Goal: Task Accomplishment & Management: Manage account settings

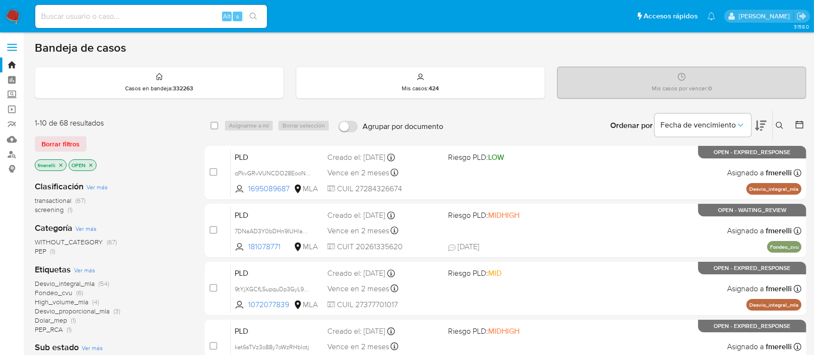
scroll to position [64, 0]
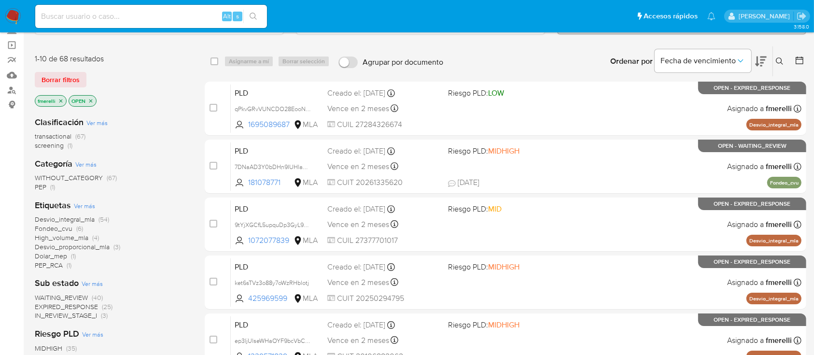
click at [191, 7] on div "Alt s" at bounding box center [151, 16] width 232 height 23
click at [182, 21] on input at bounding box center [151, 16] width 232 height 13
paste input "C02aDPkAjEGcIWOF2fZDP3ww"
type input "C02aDPkAjEGcIWOF2fZDP3ww"
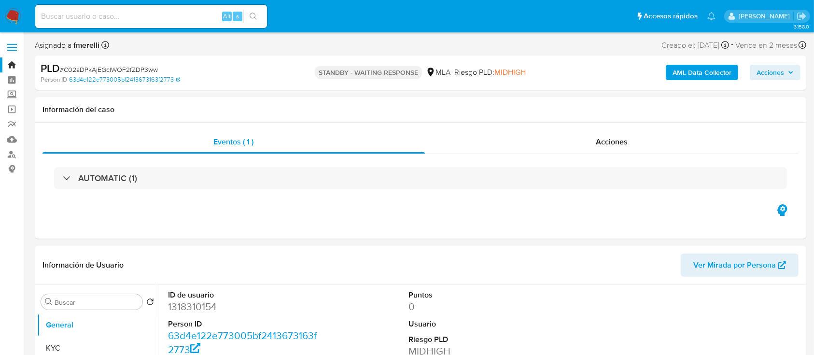
select select "10"
click at [196, 10] on input at bounding box center [151, 16] width 232 height 13
paste input "czSf1e3Khf3eY6RX1la0CA8r"
type input "czSf1e3Khf3eY6RX1la0CA8r"
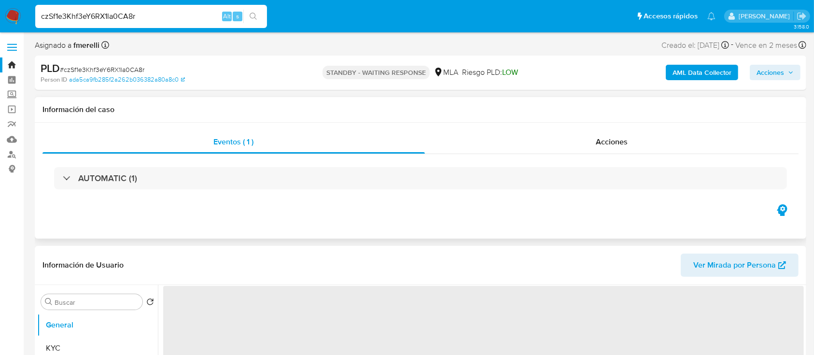
select select "10"
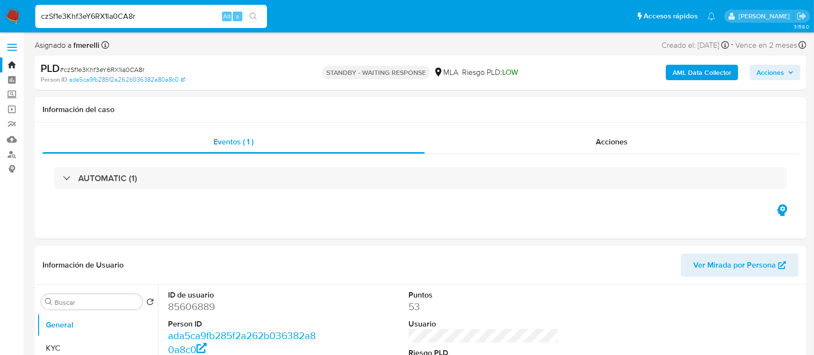
click at [189, 14] on input "czSf1e3Khf3eY6RX1la0CA8r" at bounding box center [151, 16] width 232 height 13
paste input "SQKjiPMDJOmgcdMjlE1yi4un"
type input "SQKjiPMDJOmgcdMjlE1yi4un"
click at [208, 19] on input "SQKjiPMDJOmgcdMjlE1yi4un" at bounding box center [151, 16] width 232 height 13
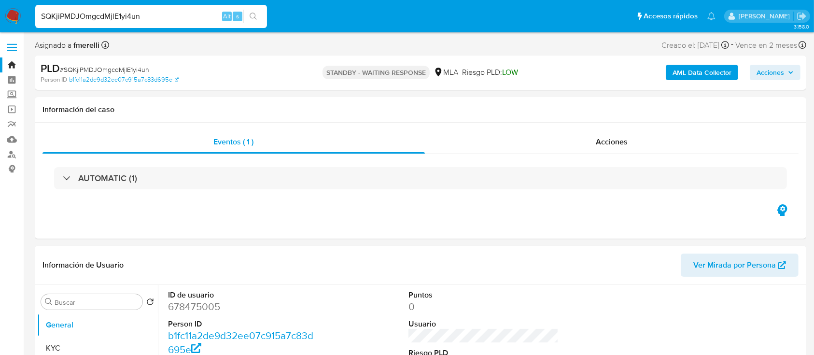
click at [208, 19] on input "SQKjiPMDJOmgcdMjlE1yi4un" at bounding box center [151, 16] width 232 height 13
select select "10"
paste input "VgGrOEFYAi6u0MX94utKOdZf"
type input "VgGrOEFYAi6u0MX94utKOdZf"
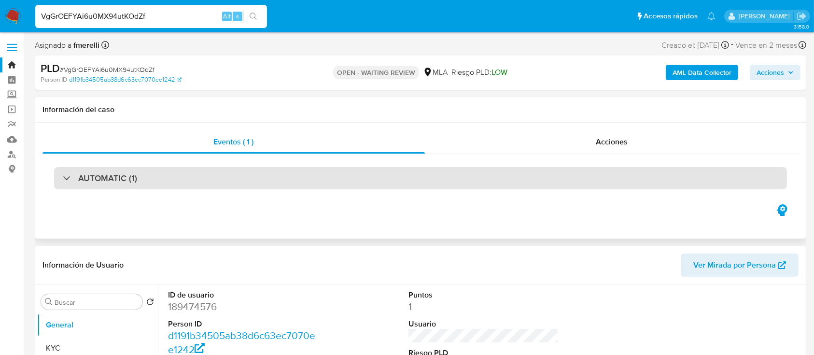
select select "10"
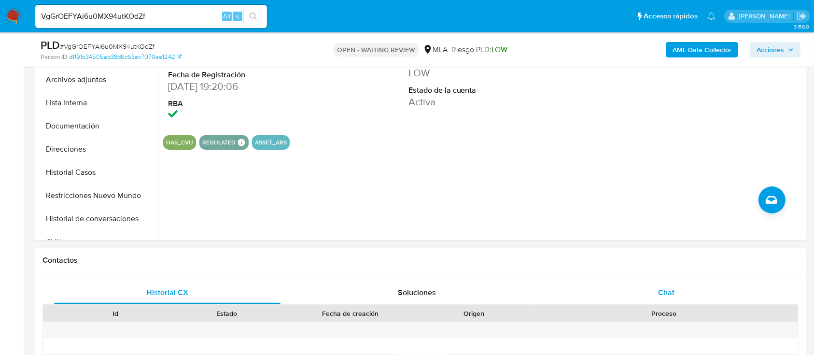
click at [643, 286] on div "Chat" at bounding box center [667, 292] width 227 height 23
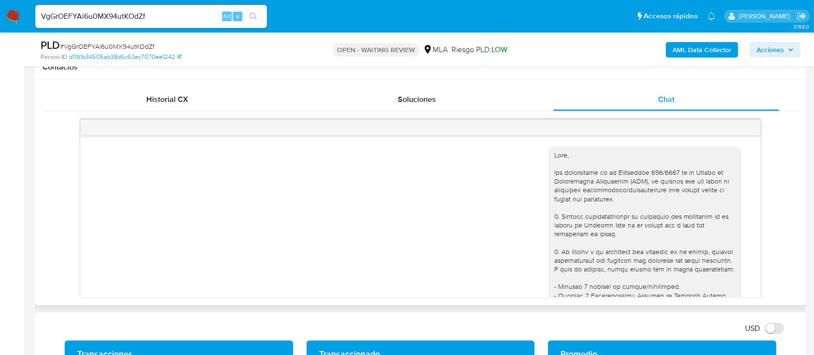
scroll to position [1103, 0]
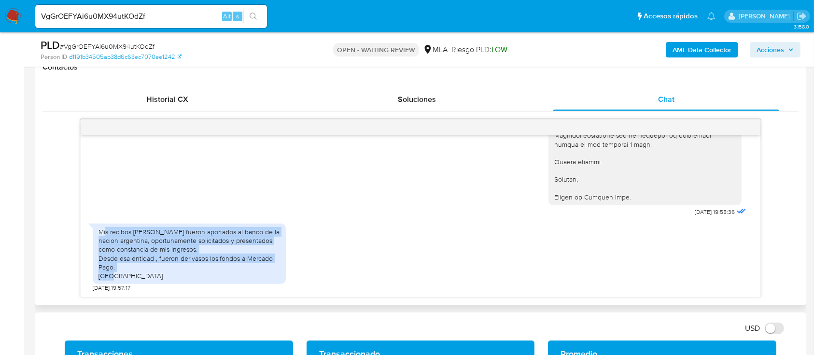
drag, startPoint x: 106, startPoint y: 228, endPoint x: 245, endPoint y: 276, distance: 147.4
click at [245, 276] on div "Mis recibos de sueldo fueron aportados al banco de la nacion argentina, oportun…" at bounding box center [190, 254] width 182 height 53
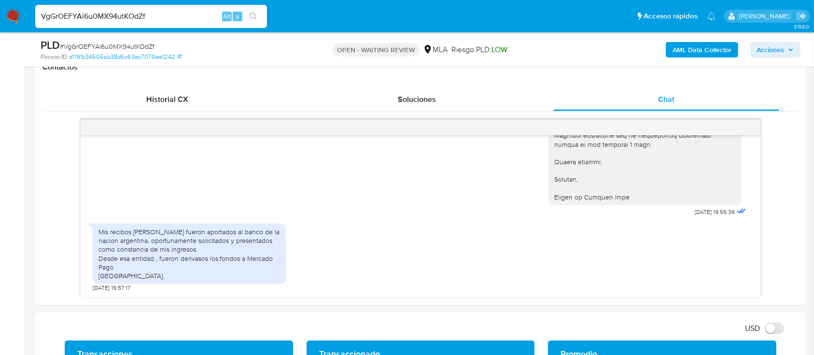
click at [152, 10] on input "VgGrOEFYAi6u0MX94utKOdZf" at bounding box center [151, 16] width 232 height 13
click at [153, 13] on input "VgGrOEFYAi6u0MX94utKOdZf" at bounding box center [151, 16] width 232 height 13
paste input "1njK2pvZOvLRHxHEDm1cKmec"
type input "1njK2pvZOvLRHxHEDm1cKmec"
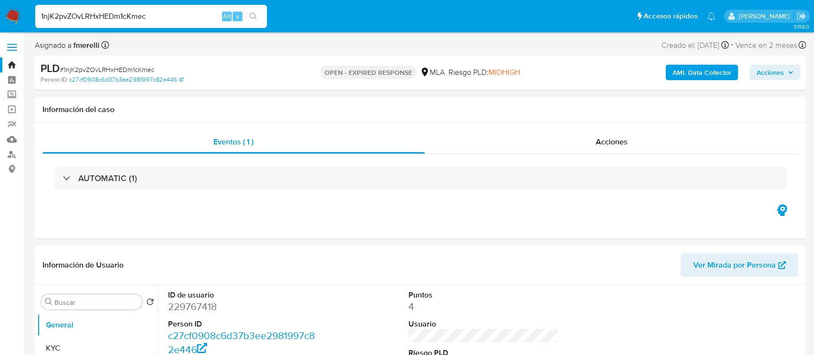
select select "10"
click at [201, 17] on input "1njK2pvZOvLRHxHEDm1cKmec" at bounding box center [151, 16] width 232 height 13
paste input "yL6zKW8trAR2iVUvsUHRbqmu"
click at [169, 17] on input "yL6zKW8trAR2iVUvsUHRbqmu" at bounding box center [151, 16] width 232 height 13
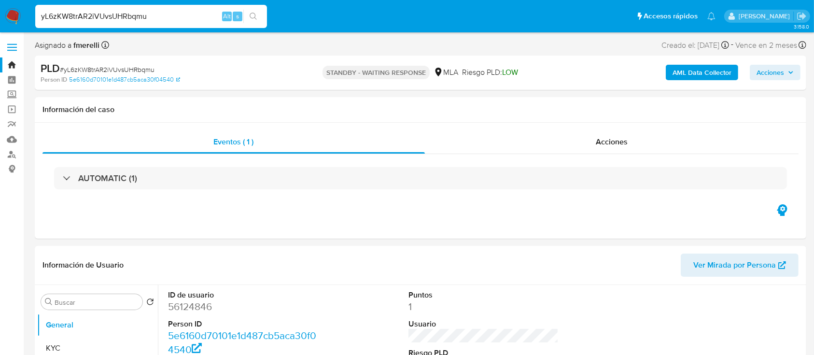
click at [169, 17] on input "yL6zKW8trAR2iVUvsUHRbqmu" at bounding box center [151, 16] width 232 height 13
paste input "ATWH32UwXse5DU8kYPBx3M6f"
type input "ATWH32UwXse5DU8kYPBx3M6f"
select select "10"
type input "ATWH32UwXse5DU8kYPBx3M6f"
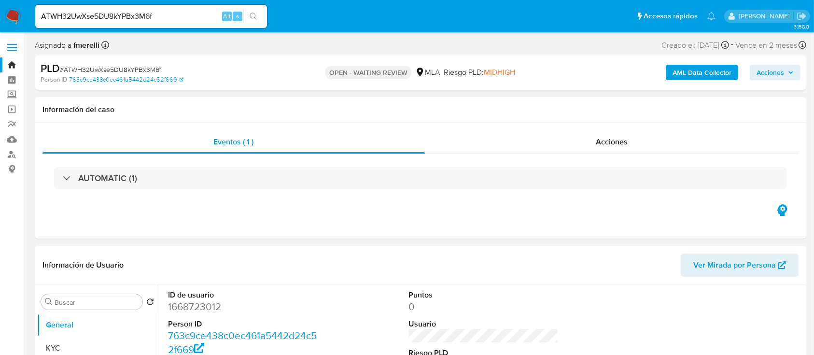
select select "10"
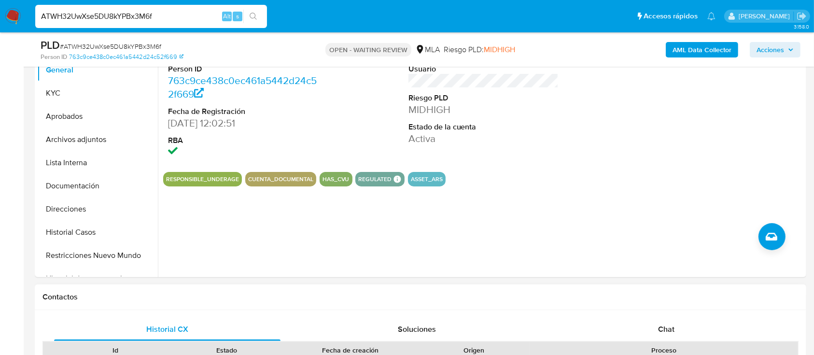
scroll to position [257, 0]
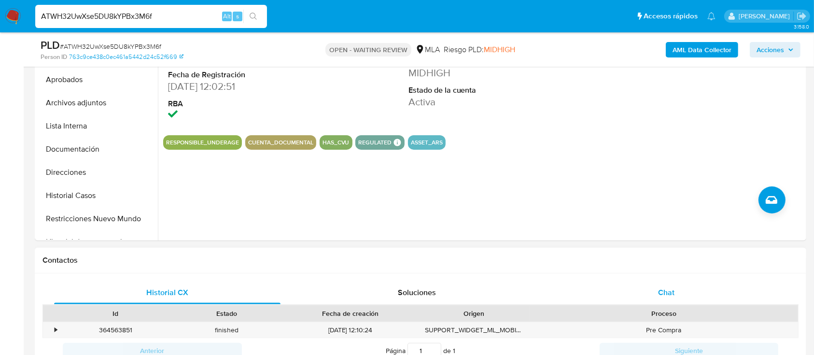
click at [634, 286] on div "Chat" at bounding box center [667, 292] width 227 height 23
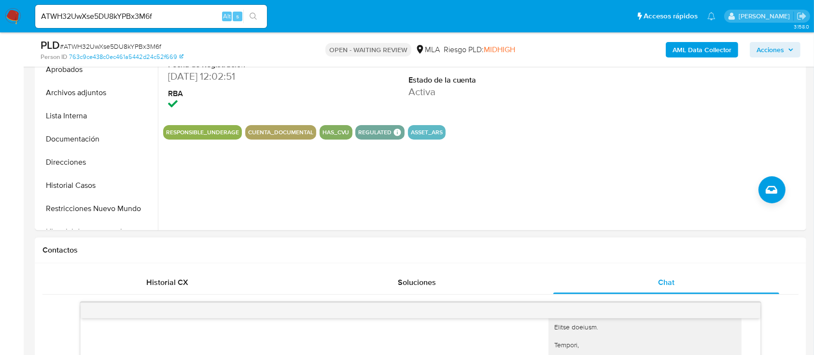
scroll to position [386, 0]
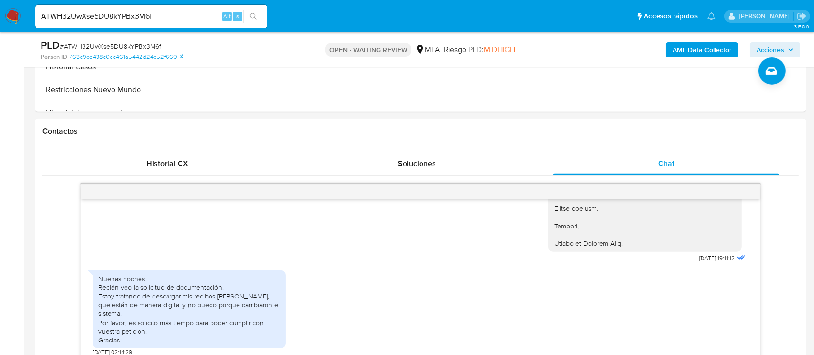
click at [111, 19] on input "ATWH32UwXse5DU8kYPBx3M6f" at bounding box center [151, 16] width 232 height 13
click at [111, 18] on input "ATWH32UwXse5DU8kYPBx3M6f" at bounding box center [151, 16] width 232 height 13
paste input "U8zXYCPYbQabsXtIpxmGemKc"
type input "U8zXYCPYbQabsXtIpxmGemKc"
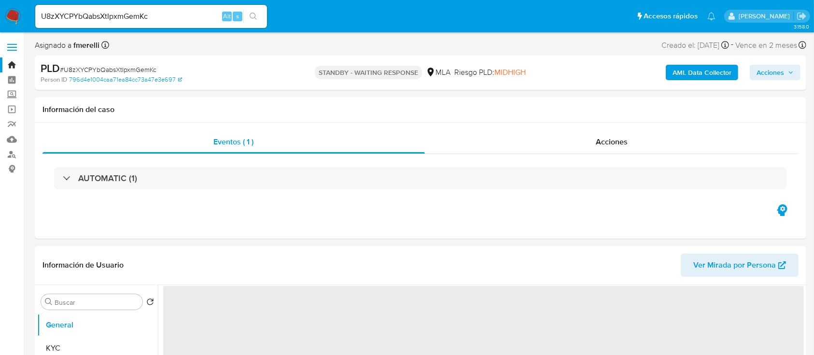
select select "10"
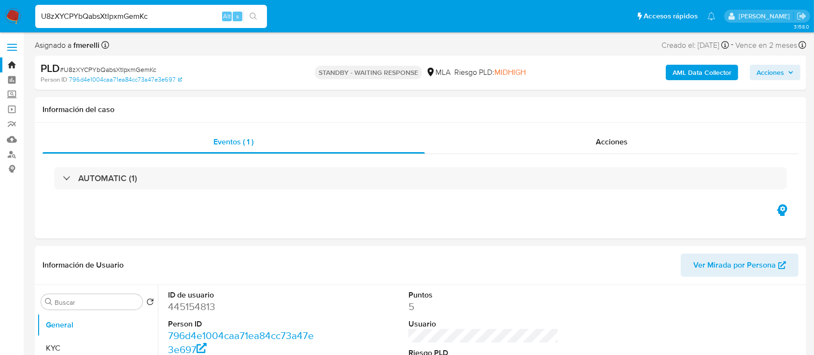
click at [186, 17] on input "U8zXYCPYbQabsXtIpxmGemKc" at bounding box center [151, 16] width 232 height 13
paste input "e1hrHhFzfuf1MMEa5LHJ0WAh"
type input "e1hrHhFzfuf1MMEa5LHJ0WAh"
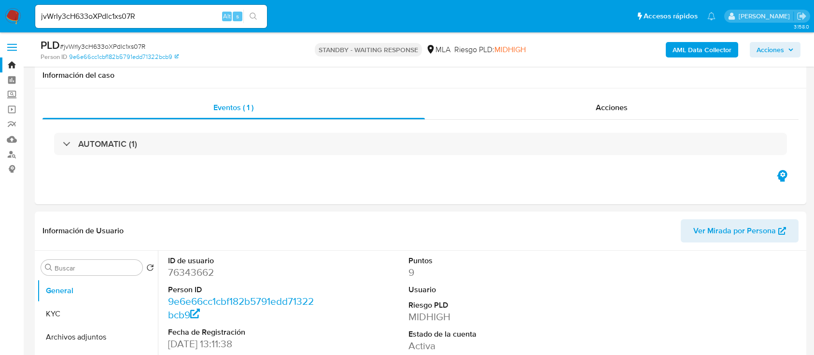
select select "10"
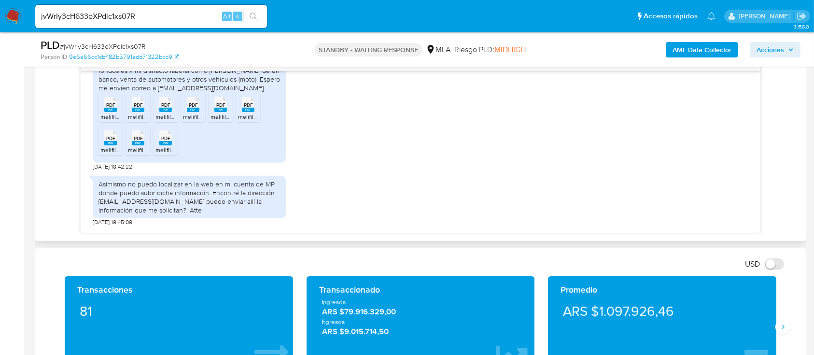
scroll to position [1198, 0]
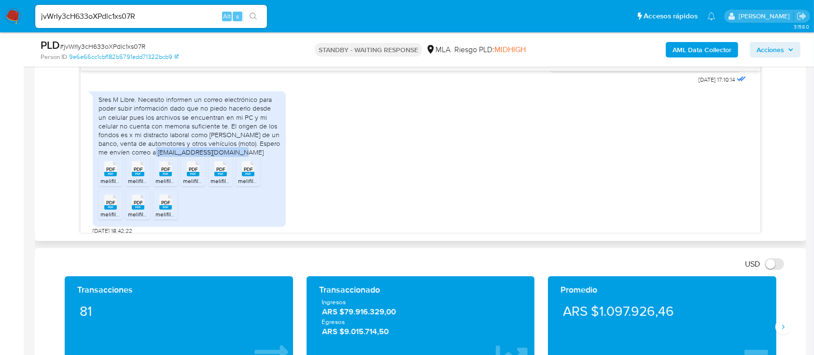
drag, startPoint x: 224, startPoint y: 179, endPoint x: 145, endPoint y: 178, distance: 78.8
click at [145, 157] on div "Sres M Libre. Necesito informen un correo electrónico para poder subir informac…" at bounding box center [190, 125] width 182 height 61
copy div "luisriveros15@hotmail.com"
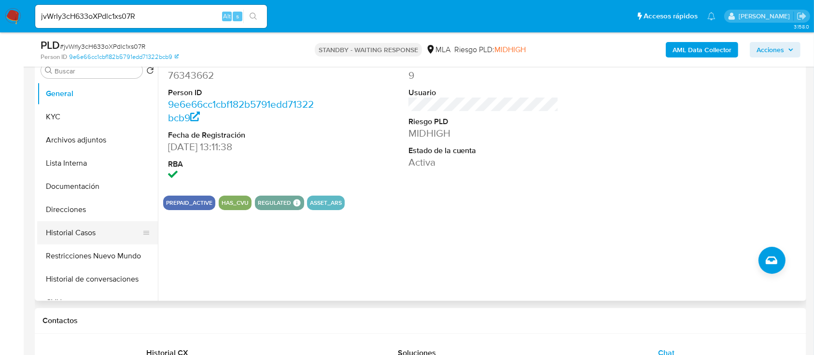
scroll to position [193, 0]
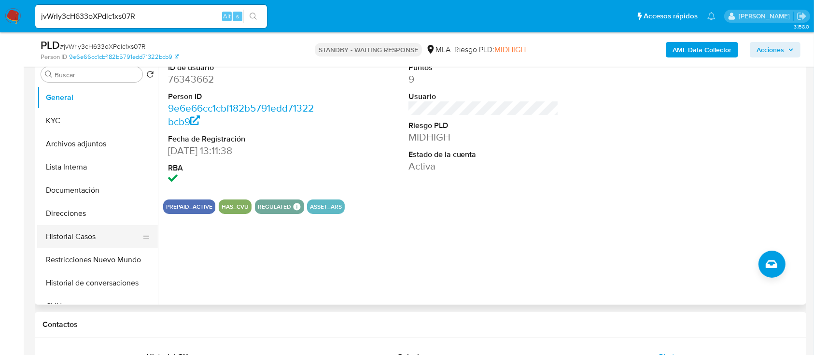
click at [70, 241] on button "Historial Casos" at bounding box center [93, 236] width 113 height 23
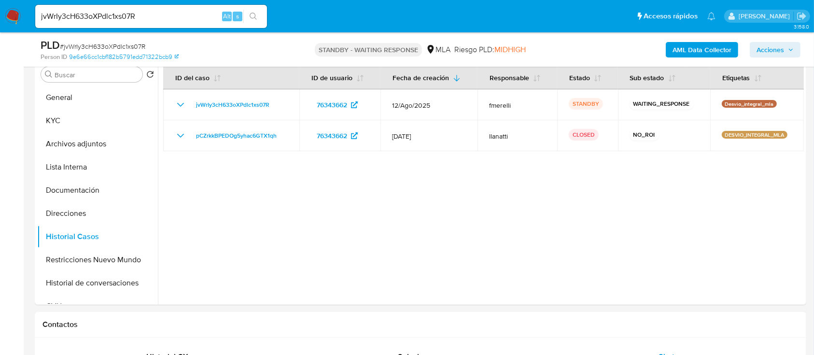
click at [176, 15] on input "jvWrIy3cH633oXPdlc1xs07R" at bounding box center [151, 16] width 232 height 13
click at [176, 14] on input "jvWrIy3cH633oXPdlc1xs07R" at bounding box center [151, 16] width 232 height 13
paste input "40VQrwcm1gM6hhIp4bMDT1Sq"
type input "40VQrwcm1gM6hhIp4bMDT1Sq"
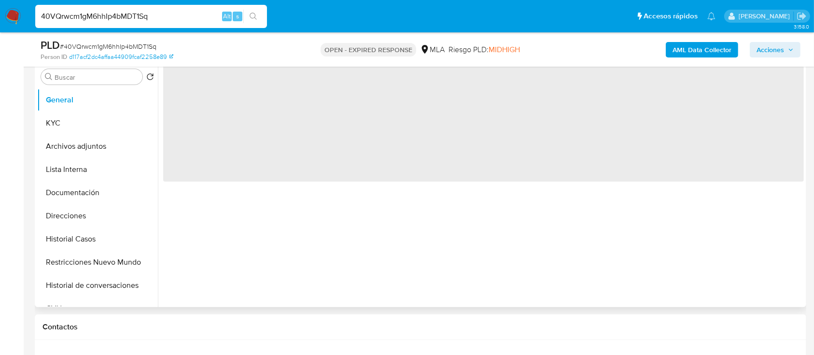
scroll to position [193, 0]
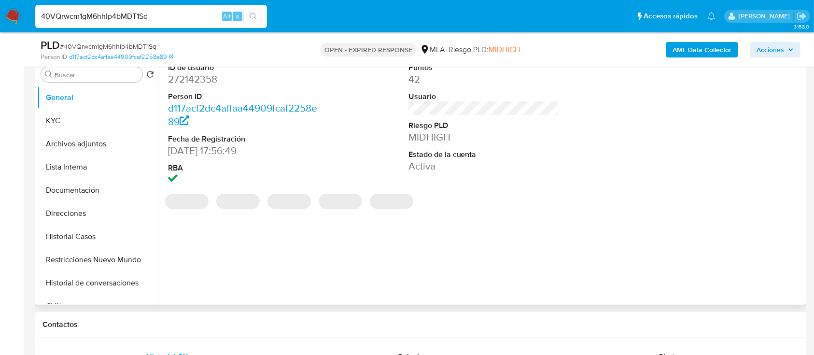
click at [205, 82] on dd "272142358" at bounding box center [243, 79] width 151 height 14
drag, startPoint x: 205, startPoint y: 82, endPoint x: 168, endPoint y: 7, distance: 83.6
click at [205, 82] on dd "272142358" at bounding box center [243, 79] width 151 height 14
copy dd "272142358"
select select "10"
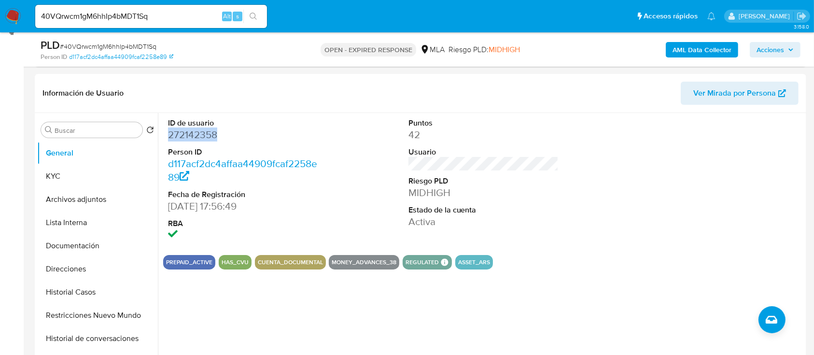
scroll to position [64, 0]
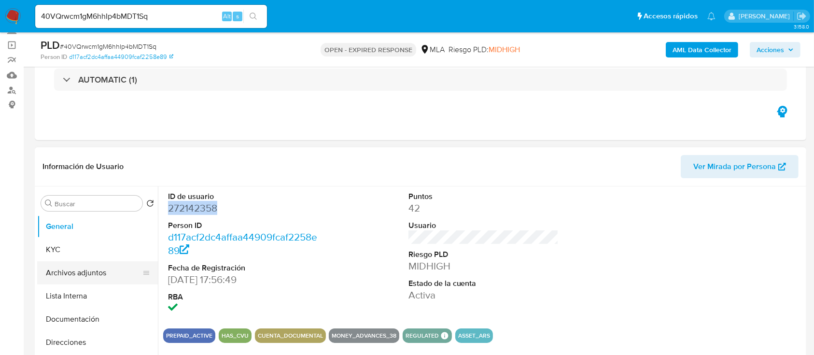
click at [56, 264] on button "Archivos adjuntos" at bounding box center [93, 272] width 113 height 23
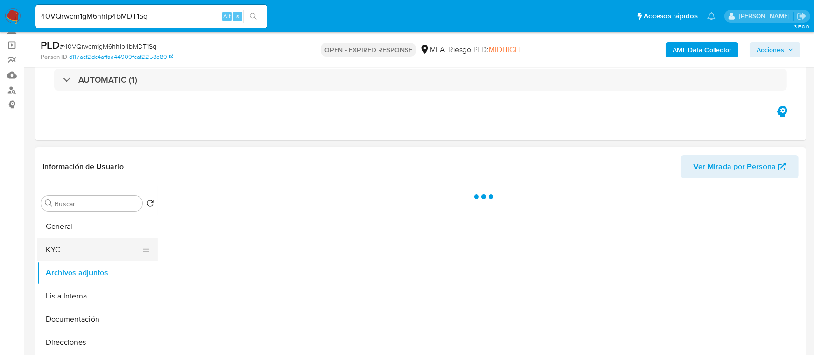
click at [69, 248] on button "KYC" at bounding box center [93, 249] width 113 height 23
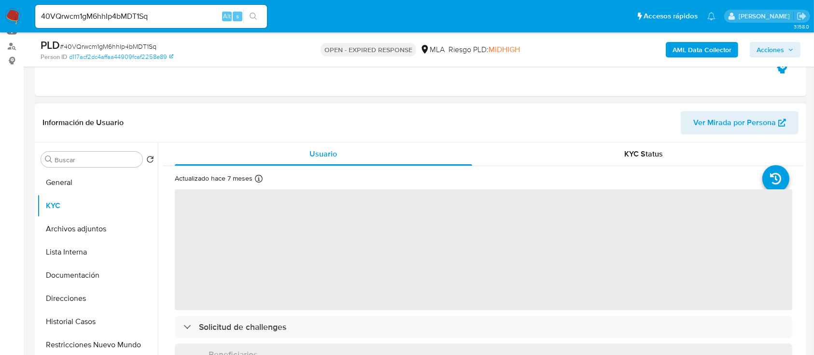
scroll to position [129, 0]
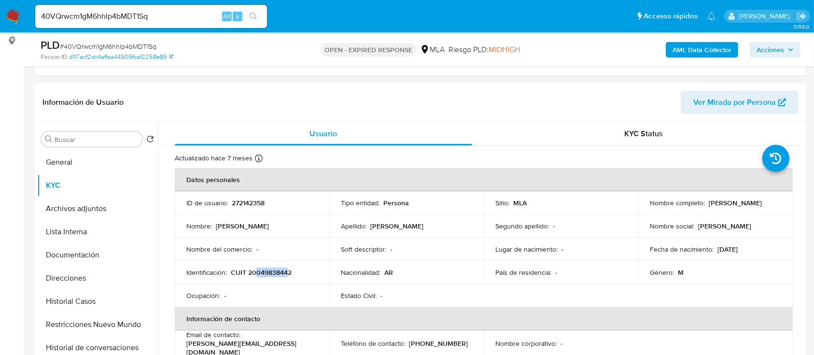
drag, startPoint x: 255, startPoint y: 274, endPoint x: 287, endPoint y: 271, distance: 32.0
click at [287, 271] on p "CUIT 20049838442" at bounding box center [261, 272] width 61 height 9
copy p "04983844"
click at [84, 258] on button "Documentación" at bounding box center [93, 254] width 113 height 23
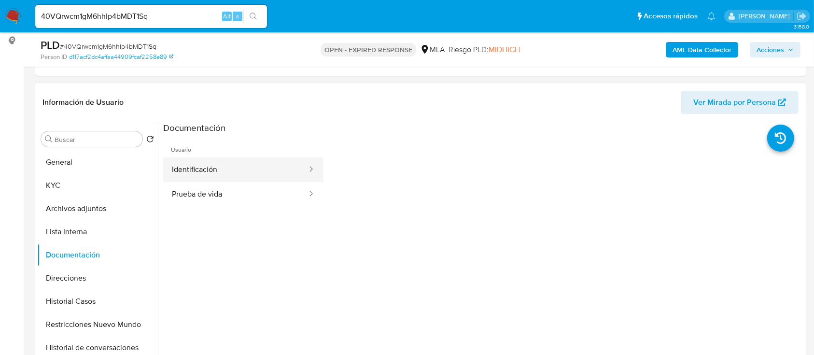
click at [257, 164] on button "Identificación" at bounding box center [235, 169] width 145 height 25
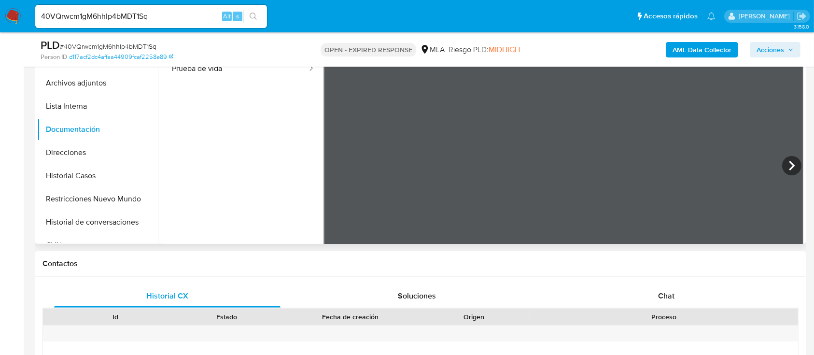
scroll to position [125, 0]
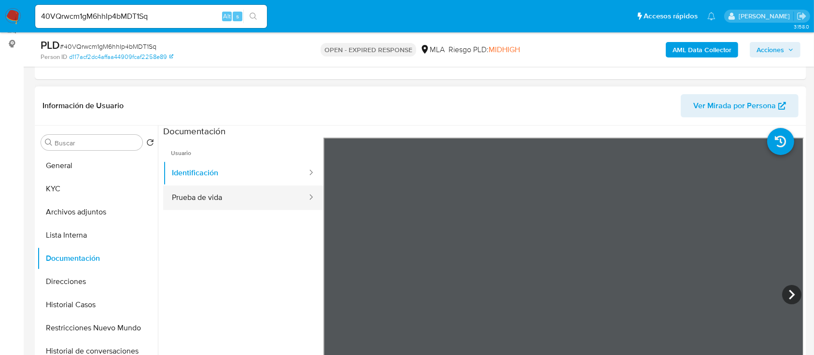
click at [218, 197] on button "Prueba de vida" at bounding box center [235, 198] width 145 height 25
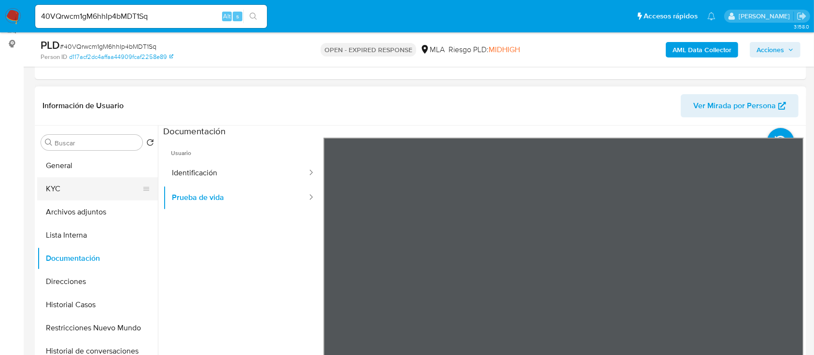
click at [58, 184] on button "KYC" at bounding box center [93, 188] width 113 height 23
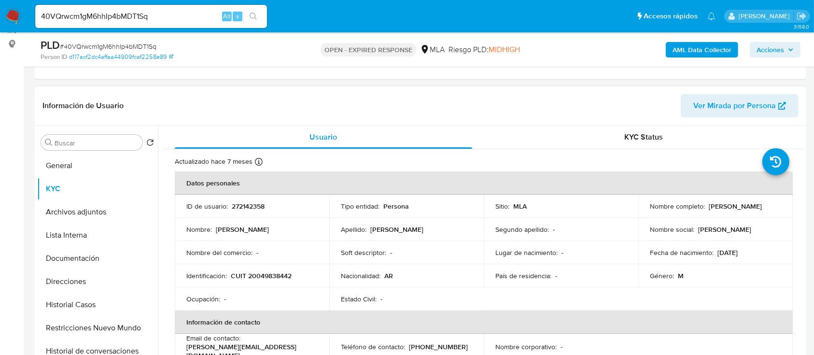
click at [253, 275] on p "CUIT 20049838442" at bounding box center [261, 275] width 61 height 9
copy p "20049838442"
click at [255, 200] on td "ID de usuario : 272142358" at bounding box center [252, 206] width 155 height 23
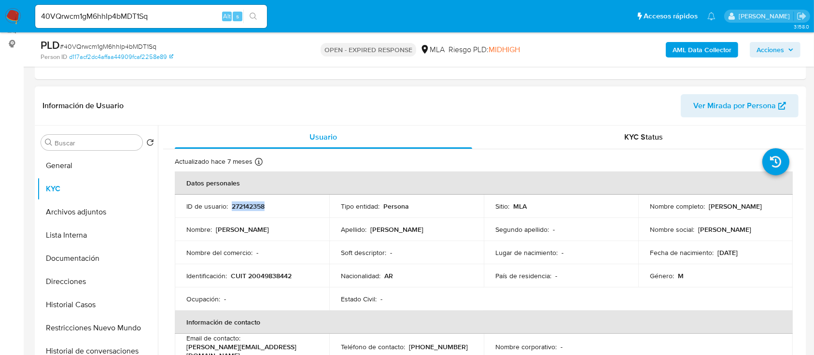
click at [255, 200] on td "ID de usuario : 272142358" at bounding box center [252, 206] width 155 height 23
copy p "272142358"
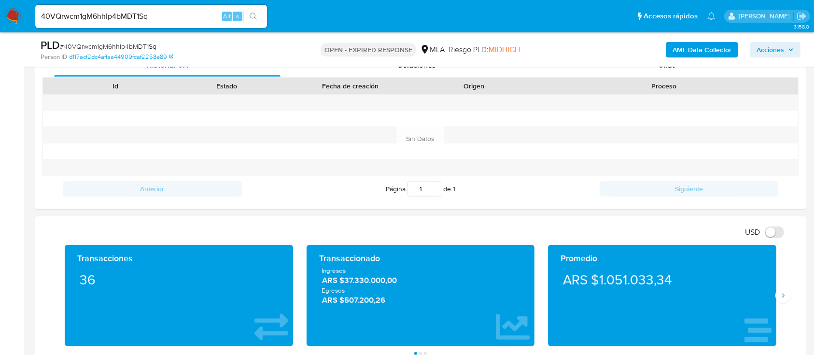
scroll to position [576, 0]
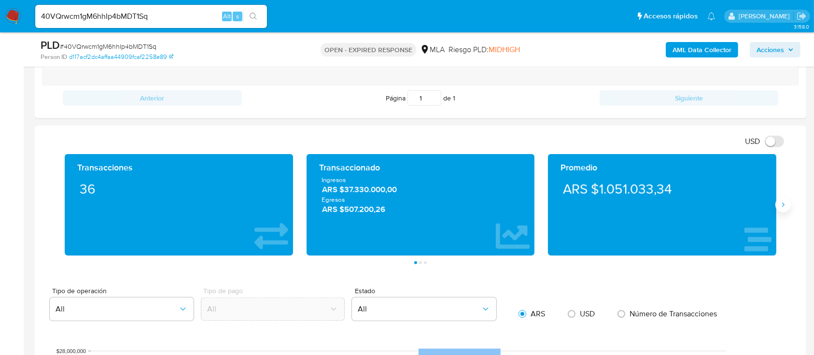
click at [784, 207] on icon "Siguiente" at bounding box center [784, 205] width 8 height 8
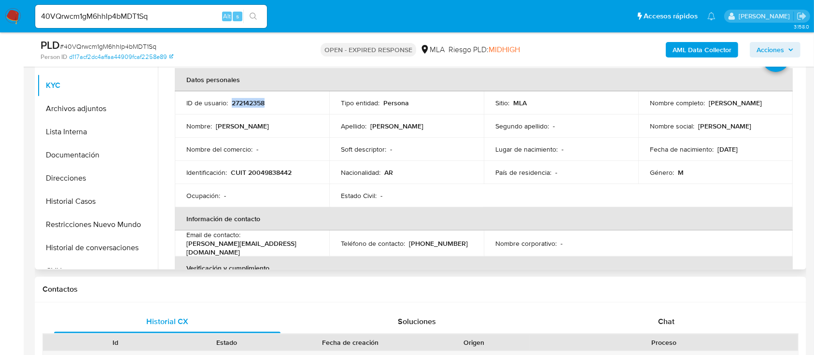
scroll to position [189, 0]
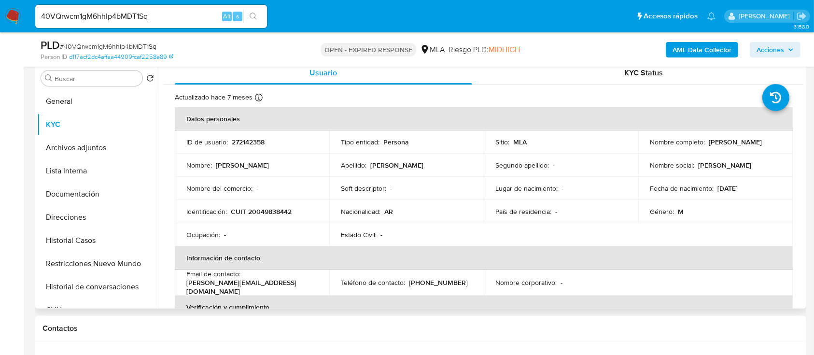
click at [272, 209] on p "CUIT 20049838442" at bounding box center [261, 211] width 61 height 9
copy p "20049838442"
click at [118, 44] on span "# 40VQrwcm1gM6hhIp4bMDT1Sq" at bounding box center [108, 47] width 97 height 10
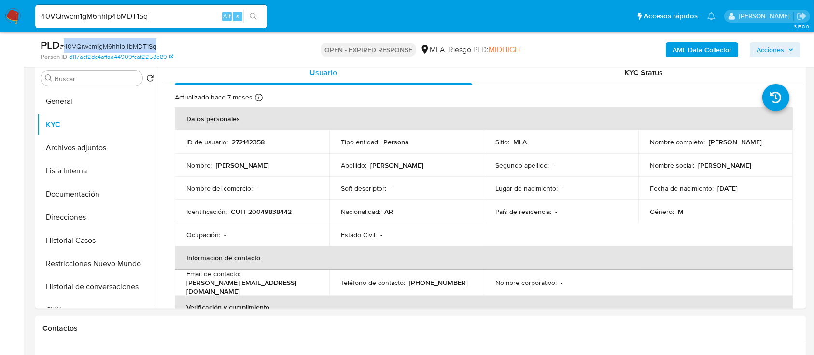
copy span "40VQrwcm1gM6hhIp4bMDT1Sq"
click at [13, 15] on img at bounding box center [13, 16] width 16 height 16
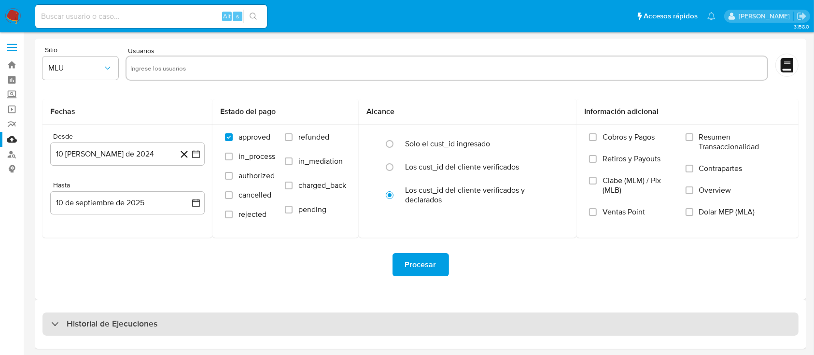
click at [151, 328] on h3 "Historial de Ejecuciones" at bounding box center [112, 324] width 91 height 12
select select "10"
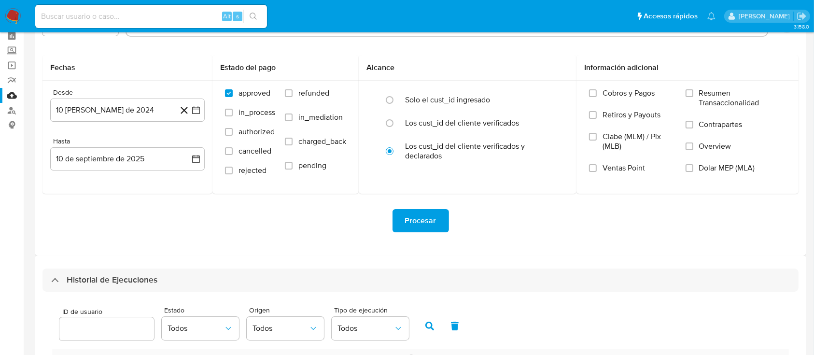
scroll to position [64, 0]
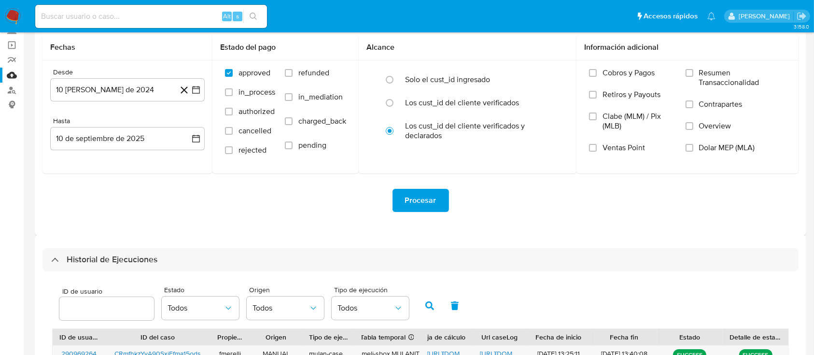
drag, startPoint x: 110, startPoint y: 314, endPoint x: 142, endPoint y: 315, distance: 32.4
click at [109, 314] on input "number" at bounding box center [106, 308] width 95 height 13
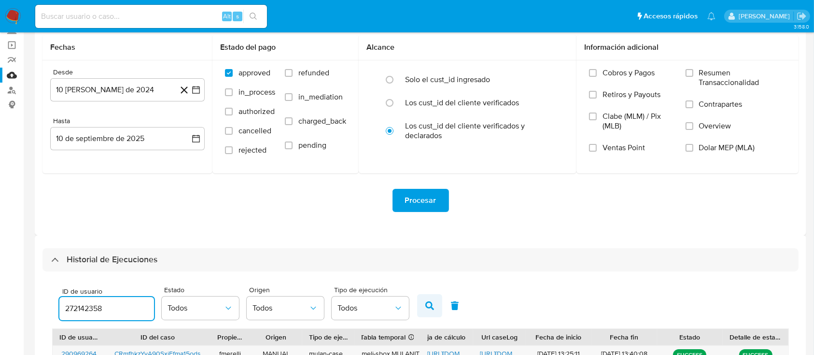
click at [432, 308] on icon "button" at bounding box center [430, 305] width 9 height 9
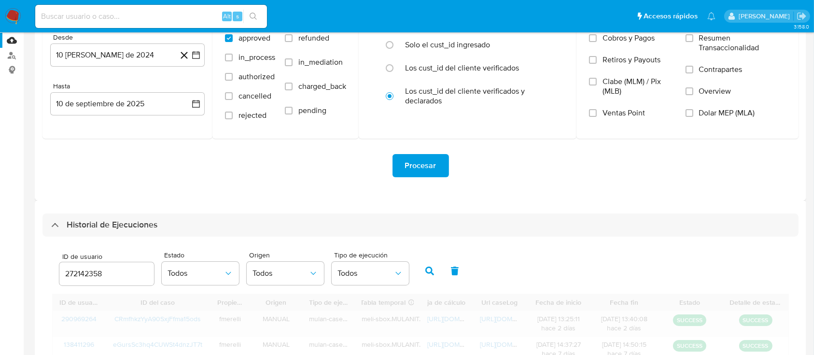
scroll to position [129, 0]
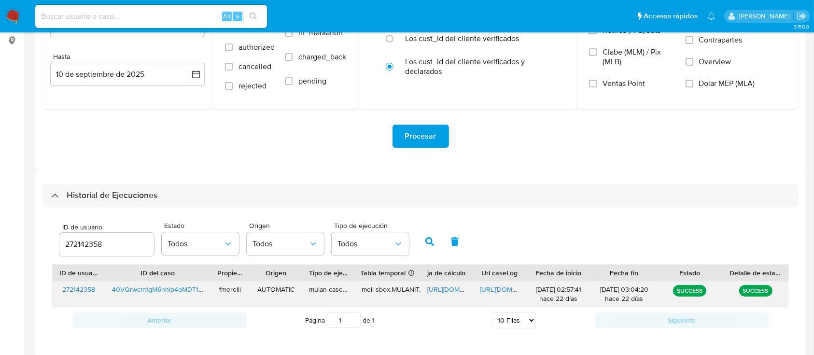
click at [488, 283] on div "https://docs.google.com/document/d/1NwQO6qLC_nJC9xkZb2REN9Ua0UgFekUnl9F6_JHZho8…" at bounding box center [499, 294] width 53 height 25
click at [491, 288] on span "https://docs.google.com/document/d/1NwQO6qLC_nJC9xkZb2REN9Ua0UgFekUnl9F6_JHZho8…" at bounding box center [513, 290] width 67 height 10
click at [452, 290] on span "https://docs.google.com/spreadsheets/d/1yUxE3WAx8_dCO9X1gv_JjewiJZF1SQXTYjOR6uy…" at bounding box center [461, 290] width 67 height 10
click at [81, 246] on input "272142358" at bounding box center [106, 244] width 95 height 13
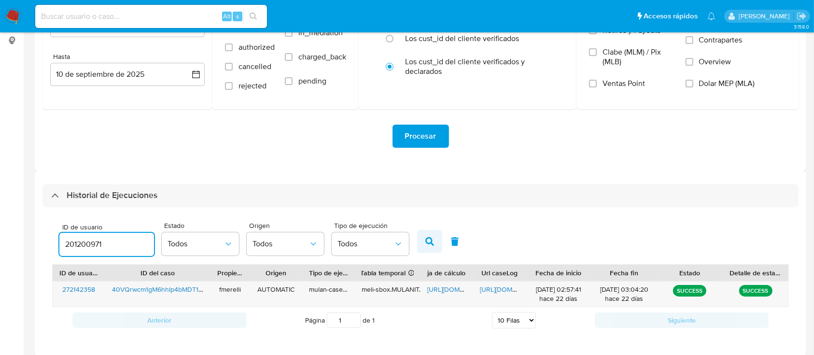
type input "201200971"
click at [429, 234] on button "button" at bounding box center [429, 241] width 25 height 23
click at [489, 295] on div "https://docs.google.com/document/d/1dbNcFZyLzE5puoI-cZOUdxeUSmSpUiRyIKQbNeMB4Rw…" at bounding box center [499, 294] width 53 height 25
click at [489, 292] on span "https://docs.google.com/document/d/1dbNcFZyLzE5puoI-cZOUdxeUSmSpUiRyIKQbNeMB4Rw…" at bounding box center [513, 290] width 67 height 10
click at [436, 285] on span "https://docs.google.com/spreadsheets/d/1QsHSpRJV6s2A6Bp0pZXgC4i2SxRlDEbMaA4MHie…" at bounding box center [461, 290] width 67 height 10
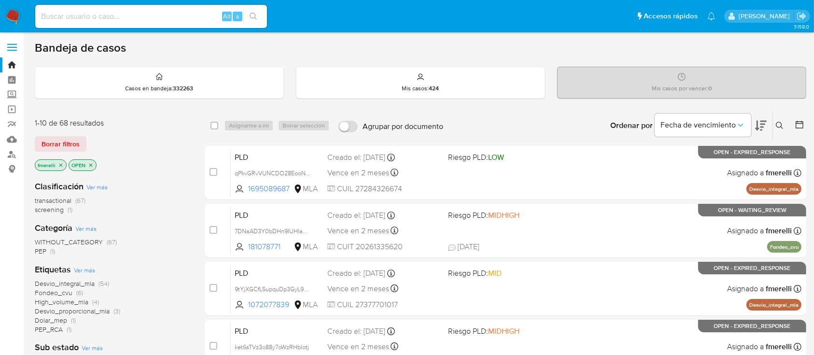
drag, startPoint x: 778, startPoint y: 126, endPoint x: 772, endPoint y: 131, distance: 8.9
click at [778, 125] on icon at bounding box center [780, 126] width 8 height 8
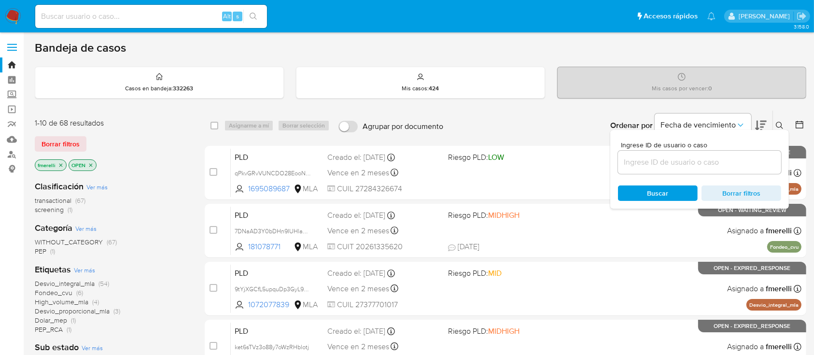
click at [744, 158] on input at bounding box center [699, 162] width 163 height 13
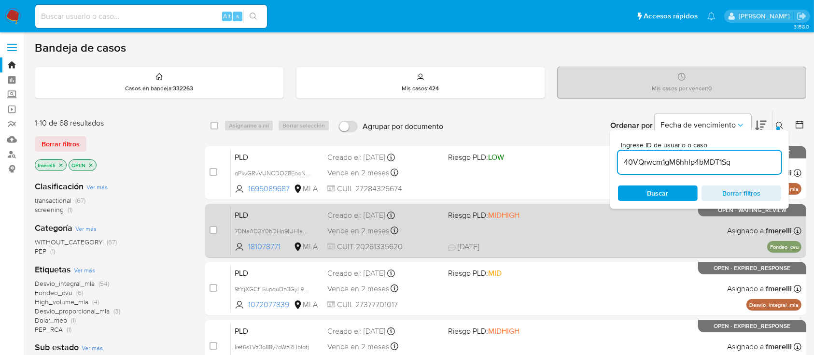
type input "40VQrwcm1gM6hhIp4bMDT1Sq"
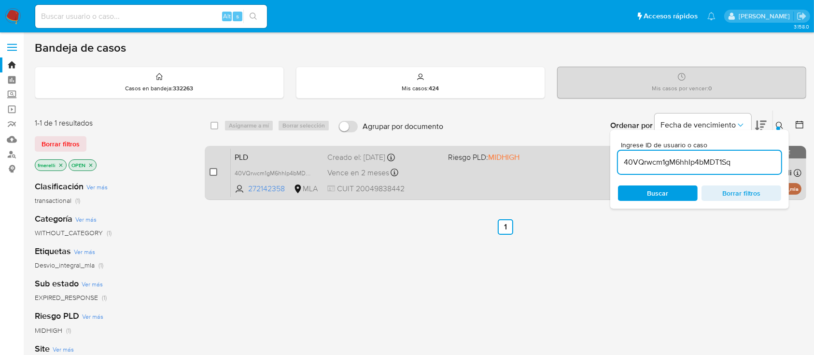
click at [215, 169] on input "checkbox" at bounding box center [214, 172] width 8 height 8
checkbox input "true"
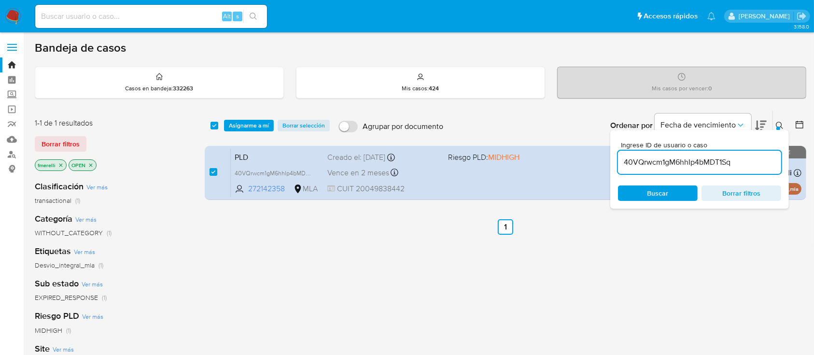
click at [247, 118] on div "select-all-cases-checkbox Asignarme a mí Borrar selección Agrupar por documento…" at bounding box center [506, 126] width 602 height 30
click at [241, 126] on span "Asignarme a mí" at bounding box center [249, 126] width 40 height 10
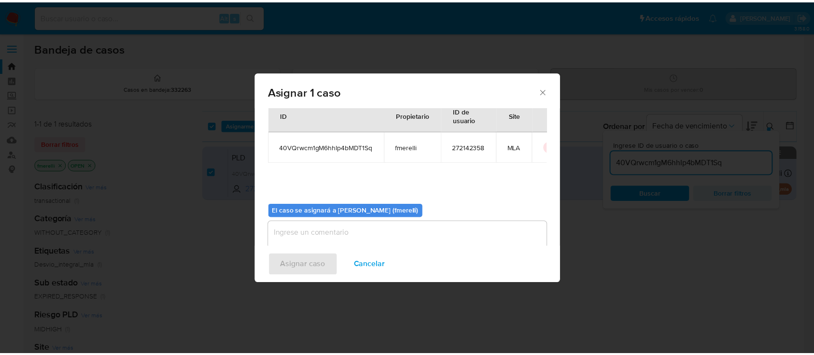
scroll to position [49, 0]
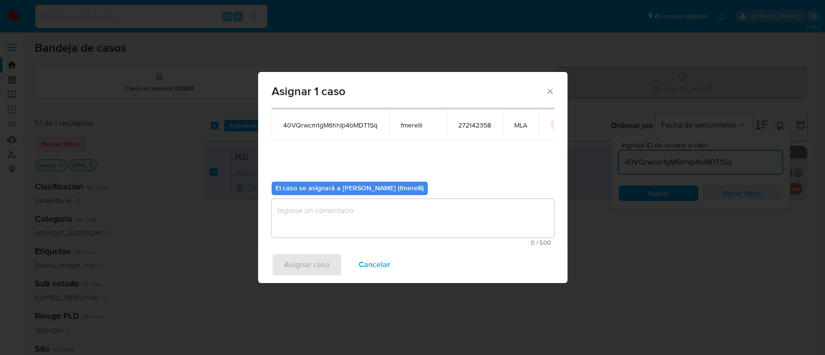
click at [421, 209] on textarea "assign-modal" at bounding box center [412, 218] width 282 height 39
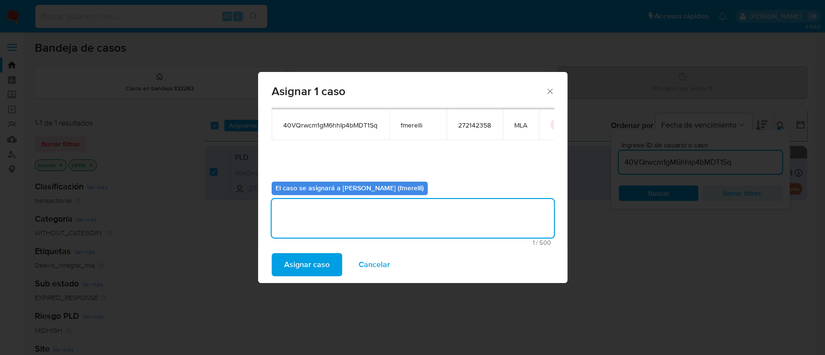
click at [301, 257] on span "Asignar caso" at bounding box center [306, 264] width 45 height 21
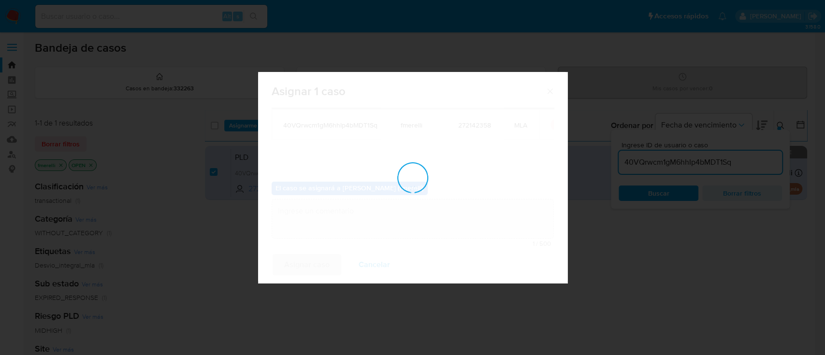
checkbox input "false"
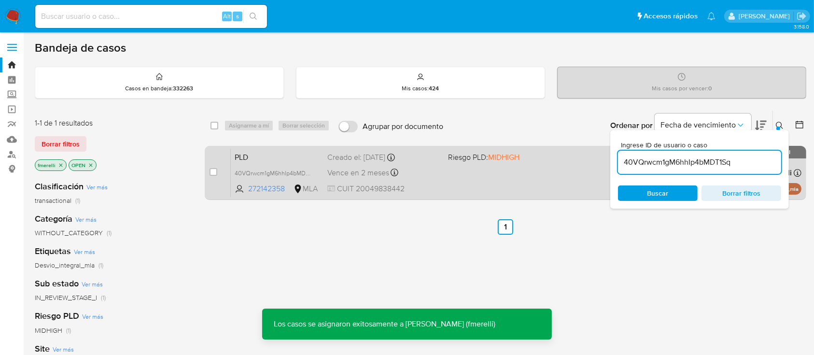
click at [441, 175] on div "PLD 40VQrwcm1gM6hhIp4bMDT1Sq 272142358 MLA Riesgo PLD: MIDHIGH Creado el: 12/08…" at bounding box center [516, 172] width 571 height 49
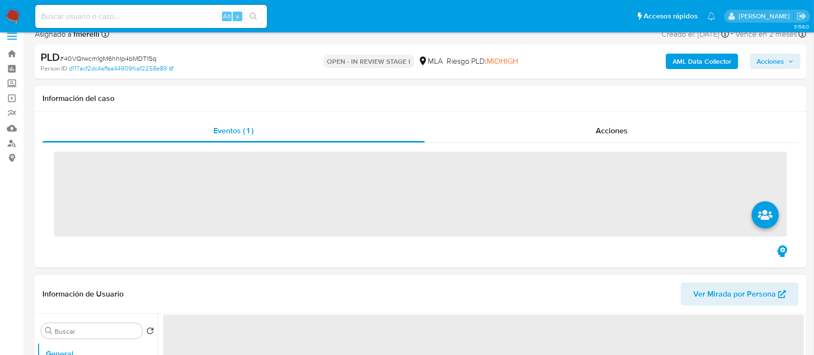
scroll to position [322, 0]
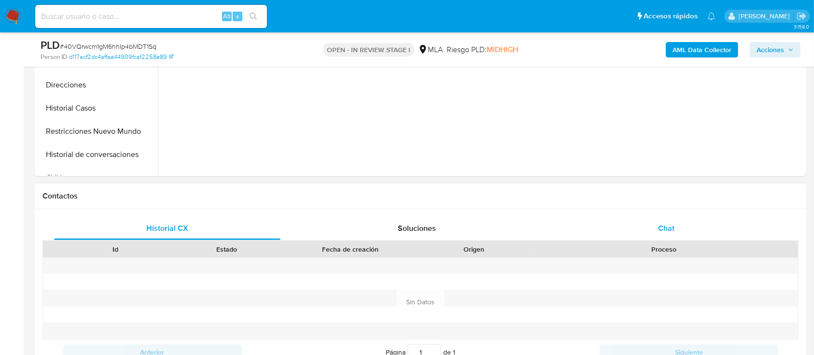
click at [657, 222] on div "Chat" at bounding box center [667, 228] width 227 height 23
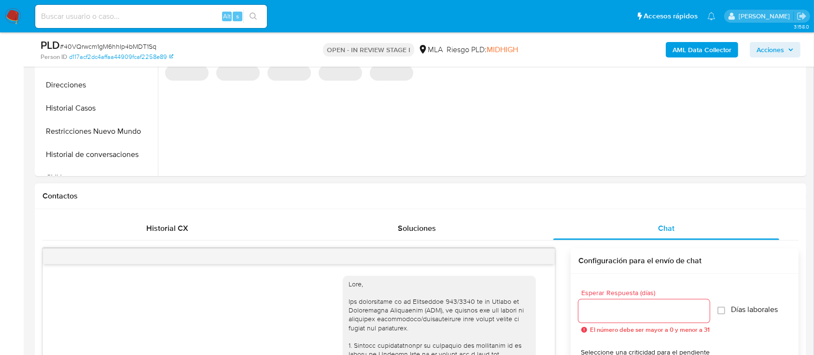
select select "10"
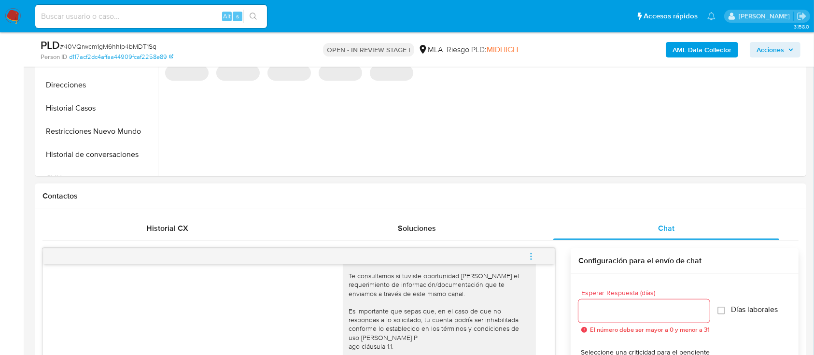
scroll to position [451, 0]
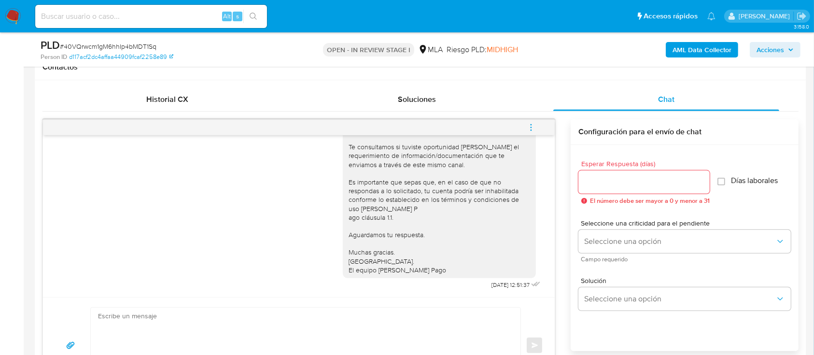
click at [213, 321] on textarea at bounding box center [303, 346] width 411 height 76
paste textarea "Lore , Ip dolorsi am con adipiscinge seddoeiusmo te in utlabo et Dolorem Aliq, …"
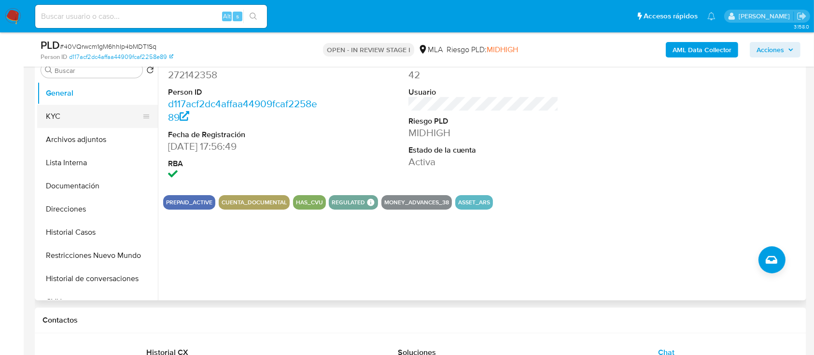
scroll to position [113, 0]
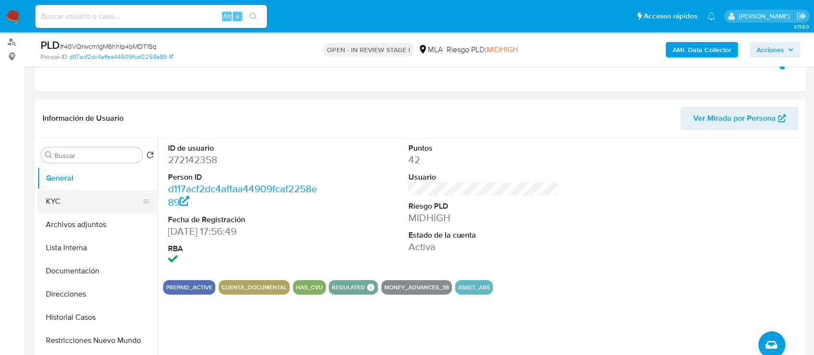
click at [78, 211] on button "KYC" at bounding box center [93, 201] width 113 height 23
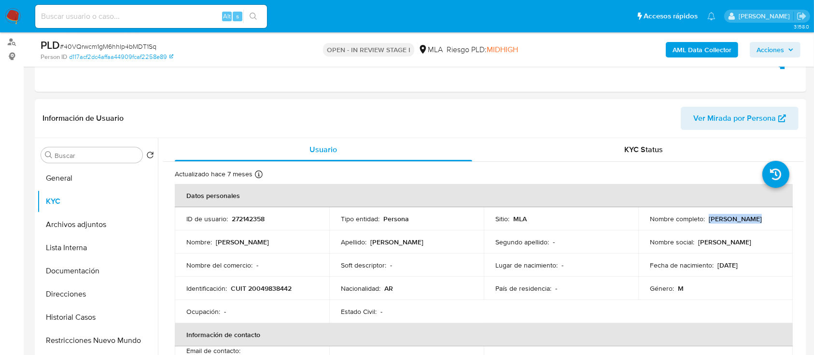
drag, startPoint x: 707, startPoint y: 221, endPoint x: 757, endPoint y: 222, distance: 49.8
click at [757, 222] on div "Nombre completo : Jorge Aguilar" at bounding box center [715, 218] width 131 height 9
copy p "Jorge Aguilar"
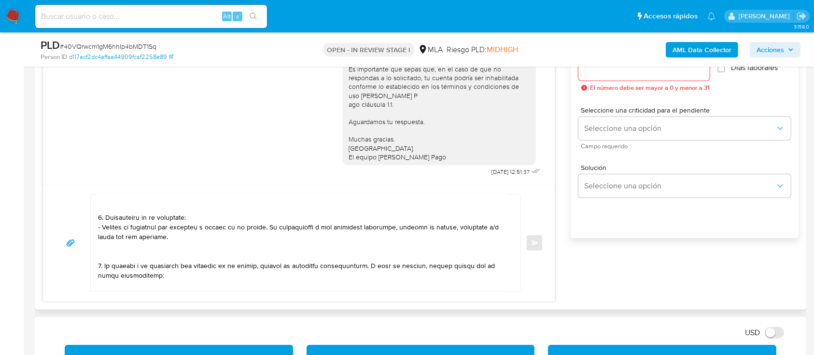
scroll to position [0, 0]
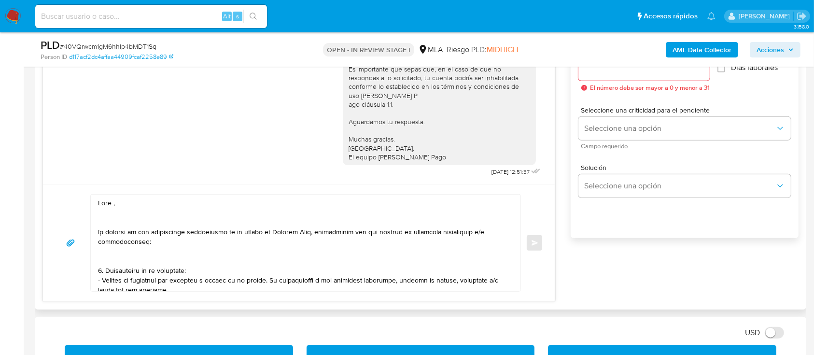
click at [121, 203] on textarea at bounding box center [303, 243] width 411 height 97
paste textarea "Jorge Aguilar"
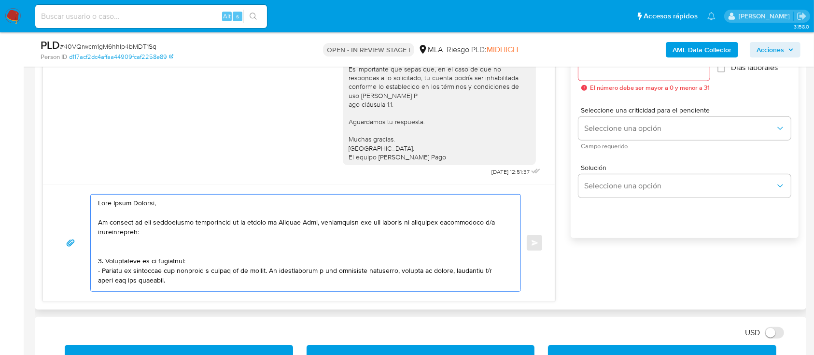
click at [151, 245] on textarea at bounding box center [303, 243] width 411 height 97
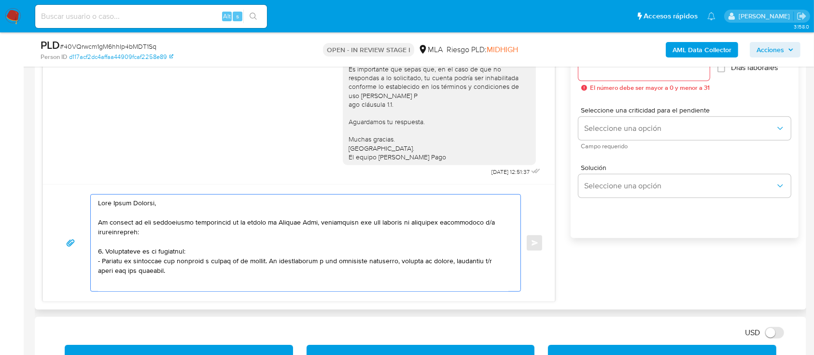
drag, startPoint x: 103, startPoint y: 252, endPoint x: 174, endPoint y: 272, distance: 74.0
click at [174, 272] on textarea at bounding box center [303, 243] width 411 height 97
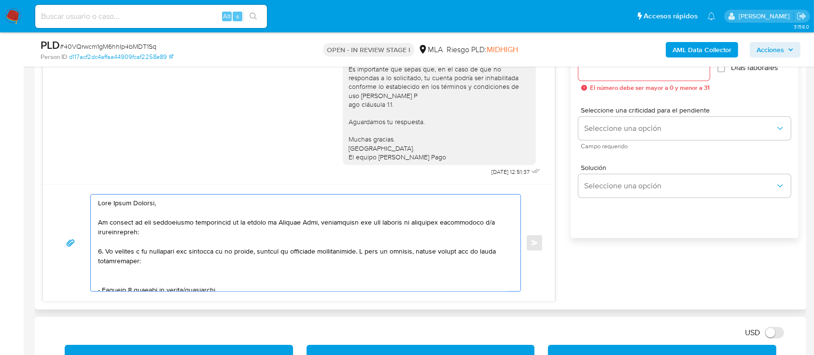
click at [128, 280] on textarea at bounding box center [303, 243] width 411 height 97
click at [185, 279] on textarea at bounding box center [303, 243] width 411 height 97
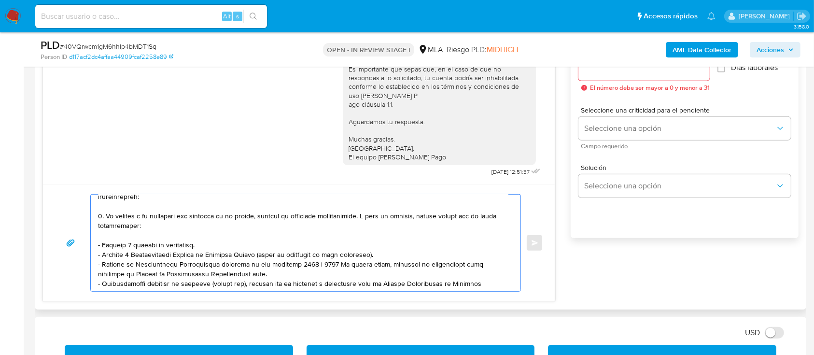
scroll to position [64, 0]
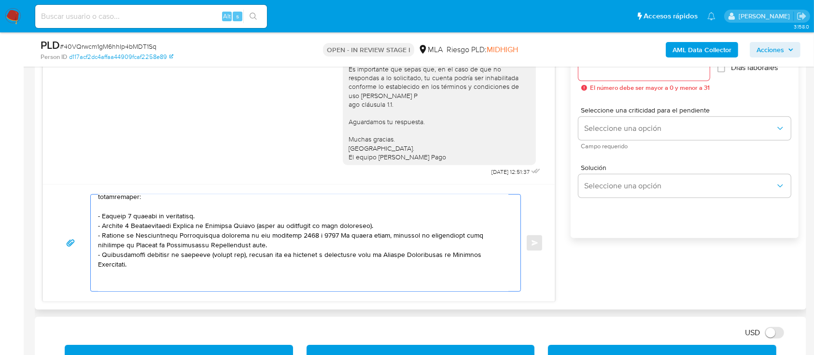
drag, startPoint x: 228, startPoint y: 220, endPoint x: 255, endPoint y: 245, distance: 36.9
click at [255, 245] on textarea at bounding box center [303, 243] width 411 height 97
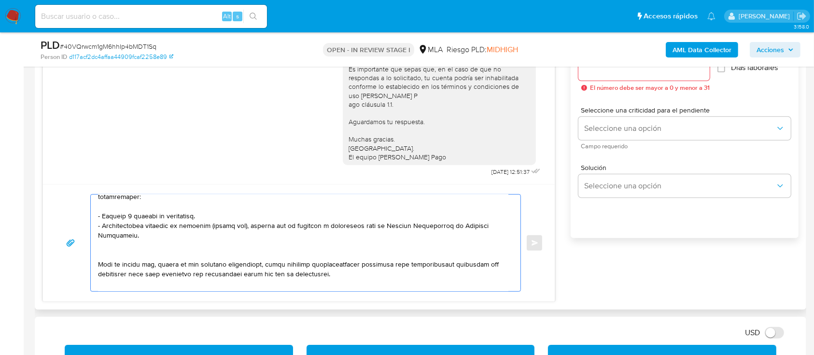
click at [174, 249] on textarea at bounding box center [303, 243] width 411 height 97
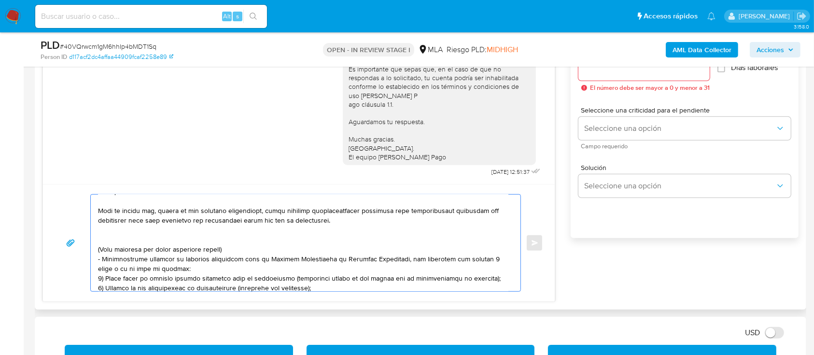
scroll to position [129, 0]
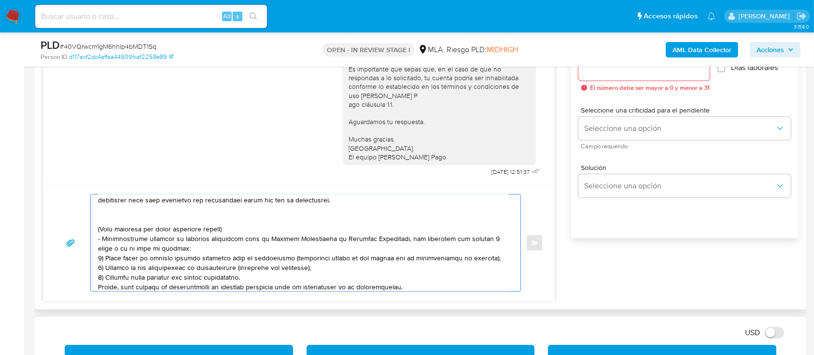
click at [137, 217] on textarea at bounding box center [303, 243] width 411 height 97
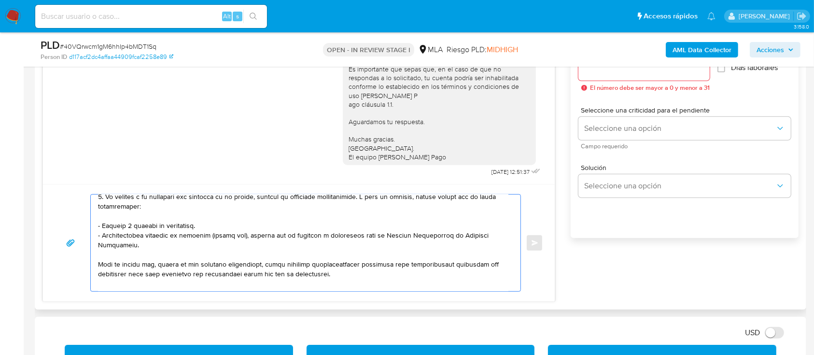
scroll to position [119, 0]
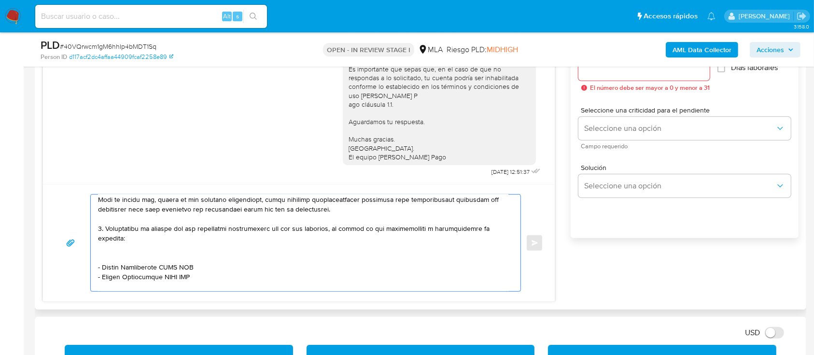
click at [100, 227] on textarea at bounding box center [303, 243] width 411 height 97
click at [130, 257] on textarea at bounding box center [303, 243] width 411 height 97
paste textarea "Guillermo Andres Aguilar Cuenca"
paste textarea "20310887731"
paste textarea "Yuchen Huang"
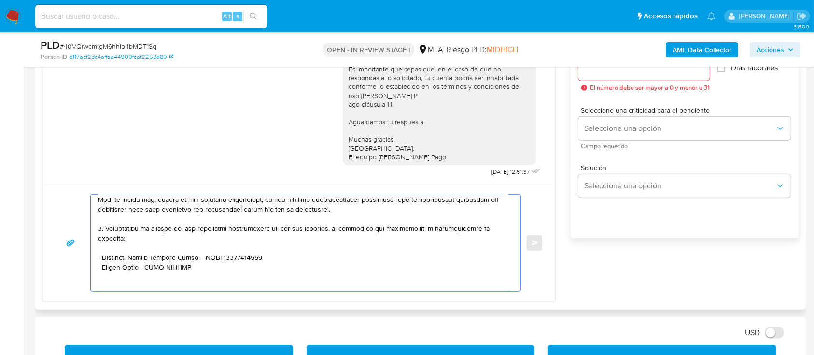
paste textarea "20957668586"
paste textarea "Gomez Nicolas"
paste textarea "20143757529"
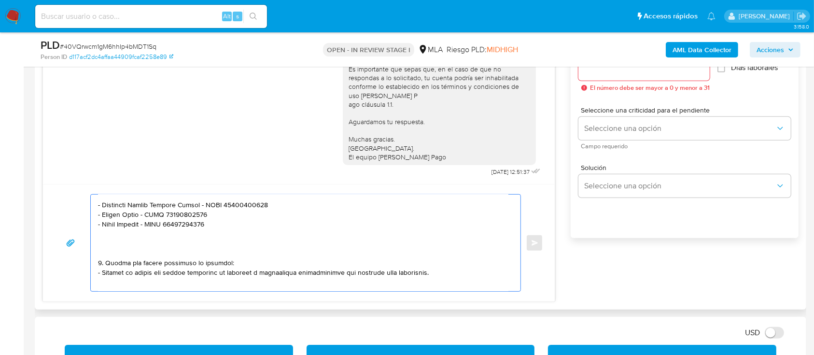
scroll to position [188, 0]
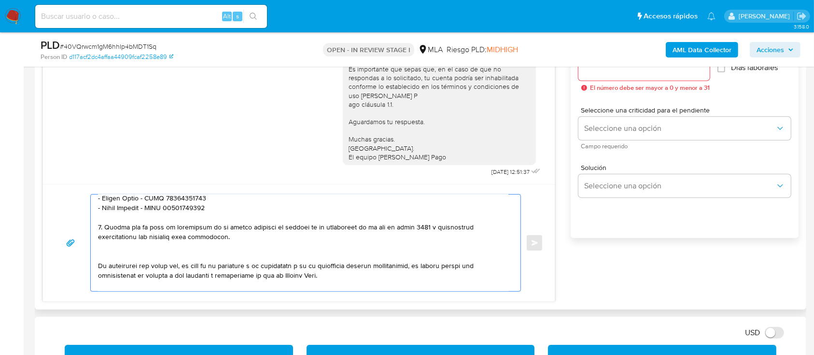
click at [153, 260] on textarea at bounding box center [303, 243] width 411 height 97
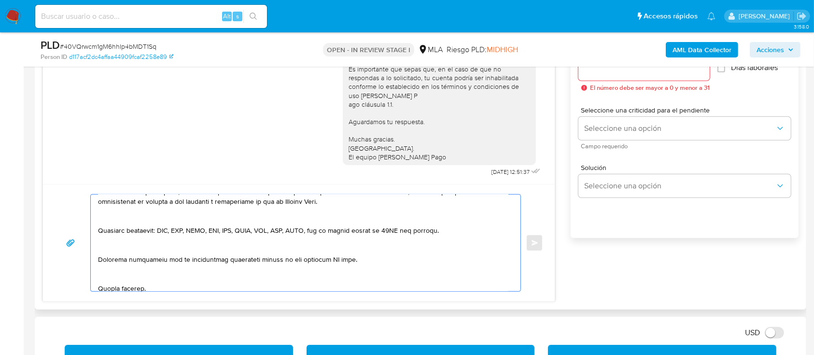
click at [123, 218] on textarea at bounding box center [303, 243] width 411 height 97
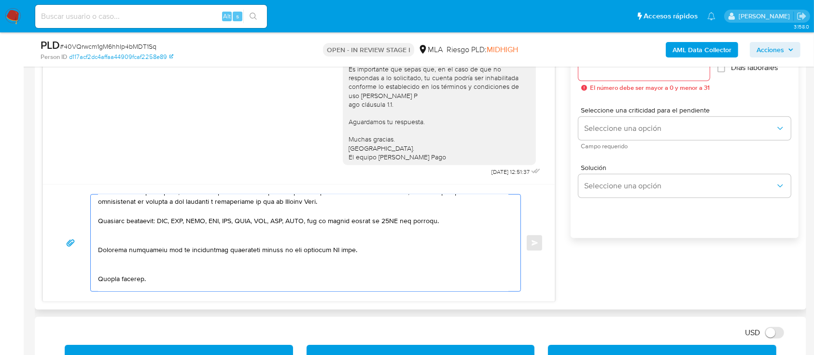
scroll to position [243, 0]
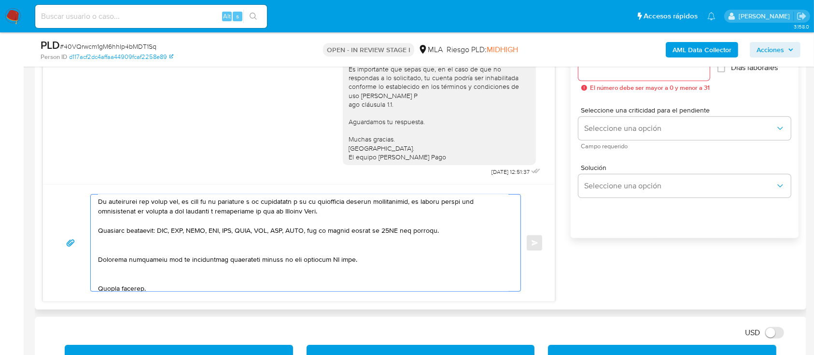
click at [116, 245] on textarea at bounding box center [303, 243] width 411 height 97
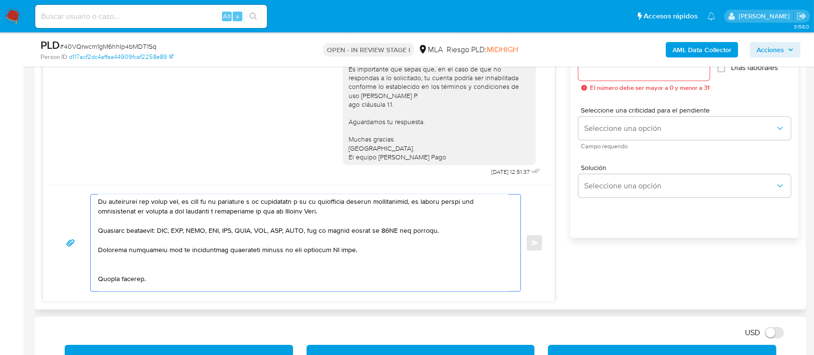
click at [129, 276] on textarea at bounding box center [303, 243] width 411 height 97
click at [128, 288] on textarea at bounding box center [303, 243] width 411 height 97
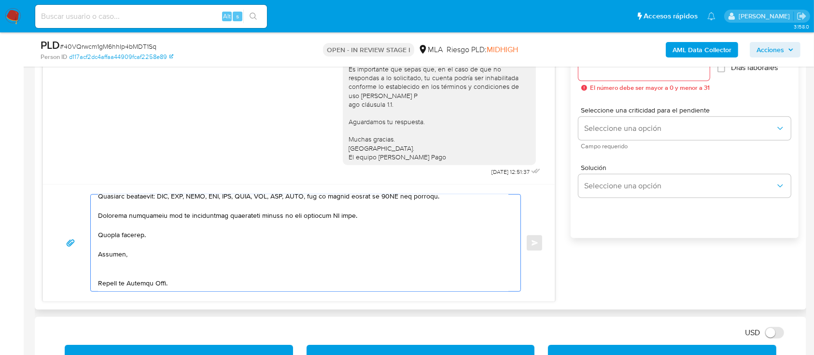
drag, startPoint x: 120, startPoint y: 247, endPoint x: 121, endPoint y: 263, distance: 16.5
click at [120, 246] on textarea at bounding box center [303, 243] width 411 height 97
click at [121, 264] on textarea at bounding box center [303, 243] width 411 height 97
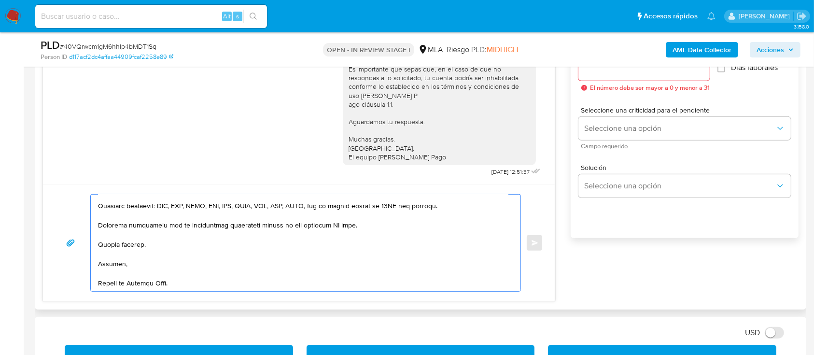
click at [124, 280] on textarea at bounding box center [303, 243] width 411 height 97
click at [328, 229] on textarea at bounding box center [303, 243] width 411 height 97
click at [328, 225] on textarea at bounding box center [303, 243] width 411 height 97
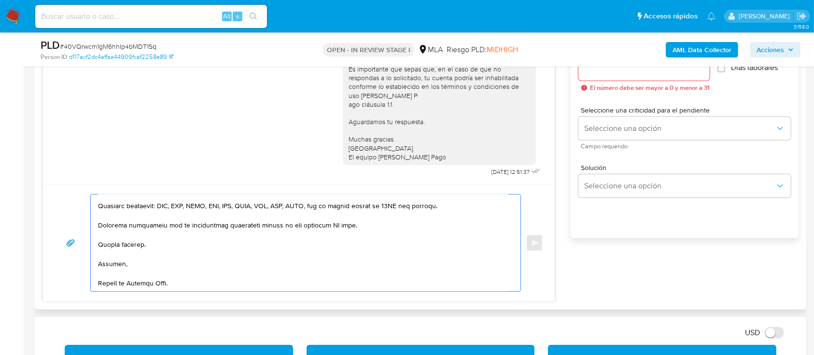
click at [328, 225] on textarea at bounding box center [303, 243] width 411 height 97
type textarea "Hola Jorge Aguilar, En función de las operaciones registradas en tu cuenta de M…"
click at [625, 77] on div at bounding box center [644, 68] width 131 height 23
click at [626, 73] on input "Esperar Respuesta (días)" at bounding box center [644, 69] width 131 height 13
type input "2"
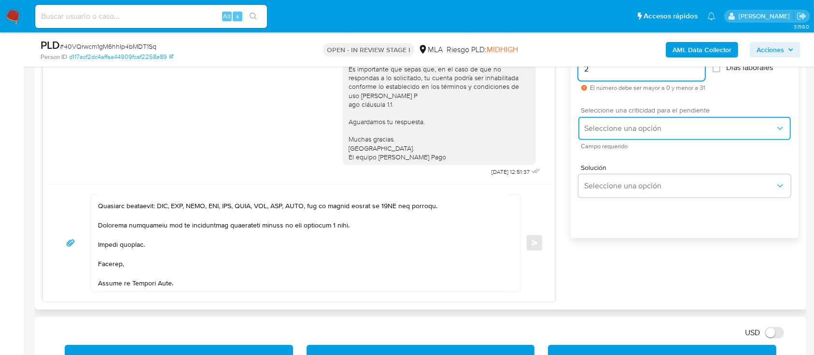
click at [617, 130] on span "Seleccione una opción" at bounding box center [680, 129] width 191 height 10
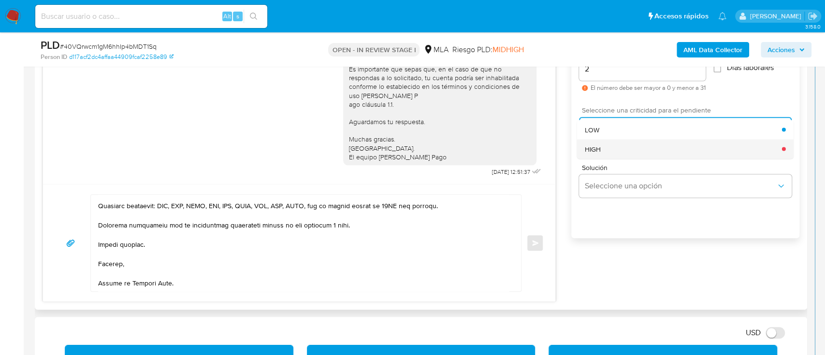
click at [614, 146] on div "HIGH" at bounding box center [683, 148] width 197 height 19
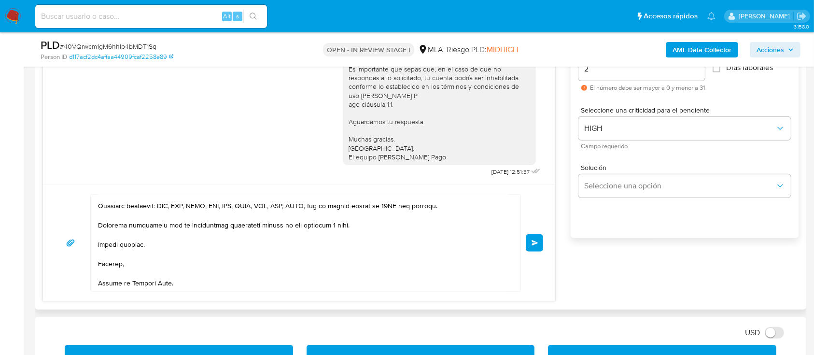
click at [532, 247] on button "Enviar" at bounding box center [534, 242] width 17 height 17
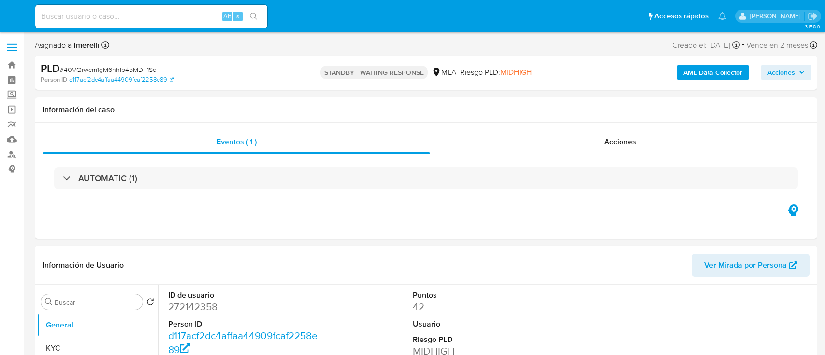
select select "10"
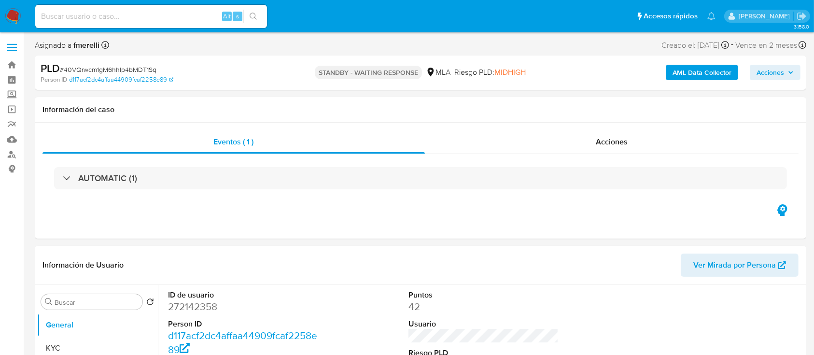
click at [186, 20] on input at bounding box center [151, 16] width 232 height 13
click at [15, 24] on img at bounding box center [13, 16] width 16 height 16
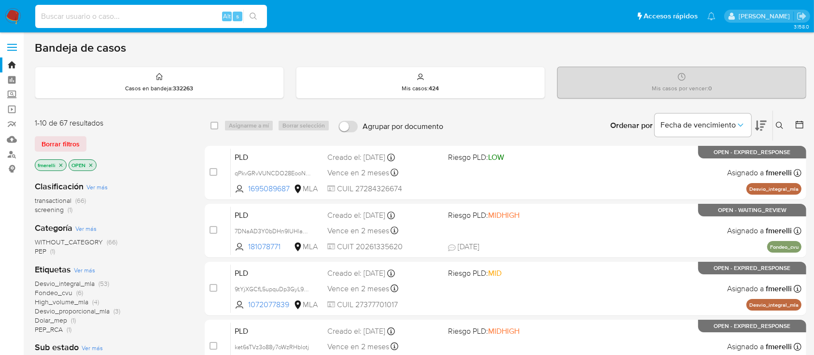
click at [152, 19] on input at bounding box center [151, 16] width 232 height 13
paste input "RpXW19K03efvsQsceeWHwKyG"
type input "RpXW19K03efvsQsceeWHwKyG"
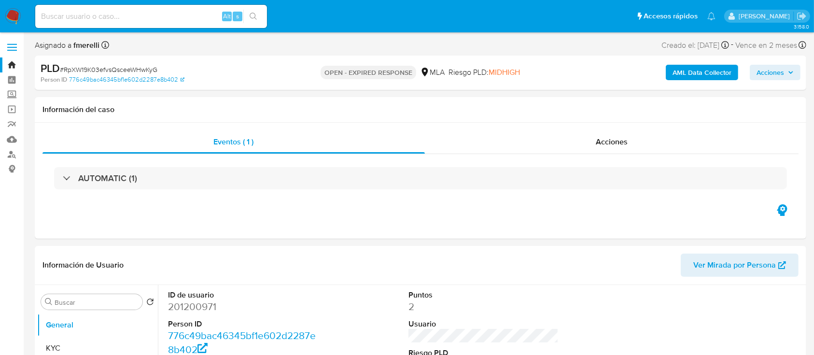
select select "10"
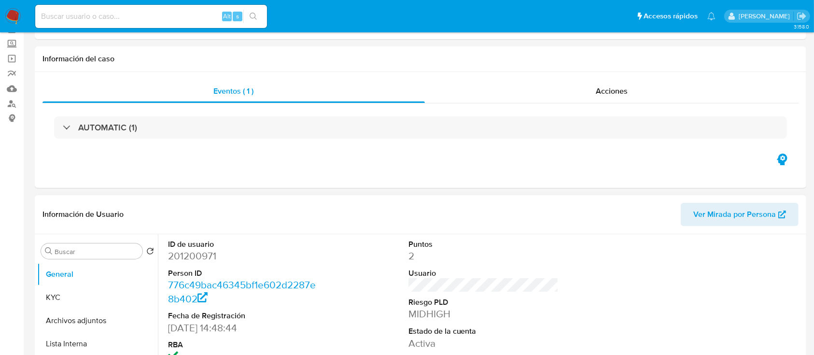
scroll to position [129, 0]
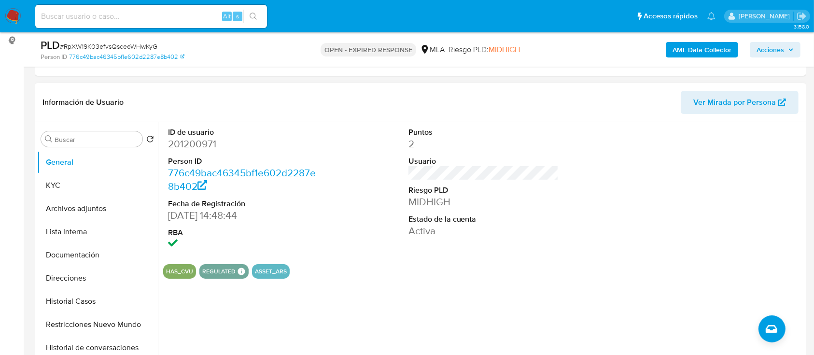
click at [175, 147] on dd "201200971" at bounding box center [243, 144] width 151 height 14
copy dd "201200971"
drag, startPoint x: 167, startPoint y: 13, endPoint x: 575, endPoint y: 161, distance: 434.5
click at [575, 161] on div "ID de usuario 201200971 Person ID 776c49bac46345bf1e602d2287e8b402 Fecha de Reg…" at bounding box center [483, 189] width 641 height 134
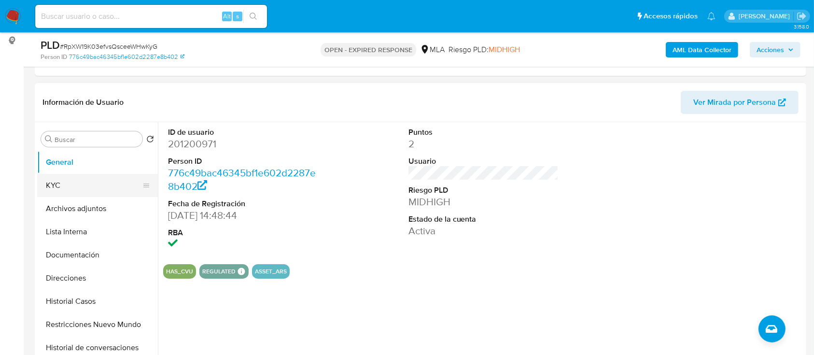
click at [94, 185] on button "KYC" at bounding box center [93, 185] width 113 height 23
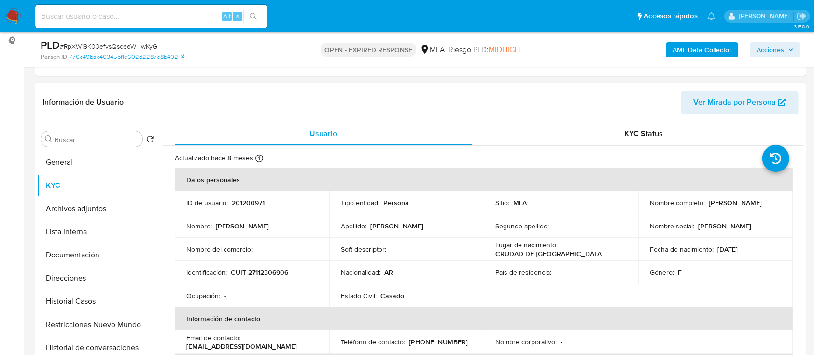
click at [255, 272] on p "CUIT 27112306906" at bounding box center [259, 272] width 57 height 9
click at [256, 273] on p "CUIT 27112306906" at bounding box center [259, 272] width 57 height 9
drag, startPoint x: 255, startPoint y: 272, endPoint x: 283, endPoint y: 276, distance: 28.3
click at [283, 276] on p "CUIT 27112306906" at bounding box center [259, 272] width 57 height 9
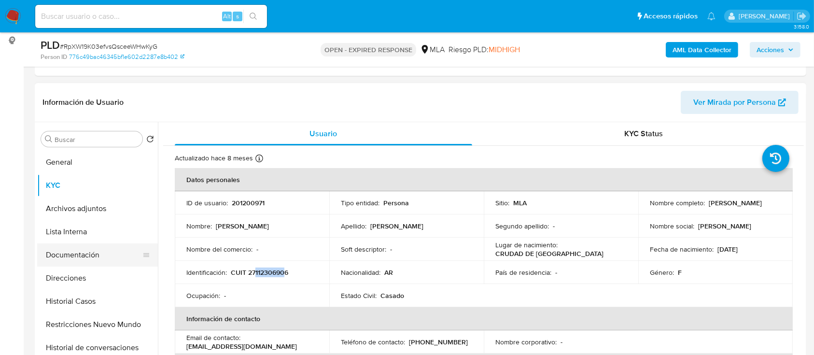
copy p "11230690"
click at [84, 253] on button "Documentación" at bounding box center [93, 254] width 113 height 23
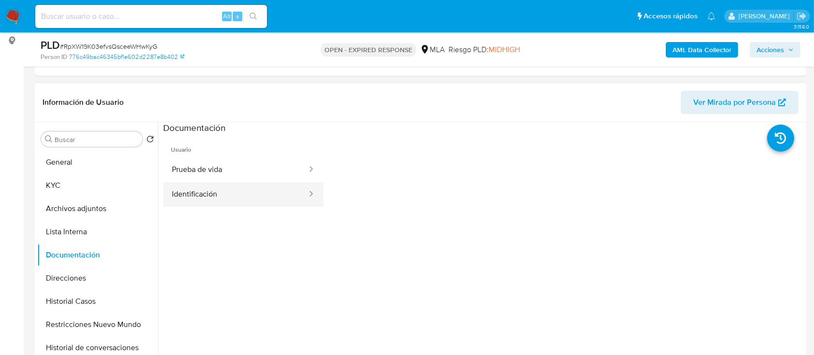
click at [220, 192] on button "Identificación" at bounding box center [235, 194] width 145 height 25
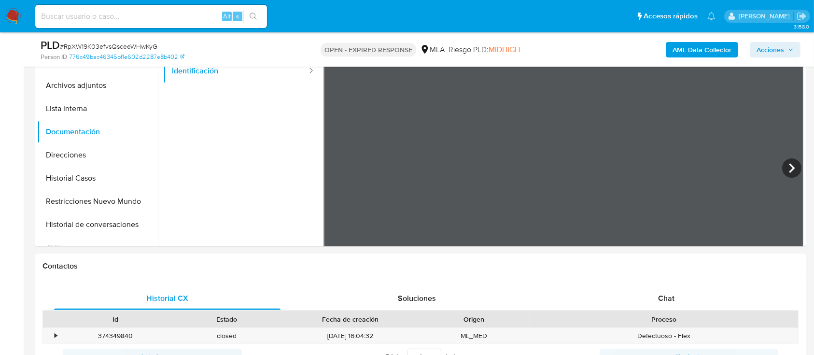
scroll to position [189, 0]
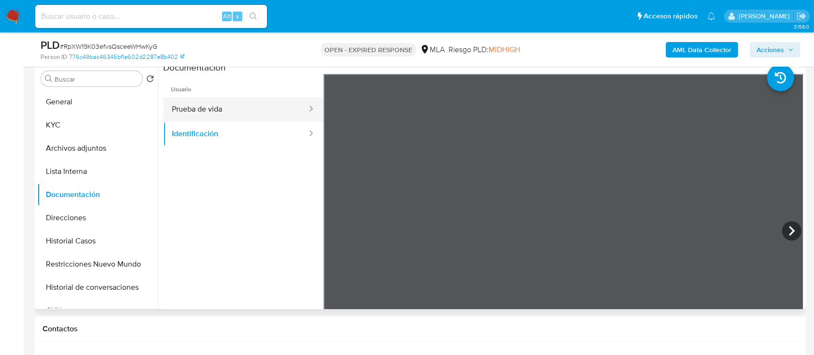
click at [233, 111] on button "Prueba de vida" at bounding box center [235, 109] width 145 height 25
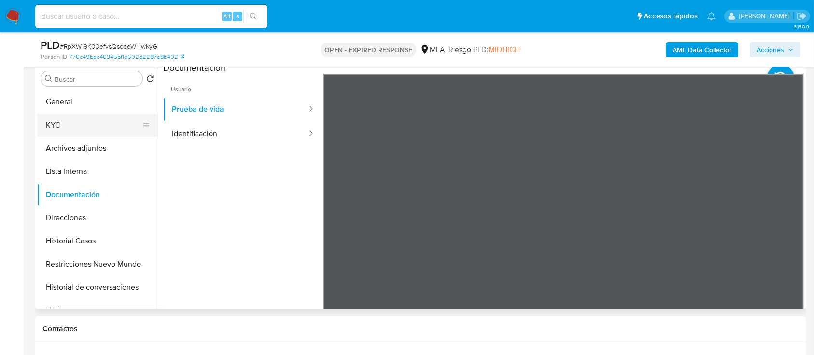
click at [79, 123] on button "KYC" at bounding box center [93, 125] width 113 height 23
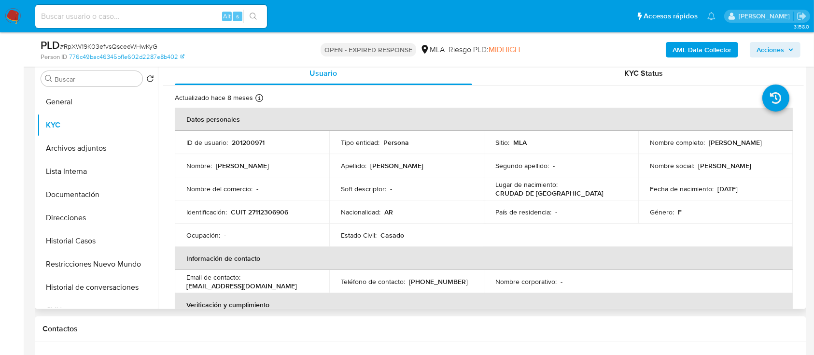
click at [275, 210] on p "CUIT 27112306906" at bounding box center [259, 212] width 57 height 9
copy p "27112306906"
click at [249, 137] on td "ID de usuario : 201200971" at bounding box center [252, 142] width 155 height 23
click at [249, 136] on td "ID de usuario : 201200971" at bounding box center [252, 142] width 155 height 23
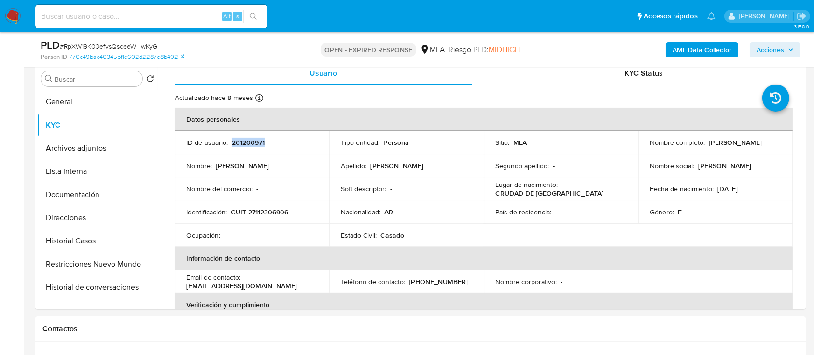
copy p "201200971"
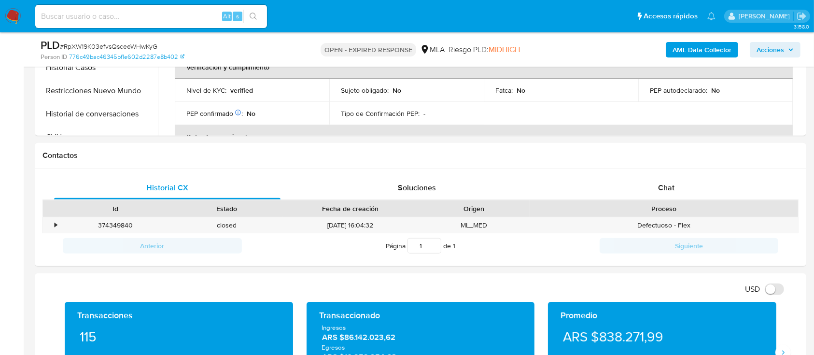
scroll to position [382, 0]
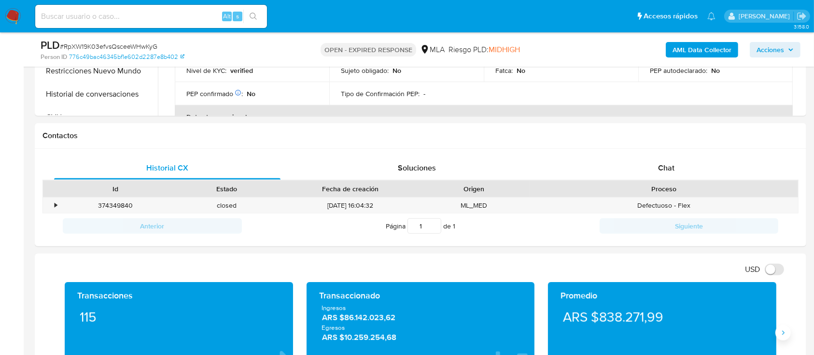
click at [786, 330] on icon "Siguiente" at bounding box center [784, 333] width 8 height 8
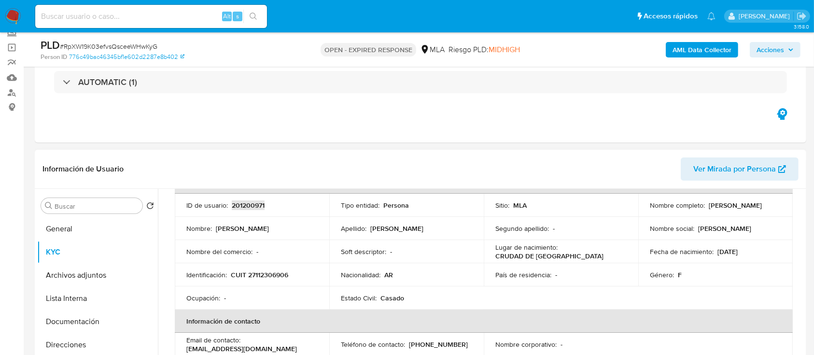
scroll to position [64, 0]
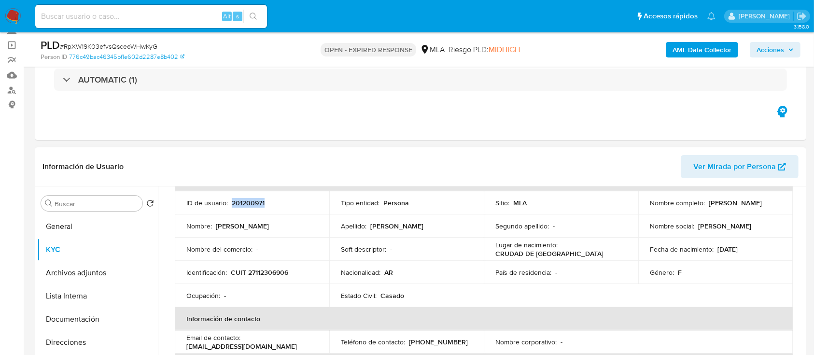
click at [263, 274] on p "CUIT 27112306906" at bounding box center [259, 272] width 57 height 9
copy p "27112306906"
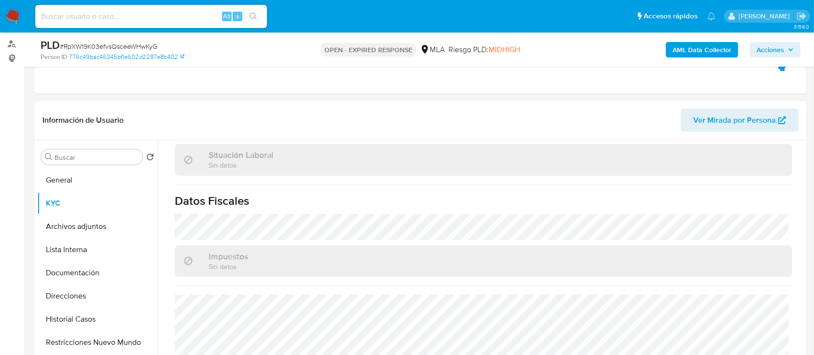
scroll to position [193, 0]
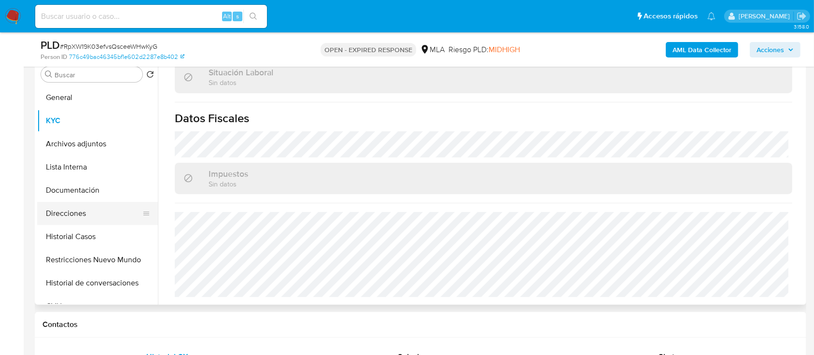
click at [78, 218] on button "Direcciones" at bounding box center [93, 213] width 113 height 23
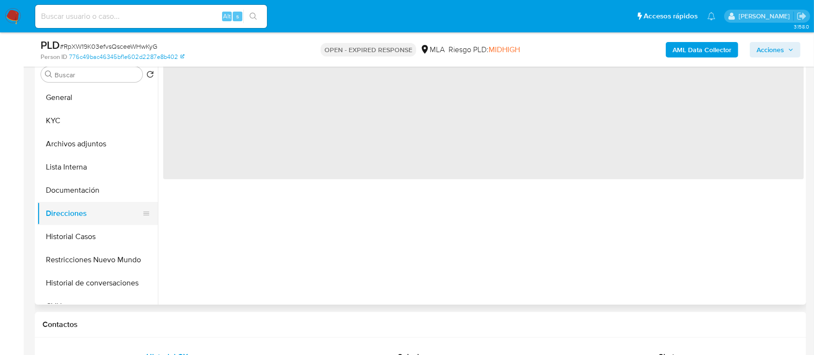
scroll to position [0, 0]
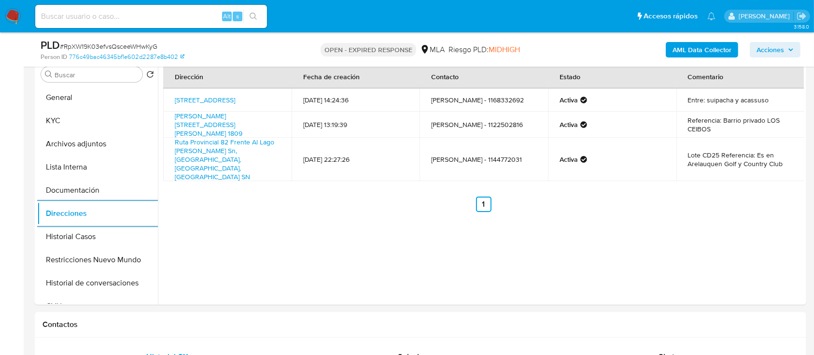
click at [119, 38] on div "PLD # RpXW19K03efvsQsceeWHwKyG" at bounding box center [166, 45] width 250 height 14
click at [118, 40] on div "PLD # RpXW19K03efvsQsceeWHwKyG" at bounding box center [166, 45] width 250 height 14
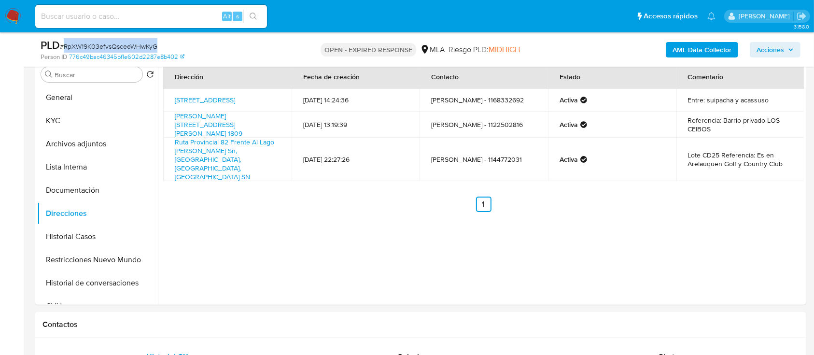
click at [118, 40] on div "PLD # RpXW19K03efvsQsceeWHwKyG" at bounding box center [166, 45] width 250 height 14
copy span "RpXW19K03efvsQsceeWHwKyG"
click at [14, 20] on img at bounding box center [13, 16] width 16 height 16
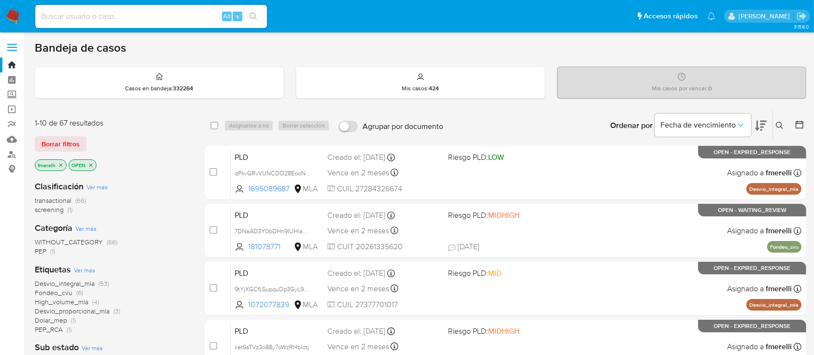
click at [782, 129] on button at bounding box center [781, 126] width 16 height 12
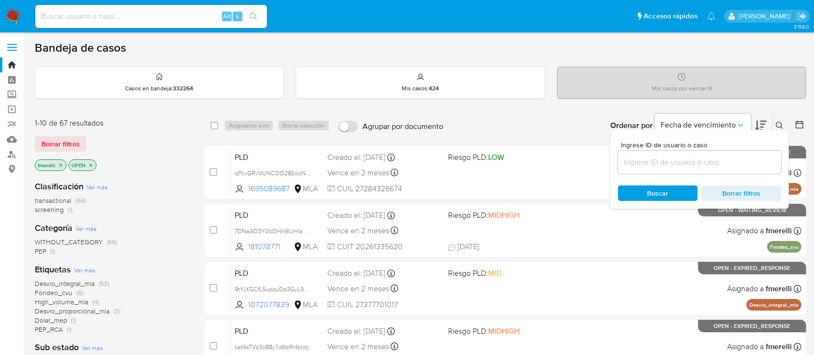
click at [726, 164] on input at bounding box center [699, 162] width 163 height 13
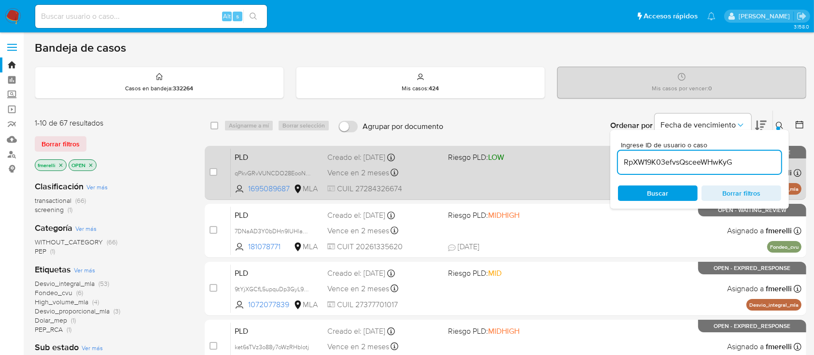
type input "RpXW19K03efvsQsceeWHwKyG"
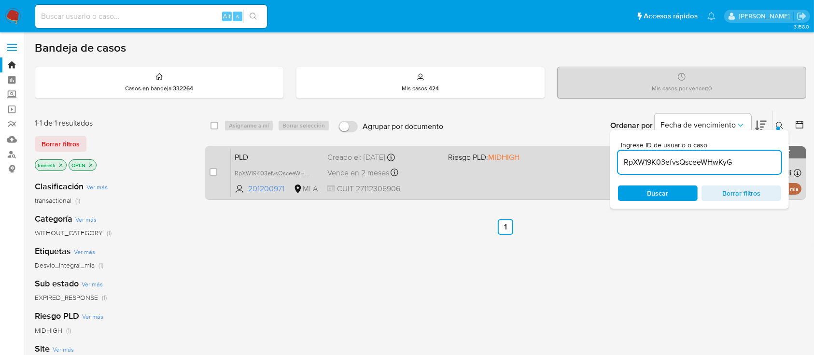
click at [207, 171] on div "case-item-checkbox No es posible asignar el caso PLD RpXW19K03efvsQsceeWHwKyG 2…" at bounding box center [506, 173] width 602 height 54
click at [214, 172] on input "checkbox" at bounding box center [214, 172] width 8 height 8
checkbox input "true"
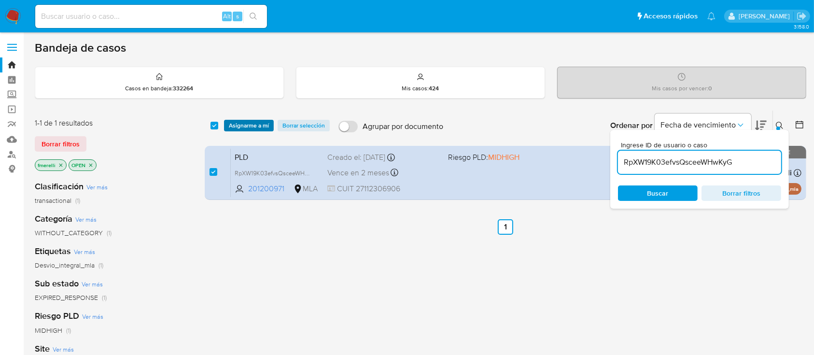
click at [253, 121] on span "Asignarme a mí" at bounding box center [249, 126] width 40 height 10
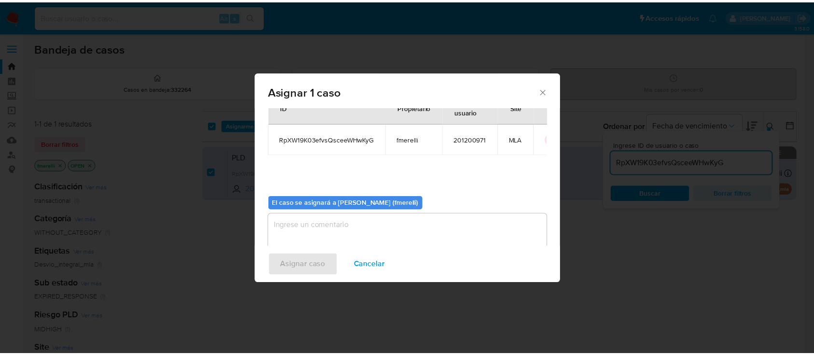
scroll to position [49, 0]
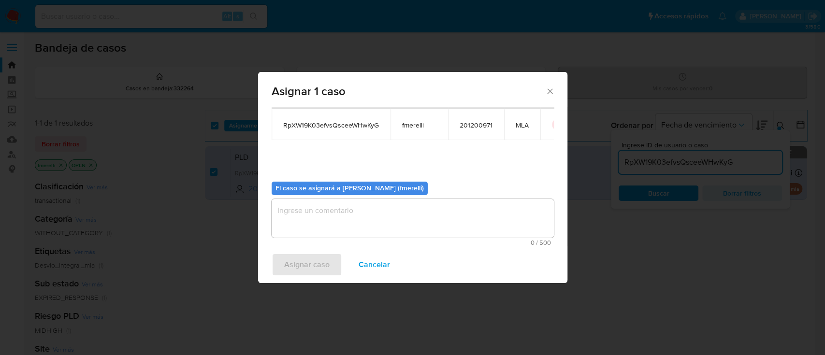
click at [347, 222] on textarea "assign-modal" at bounding box center [412, 218] width 282 height 39
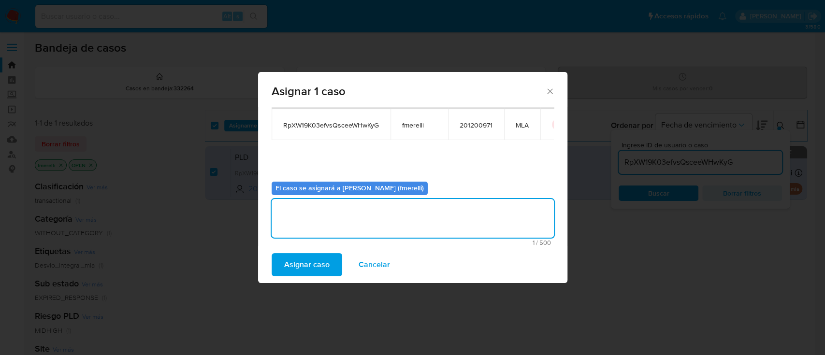
click at [298, 261] on span "Asignar caso" at bounding box center [306, 264] width 45 height 21
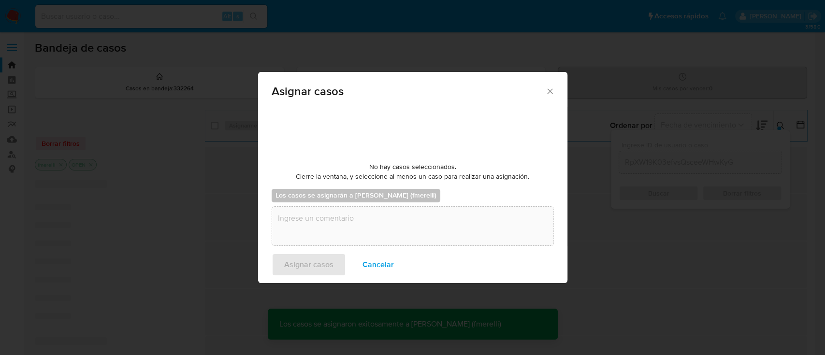
checkbox input "false"
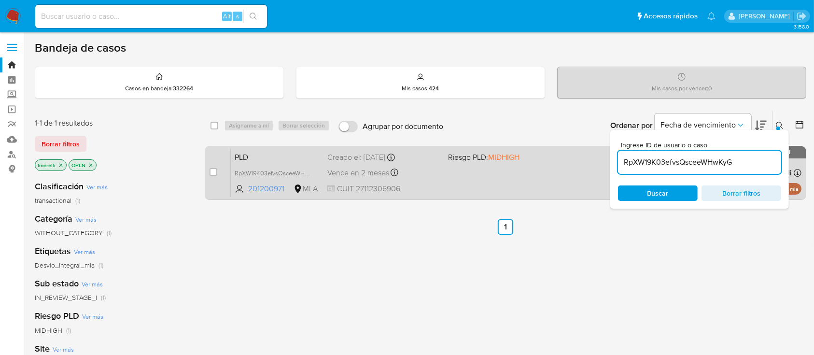
click at [454, 190] on div "PLD RpXW19K03efvsQsceeWHwKyG 201200971 MLA Riesgo PLD: MIDHIGH Creado el: [DATE…" at bounding box center [516, 172] width 571 height 49
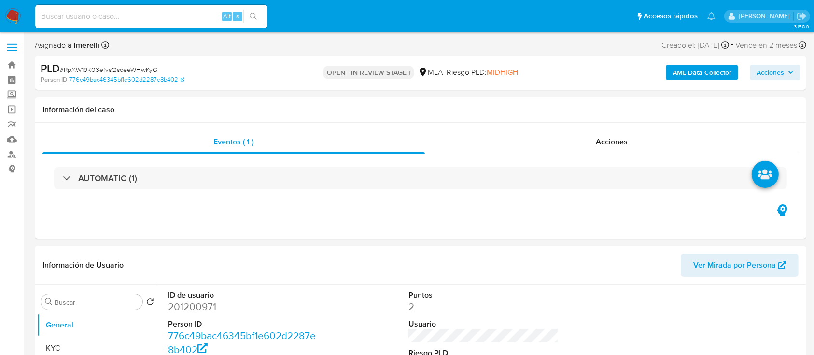
select select "10"
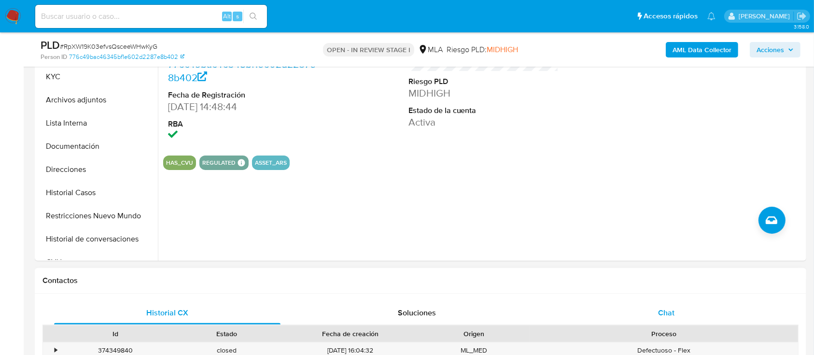
scroll to position [257, 0]
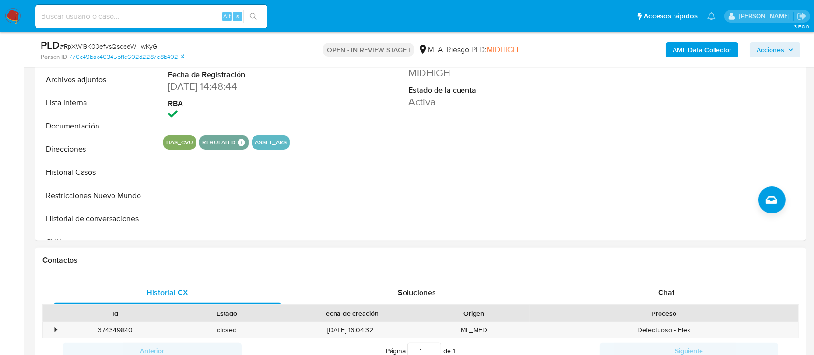
drag, startPoint x: 647, startPoint y: 280, endPoint x: 614, endPoint y: 271, distance: 34.1
click at [648, 280] on div "Historial CX Soluciones Chat Id Estado Fecha de creación Origen Proceso • 37434…" at bounding box center [421, 333] width 772 height 121
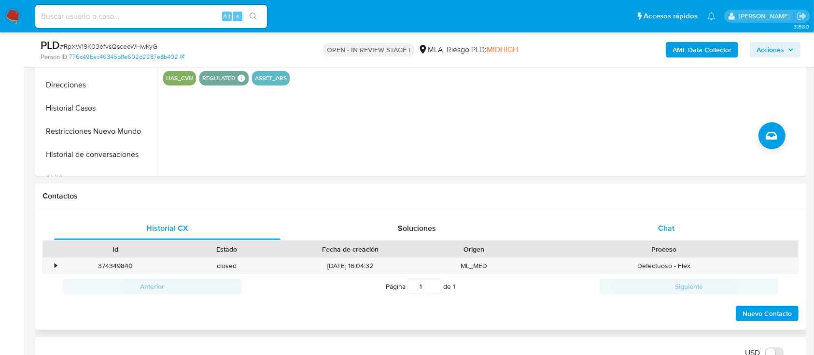
click at [684, 226] on div "Chat" at bounding box center [667, 228] width 227 height 23
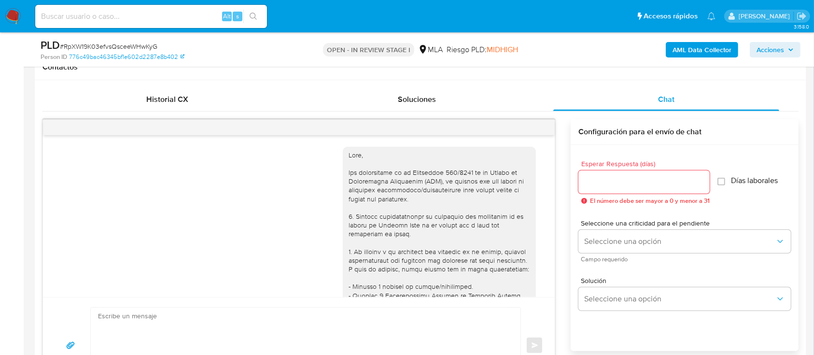
scroll to position [598, 0]
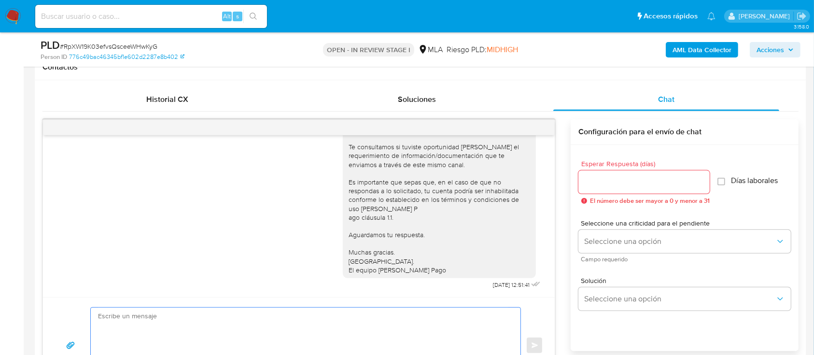
click at [215, 325] on textarea at bounding box center [303, 346] width 411 height 76
paste textarea "Lore , Ip dolorsi am con adipiscinge seddoeiusmo te in utlabo et Dolorem Aliq, …"
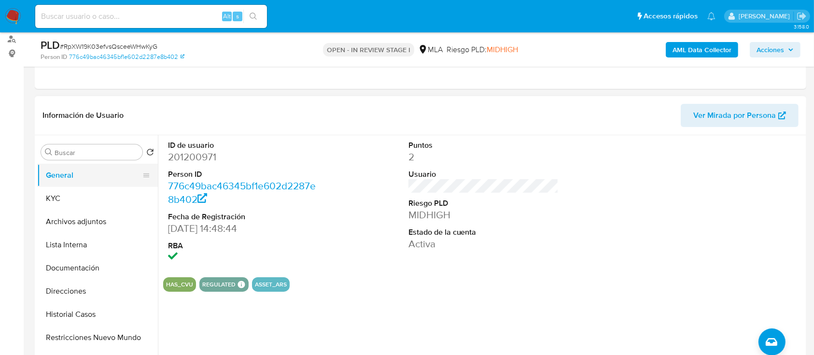
scroll to position [113, 0]
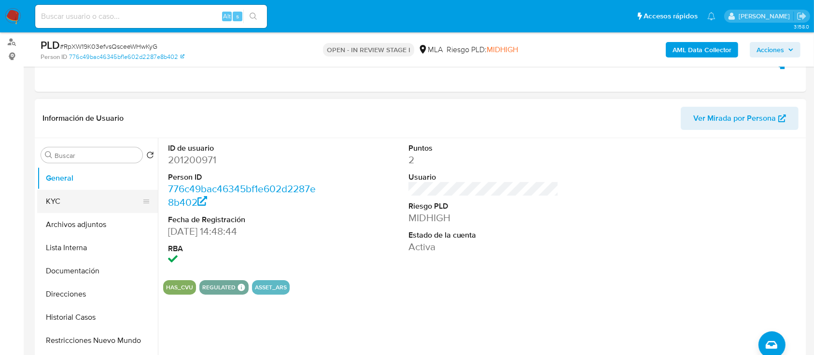
click at [45, 190] on button "KYC" at bounding box center [93, 201] width 113 height 23
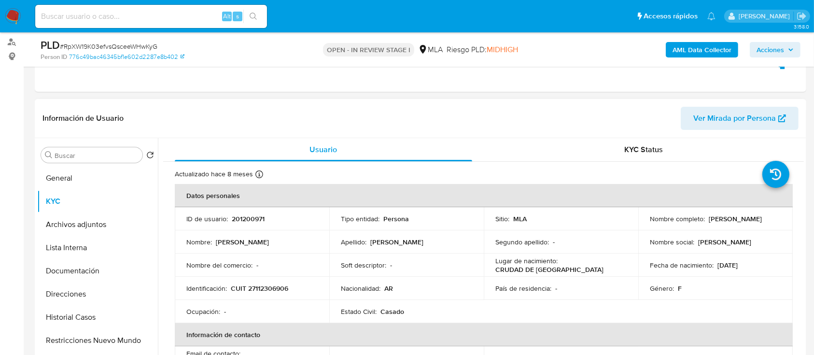
drag, startPoint x: 707, startPoint y: 221, endPoint x: 771, endPoint y: 220, distance: 63.8
click at [771, 220] on div "Nombre completo : [PERSON_NAME]" at bounding box center [715, 218] width 131 height 9
copy p "[PERSON_NAME]"
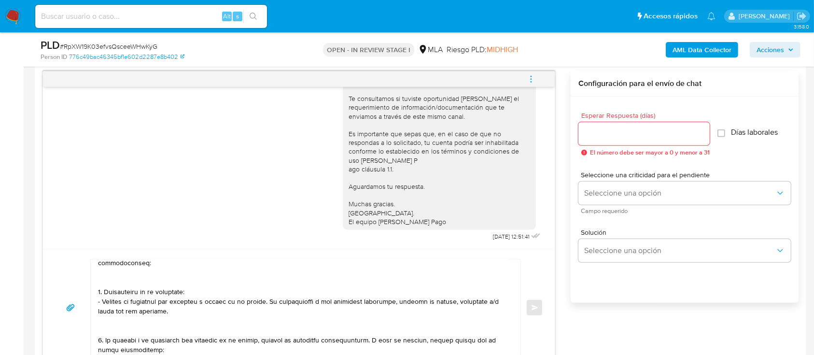
scroll to position [0, 0]
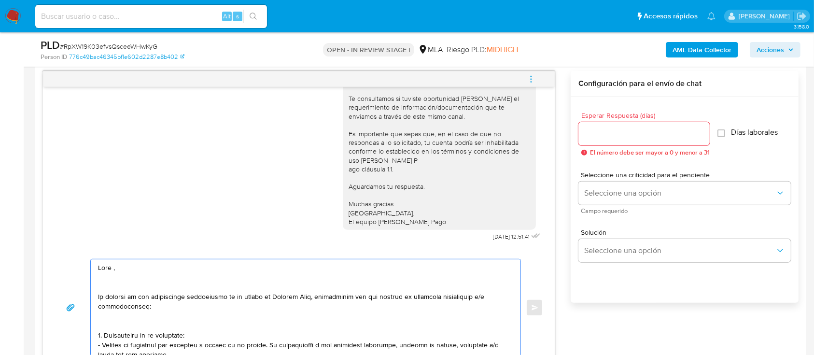
click at [142, 267] on textarea at bounding box center [303, 307] width 411 height 97
paste textarea "[PERSON_NAME]"
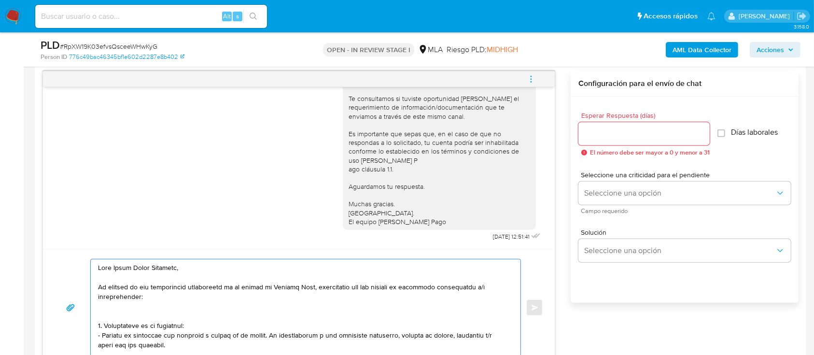
click at [157, 318] on textarea at bounding box center [303, 307] width 411 height 97
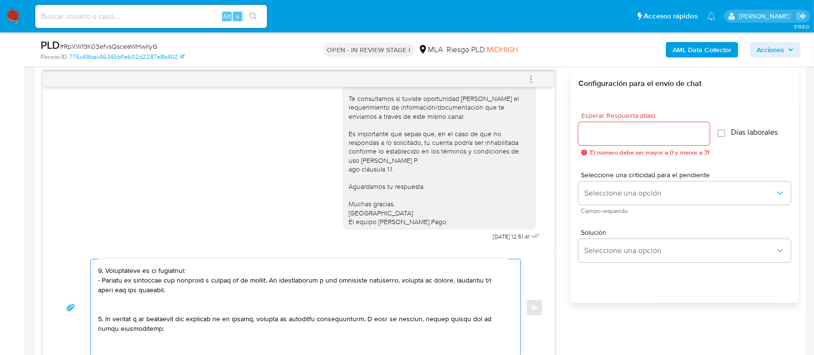
scroll to position [64, 0]
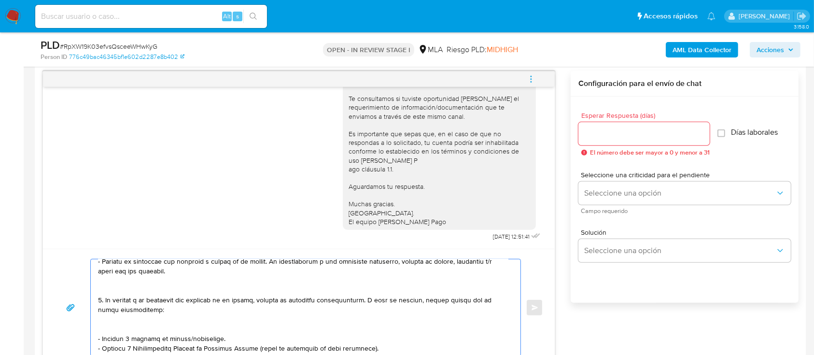
click at [129, 287] on textarea at bounding box center [303, 307] width 411 height 97
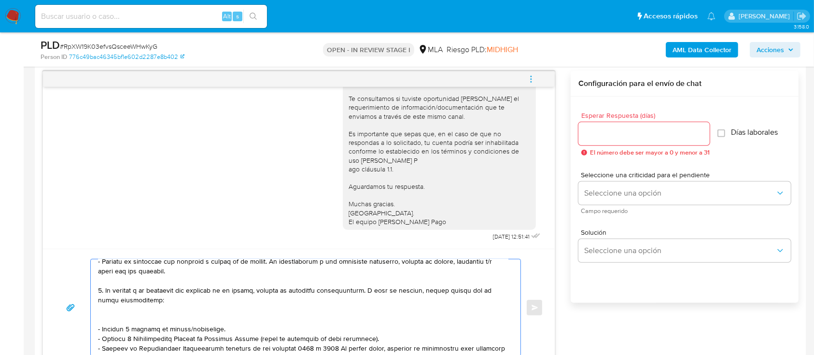
click at [119, 324] on textarea at bounding box center [303, 307] width 411 height 97
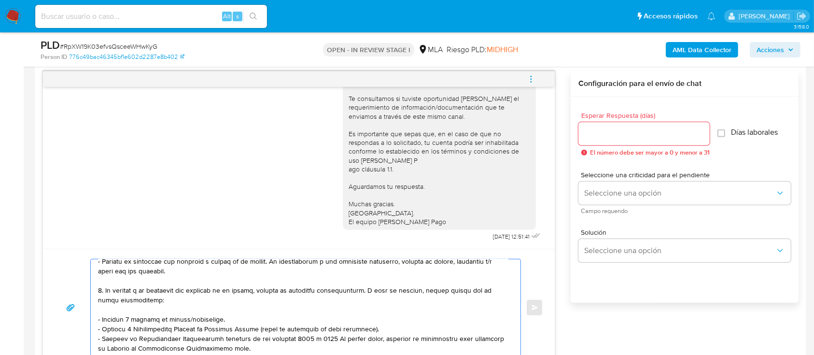
click at [178, 323] on textarea at bounding box center [303, 307] width 411 height 97
click at [143, 330] on textarea at bounding box center [303, 307] width 411 height 97
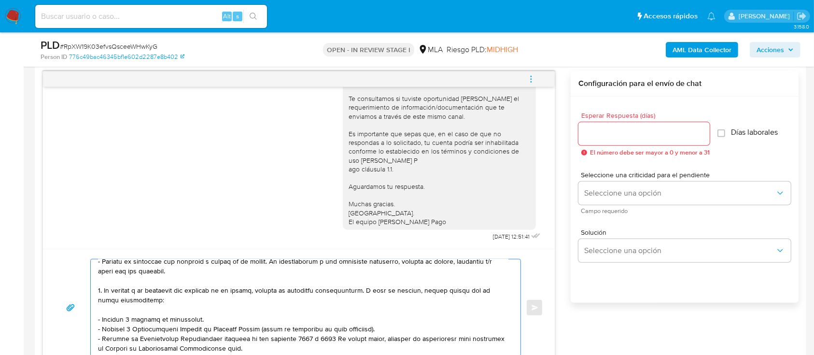
click at [143, 330] on textarea at bounding box center [303, 307] width 411 height 97
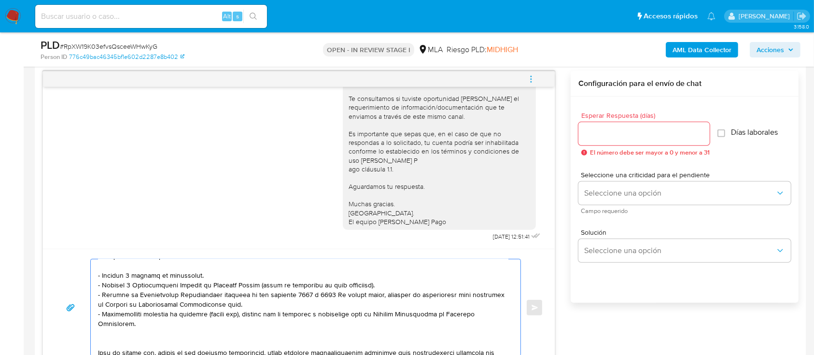
scroll to position [129, 0]
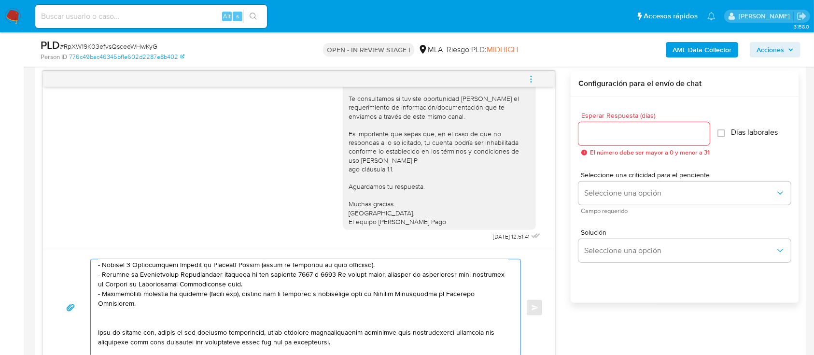
click at [268, 288] on textarea at bounding box center [303, 307] width 411 height 97
paste textarea "[URL][DOMAIN_NAME]"
click at [215, 317] on textarea at bounding box center [303, 307] width 411 height 97
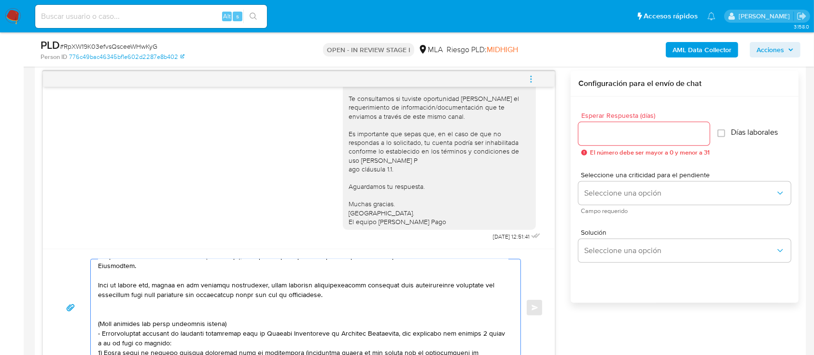
scroll to position [193, 0]
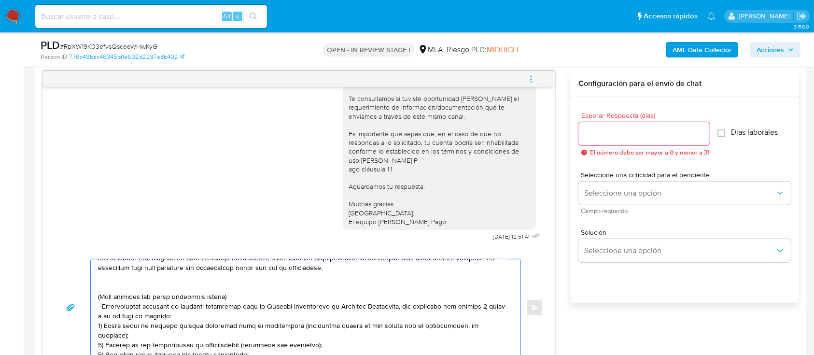
click at [165, 285] on textarea at bounding box center [303, 307] width 411 height 97
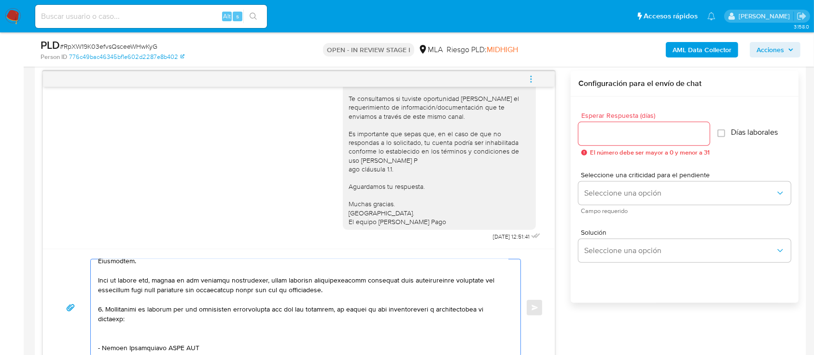
scroll to position [188, 0]
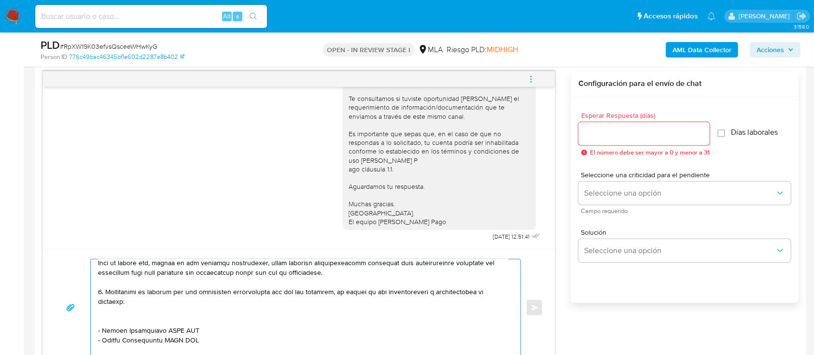
click at [103, 332] on textarea at bounding box center [303, 307] width 411 height 97
paste textarea "[PERSON_NAME]"
paste textarea "23078365099"
paste textarea "[PERSON_NAME]"
paste textarea "20257048943"
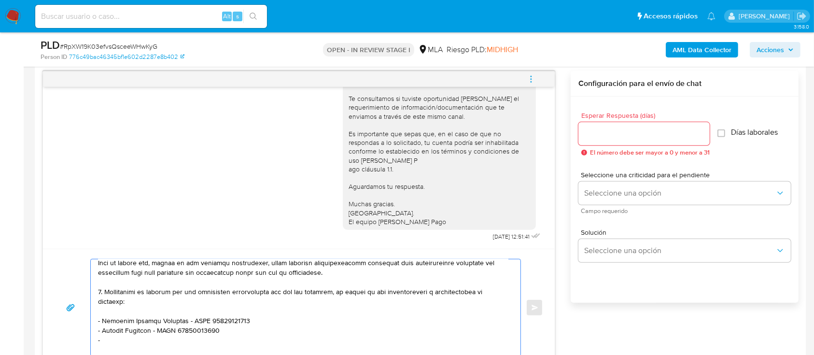
paste textarea "[PERSON_NAME]"
paste textarea "20076338605"
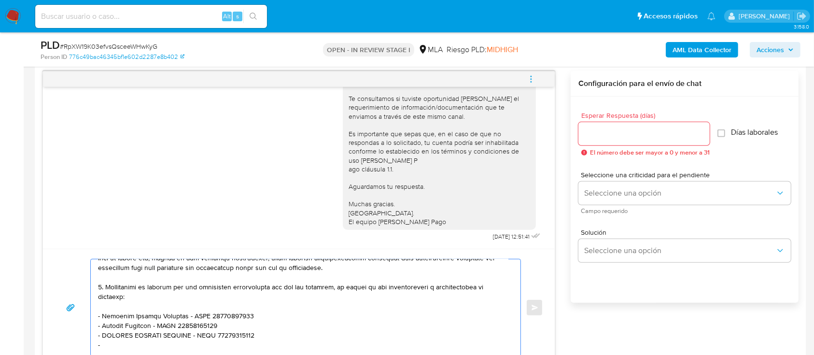
paste textarea "[PERSON_NAME]"
paste textarea "20113554798"
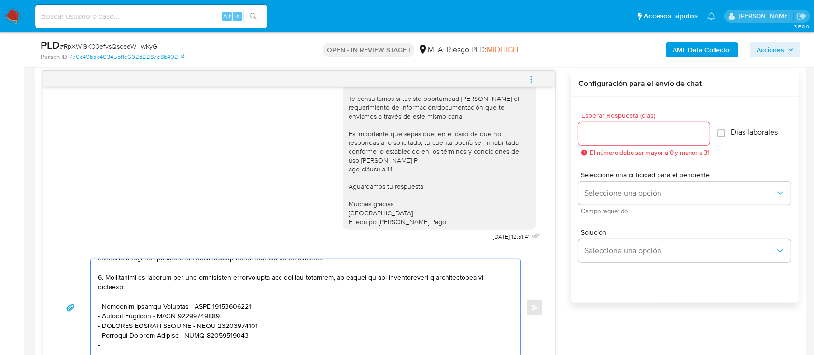
paste textarea "[PERSON_NAME]"
click at [245, 157] on div "Hola, Esperamos que te encuentres muy bien. Te consultamos si tuviste oportunid…" at bounding box center [299, 145] width 488 height 195
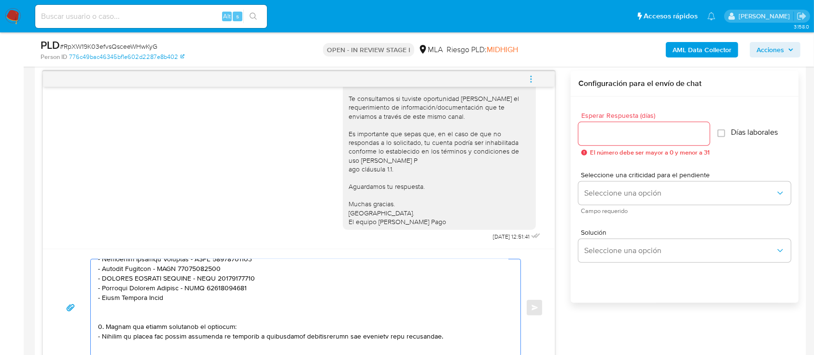
scroll to position [260, 0]
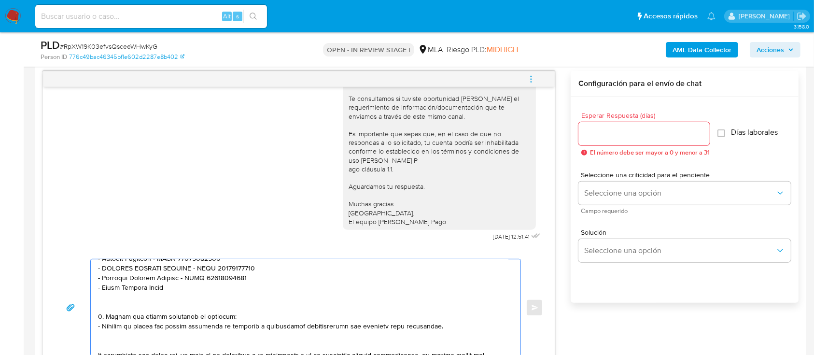
click at [190, 292] on textarea at bounding box center [303, 307] width 411 height 97
paste textarea "20295005034"
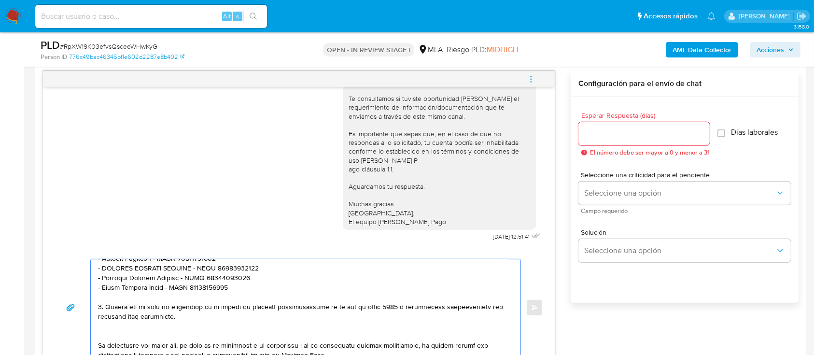
click at [117, 338] on textarea at bounding box center [303, 307] width 411 height 97
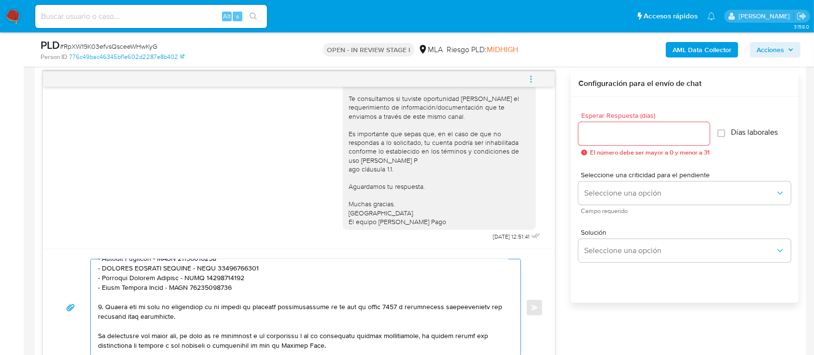
scroll to position [325, 0]
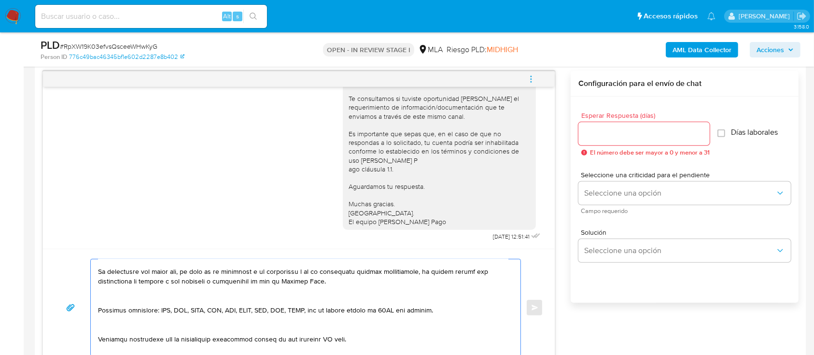
drag, startPoint x: 143, startPoint y: 304, endPoint x: 129, endPoint y: 319, distance: 21.2
click at [143, 304] on textarea at bounding box center [303, 307] width 411 height 97
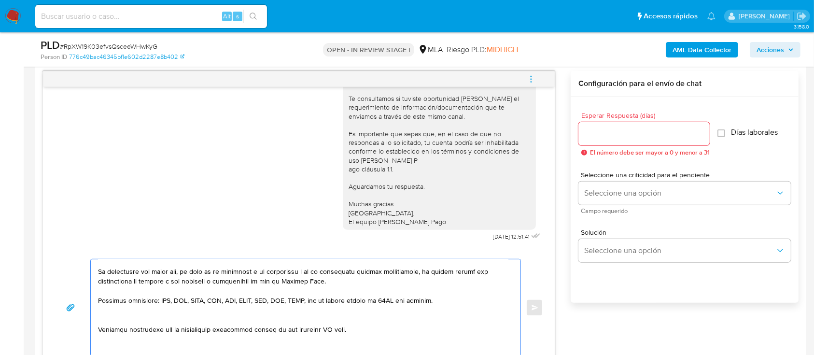
click at [123, 326] on textarea at bounding box center [303, 307] width 411 height 97
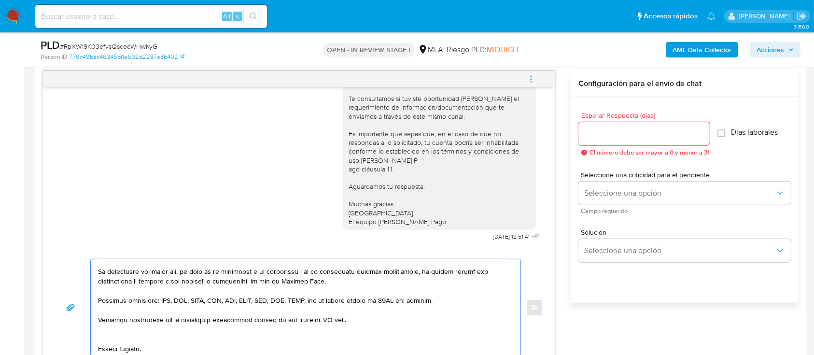
click at [123, 339] on textarea at bounding box center [303, 307] width 411 height 97
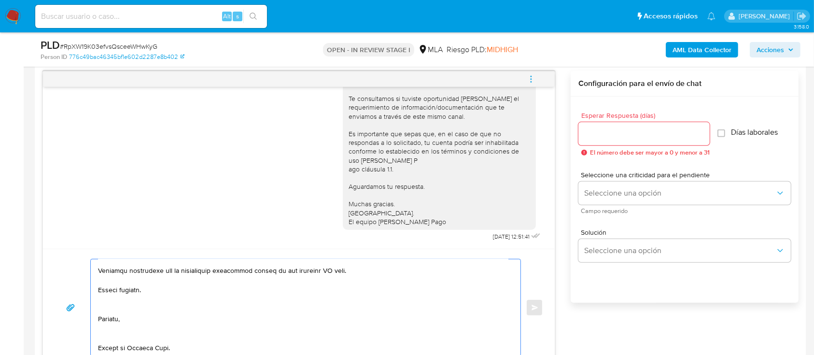
click at [134, 300] on textarea at bounding box center [303, 307] width 411 height 97
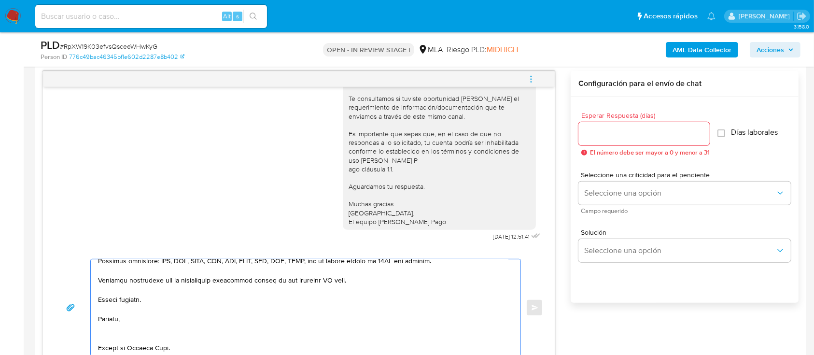
click at [120, 320] on textarea at bounding box center [303, 307] width 411 height 97
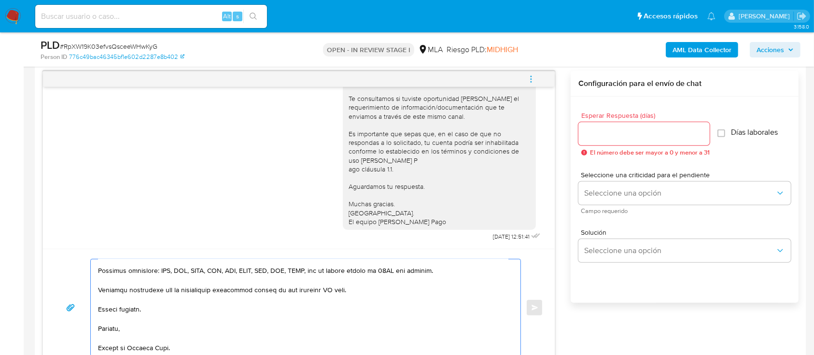
click at [120, 347] on textarea at bounding box center [303, 307] width 411 height 97
click at [329, 288] on textarea at bounding box center [303, 307] width 411 height 97
type textarea "Hola Elena María Silveyra, En función de las operaciones registradas en tu cuen…"
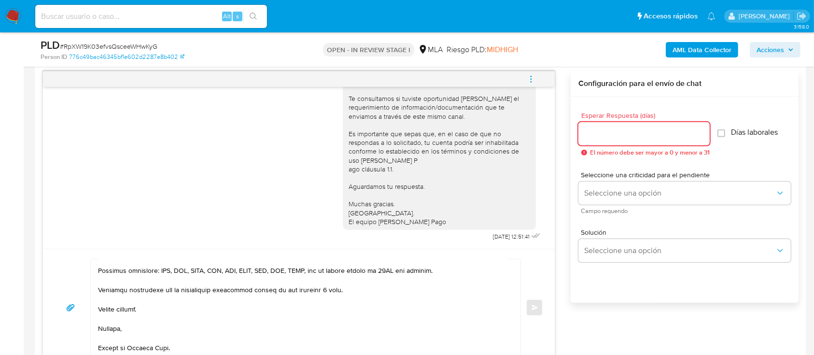
click at [616, 130] on input "Esperar Respuesta (días)" at bounding box center [644, 134] width 131 height 13
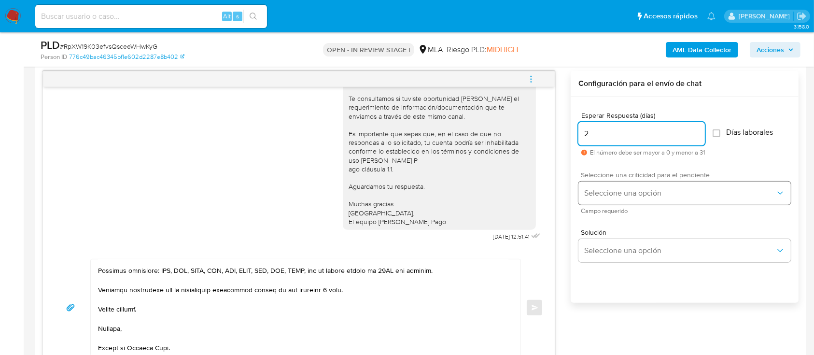
type input "2"
click at [608, 195] on span "Seleccione una opción" at bounding box center [680, 193] width 191 height 10
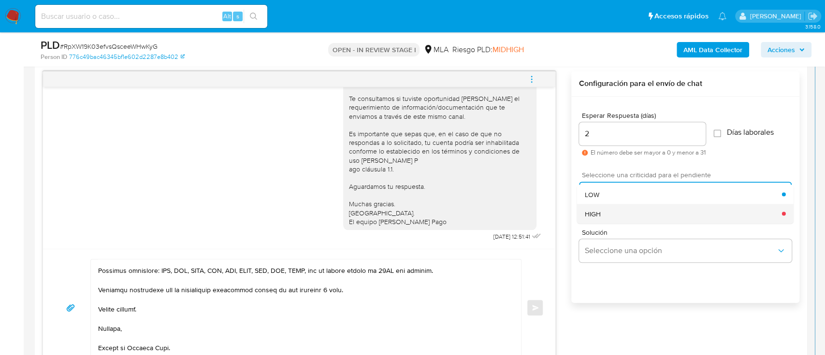
click at [614, 211] on div "HIGH" at bounding box center [683, 213] width 197 height 19
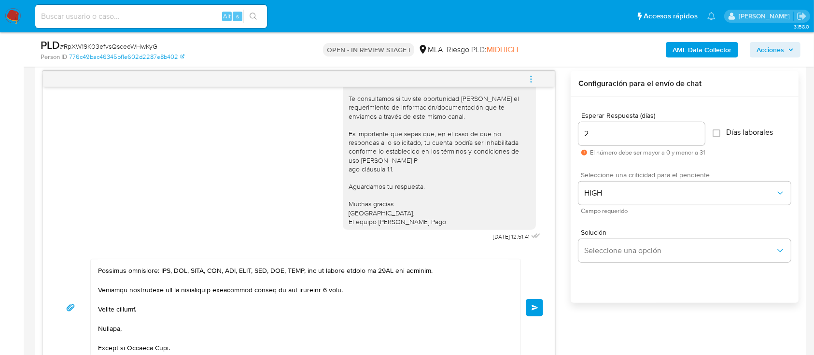
click at [534, 305] on span "Enviar" at bounding box center [535, 308] width 7 height 6
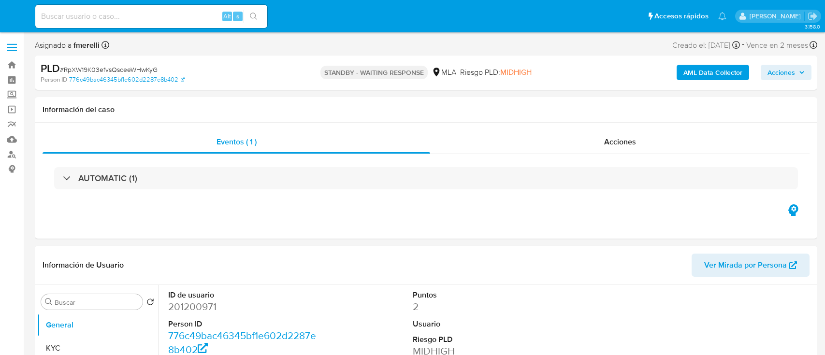
select select "10"
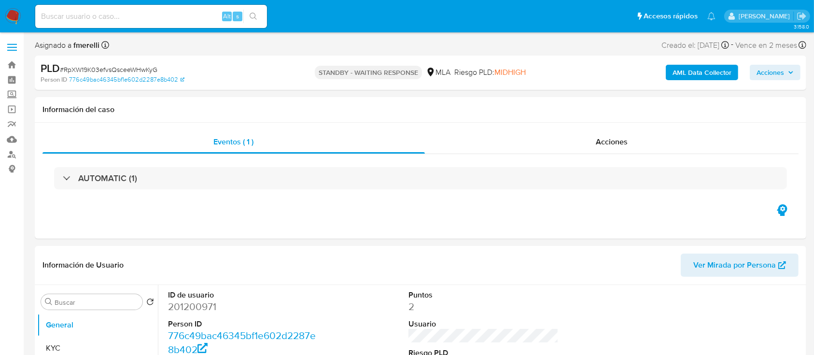
click at [159, 20] on input at bounding box center [151, 16] width 232 height 13
paste input "AeZ3A5OpRZw8LERak4iuDFuv"
type input "AeZ3A5OpRZw8LERak4iuDFuv"
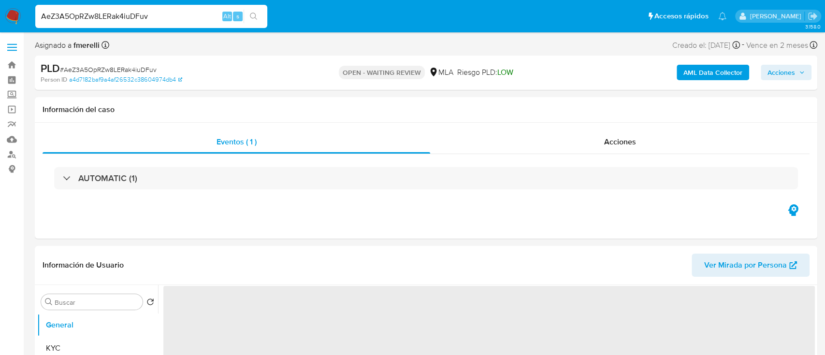
select select "10"
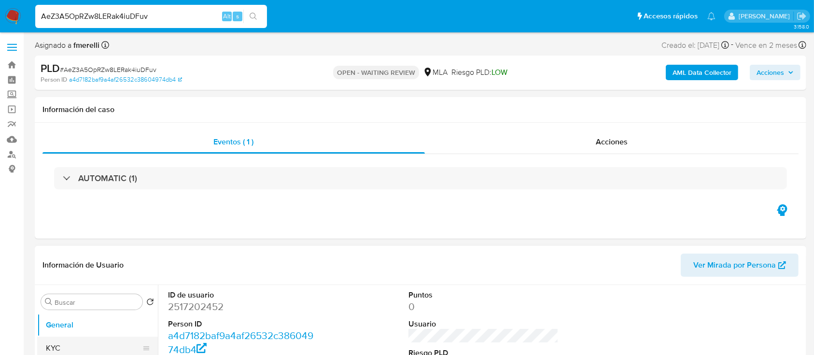
click at [81, 339] on button "KYC" at bounding box center [93, 348] width 113 height 23
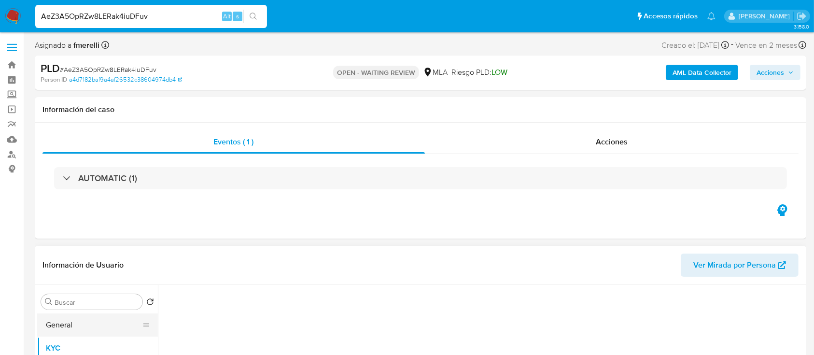
click at [43, 332] on button "General" at bounding box center [93, 325] width 113 height 23
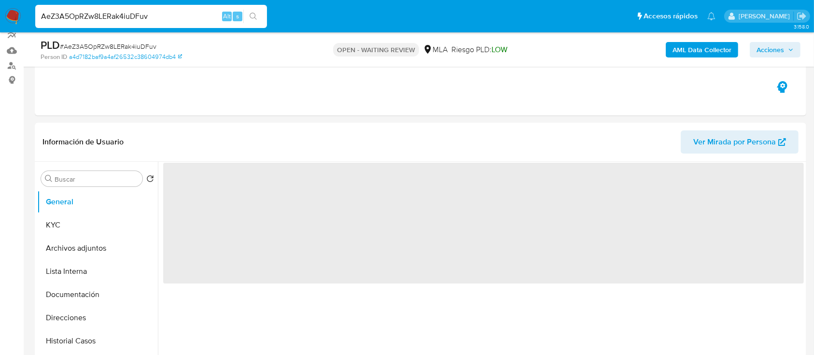
scroll to position [94, 0]
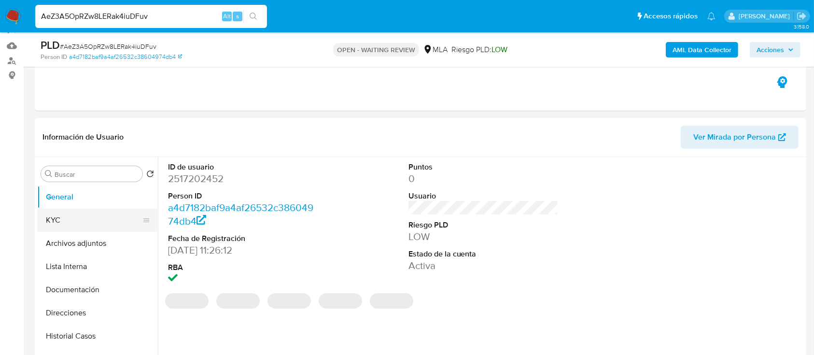
click at [84, 217] on button "KYC" at bounding box center [93, 220] width 113 height 23
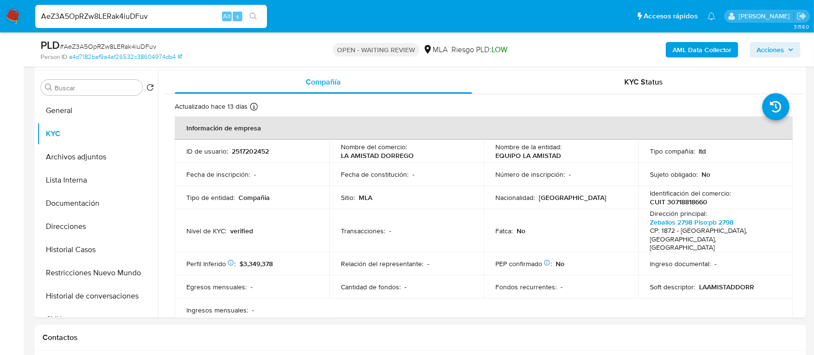
scroll to position [182, 0]
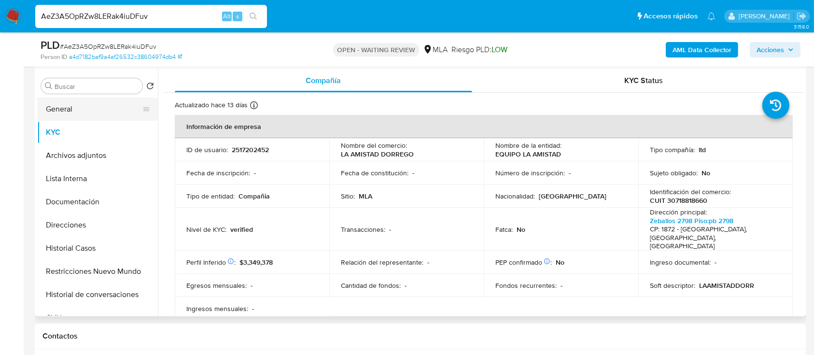
click at [67, 109] on button "General" at bounding box center [93, 109] width 113 height 23
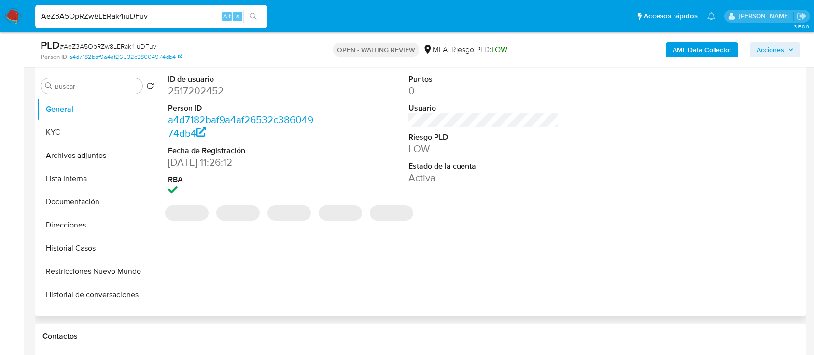
click at [190, 95] on dd "2517202452" at bounding box center [243, 91] width 151 height 14
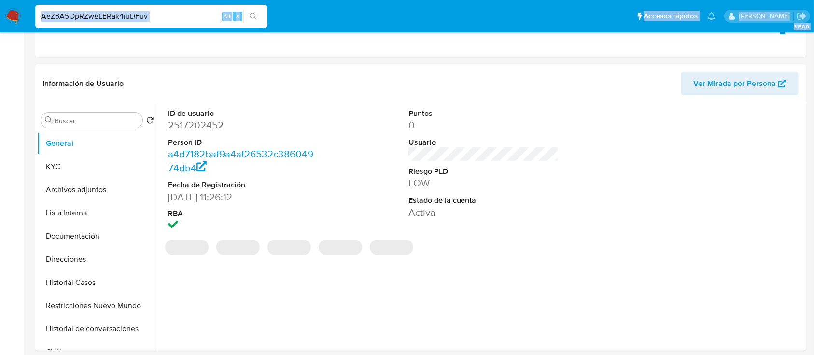
scroll to position [0, 0]
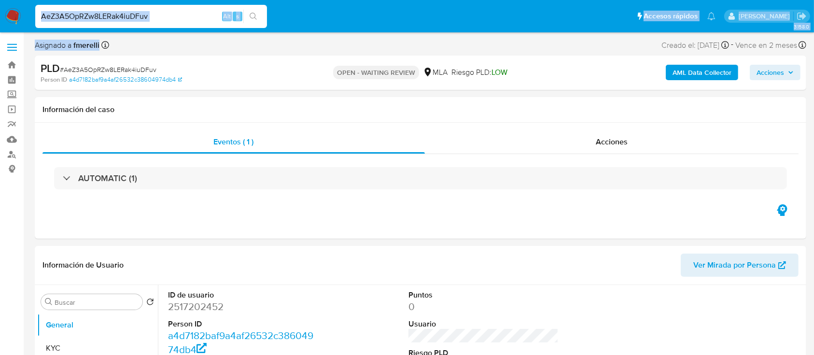
drag, startPoint x: 149, startPoint y: -29, endPoint x: 139, endPoint y: -46, distance: 19.9
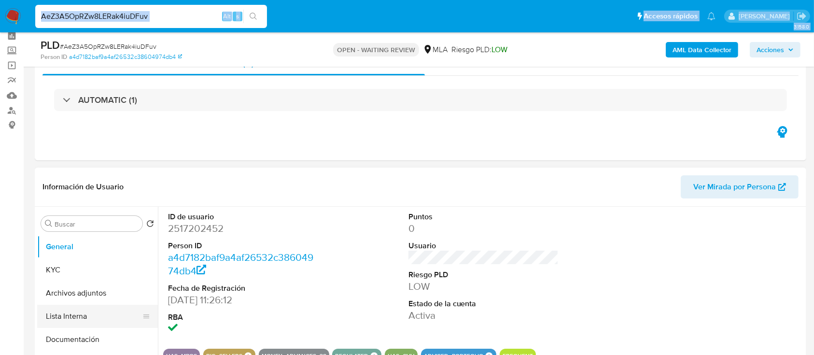
scroll to position [64, 0]
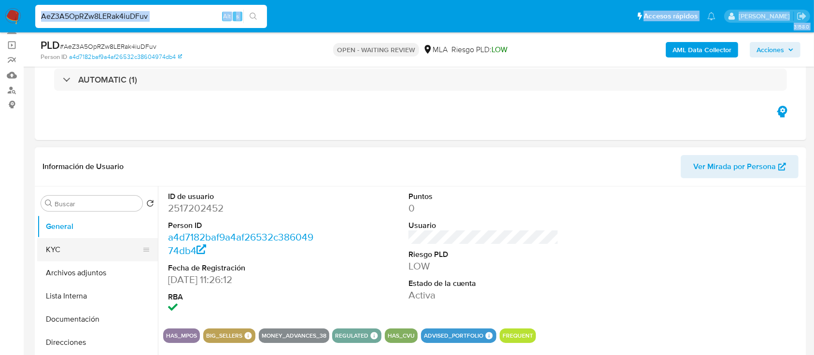
click at [88, 253] on button "KYC" at bounding box center [93, 249] width 113 height 23
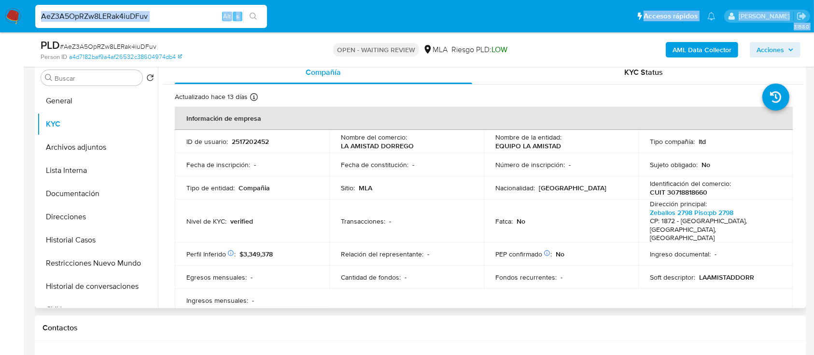
scroll to position [193, 0]
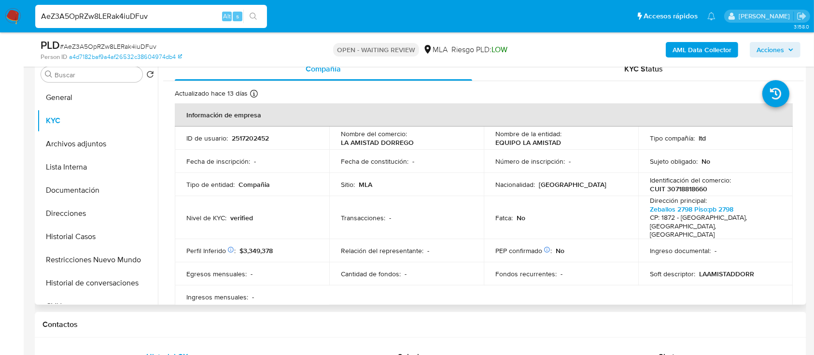
click at [673, 187] on p "CUIT 30718818660" at bounding box center [678, 189] width 57 height 9
copy p "30718818660"
click at [669, 211] on link "Zeballos 2798 Piso:pb 2798" at bounding box center [692, 209] width 84 height 10
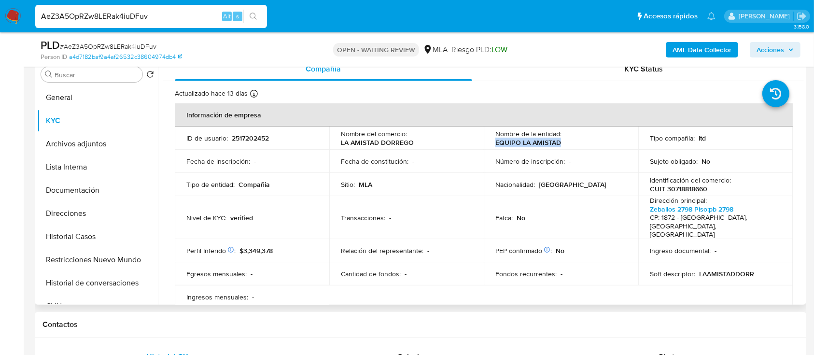
drag, startPoint x: 491, startPoint y: 144, endPoint x: 569, endPoint y: 149, distance: 77.9
click at [569, 149] on td "Nombre de la entidad : EQUIPO LA AMISTAD" at bounding box center [561, 138] width 155 height 23
copy p "EQUIPO LA AMISTAD"
click at [71, 208] on button "Direcciones" at bounding box center [93, 213] width 113 height 23
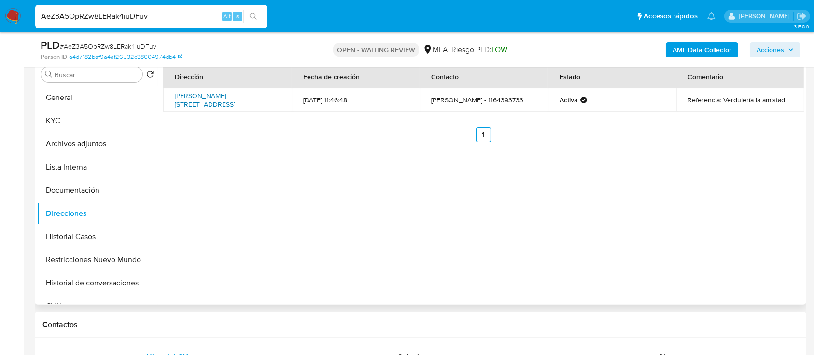
click at [230, 100] on link "Dorrego 2212, Palermo, Capital Federal, 1425, Argentina 2212" at bounding box center [205, 100] width 60 height 18
click at [65, 122] on button "KYC" at bounding box center [93, 120] width 113 height 23
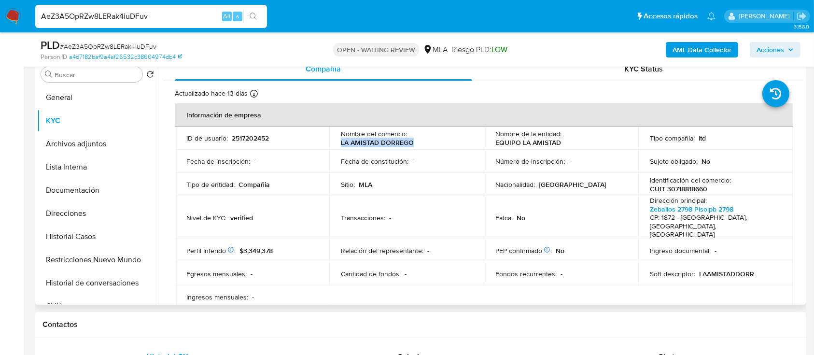
drag, startPoint x: 336, startPoint y: 144, endPoint x: 418, endPoint y: 144, distance: 81.6
click at [418, 144] on td "Nombre del comercio : LA AMISTAD DORREGO" at bounding box center [406, 138] width 155 height 23
copy p "LA AMISTAD DORREGO"
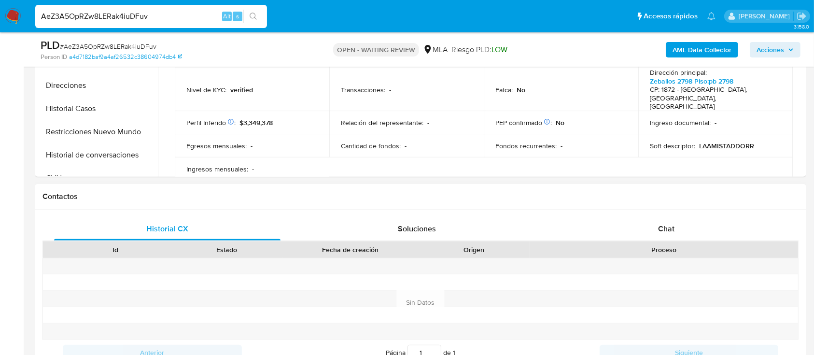
scroll to position [322, 0]
click at [648, 232] on div "Chat" at bounding box center [667, 228] width 227 height 23
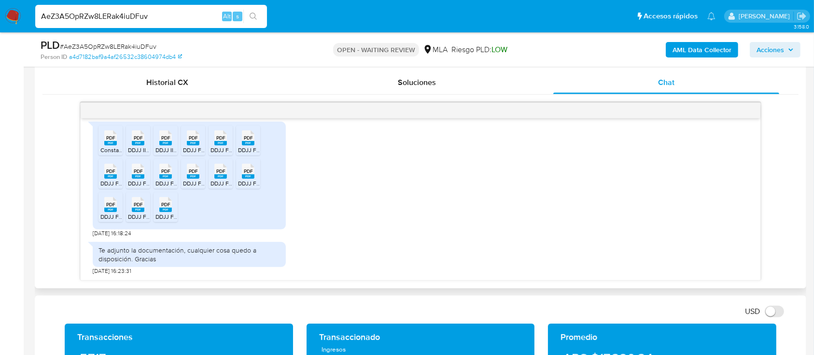
scroll to position [451, 0]
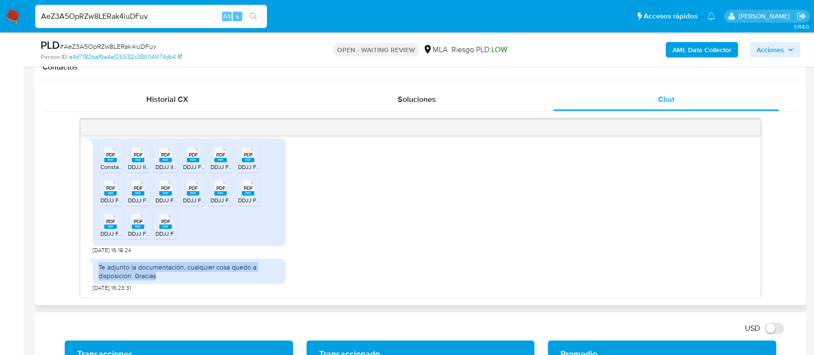
drag, startPoint x: 95, startPoint y: 264, endPoint x: 242, endPoint y: 285, distance: 148.4
click at [242, 285] on div "Te adjunto la documentación, cualquier cosa quedo a disposición. Gracias 22/08/…" at bounding box center [189, 273] width 193 height 38
click at [227, 271] on div "Te adjunto la documentación, cualquier cosa quedo a disposición. Gracias" at bounding box center [190, 271] width 182 height 17
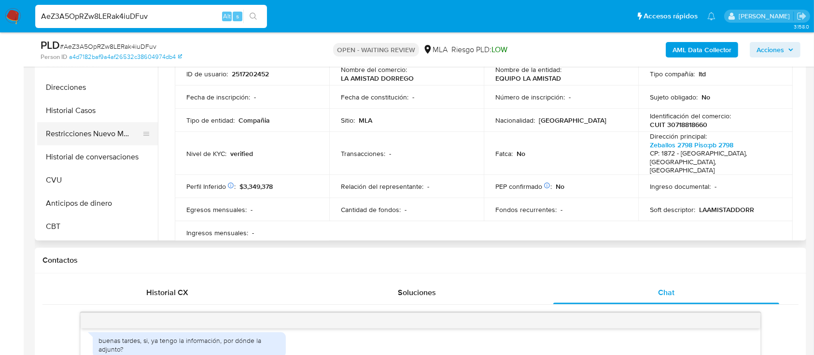
scroll to position [129, 0]
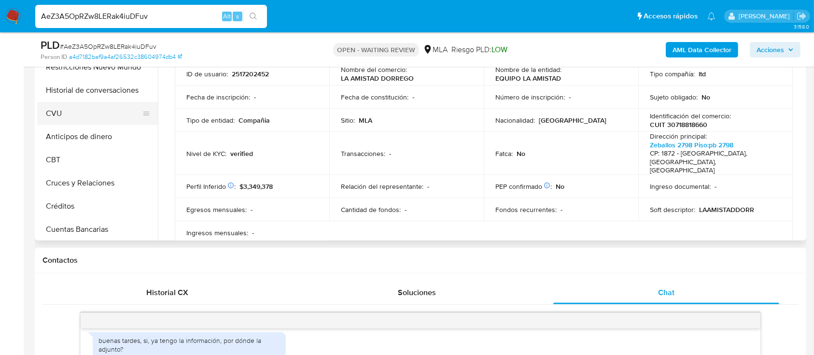
click at [99, 118] on button "CVU" at bounding box center [93, 113] width 113 height 23
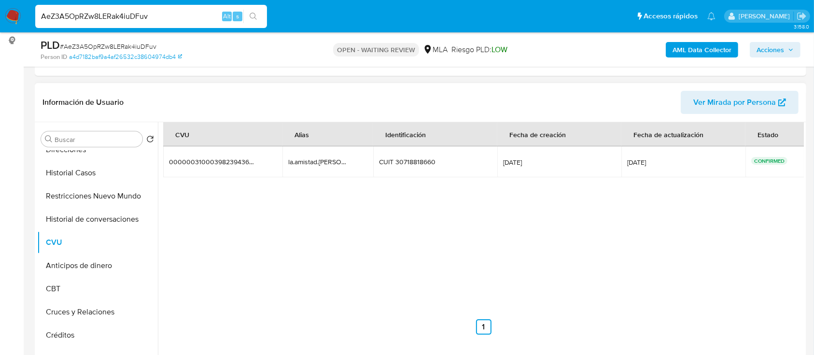
drag, startPoint x: 352, startPoint y: 164, endPoint x: 283, endPoint y: 162, distance: 69.1
click at [283, 162] on tr "0000003100039823943687 0000003100039823943687 la.amistad.dorrego la.amistad.dor…" at bounding box center [484, 161] width 642 height 31
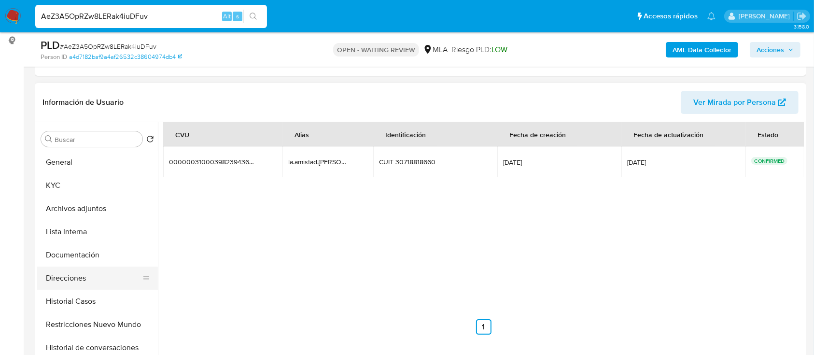
click at [73, 276] on button "Direcciones" at bounding box center [93, 278] width 113 height 23
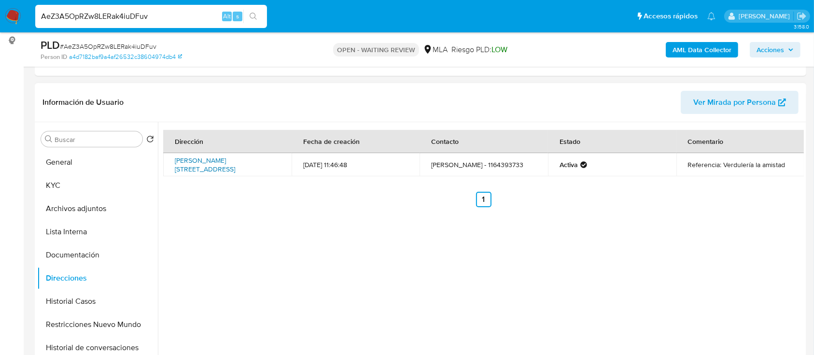
click at [227, 166] on link "Dorrego 2212, Palermo, Capital Federal, 1425, Argentina 2212" at bounding box center [205, 165] width 60 height 18
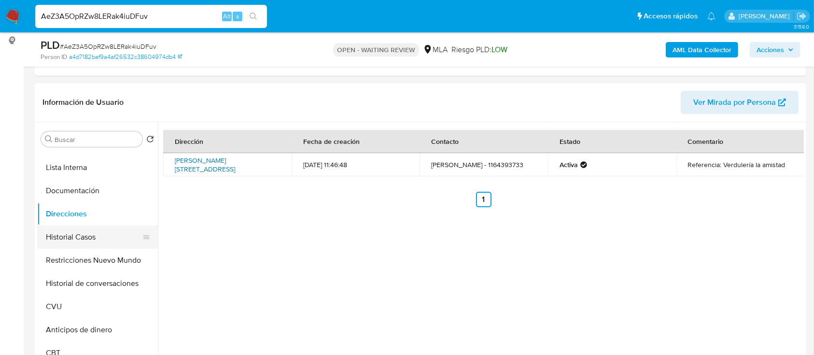
scroll to position [129, 0]
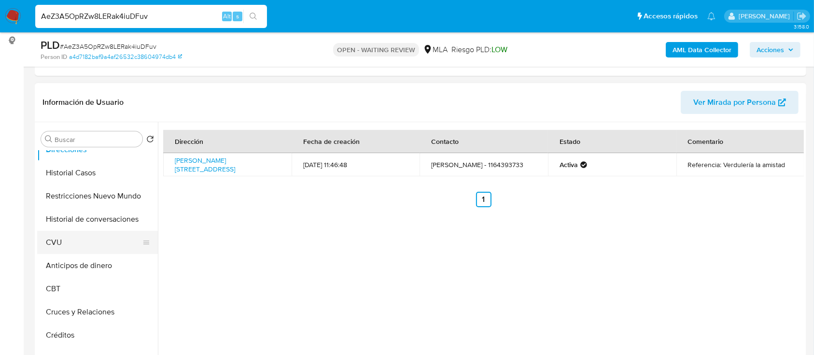
click at [89, 243] on button "CVU" at bounding box center [93, 242] width 113 height 23
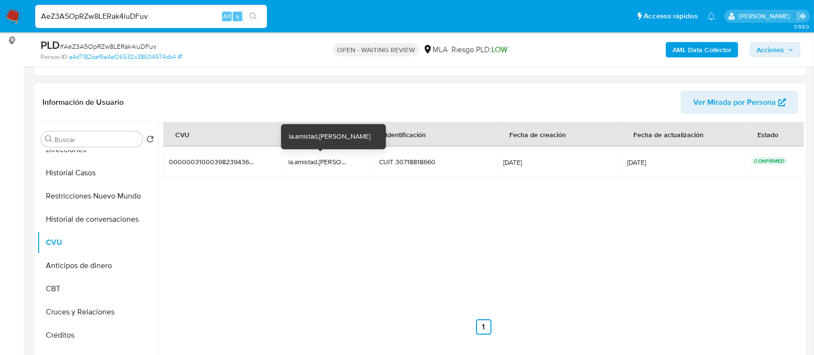
drag, startPoint x: 349, startPoint y: 164, endPoint x: 283, endPoint y: 158, distance: 66.4
click at [283, 158] on tr "0000003100039823943687 0000003100039823943687 la.amistad.dorrego la.amistad.dor…" at bounding box center [484, 161] width 642 height 31
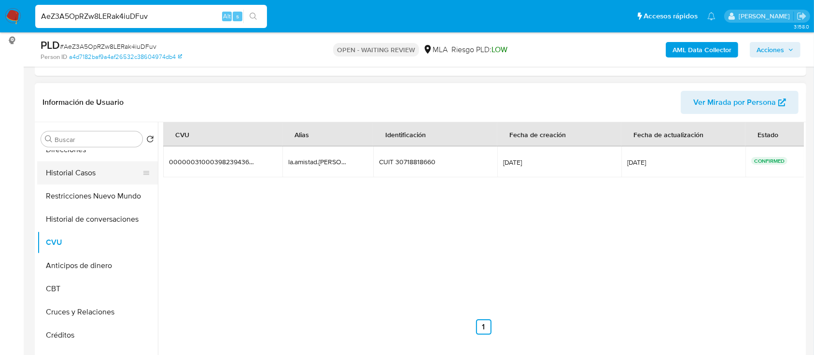
click at [100, 166] on button "Historial Casos" at bounding box center [93, 172] width 113 height 23
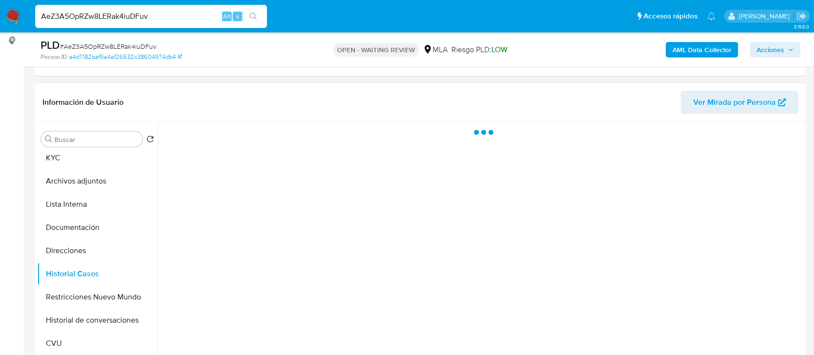
scroll to position [0, 0]
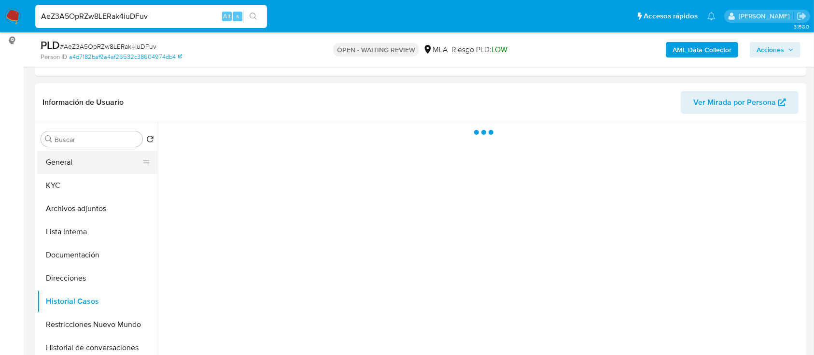
click at [88, 166] on button "General" at bounding box center [93, 162] width 113 height 23
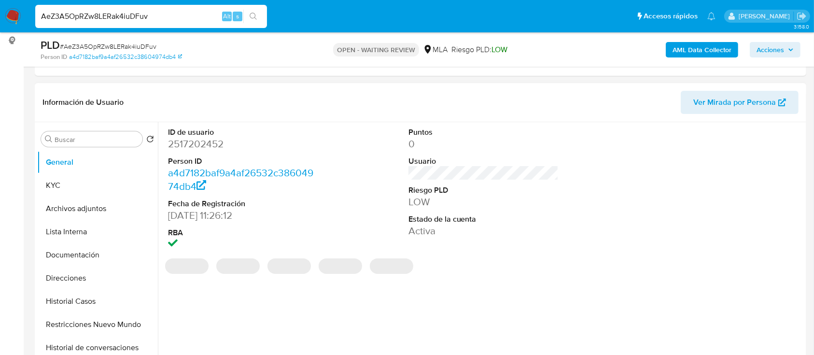
click at [197, 148] on dd "2517202452" at bounding box center [243, 144] width 151 height 14
copy dd "2517202452"
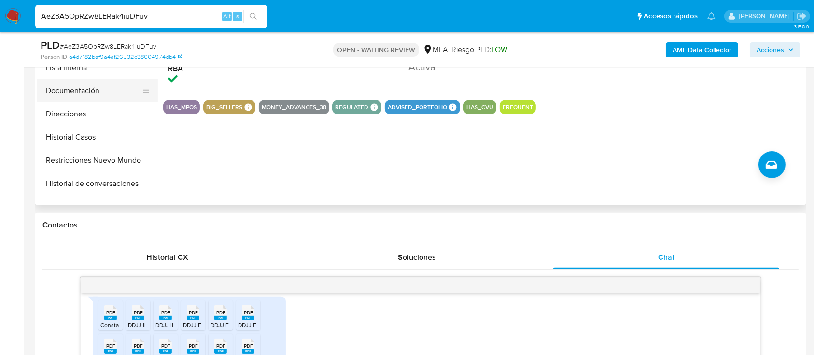
scroll to position [228, 0]
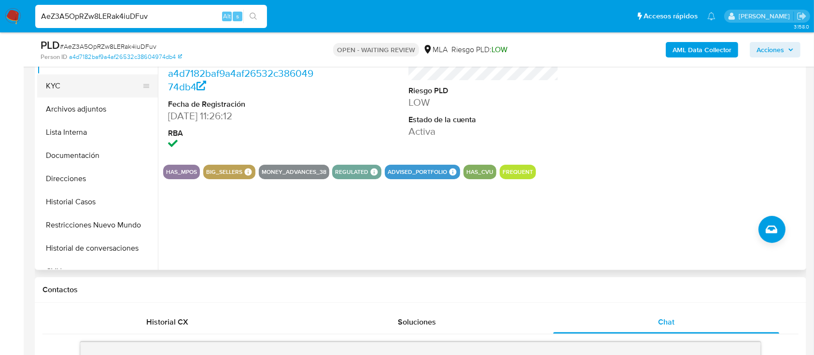
click at [69, 86] on button "KYC" at bounding box center [93, 85] width 113 height 23
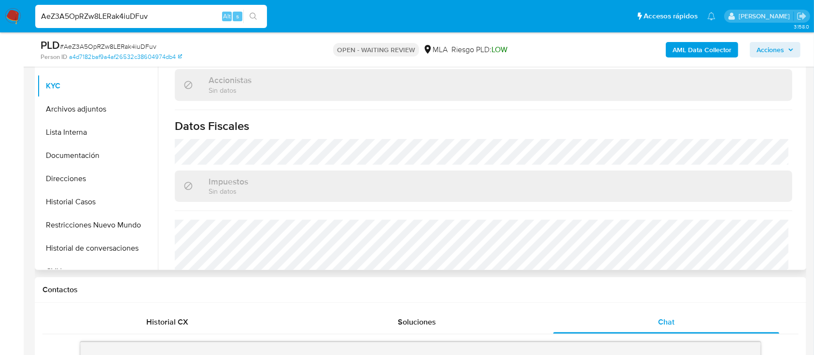
scroll to position [648, 0]
click at [91, 180] on button "Direcciones" at bounding box center [93, 178] width 113 height 23
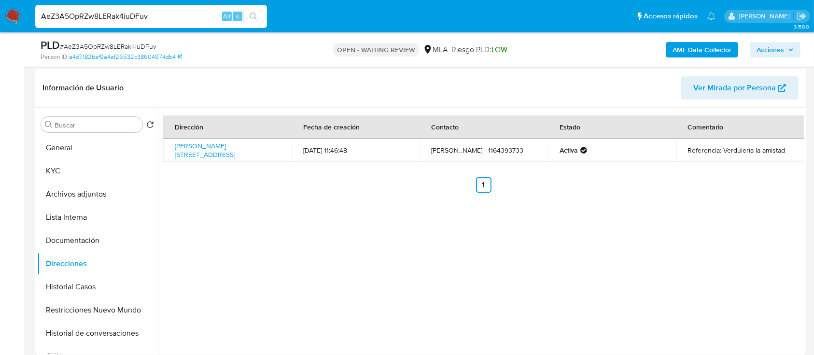
scroll to position [100, 0]
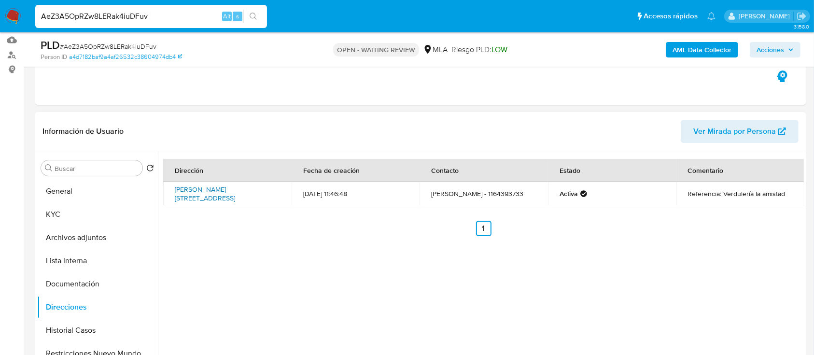
click at [235, 192] on link "Dorrego 2212, Palermo, Capital Federal, 1425, Argentina 2212" at bounding box center [205, 194] width 60 height 18
click at [79, 218] on button "KYC" at bounding box center [93, 214] width 113 height 23
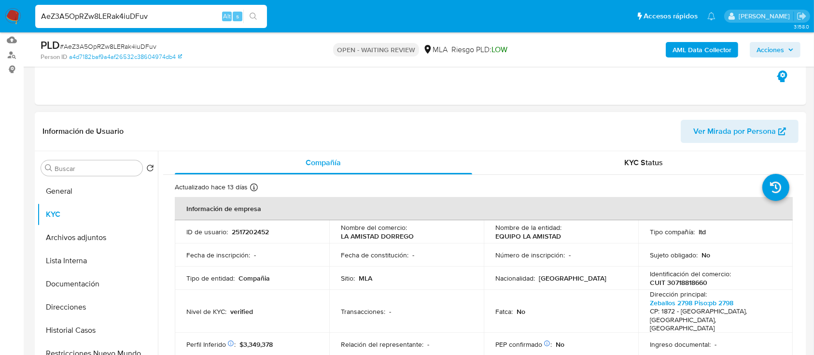
click at [684, 279] on p "CUIT 30718818660" at bounding box center [678, 282] width 57 height 9
copy p "30718818660"
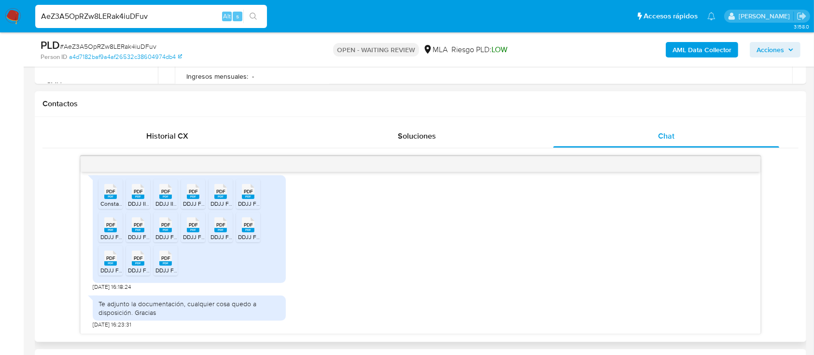
scroll to position [421, 0]
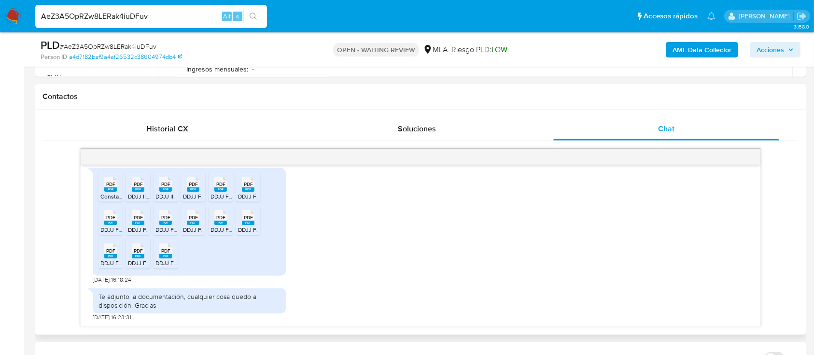
click at [109, 192] on span "Constancia de Inscripción .pdf" at bounding box center [139, 196] width 78 height 8
click at [141, 194] on span "DDJJ IIBB 07 2025 - Equipo la amistad SRL (1).pdf" at bounding box center [191, 196] width 126 height 8
click at [169, 195] on span "DDJJ IIBB ACUSE 07 2025 - Equipo la amistad SRL (1).pdf" at bounding box center [229, 196] width 146 height 8
click at [191, 193] on span "DDJJ F2051 06 2027 - Equipo la amistad SRL acuse.pdf" at bounding box center [254, 196] width 142 height 8
drag, startPoint x: 216, startPoint y: 193, endPoint x: 246, endPoint y: 193, distance: 30.0
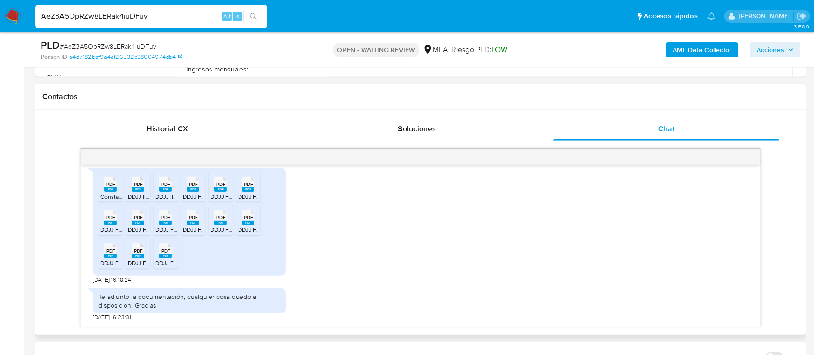
click at [216, 193] on span "DDJJ F2051 06 2027 - Equipo la amistad SRL.pdf" at bounding box center [273, 196] width 125 height 8
click at [247, 192] on span "DDJJ F 2002 IVA 05 2025 - EQUIPO LA AMISTAD SRL acuse.pdf" at bounding box center [320, 196] width 164 height 8
click at [117, 212] on div "PDF PDF" at bounding box center [110, 216] width 20 height 19
click at [136, 221] on rect at bounding box center [138, 223] width 13 height 4
drag, startPoint x: 157, startPoint y: 221, endPoint x: 179, endPoint y: 221, distance: 22.7
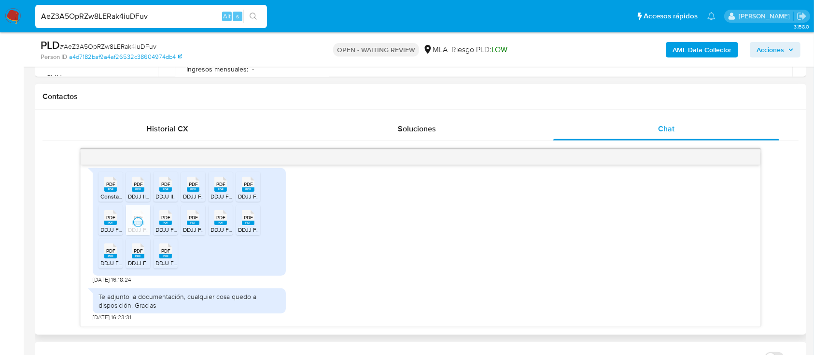
click at [157, 221] on div "PDF PDF" at bounding box center [166, 216] width 20 height 19
click at [191, 221] on rect at bounding box center [193, 223] width 13 height 4
drag, startPoint x: 214, startPoint y: 222, endPoint x: 254, endPoint y: 225, distance: 39.7
click at [214, 222] on icon "PDF" at bounding box center [220, 217] width 13 height 17
drag, startPoint x: 250, startPoint y: 227, endPoint x: 231, endPoint y: 233, distance: 20.5
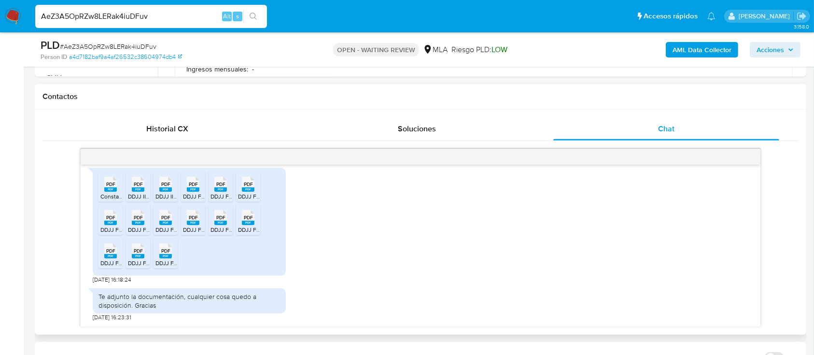
click at [250, 227] on span "DDJJ F2051 07 2027 - Equipo la amistad SRL acuse.pdf" at bounding box center [308, 230] width 141 height 8
drag, startPoint x: 116, startPoint y: 255, endPoint x: 134, endPoint y: 257, distance: 18.0
click at [116, 255] on rect at bounding box center [110, 256] width 13 height 4
click at [139, 257] on rect at bounding box center [138, 256] width 13 height 4
drag, startPoint x: 163, startPoint y: 256, endPoint x: 248, endPoint y: 186, distance: 110.8
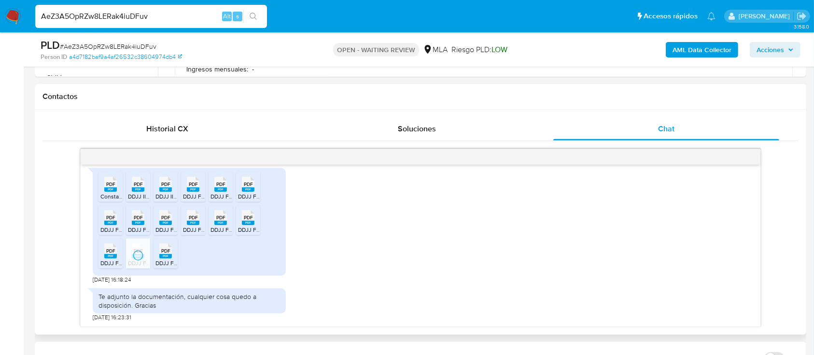
click at [163, 256] on rect at bounding box center [165, 256] width 13 height 4
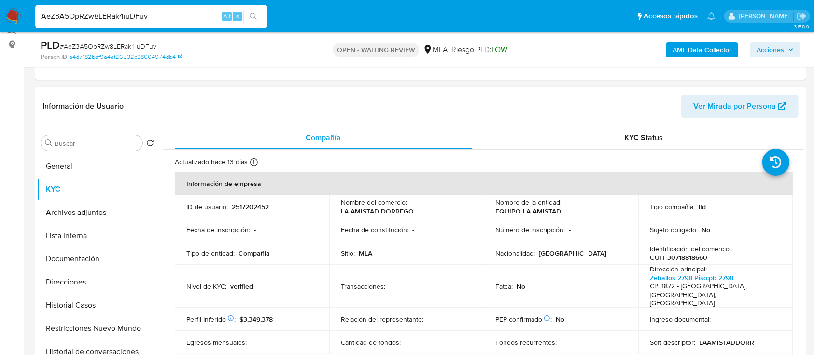
scroll to position [100, 0]
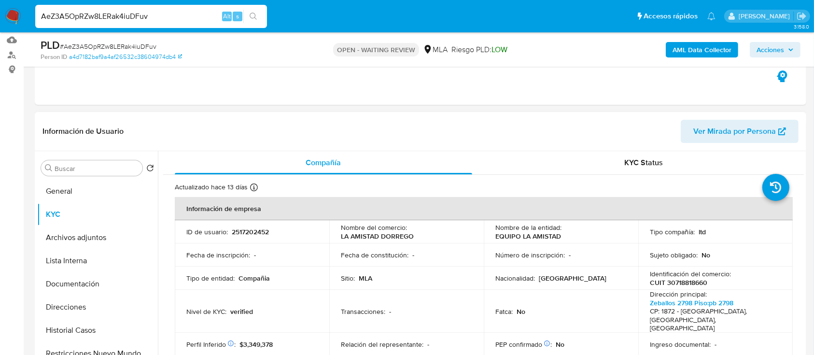
click at [97, 189] on button "General" at bounding box center [97, 191] width 121 height 23
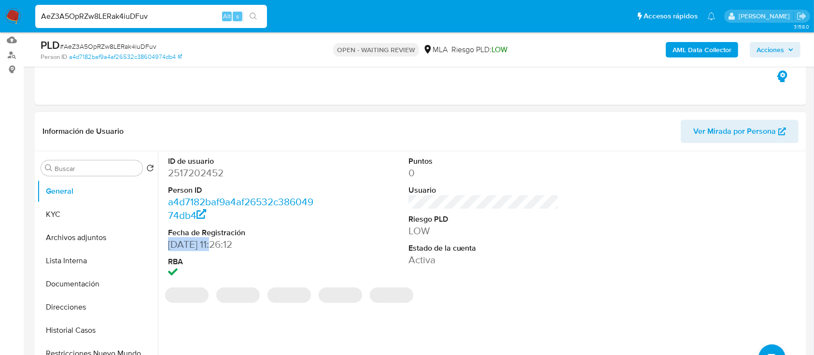
drag, startPoint x: 220, startPoint y: 243, endPoint x: 160, endPoint y: 244, distance: 59.4
click at [160, 244] on div "ID de usuario 2517202452 Person ID a4d7182baf9a4af26532c38604974db4 Fecha de Re…" at bounding box center [481, 274] width 646 height 247
click at [192, 250] on dd "24/06/2025 11:26:12" at bounding box center [243, 245] width 151 height 14
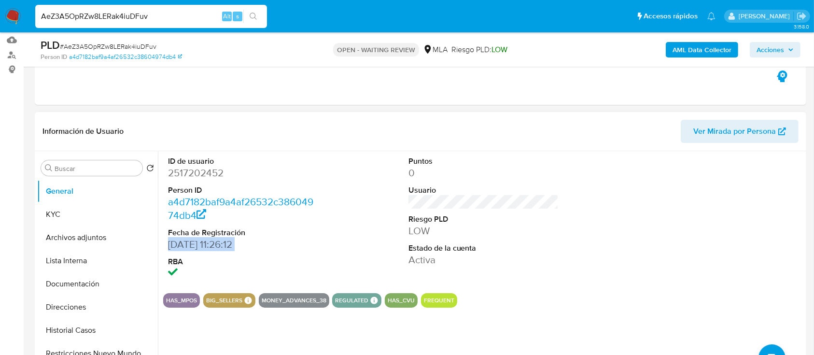
click at [192, 250] on dd "24/06/2025 11:26:12" at bounding box center [243, 245] width 151 height 14
click at [243, 245] on dd "24/06/2025 11:26:12" at bounding box center [243, 245] width 151 height 14
click at [243, 244] on dd "24/06/2025 11:26:12" at bounding box center [243, 245] width 151 height 14
click at [200, 243] on dd "24/06/2025 11:26:12" at bounding box center [243, 245] width 151 height 14
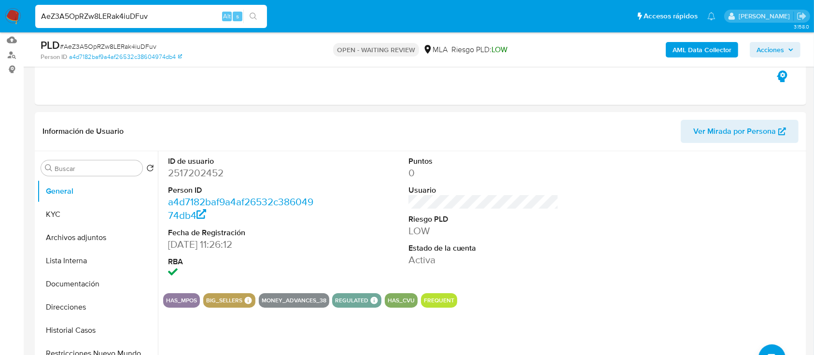
click at [188, 14] on input "AeZ3A5OpRZw8LERak4iuDFuv" at bounding box center [151, 16] width 232 height 13
paste input "z2tfnO3g2JGQCZnpdVfZA6k"
type input "Az2tfnO3g2JGQCZnpdVfZA6k"
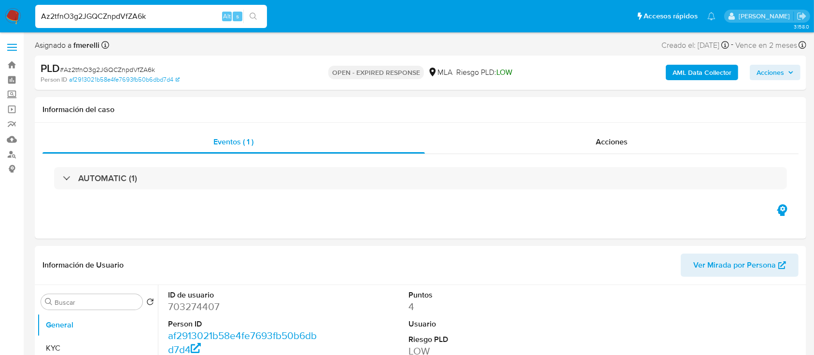
select select "10"
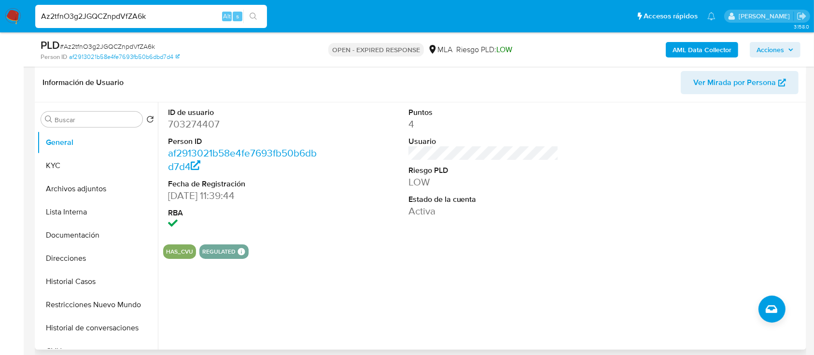
scroll to position [129, 0]
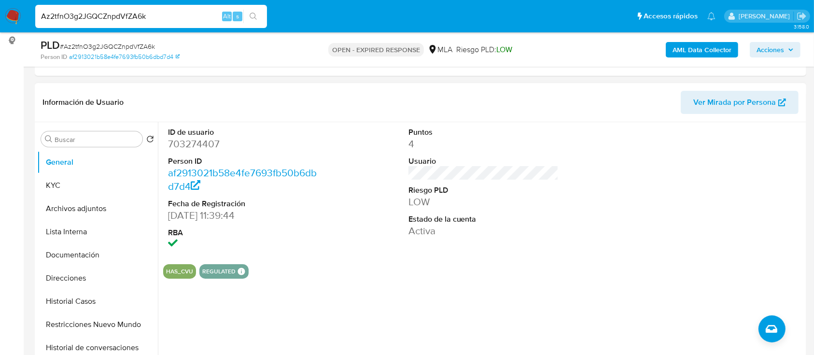
click at [194, 137] on dd "703274407" at bounding box center [243, 144] width 151 height 14
click at [190, 142] on dd "703274407" at bounding box center [243, 144] width 151 height 14
copy dd "703274407"
click at [180, 146] on dd "703274407" at bounding box center [243, 144] width 151 height 14
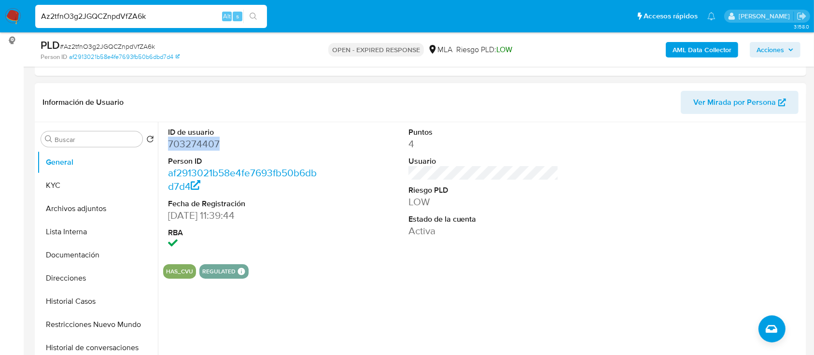
click at [180, 146] on dd "703274407" at bounding box center [243, 144] width 151 height 14
copy dd "703274407"
click at [82, 180] on button "KYC" at bounding box center [93, 185] width 113 height 23
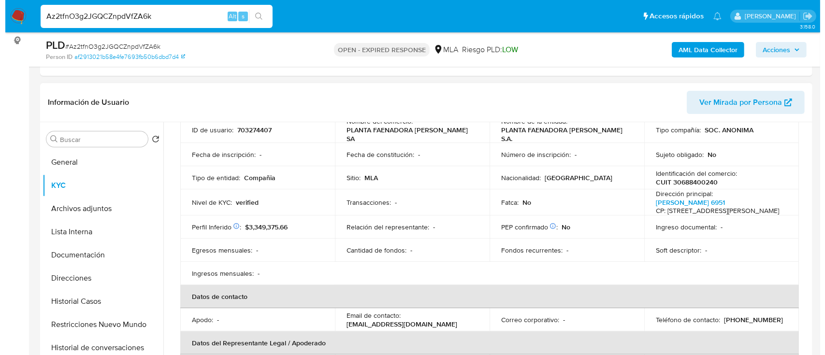
scroll to position [0, 0]
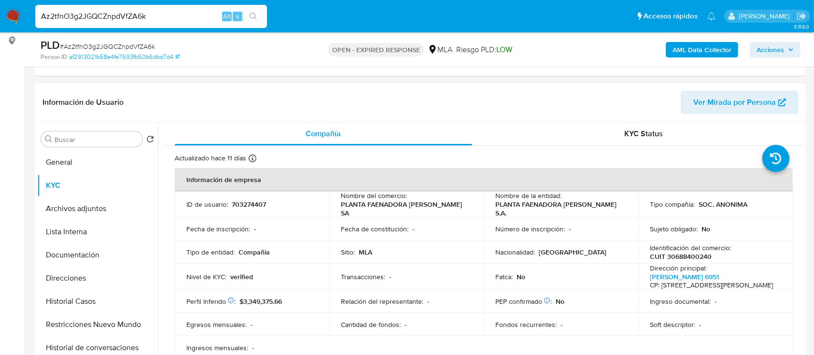
click at [687, 247] on div "Identificación del comercio : CUIT 30688400240" at bounding box center [715, 251] width 131 height 17
click at [682, 254] on p "CUIT 30688400240" at bounding box center [681, 256] width 62 height 9
copy p "30688400240"
click at [695, 45] on b "AML Data Collector" at bounding box center [702, 49] width 59 height 15
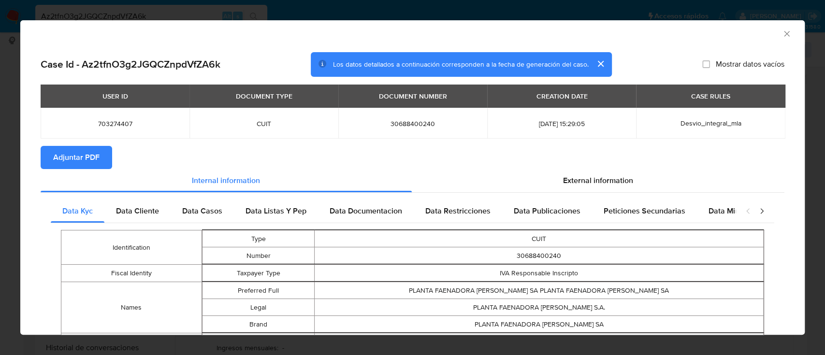
click at [610, 168] on section "Case Id - Az2tfnO3g2JGQCZnpdVfZA6k Los datos detallados a continuación correspo…" at bounding box center [412, 335] width 743 height 566
click at [595, 179] on span "External information" at bounding box center [598, 180] width 70 height 11
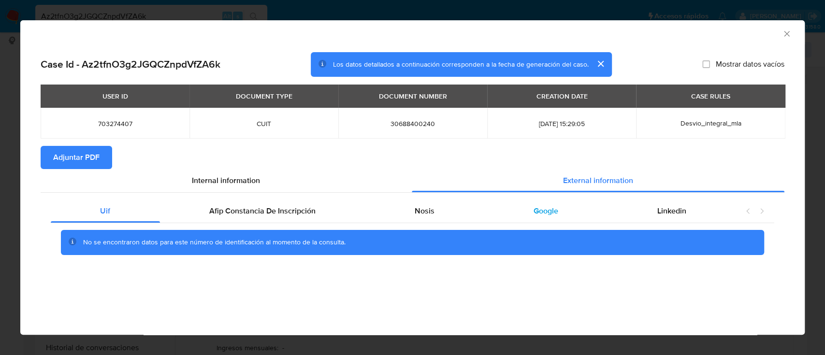
click at [541, 210] on span "Google" at bounding box center [545, 210] width 25 height 11
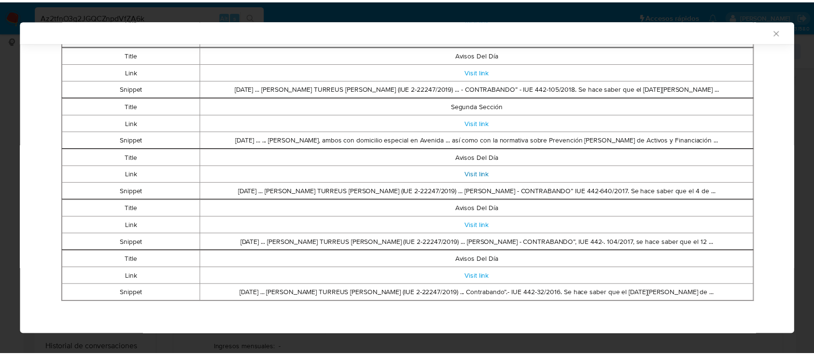
scroll to position [169, 0]
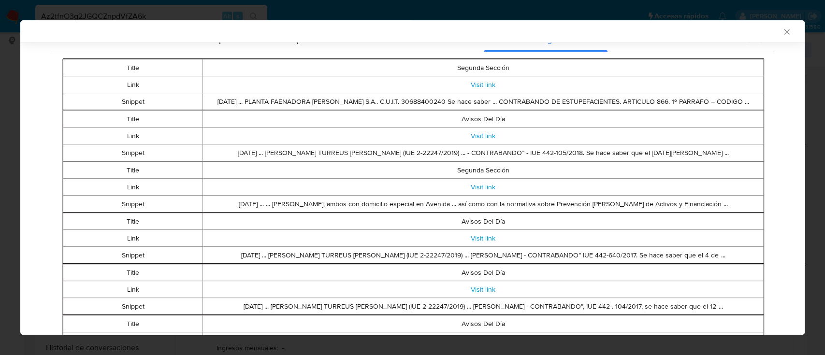
click at [782, 32] on icon "Cerrar ventana" at bounding box center [787, 32] width 10 height 10
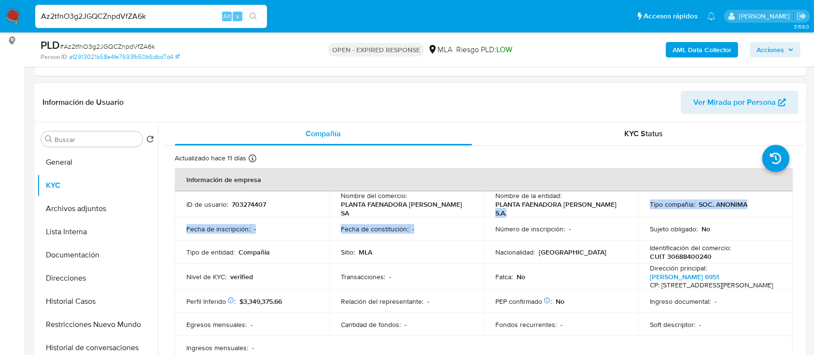
drag, startPoint x: 609, startPoint y: 211, endPoint x: 495, endPoint y: 215, distance: 114.6
click at [495, 215] on tbody "ID de usuario : 703274407 Nombre del comercio : PLANTA FAENADORA BANCALARI SA N…" at bounding box center [484, 275] width 618 height 168
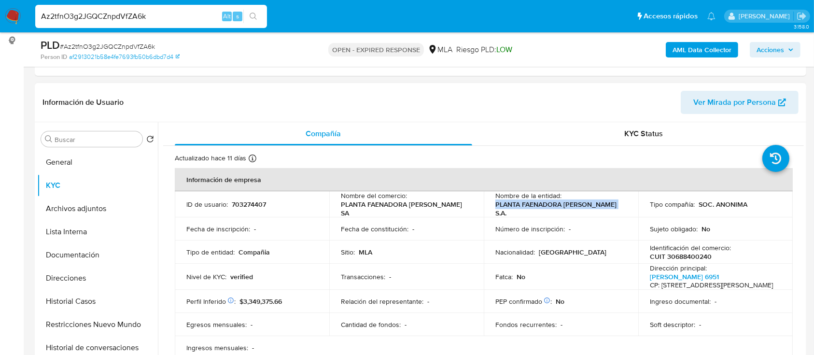
drag, startPoint x: 494, startPoint y: 207, endPoint x: 617, endPoint y: 208, distance: 123.2
click at [617, 208] on div "Nombre de la entidad : PLANTA FAENADORA BANCALARI S.A." at bounding box center [561, 204] width 131 height 26
copy p "PLANTA FAENADORA BANCALARI S.A."
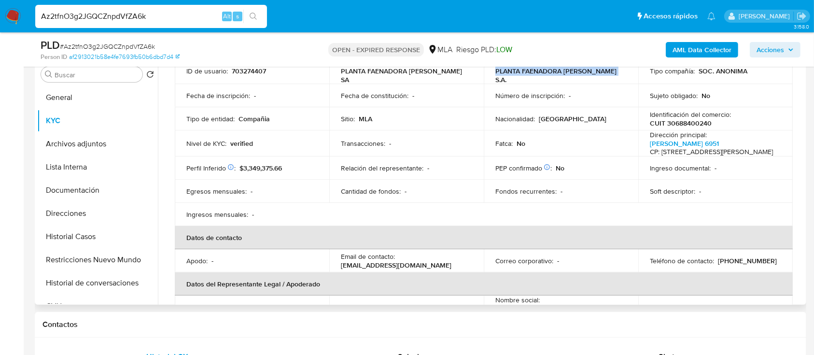
scroll to position [193, 0]
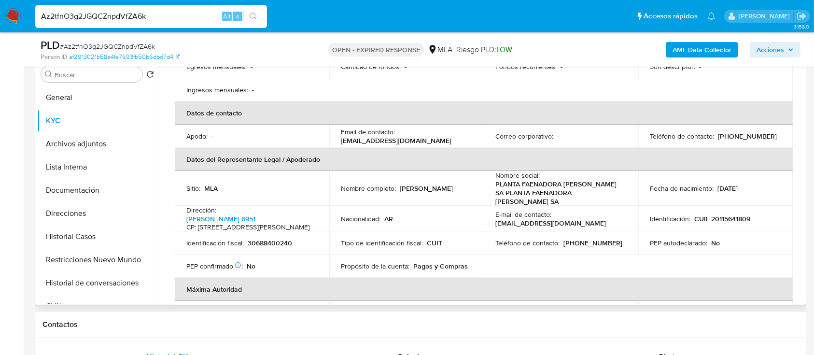
drag, startPoint x: 398, startPoint y: 188, endPoint x: 470, endPoint y: 186, distance: 72.0
click at [470, 186] on div "Nombre completo : Omar Oscar Gonzalez" at bounding box center [406, 188] width 131 height 9
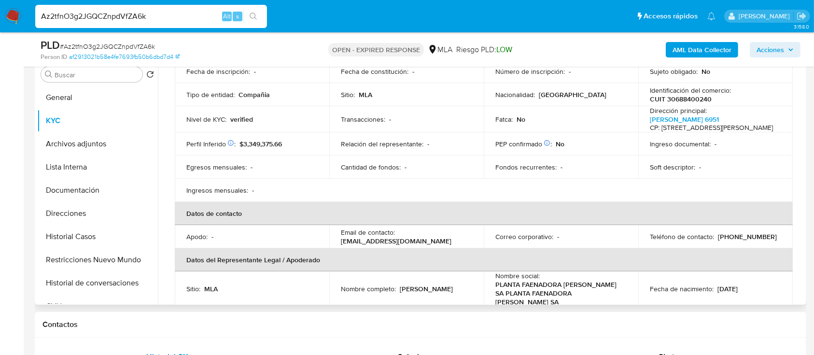
scroll to position [64, 0]
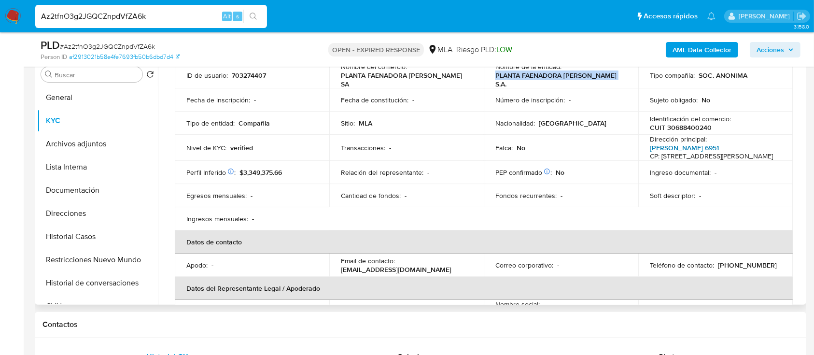
click at [671, 144] on link "Hipolito Yrigoyen 6951" at bounding box center [684, 148] width 69 height 10
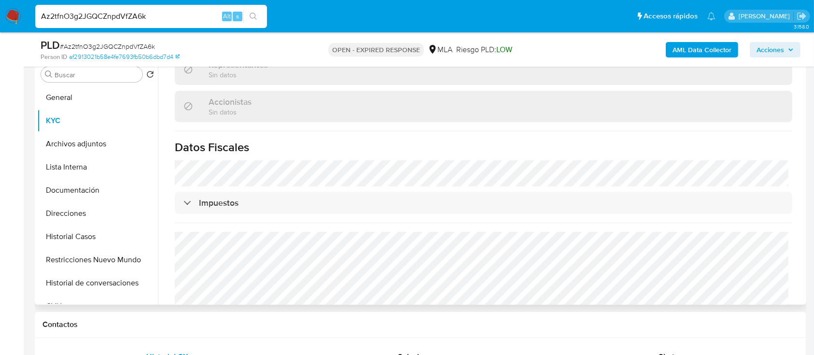
scroll to position [702, 0]
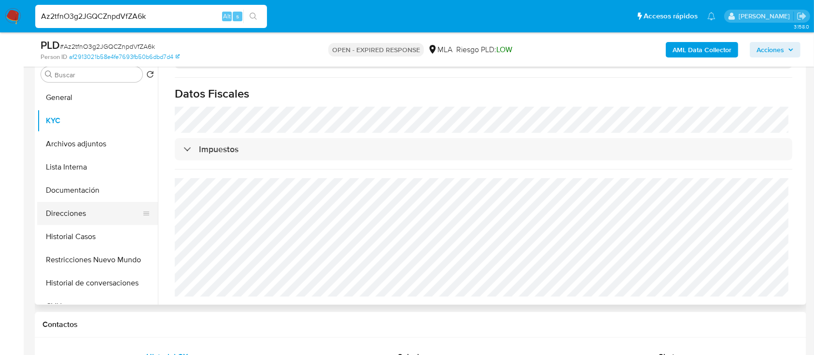
click at [77, 213] on button "Direcciones" at bounding box center [93, 213] width 113 height 23
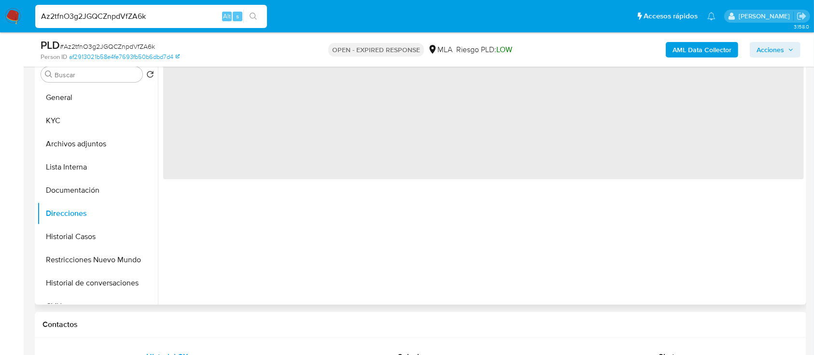
scroll to position [0, 0]
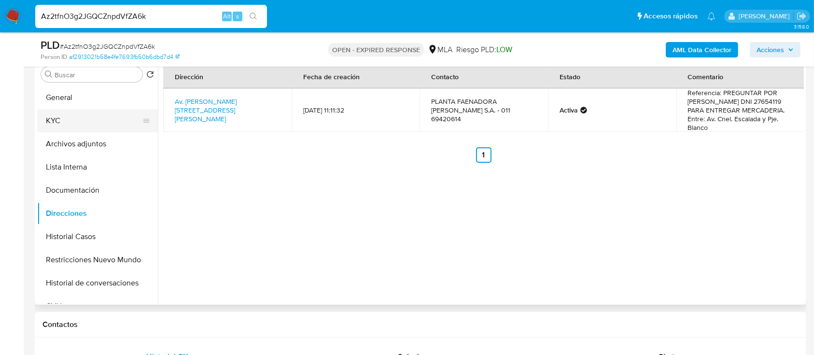
click at [73, 118] on button "KYC" at bounding box center [93, 120] width 113 height 23
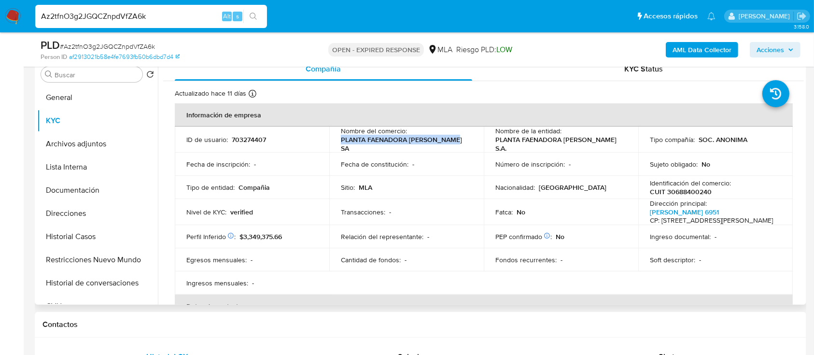
drag, startPoint x: 337, startPoint y: 145, endPoint x: 463, endPoint y: 143, distance: 126.1
click at [463, 143] on td "Nombre del comercio : PLANTA FAENADORA BANCALARI SA" at bounding box center [406, 140] width 155 height 26
click at [257, 136] on p "703274407" at bounding box center [249, 139] width 34 height 9
click at [680, 189] on p "CUIT 30688400240" at bounding box center [681, 191] width 62 height 9
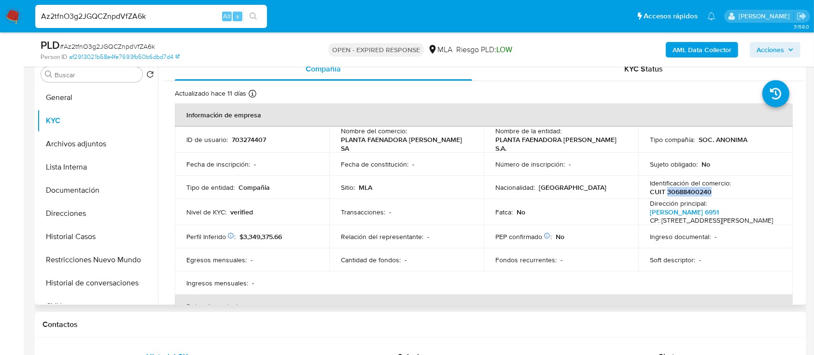
click at [680, 189] on p "CUIT 30688400240" at bounding box center [681, 191] width 62 height 9
click at [108, 44] on span "# Az2tfnO3g2JGQCZnpdVfZA6k" at bounding box center [107, 47] width 95 height 10
click at [1, 14] on nav "Pausado Ver notificaciones Az2tfnO3g2JGQCZnpdVfZA6k Alt s Accesos rápidos Presi…" at bounding box center [407, 16] width 814 height 32
click at [8, 17] on img at bounding box center [13, 16] width 16 height 16
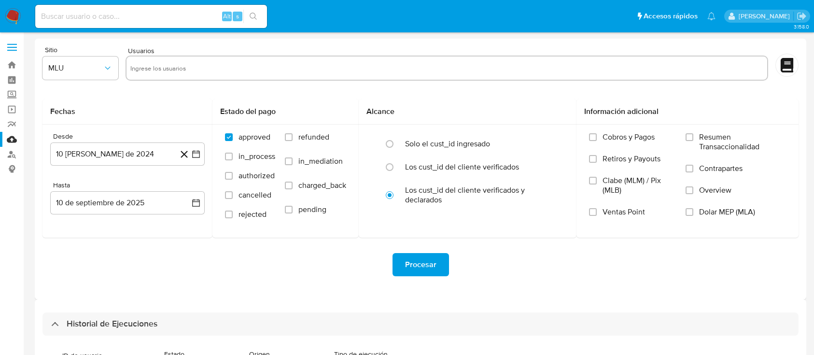
select select "10"
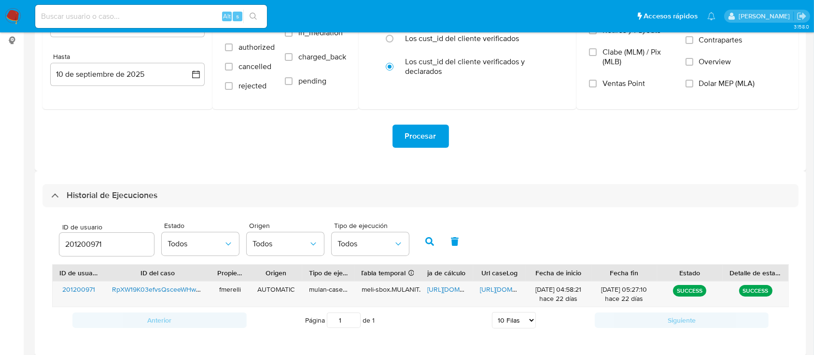
scroll to position [129, 0]
click at [91, 245] on input "201200971" at bounding box center [106, 244] width 95 height 13
click at [427, 237] on icon "button" at bounding box center [430, 241] width 9 height 9
click at [496, 292] on span "[URL][DOMAIN_NAME]" at bounding box center [513, 290] width 67 height 10
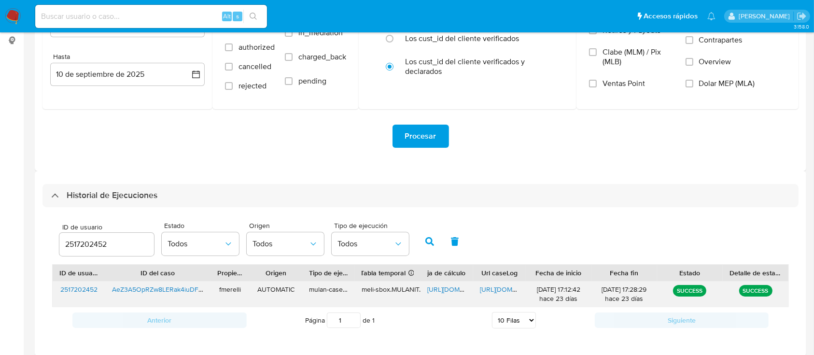
click at [444, 287] on span "[URL][DOMAIN_NAME]" at bounding box center [461, 290] width 67 height 10
click at [91, 249] on input "2517202452" at bounding box center [106, 244] width 95 height 13
click at [430, 245] on icon "button" at bounding box center [430, 241] width 9 height 9
click at [501, 291] on span "[URL][DOMAIN_NAME]" at bounding box center [513, 290] width 67 height 10
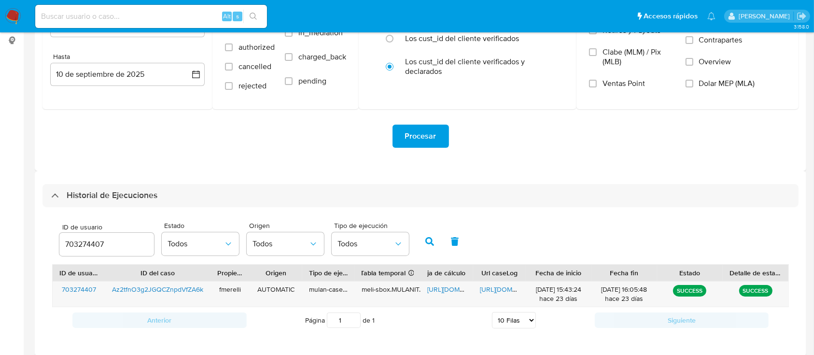
click at [89, 252] on div "703274407" at bounding box center [106, 244] width 95 height 23
click at [443, 287] on span "[URL][DOMAIN_NAME]" at bounding box center [461, 290] width 67 height 10
click at [70, 248] on input "703274407" at bounding box center [106, 244] width 95 height 13
type input "1952261891"
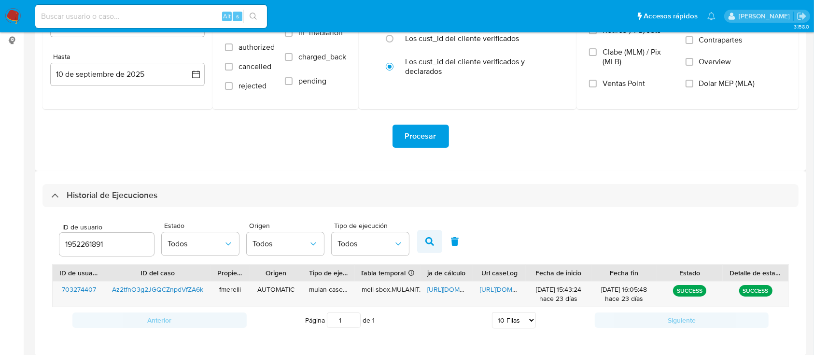
click at [430, 248] on button "button" at bounding box center [429, 241] width 25 height 23
click at [492, 290] on span "[URL][DOMAIN_NAME]" at bounding box center [513, 290] width 67 height 10
click at [448, 288] on span "[URL][DOMAIN_NAME]" at bounding box center [461, 290] width 67 height 10
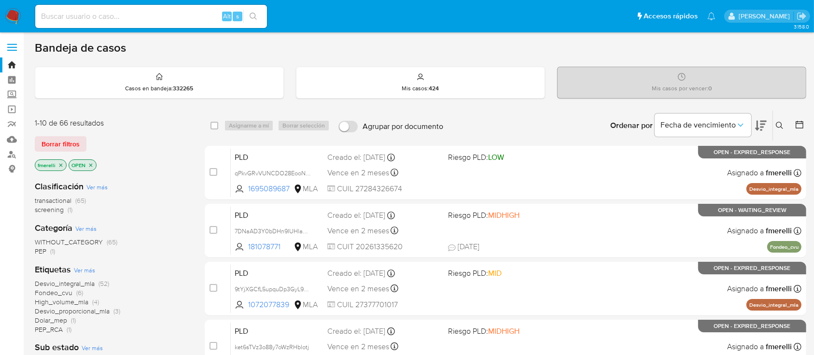
click at [781, 127] on icon at bounding box center [780, 126] width 8 height 8
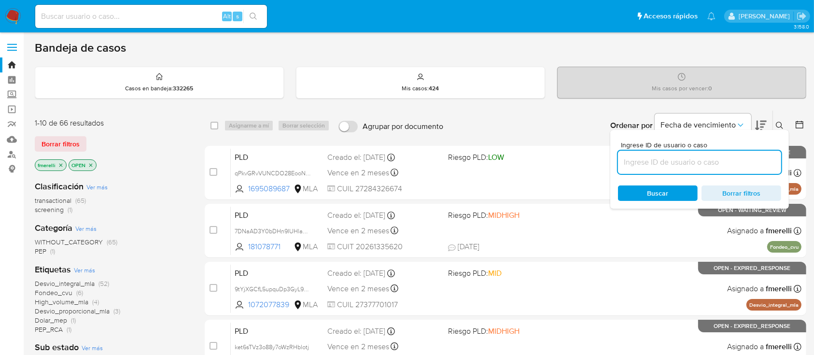
click at [720, 164] on input at bounding box center [699, 162] width 163 height 13
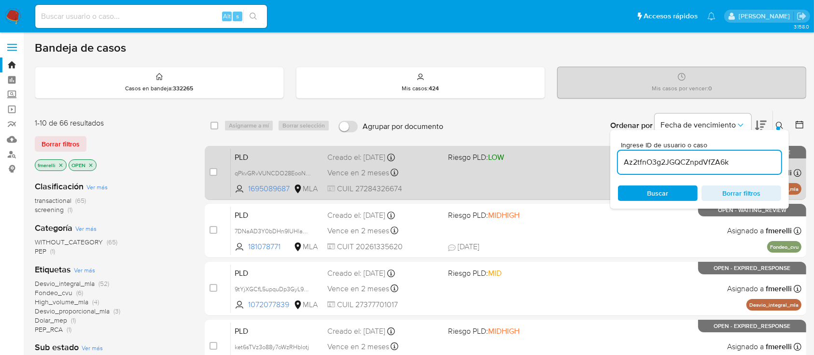
type input "Az2tfnO3g2JGQCZnpdVfZA6k"
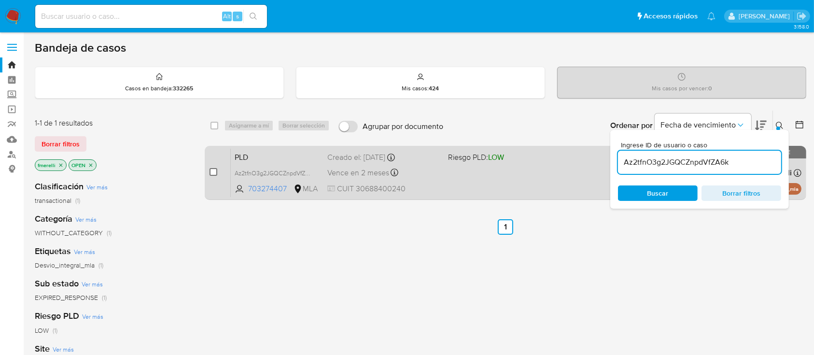
click at [217, 171] on input "checkbox" at bounding box center [214, 172] width 8 height 8
checkbox input "true"
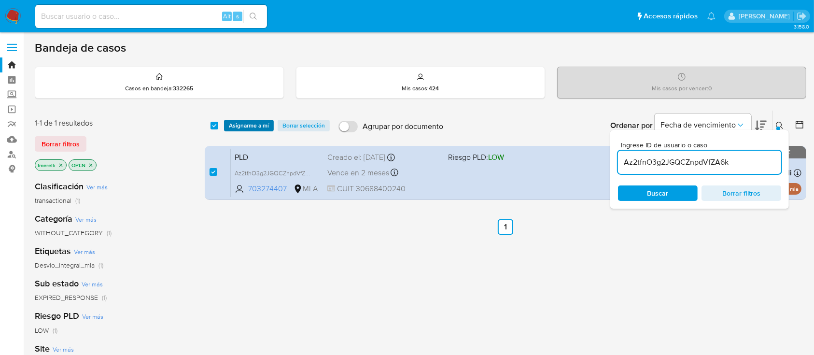
click at [254, 130] on div "select-all-cases-checkbox Asignarme a mí Borrar selección Agrupar por documento…" at bounding box center [506, 126] width 602 height 30
click at [258, 124] on span "Asignarme a mí" at bounding box center [249, 126] width 40 height 10
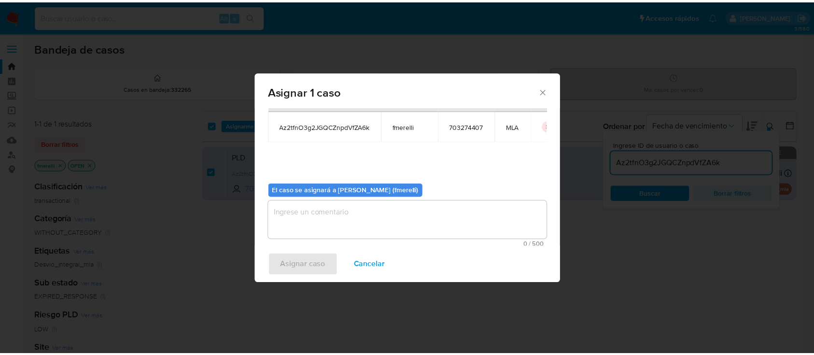
scroll to position [49, 0]
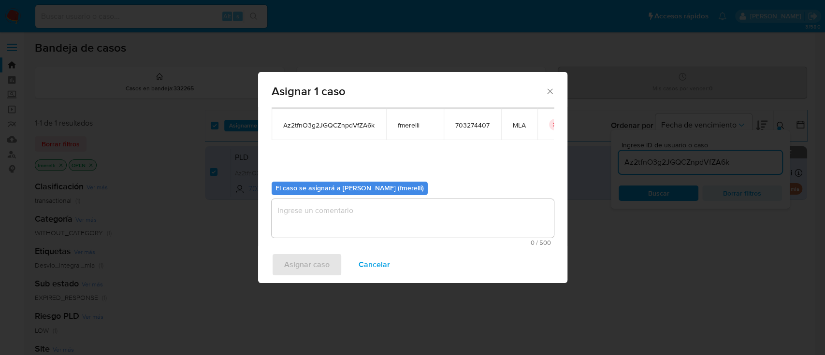
click at [379, 223] on textarea "assign-modal" at bounding box center [412, 218] width 282 height 39
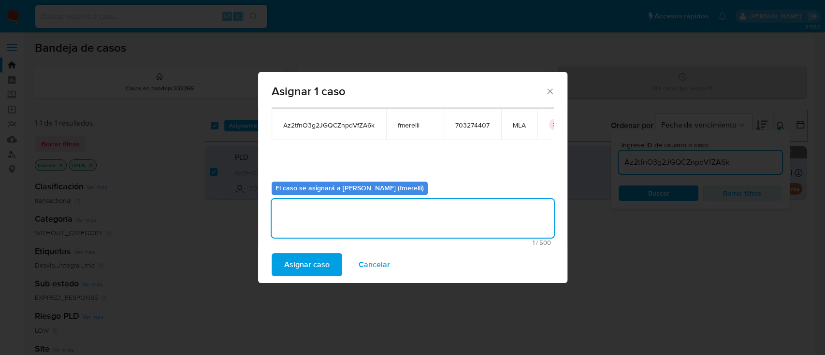
click at [309, 262] on span "Asignar caso" at bounding box center [306, 264] width 45 height 21
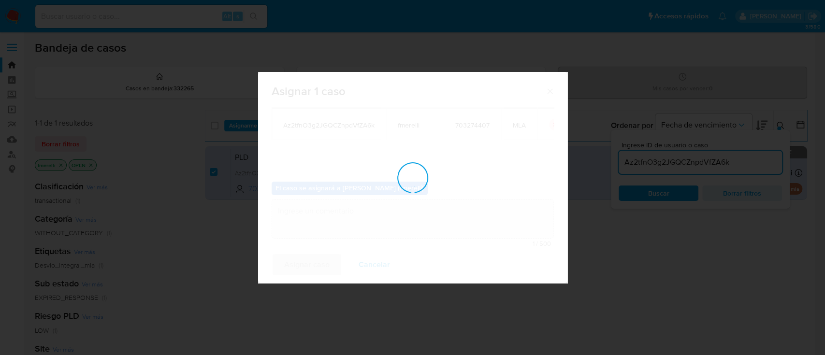
checkbox input "false"
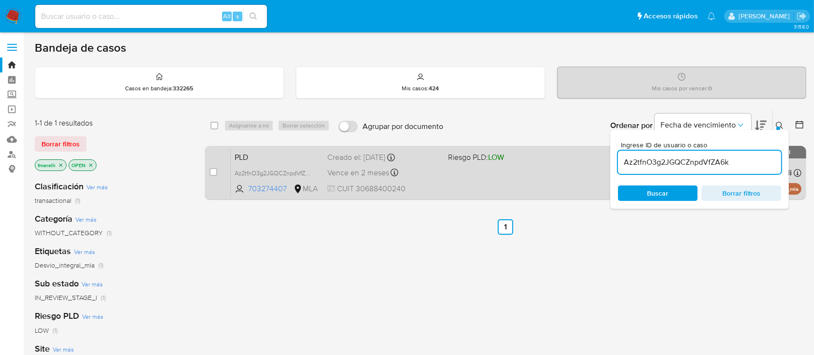
click at [505, 174] on div "PLD Az2tfnO3g2JGQCZnpdVfZA6k 703274407 MLA Riesgo PLD: LOW Creado el: [DATE] Cr…" at bounding box center [516, 172] width 571 height 49
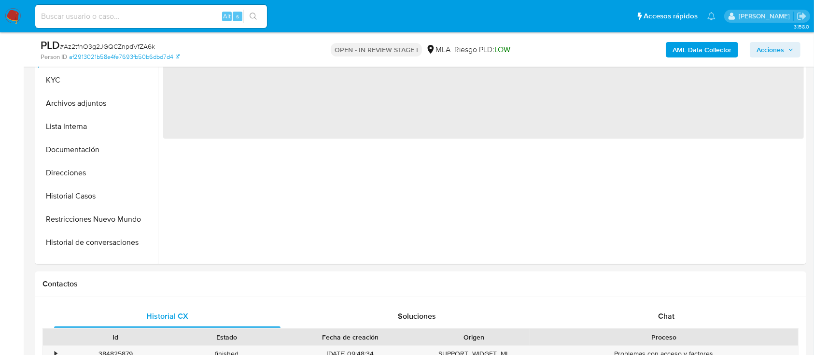
scroll to position [257, 0]
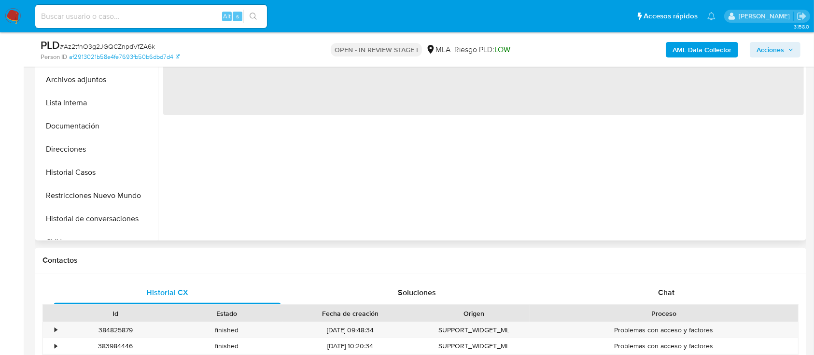
click at [640, 288] on div "Chat" at bounding box center [667, 292] width 227 height 23
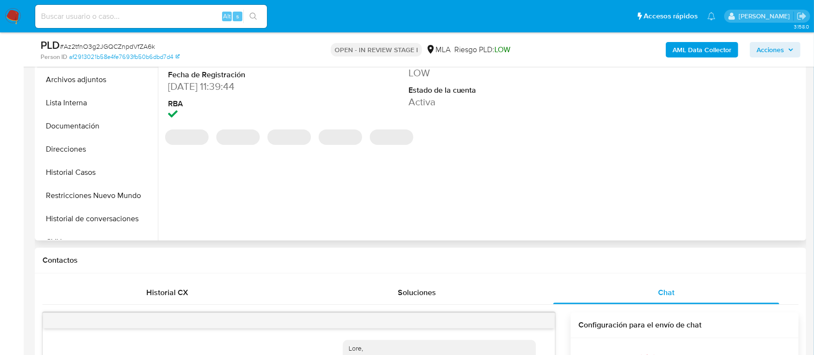
scroll to position [195, 0]
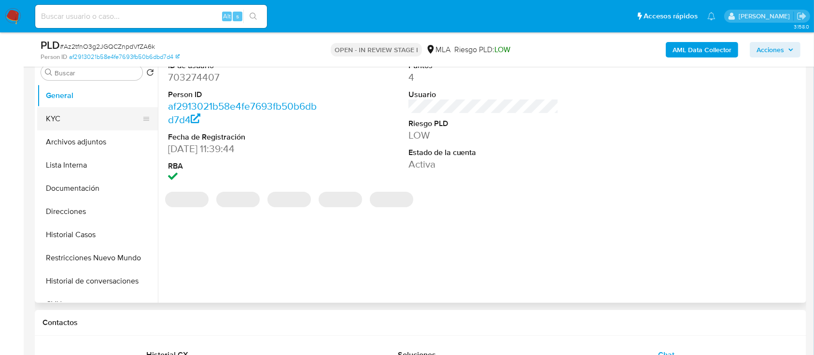
click at [85, 127] on button "KYC" at bounding box center [93, 118] width 113 height 23
select select "10"
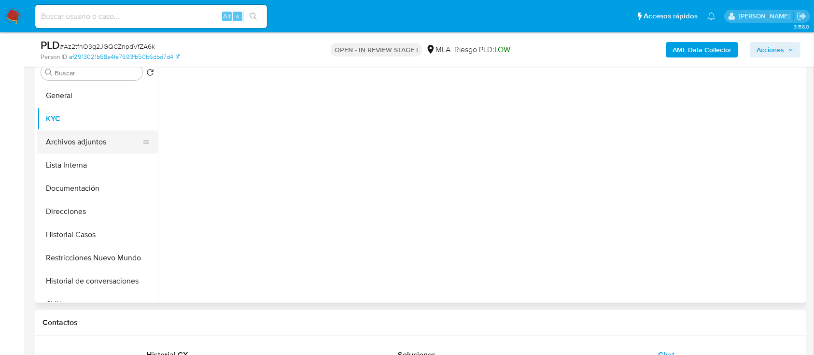
scroll to position [193, 0]
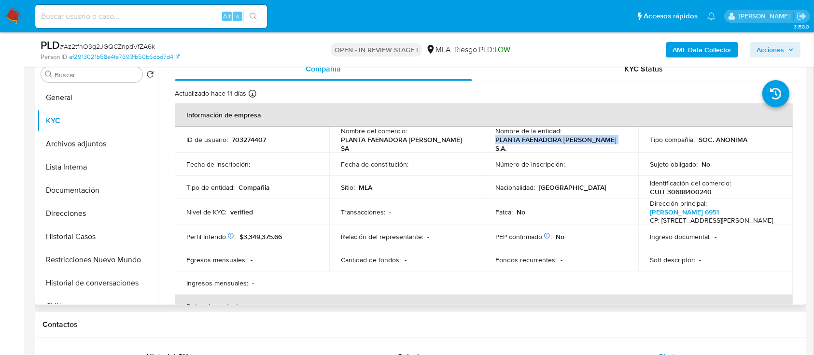
drag, startPoint x: 495, startPoint y: 146, endPoint x: 614, endPoint y: 146, distance: 119.8
click at [614, 146] on div "Nombre de la entidad : PLANTA FAENADORA [PERSON_NAME] S.A." at bounding box center [561, 140] width 131 height 26
copy p "PLANTA FAENADORA [PERSON_NAME] S.A."
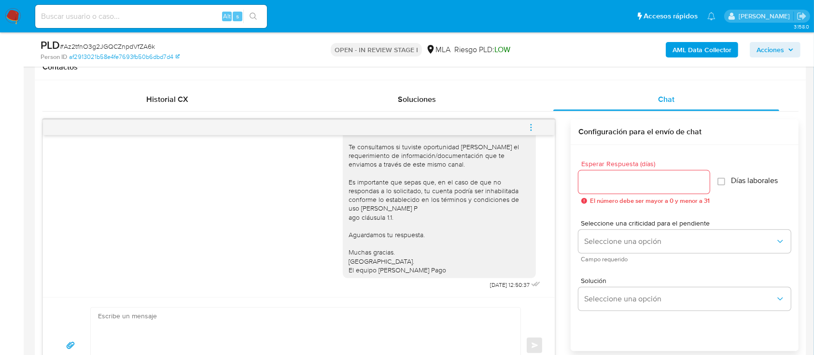
click at [419, 330] on textarea at bounding box center [303, 346] width 411 height 76
paste textarea "PLANTA FAENADORA [PERSON_NAME] S.A."
paste textarea "En función de las operaciones registradas en tu cuenta [PERSON_NAME] Pago, nece…"
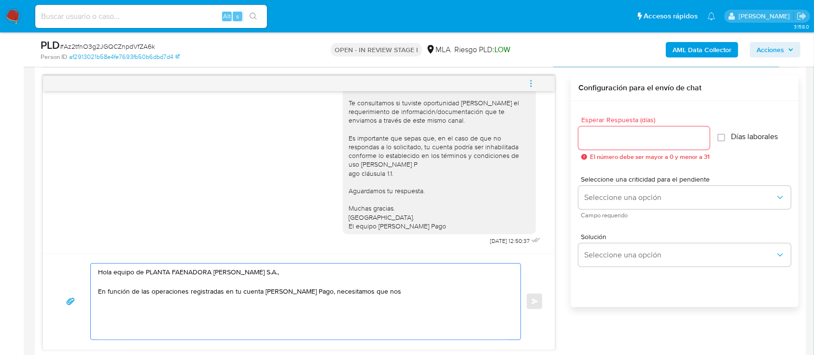
scroll to position [515, 0]
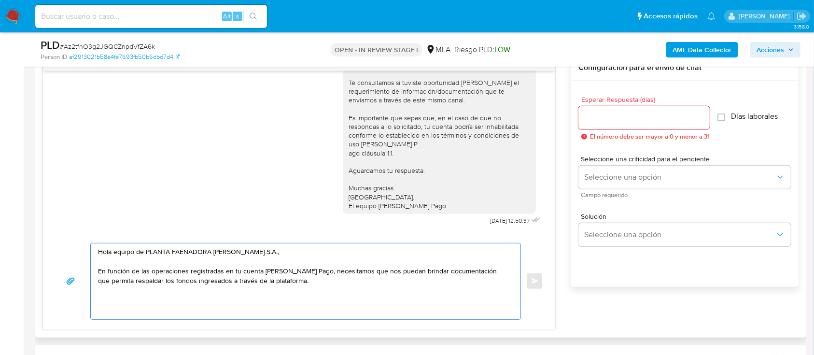
drag, startPoint x: 302, startPoint y: 283, endPoint x: 407, endPoint y: 274, distance: 104.7
click at [407, 274] on textarea "Hola equipo de PLANTA FAENADORA [PERSON_NAME] S.A., En función de las operacion…" at bounding box center [303, 281] width 411 height 76
paste textarea "Documentación que respalde las operaciones realizadas por la compañía en su cue…"
click at [410, 274] on textarea "Hola equipo de PLANTA FAENADORA [PERSON_NAME] S.A., En función de las operacion…" at bounding box center [303, 281] width 411 height 76
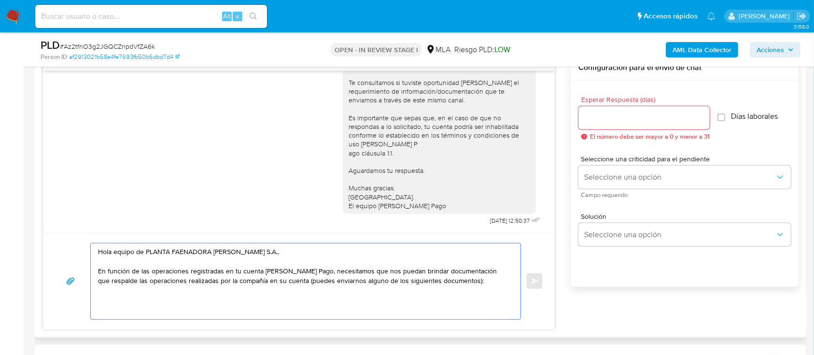
drag, startPoint x: 181, startPoint y: 281, endPoint x: 457, endPoint y: 284, distance: 276.8
click at [457, 284] on textarea "Hola equipo de PLANTA FAENADORA [PERSON_NAME] S.A., En función de las operacion…" at bounding box center [303, 281] width 411 height 76
click at [471, 282] on textarea "Hola equipo de PLANTA FAENADORA [PERSON_NAME] S.A., En función de las operacion…" at bounding box center [303, 281] width 411 height 76
paste textarea "- Últimas 6 Declaraciones Juradas de Ingresos Brutos (donde se visualice la bas…"
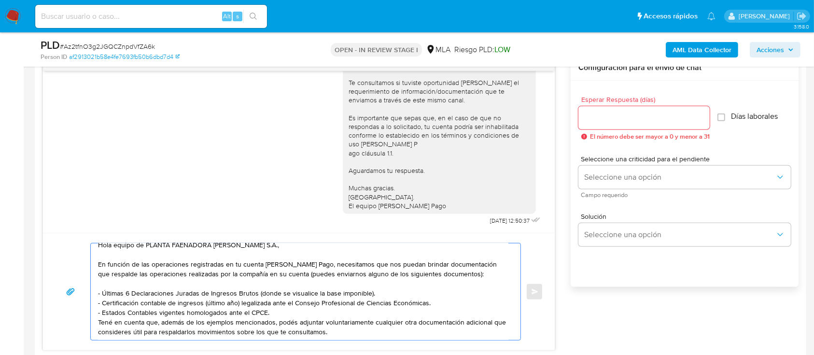
scroll to position [25, 0]
click at [97, 303] on div "Hola equipo de PLANTA FAENADORA [PERSON_NAME] S.A., En función de las operacion…" at bounding box center [303, 291] width 425 height 97
click at [100, 305] on textarea "Hola equipo de PLANTA FAENADORA [PERSON_NAME] S.A., En función de las operacion…" at bounding box center [303, 291] width 411 height 97
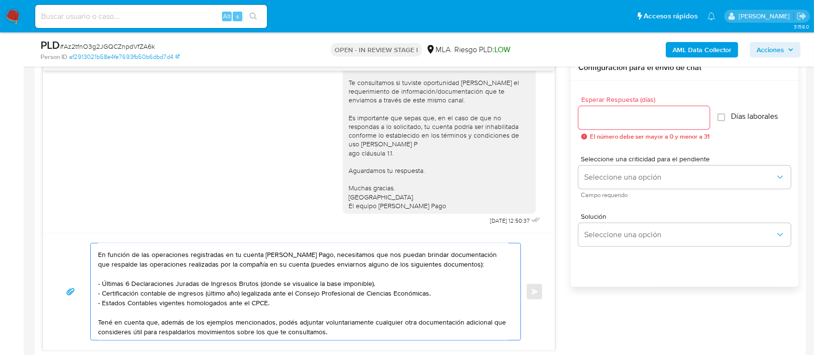
click at [366, 337] on textarea "Hola equipo de PLANTA FAENADORA [PERSON_NAME] S.A., En función de las operacion…" at bounding box center [303, 291] width 411 height 97
click at [371, 327] on textarea "Hola equipo de PLANTA FAENADORA [PERSON_NAME] S.A., En función de las operacion…" at bounding box center [303, 291] width 411 height 97
paste textarea "Es importante que sepas que, en caso de no responder a lo solicitado o si lo pr…"
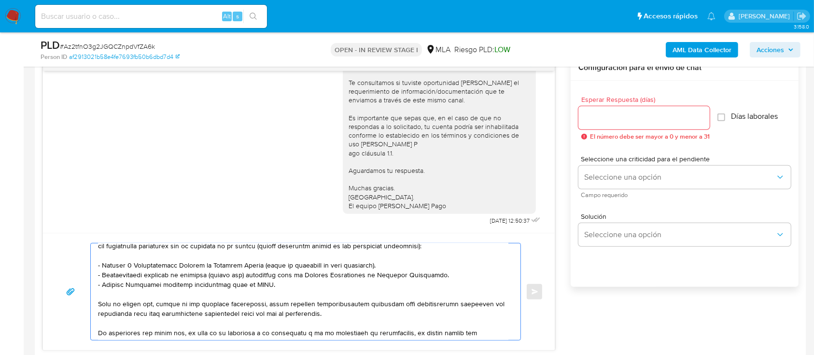
scroll to position [114, 0]
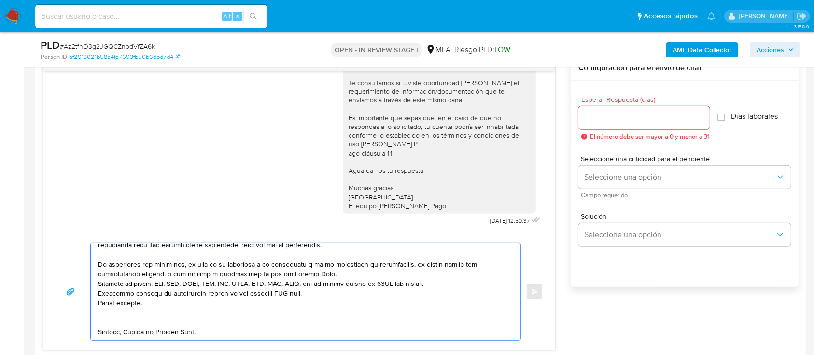
click at [350, 267] on textarea at bounding box center [303, 291] width 411 height 97
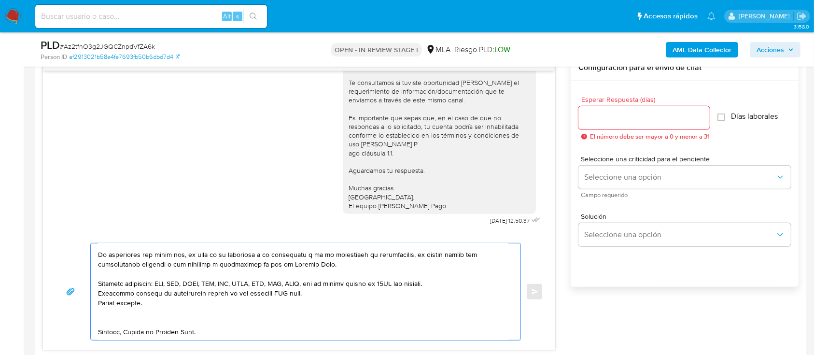
scroll to position [124, 0]
click at [468, 277] on textarea at bounding box center [303, 291] width 411 height 97
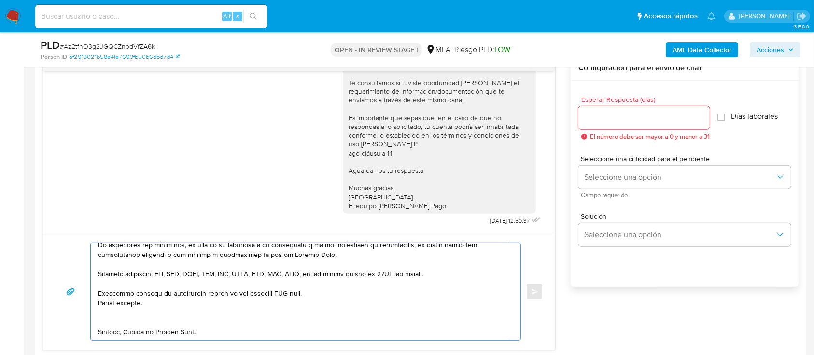
click at [312, 295] on textarea at bounding box center [303, 291] width 411 height 97
click at [268, 292] on textarea at bounding box center [303, 291] width 411 height 97
click at [128, 332] on textarea at bounding box center [303, 291] width 411 height 97
click at [159, 323] on textarea at bounding box center [303, 291] width 411 height 97
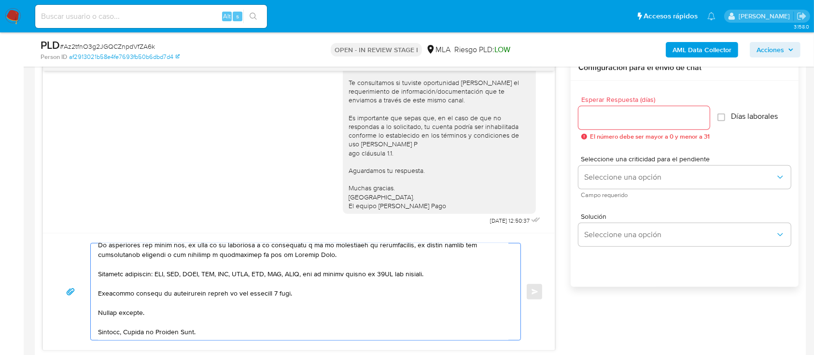
scroll to position [128, 0]
type textarea "Lore ipsumd si AMETCO ADIPISCIN ELITSEDDO E.T., In utlabor et dol magnaaliqua e…"
click at [637, 114] on input "Esperar Respuesta (días)" at bounding box center [644, 118] width 131 height 13
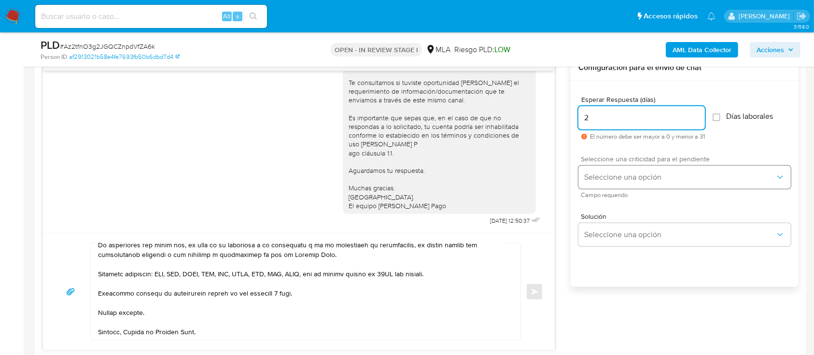
type input "2"
click at [622, 170] on button "Seleccione una opción" at bounding box center [685, 177] width 213 height 23
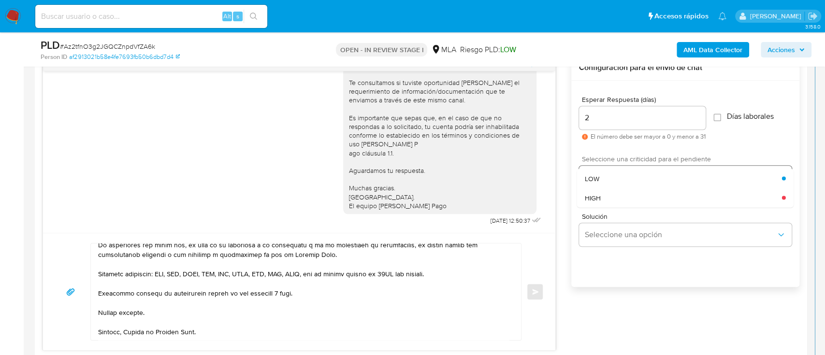
click at [622, 189] on div "HIGH" at bounding box center [683, 197] width 197 height 19
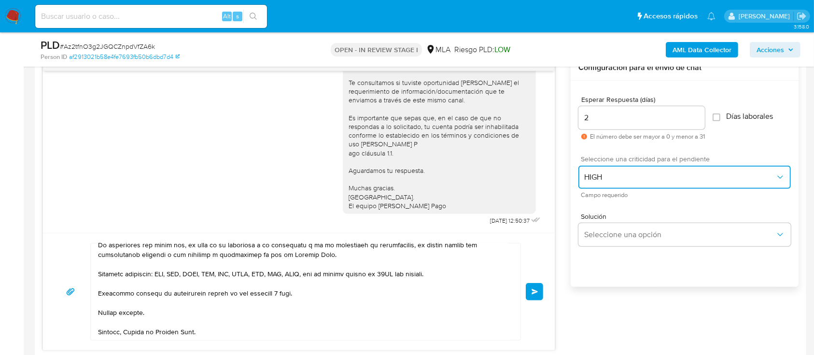
click at [608, 174] on span "HIGH" at bounding box center [680, 177] width 191 height 10
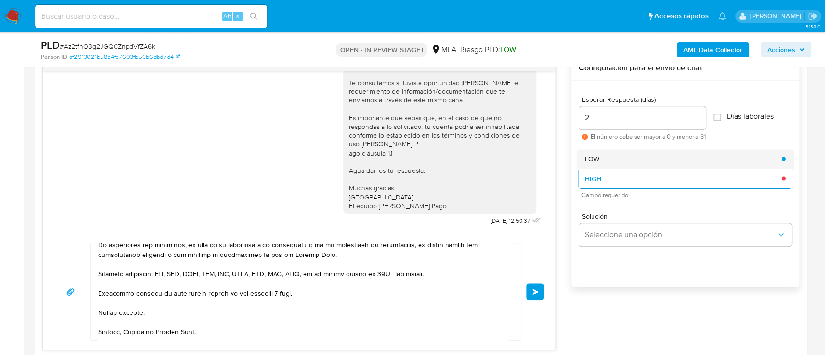
click at [594, 159] on span "LOW" at bounding box center [592, 159] width 14 height 9
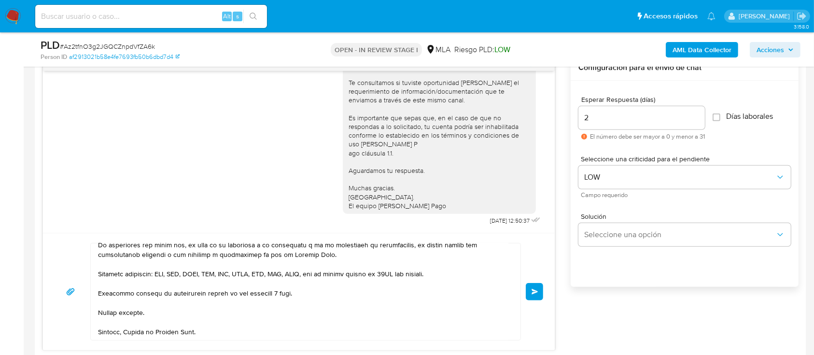
click at [536, 295] on button "Enviar" at bounding box center [534, 291] width 17 height 17
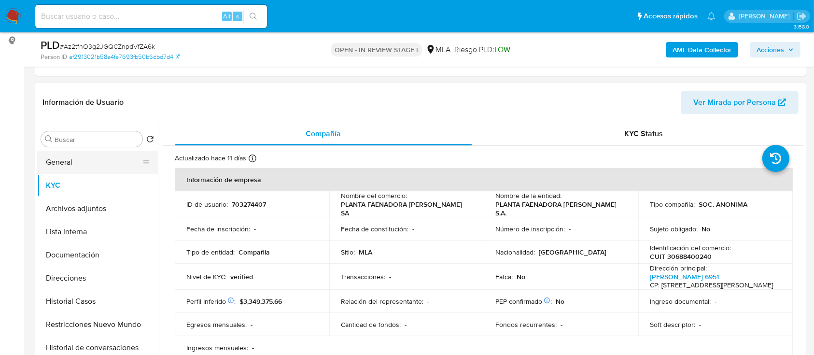
scroll to position [863, 0]
click at [91, 166] on button "General" at bounding box center [93, 162] width 113 height 23
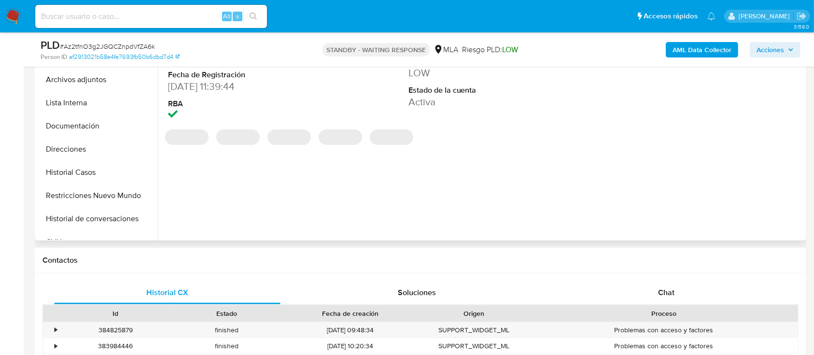
scroll to position [193, 0]
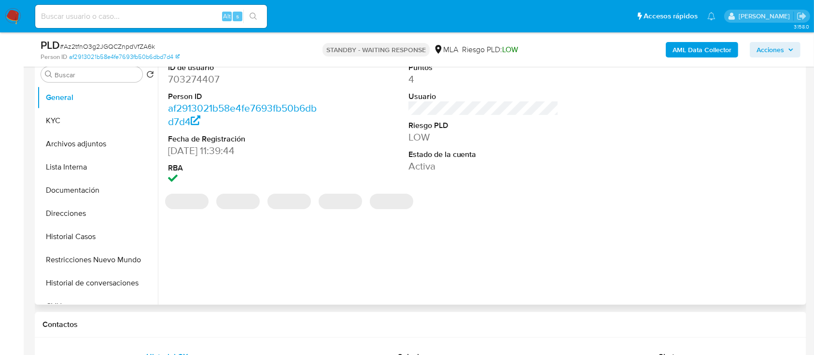
select select "10"
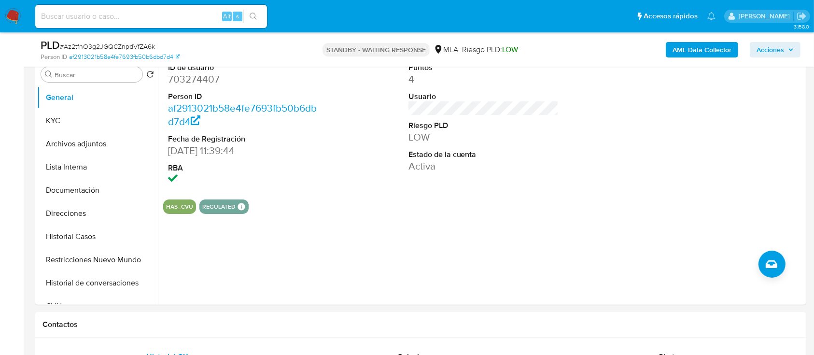
click at [8, 14] on img at bounding box center [13, 16] width 16 height 16
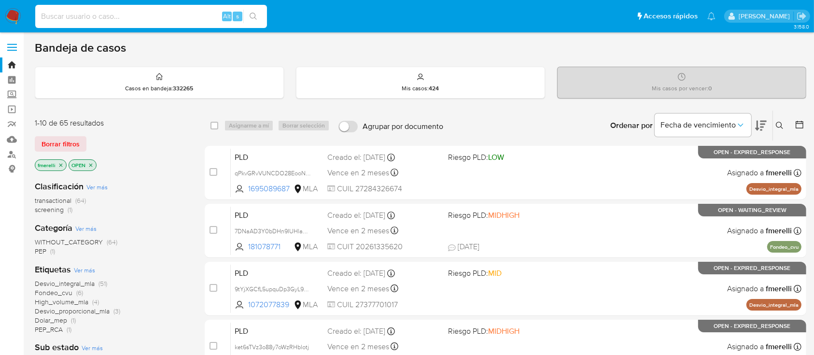
click at [166, 16] on input at bounding box center [151, 16] width 232 height 13
paste input "3Ararx4UsvAg6OzkrImhR6PO"
type input "3Ararx4UsvAg6OzkrImhR6PO"
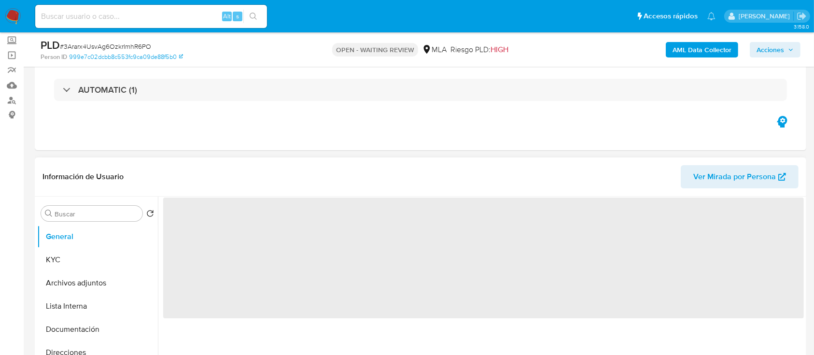
scroll to position [257, 0]
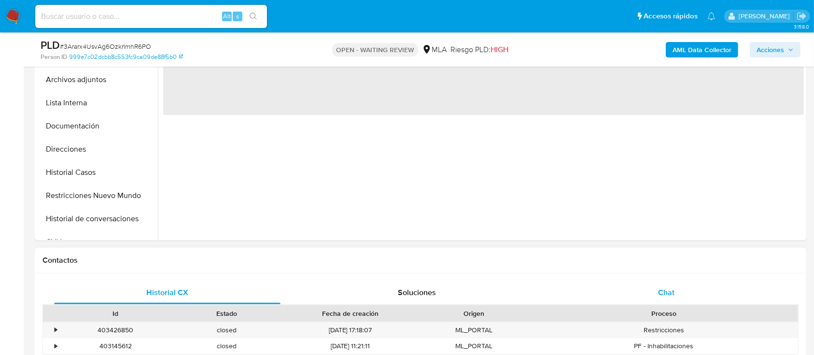
click at [657, 300] on div "Chat" at bounding box center [667, 292] width 227 height 23
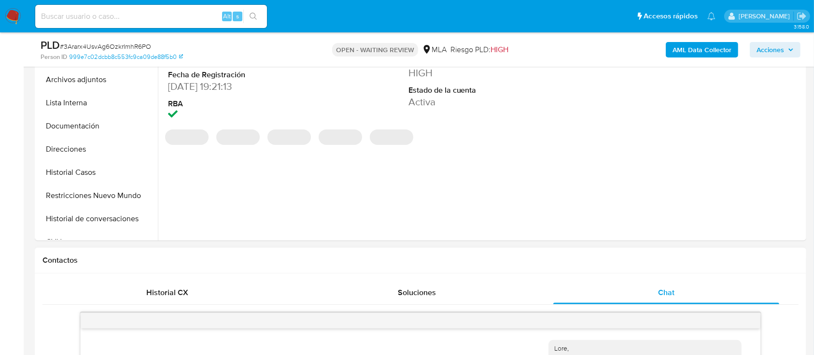
scroll to position [474, 0]
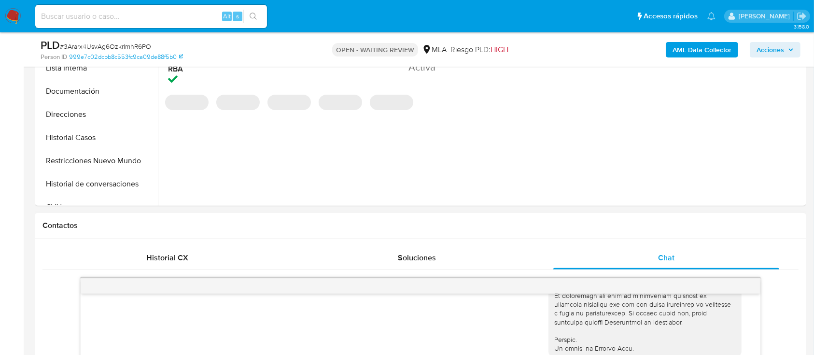
select select "10"
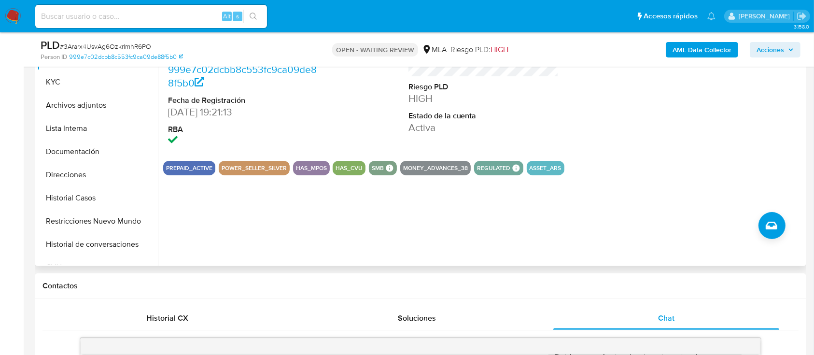
scroll to position [193, 0]
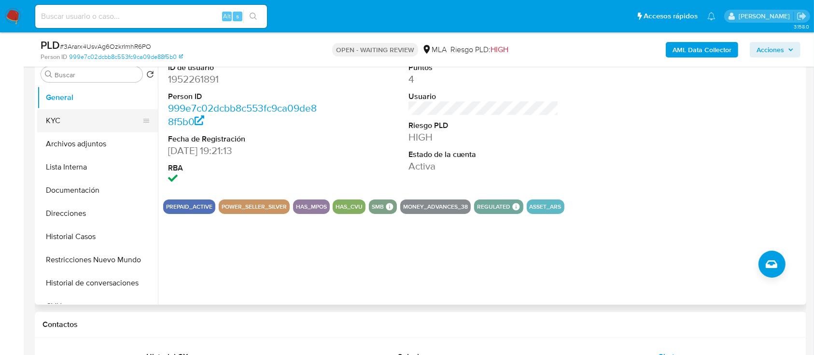
click at [81, 121] on button "KYC" at bounding box center [93, 120] width 113 height 23
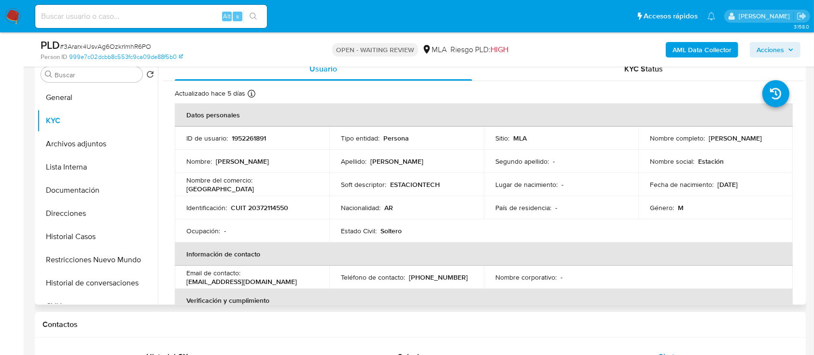
drag, startPoint x: 348, startPoint y: 1, endPoint x: 268, endPoint y: 214, distance: 227.5
click at [274, 222] on td "Ocupación : -" at bounding box center [252, 230] width 155 height 23
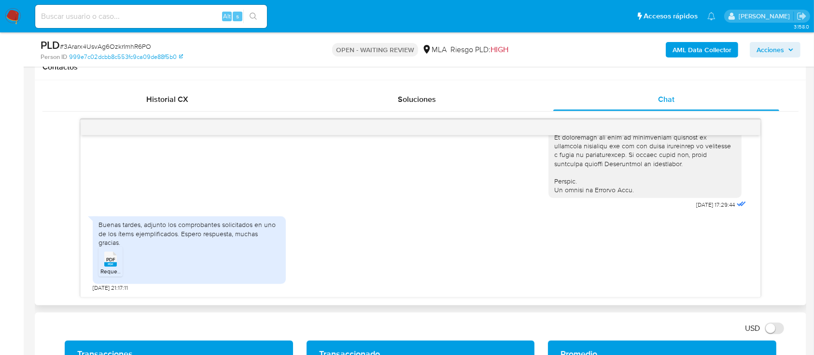
click at [114, 267] on span "Requerimientos MP.pdf" at bounding box center [130, 271] width 60 height 8
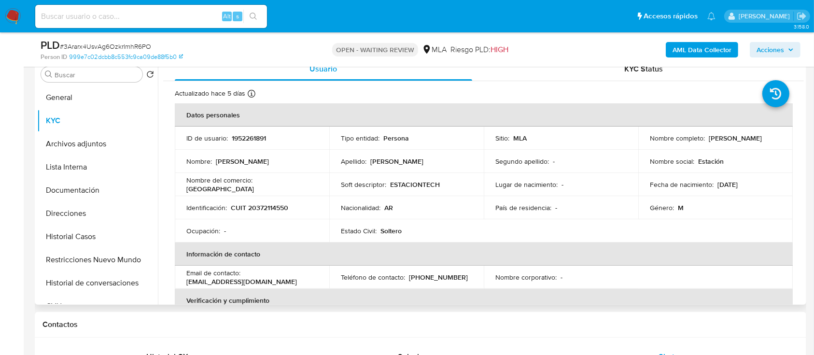
click at [275, 211] on p "CUIT 20372114550" at bounding box center [259, 207] width 57 height 9
copy p "20372114550"
click at [250, 141] on p "1952261891" at bounding box center [249, 138] width 34 height 9
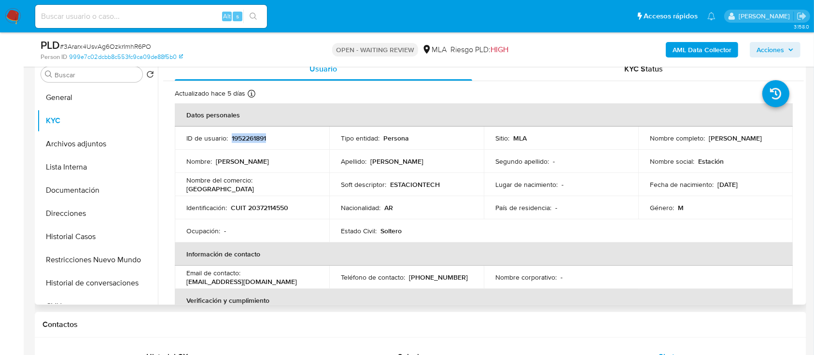
click at [250, 141] on p "1952261891" at bounding box center [249, 138] width 34 height 9
copy p "1952261891"
drag, startPoint x: 257, startPoint y: 182, endPoint x: 323, endPoint y: 186, distance: 66.8
click at [323, 186] on td "Nombre del comercio : [GEOGRAPHIC_DATA]" at bounding box center [252, 184] width 155 height 23
copy p "[GEOGRAPHIC_DATA]"
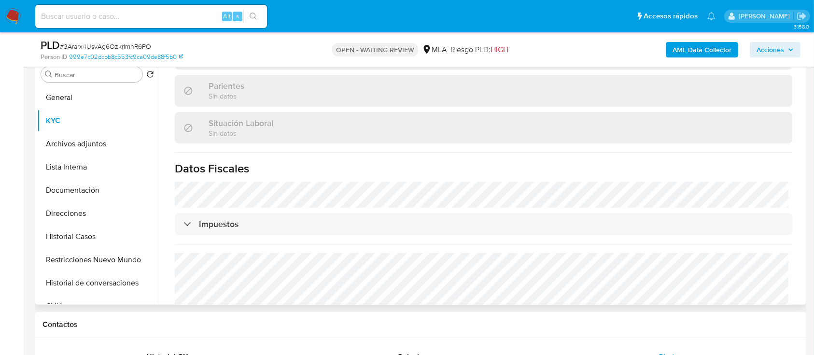
scroll to position [499, 0]
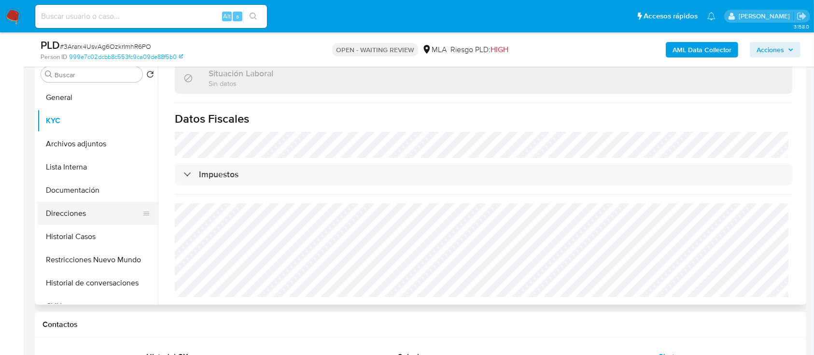
click at [74, 211] on button "Direcciones" at bounding box center [93, 213] width 113 height 23
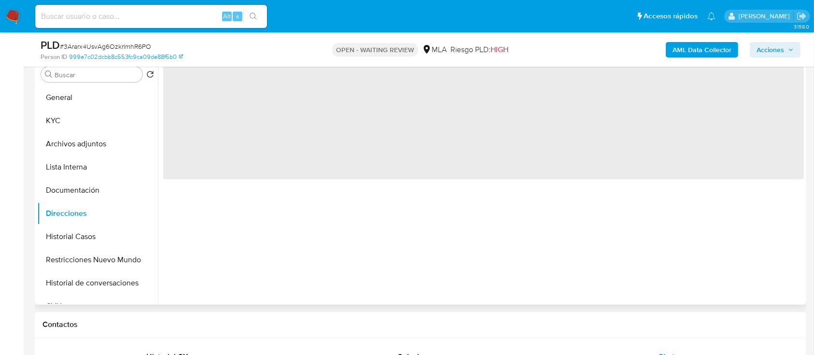
scroll to position [0, 0]
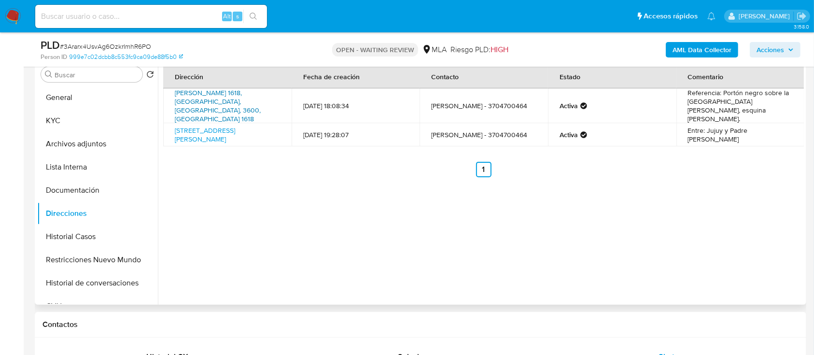
click at [230, 99] on link "[PERSON_NAME] 1618, [GEOGRAPHIC_DATA], [GEOGRAPHIC_DATA], 3600, [GEOGRAPHIC_DAT…" at bounding box center [218, 106] width 86 height 36
click at [77, 116] on button "KYC" at bounding box center [93, 120] width 113 height 23
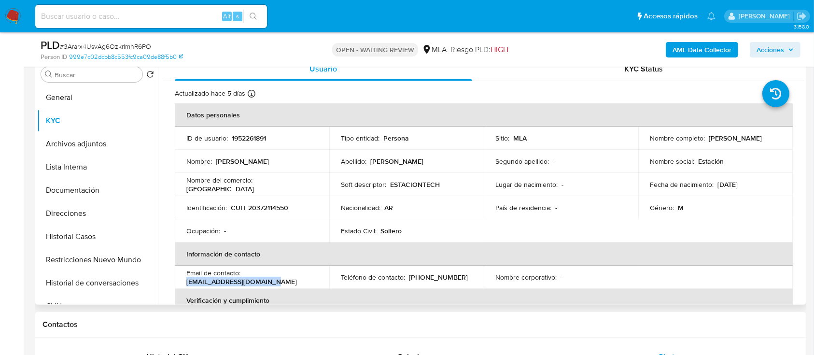
drag, startPoint x: 286, startPoint y: 279, endPoint x: 187, endPoint y: 285, distance: 98.7
click at [187, 285] on div "Email de contacto : [EMAIL_ADDRESS][DOMAIN_NAME]" at bounding box center [251, 277] width 131 height 17
copy p "[EMAIL_ADDRESS][DOMAIN_NAME]"
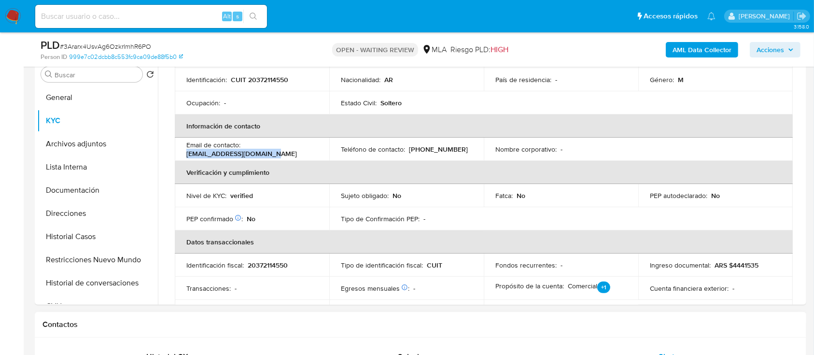
scroll to position [129, 0]
click at [381, 332] on div "Contactos" at bounding box center [421, 325] width 772 height 26
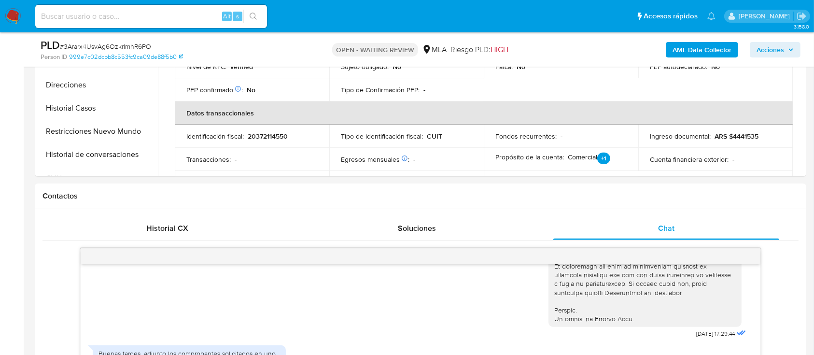
scroll to position [257, 0]
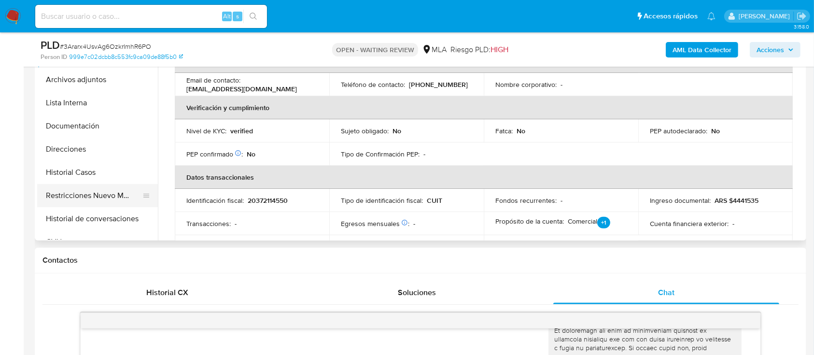
click at [101, 199] on button "Restricciones Nuevo Mundo" at bounding box center [93, 195] width 113 height 23
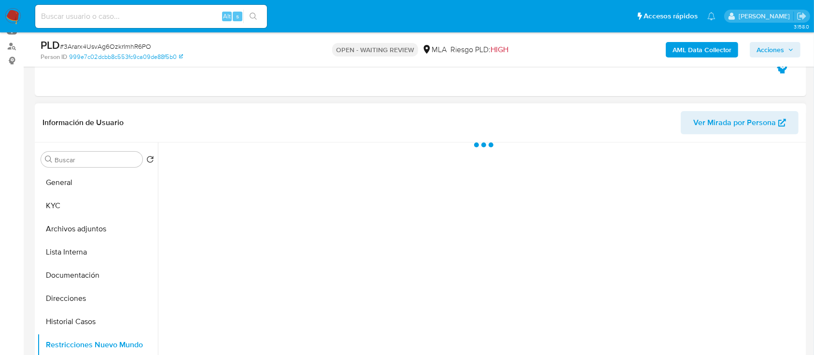
scroll to position [129, 0]
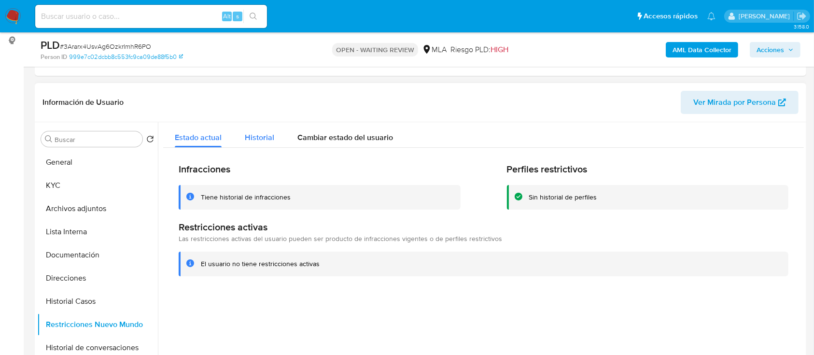
click at [263, 126] on div "Historial" at bounding box center [259, 135] width 29 height 26
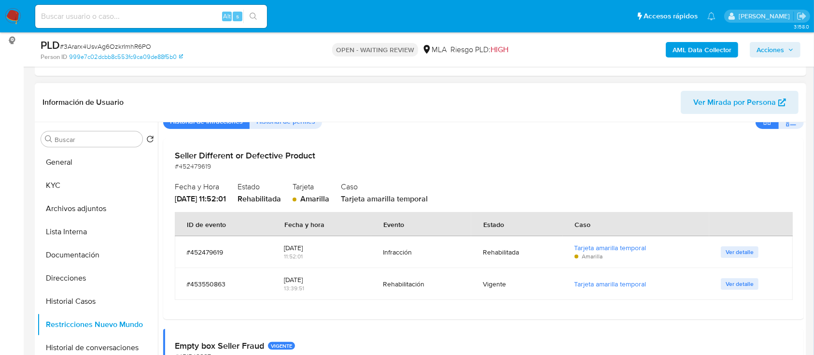
scroll to position [64, 0]
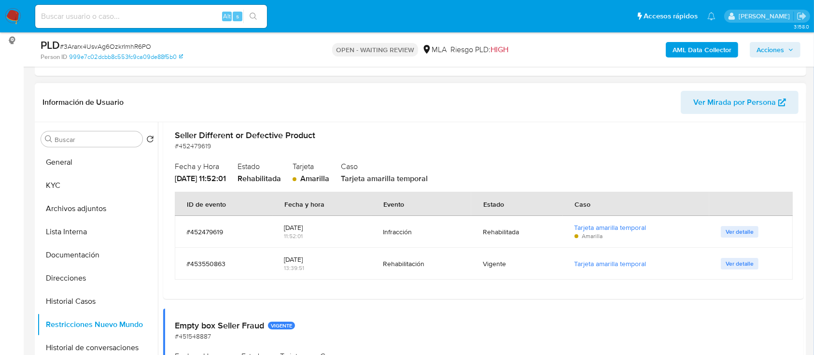
drag, startPoint x: 271, startPoint y: 228, endPoint x: 318, endPoint y: 269, distance: 62.4
click at [318, 269] on tbody "#452479619 [DATE] 11:52:01 Infracción Rehabilitada Tarjeta amarilla temporal Am…" at bounding box center [484, 248] width 618 height 64
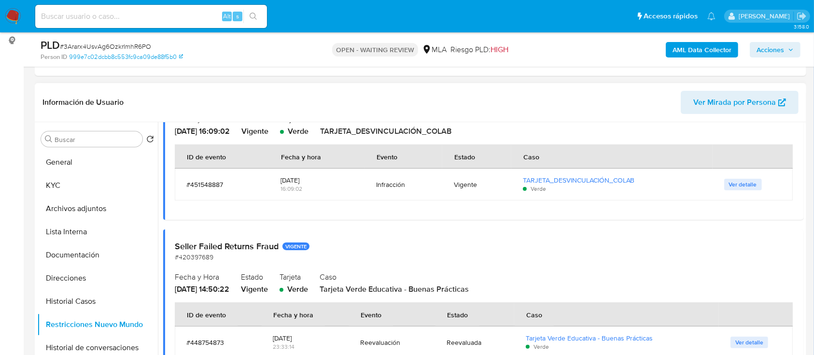
scroll to position [322, 0]
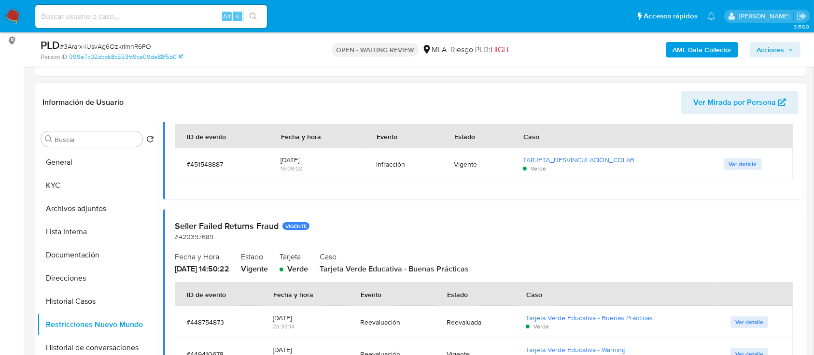
click at [744, 164] on span "Ver detalle" at bounding box center [743, 164] width 28 height 10
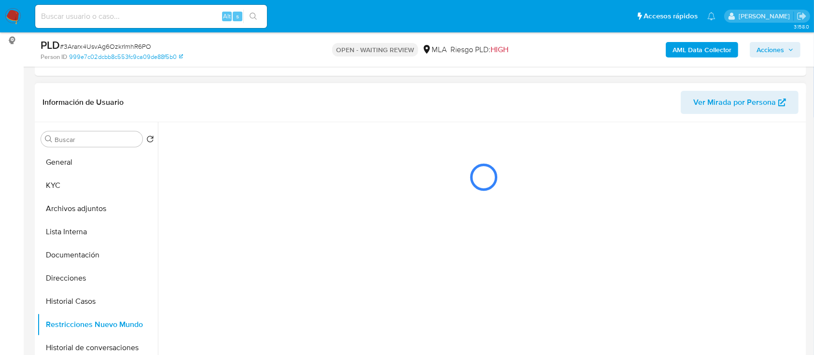
scroll to position [0, 0]
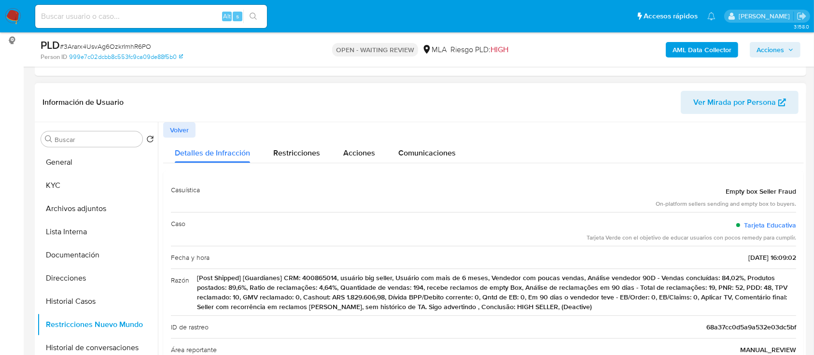
drag, startPoint x: 338, startPoint y: 278, endPoint x: 272, endPoint y: 292, distance: 67.8
click at [272, 292] on span "[Post Shipped] [Guardianes] CRM: 400865014, usuário big seller, Usuário com mai…" at bounding box center [497, 292] width 600 height 39
click at [174, 127] on span "Volver" at bounding box center [179, 130] width 19 height 14
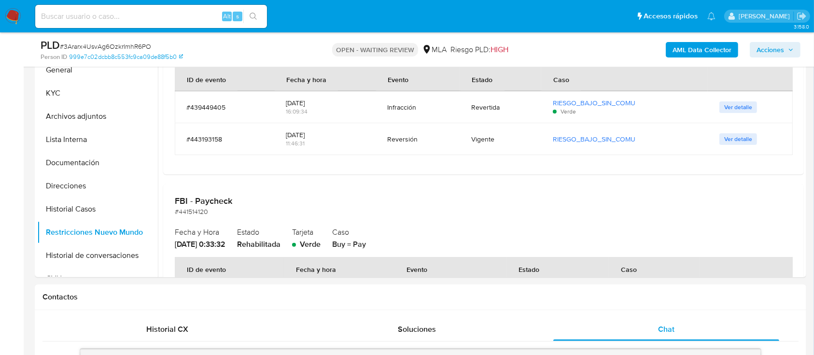
scroll to position [193, 0]
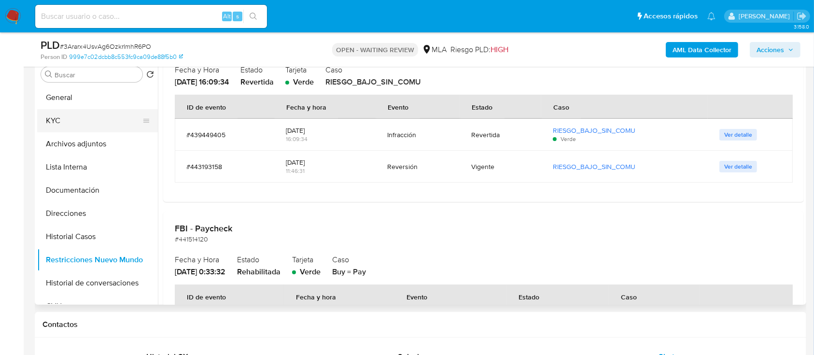
click at [77, 125] on button "KYC" at bounding box center [93, 120] width 113 height 23
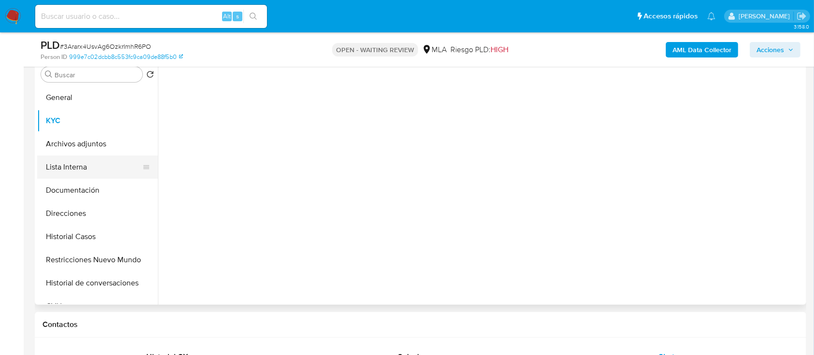
scroll to position [0, 0]
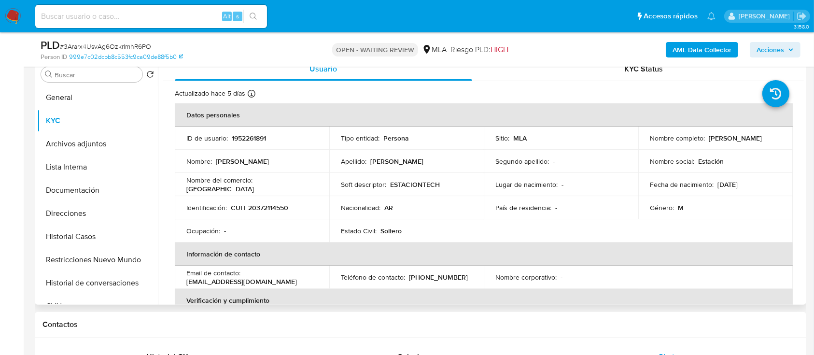
click at [249, 204] on p "CUIT 20372114550" at bounding box center [259, 207] width 57 height 9
copy p "20372114550"
click at [124, 41] on div "PLD # 3Ararx4UsvAg6OzkrImhR6PO" at bounding box center [166, 45] width 250 height 14
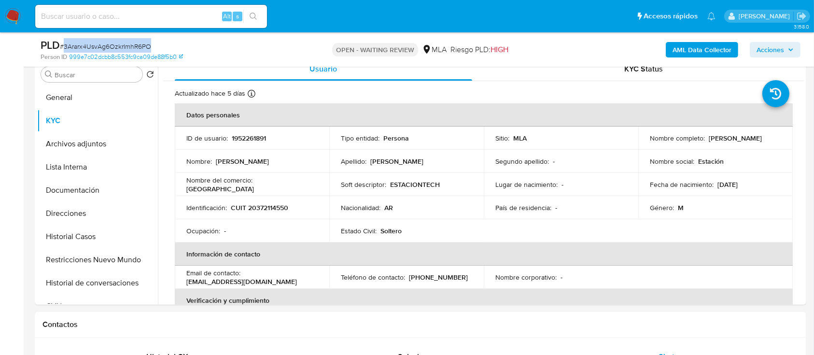
copy span "3Ararx4UsvAg6OzkrImhR6PO"
click at [11, 17] on img at bounding box center [13, 16] width 16 height 16
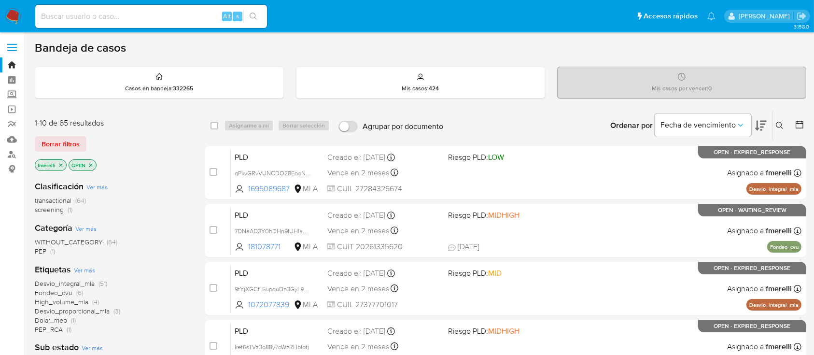
click at [785, 124] on button at bounding box center [781, 126] width 16 height 12
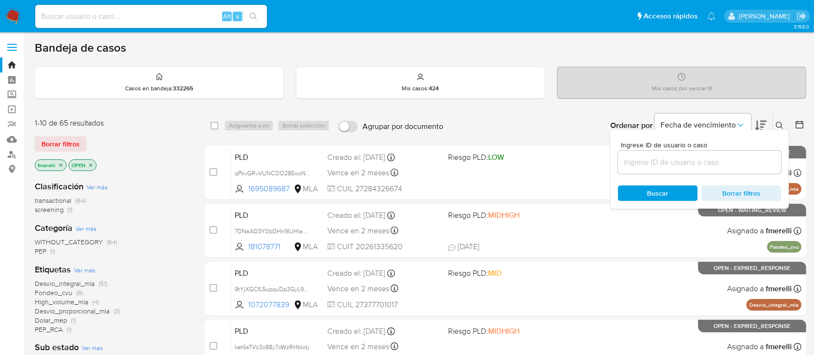
click at [750, 157] on input at bounding box center [699, 162] width 163 height 13
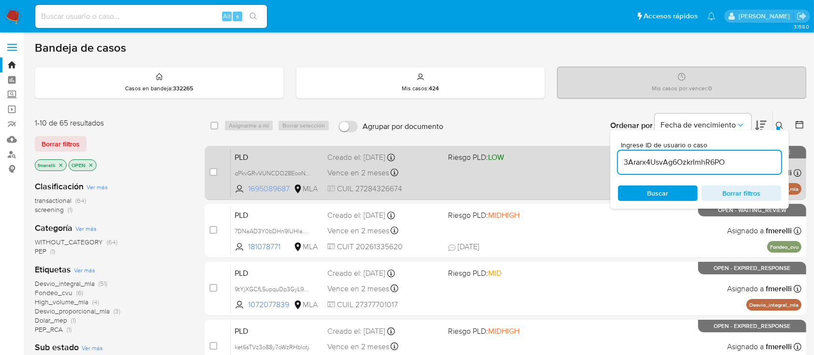
type input "3Ararx4UsvAg6OzkrImhR6PO"
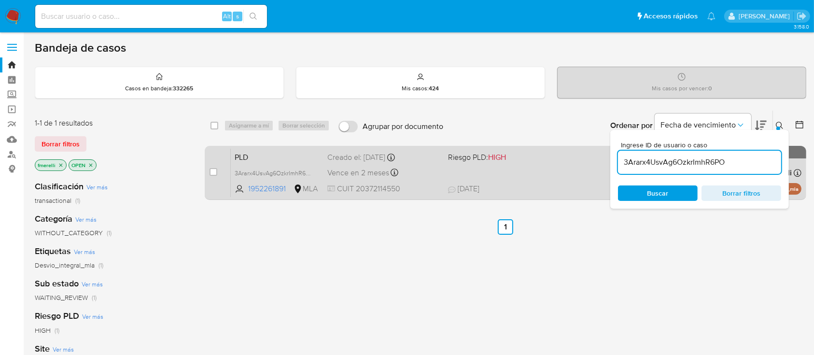
click at [217, 169] on div "case-item-checkbox No es posible asignar el caso" at bounding box center [220, 172] width 21 height 49
click at [212, 170] on input "checkbox" at bounding box center [214, 172] width 8 height 8
checkbox input "true"
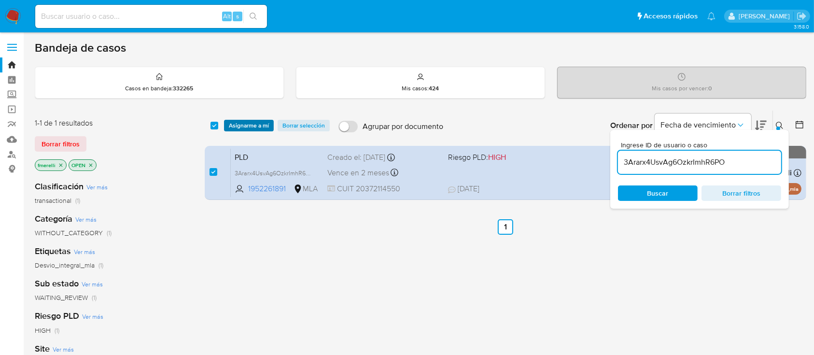
click at [245, 122] on span "Asignarme a mí" at bounding box center [249, 126] width 40 height 10
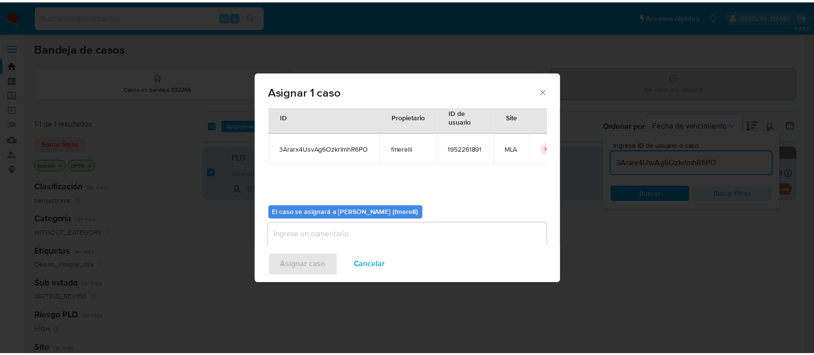
scroll to position [49, 0]
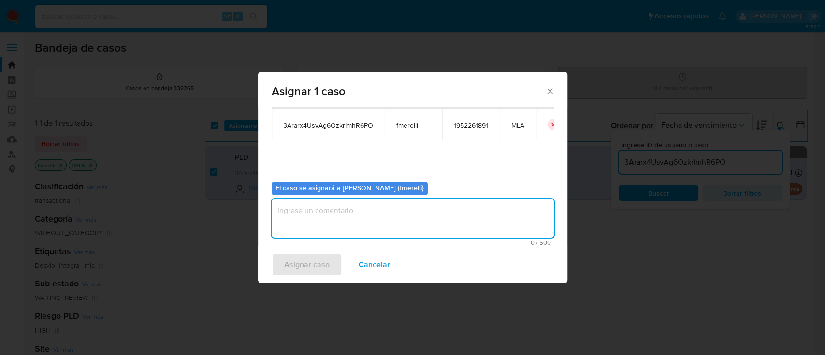
click at [334, 215] on textarea "assign-modal" at bounding box center [412, 218] width 282 height 39
click at [307, 264] on span "Asignar caso" at bounding box center [306, 264] width 45 height 21
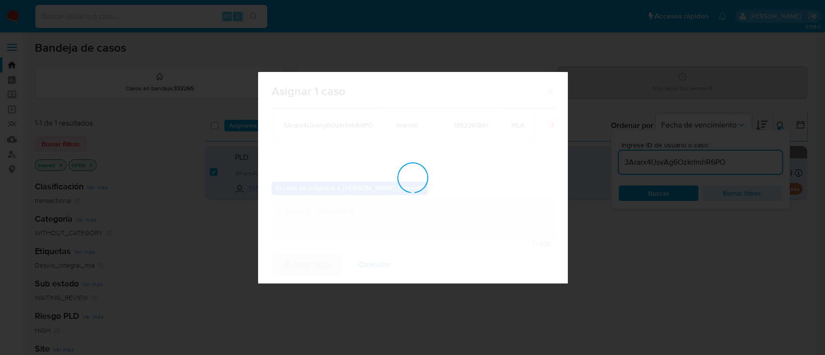
checkbox input "false"
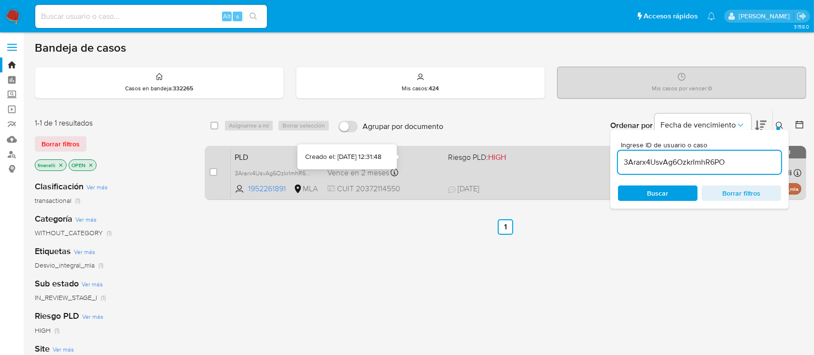
click at [412, 167] on div "Vence en 2 meses Vence el [DATE] 12:31:48" at bounding box center [384, 172] width 113 height 13
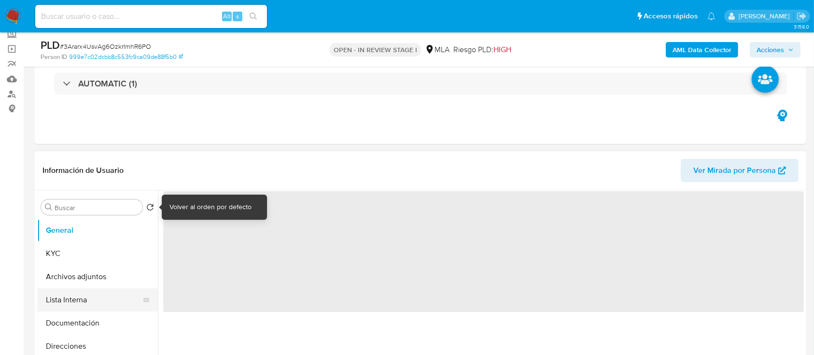
scroll to position [129, 0]
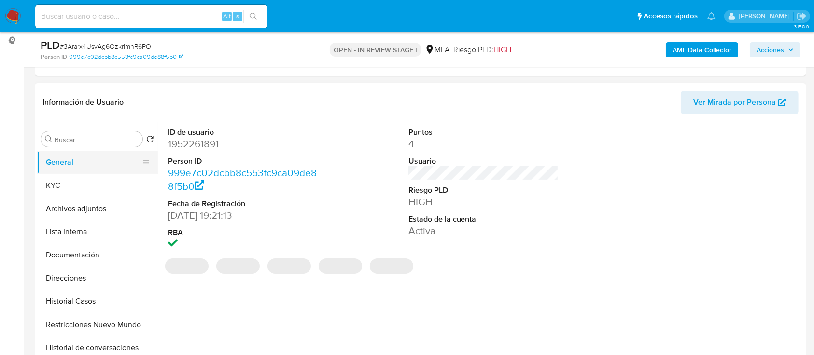
select select "10"
click at [73, 185] on button "KYC" at bounding box center [93, 185] width 113 height 23
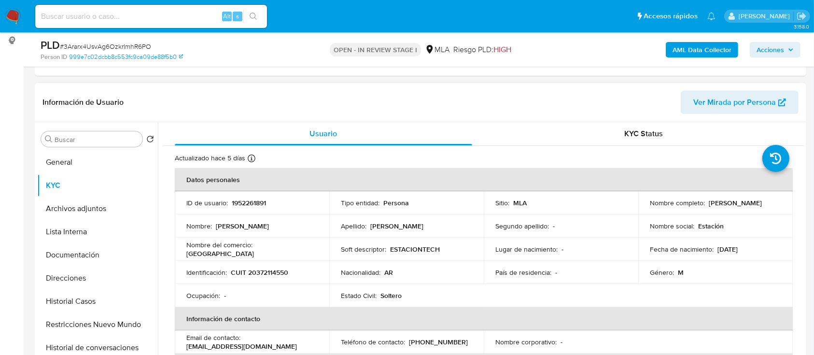
drag, startPoint x: 645, startPoint y: 210, endPoint x: 727, endPoint y: 211, distance: 82.1
click at [727, 211] on td "Nombre completo : [PERSON_NAME]" at bounding box center [716, 202] width 155 height 23
copy p "[PERSON_NAME]"
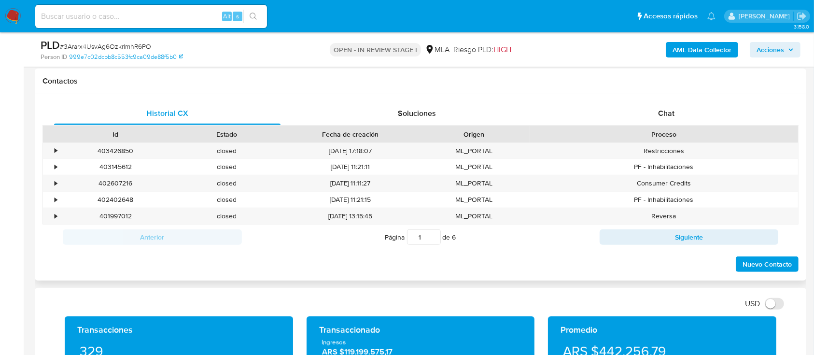
scroll to position [386, 0]
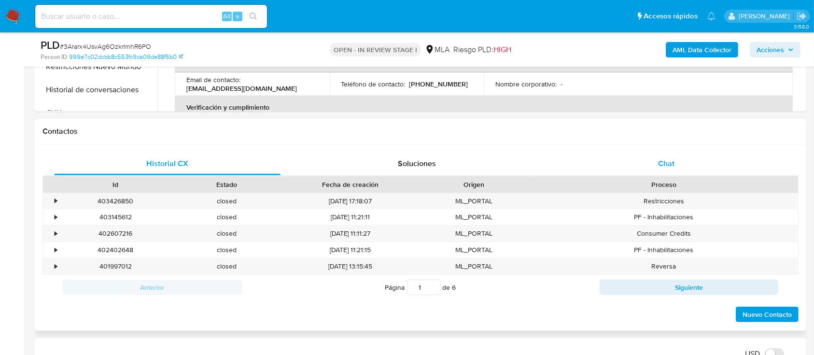
drag, startPoint x: 669, startPoint y: 166, endPoint x: 661, endPoint y: 170, distance: 8.6
click at [669, 166] on span "Chat" at bounding box center [666, 163] width 16 height 11
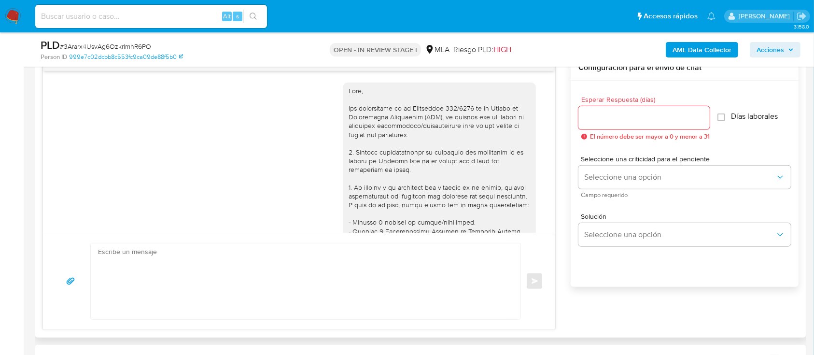
scroll to position [474, 0]
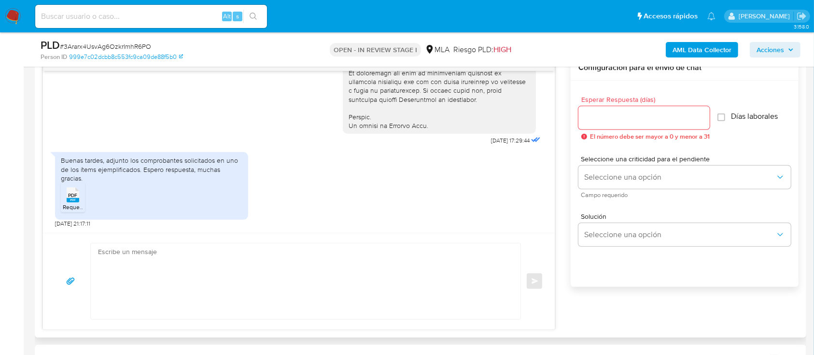
click at [301, 292] on textarea at bounding box center [303, 281] width 411 height 76
paste textarea "[PERSON_NAME]"
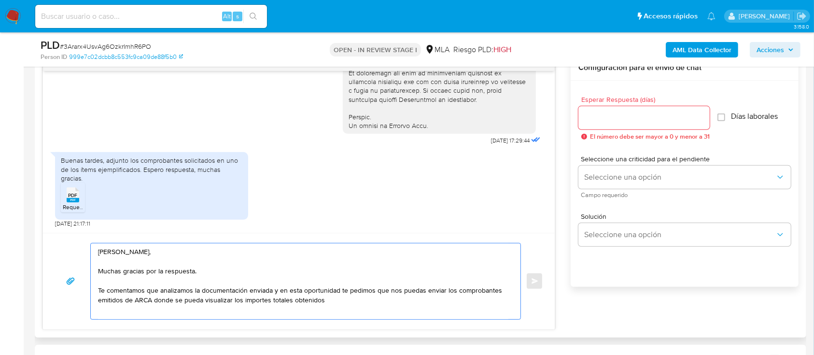
drag, startPoint x: 175, startPoint y: 301, endPoint x: 354, endPoint y: 299, distance: 178.8
click at [354, 299] on textarea "[PERSON_NAME], Muchas gracias por la respuesta. Te comentamos que analizamos la…" at bounding box center [303, 281] width 411 height 76
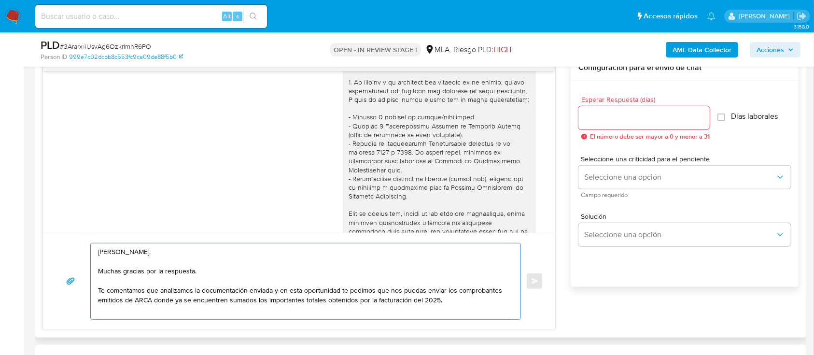
scroll to position [88, 0]
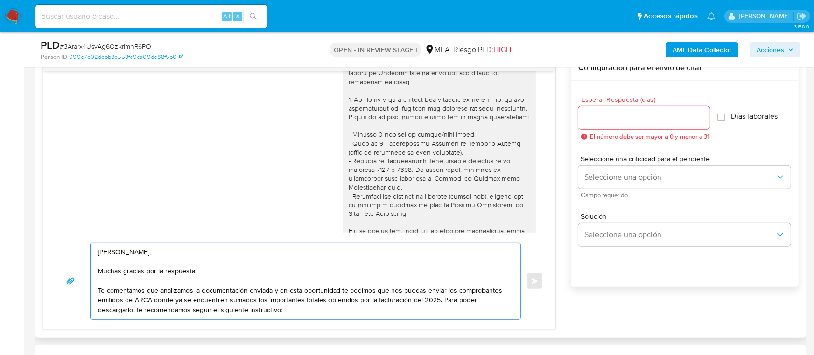
paste textarea "[URL][DOMAIN_NAME]"
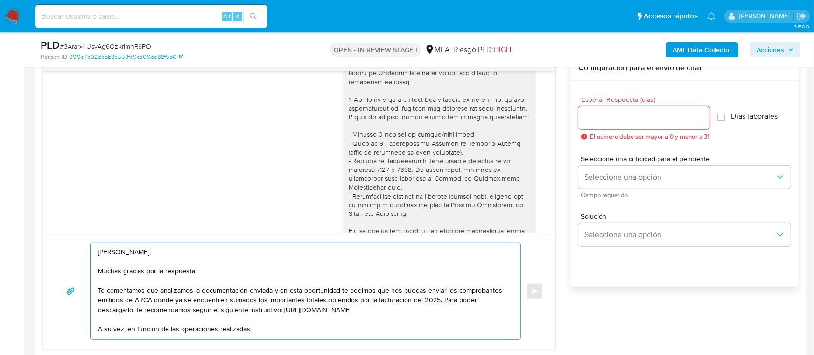
paste textarea "En función de las operaciones registradas en tu cuenta [PERSON_NAME] Pago, nece…"
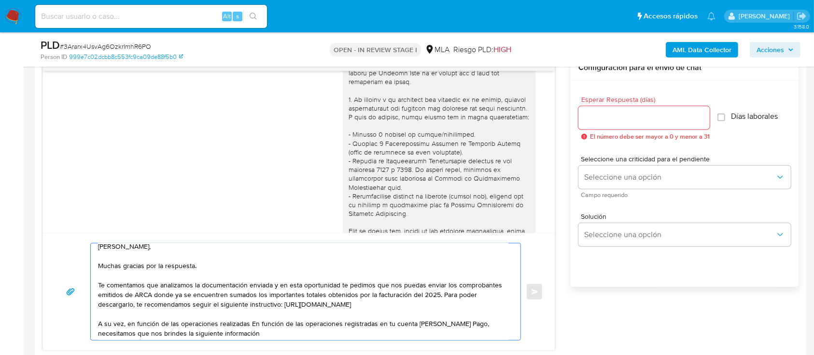
click at [253, 325] on textarea "[PERSON_NAME], Muchas gracias por la respuesta. Te comentamos que analizamos la…" at bounding box center [303, 291] width 411 height 97
click at [228, 334] on textarea "[PERSON_NAME], Muchas gracias por la respuesta. Te comentamos que analizamos la…" at bounding box center [303, 291] width 411 height 97
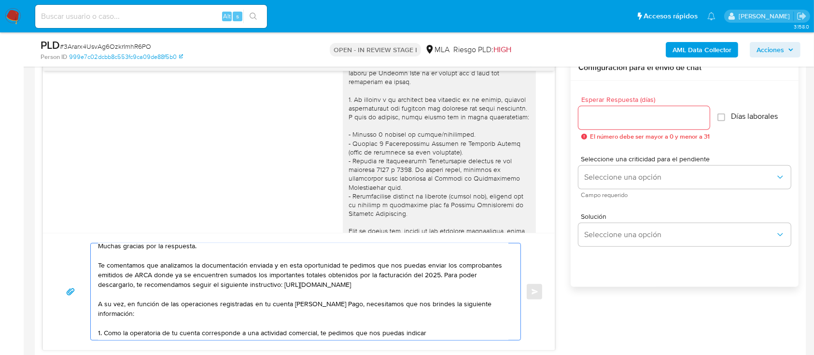
paste textarea "el nombre, domicilio y/o sitio web del comercio."
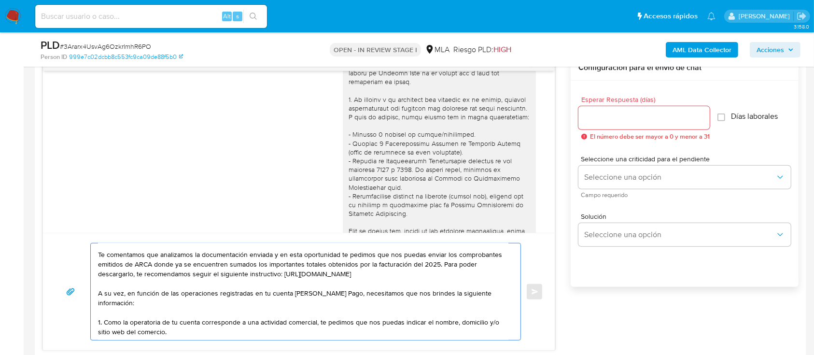
scroll to position [55, 0]
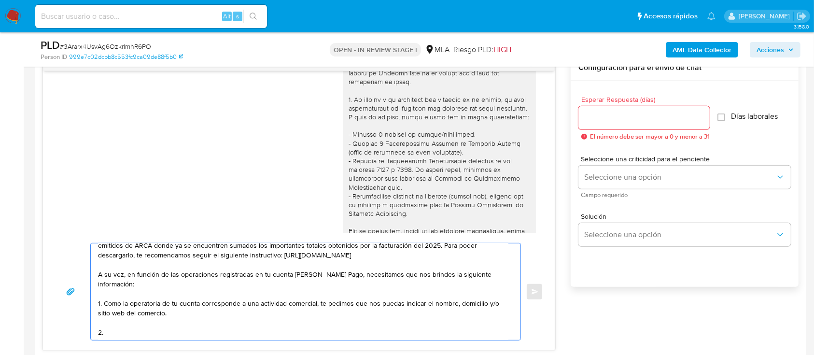
paste textarea "Proporciona el vínculo con las siguientes contrapartes con las que operaste, el…"
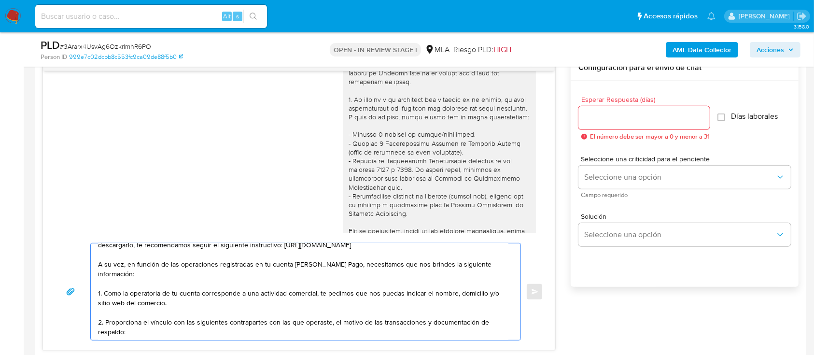
scroll to position [74, 0]
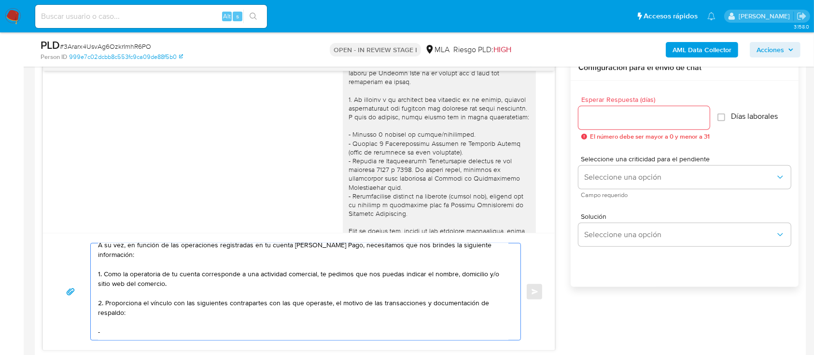
paste textarea "[DEMOGRAPHIC_DATA][PERSON_NAME]"
paste textarea "27961620762"
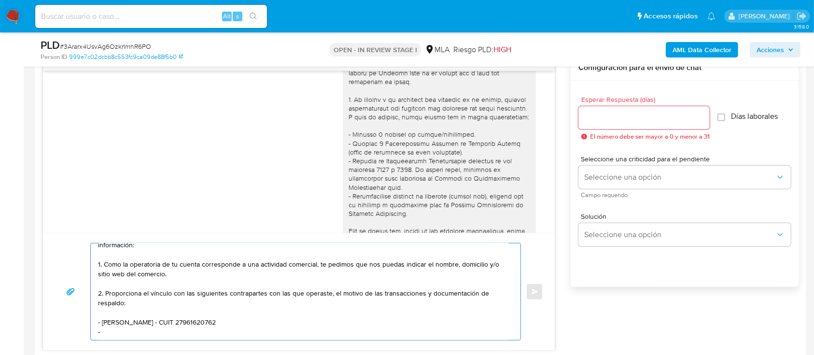
paste textarea "[PERSON_NAME]"
paste textarea "20456206329"
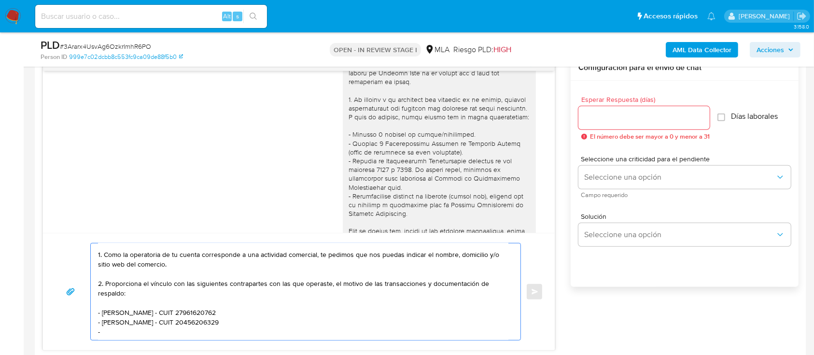
paste textarea "Polo [PERSON_NAME]"
paste textarea "20237477074"
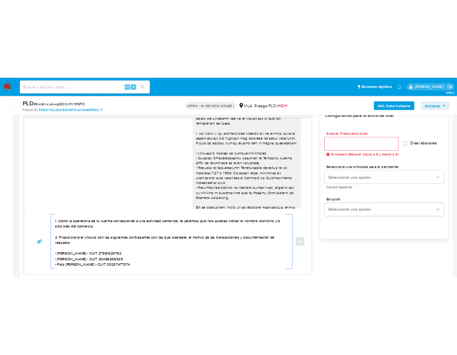
scroll to position [114, 0]
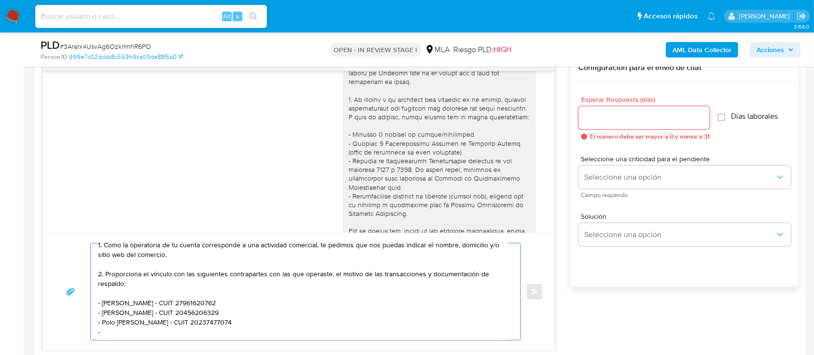
paste textarea "[PERSON_NAME]"
click at [210, 330] on textarea at bounding box center [303, 291] width 411 height 97
paste textarea "20324959727"
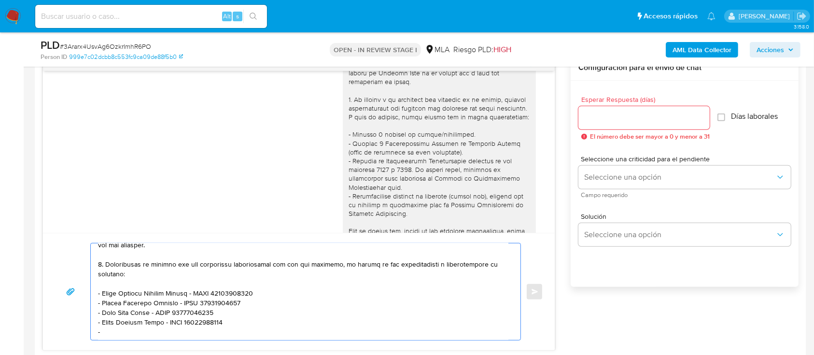
paste textarea "[PERSON_NAME]"
paste textarea "27384575116"
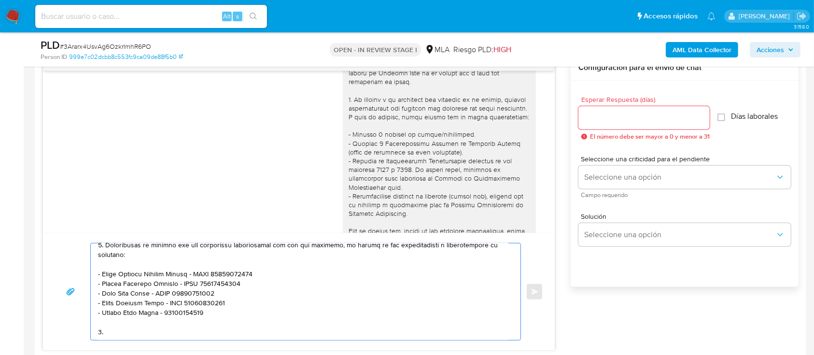
paste textarea "Origen del dinero ingresado en efectivo: - Explica el origen del dinero ingresa…"
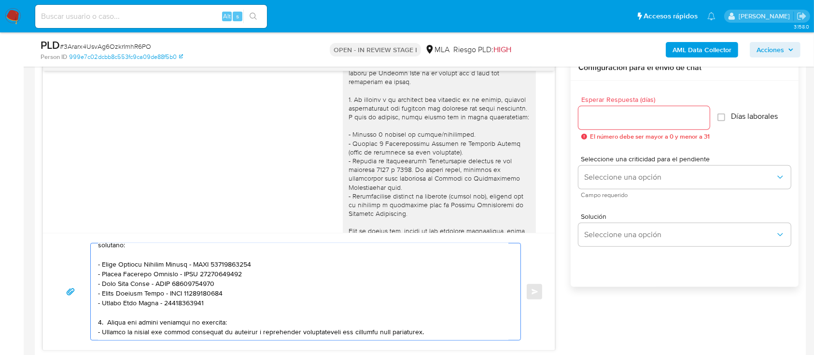
click at [123, 329] on textarea at bounding box center [303, 291] width 411 height 97
click at [123, 328] on textarea at bounding box center [303, 291] width 411 height 97
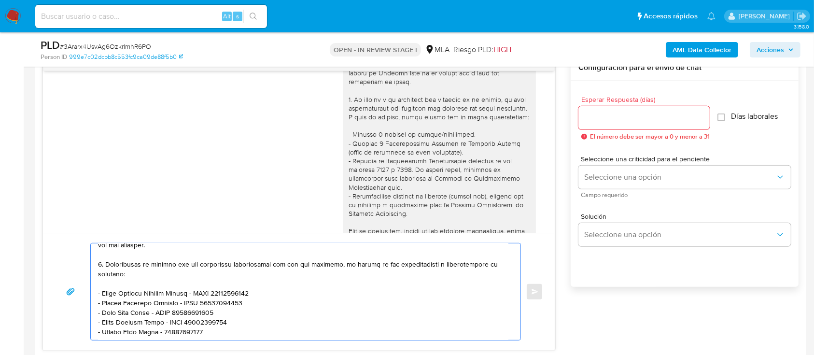
scroll to position [137, 0]
paste textarea "Es importante que sepas que, en caso de no responder a lo solicitado o si lo pr…"
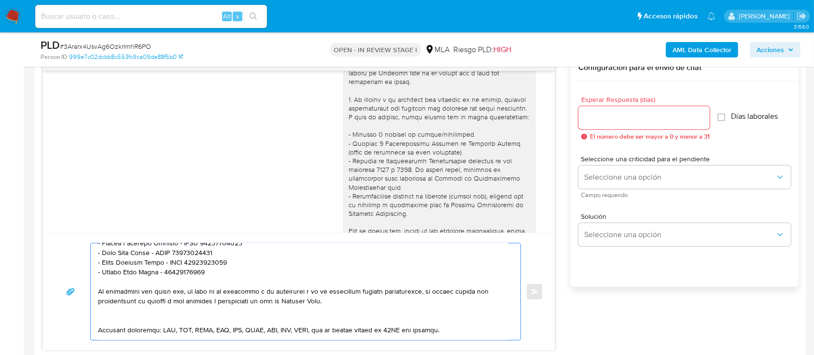
scroll to position [208, 0]
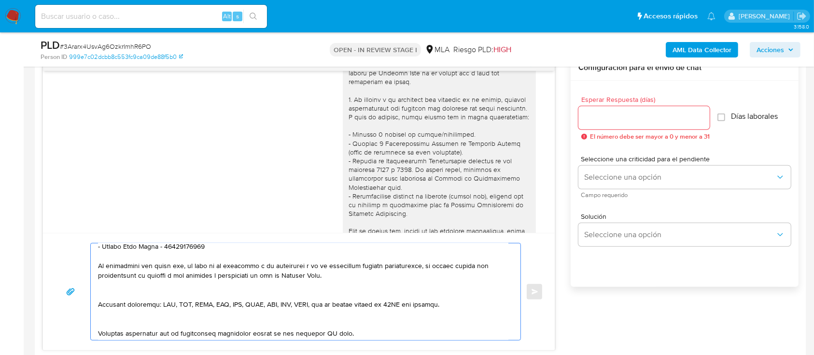
drag, startPoint x: 221, startPoint y: 289, endPoint x: 213, endPoint y: 300, distance: 13.8
click at [221, 289] on textarea at bounding box center [303, 291] width 411 height 97
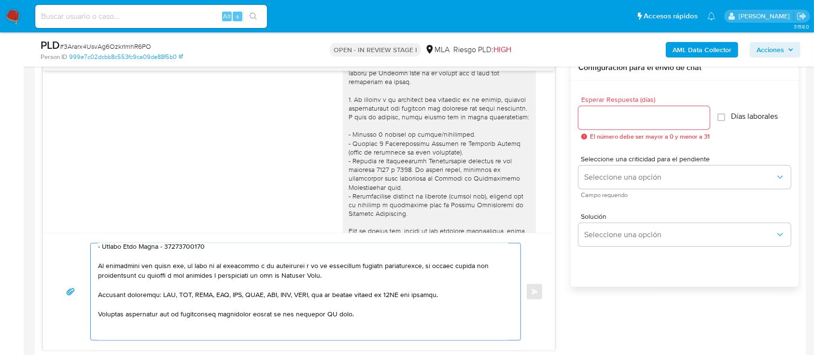
scroll to position [272, 0]
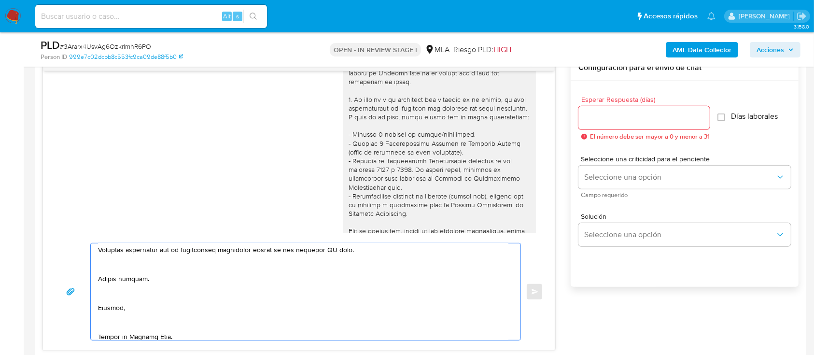
click at [180, 270] on textarea at bounding box center [303, 291] width 411 height 97
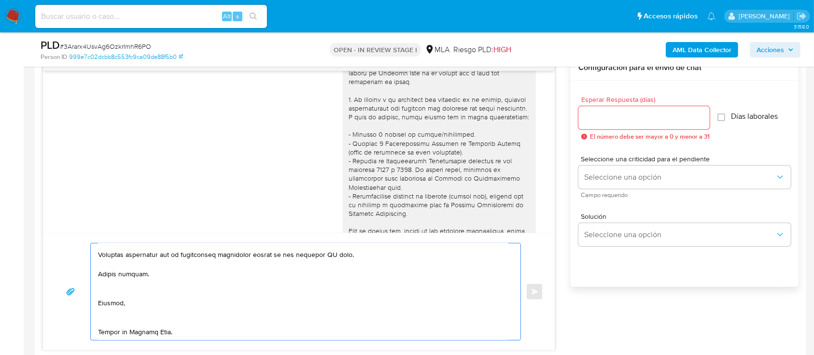
click at [147, 290] on textarea at bounding box center [303, 291] width 411 height 97
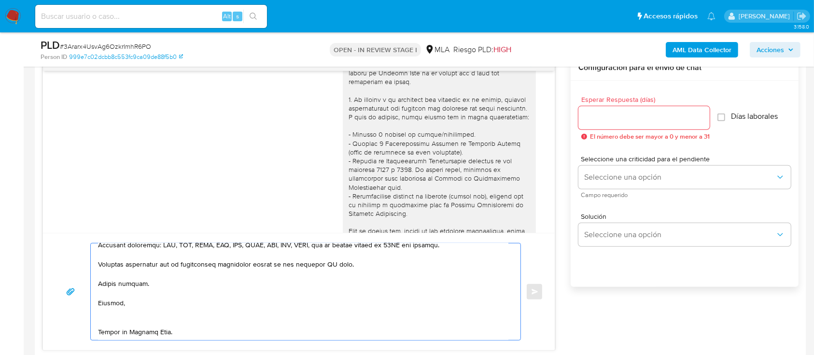
click at [135, 319] on textarea at bounding box center [303, 291] width 411 height 97
click at [148, 315] on textarea at bounding box center [303, 291] width 411 height 97
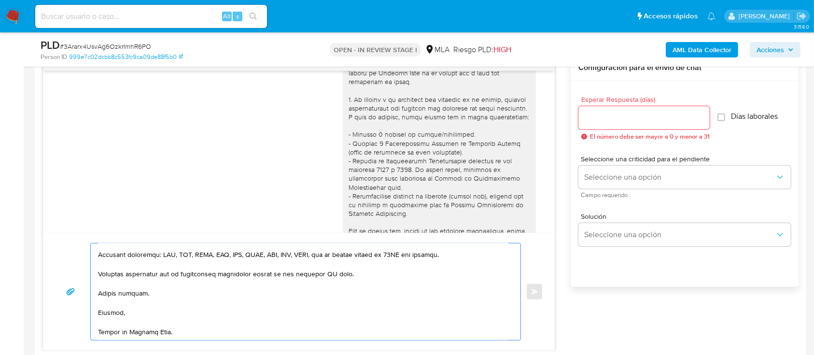
click at [143, 336] on textarea at bounding box center [303, 291] width 411 height 97
click at [326, 272] on textarea at bounding box center [303, 291] width 411 height 97
type textarea "Lore Ipsumd Sitame Consecte, Adipis elitsed doe te incididun. Ut laboreetdo mag…"
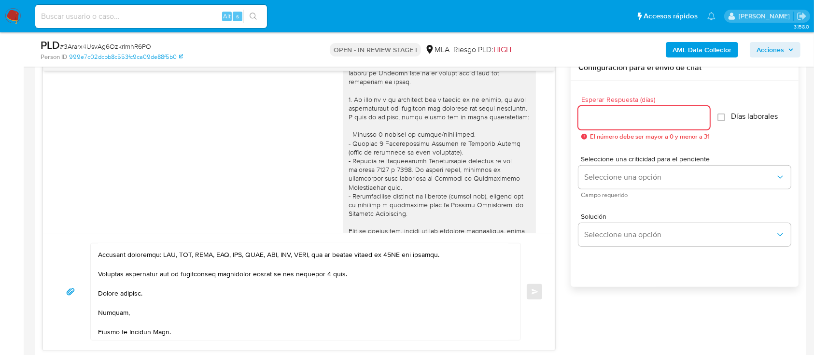
click at [640, 112] on input "Esperar Respuesta (días)" at bounding box center [644, 118] width 131 height 13
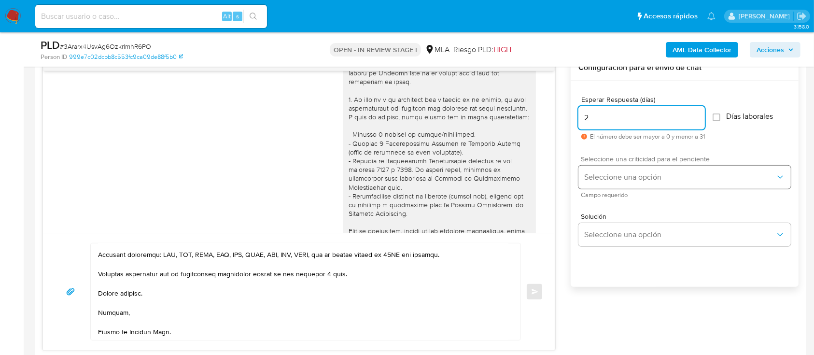
type input "2"
click at [613, 180] on span "Seleccione una opción" at bounding box center [680, 177] width 191 height 10
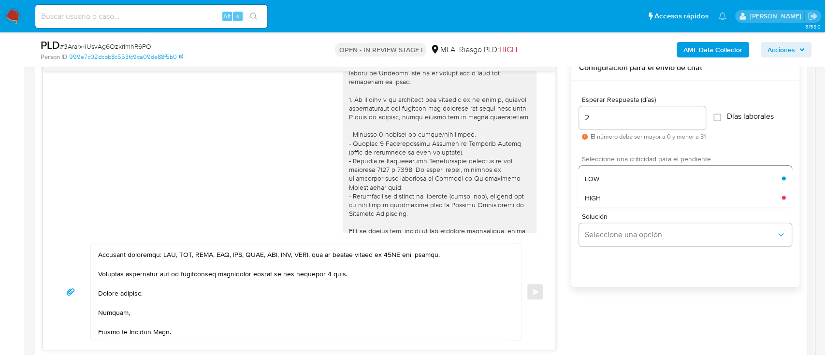
click at [606, 198] on div "HIGH" at bounding box center [683, 197] width 197 height 19
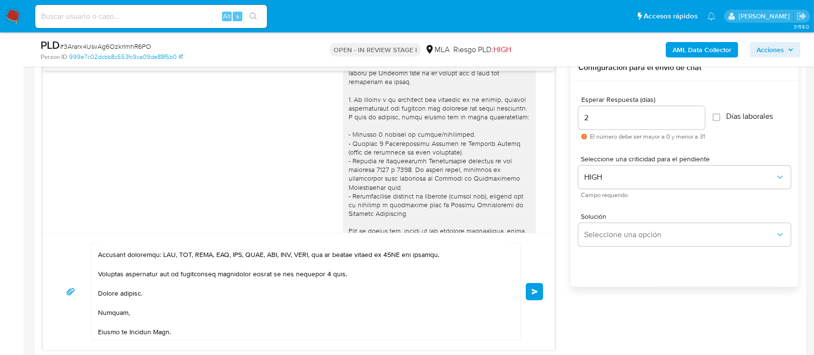
click at [540, 289] on button "Enviar" at bounding box center [534, 291] width 17 height 17
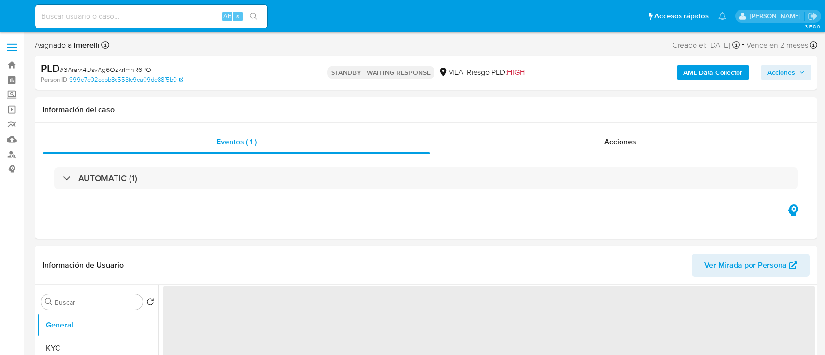
select select "10"
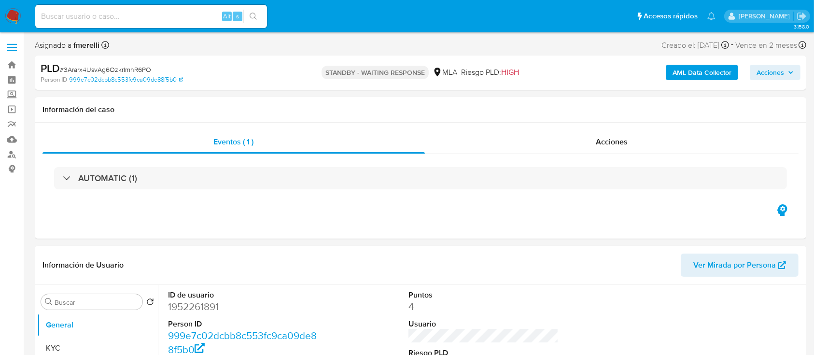
click at [154, 20] on input at bounding box center [151, 16] width 232 height 13
paste input "LaeGyQnbbtbQAQ3ruyWOdyrV"
type input "LaeGyQnbbtbQAQ3ruyWOdyrV"
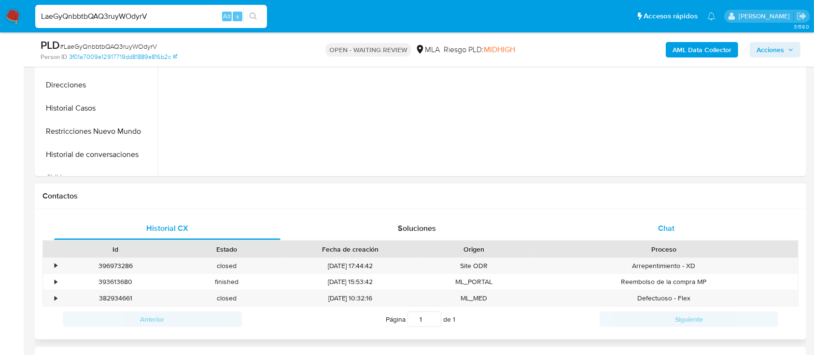
click at [676, 231] on div "Chat" at bounding box center [667, 228] width 227 height 23
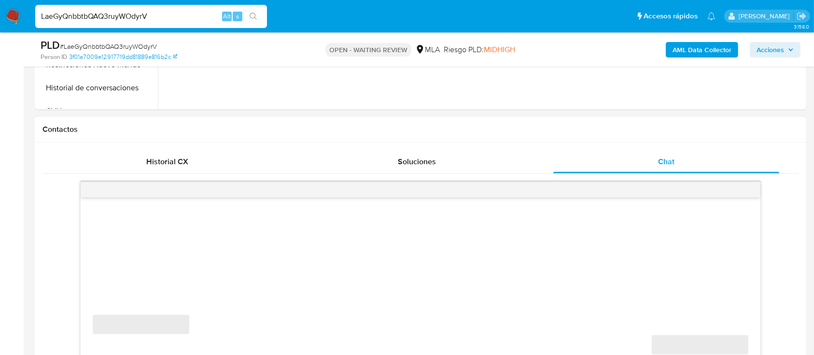
scroll to position [451, 0]
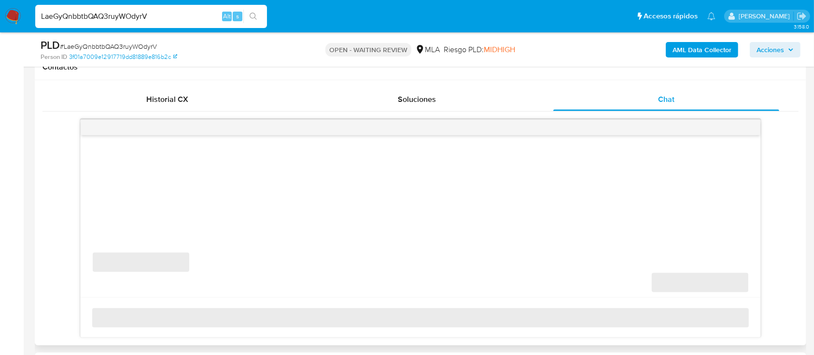
select select "10"
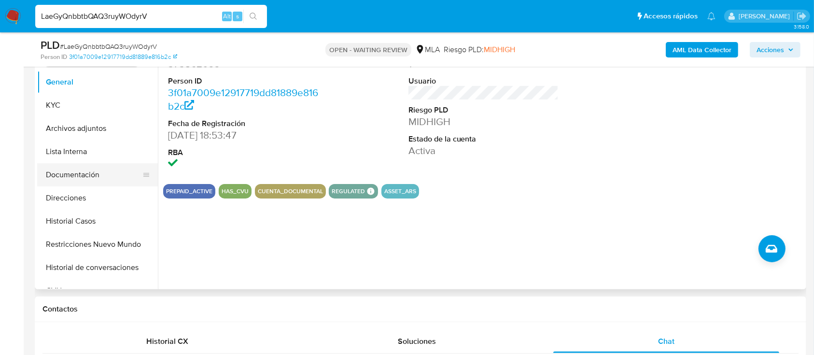
scroll to position [193, 0]
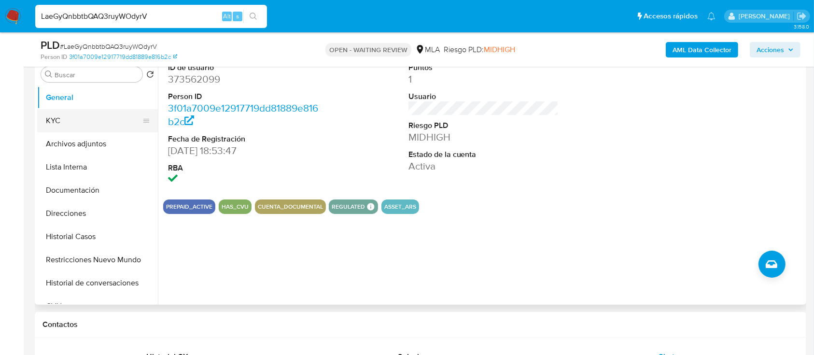
click at [88, 113] on button "KYC" at bounding box center [93, 120] width 113 height 23
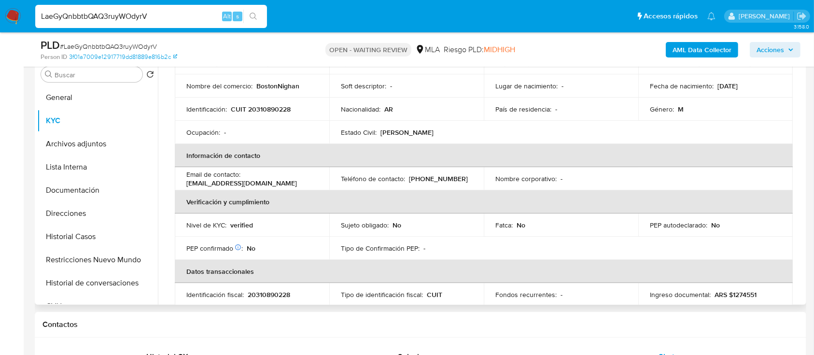
scroll to position [39, 0]
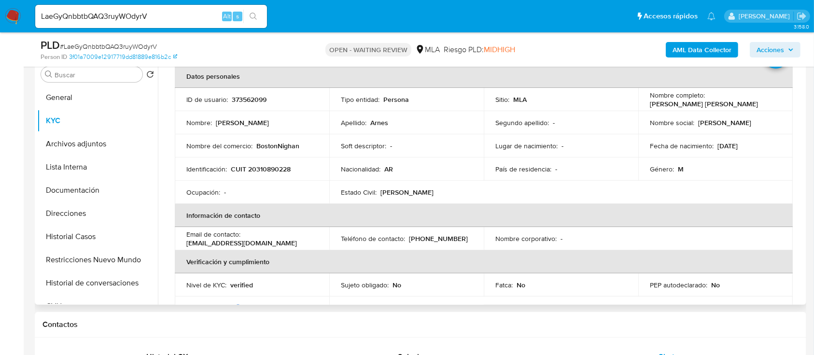
click at [256, 101] on p "373562099" at bounding box center [249, 99] width 35 height 9
copy p "373562099"
click at [257, 173] on td "Identificación : CUIT 20310890228" at bounding box center [252, 168] width 155 height 23
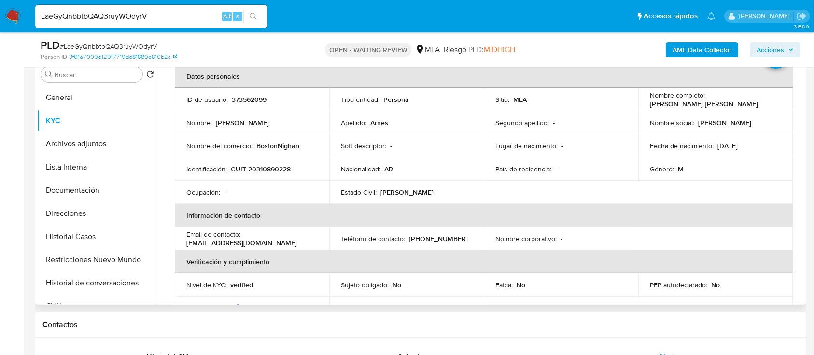
click at [264, 169] on p "CUIT 20310890228" at bounding box center [261, 169] width 60 height 9
click at [264, 168] on p "CUIT 20310890228" at bounding box center [261, 169] width 60 height 9
copy p "20310890228"
click at [259, 159] on tbody "ID de usuario : 373562099 Tipo entidad : Persona Sitio : MLA Nombre completo : …" at bounding box center [484, 146] width 618 height 116
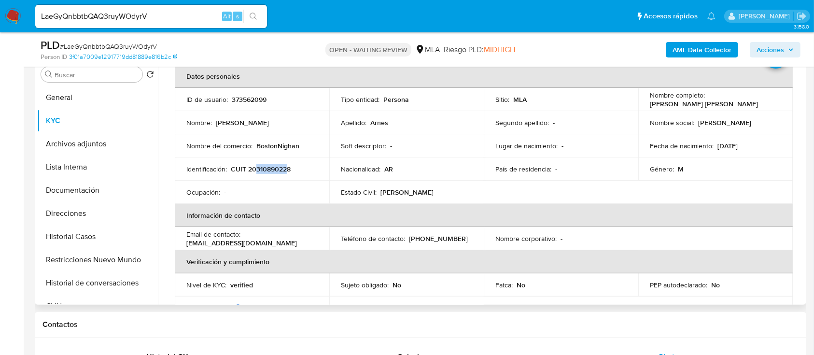
drag, startPoint x: 255, startPoint y: 167, endPoint x: 286, endPoint y: 168, distance: 31.0
click at [286, 168] on p "CUIT 20310890228" at bounding box center [261, 169] width 60 height 9
copy p "31089022"
click at [100, 191] on button "Documentación" at bounding box center [93, 190] width 113 height 23
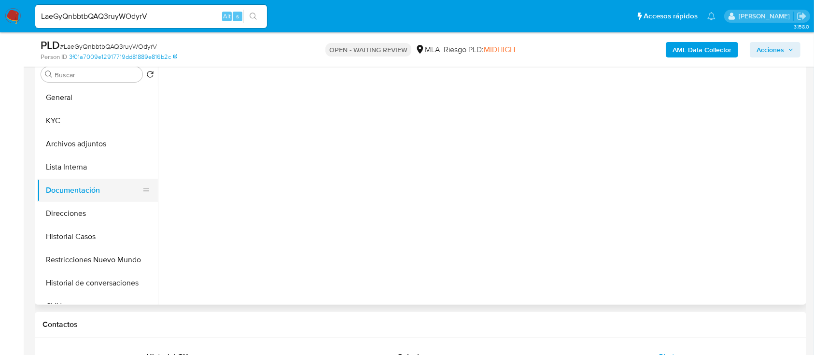
scroll to position [0, 0]
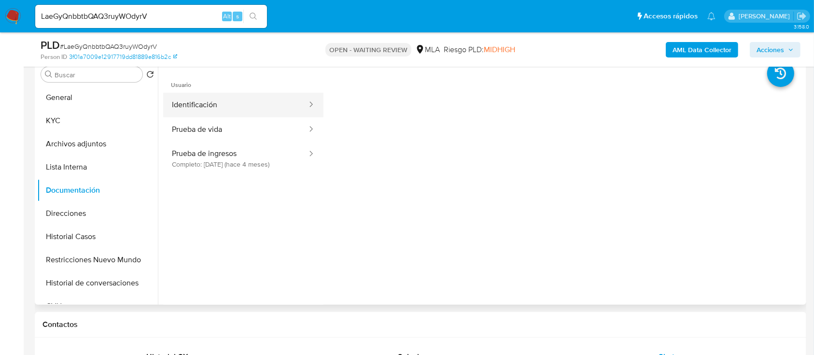
click at [249, 110] on button "Identificación" at bounding box center [235, 105] width 145 height 25
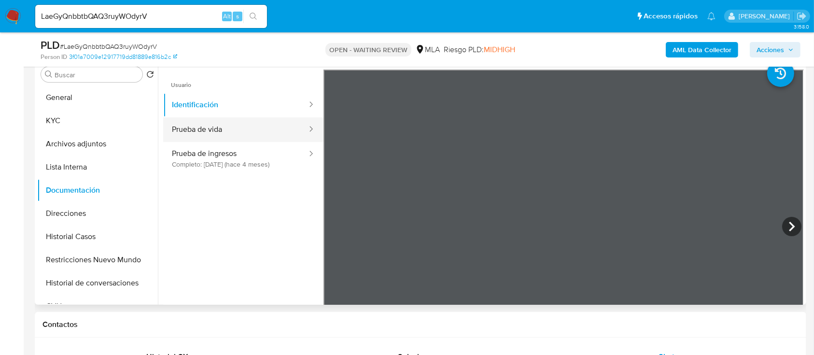
click at [242, 129] on button "Prueba de vida" at bounding box center [235, 129] width 145 height 25
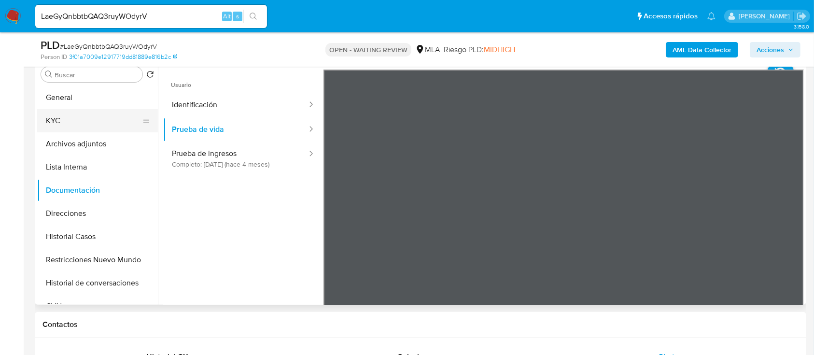
click at [82, 116] on button "KYC" at bounding box center [93, 120] width 113 height 23
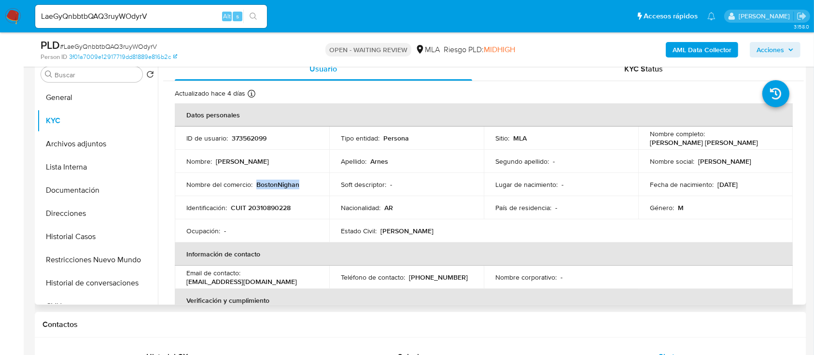
drag, startPoint x: 257, startPoint y: 186, endPoint x: 314, endPoint y: 181, distance: 56.2
click at [300, 186] on div "Nombre del comercio : BostonNighan" at bounding box center [251, 184] width 131 height 9
copy p "BostonNighan"
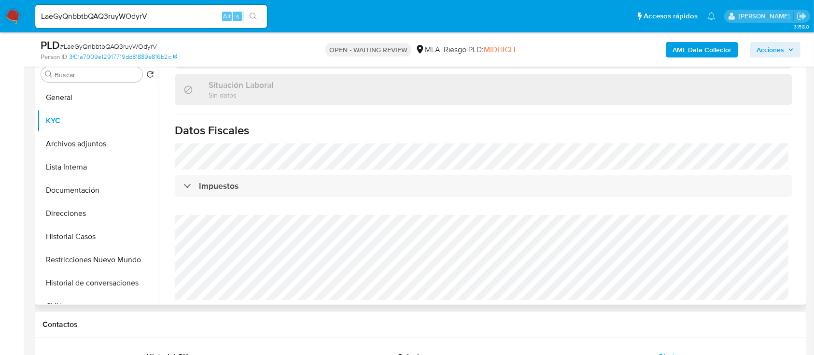
scroll to position [490, 0]
click at [59, 222] on button "Direcciones" at bounding box center [93, 213] width 113 height 23
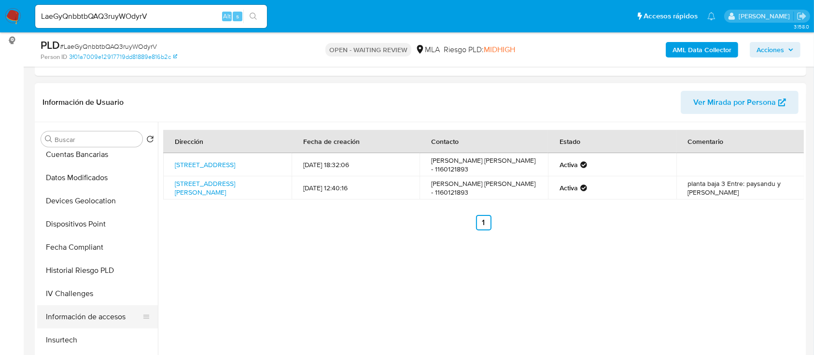
scroll to position [386, 0]
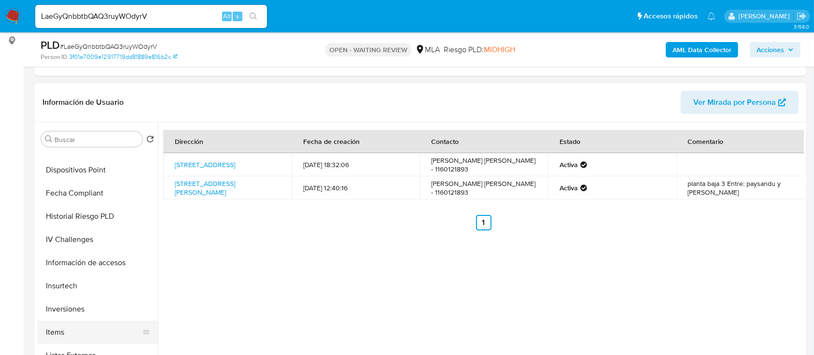
click at [68, 323] on button "Items" at bounding box center [93, 332] width 113 height 23
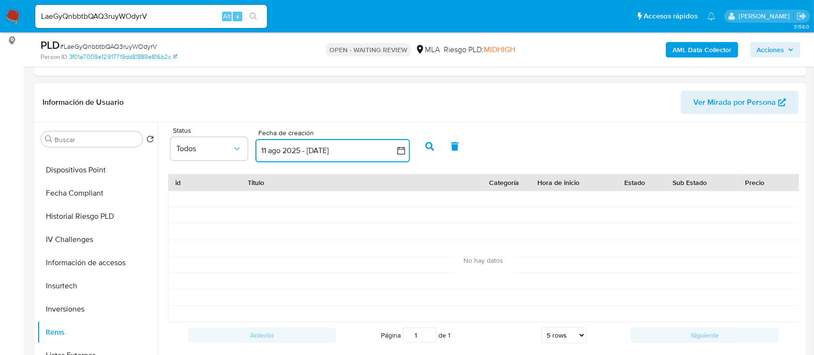
click at [298, 151] on button "11 ago 2025 - [DATE]" at bounding box center [333, 150] width 155 height 23
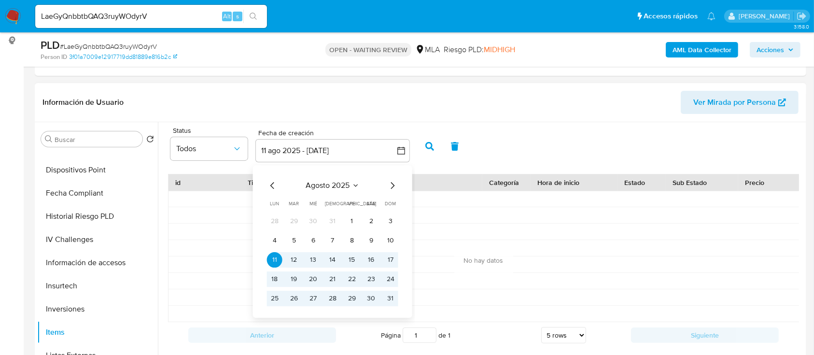
click at [270, 186] on icon "Mes anterior" at bounding box center [273, 186] width 12 height 12
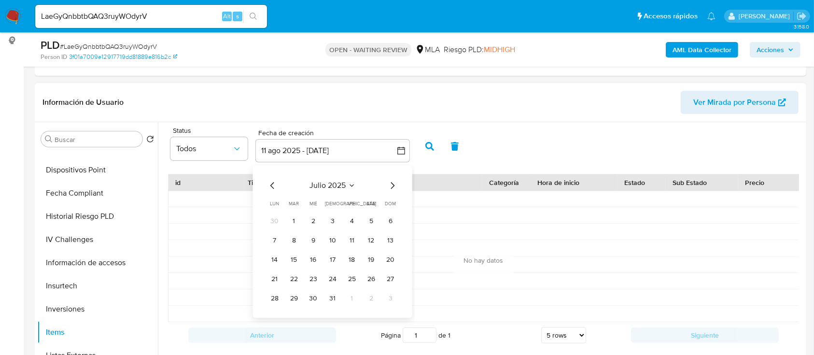
click at [273, 186] on icon "Mes anterior" at bounding box center [273, 186] width 12 height 12
click at [296, 217] on button "1" at bounding box center [293, 221] width 15 height 15
click at [294, 218] on button "1" at bounding box center [293, 221] width 15 height 15
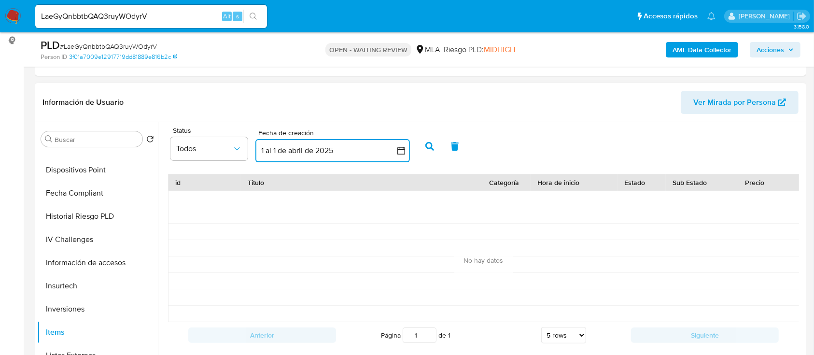
drag, startPoint x: 354, startPoint y: 154, endPoint x: 355, endPoint y: 163, distance: 9.2
click at [354, 154] on button "1 al 1 de abril de 2025" at bounding box center [333, 150] width 155 height 23
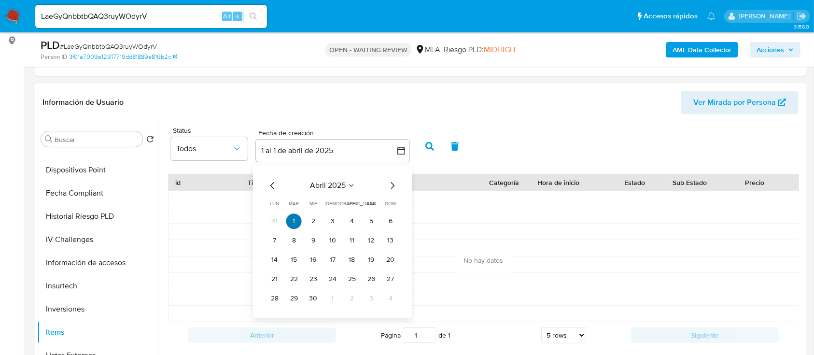
click at [299, 218] on button "1" at bounding box center [293, 221] width 15 height 15
click at [390, 187] on icon "Mes siguiente" at bounding box center [393, 186] width 12 height 12
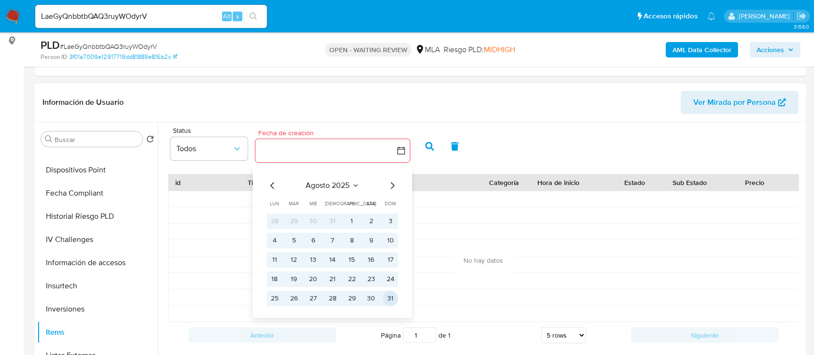
click at [396, 296] on button "31" at bounding box center [390, 298] width 15 height 15
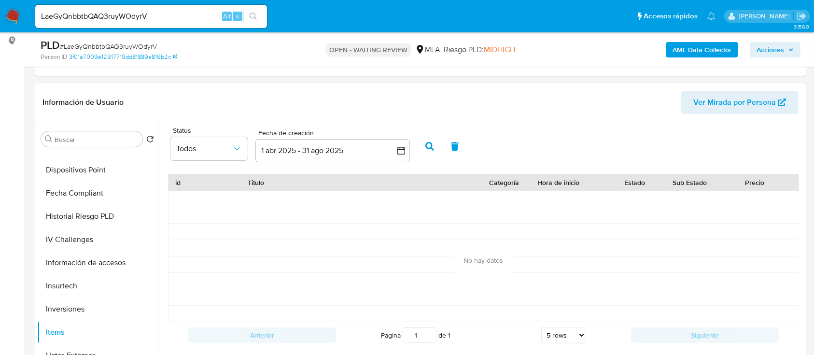
click at [425, 150] on button "button" at bounding box center [429, 146] width 25 height 23
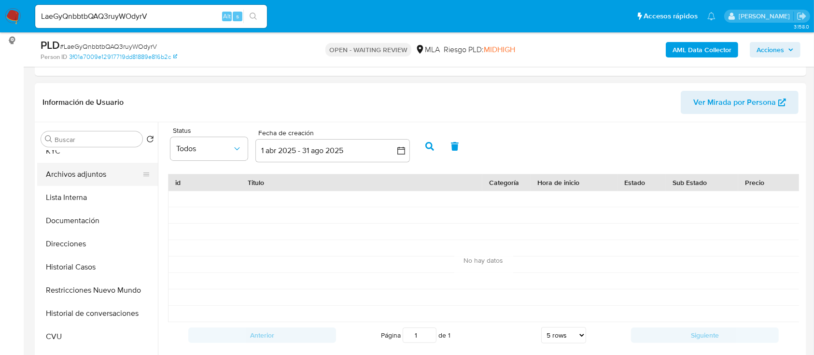
scroll to position [0, 0]
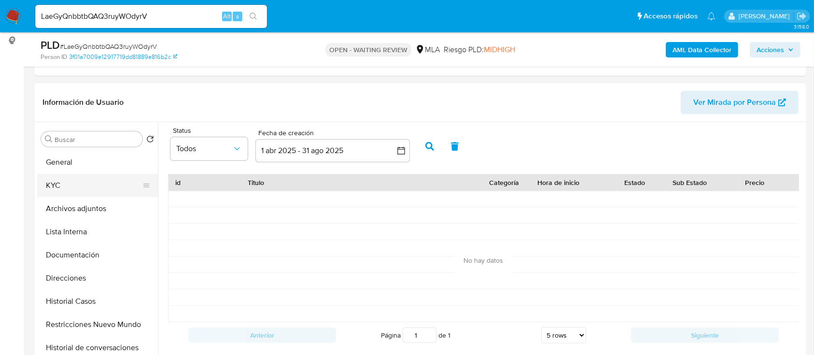
click at [73, 184] on button "KYC" at bounding box center [93, 185] width 113 height 23
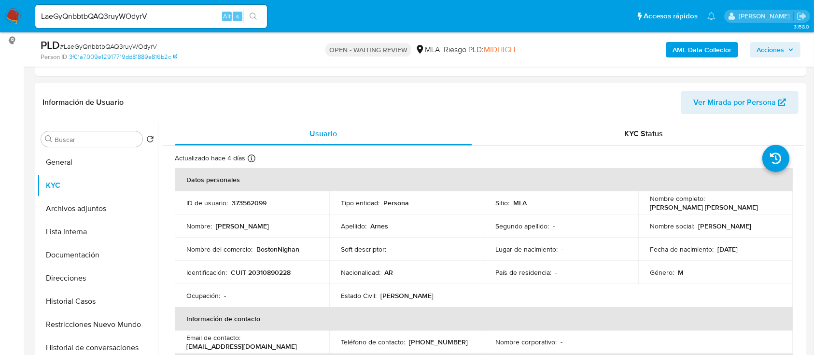
click at [442, 338] on p "(11) 60121893" at bounding box center [438, 342] width 59 height 9
copy p "60121893"
click at [100, 272] on button "Direcciones" at bounding box center [93, 278] width 113 height 23
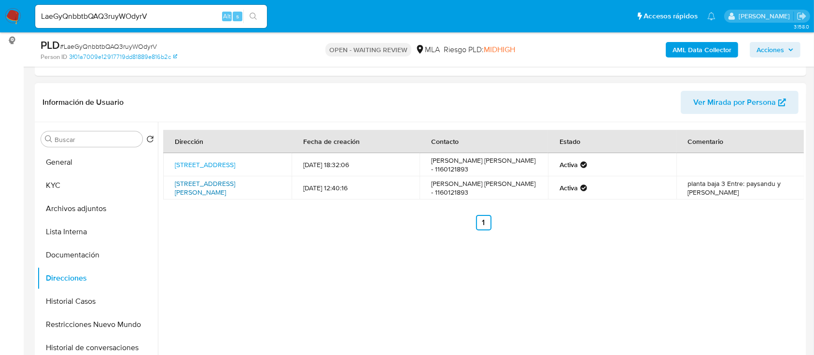
click at [235, 186] on link "Calle Mendez De Andes 1054, Caballito, Capital Federal, 1425, Argentina 1054" at bounding box center [205, 188] width 60 height 18
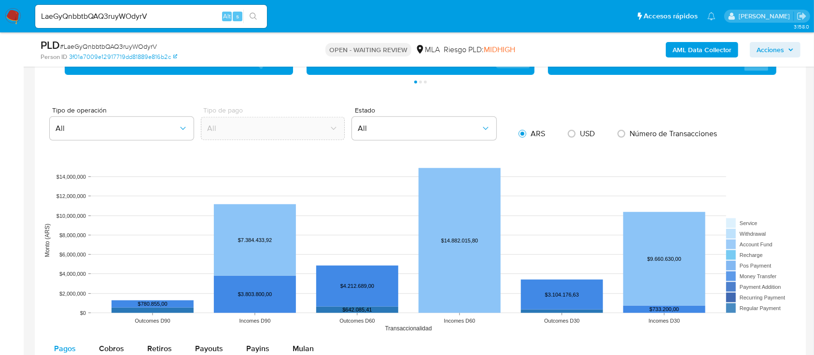
scroll to position [1398, 0]
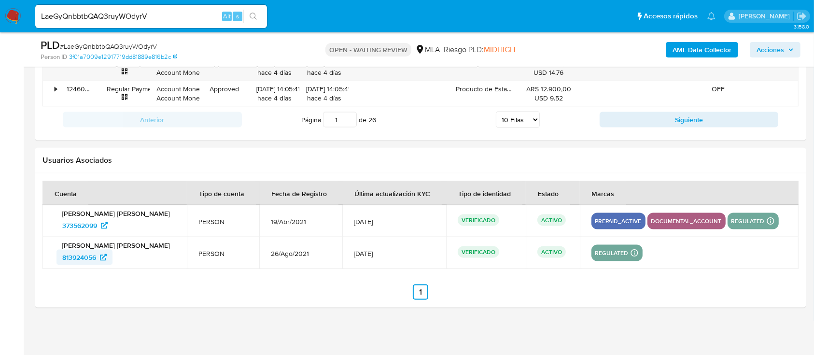
click at [96, 253] on span "813924056" at bounding box center [79, 257] width 34 height 15
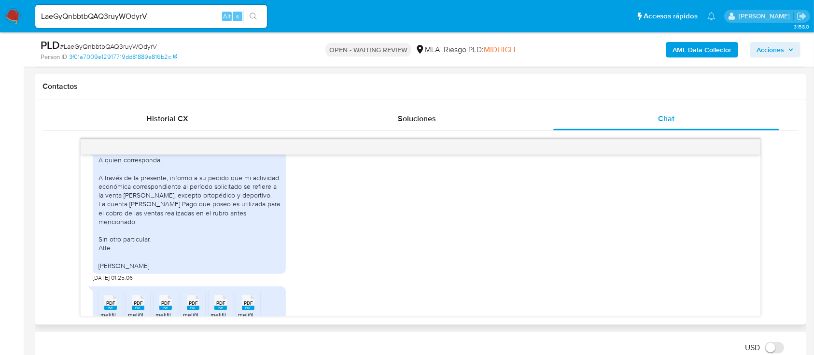
scroll to position [607, 0]
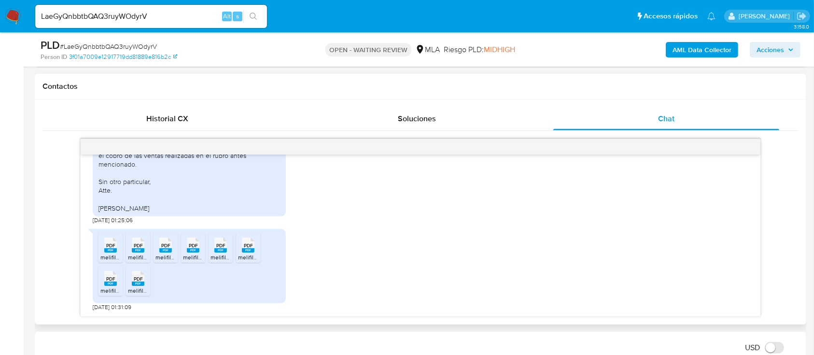
click at [103, 253] on li "PDF PDF melifile9178814753250192602.pdf" at bounding box center [111, 248] width 24 height 30
click at [133, 251] on rect at bounding box center [138, 250] width 13 height 4
click at [160, 246] on icon at bounding box center [165, 245] width 13 height 15
click at [184, 246] on div "PDF PDF" at bounding box center [193, 244] width 20 height 19
drag, startPoint x: 215, startPoint y: 248, endPoint x: 236, endPoint y: 249, distance: 20.3
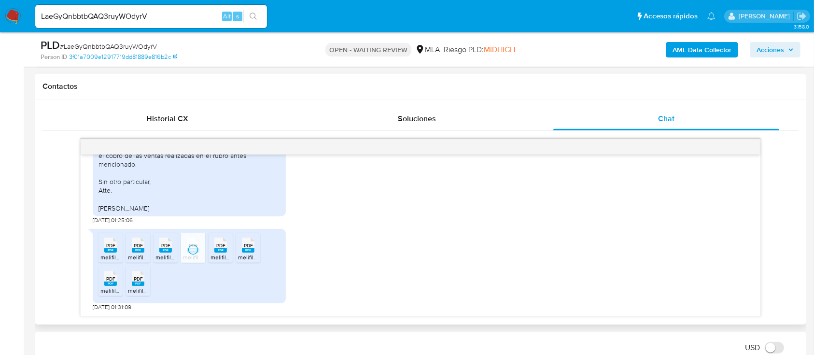
click at [215, 248] on icon at bounding box center [220, 245] width 13 height 15
click at [243, 249] on rect at bounding box center [248, 250] width 13 height 4
click at [104, 294] on li "PDF PDF melifile4274150699226727518.pdf" at bounding box center [111, 281] width 24 height 30
click at [138, 287] on span "melifile1766154750290171113.pdf" at bounding box center [169, 290] width 83 height 8
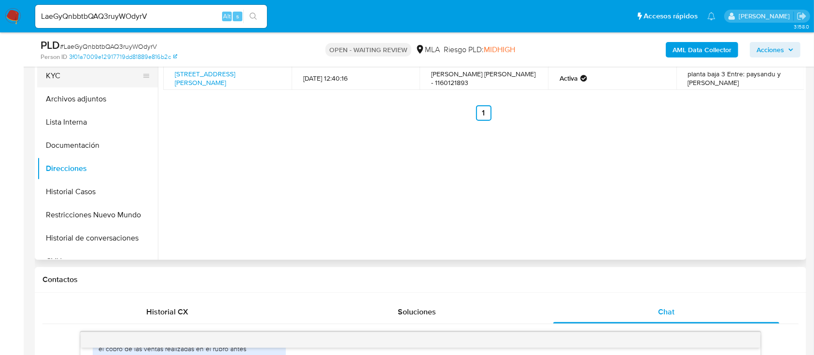
scroll to position [174, 0]
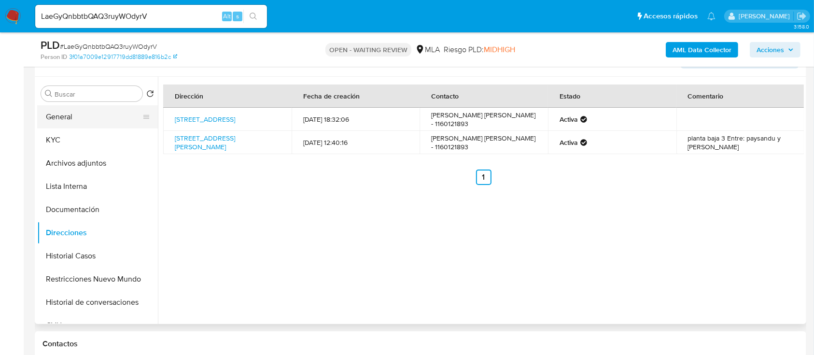
click at [96, 123] on button "General" at bounding box center [93, 116] width 113 height 23
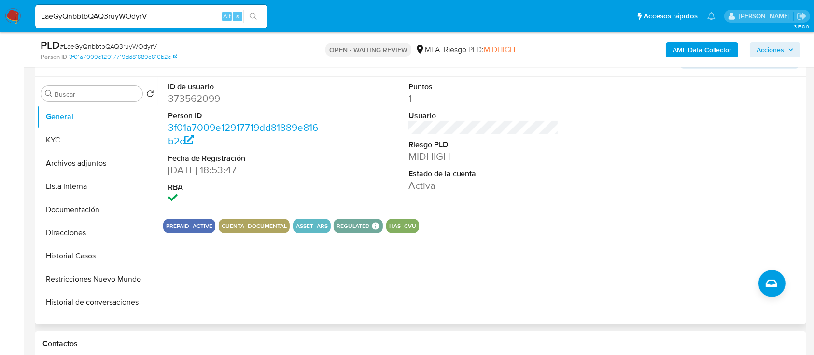
click at [202, 102] on dd "373562099" at bounding box center [243, 99] width 151 height 14
copy dd "373562099"
click at [109, 47] on span "# LaeGyQnbbtbQAQ3ruyWOdyrV" at bounding box center [108, 47] width 97 height 10
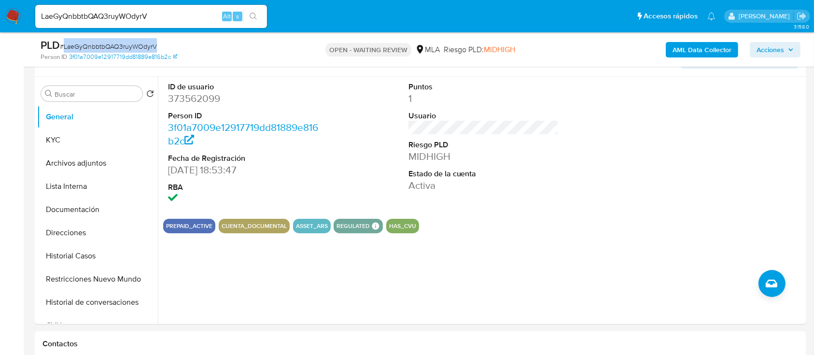
copy span "LaeGyQnbbtbQAQ3ruyWOdyrV"
click at [8, 12] on img at bounding box center [13, 16] width 16 height 16
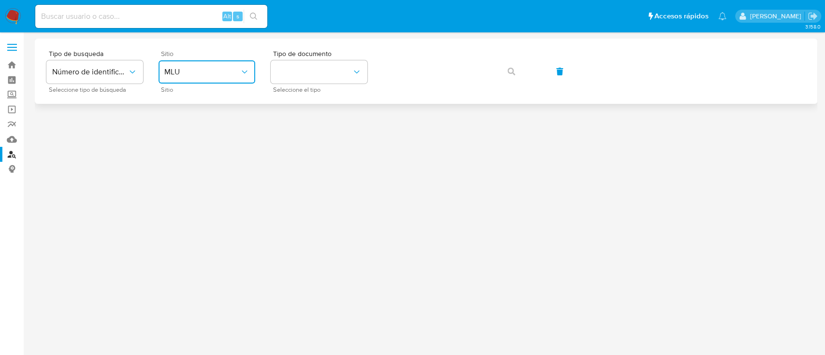
click at [202, 73] on span "MLU" at bounding box center [201, 72] width 75 height 10
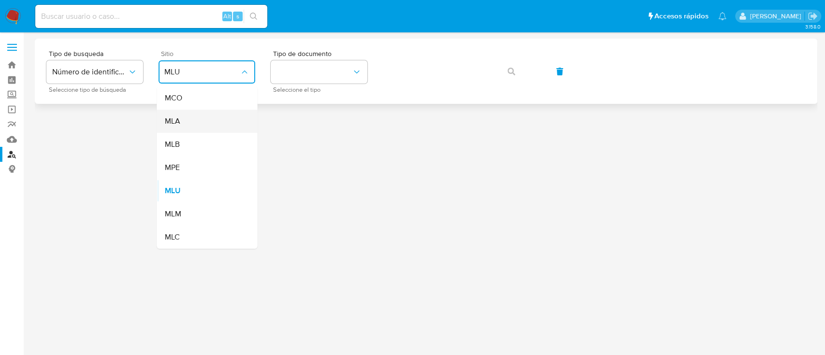
click at [192, 129] on div "MLA" at bounding box center [203, 121] width 79 height 23
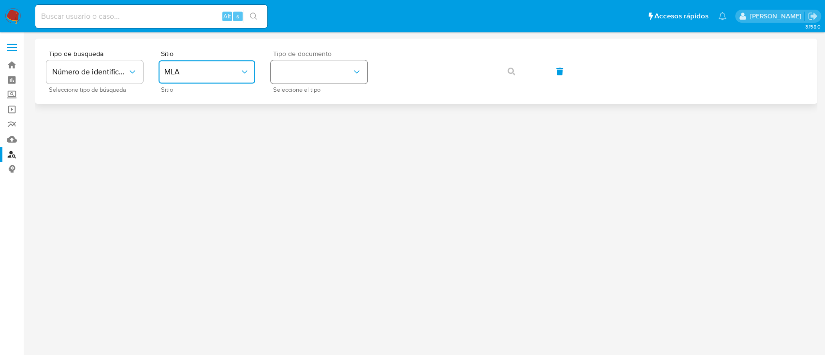
click at [313, 76] on button "identificationType" at bounding box center [319, 71] width 97 height 23
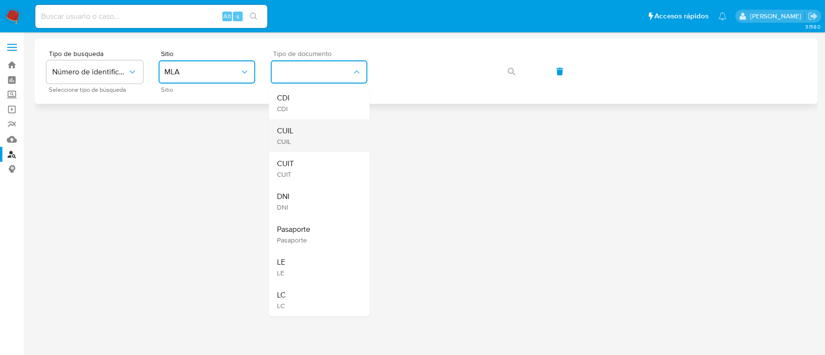
click at [300, 124] on div "CUIL CUIL" at bounding box center [315, 135] width 79 height 33
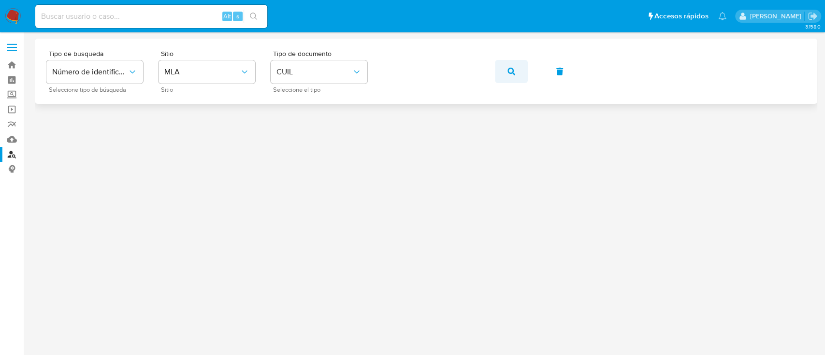
click at [514, 71] on button "button" at bounding box center [511, 71] width 33 height 23
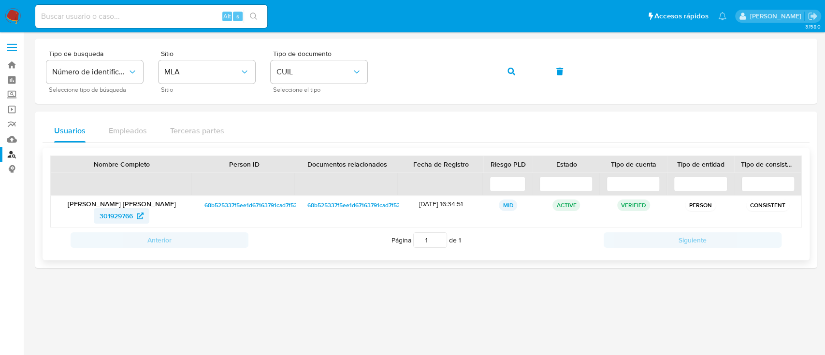
click at [125, 215] on span "301929766" at bounding box center [116, 215] width 33 height 15
click at [500, 74] on button "button" at bounding box center [511, 71] width 33 height 23
click at [125, 214] on span "301929766" at bounding box center [116, 215] width 33 height 15
click at [503, 71] on button "button" at bounding box center [511, 71] width 33 height 23
click at [143, 217] on icon at bounding box center [140, 216] width 7 height 7
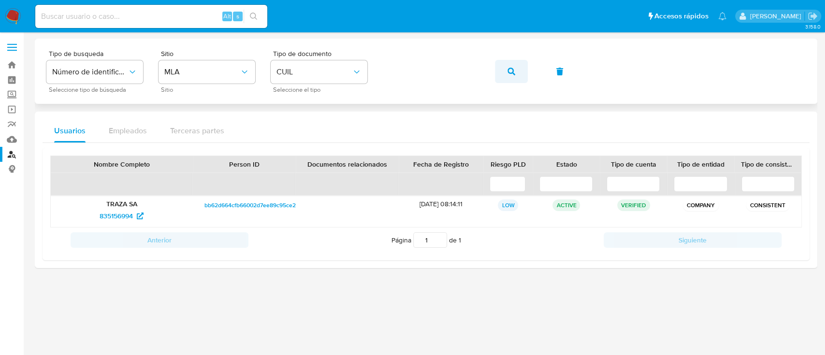
click at [506, 68] on button "button" at bounding box center [511, 71] width 33 height 23
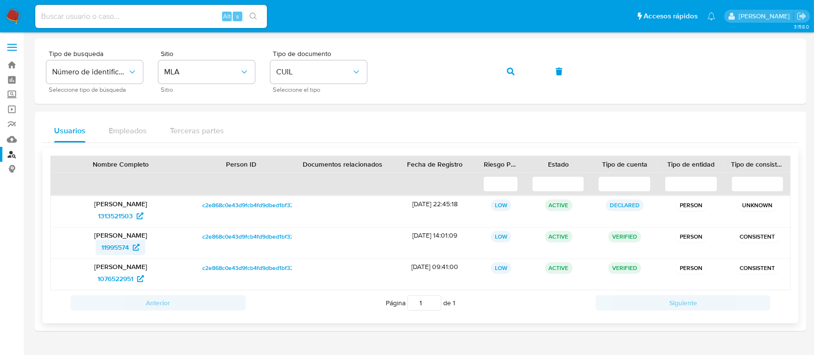
click at [134, 249] on icon at bounding box center [136, 247] width 7 height 7
click at [506, 69] on button "button" at bounding box center [511, 71] width 33 height 23
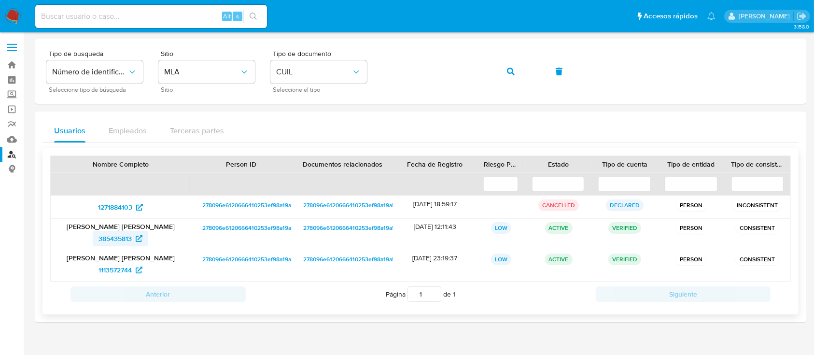
click at [112, 239] on span "385435813" at bounding box center [115, 238] width 33 height 15
click at [508, 68] on icon "button" at bounding box center [511, 72] width 8 height 8
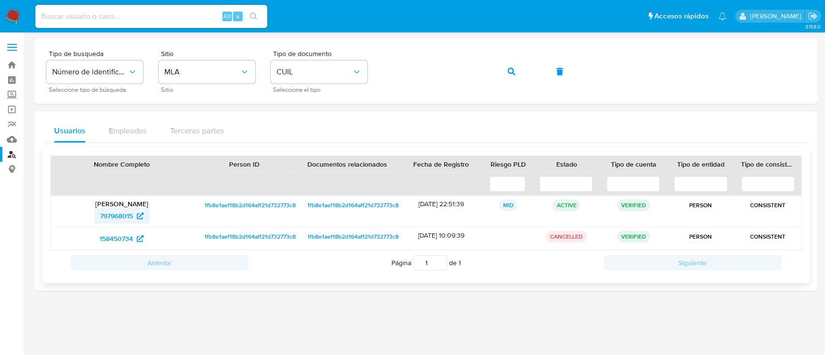
click at [112, 211] on span "797968015" at bounding box center [116, 215] width 33 height 15
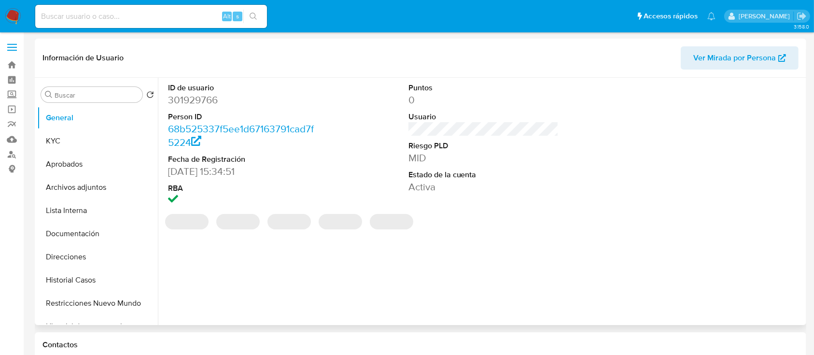
select select "10"
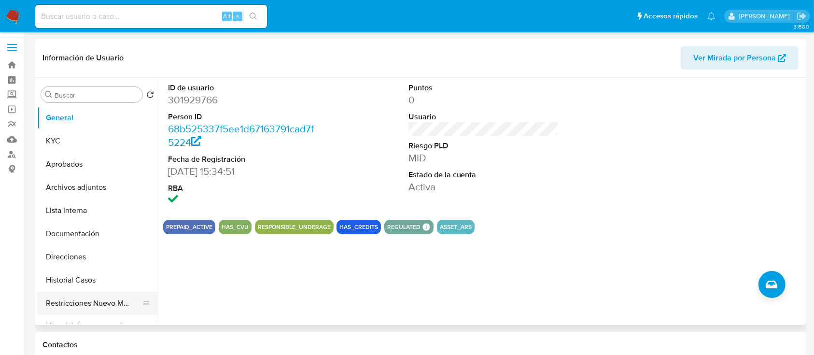
click at [55, 300] on button "Restricciones Nuevo Mundo" at bounding box center [93, 303] width 113 height 23
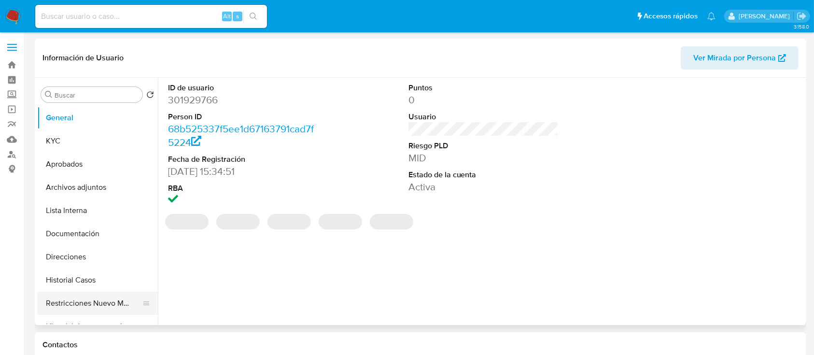
select select "10"
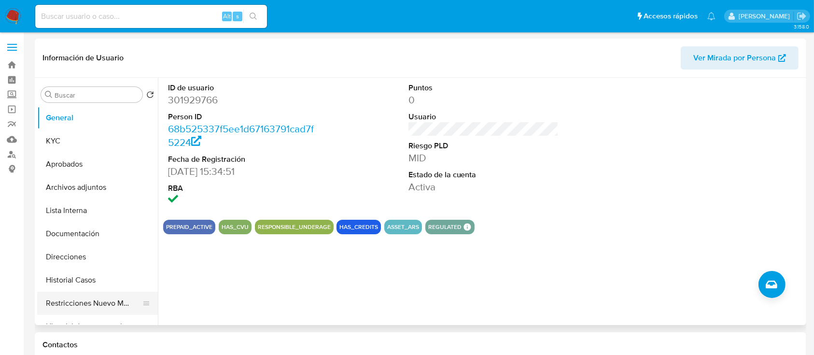
click at [70, 300] on button "Restricciones Nuevo Mundo" at bounding box center [93, 303] width 113 height 23
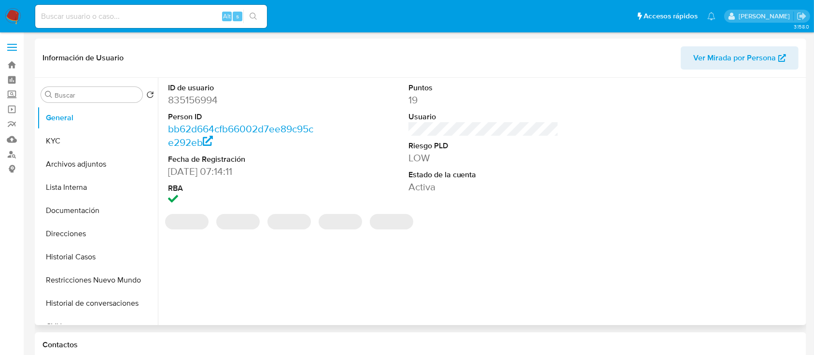
select select "10"
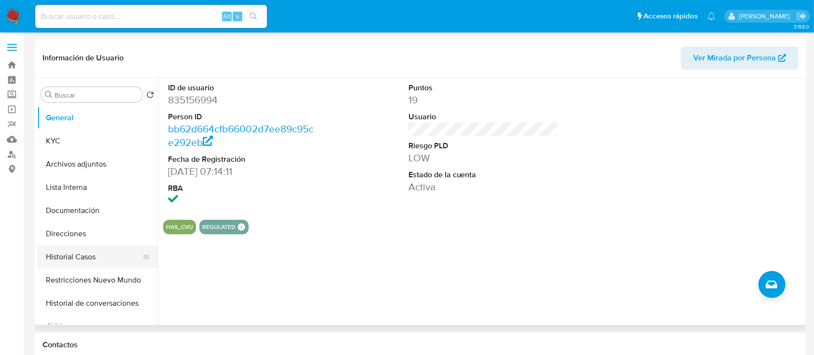
click at [89, 256] on button "Historial Casos" at bounding box center [93, 256] width 113 height 23
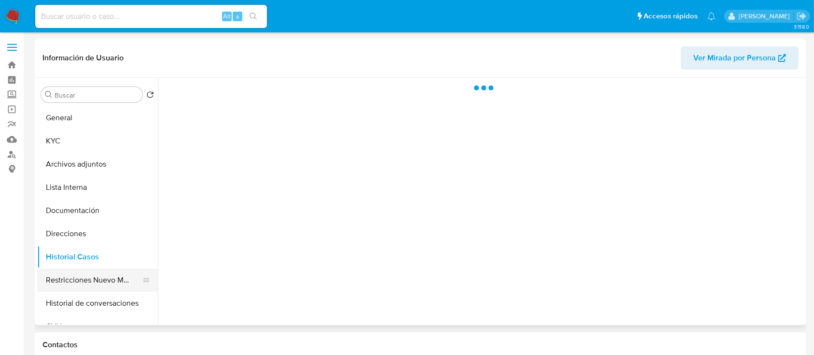
click at [81, 279] on button "Restricciones Nuevo Mundo" at bounding box center [93, 280] width 113 height 23
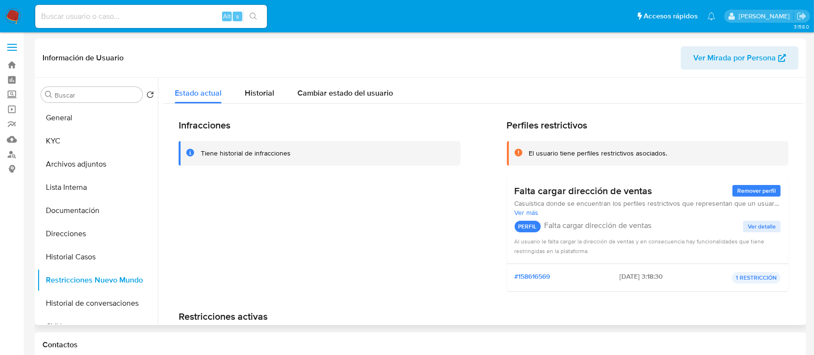
click at [269, 104] on div "Infracciones Tiene historial de infracciones Perfiles restrictivos El usuario t…" at bounding box center [483, 250] width 641 height 293
click at [261, 94] on span "Historial" at bounding box center [259, 92] width 29 height 11
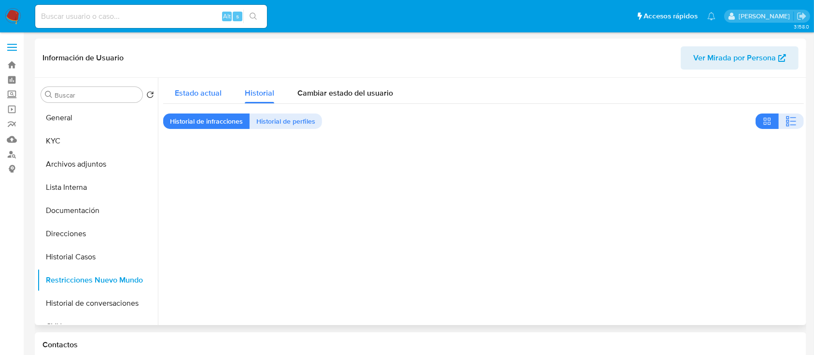
click at [195, 83] on div "Estado actual" at bounding box center [198, 91] width 47 height 26
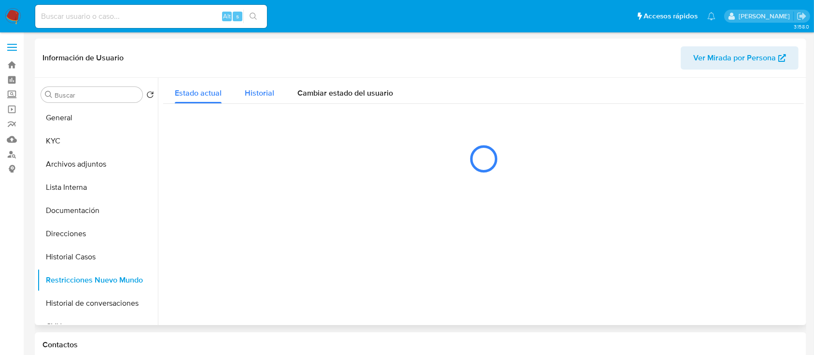
click at [263, 93] on span "Historial" at bounding box center [259, 92] width 29 height 11
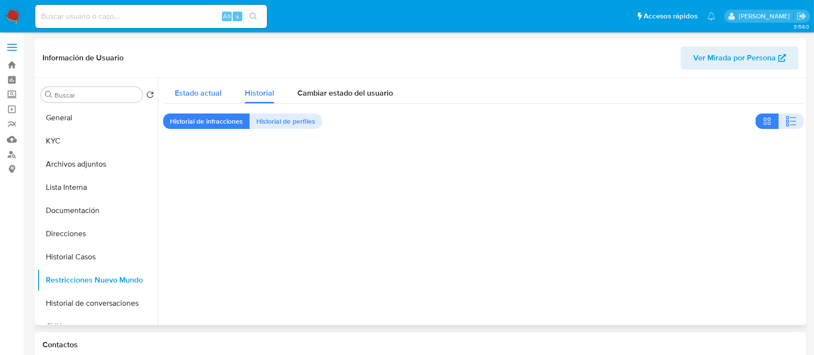
click at [198, 97] on span "Estado actual" at bounding box center [198, 92] width 47 height 11
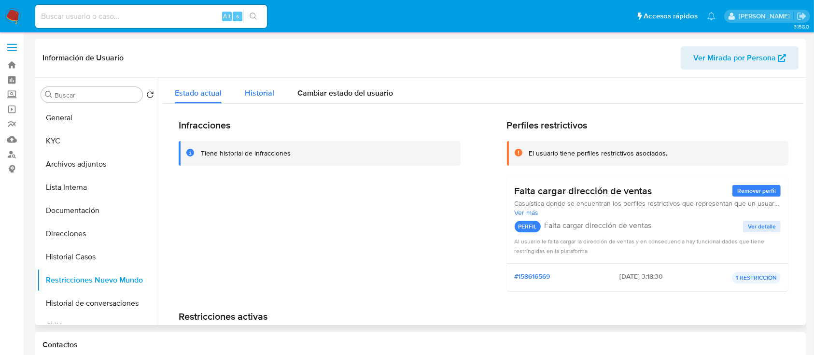
click at [270, 94] on span "Historial" at bounding box center [259, 92] width 29 height 11
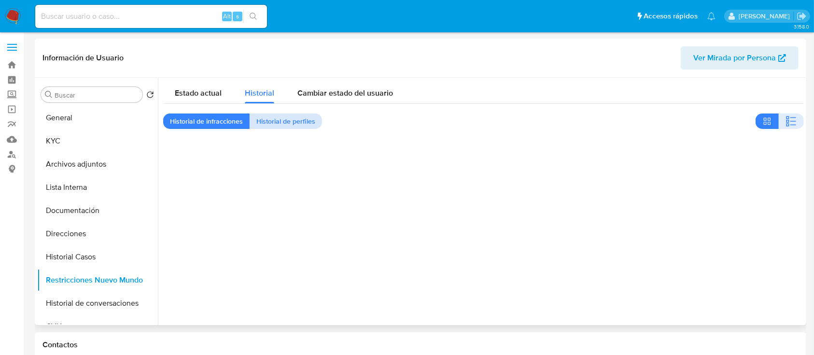
click at [287, 120] on span "Historial de perfiles" at bounding box center [286, 121] width 59 height 14
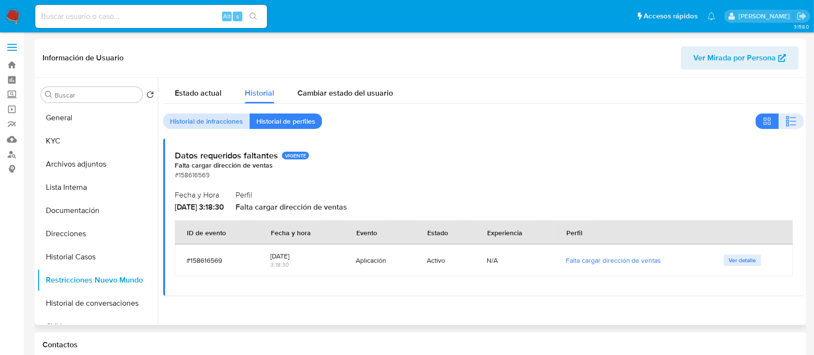
click at [223, 119] on span "Historial de infracciones" at bounding box center [206, 121] width 73 height 14
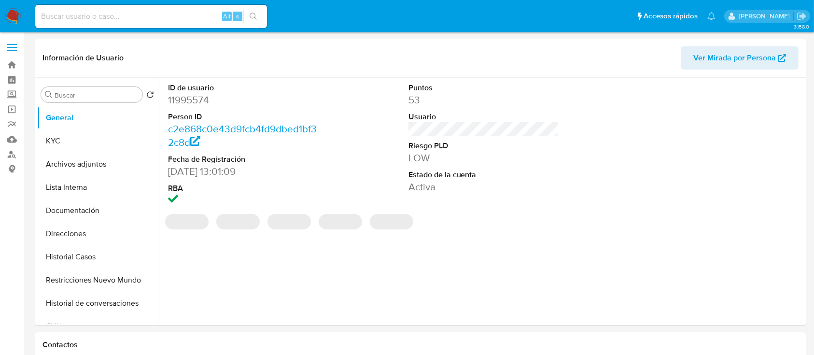
select select "10"
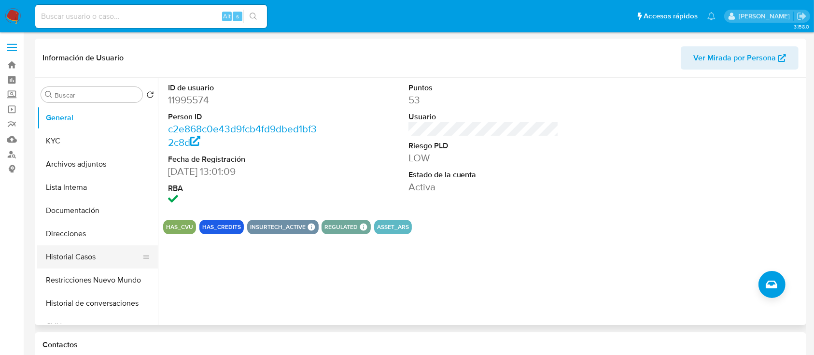
click at [89, 254] on button "Historial Casos" at bounding box center [93, 256] width 113 height 23
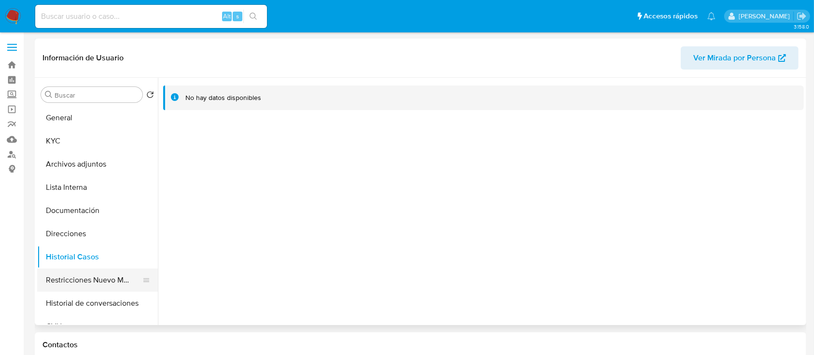
click at [87, 280] on button "Restricciones Nuevo Mundo" at bounding box center [93, 280] width 113 height 23
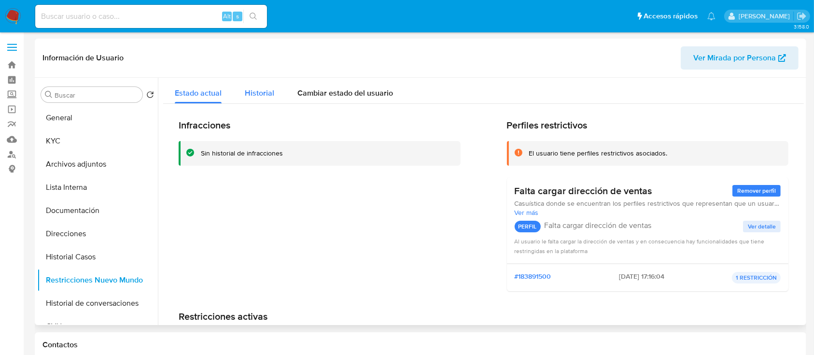
click at [249, 99] on div "Historial" at bounding box center [259, 91] width 29 height 26
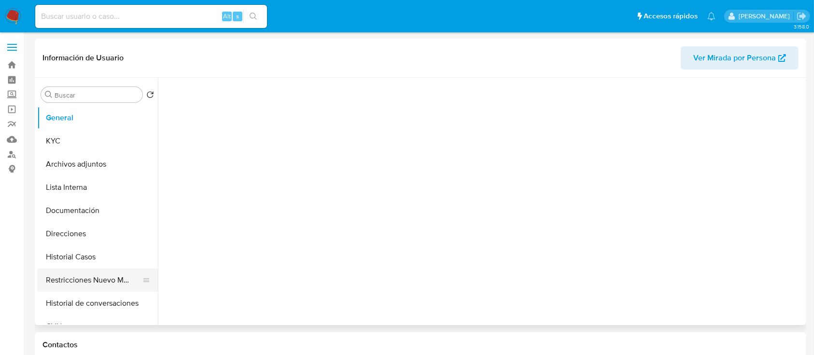
click at [100, 281] on button "Restricciones Nuevo Mundo" at bounding box center [93, 280] width 113 height 23
select select "10"
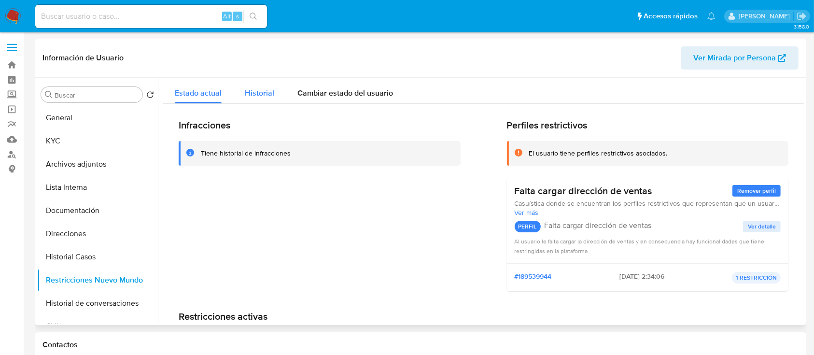
click at [259, 94] on span "Historial" at bounding box center [259, 92] width 29 height 11
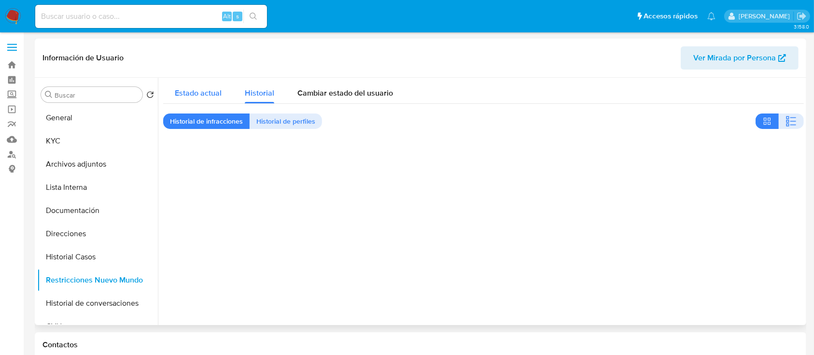
click at [205, 91] on span "Estado actual" at bounding box center [198, 92] width 47 height 11
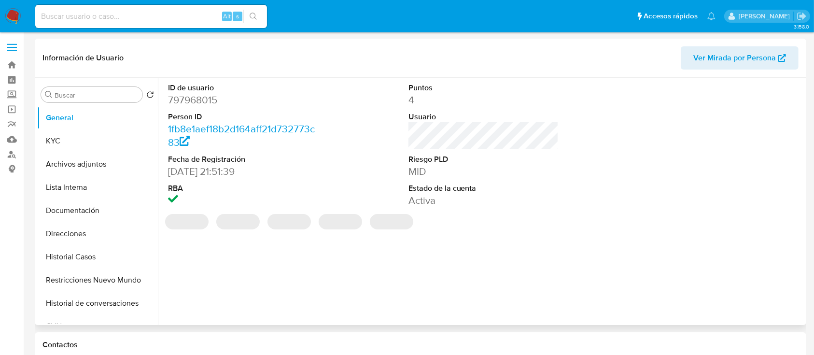
select select "10"
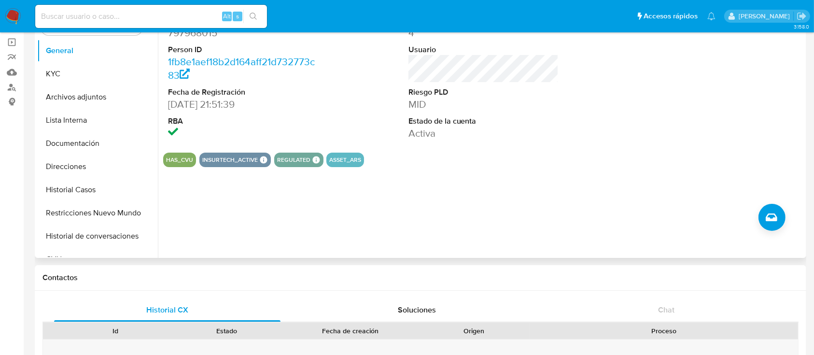
scroll to position [3, 0]
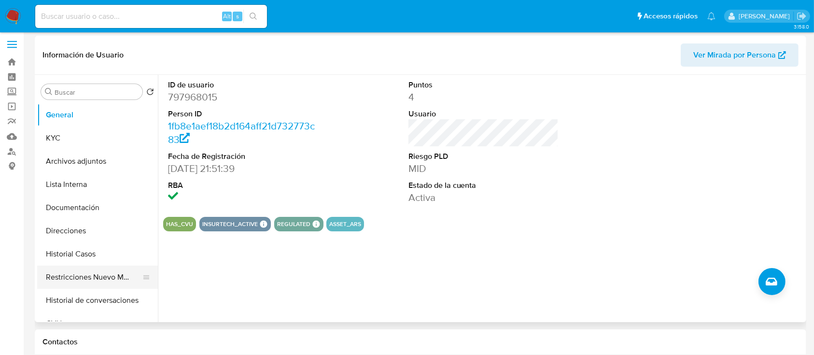
click at [108, 276] on button "Restricciones Nuevo Mundo" at bounding box center [93, 277] width 113 height 23
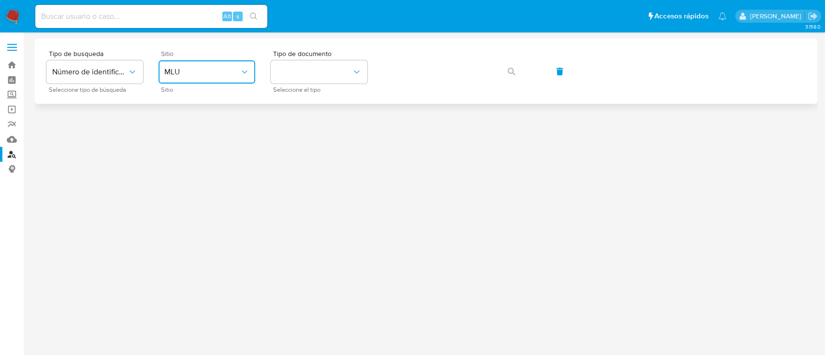
click at [201, 73] on span "MLU" at bounding box center [201, 72] width 75 height 10
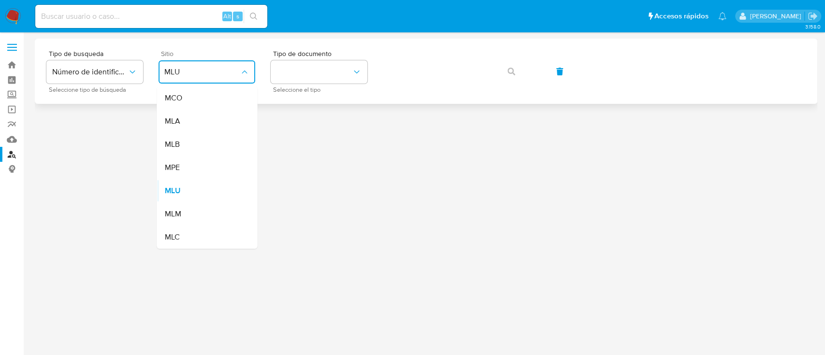
click at [185, 118] on div "MLA" at bounding box center [203, 121] width 79 height 23
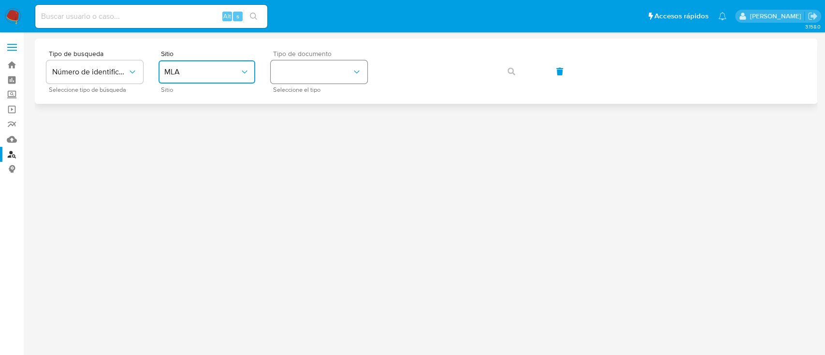
click at [291, 73] on button "identificationType" at bounding box center [319, 71] width 97 height 23
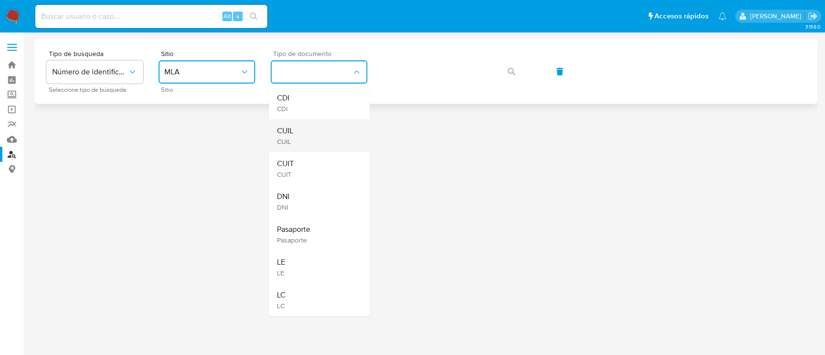
click at [292, 144] on span "CUIL" at bounding box center [284, 141] width 16 height 9
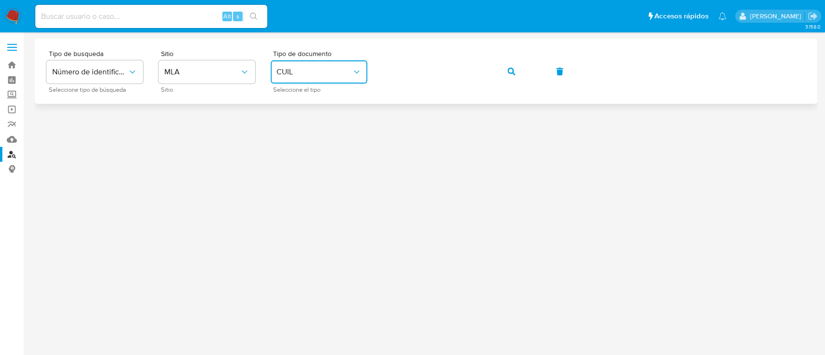
click at [516, 72] on button "button" at bounding box center [511, 71] width 33 height 23
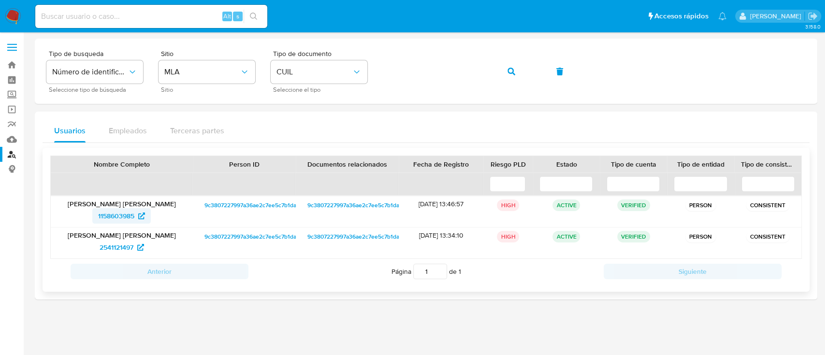
click at [104, 212] on span "1158603985" at bounding box center [116, 215] width 36 height 15
click at [510, 68] on icon "button" at bounding box center [511, 72] width 8 height 8
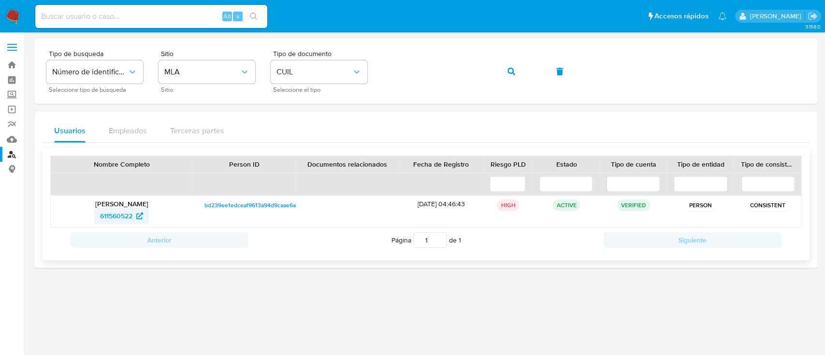
click at [118, 214] on span "611560522" at bounding box center [116, 215] width 32 height 15
click at [510, 72] on icon "button" at bounding box center [511, 72] width 8 height 8
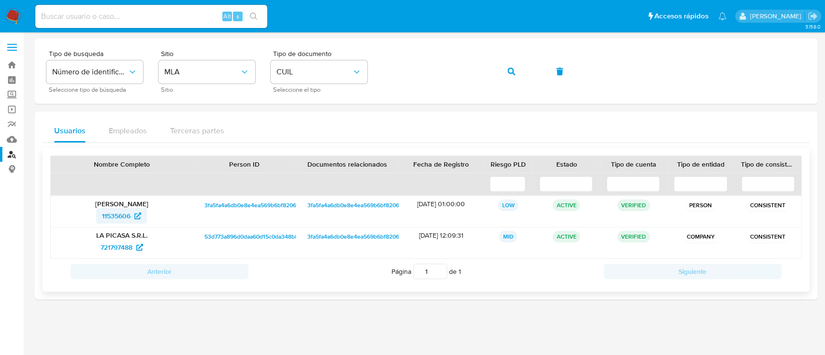
click at [122, 211] on span "11535606" at bounding box center [116, 215] width 29 height 15
click at [510, 73] on icon "button" at bounding box center [511, 72] width 8 height 8
click at [119, 216] on span "30321243" at bounding box center [116, 215] width 30 height 15
click at [516, 73] on button "button" at bounding box center [511, 71] width 33 height 23
click at [124, 220] on span "201952313" at bounding box center [116, 215] width 32 height 15
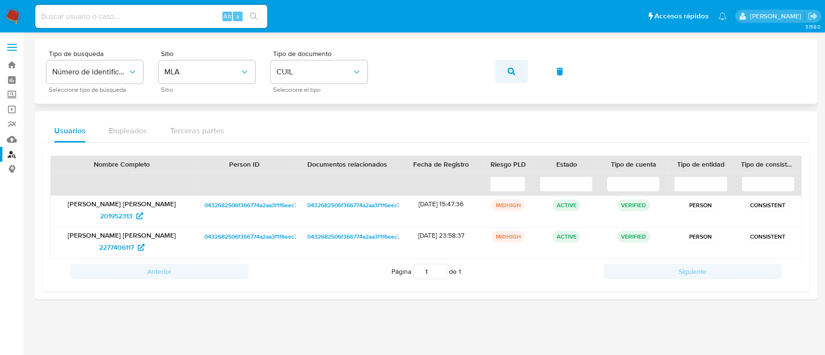
click at [506, 71] on button "button" at bounding box center [511, 71] width 33 height 23
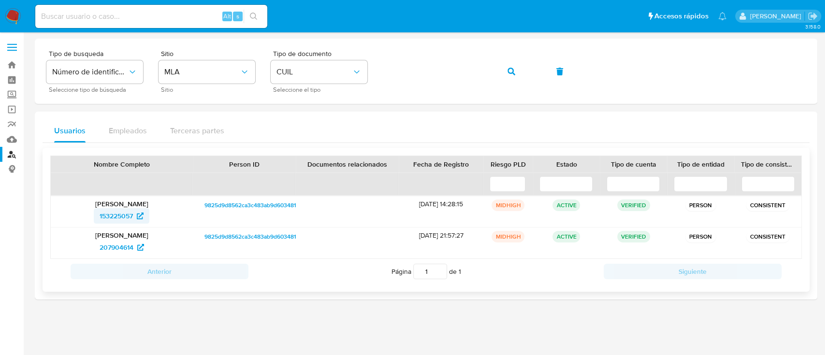
click at [120, 222] on span "153225057" at bounding box center [116, 215] width 33 height 15
click at [500, 76] on button "button" at bounding box center [511, 71] width 33 height 23
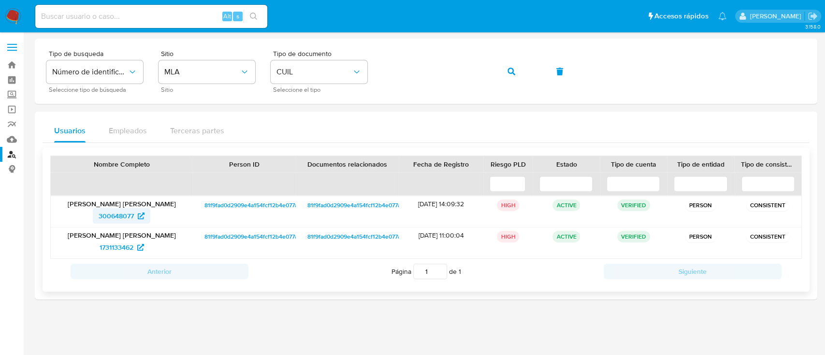
click at [135, 215] on span "300648077" at bounding box center [122, 215] width 46 height 15
click at [510, 75] on icon "button" at bounding box center [511, 72] width 8 height 8
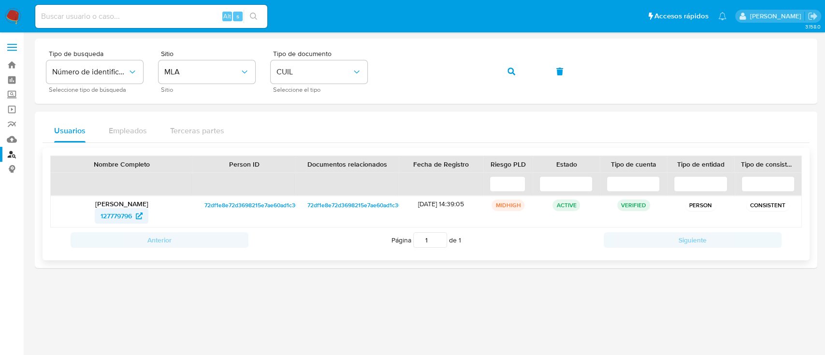
click at [135, 220] on span "127779796" at bounding box center [121, 215] width 42 height 15
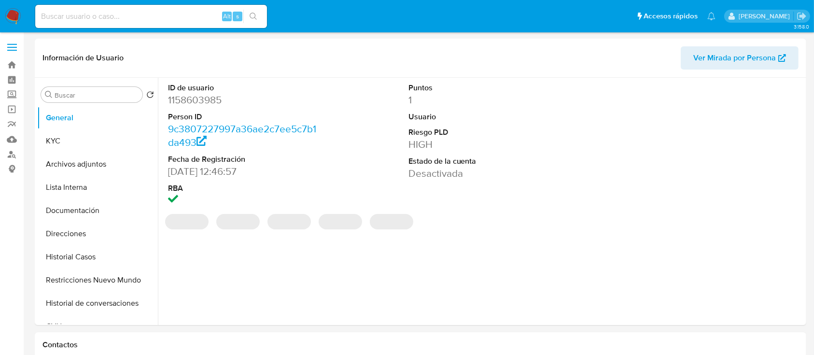
select select "10"
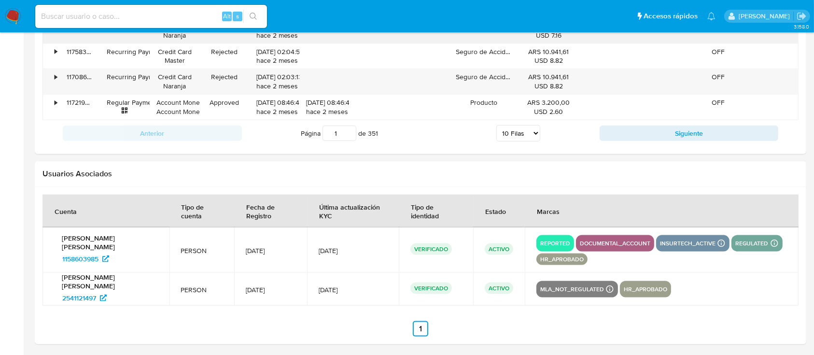
scroll to position [1159, 0]
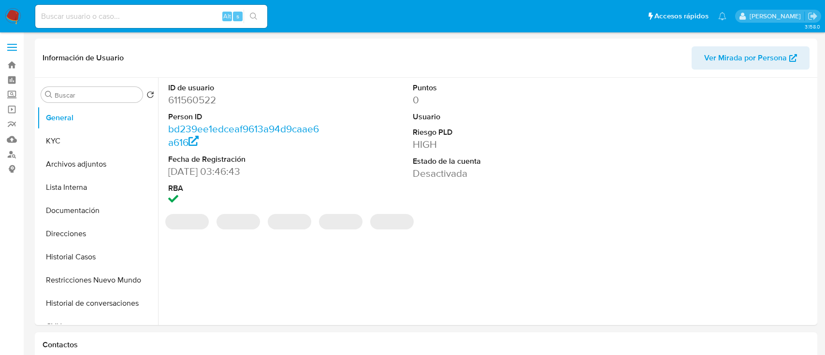
select select "10"
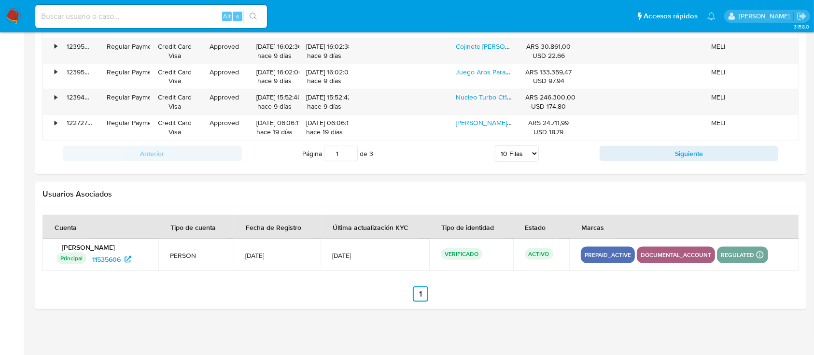
scroll to position [1131, 0]
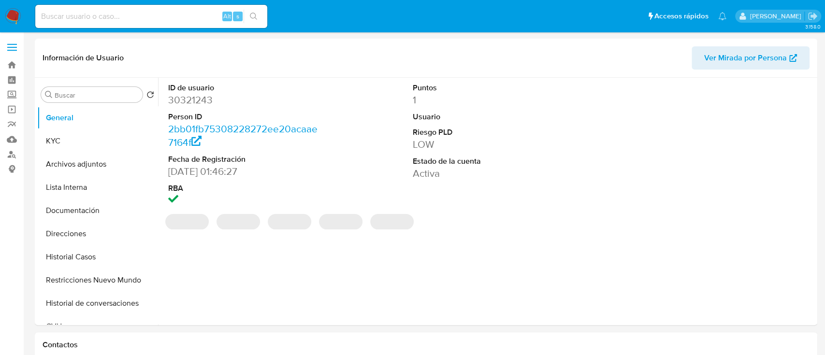
select select "10"
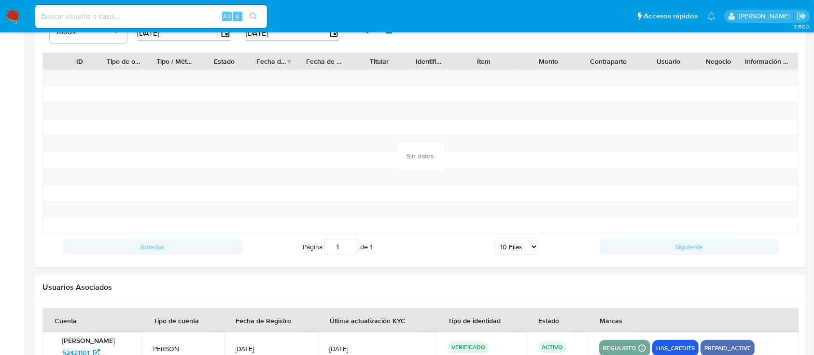
scroll to position [1023, 0]
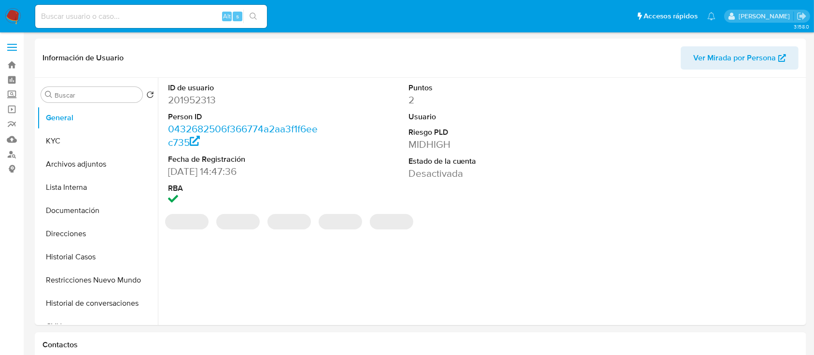
select select "10"
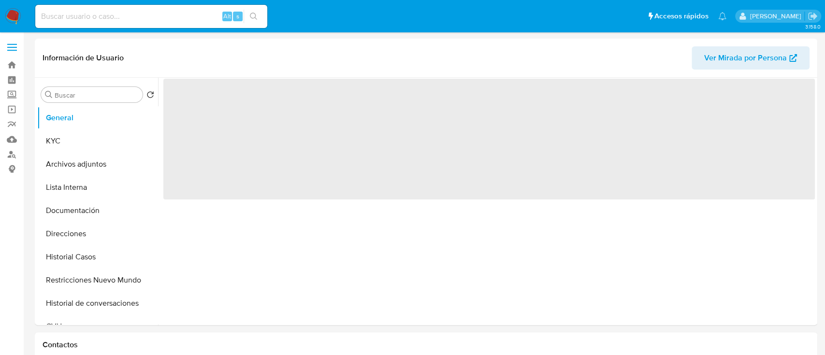
select select "10"
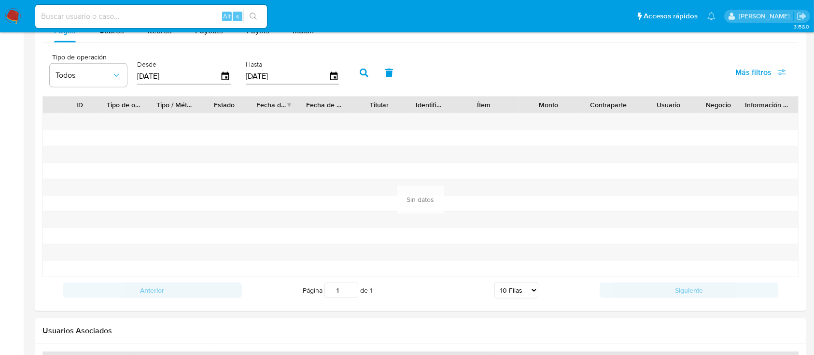
scroll to position [1072, 0]
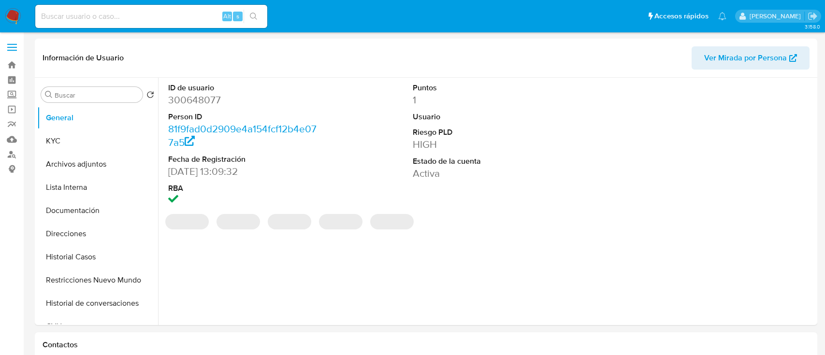
select select "10"
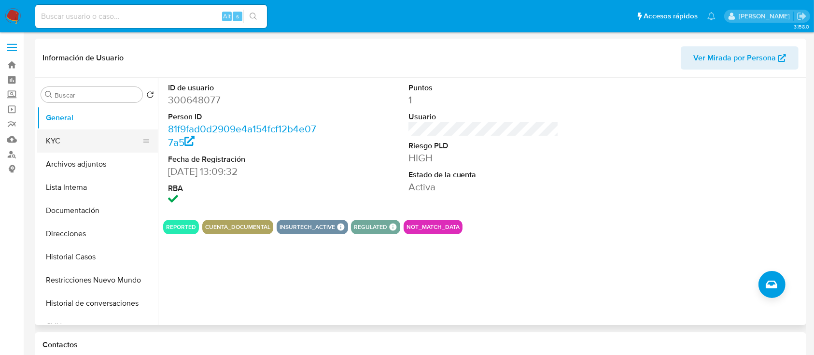
click at [78, 143] on button "KYC" at bounding box center [93, 140] width 113 height 23
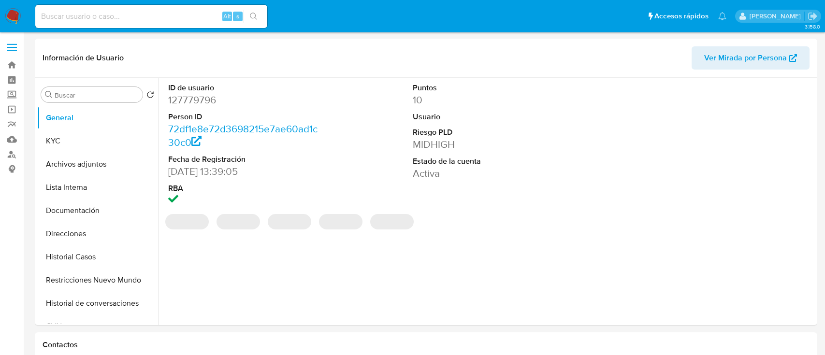
select select "10"
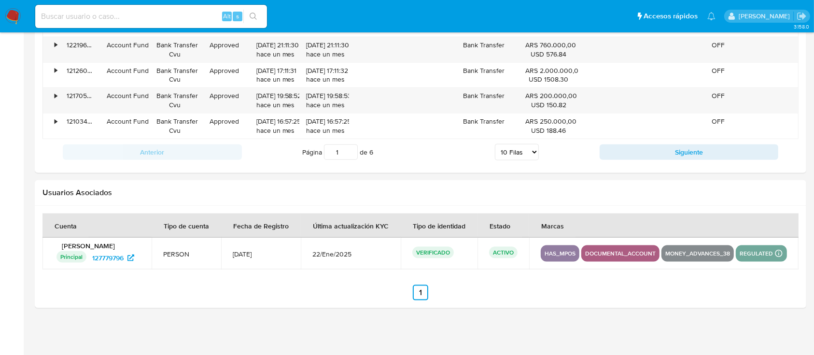
scroll to position [1131, 0]
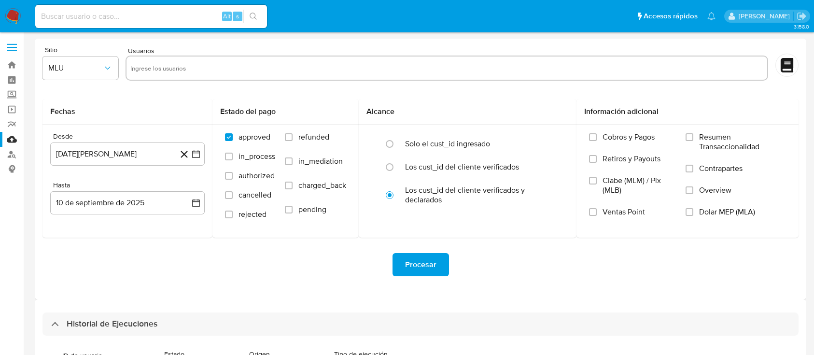
select select "10"
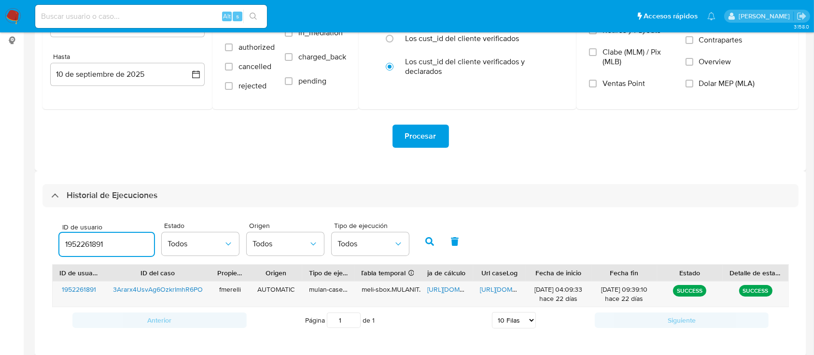
click at [75, 242] on input "1952261891" at bounding box center [106, 244] width 95 height 13
type input "373562099"
click at [428, 235] on button "button" at bounding box center [429, 241] width 25 height 23
click at [501, 288] on span "https://docs.google.com/document/d/1yveBNTuuHz6x2nOzmKAMjTf94bJhVHE4agtv3Ay2i18…" at bounding box center [513, 290] width 67 height 10
click at [438, 290] on span "https://docs.google.com/spreadsheets/d/1ychw4OiK-iOmLaWMXd9itgHdtlHTNwOQAQky0KS…" at bounding box center [461, 290] width 67 height 10
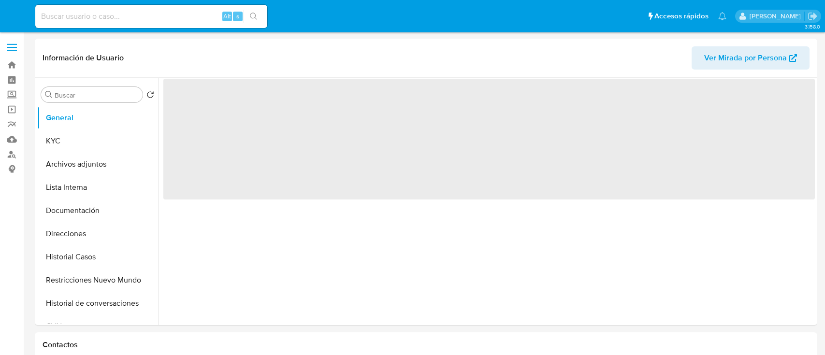
select select "10"
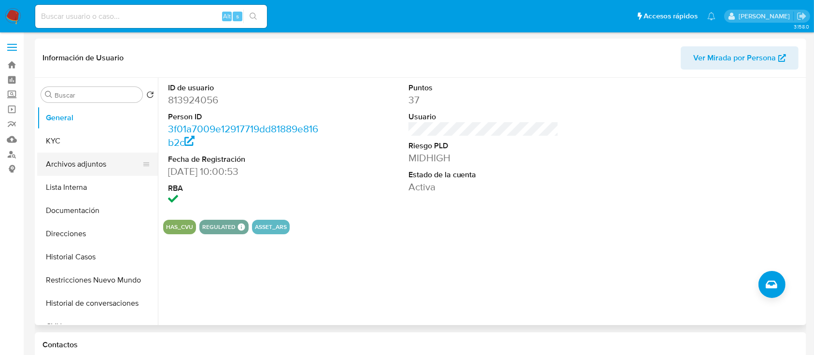
click at [100, 155] on button "Archivos adjuntos" at bounding box center [93, 164] width 113 height 23
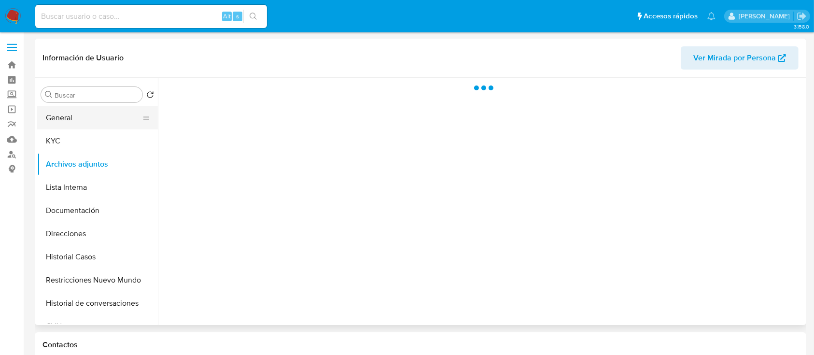
click at [114, 129] on button "General" at bounding box center [93, 117] width 113 height 23
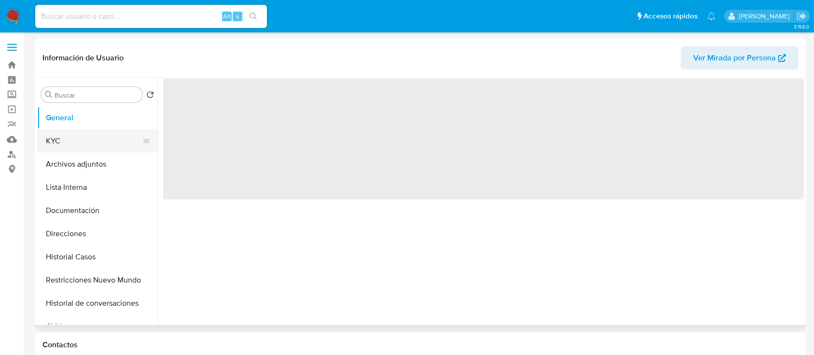
click at [82, 141] on button "KYC" at bounding box center [93, 140] width 113 height 23
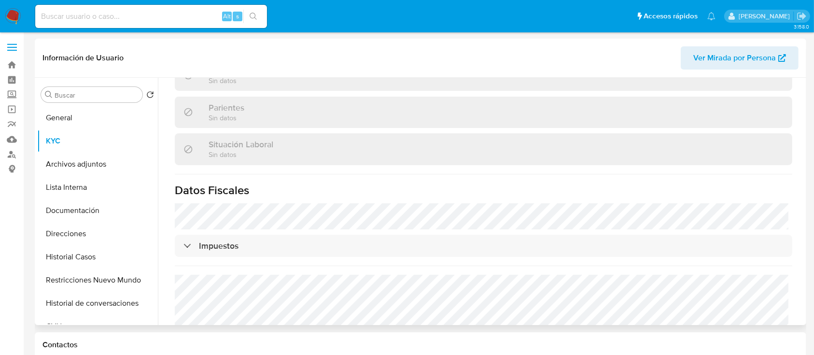
scroll to position [490, 0]
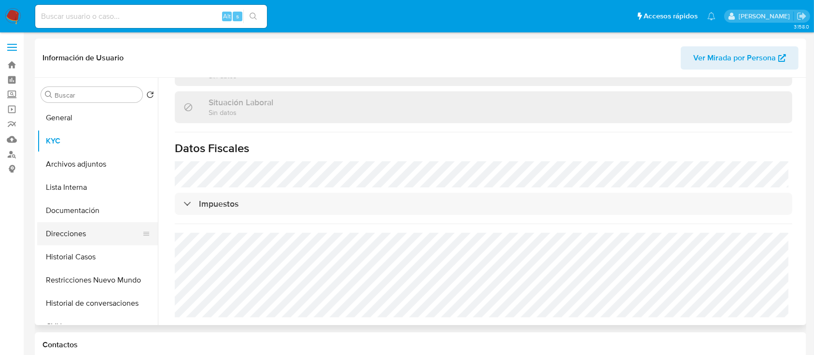
click at [59, 234] on button "Direcciones" at bounding box center [93, 233] width 113 height 23
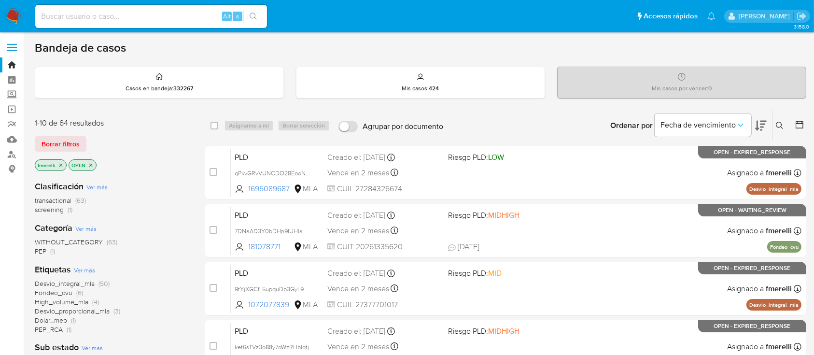
click at [777, 127] on icon at bounding box center [780, 126] width 8 height 8
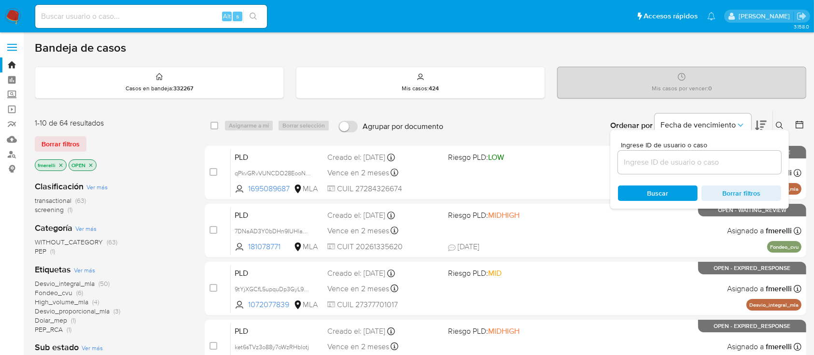
click at [729, 162] on input at bounding box center [699, 162] width 163 height 13
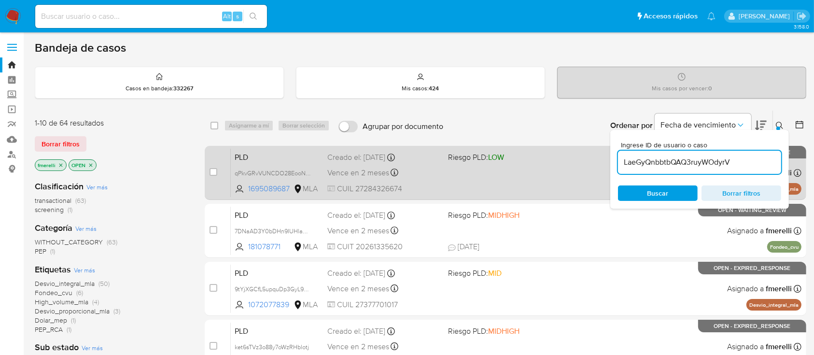
type input "LaeGyQnbbtbQAQ3ruyWOdyrV"
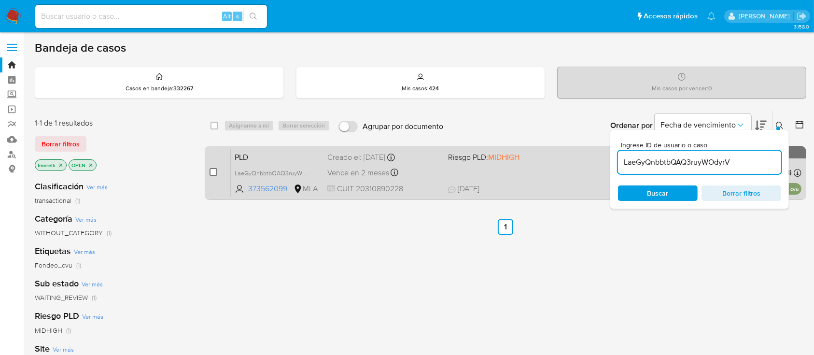
click at [215, 171] on input "checkbox" at bounding box center [214, 172] width 8 height 8
checkbox input "true"
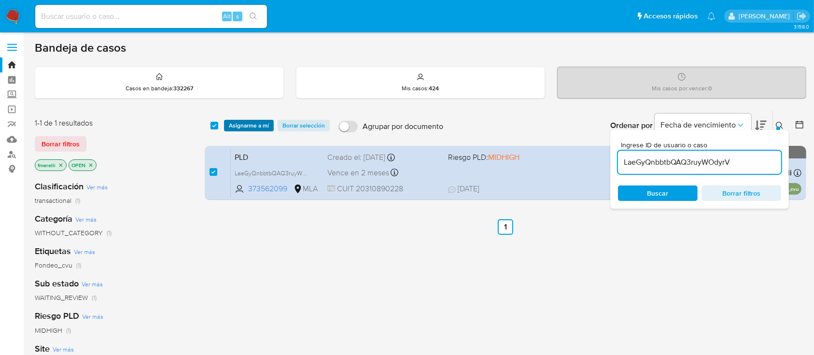
click at [254, 127] on span "Asignarme a mí" at bounding box center [249, 126] width 40 height 10
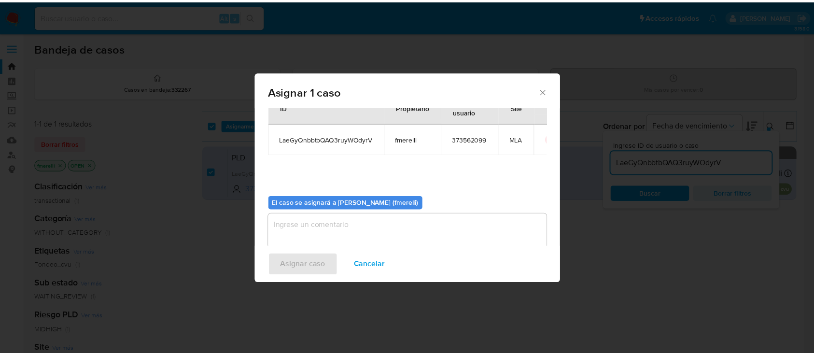
scroll to position [49, 0]
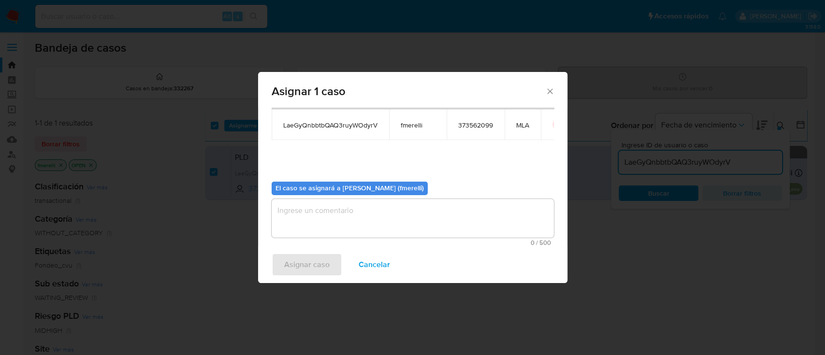
click at [306, 209] on textarea "assign-modal" at bounding box center [412, 218] width 282 height 39
click at [290, 261] on span "Asignar caso" at bounding box center [306, 264] width 45 height 21
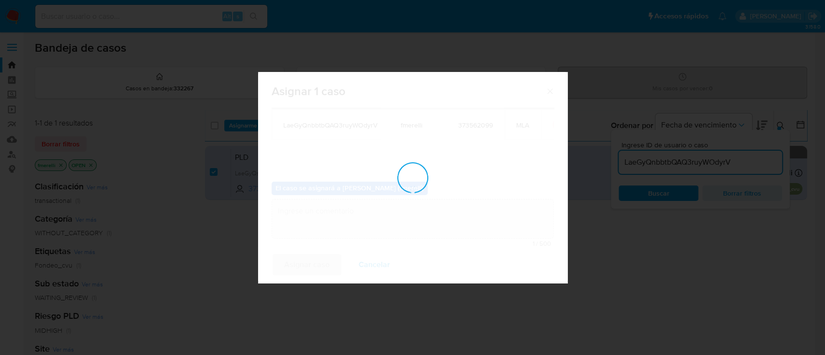
checkbox input "false"
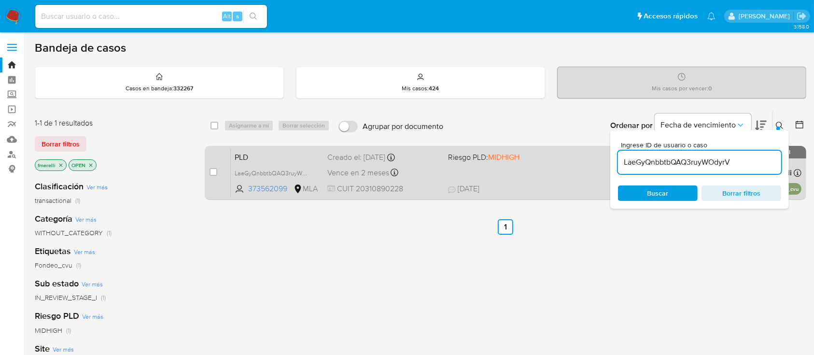
click at [421, 190] on span "CUIT 20310890228" at bounding box center [384, 189] width 113 height 11
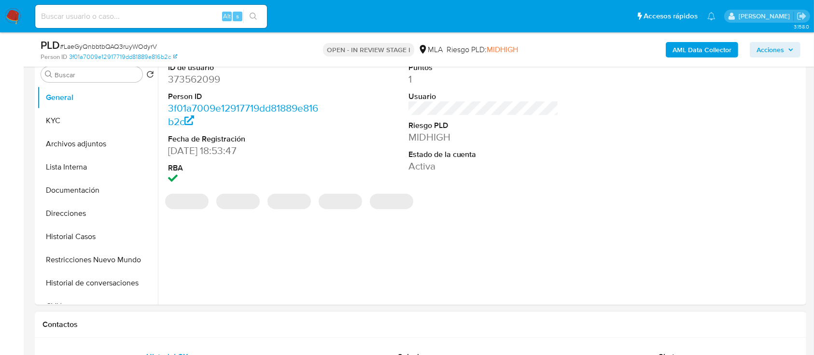
scroll to position [257, 0]
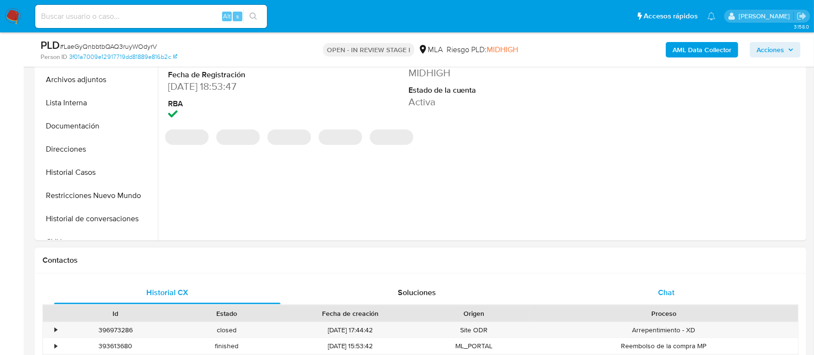
click at [655, 286] on div "Chat" at bounding box center [667, 292] width 227 height 23
select select "10"
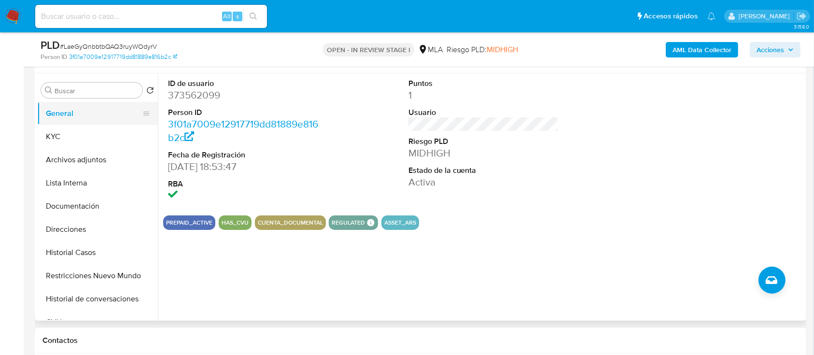
scroll to position [129, 0]
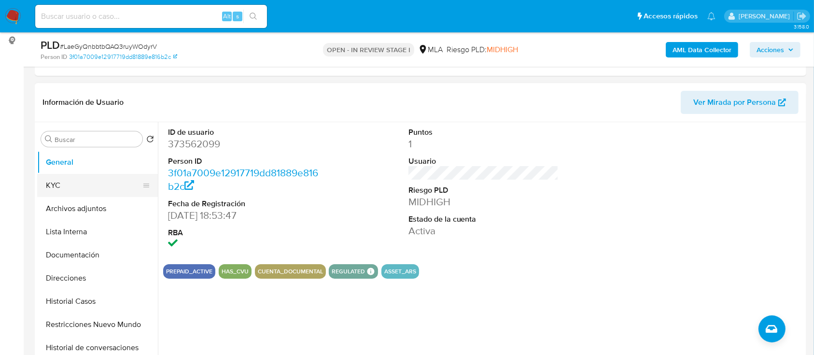
click at [93, 195] on button "KYC" at bounding box center [93, 185] width 113 height 23
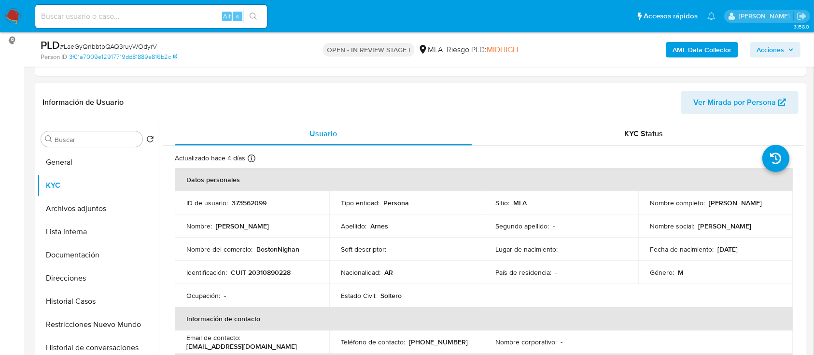
drag, startPoint x: 707, startPoint y: 205, endPoint x: 772, endPoint y: 208, distance: 64.8
click at [772, 208] on td "Nombre completo : [PERSON_NAME]" at bounding box center [716, 202] width 155 height 23
copy p "[PERSON_NAME]"
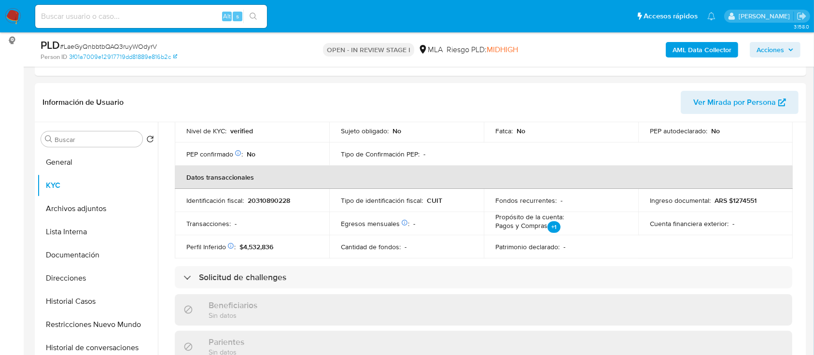
scroll to position [515, 0]
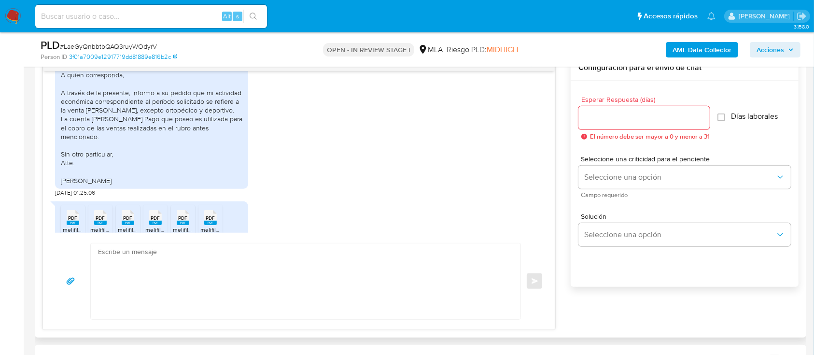
click at [344, 265] on textarea at bounding box center [303, 281] width 411 height 76
paste textarea "[PERSON_NAME]"
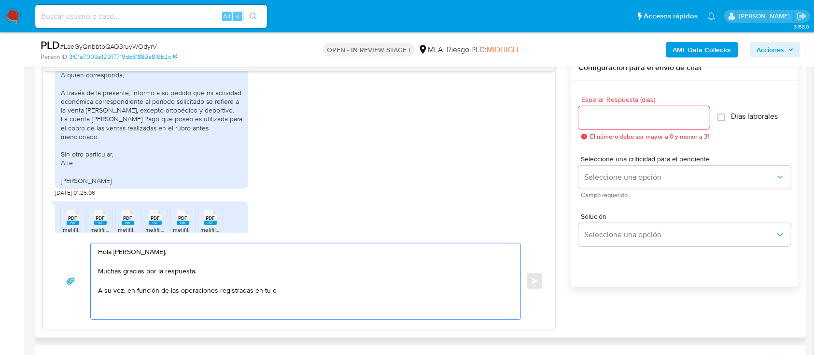
click at [271, 291] on textarea "Hola [PERSON_NAME], Muchas gracias por la respuesta. A su vez, en función de la…" at bounding box center [303, 281] width 411 height 76
paste textarea "cuenta [PERSON_NAME] Pago, necesitamos que nos"
paste textarea "el vínculo con las siguientes contrapartes con las que operaste, el motivo de l…"
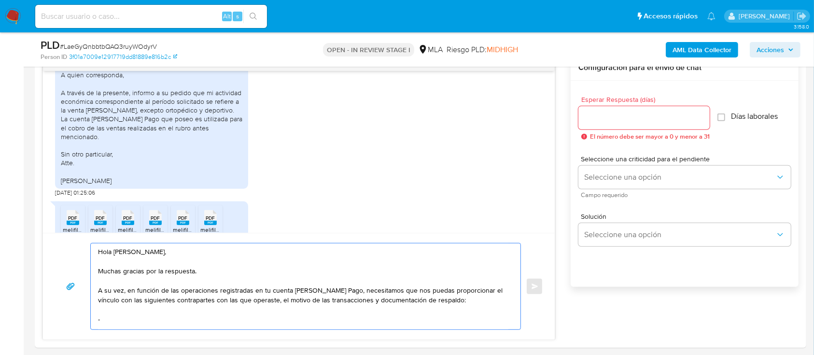
paste textarea "Vxv Soluciones Sas"
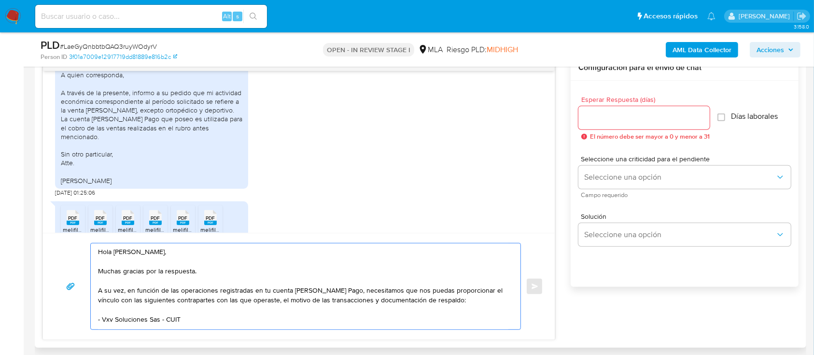
paste textarea "30716681374"
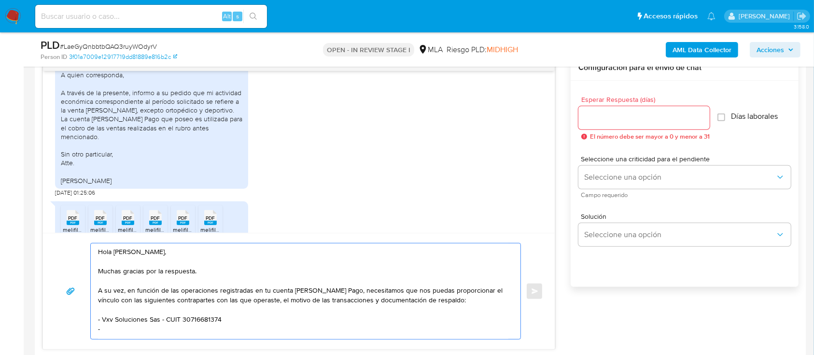
paste textarea "[PERSON_NAME]"
paste textarea "20321976450"
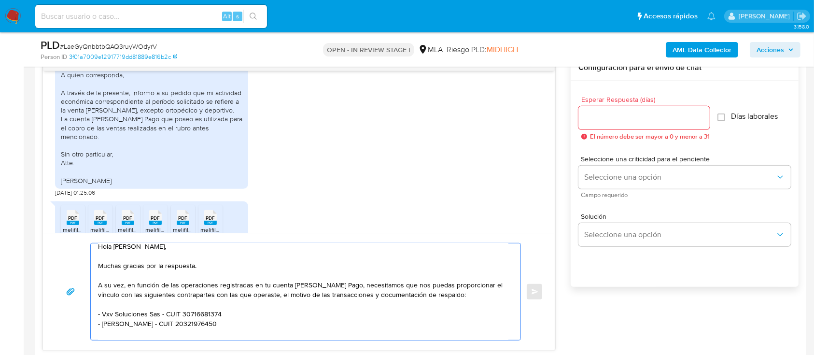
paste textarea "[PERSON_NAME][DATE]"
paste textarea "27293274261"
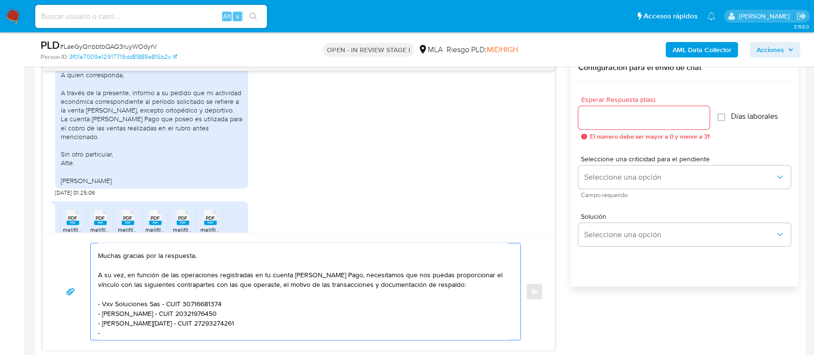
paste textarea "KOULOUJIAN [PERSON_NAME]"
paste textarea "20187772452"
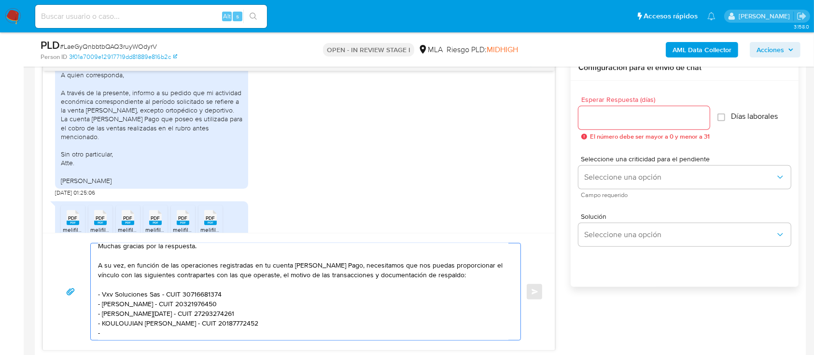
paste textarea "Santiago Alonso"
paste textarea "20230870587"
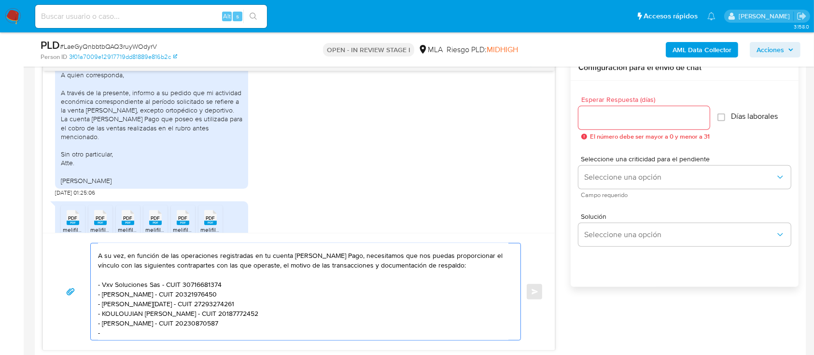
paste textarea "Mingrong Chen"
paste textarea "20944764039"
paste textarea "Es importante que sepas que, en caso de no responder a lo solicitado o si lo pr…"
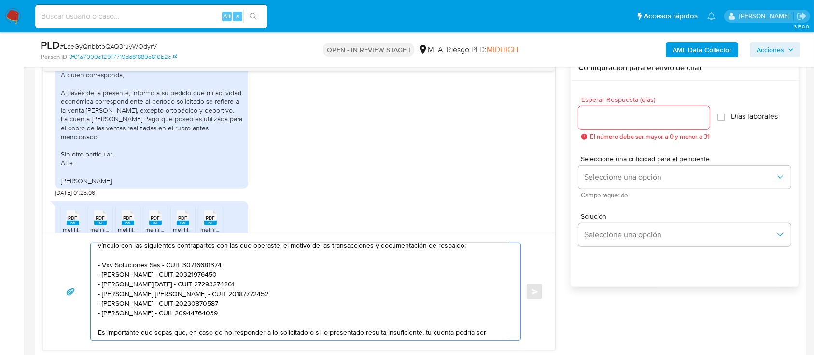
scroll to position [119, 0]
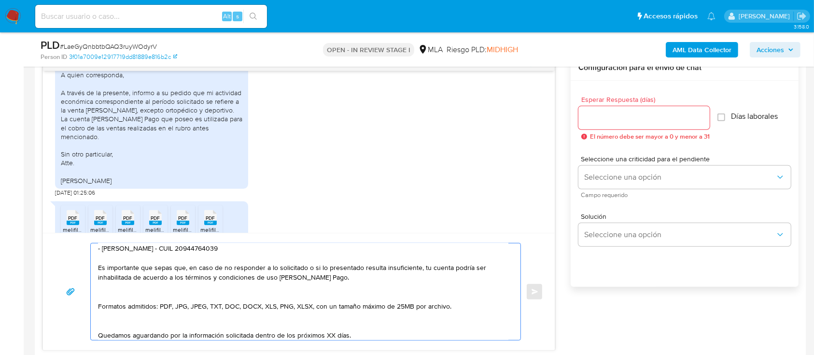
click at [193, 299] on textarea "Hola Pablo Ernesto Arnes, Muchas gracias por la respuesta. A su vez, en función…" at bounding box center [303, 291] width 411 height 97
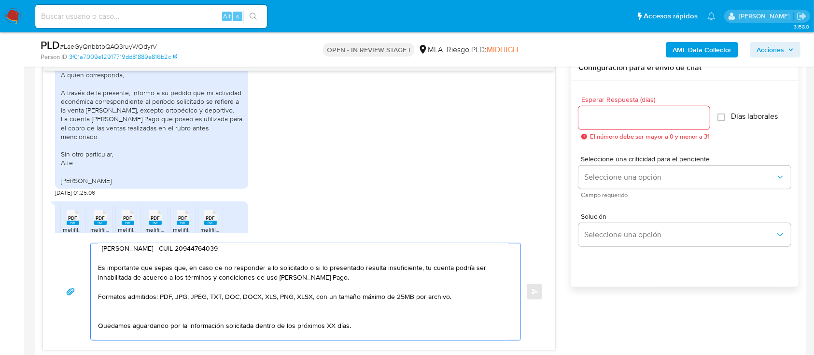
click at [160, 314] on textarea "Hola Pablo Ernesto Arnes, Muchas gracias por la respuesta. A su vez, en función…" at bounding box center [303, 291] width 411 height 97
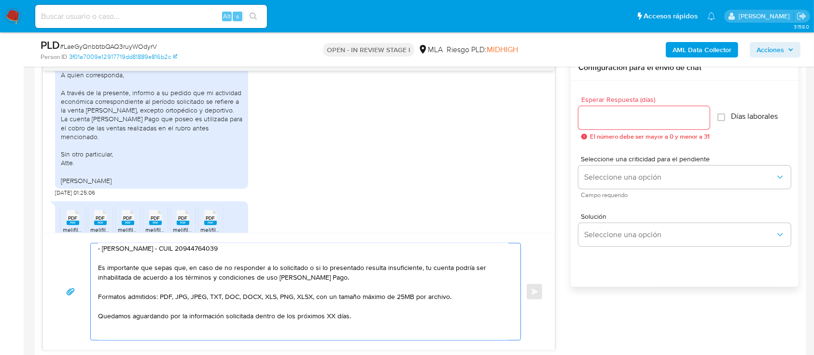
drag, startPoint x: 144, startPoint y: 334, endPoint x: 150, endPoint y: 330, distance: 7.0
click at [144, 333] on textarea "Hola Pablo Ernesto Arnes, Muchas gracias por la respuesta. A su vez, en función…" at bounding box center [303, 291] width 411 height 97
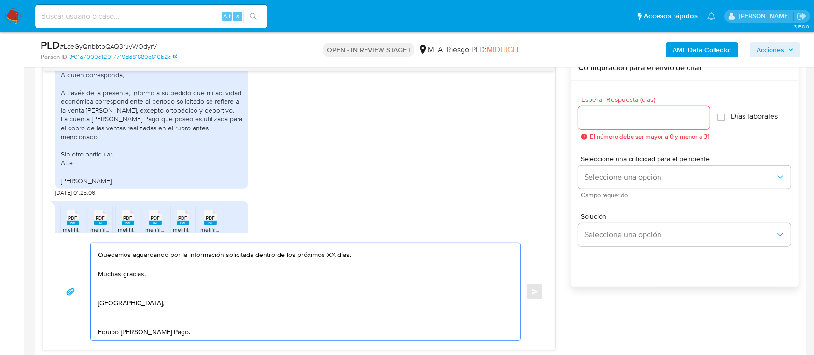
click at [141, 288] on textarea "Hola Pablo Ernesto Arnes, Muchas gracias por la respuesta. A su vez, en función…" at bounding box center [303, 291] width 411 height 97
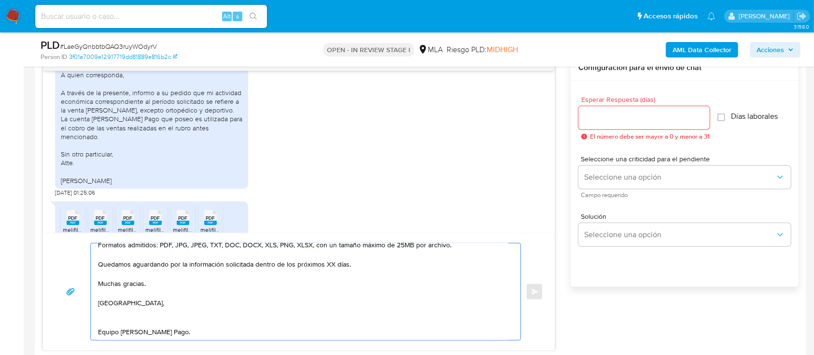
click at [128, 311] on textarea "Hola Pablo Ernesto Arnes, Muchas gracias por la respuesta. A su vez, en función…" at bounding box center [303, 291] width 411 height 97
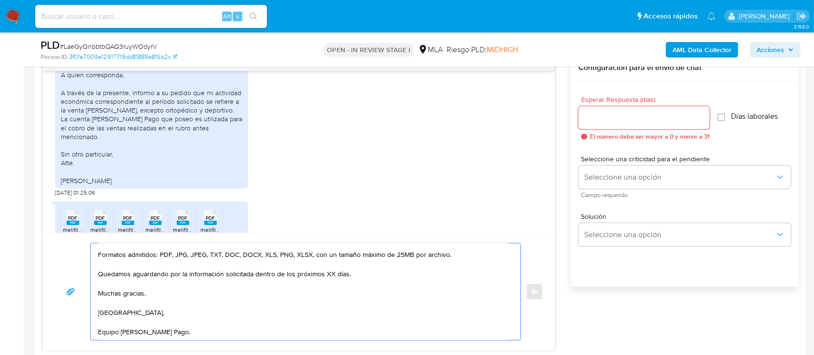
click at [144, 333] on textarea "Hola Pablo Ernesto Arnes, Muchas gracias por la respuesta. A su vez, en función…" at bounding box center [303, 291] width 411 height 97
click at [329, 269] on textarea "Hola Pablo Ernesto Arnes, Muchas gracias por la respuesta. A su vez, en función…" at bounding box center [303, 291] width 411 height 97
type textarea "Hola Pablo Ernesto Arnes, Muchas gracias por la respuesta. A su vez, en función…"
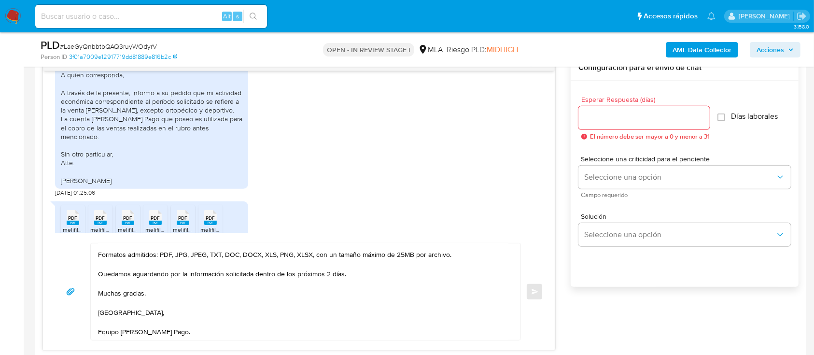
drag, startPoint x: 616, startPoint y: 124, endPoint x: 626, endPoint y: 115, distance: 12.7
click at [616, 123] on div at bounding box center [644, 117] width 131 height 23
click at [626, 114] on input "Esperar Respuesta (días)" at bounding box center [644, 118] width 131 height 13
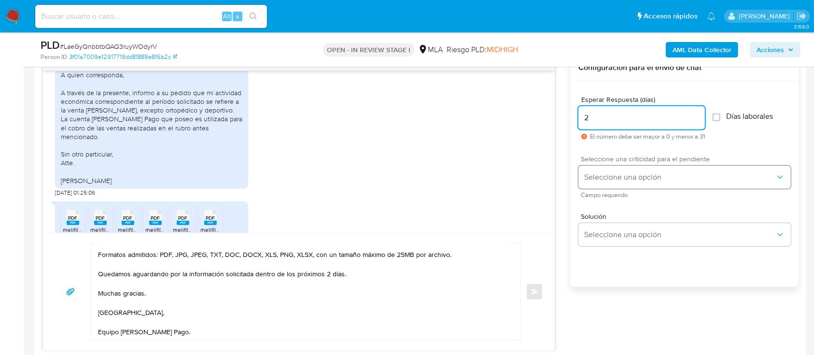
type input "2"
click at [605, 181] on button "Seleccione una opción" at bounding box center [685, 177] width 213 height 23
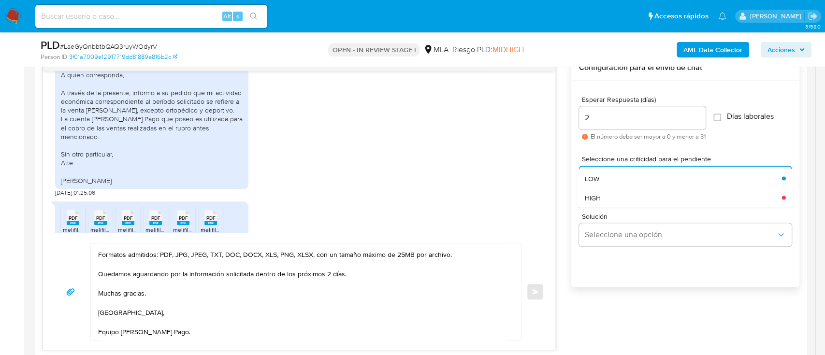
click at [601, 196] on div "HIGH" at bounding box center [683, 197] width 197 height 19
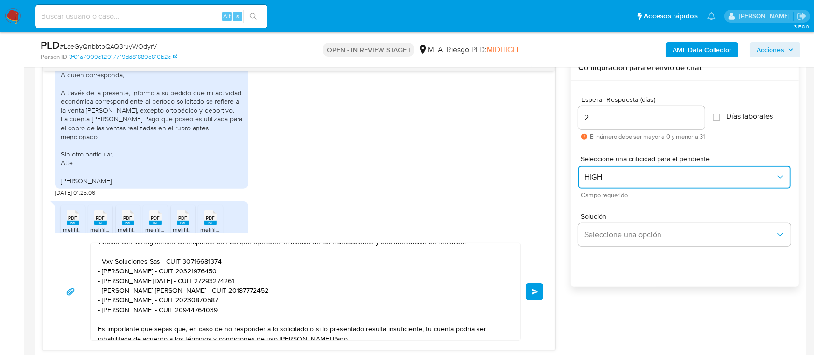
scroll to position [38, 0]
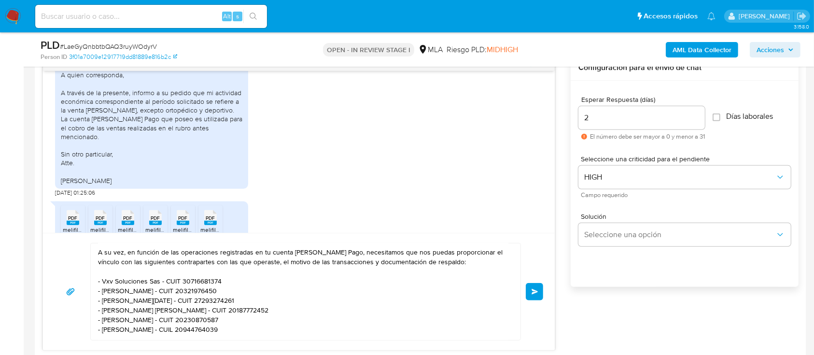
click at [531, 291] on button "Enviar" at bounding box center [534, 291] width 17 height 17
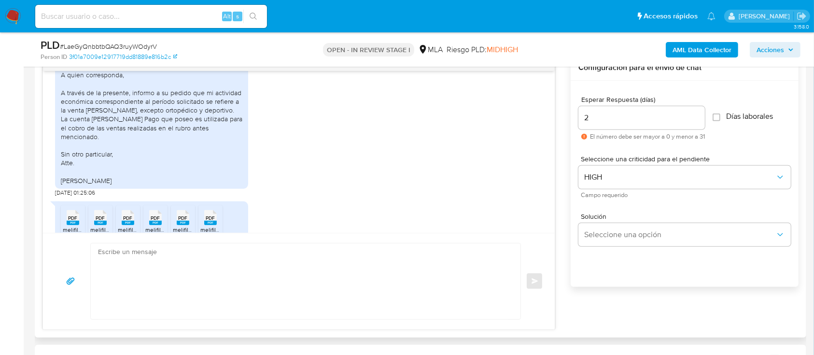
scroll to position [925, 0]
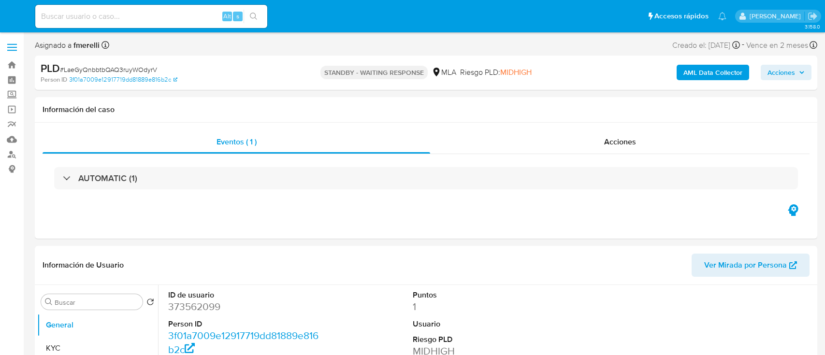
select select "10"
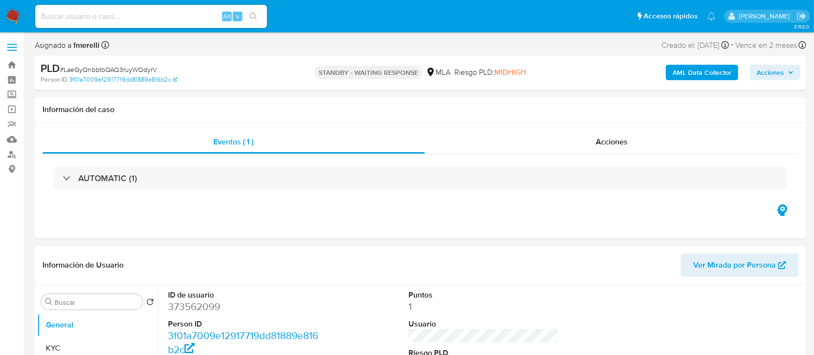
click at [152, 15] on input at bounding box center [151, 16] width 232 height 13
paste input "DQcL7lMa7Si9ALBmYofYBKpb"
type input "DQcL7lMa7Si9ALBmYofYBKpb"
select select "10"
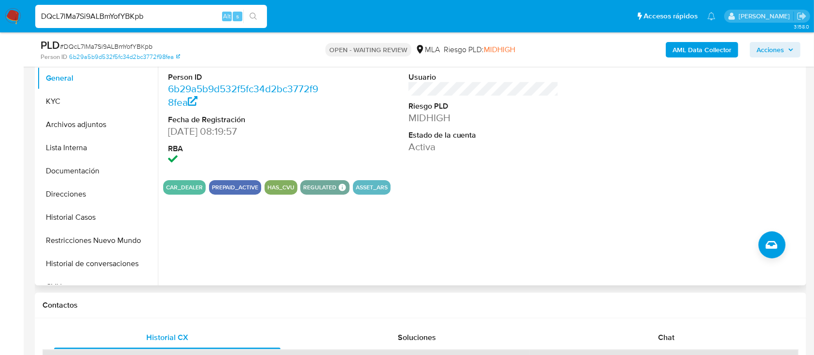
scroll to position [193, 0]
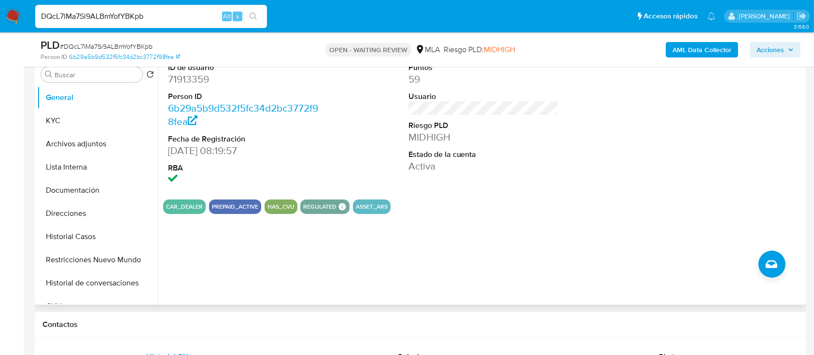
click at [517, 106] on div "ID de usuario 71913359 Person ID 6b29a5b9d532f5fc34d2bc3772f98fea Fecha de Regi…" at bounding box center [483, 124] width 641 height 134
click at [53, 118] on button "KYC" at bounding box center [93, 120] width 113 height 23
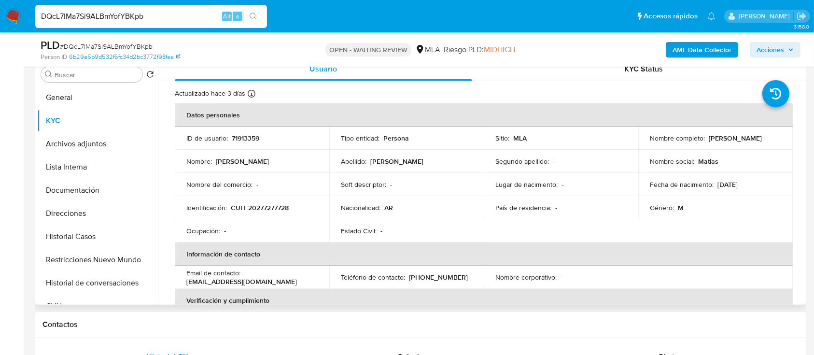
click at [183, 134] on td "ID de usuario : 71913359" at bounding box center [252, 138] width 155 height 23
click at [252, 137] on p "71913359" at bounding box center [246, 138] width 28 height 9
copy p "71913359"
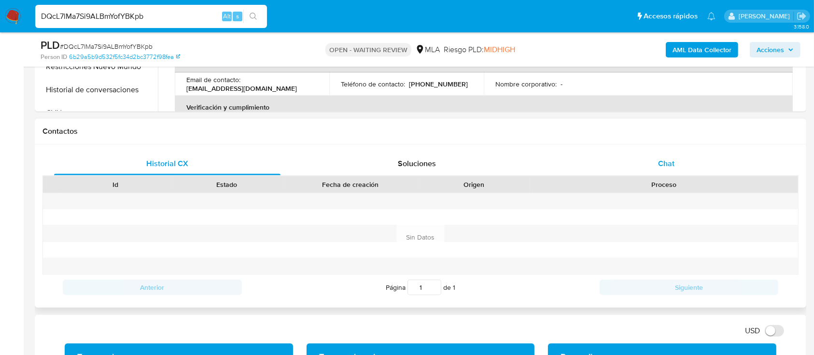
click at [660, 165] on span "Chat" at bounding box center [666, 163] width 16 height 11
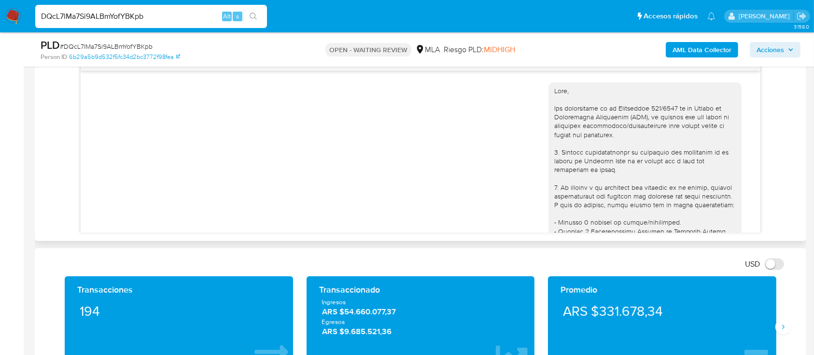
scroll to position [529, 0]
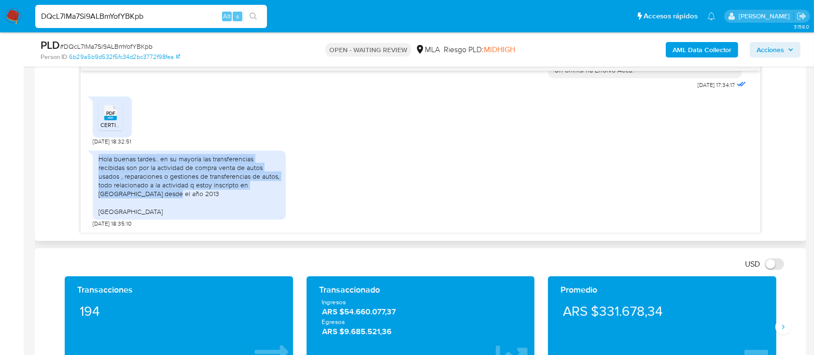
drag, startPoint x: 149, startPoint y: 157, endPoint x: 228, endPoint y: 206, distance: 93.3
click at [228, 206] on div "Hola buenas tardes.. en su mayoría las transferencias recibidas son por la acti…" at bounding box center [190, 185] width 182 height 61
click at [228, 207] on div "Hola buenas tardes.. en su mayoría las transferencias recibidas son por la acti…" at bounding box center [190, 185] width 182 height 61
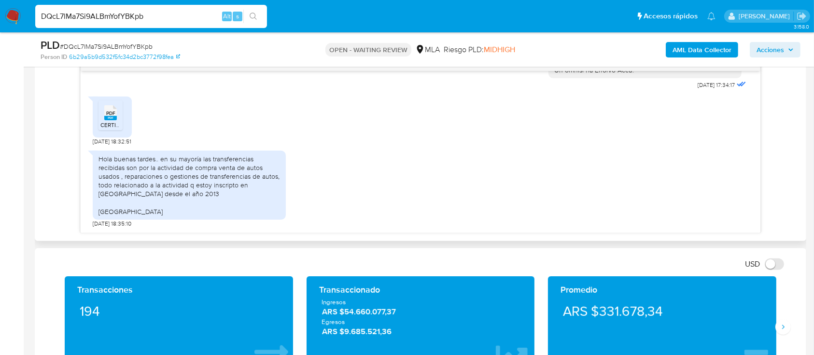
click at [106, 117] on rect at bounding box center [110, 118] width 13 height 4
drag, startPoint x: 376, startPoint y: 2, endPoint x: 0, endPoint y: 187, distance: 419.6
click at [0, 187] on aside "Bandeja Tablero Screening Búsqueda en Listas Watchlist Herramientas Operaciones…" at bounding box center [12, 346] width 24 height 1722
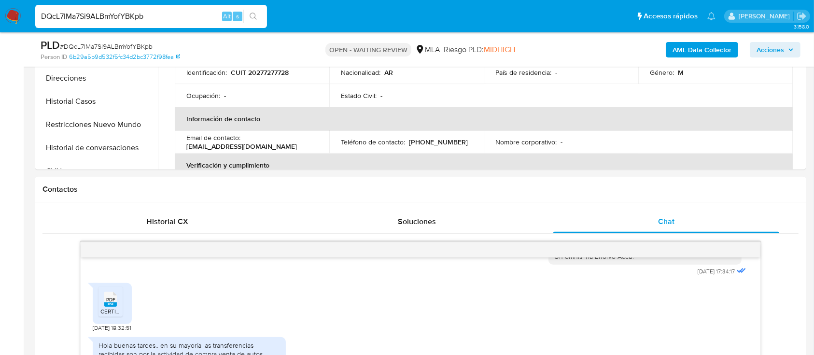
scroll to position [257, 0]
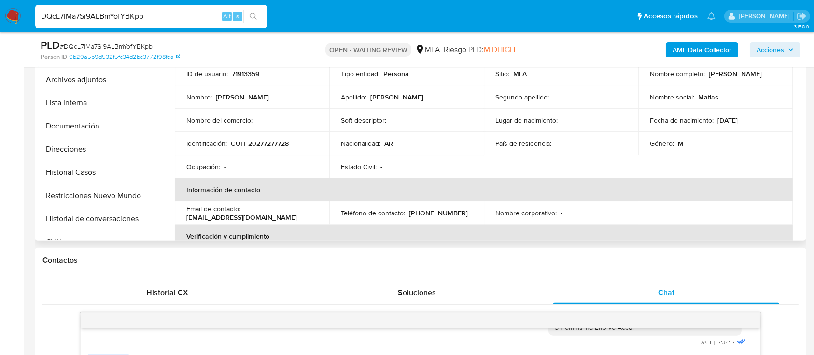
click at [270, 142] on p "CUIT 20277277728" at bounding box center [260, 143] width 58 height 9
copy p "20277277728"
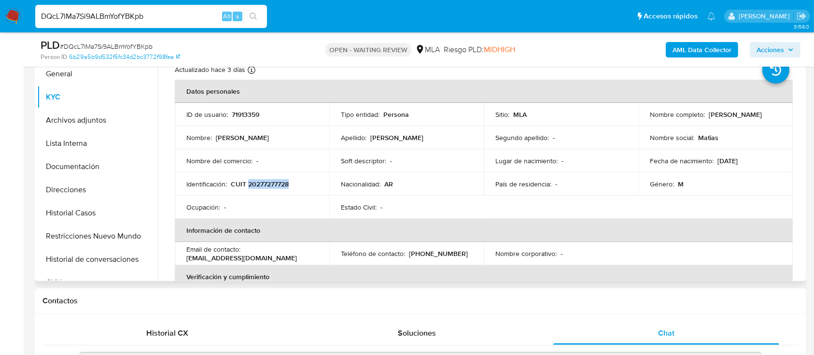
scroll to position [129, 0]
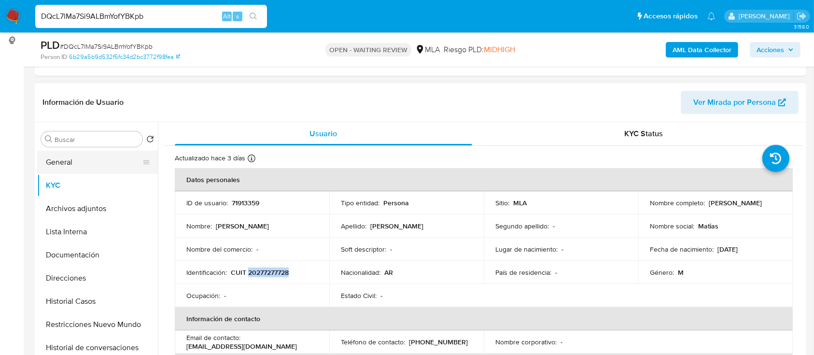
click at [84, 165] on button "General" at bounding box center [93, 162] width 113 height 23
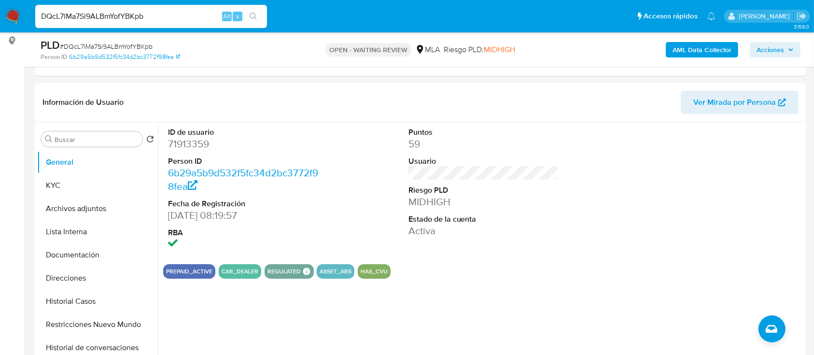
click at [688, 41] on div "AML Data Collector Acciones" at bounding box center [675, 49] width 251 height 23
click at [678, 52] on b "AML Data Collector" at bounding box center [702, 49] width 59 height 15
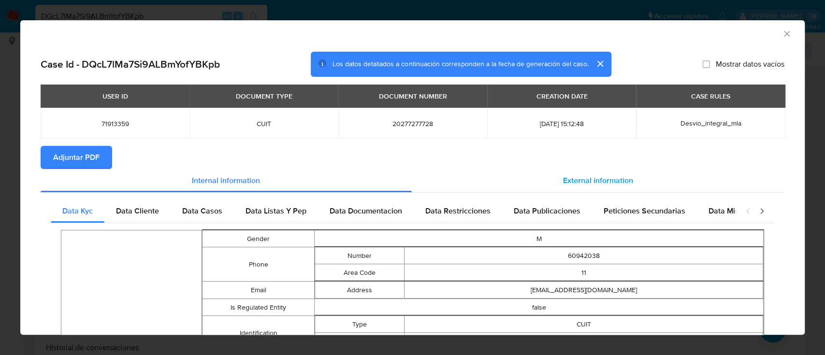
click at [596, 174] on div "External information" at bounding box center [598, 180] width 373 height 23
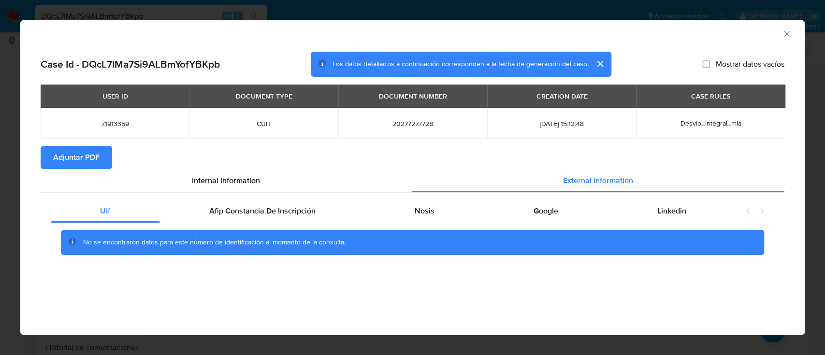
drag, startPoint x: 544, startPoint y: 214, endPoint x: 559, endPoint y: 239, distance: 29.7
click at [544, 213] on span "Google" at bounding box center [545, 210] width 25 height 11
click at [788, 33] on icon "Cerrar ventana" at bounding box center [787, 34] width 10 height 10
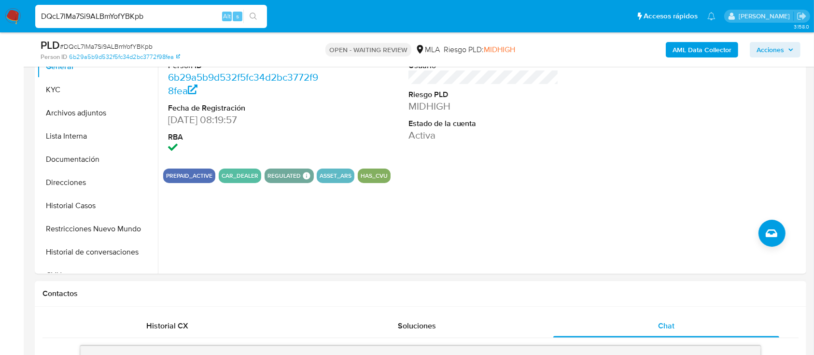
scroll to position [451, 0]
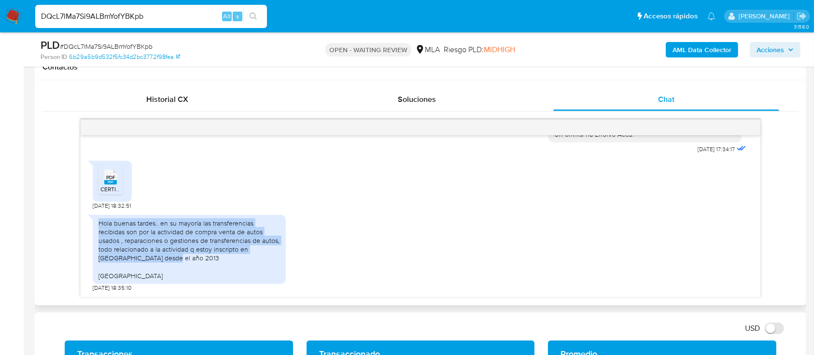
drag, startPoint x: 162, startPoint y: 226, endPoint x: 204, endPoint y: 267, distance: 58.8
click at [204, 265] on div "Hola buenas tardes.. en su mayoría las transferencias recibidas son por la acti…" at bounding box center [190, 249] width 182 height 61
click at [202, 269] on div "Hola buenas tardes.. en su mayoría las transferencias recibidas son por la acti…" at bounding box center [190, 249] width 182 height 61
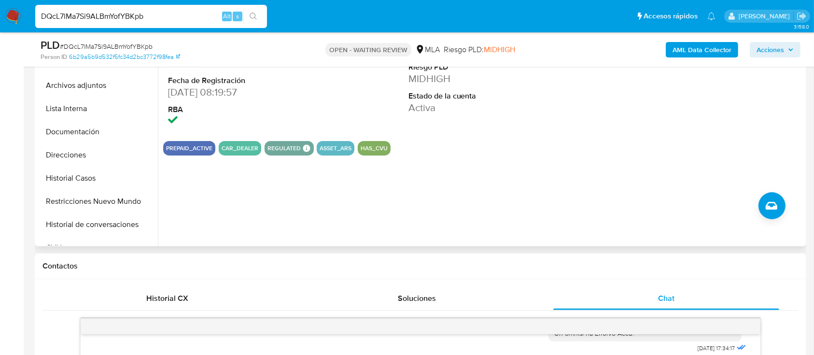
scroll to position [193, 0]
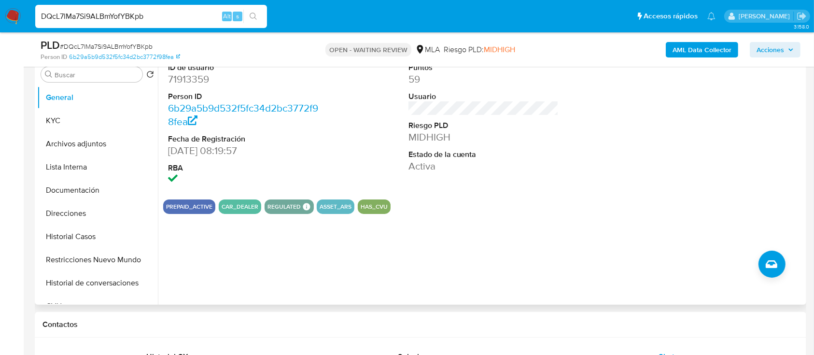
click at [518, 109] on div "Puntos 59 Usuario Riesgo PLD MIDHIGH Estado de la cuenta Activa" at bounding box center [484, 124] width 160 height 134
click at [81, 118] on button "KYC" at bounding box center [93, 120] width 113 height 23
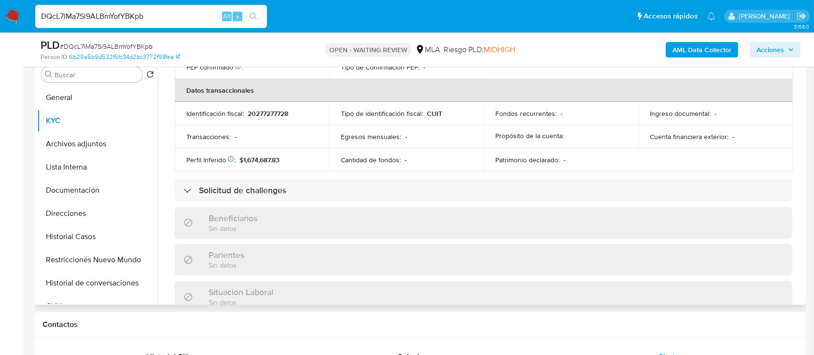
scroll to position [499, 0]
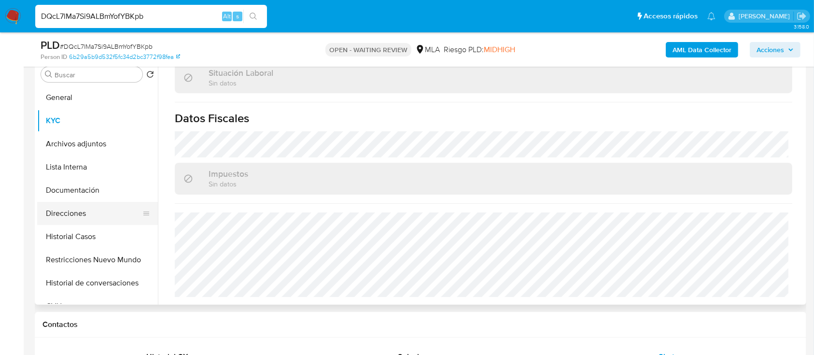
click at [77, 209] on button "Direcciones" at bounding box center [93, 213] width 113 height 23
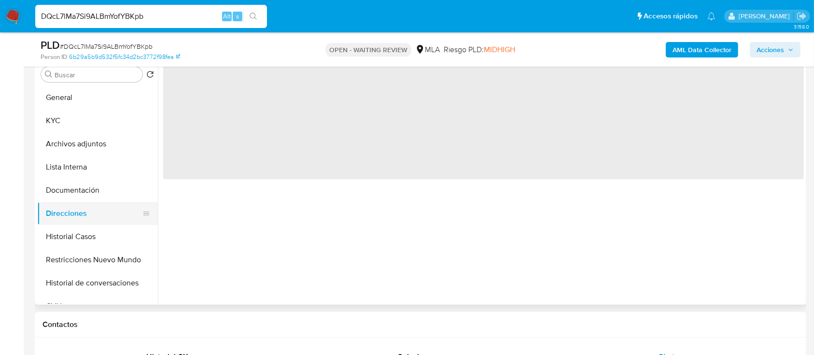
scroll to position [0, 0]
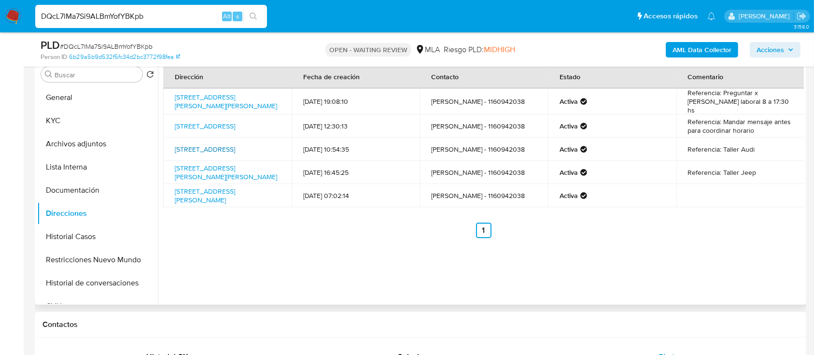
click at [233, 154] on link "Llavallol 3555, Villa Devoto, Capital Federal, 1419, Argentina 3555" at bounding box center [205, 149] width 60 height 10
click at [241, 178] on link "Av Bartolome Mitre 349, Villa Martelli, Buenos Aires, 1603, Argentina 349" at bounding box center [226, 172] width 102 height 18
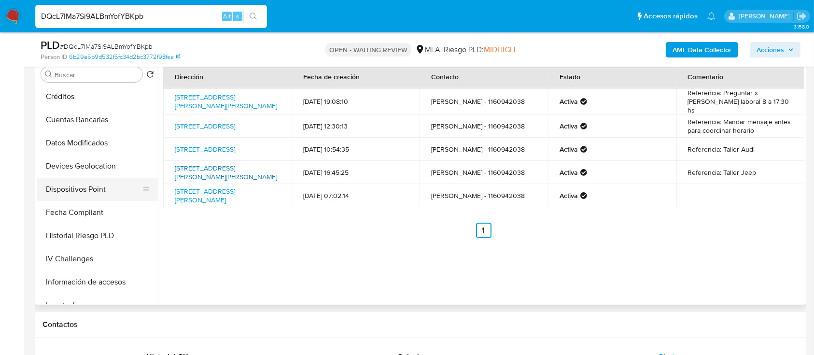
scroll to position [322, 0]
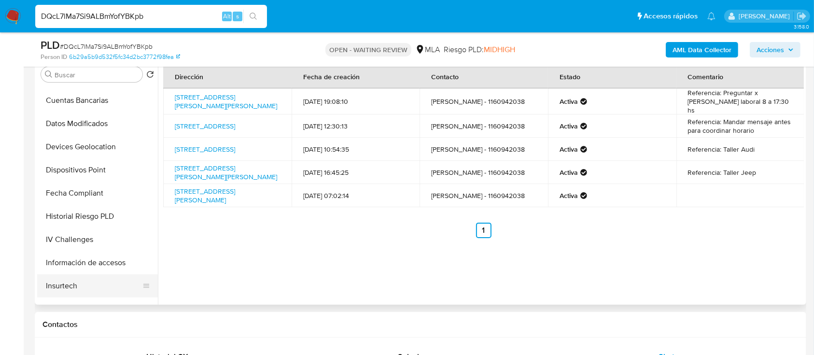
click at [69, 287] on button "Insurtech" at bounding box center [93, 285] width 113 height 23
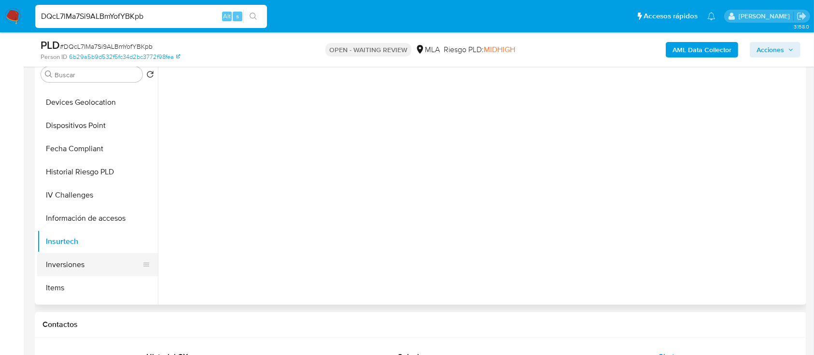
scroll to position [386, 0]
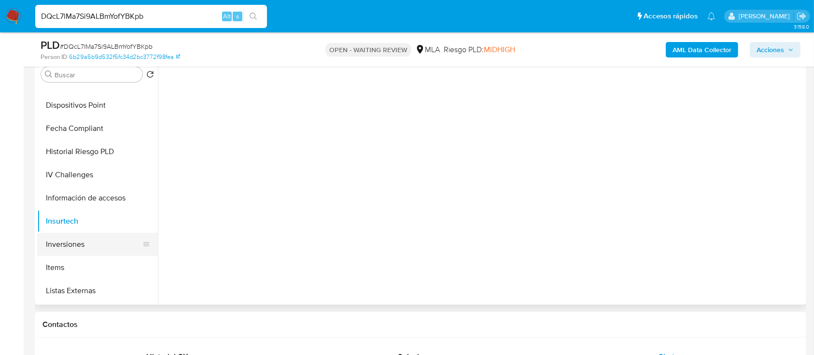
click at [86, 240] on button "Inversiones" at bounding box center [93, 244] width 113 height 23
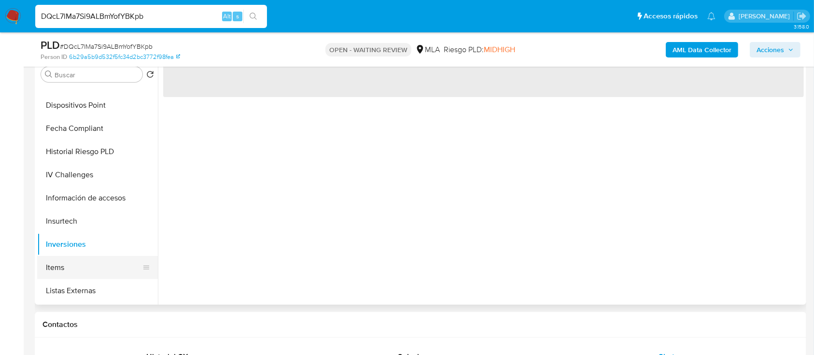
click at [78, 269] on button "Items" at bounding box center [93, 267] width 113 height 23
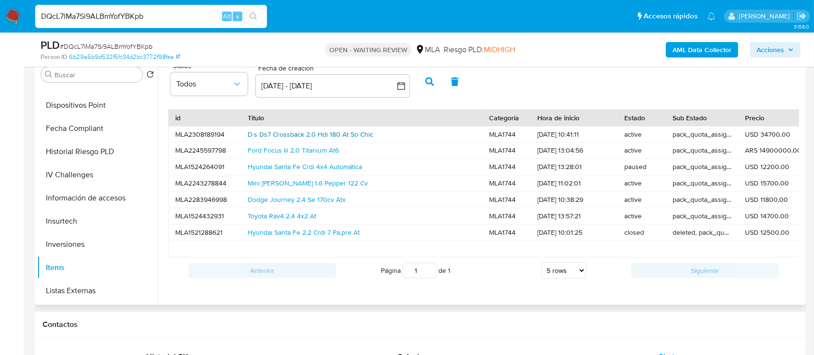
click at [299, 135] on link "D·s Ds7 Crossback 2.0 Hdi 180 At So Chic" at bounding box center [311, 134] width 126 height 10
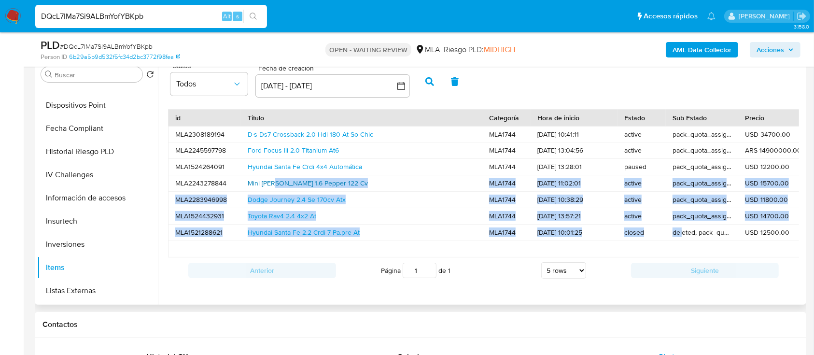
drag, startPoint x: 683, startPoint y: 233, endPoint x: 278, endPoint y: 179, distance: 408.4
click at [278, 180] on div "MLA2308189194 D·s Ds7 Crossback 2.0 Hdi 180 At So Chic MLA1744 01/09/2025 10:41…" at bounding box center [685, 191] width 1035 height 131
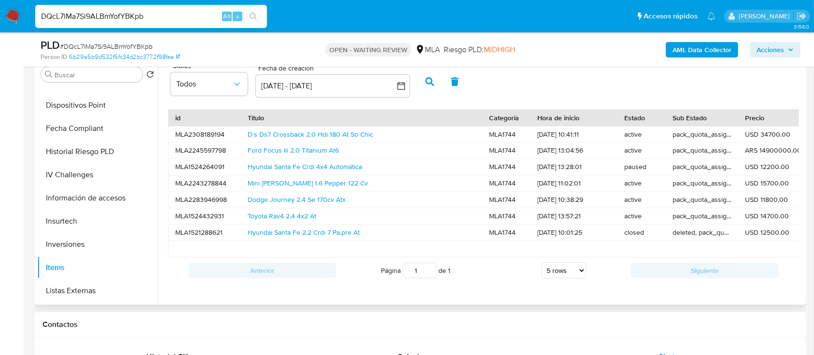
click at [366, 302] on div "Status Todos Fecha de creación Fecha de creación 11 ago 2025 - 10 sep 2025 11-0…" at bounding box center [481, 180] width 646 height 247
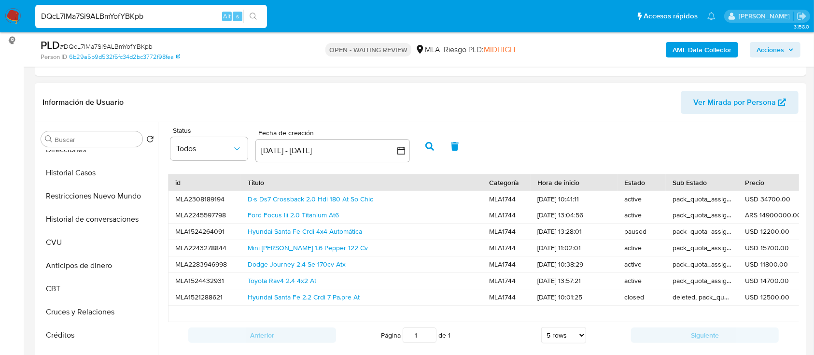
scroll to position [0, 0]
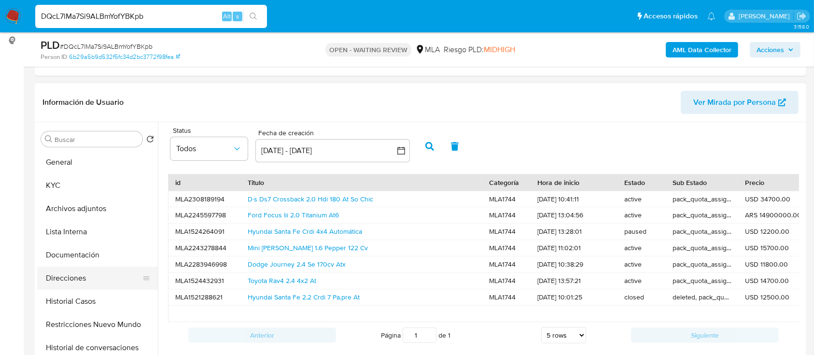
click at [91, 279] on button "Direcciones" at bounding box center [93, 278] width 113 height 23
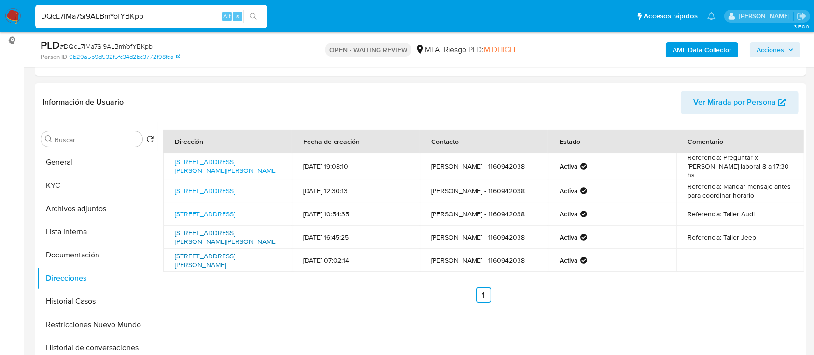
drag, startPoint x: 221, startPoint y: 242, endPoint x: 218, endPoint y: 253, distance: 12.1
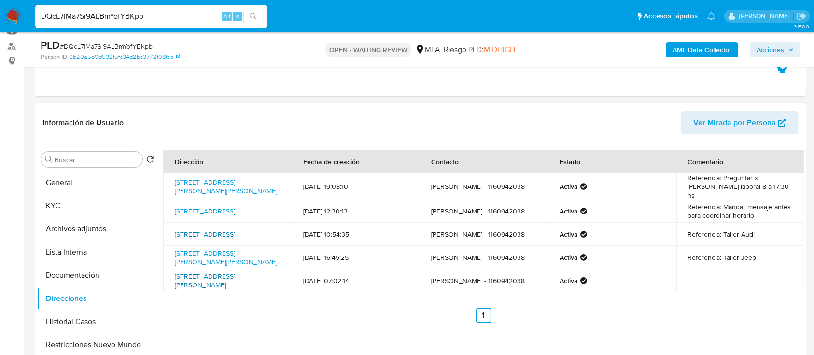
scroll to position [129, 0]
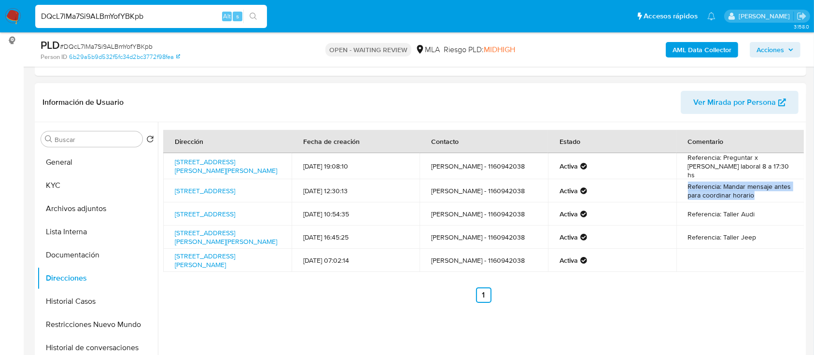
drag, startPoint x: 676, startPoint y: 187, endPoint x: 772, endPoint y: 200, distance: 96.5
click at [772, 200] on td "Referencia: Mandar mensaje antes para coordinar horario" at bounding box center [741, 190] width 129 height 23
drag, startPoint x: 502, startPoint y: 191, endPoint x: 405, endPoint y: 189, distance: 97.1
click at [405, 189] on tr "Argerich 5045, Villa Pueyrredón, Capital Federal, 1431, Argentina 5045 08/08/20…" at bounding box center [484, 190] width 642 height 23
click at [471, 189] on td "MATIAS Simoniello - 1160942038" at bounding box center [484, 190] width 129 height 23
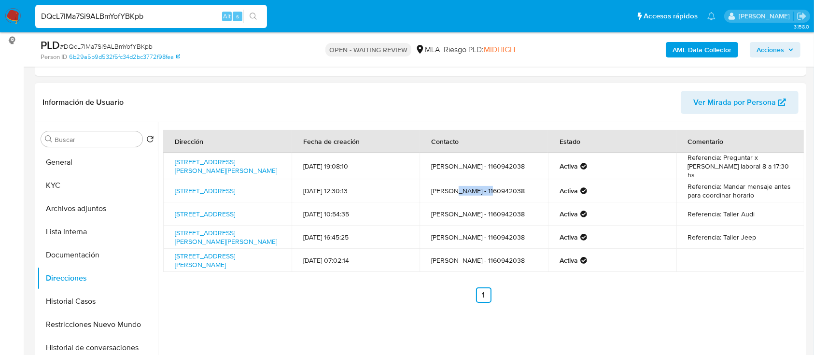
click at [471, 189] on td "MATIAS Simoniello - 1160942038" at bounding box center [484, 190] width 129 height 23
click at [350, 324] on div "Dirección Fecha de creación Contacto Estado Comentario Avenida Presidente Figue…" at bounding box center [481, 245] width 646 height 247
click at [116, 192] on button "KYC" at bounding box center [93, 185] width 113 height 23
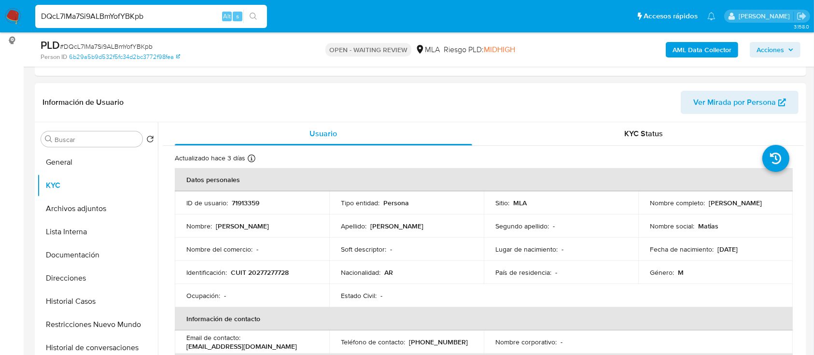
click at [246, 269] on p "CUIT 20277277728" at bounding box center [260, 272] width 58 height 9
click at [261, 272] on p "CUIT 20277277728" at bounding box center [260, 272] width 58 height 9
copy p "20277277728"
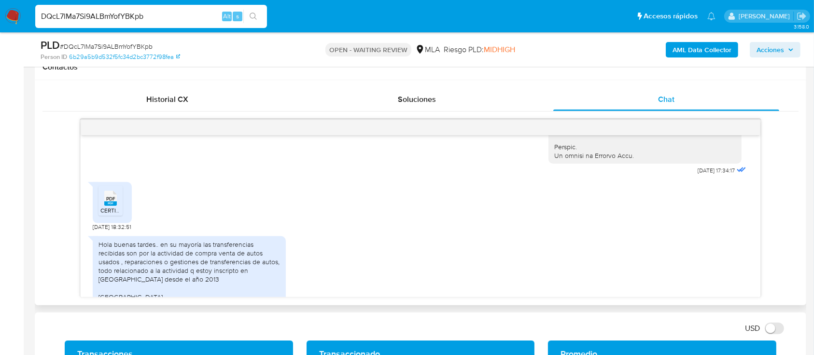
scroll to position [529, 0]
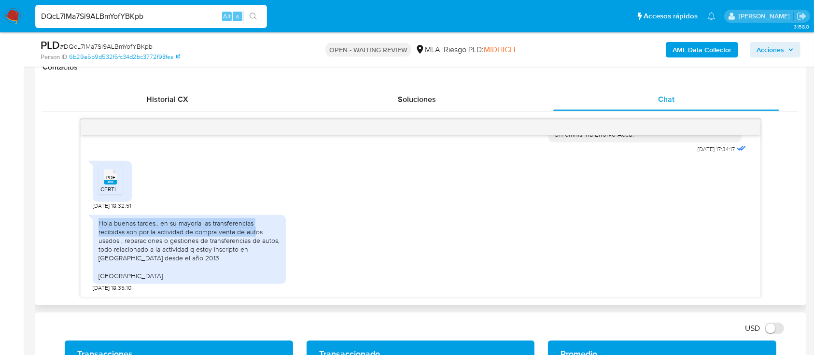
drag, startPoint x: 95, startPoint y: 221, endPoint x: 255, endPoint y: 235, distance: 161.0
click at [255, 235] on div "Hola buenas tardes.. en su mayoría las transferencias recibidas son por la acti…" at bounding box center [189, 249] width 193 height 69
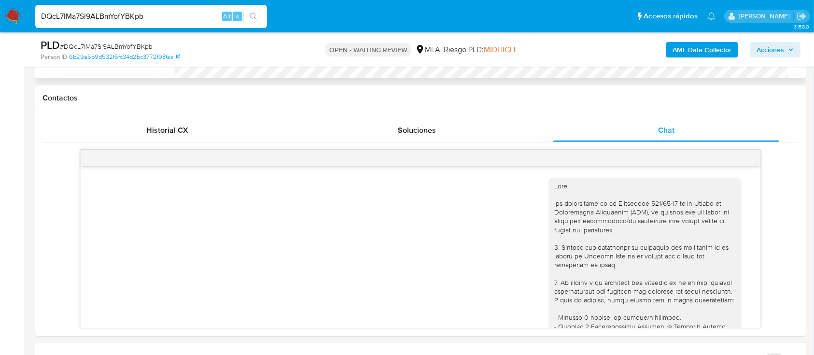
scroll to position [257, 0]
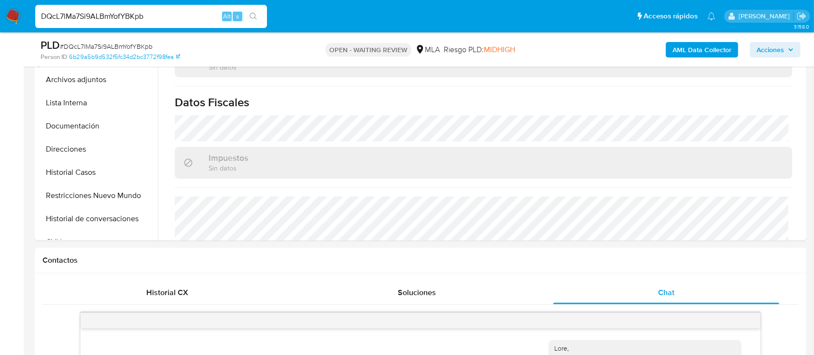
click at [13, 22] on img at bounding box center [13, 16] width 16 height 16
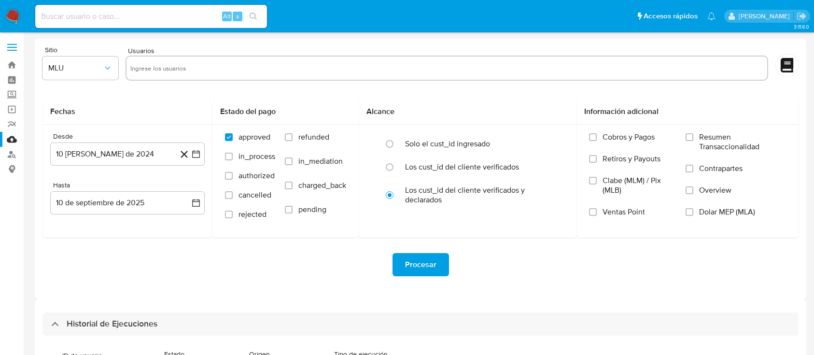
select select "10"
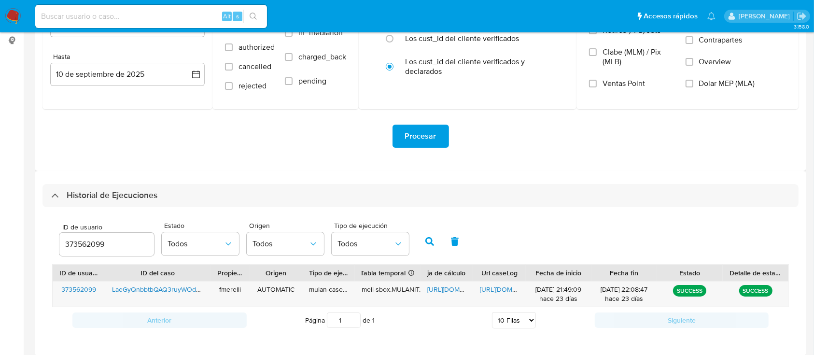
click at [97, 244] on input "373562099" at bounding box center [106, 244] width 95 height 13
type input "71913359"
click at [428, 244] on icon "button" at bounding box center [430, 241] width 9 height 9
click at [500, 292] on span "https://docs.google.com/document/d/1bdYvluzDJfuxtnV_VMGX6VE7nlOVPZCDy5EC0Nzjo6I…" at bounding box center [513, 290] width 67 height 10
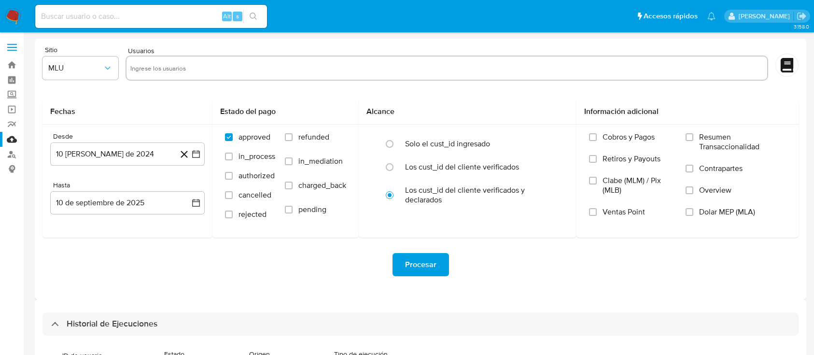
select select "10"
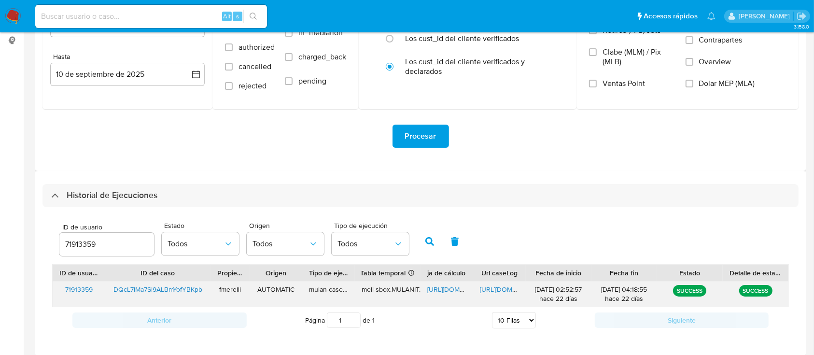
click at [437, 290] on span "[URL][DOMAIN_NAME]" at bounding box center [461, 290] width 67 height 10
click at [91, 246] on input "71913359" at bounding box center [106, 244] width 95 height 13
type input "152731377"
click at [429, 246] on button "button" at bounding box center [429, 241] width 25 height 23
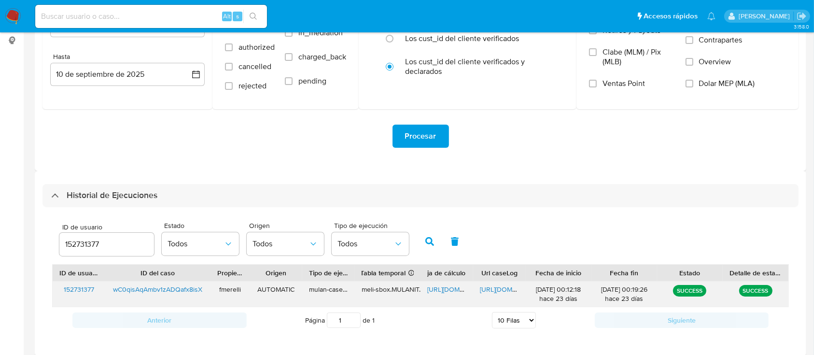
click at [505, 291] on span "[URL][DOMAIN_NAME]" at bounding box center [513, 290] width 67 height 10
click at [453, 292] on span "[URL][DOMAIN_NAME]" at bounding box center [461, 290] width 67 height 10
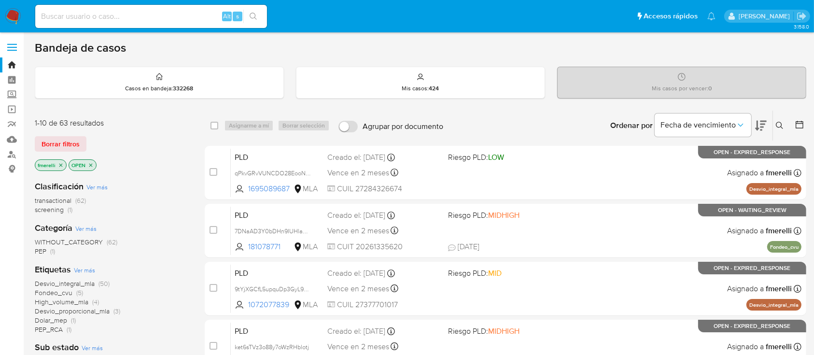
click at [61, 166] on icon "close-filter" at bounding box center [61, 165] width 6 height 6
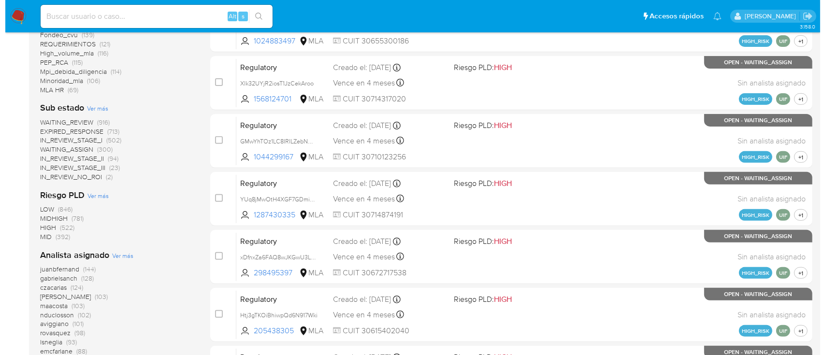
scroll to position [386, 0]
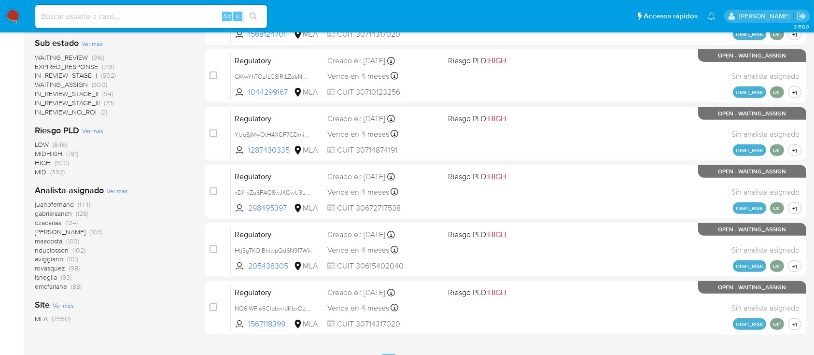
click at [116, 192] on span "Ver más" at bounding box center [117, 190] width 21 height 9
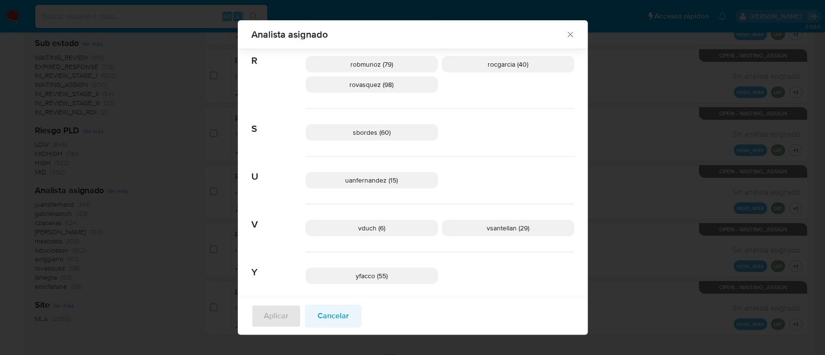
scroll to position [741, 0]
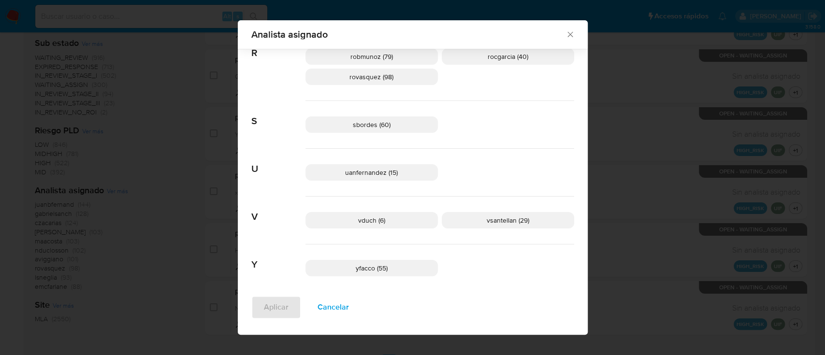
click at [330, 314] on span "Cancelar" at bounding box center [332, 307] width 31 height 21
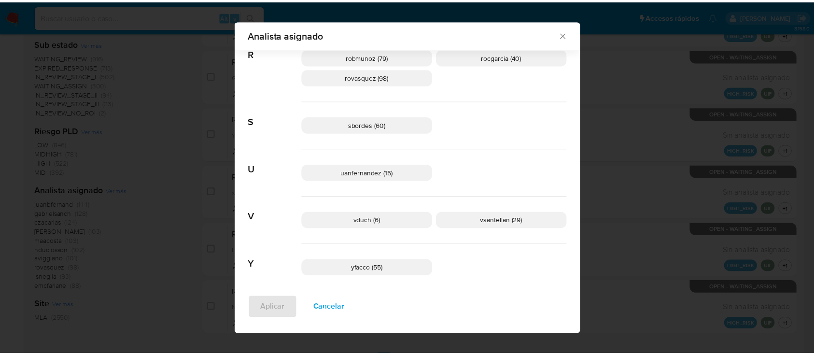
scroll to position [0, 0]
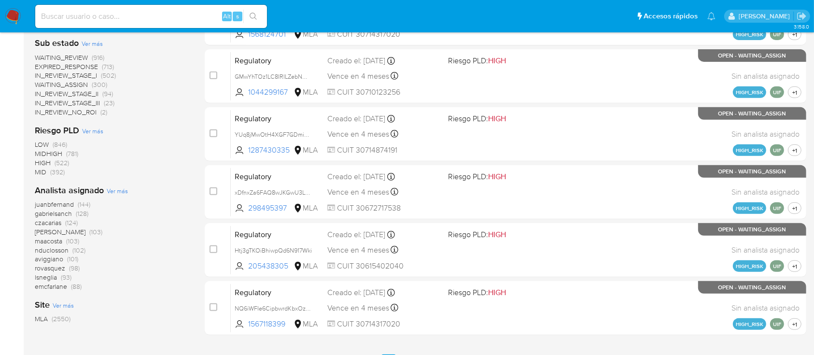
click at [164, 21] on input at bounding box center [151, 16] width 232 height 13
paste input "wC0qisAqAmbv1zADQafx8isX"
type input "wC0qisAqAmbv1zADQafx8isX"
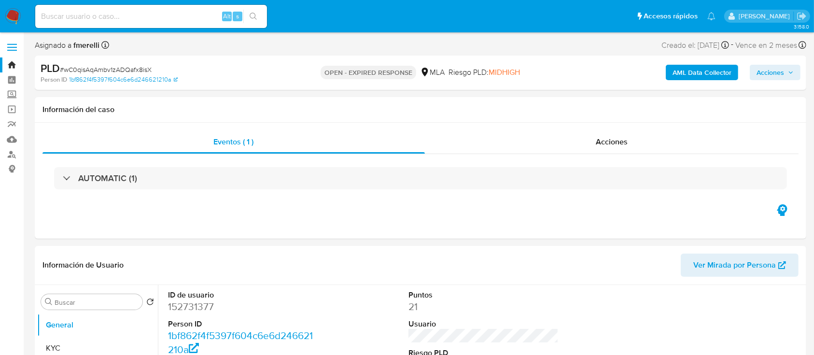
select select "10"
click at [186, 304] on dd "152731377" at bounding box center [243, 307] width 151 height 14
copy dd "152731377"
click at [46, 341] on button "KYC" at bounding box center [93, 348] width 113 height 23
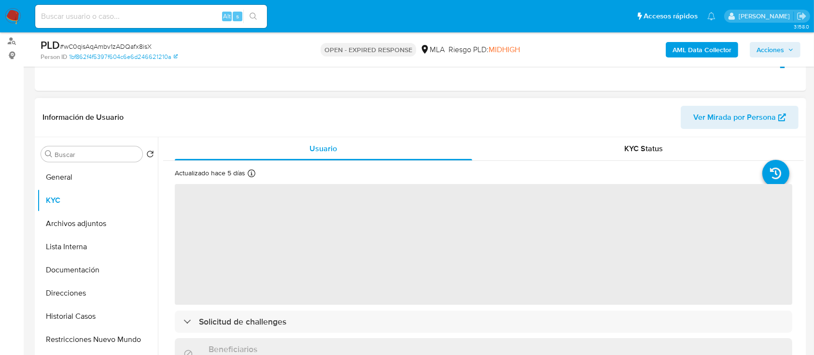
scroll to position [193, 0]
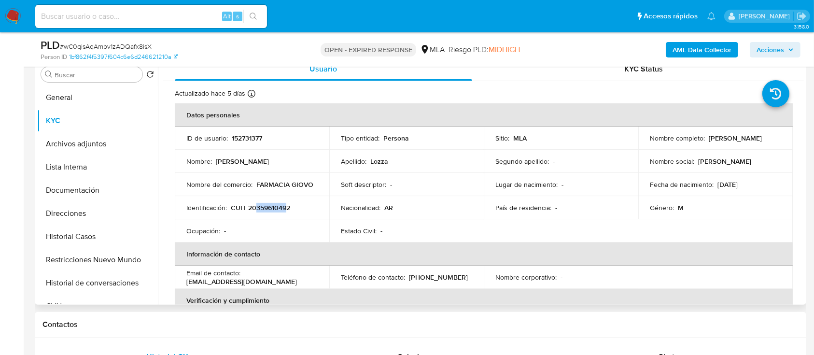
drag, startPoint x: 257, startPoint y: 208, endPoint x: 286, endPoint y: 206, distance: 29.0
click at [286, 206] on p "CUIT 20359610492" at bounding box center [260, 207] width 59 height 9
copy p "35961049"
click at [89, 190] on button "Documentación" at bounding box center [93, 190] width 113 height 23
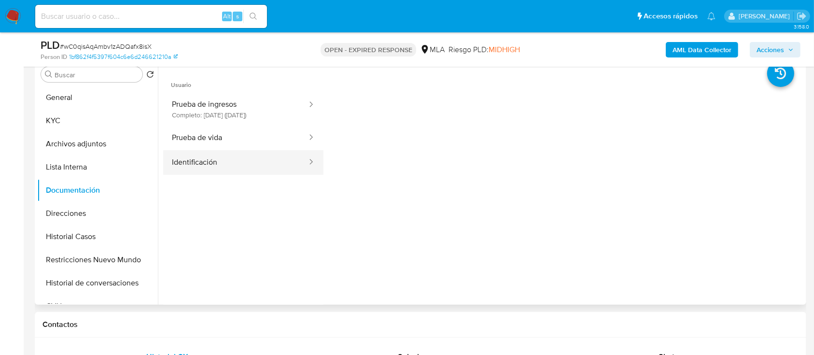
click at [204, 157] on button "Identificación" at bounding box center [235, 162] width 145 height 25
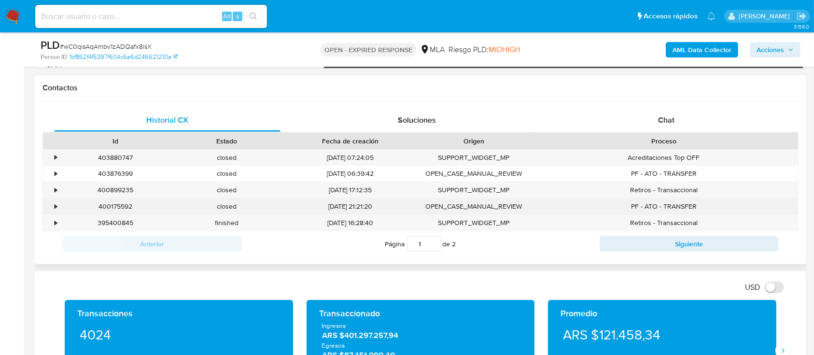
scroll to position [189, 0]
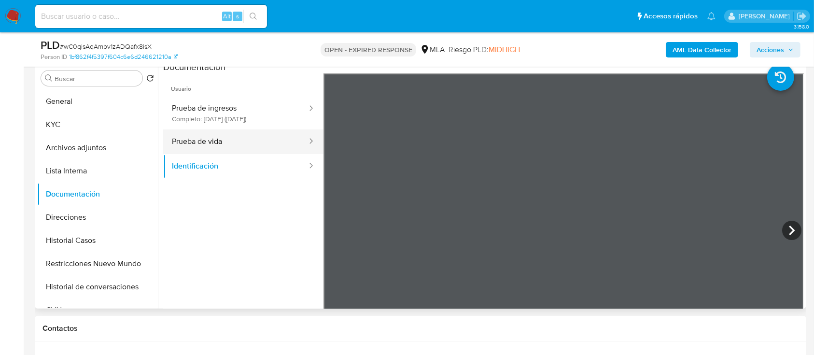
click at [222, 134] on button "Prueba de vida" at bounding box center [235, 141] width 145 height 25
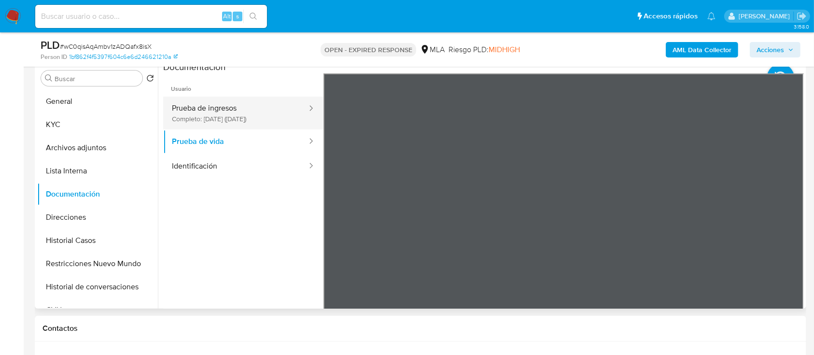
click at [241, 106] on button "Prueba de ingresos Completo: 22/05/2025 (hace 4 meses)" at bounding box center [235, 113] width 145 height 33
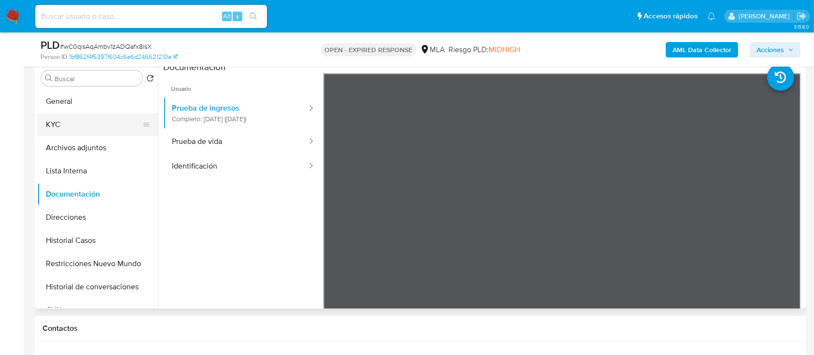
click at [77, 120] on button "KYC" at bounding box center [93, 124] width 113 height 23
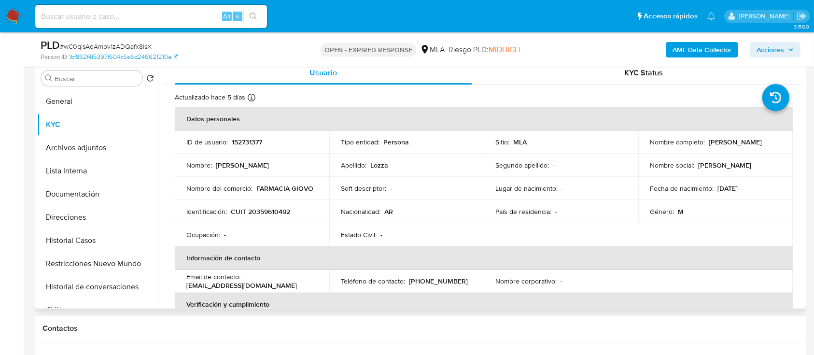
click at [267, 207] on p "CUIT 20359610492" at bounding box center [260, 211] width 59 height 9
click at [269, 209] on p "CUIT 20359610492" at bounding box center [260, 211] width 59 height 9
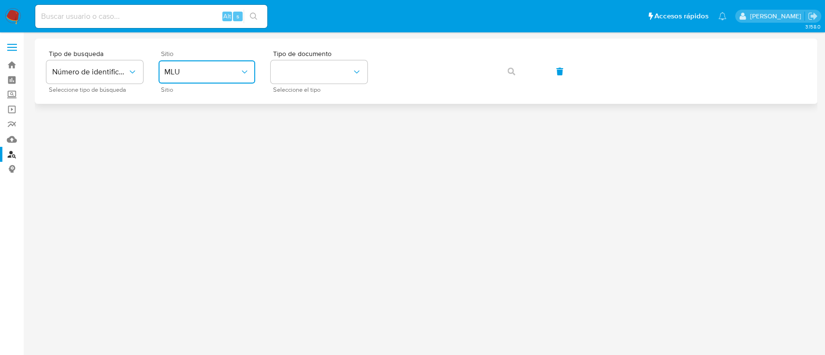
click at [233, 61] on button "MLU" at bounding box center [206, 71] width 97 height 23
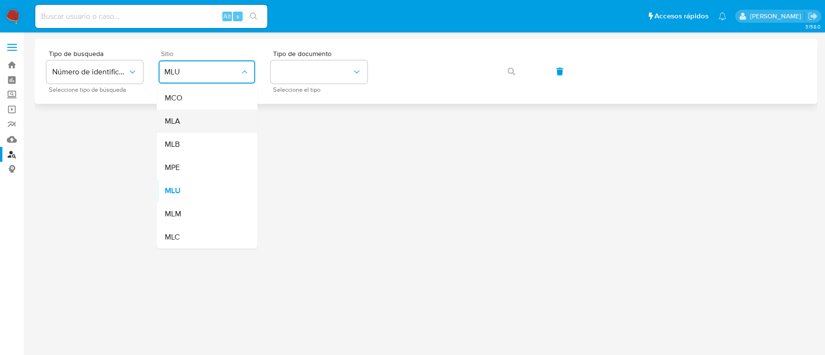
click at [207, 129] on div "MLA" at bounding box center [203, 121] width 79 height 23
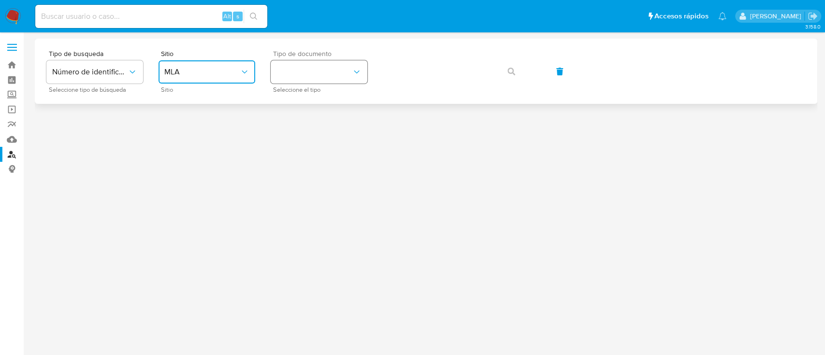
click at [326, 74] on button "identificationType" at bounding box center [319, 71] width 97 height 23
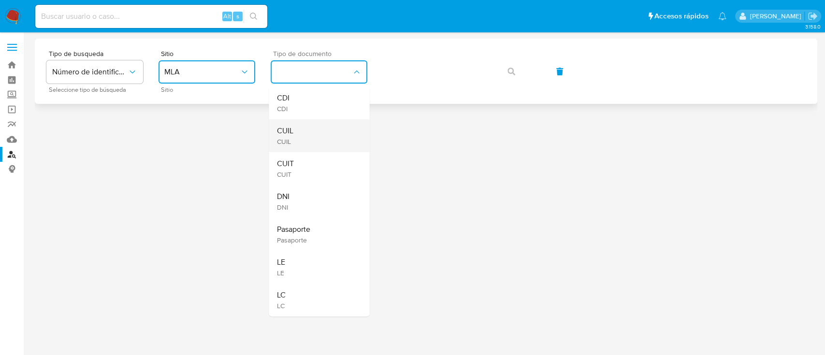
click at [325, 126] on div "CUIL CUIL" at bounding box center [315, 135] width 79 height 33
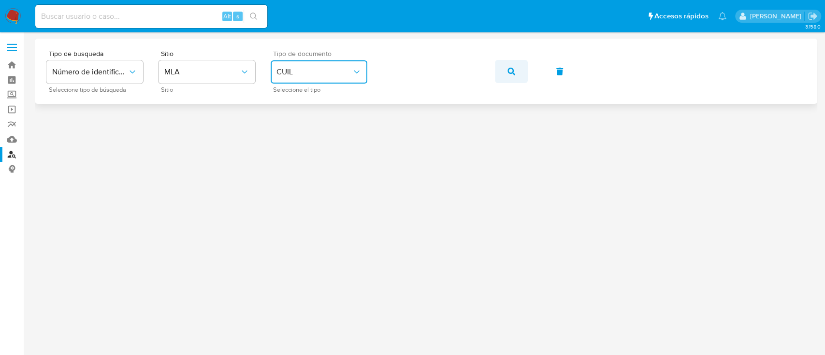
click at [512, 68] on icon "button" at bounding box center [511, 72] width 8 height 8
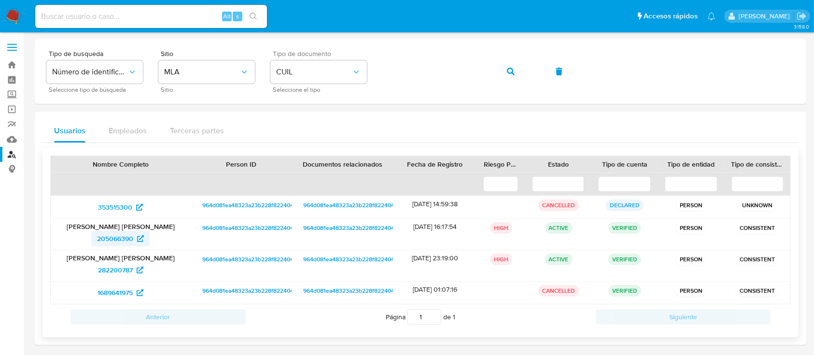
click at [109, 241] on span "205066390" at bounding box center [115, 238] width 36 height 15
click at [495, 74] on button "button" at bounding box center [511, 71] width 33 height 23
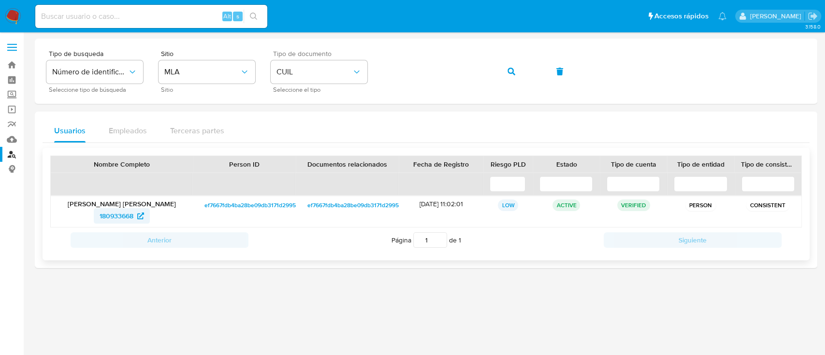
click at [129, 218] on span "180933668" at bounding box center [117, 215] width 34 height 15
click at [514, 68] on button "button" at bounding box center [511, 71] width 33 height 23
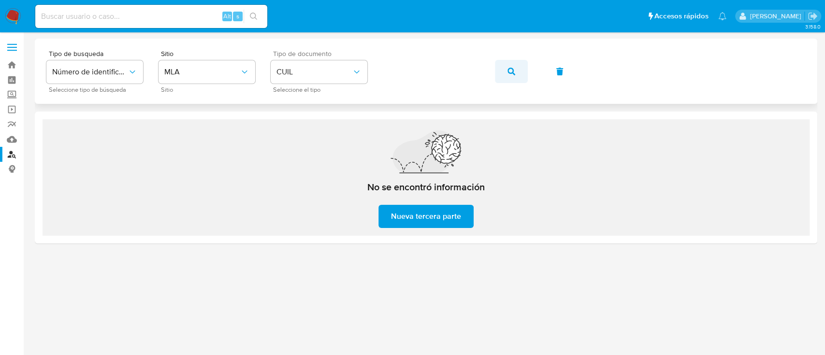
click at [511, 76] on span "button" at bounding box center [511, 71] width 8 height 21
click at [517, 77] on button "button" at bounding box center [511, 71] width 33 height 23
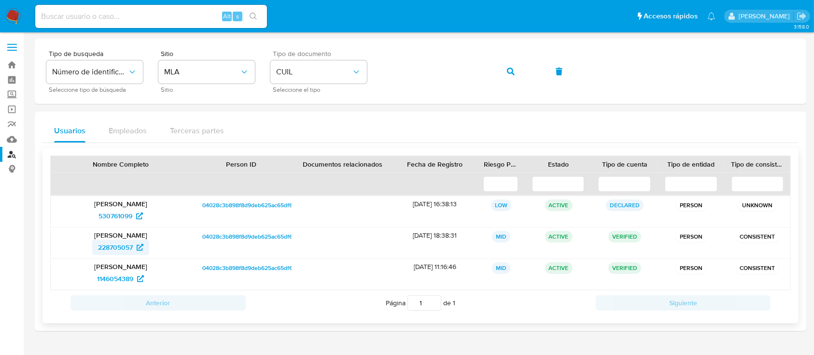
click at [132, 245] on span "228705057" at bounding box center [115, 247] width 35 height 15
click at [525, 71] on button "button" at bounding box center [511, 71] width 33 height 23
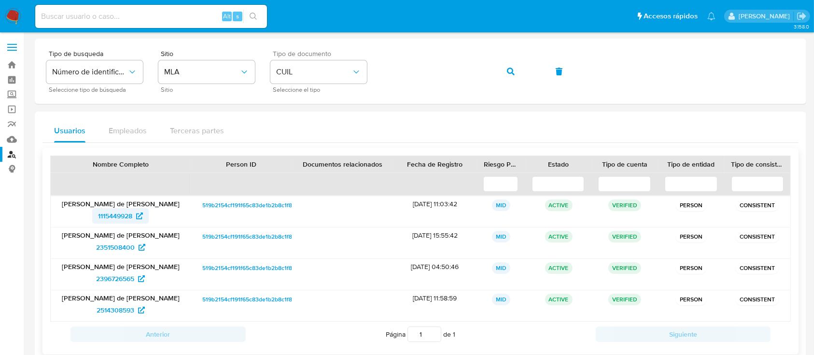
click at [132, 222] on span "1115449928" at bounding box center [115, 215] width 34 height 15
click at [508, 74] on icon "button" at bounding box center [511, 72] width 8 height 8
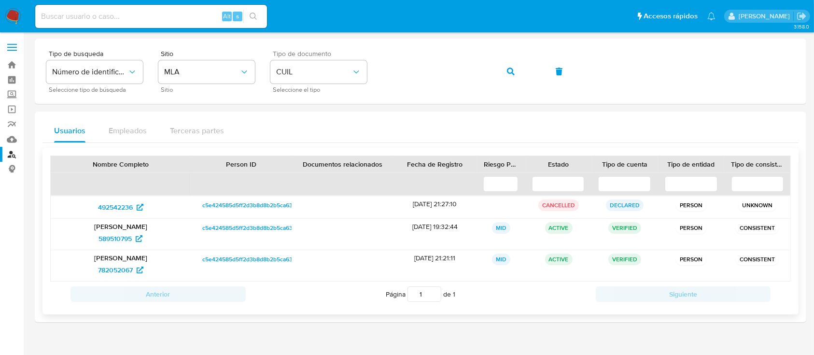
click at [125, 230] on div "[PERSON_NAME] 589510795" at bounding box center [121, 234] width 140 height 31
click at [130, 244] on span "589510795" at bounding box center [115, 238] width 33 height 15
click at [514, 70] on icon "button" at bounding box center [511, 72] width 8 height 8
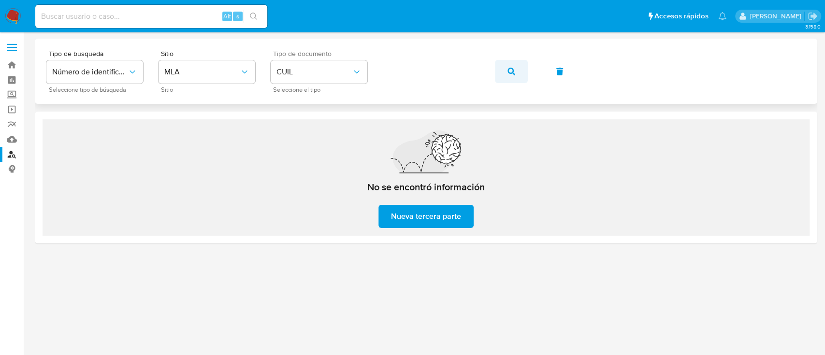
click at [500, 75] on button "button" at bounding box center [511, 71] width 33 height 23
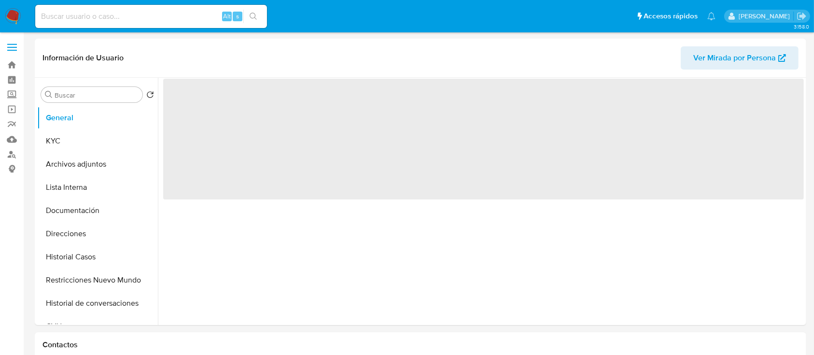
select select "10"
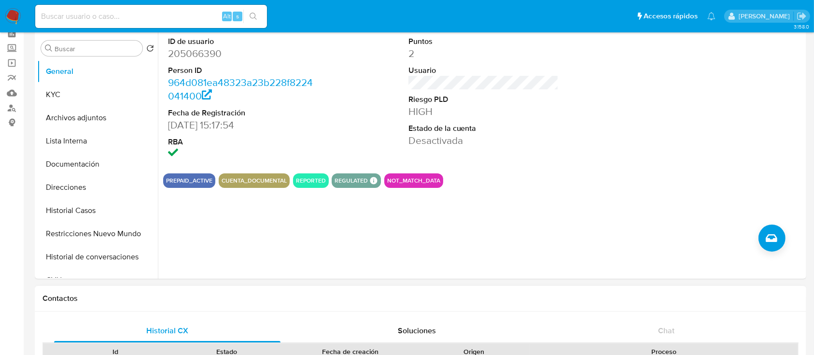
scroll to position [64, 0]
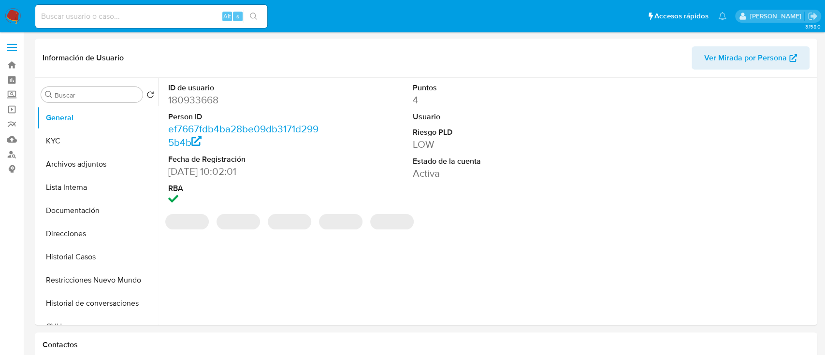
select select "10"
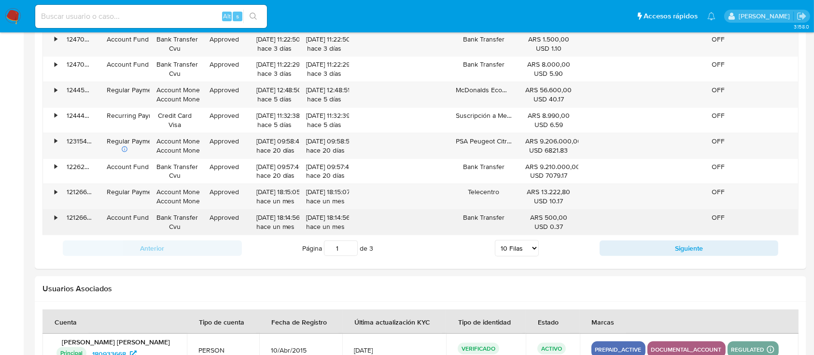
scroll to position [1131, 0]
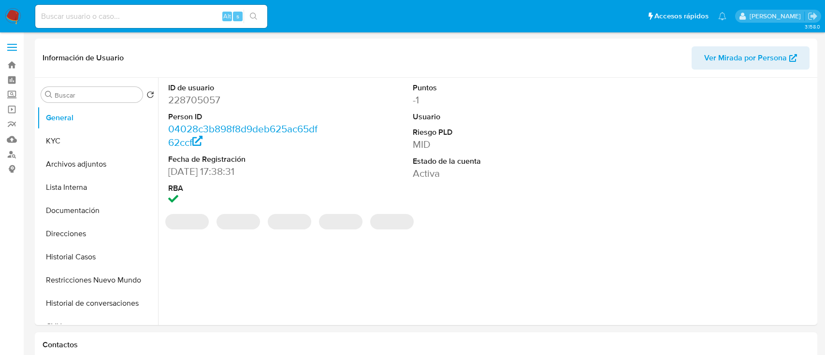
select select "10"
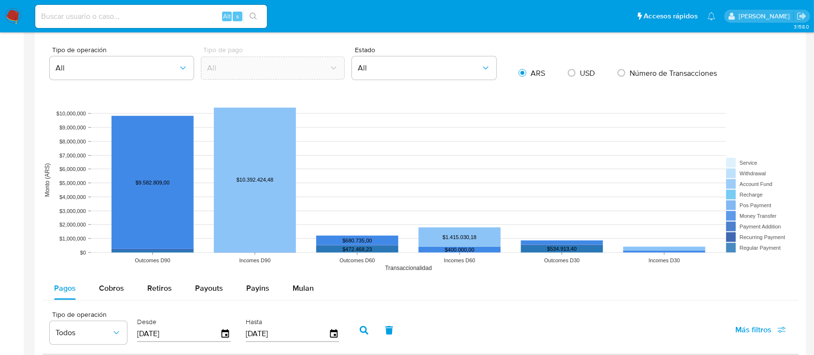
scroll to position [1195, 0]
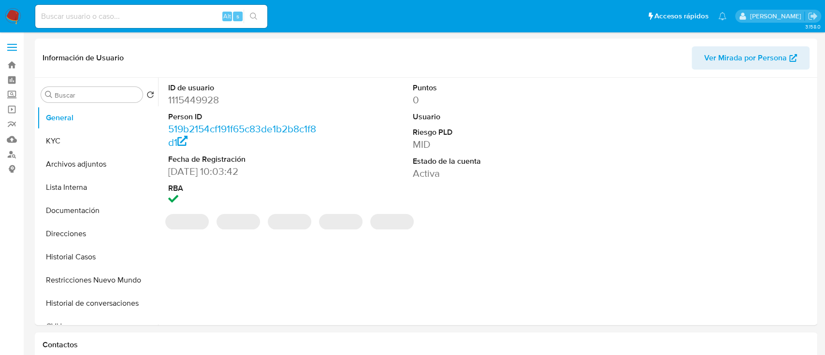
select select "10"
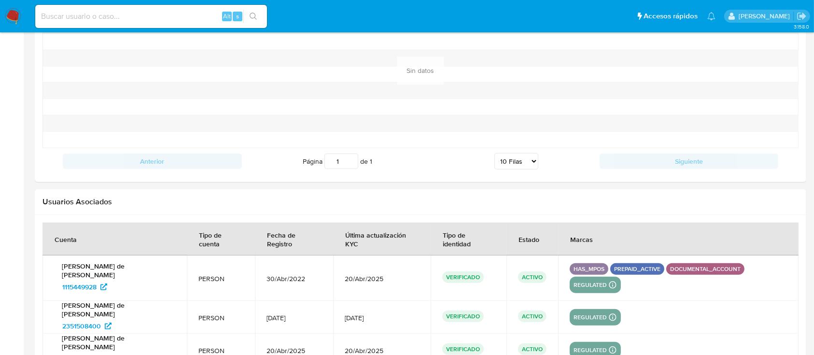
scroll to position [1136, 0]
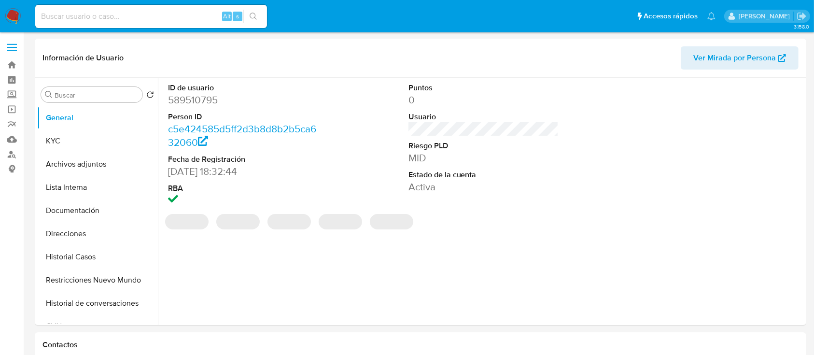
select select "10"
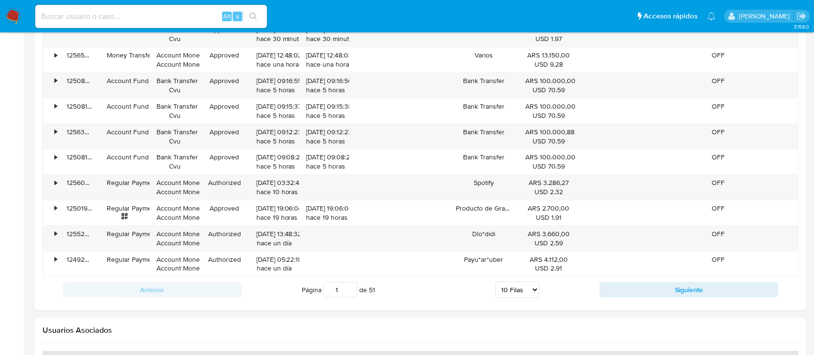
scroll to position [1129, 0]
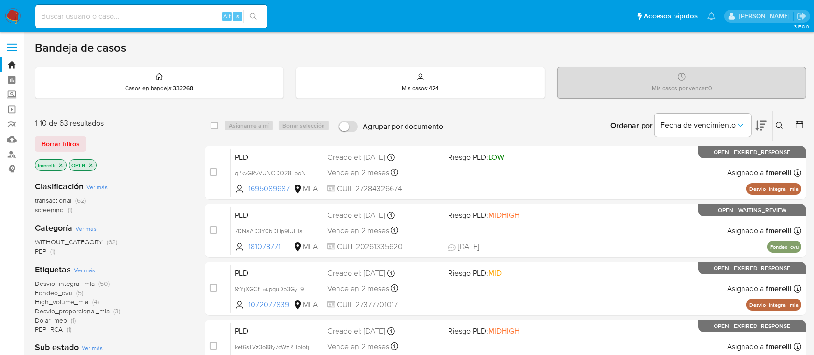
click at [781, 125] on icon at bounding box center [780, 126] width 8 height 8
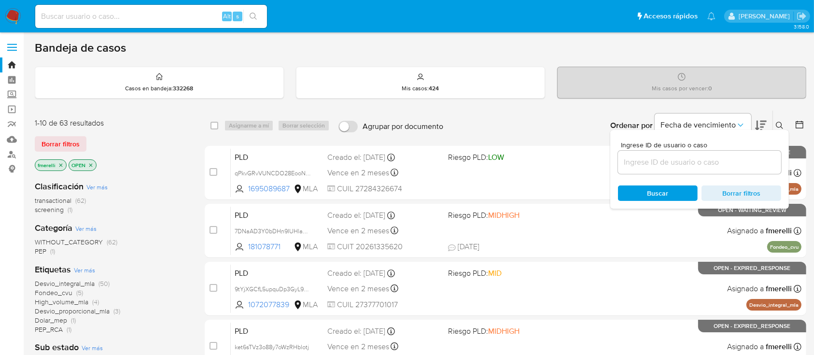
click at [704, 166] on input at bounding box center [699, 162] width 163 height 13
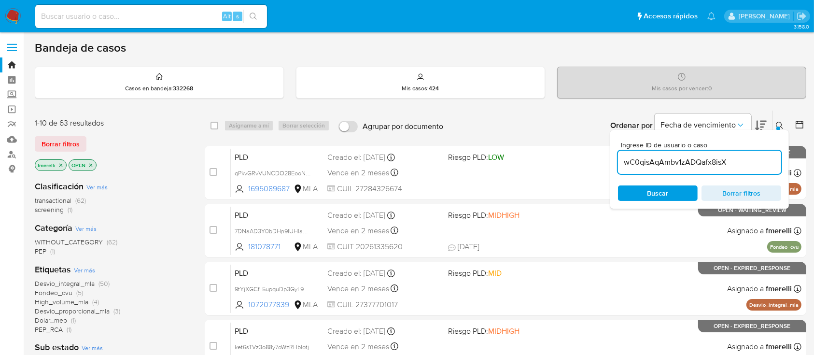
type input "wC0qisAqAmbv1zADQafx8isX"
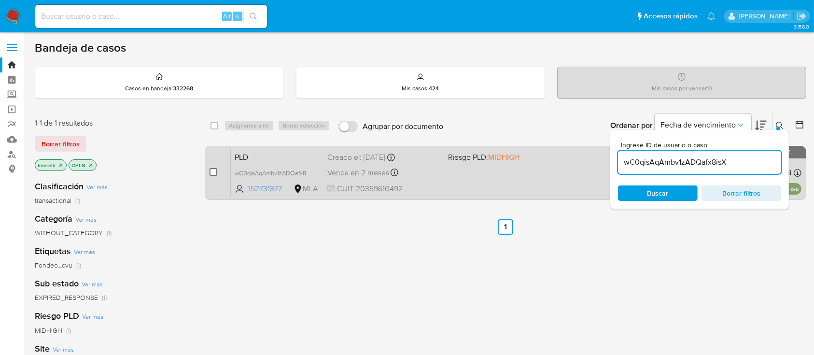
click at [215, 171] on input "checkbox" at bounding box center [214, 172] width 8 height 8
checkbox input "true"
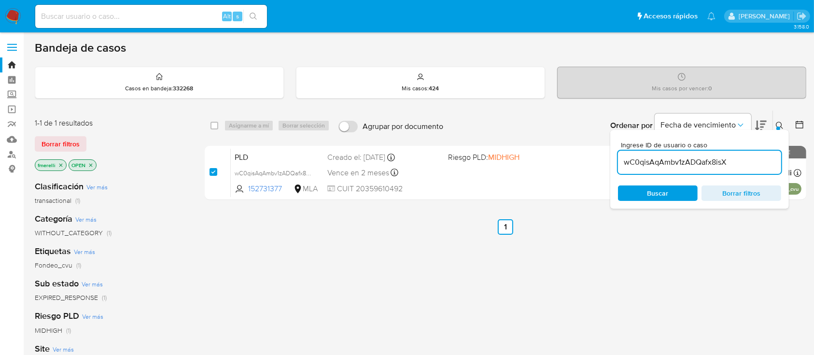
checkbox input "true"
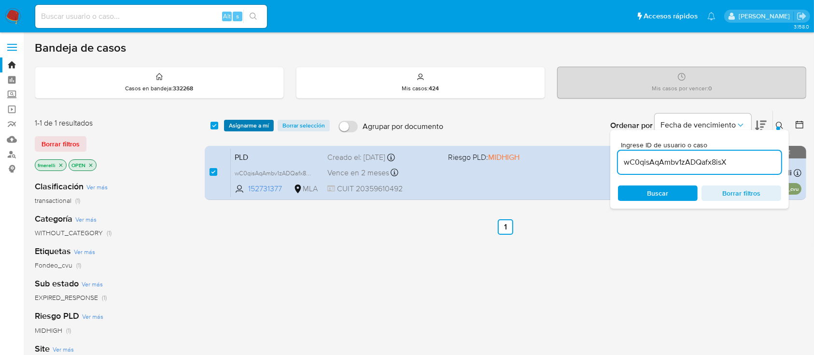
click at [250, 121] on span "Asignarme a mí" at bounding box center [249, 126] width 40 height 10
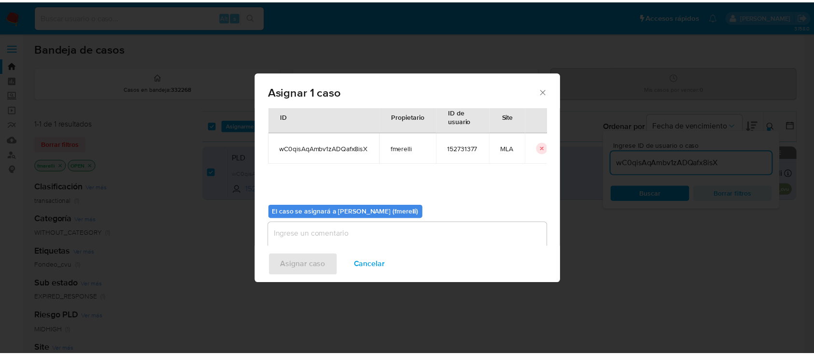
scroll to position [49, 0]
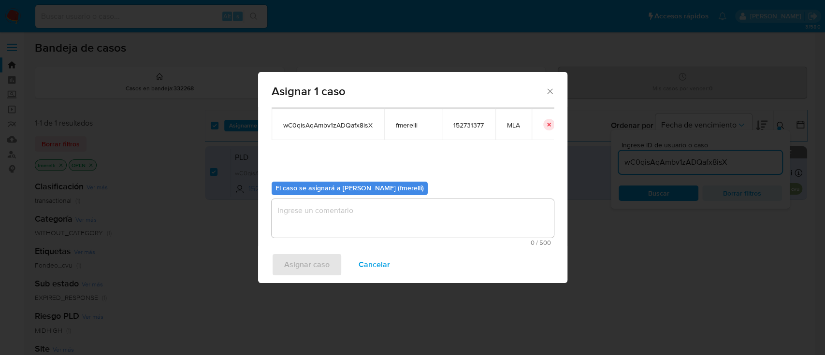
click at [298, 229] on textarea "assign-modal" at bounding box center [412, 218] width 282 height 39
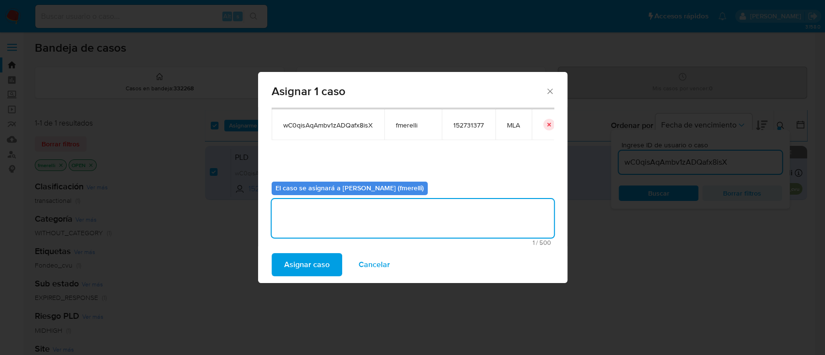
click at [281, 276] on button "Asignar caso" at bounding box center [306, 264] width 71 height 23
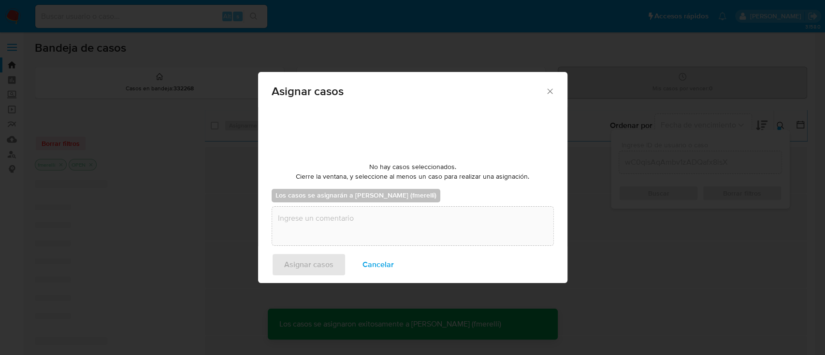
checkbox input "false"
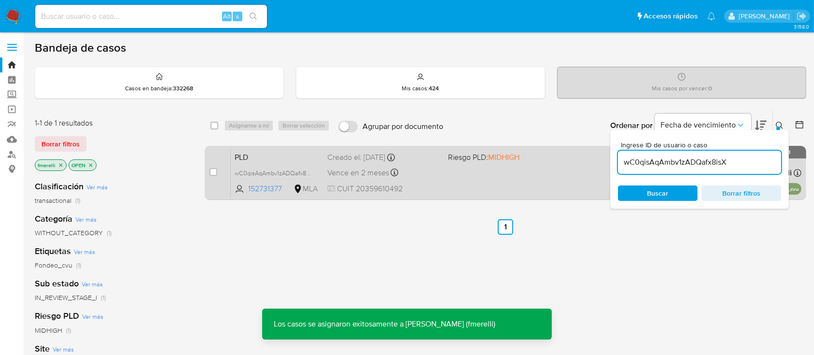
click at [464, 185] on div "PLD wC0qisAqAmbv1zADQafx8isX 152731377 MLA Riesgo PLD: MIDHIGH Creado el: [DATE…" at bounding box center [516, 172] width 571 height 49
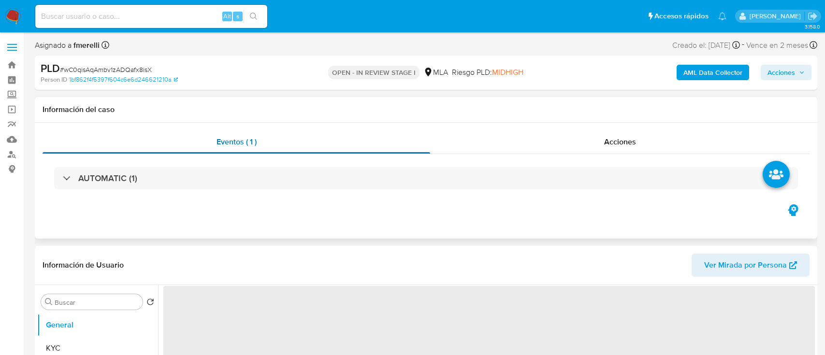
select select "10"
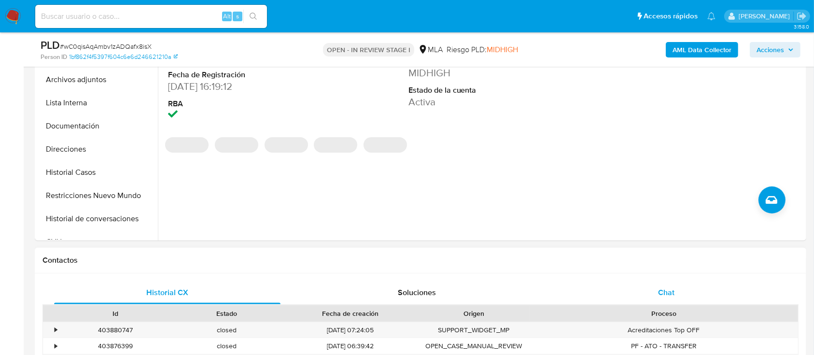
click at [588, 289] on div "Chat" at bounding box center [667, 292] width 227 height 23
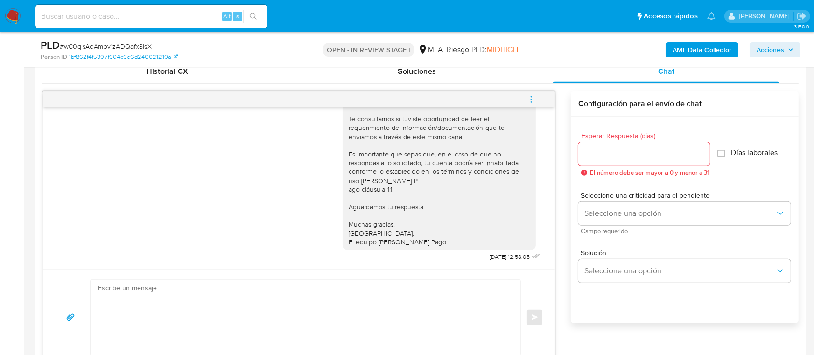
scroll to position [451, 0]
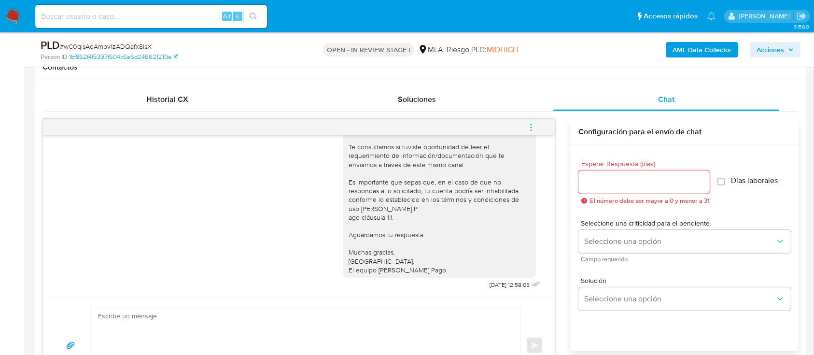
click at [529, 123] on icon "menu-action" at bounding box center [531, 127] width 9 height 9
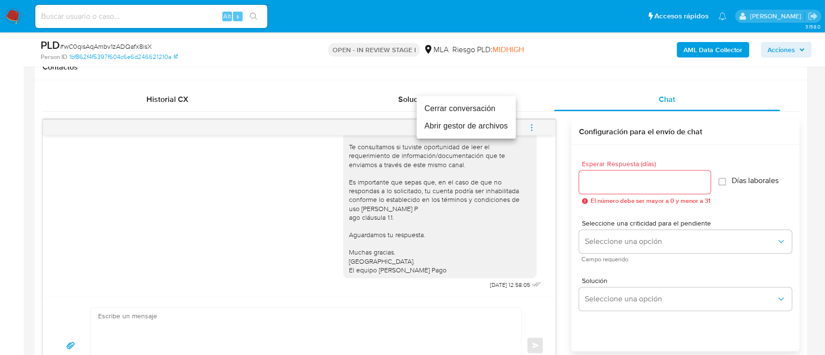
click at [459, 107] on li "Cerrar conversación" at bounding box center [465, 108] width 99 height 17
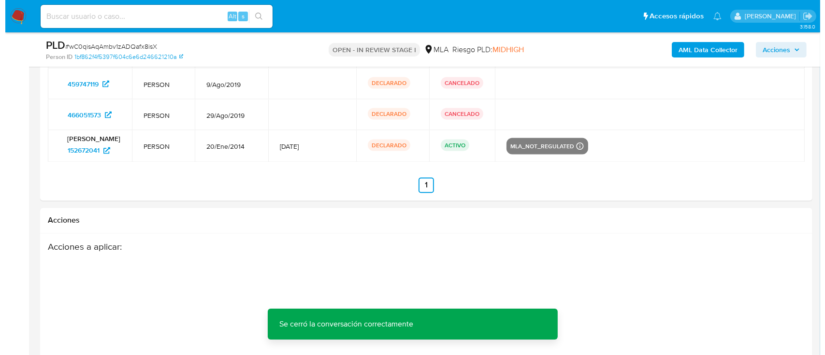
scroll to position [1825, 0]
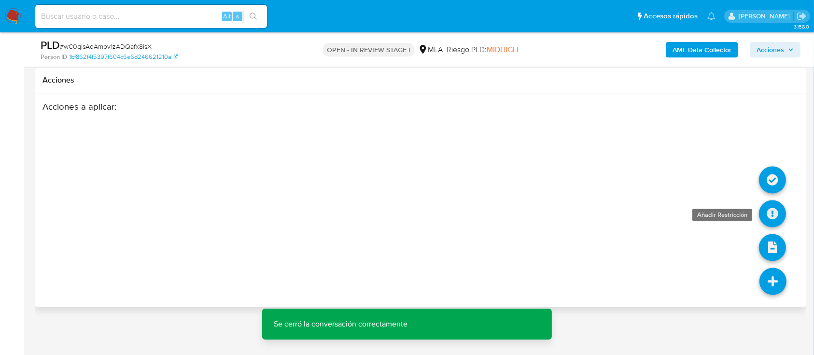
click at [772, 212] on icon at bounding box center [772, 213] width 27 height 27
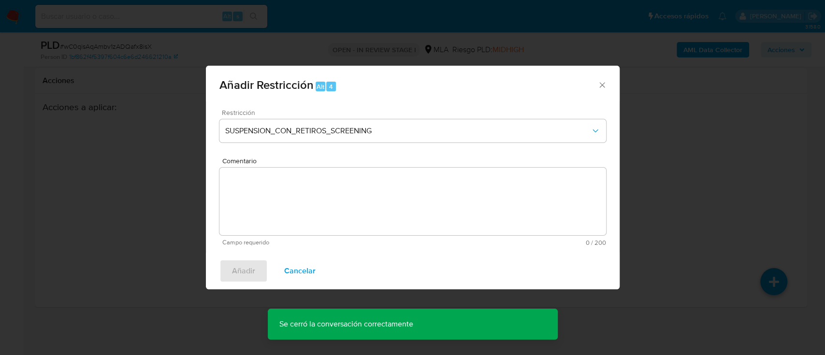
click at [392, 117] on div "Restricción SUSPENSION_CON_RETIROS_SCREENING" at bounding box center [412, 132] width 386 height 46
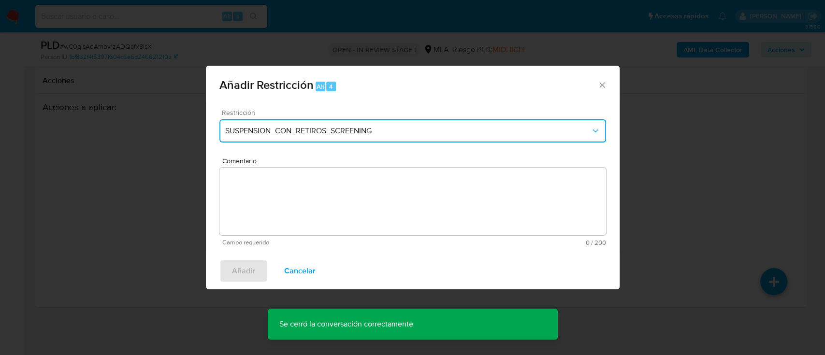
click at [384, 124] on button "SUSPENSION_CON_RETIROS_SCREENING" at bounding box center [412, 130] width 386 height 23
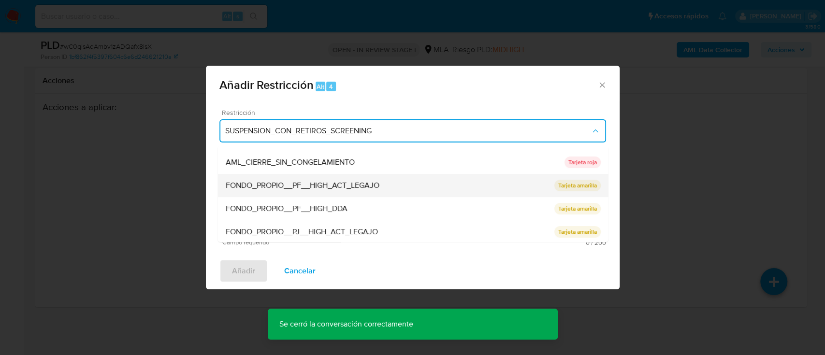
scroll to position [193, 0]
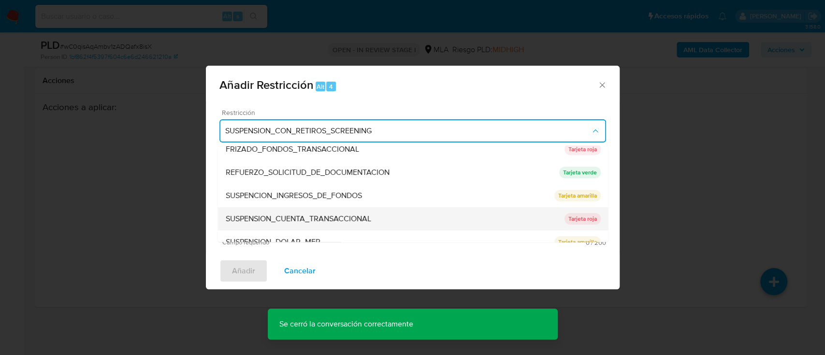
click at [365, 216] on span "SUSPENSION_CUENTA_TRANSACCIONAL" at bounding box center [297, 219] width 145 height 10
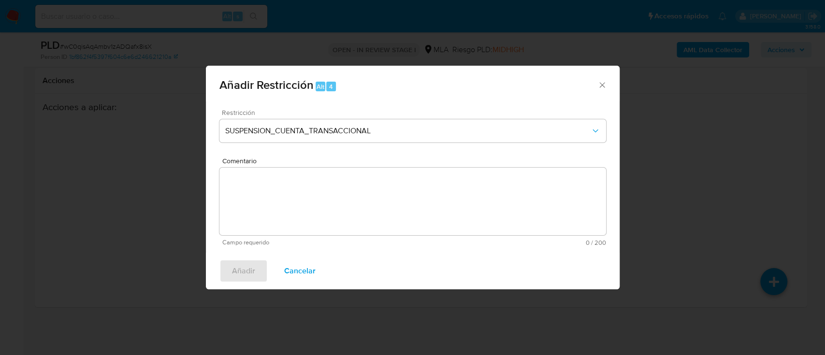
click at [362, 214] on textarea "Comentario" at bounding box center [412, 202] width 386 height 68
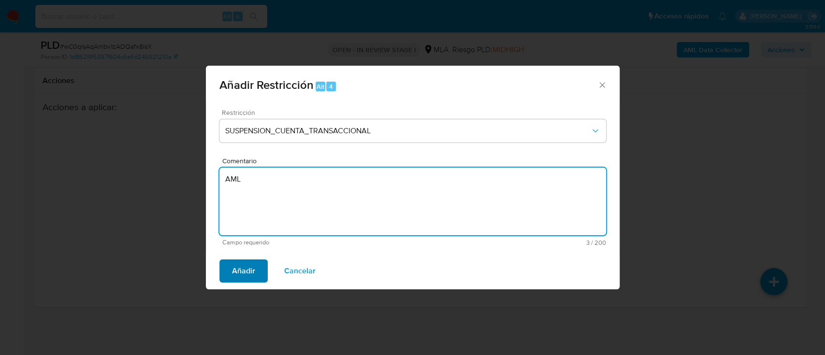
type textarea "AML"
click at [256, 265] on button "Añadir" at bounding box center [243, 270] width 48 height 23
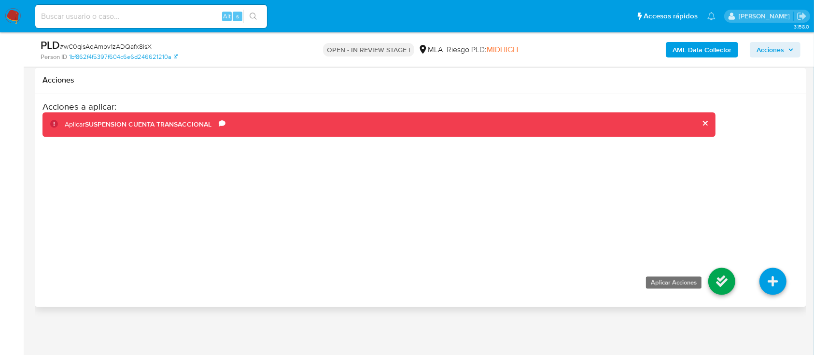
click at [722, 287] on icon at bounding box center [722, 281] width 27 height 27
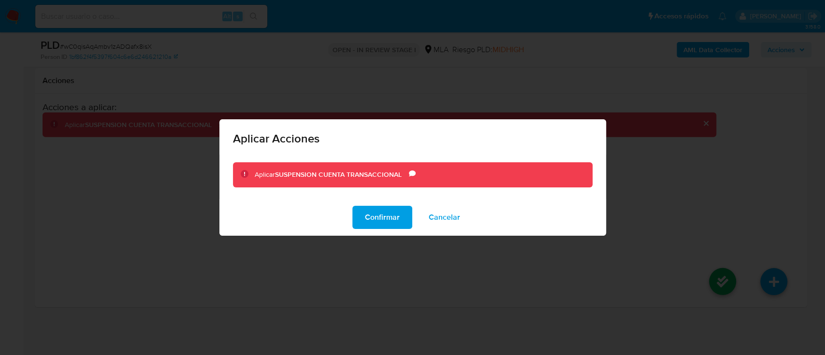
click at [453, 209] on span "Cancelar" at bounding box center [444, 217] width 31 height 21
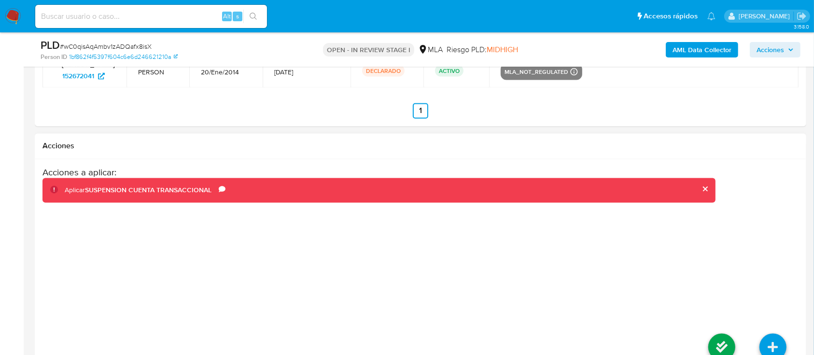
scroll to position [1761, 0]
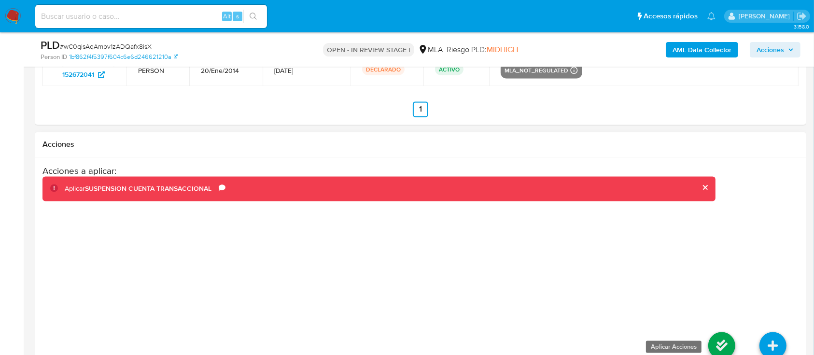
click at [728, 343] on icon at bounding box center [722, 345] width 27 height 27
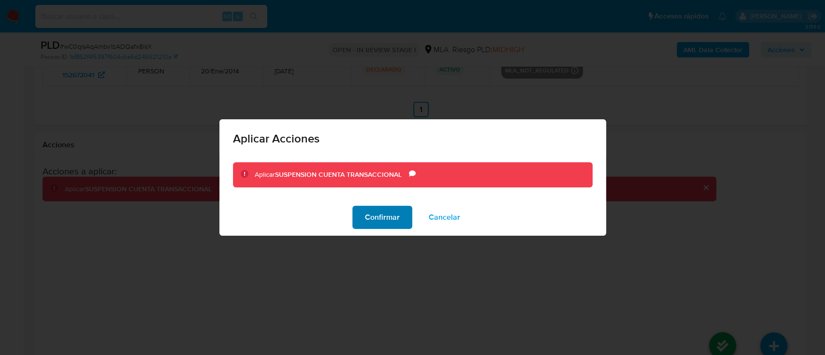
click at [386, 216] on span "Confirmar" at bounding box center [382, 217] width 35 height 21
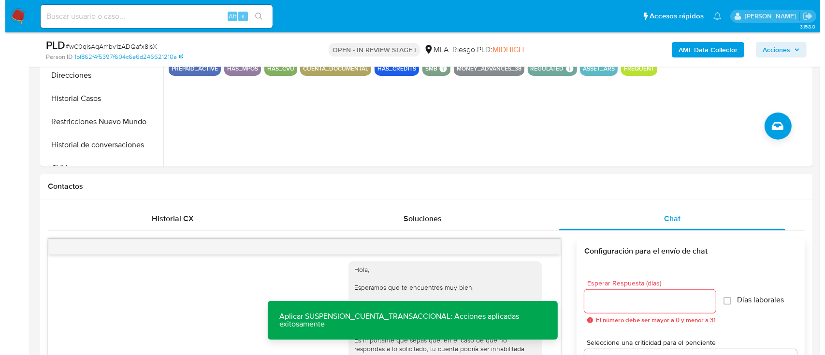
scroll to position [151, 0]
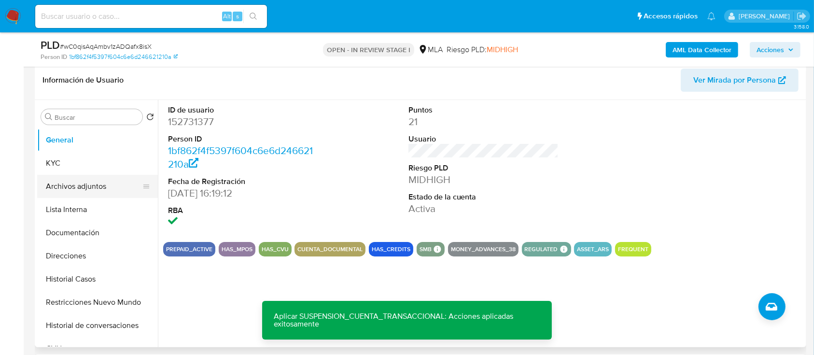
click at [99, 187] on button "Archivos adjuntos" at bounding box center [93, 186] width 113 height 23
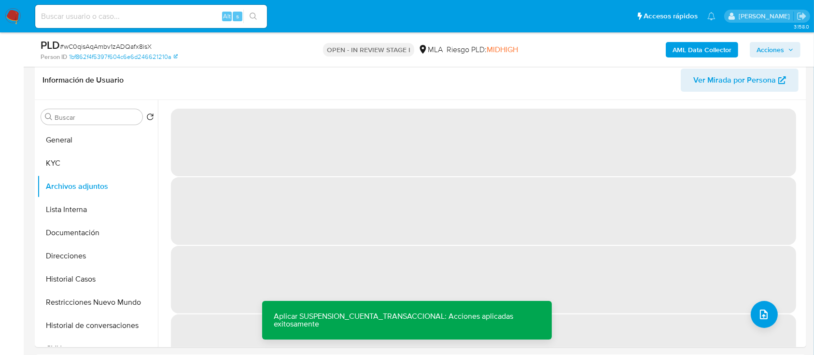
click at [700, 50] on b "AML Data Collector" at bounding box center [702, 49] width 59 height 15
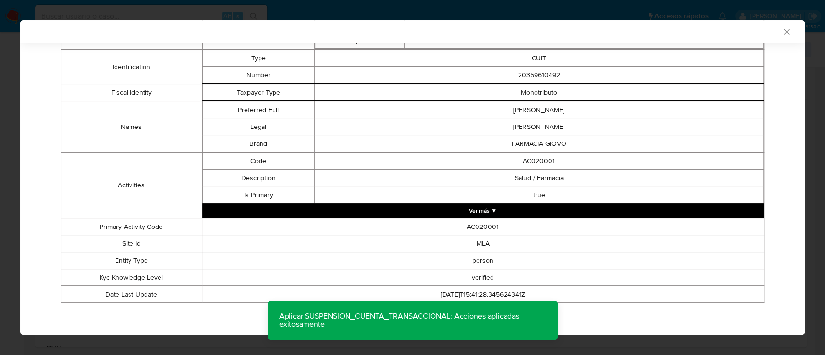
scroll to position [0, 0]
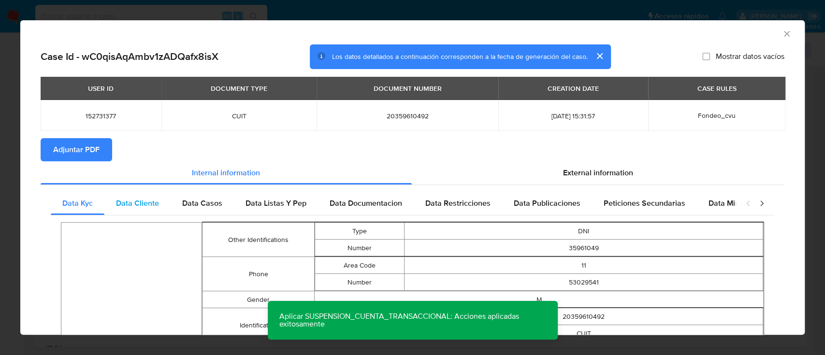
click at [139, 199] on span "Data Cliente" at bounding box center [137, 203] width 43 height 11
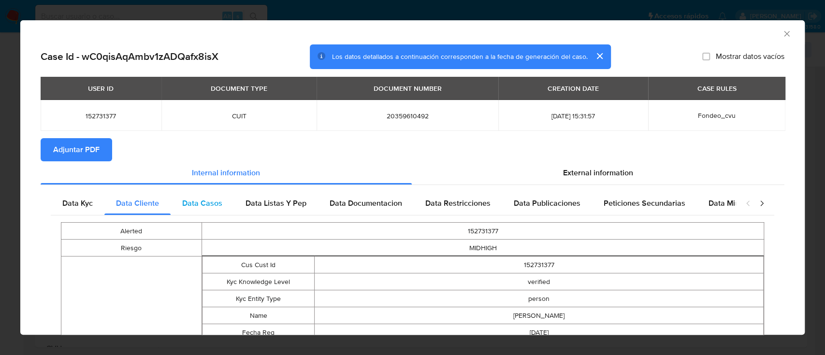
click at [228, 200] on div "Data Casos" at bounding box center [202, 203] width 63 height 23
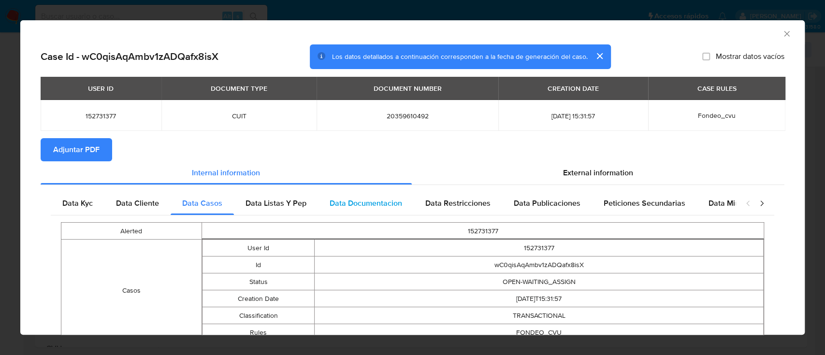
scroll to position [55, 0]
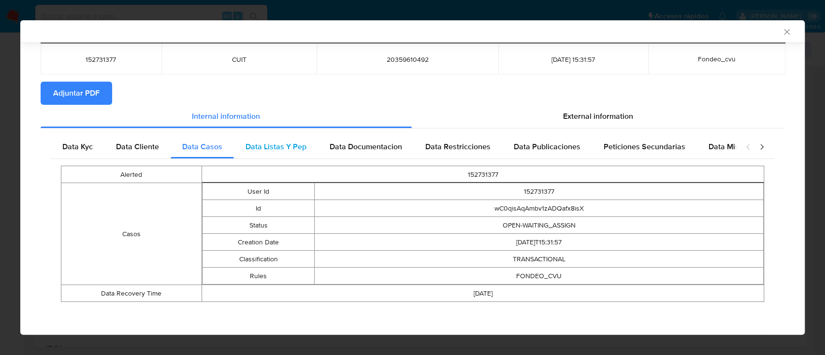
click at [306, 150] on div "Data Listas Y Pep" at bounding box center [276, 146] width 84 height 23
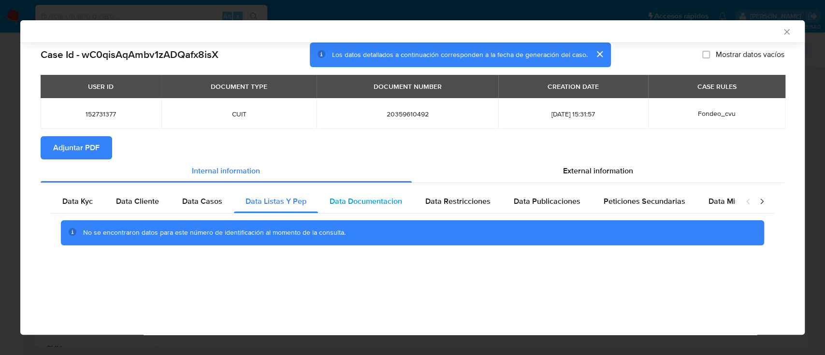
click at [366, 203] on span "Data Documentacion" at bounding box center [365, 201] width 72 height 11
click at [478, 199] on span "Data Restricciones" at bounding box center [457, 201] width 65 height 11
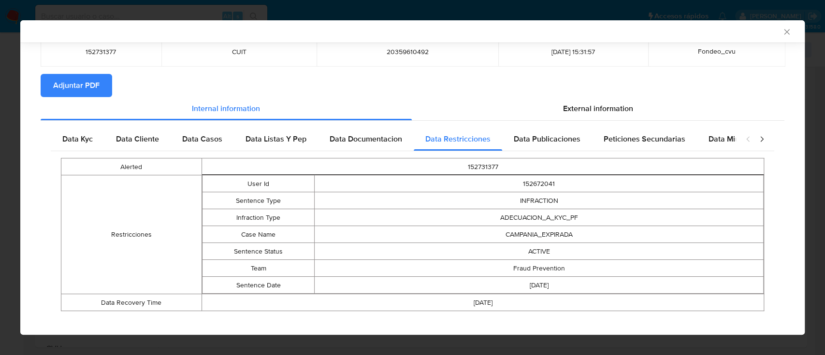
scroll to position [72, 0]
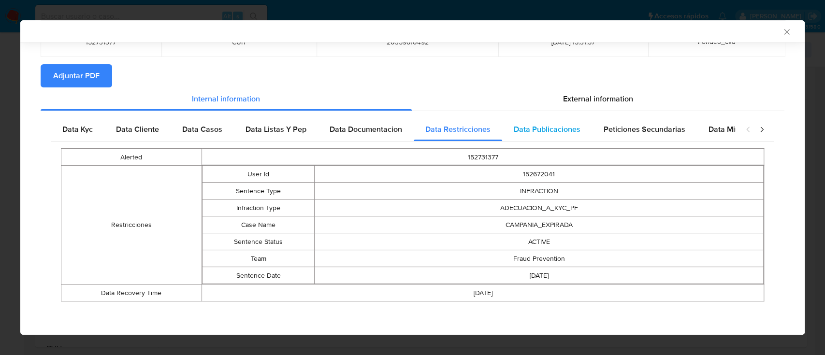
click at [531, 137] on div "Data Publicaciones" at bounding box center [547, 129] width 90 height 23
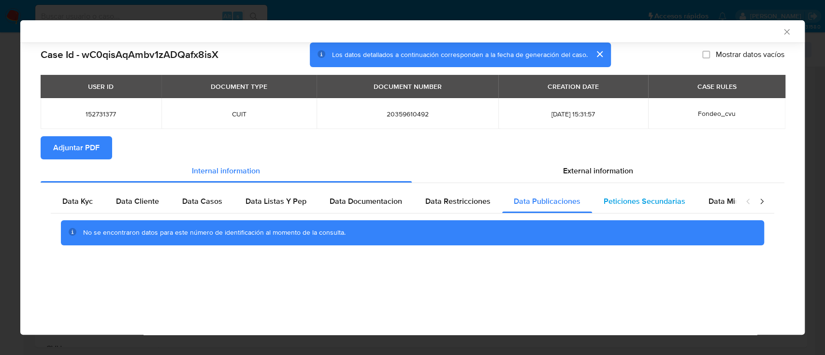
click at [647, 213] on div "Peticiones Secundarias" at bounding box center [644, 201] width 105 height 23
click at [723, 201] on span "Data Minoridad" at bounding box center [734, 201] width 53 height 11
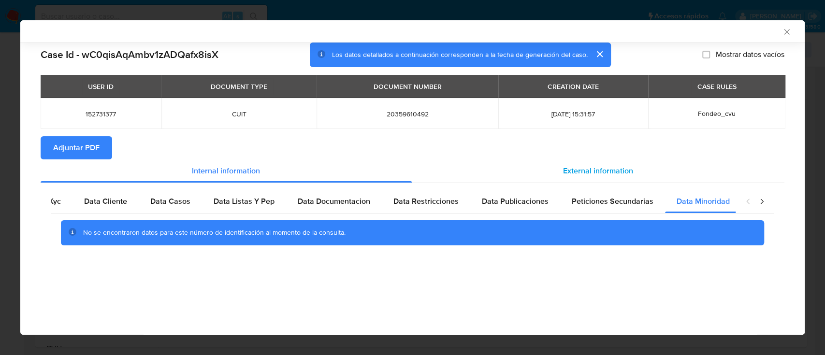
scroll to position [0, 32]
click at [587, 176] on span "External information" at bounding box center [598, 170] width 70 height 11
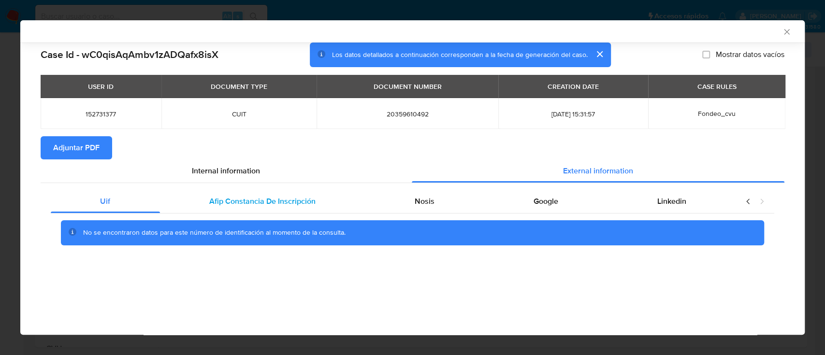
scroll to position [0, 0]
click at [193, 214] on div "No se encontraron datos para este número de identificación al momento de la con…" at bounding box center [412, 233] width 723 height 39
click at [216, 207] on span "Afip Constancia De Inscripción" at bounding box center [262, 201] width 106 height 11
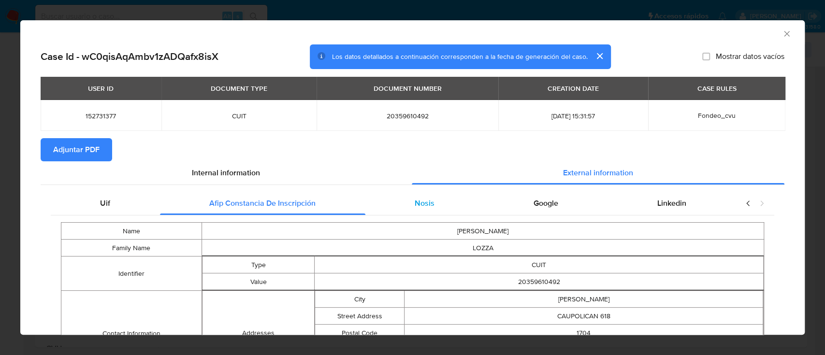
click at [414, 202] on span "Nosis" at bounding box center [424, 203] width 20 height 11
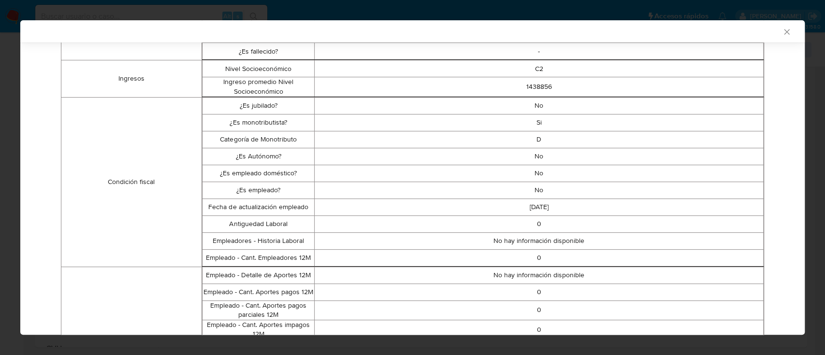
scroll to position [108, 0]
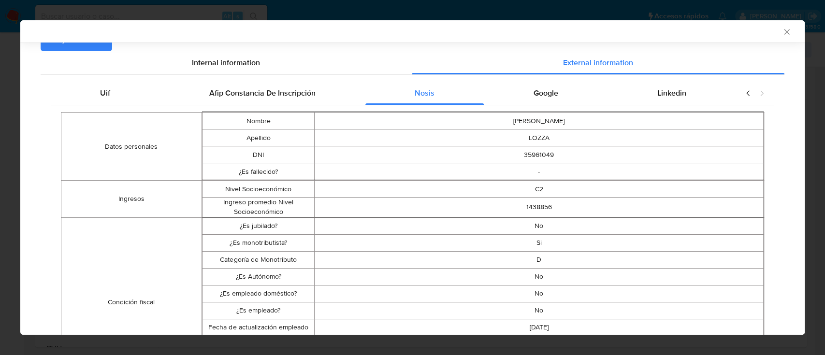
drag, startPoint x: 532, startPoint y: 102, endPoint x: 554, endPoint y: 102, distance: 21.3
click at [532, 102] on div "Google" at bounding box center [546, 93] width 124 height 23
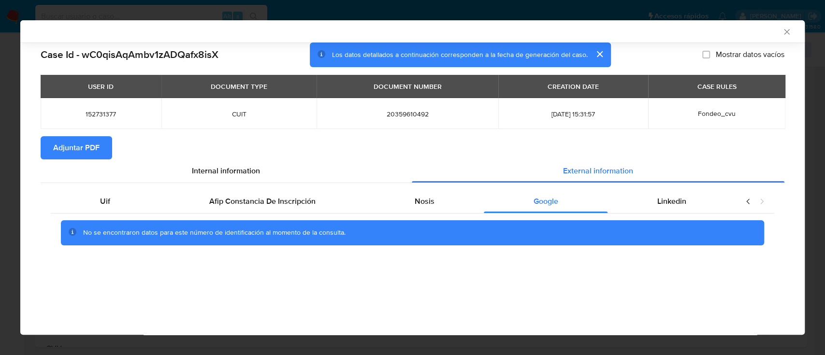
scroll to position [0, 0]
click at [659, 205] on span "Linkedin" at bounding box center [671, 201] width 29 height 11
click at [72, 141] on span "Adjuntar PDF" at bounding box center [76, 147] width 46 height 21
click at [783, 29] on icon "Cerrar ventana" at bounding box center [787, 32] width 10 height 10
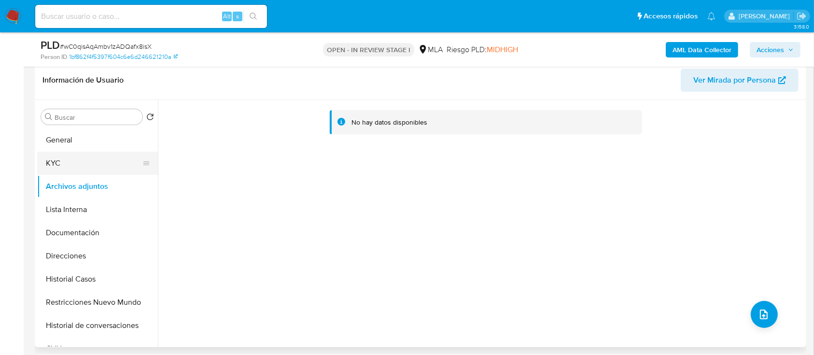
click at [46, 168] on button "KYC" at bounding box center [93, 163] width 113 height 23
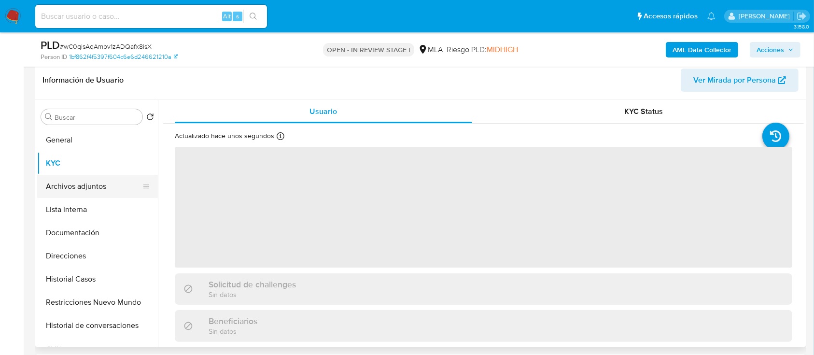
click at [64, 184] on button "Archivos adjuntos" at bounding box center [93, 186] width 113 height 23
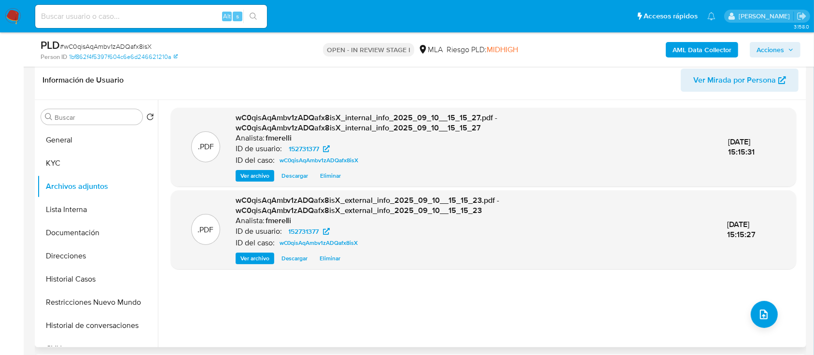
click at [269, 177] on button "Ver archivo" at bounding box center [255, 176] width 39 height 12
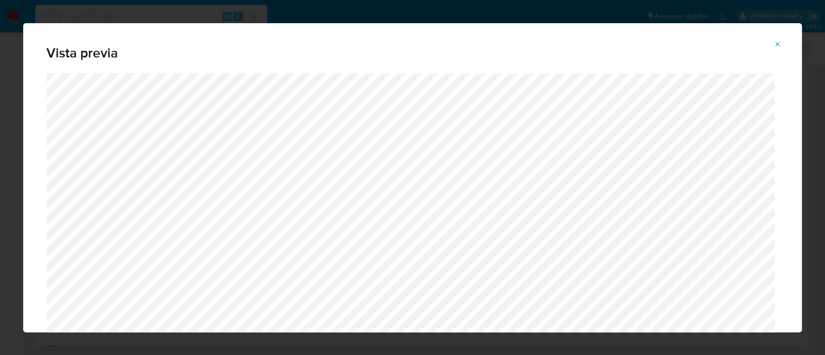
click at [780, 42] on icon "Attachment preview" at bounding box center [777, 45] width 8 height 8
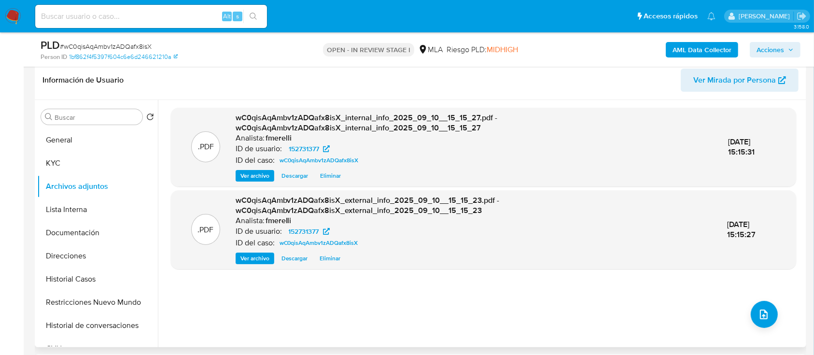
click at [262, 265] on div ".PDF wC0qisAqAmbv1zADQafx8isX_external_info_2025_09_10__15_15_23.pdf - wC0qisAq…" at bounding box center [484, 229] width 626 height 79
click at [262, 257] on span "Ver archivo" at bounding box center [255, 259] width 29 height 10
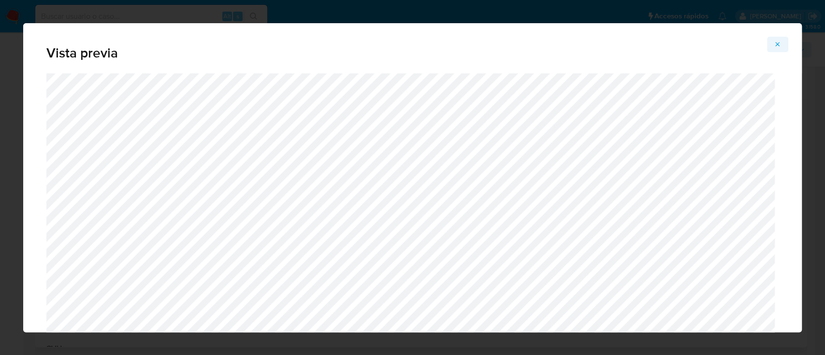
click at [777, 50] on span "Attachment preview" at bounding box center [777, 45] width 8 height 14
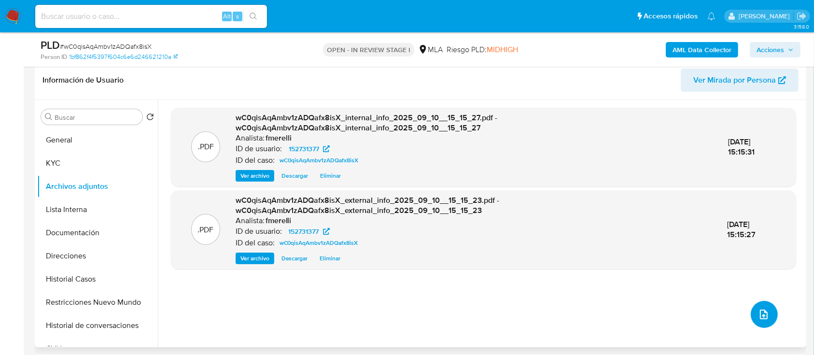
click at [765, 310] on icon "upload-file" at bounding box center [764, 315] width 12 height 12
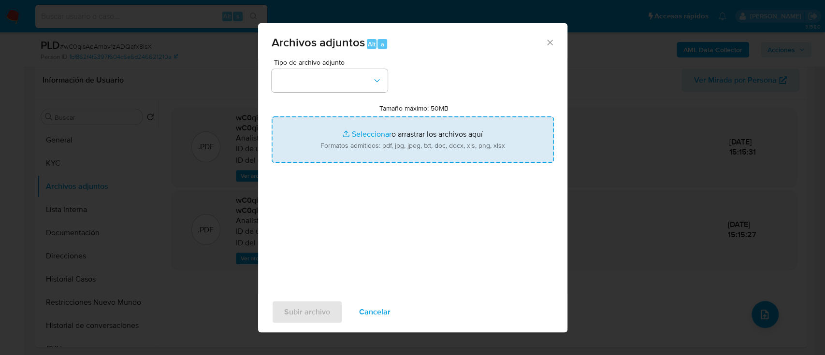
type input "C:\fakepath\NOSIS_Manager_InformeIndividual_20359610492_654927_20250910141942.p…"
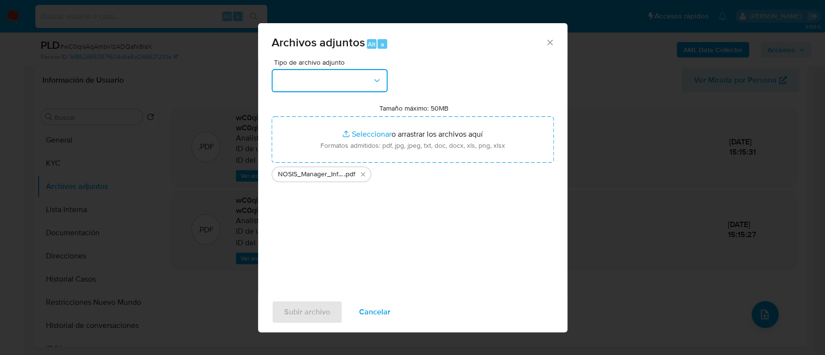
click at [329, 86] on button "button" at bounding box center [329, 80] width 116 height 23
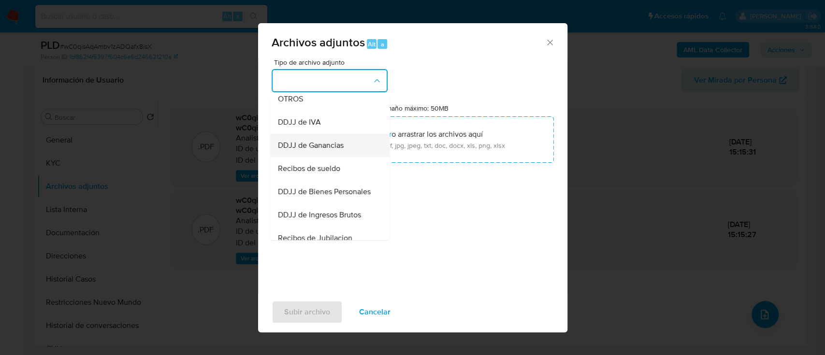
scroll to position [322, 0]
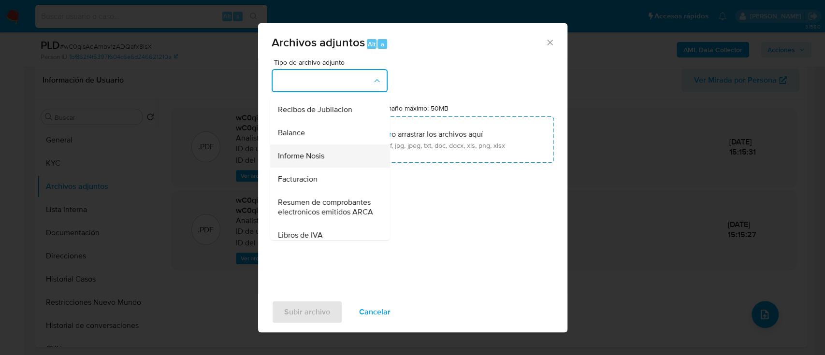
click at [330, 168] on div "Informe Nosis" at bounding box center [326, 155] width 99 height 23
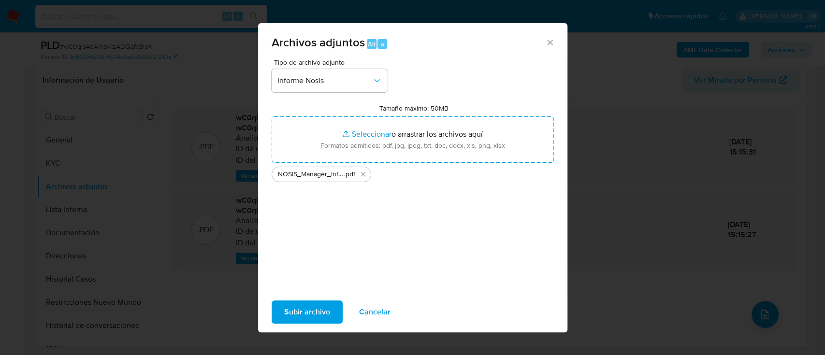
click at [310, 312] on span "Subir archivo" at bounding box center [307, 311] width 46 height 21
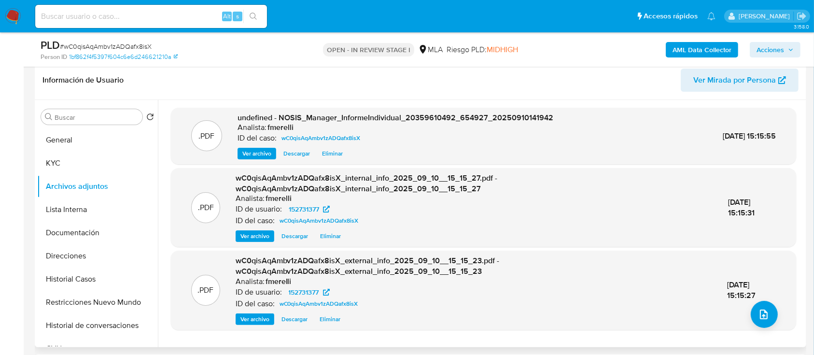
click at [257, 158] on span "Ver archivo" at bounding box center [257, 154] width 29 height 10
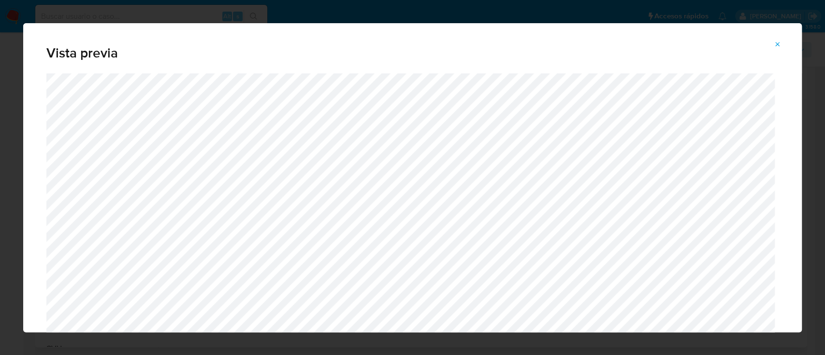
drag, startPoint x: 772, startPoint y: 46, endPoint x: 777, endPoint y: 128, distance: 81.3
click at [772, 46] on button "Attachment preview" at bounding box center [777, 44] width 21 height 15
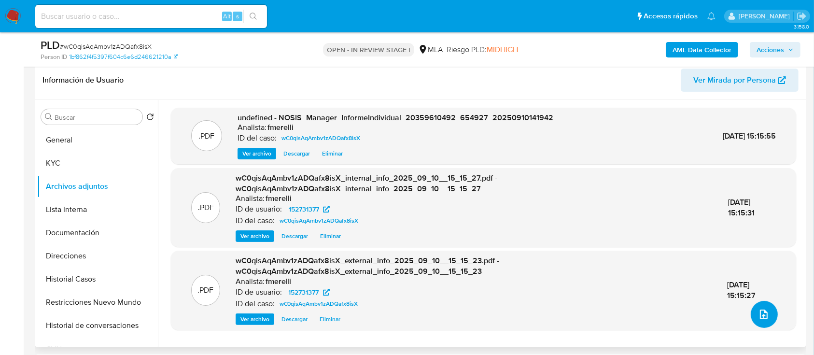
click at [766, 321] on button "upload-file" at bounding box center [764, 314] width 27 height 27
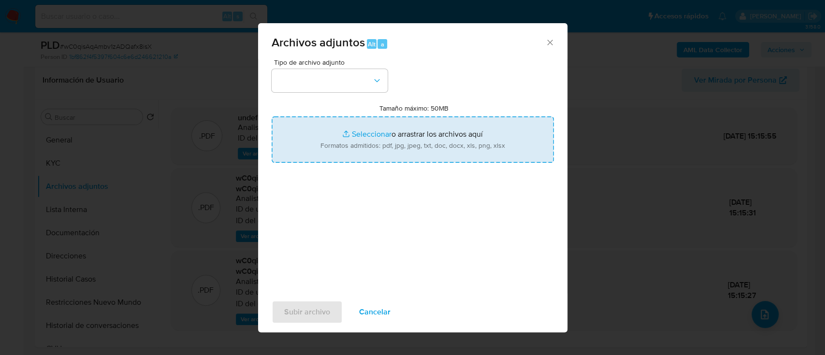
type input "C:\fakepath\Caselog wC0qisAqAmbv1zADQafx8isX_2025_08_18_23_18_26.docx"
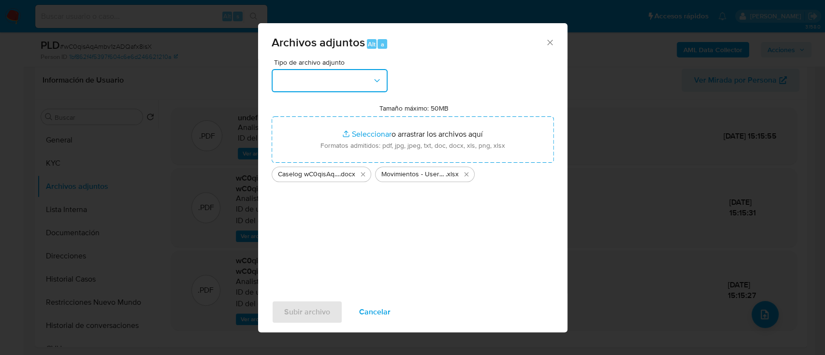
click at [316, 85] on button "button" at bounding box center [329, 80] width 116 height 23
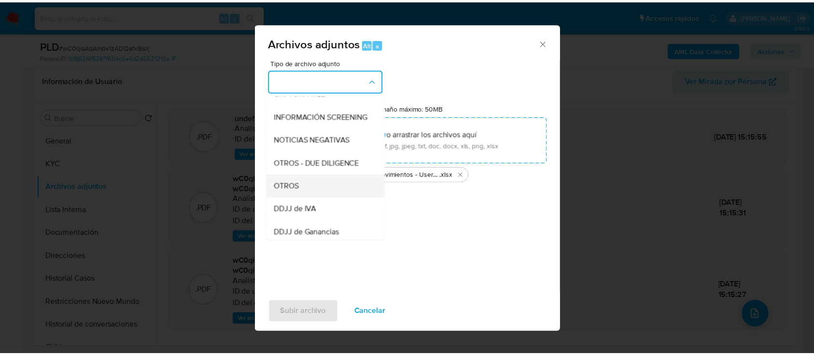
scroll to position [129, 0]
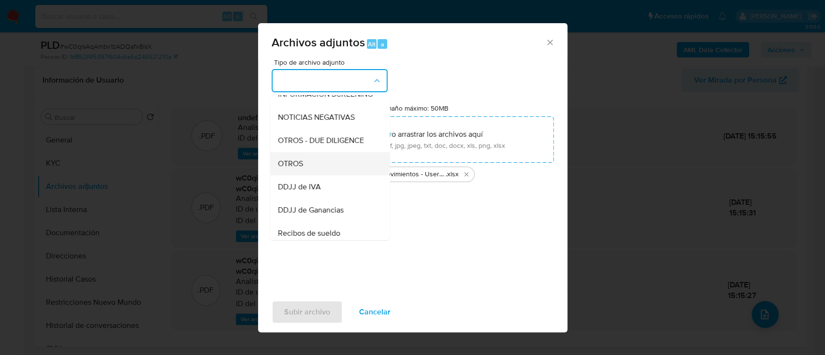
click at [343, 175] on div "OTROS" at bounding box center [326, 163] width 99 height 23
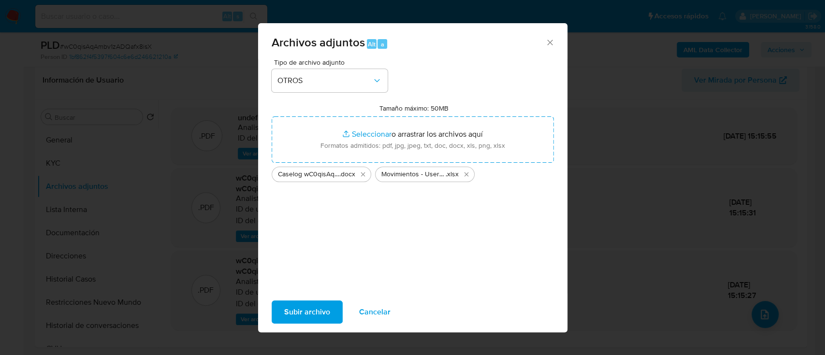
click at [323, 311] on span "Subir archivo" at bounding box center [307, 311] width 46 height 21
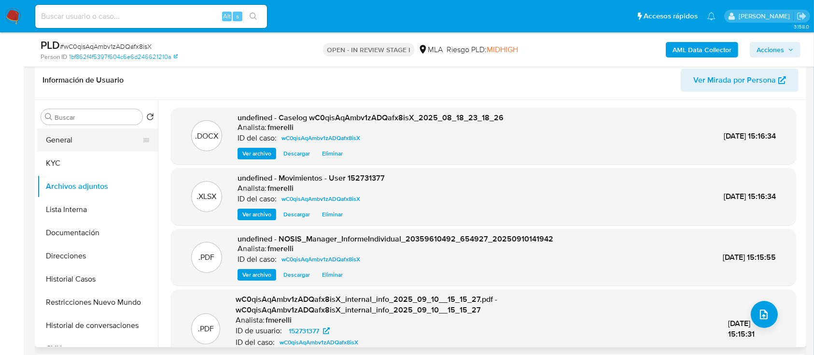
click at [103, 143] on button "General" at bounding box center [93, 140] width 113 height 23
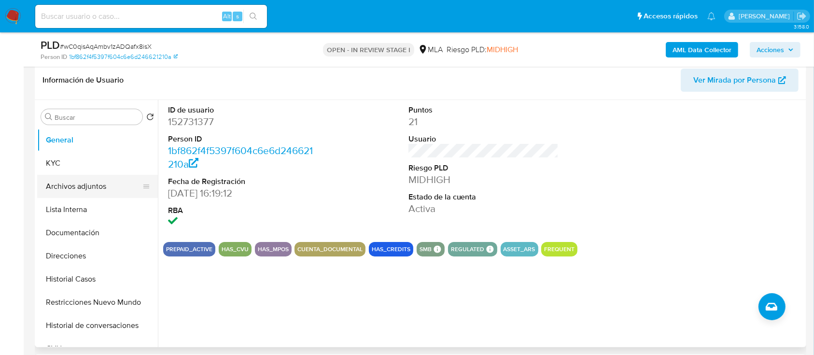
click at [84, 190] on button "Archivos adjuntos" at bounding box center [93, 186] width 113 height 23
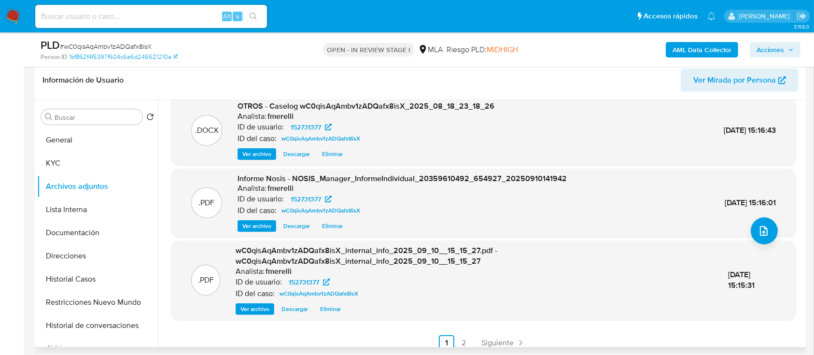
scroll to position [92, 0]
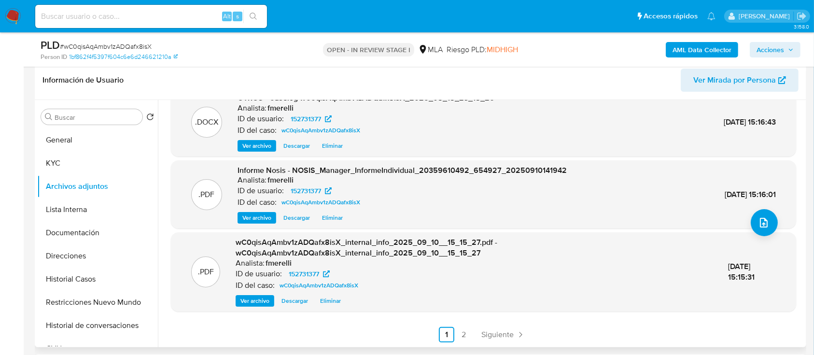
click at [494, 325] on div ".XLSX OTROS - Movimientos - User 152731377 Analista: fmerelli ID de usuario: 15…" at bounding box center [484, 179] width 626 height 327
click at [490, 334] on span "Siguiente" at bounding box center [498, 335] width 32 height 8
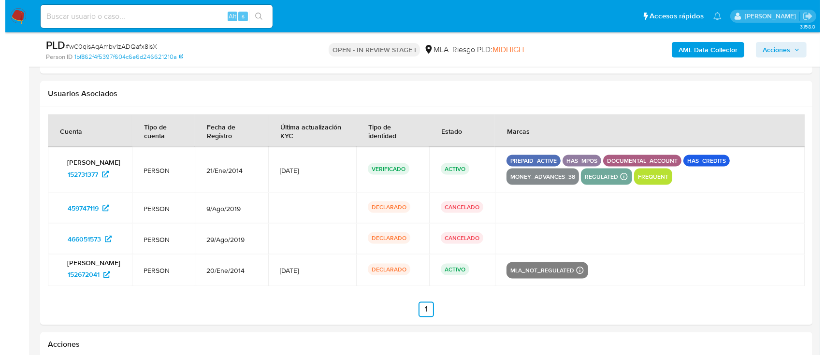
scroll to position [122, 0]
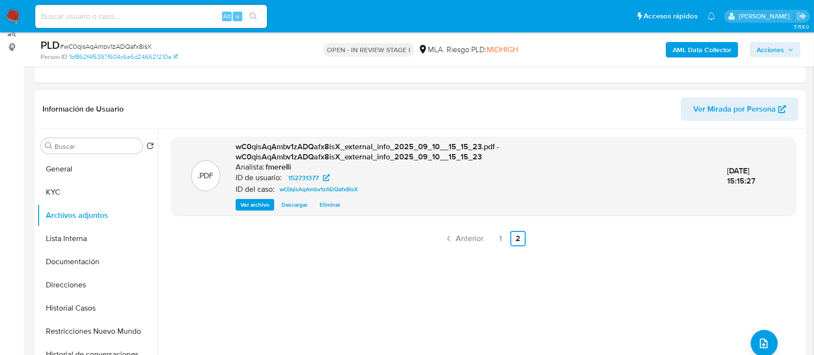
drag, startPoint x: 266, startPoint y: 257, endPoint x: 419, endPoint y: 245, distance: 154.1
click at [265, 258] on div ".PDF wC0qisAqAmbv1zADQafx8isX_external_info_2025_09_10__15_15_23.pdf - wC0qisAq…" at bounding box center [484, 253] width 626 height 232
click at [452, 233] on link "Anterior" at bounding box center [464, 238] width 47 height 15
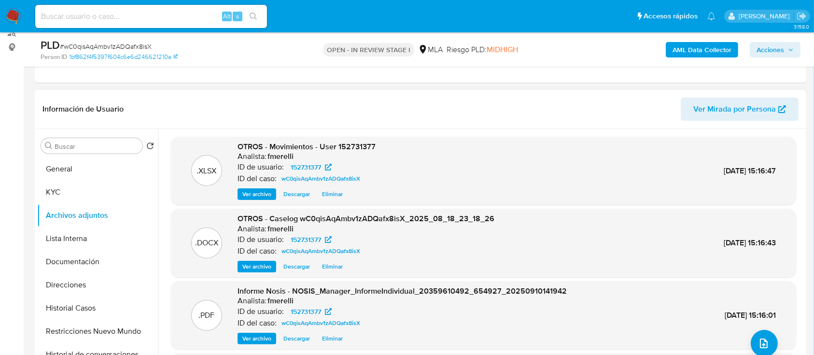
click at [267, 259] on div "OTROS - Caselog wC0qisAqAmbv1zADQafx8isX_2025_08_18_23_18_26 Analista: fmerelli…" at bounding box center [366, 243] width 257 height 59
click at [265, 266] on span "Ver archivo" at bounding box center [257, 267] width 29 height 10
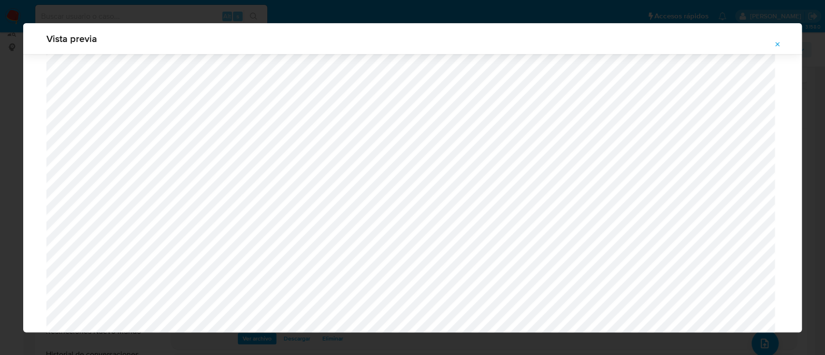
scroll to position [901, 0]
click at [775, 42] on icon "Attachment preview" at bounding box center [777, 44] width 4 height 4
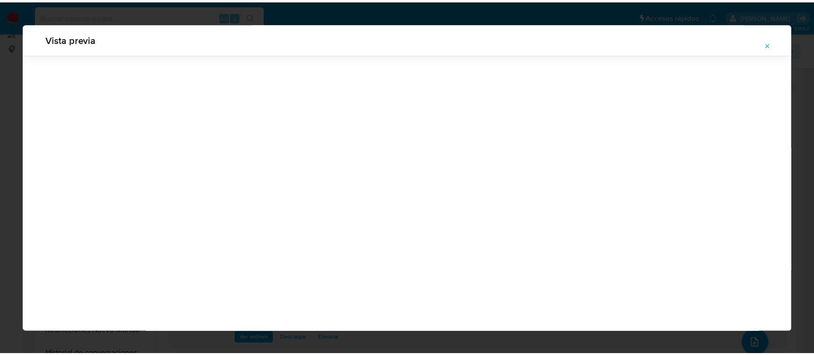
scroll to position [31, 0]
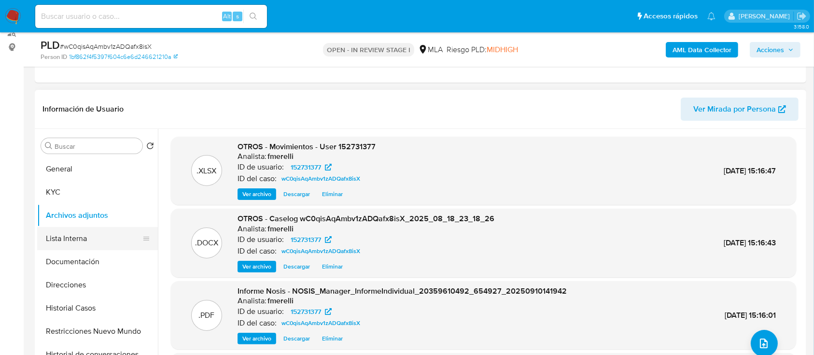
click at [68, 233] on button "Lista Interna" at bounding box center [93, 238] width 113 height 23
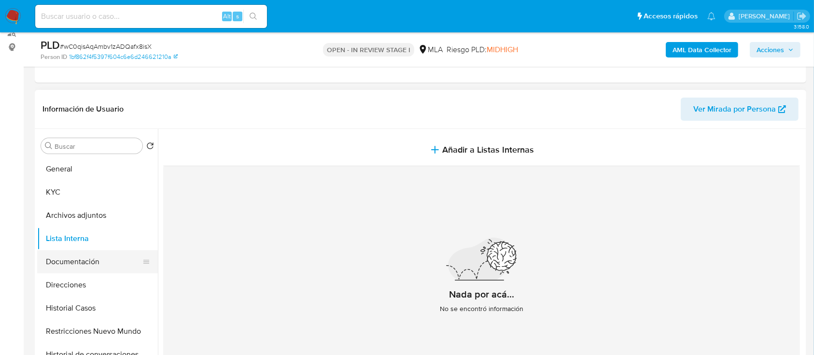
click at [82, 262] on button "Documentación" at bounding box center [93, 261] width 113 height 23
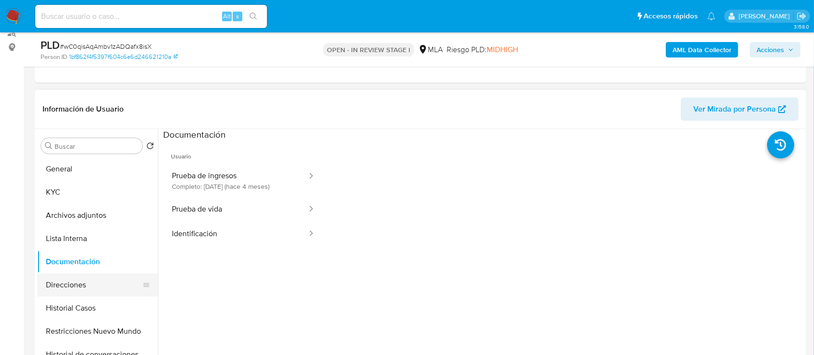
click at [84, 284] on button "Direcciones" at bounding box center [93, 284] width 113 height 23
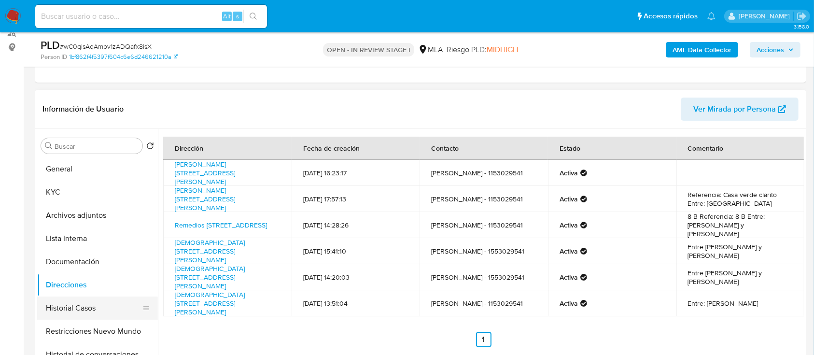
click at [81, 302] on button "Historial Casos" at bounding box center [93, 308] width 113 height 23
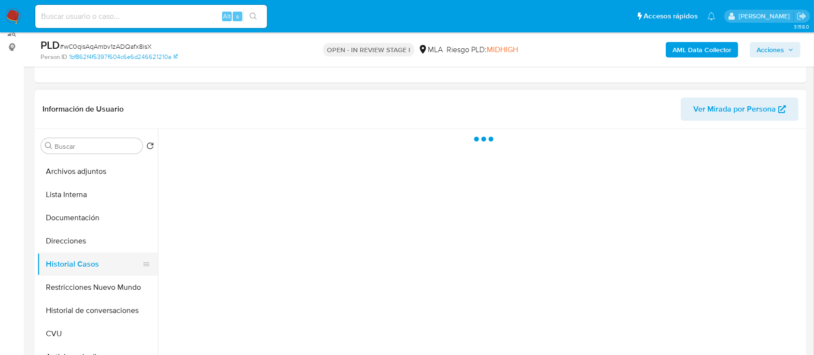
scroll to position [64, 0]
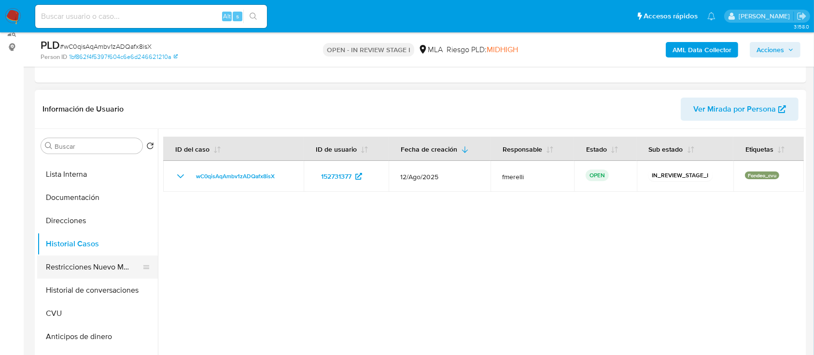
click at [84, 263] on button "Restricciones Nuevo Mundo" at bounding box center [93, 267] width 113 height 23
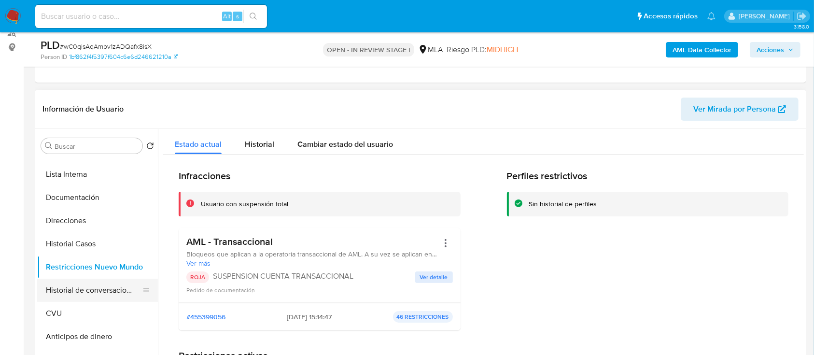
click at [79, 291] on button "Historial de conversaciones" at bounding box center [93, 290] width 113 height 23
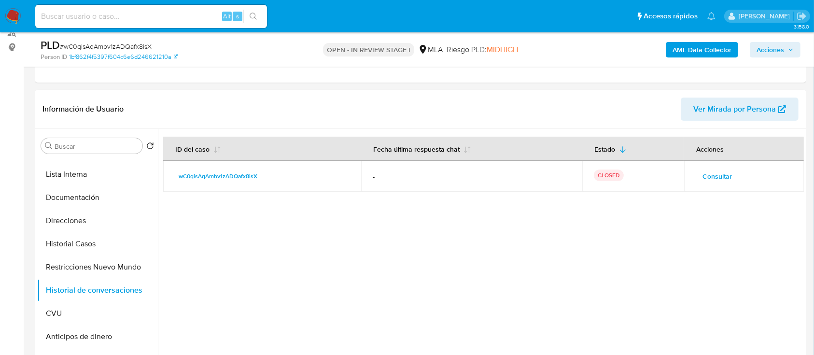
click at [762, 43] on span "Acciones" at bounding box center [771, 49] width 28 height 15
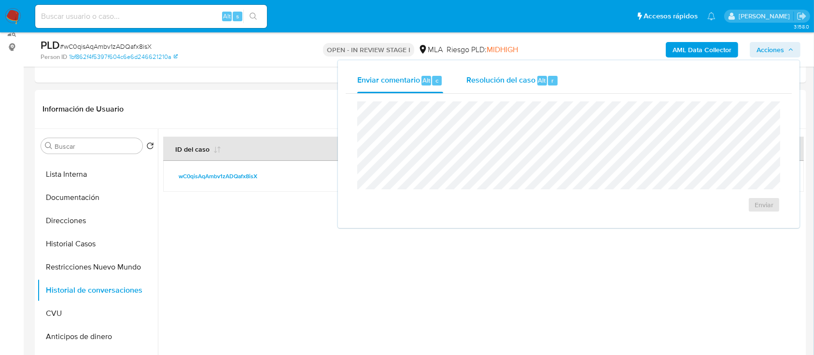
click at [520, 80] on span "Resolución del caso" at bounding box center [501, 79] width 69 height 11
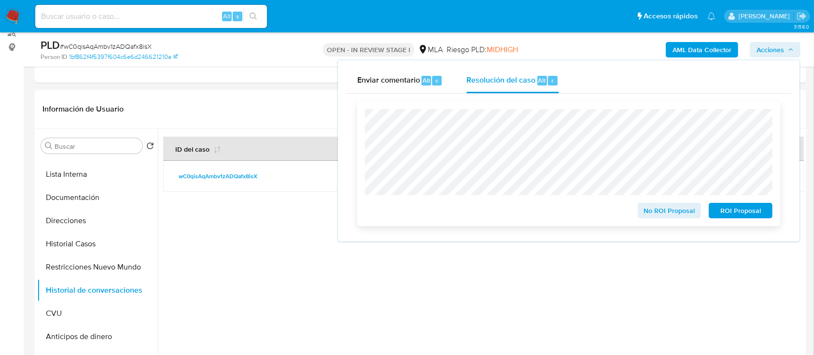
click at [735, 214] on span "ROI Proposal" at bounding box center [741, 211] width 50 height 14
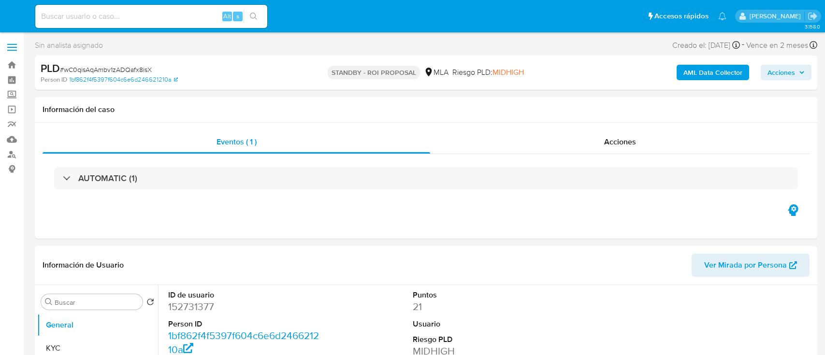
select select "10"
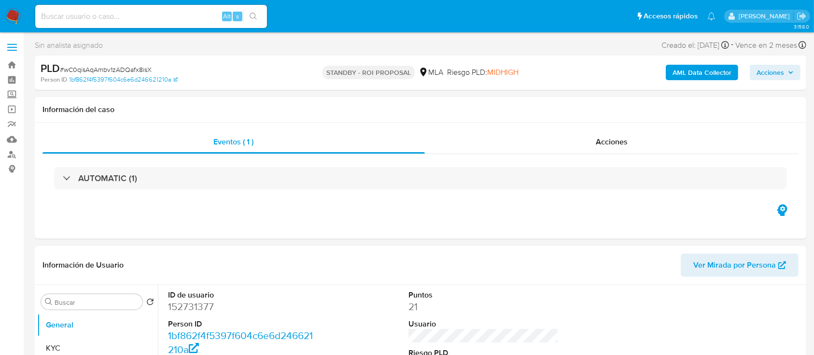
click at [179, 18] on input at bounding box center [151, 16] width 232 height 13
paste input "RpXW19K03efvsQsceeWHwKyG"
click at [189, 19] on input "RpXW19K03efvsQsceeWHwKyG" at bounding box center [151, 16] width 232 height 13
paste input "3Ararx4UsvAg6OzkrImhR6PO"
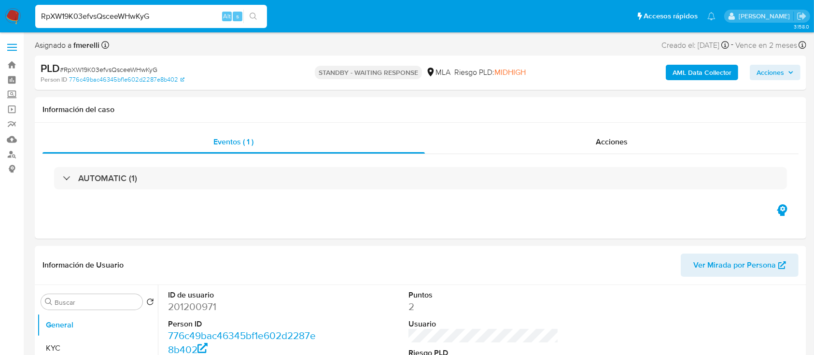
type input "3Ararx4UsvAg6OzkrImhR6PO"
select select "10"
type input "3Ararx4UsvAg6OzkrImhR6PO"
select select "10"
click at [145, 17] on input "3Ararx4UsvAg6OzkrImhR6PO" at bounding box center [151, 16] width 232 height 13
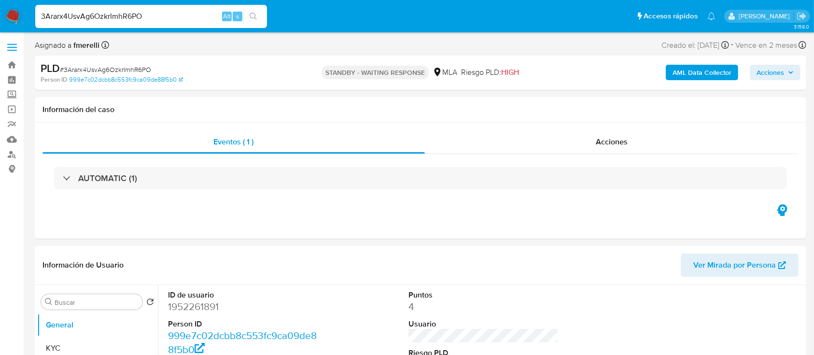
click at [145, 17] on input "3Ararx4UsvAg6OzkrImhR6PO" at bounding box center [151, 16] width 232 height 13
paste input "LaeGyQnbbtbQAQ3ruyWOdyrV"
type input "LaeGyQnbbtbQAQ3ruyWOdyrV"
click at [173, 16] on input "LaeGyQnbbtbQAQ3ruyWOdyrV" at bounding box center [151, 16] width 232 height 13
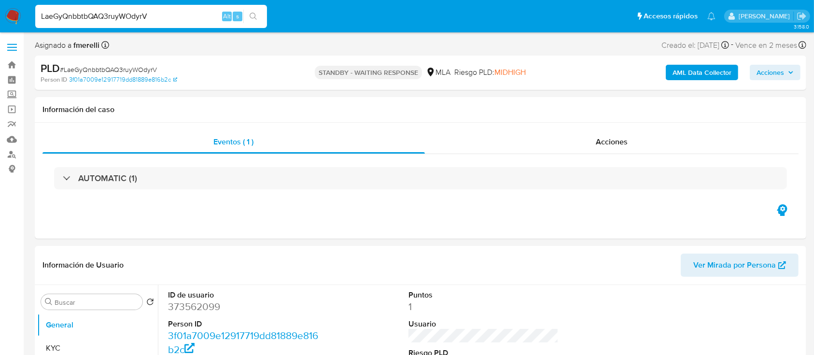
select select "10"
paste input "40VQrwcm1gM6hhIp4bMDT1Sq"
type input "40VQrwcm1gM6hhIp4bMDT1Sq"
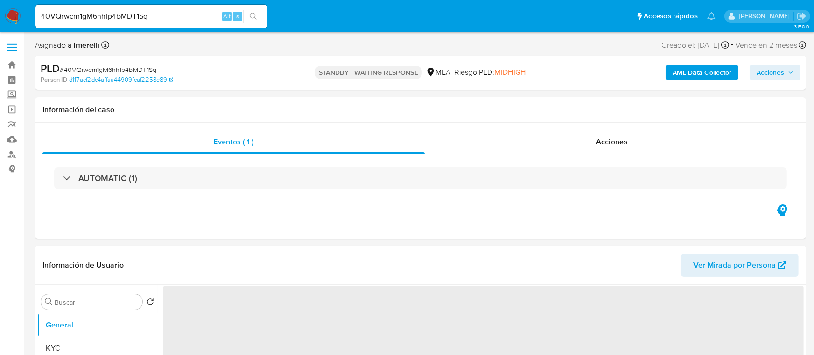
select select "10"
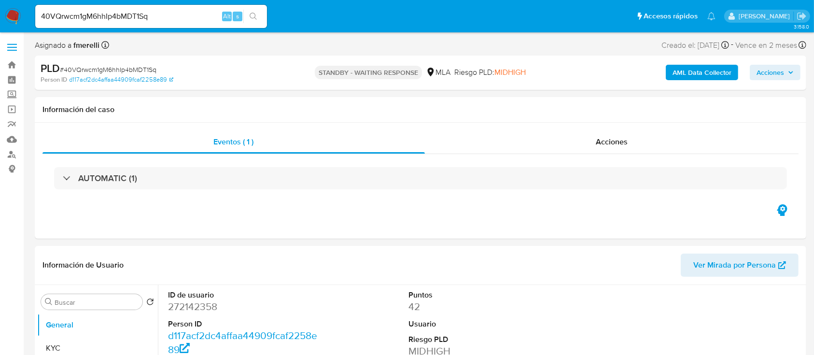
click at [14, 14] on img at bounding box center [13, 16] width 16 height 16
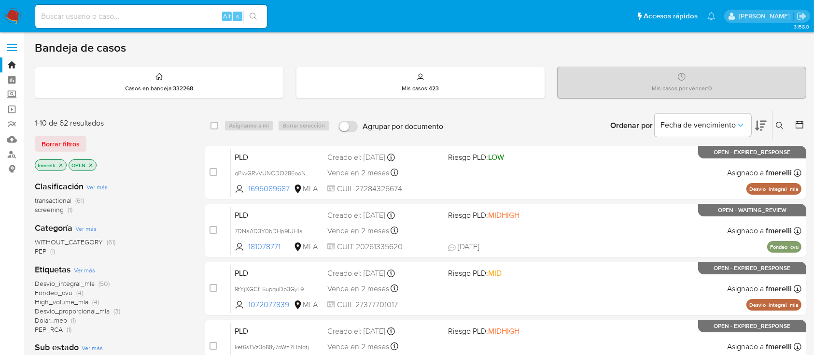
click at [779, 126] on icon at bounding box center [779, 125] width 7 height 7
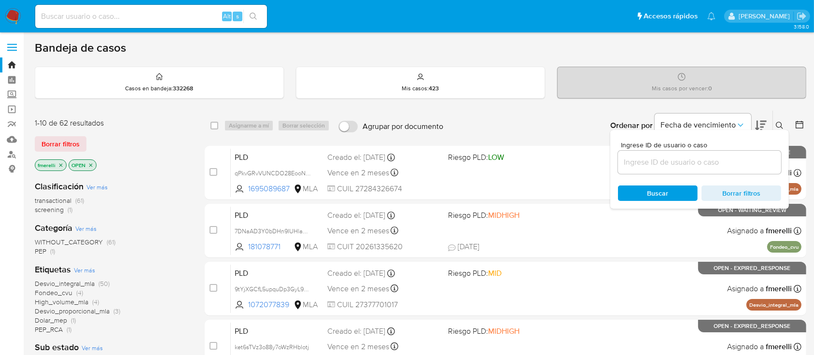
click at [707, 166] on input at bounding box center [699, 162] width 163 height 13
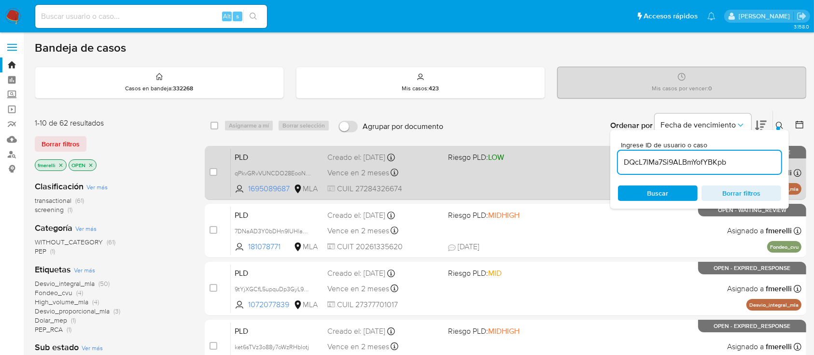
type input "DQcL7lMa7Si9ALBmYofYBKpb"
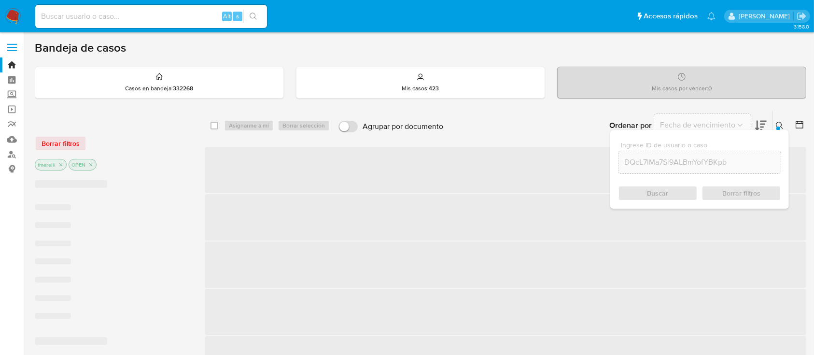
click at [213, 171] on span "‌" at bounding box center [506, 170] width 602 height 46
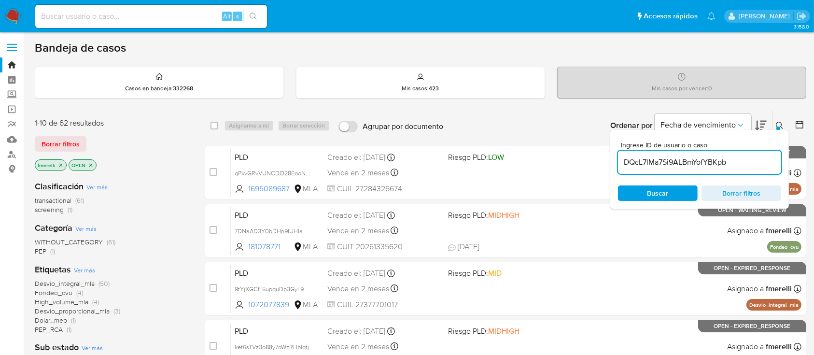
click at [212, 172] on input "checkbox" at bounding box center [214, 172] width 8 height 8
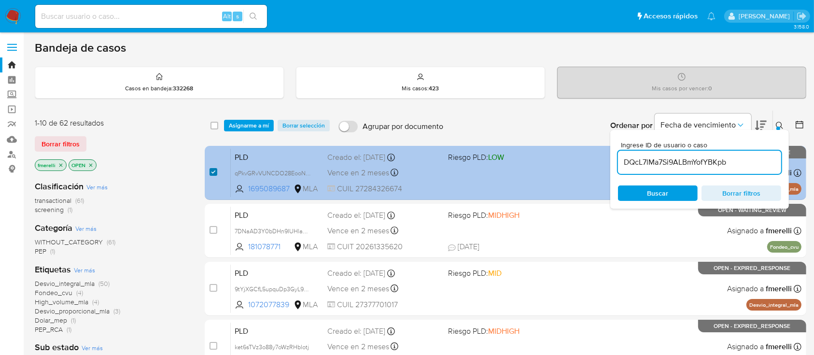
click at [212, 169] on input "checkbox" at bounding box center [214, 172] width 8 height 8
checkbox input "false"
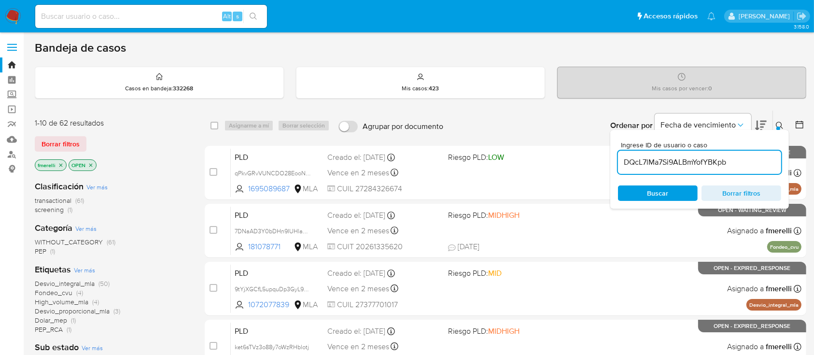
click at [678, 163] on input "DQcL7lMa7Si9ALBmYofYBKpb" at bounding box center [699, 162] width 163 height 13
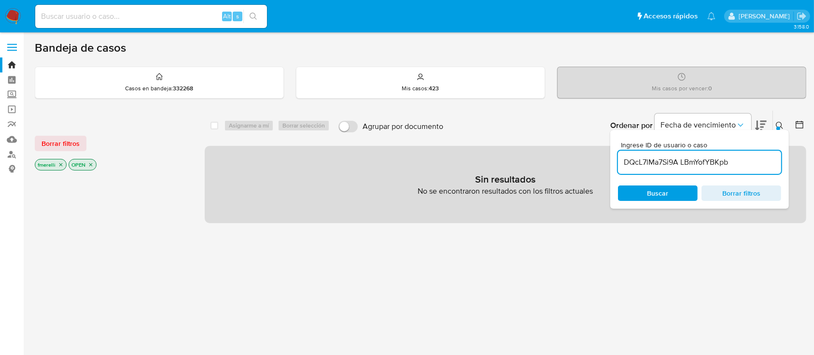
click at [695, 164] on input "DQcL7lMa7Si9A LBmYofYBKpb" at bounding box center [699, 162] width 163 height 13
paste input
type input "DQcL7lMa7Si9ALBmYofYBKpb"
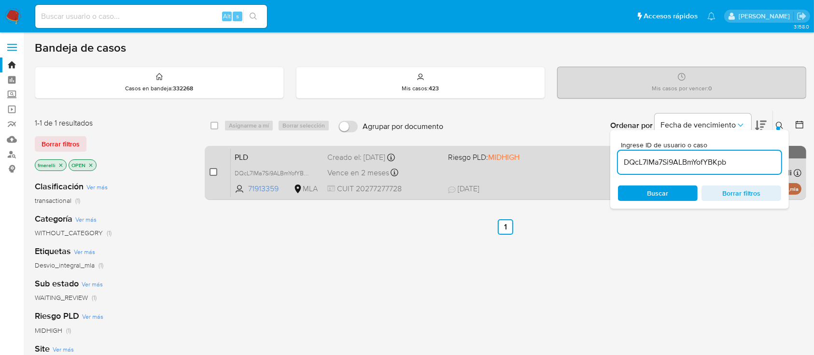
click at [213, 172] on input "checkbox" at bounding box center [214, 172] width 8 height 8
checkbox input "true"
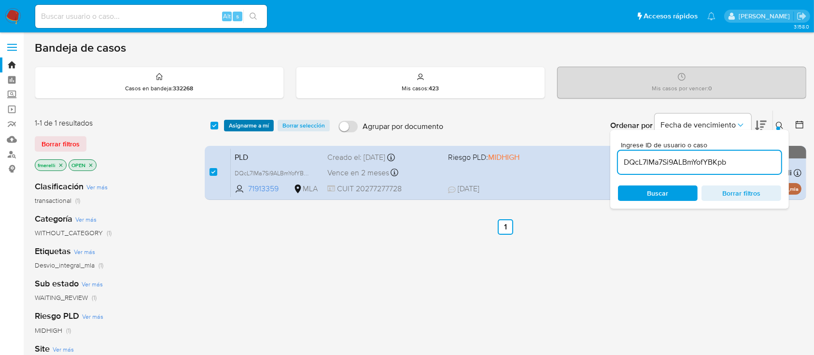
click at [253, 122] on span "Asignarme a mí" at bounding box center [249, 126] width 40 height 10
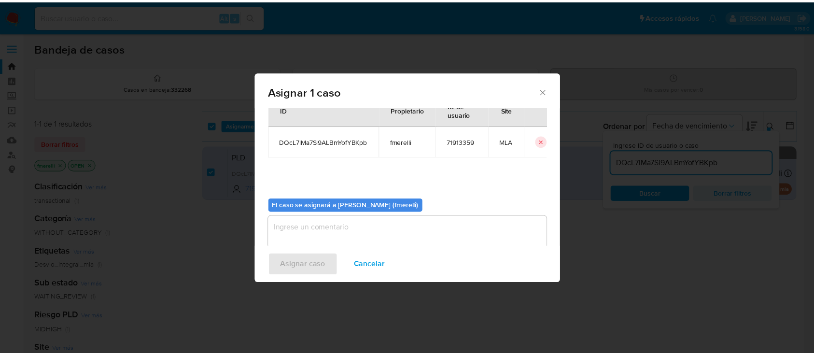
scroll to position [49, 0]
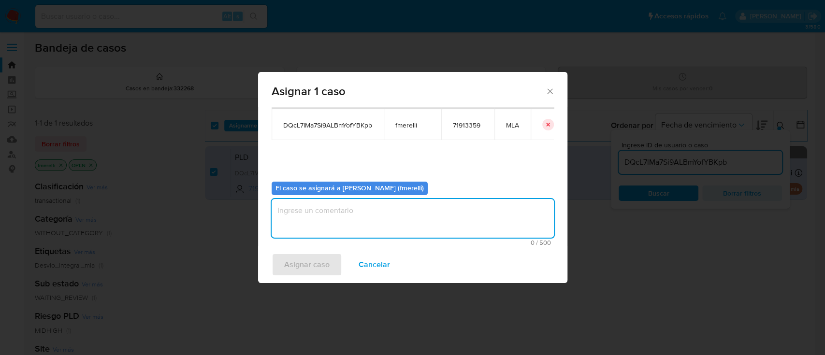
drag, startPoint x: 334, startPoint y: 229, endPoint x: 301, endPoint y: 275, distance: 56.4
click at [335, 229] on textarea "assign-modal" at bounding box center [412, 218] width 282 height 39
click at [310, 269] on span "Asignar caso" at bounding box center [306, 264] width 45 height 21
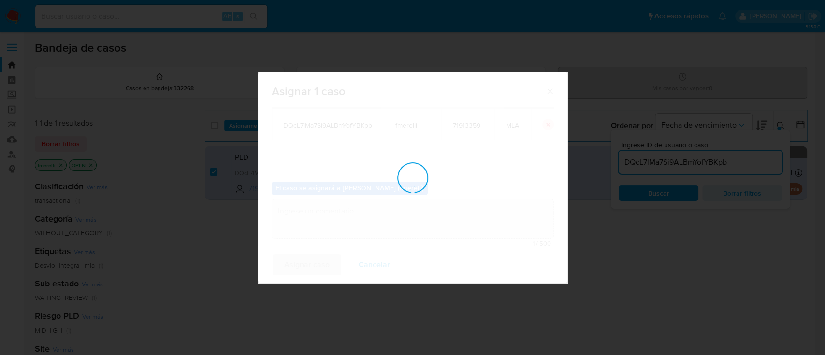
checkbox input "false"
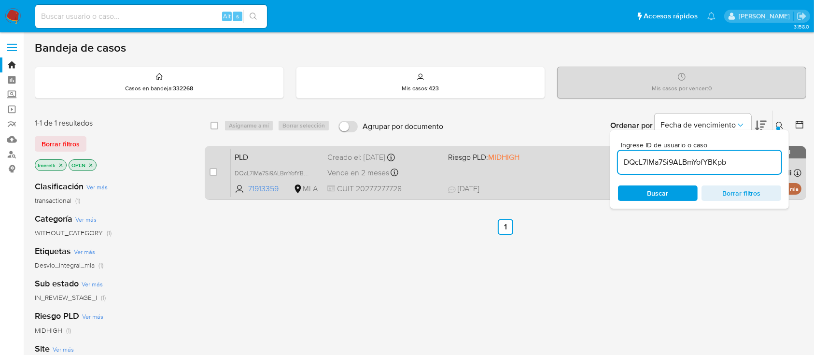
click at [387, 187] on span "CUIT 20277277728" at bounding box center [384, 189] width 113 height 11
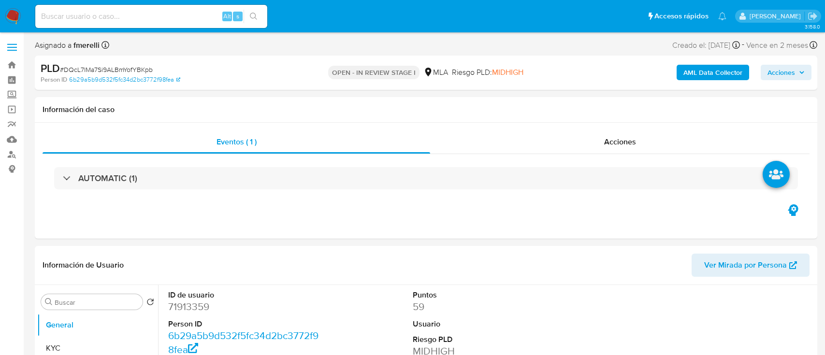
select select "10"
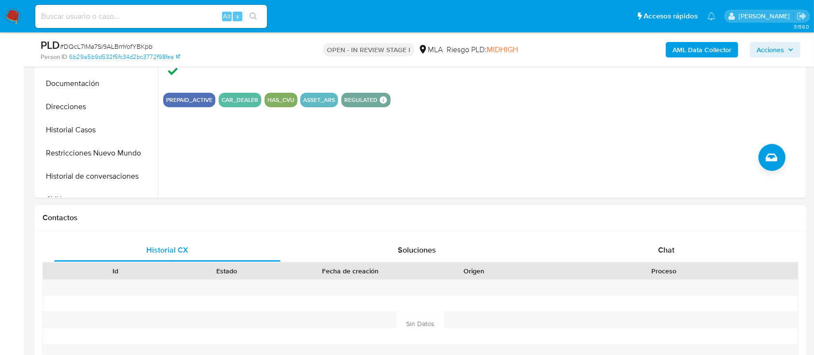
scroll to position [386, 0]
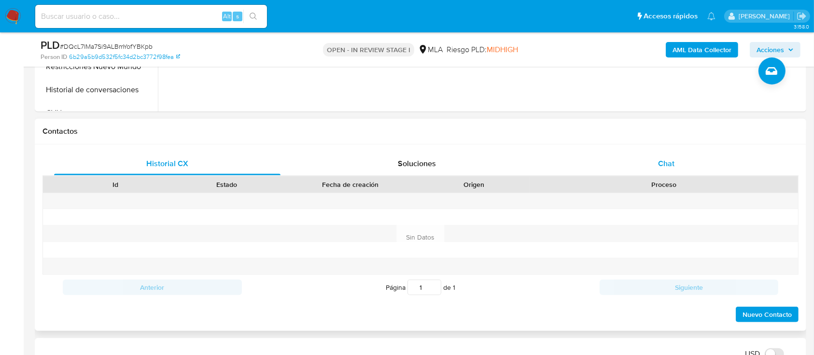
click at [634, 169] on div "Chat" at bounding box center [667, 163] width 227 height 23
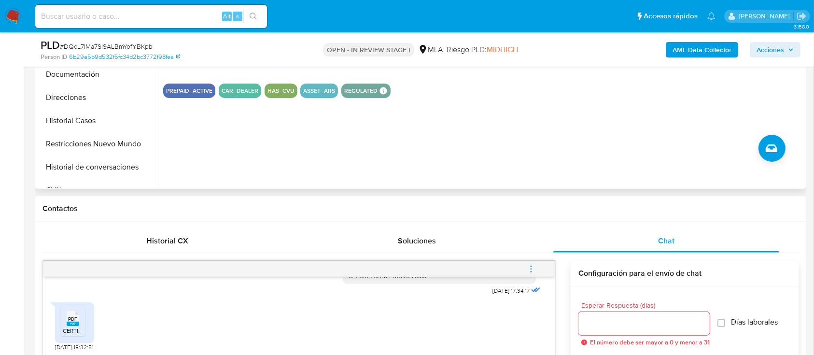
scroll to position [193, 0]
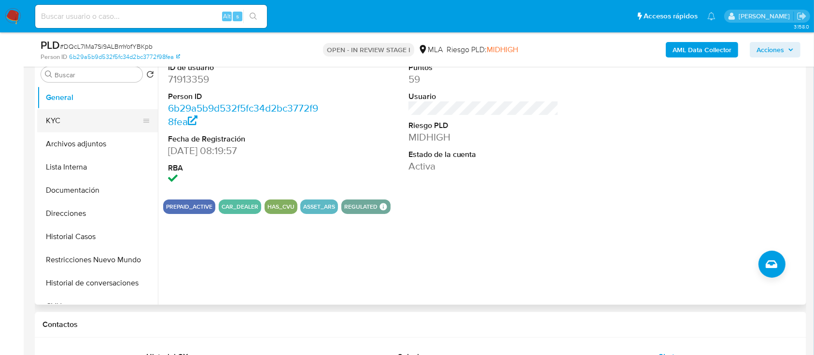
click at [68, 112] on button "KYC" at bounding box center [93, 120] width 113 height 23
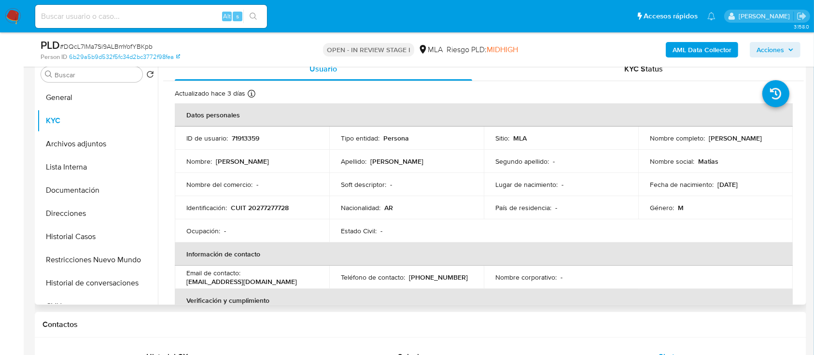
click at [709, 143] on p "[PERSON_NAME]" at bounding box center [735, 138] width 53 height 9
copy p "Matias"
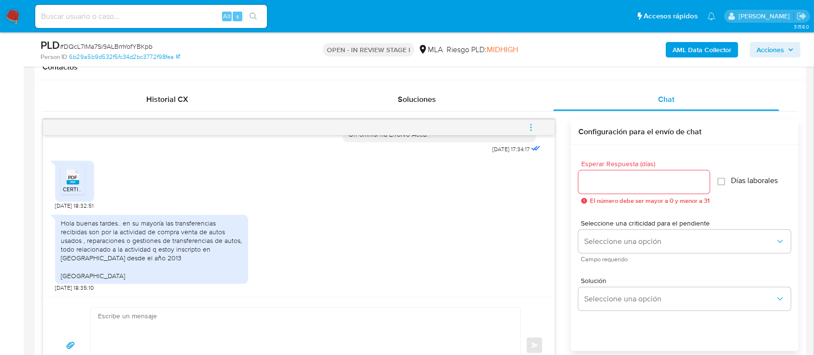
click at [345, 331] on textarea at bounding box center [303, 346] width 411 height 76
paste textarea "Matias"
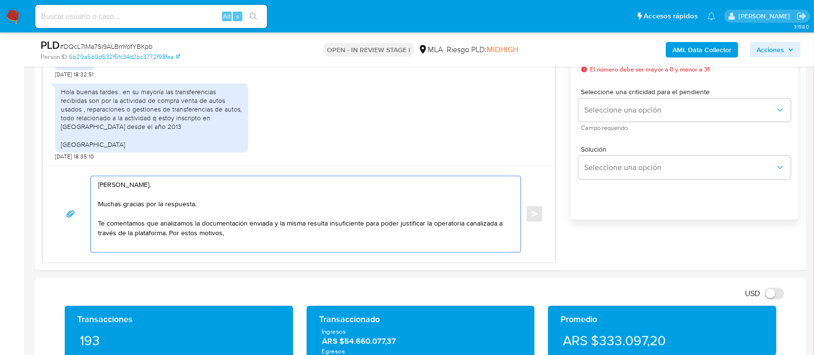
scroll to position [594, 0]
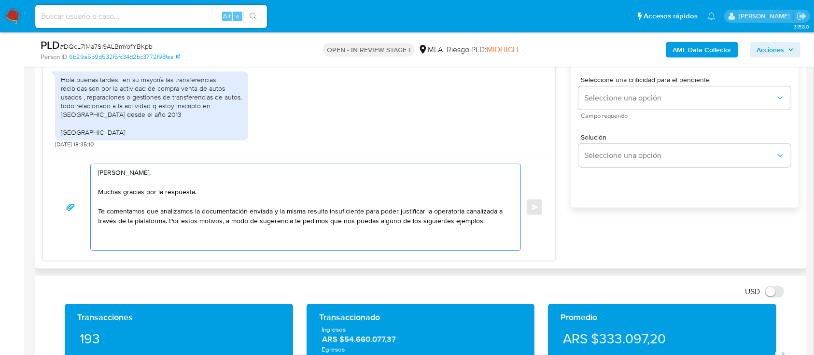
paste textarea "- Últimas 6 Declaraciones Juradas de Ingresos Brutos (donde se visualice la bas…"
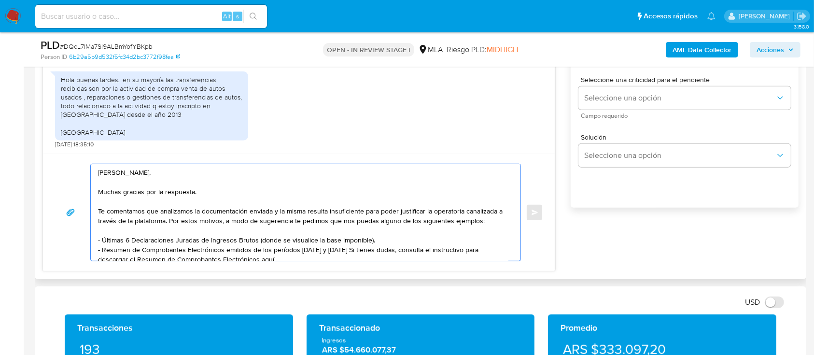
drag, startPoint x: 385, startPoint y: 221, endPoint x: 486, endPoint y: 221, distance: 101.4
click at [486, 221] on textarea "Hola Matias, Muchas gracias por la respuesta. Te comentamos que analizamos la d…" at bounding box center [303, 212] width 411 height 97
paste textarea "uno de estos comprobantes:"
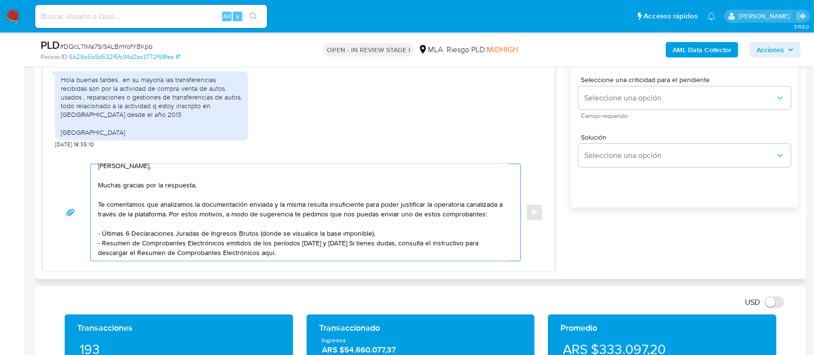
scroll to position [19, 0]
click at [294, 244] on textarea "Hola Matias, Muchas gracias por la respuesta. Te comentamos que analizamos la d…" at bounding box center [303, 212] width 411 height 97
paste textarea "https://www.mercadopago.com.ar/ayuda/30181"
paste textarea "verificamos que, por la actividad que declaras, corresponde que estés inscripto…"
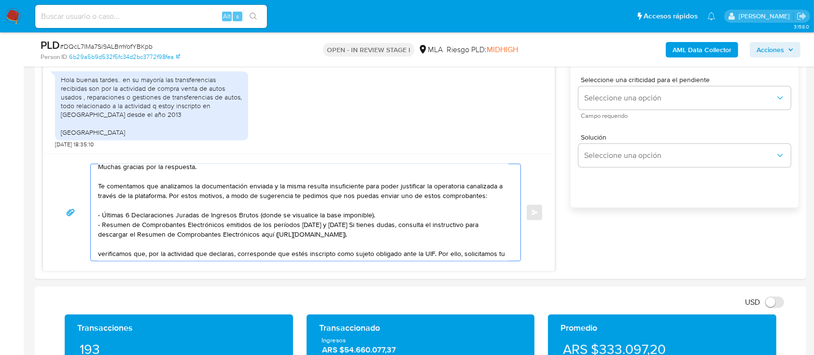
scroll to position [55, 0]
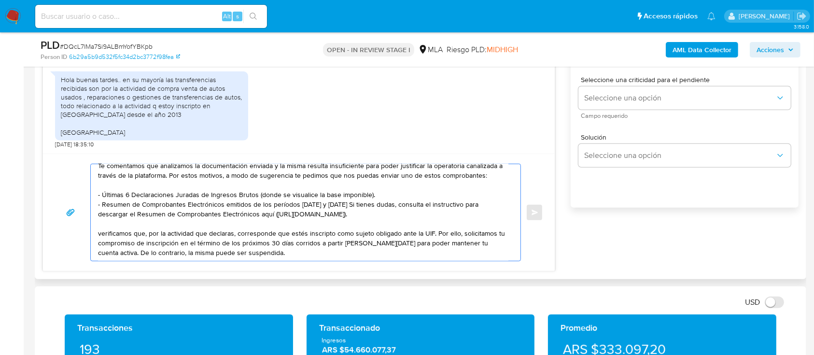
click at [98, 227] on textarea "Hola Matias, Muchas gracias por la respuesta. Te comentamos que analizamos la d…" at bounding box center [303, 212] width 411 height 97
click at [299, 249] on textarea "Hola Matias, Muchas gracias por la respuesta. Te comentamos que analizamos la d…" at bounding box center [303, 212] width 411 height 97
paste textarea "Es importante que sepas que, en caso de no responder a lo solicitado o si lo pr…"
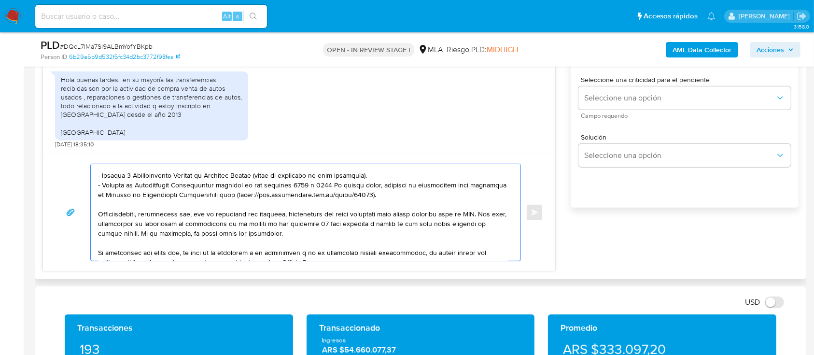
scroll to position [232, 0]
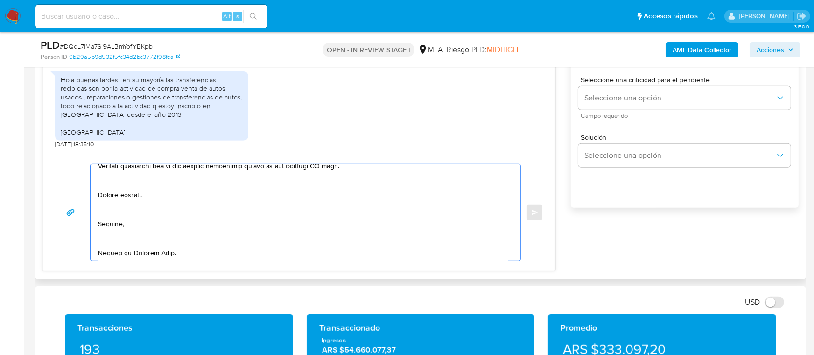
click at [126, 233] on textarea at bounding box center [303, 212] width 411 height 97
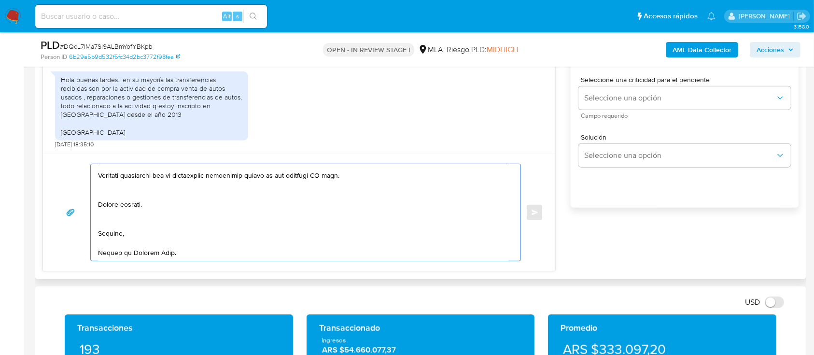
click at [157, 206] on textarea at bounding box center [303, 212] width 411 height 97
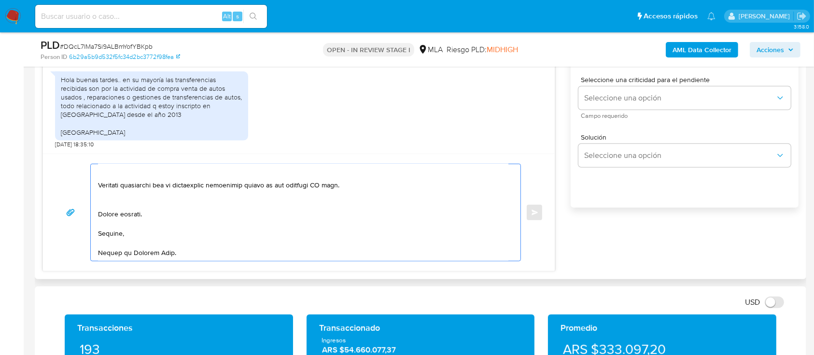
click at [158, 176] on textarea at bounding box center [303, 212] width 411 height 97
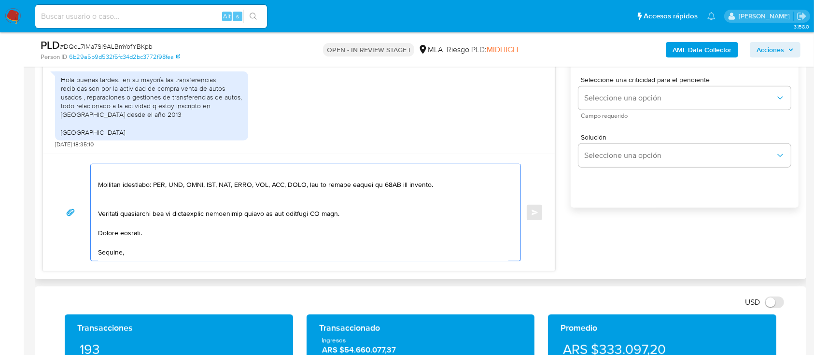
scroll to position [152, 0]
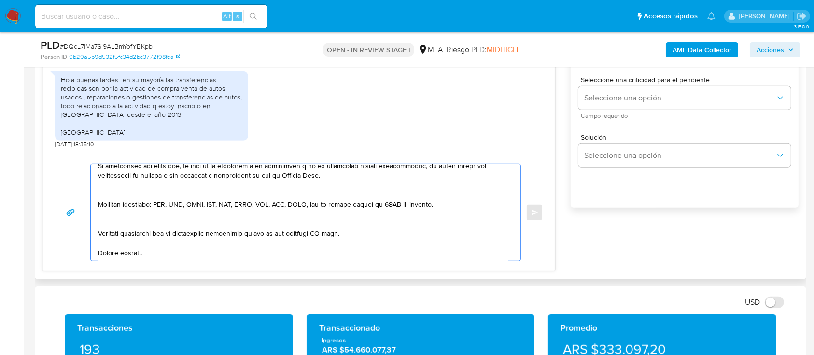
click at [129, 227] on textarea at bounding box center [303, 212] width 411 height 97
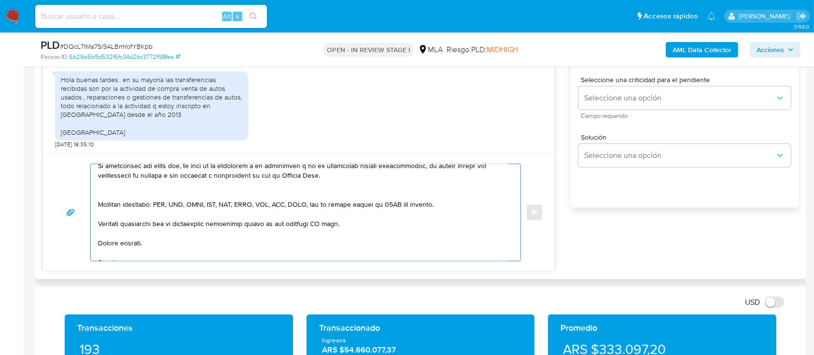
click at [157, 197] on textarea at bounding box center [303, 212] width 411 height 97
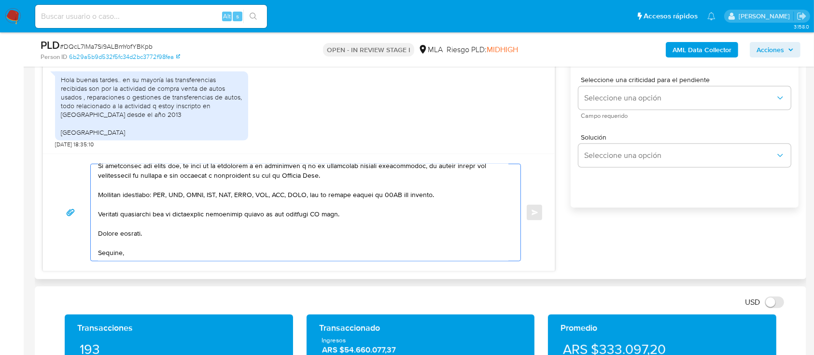
drag, startPoint x: 99, startPoint y: 219, endPoint x: 375, endPoint y: 216, distance: 276.3
click at [375, 216] on textarea at bounding box center [303, 212] width 411 height 97
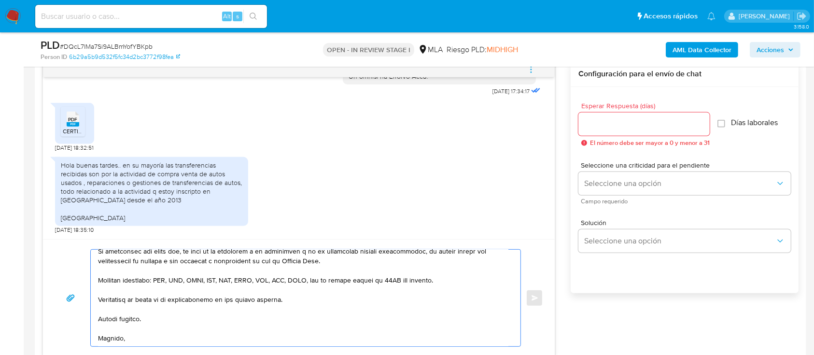
scroll to position [465, 0]
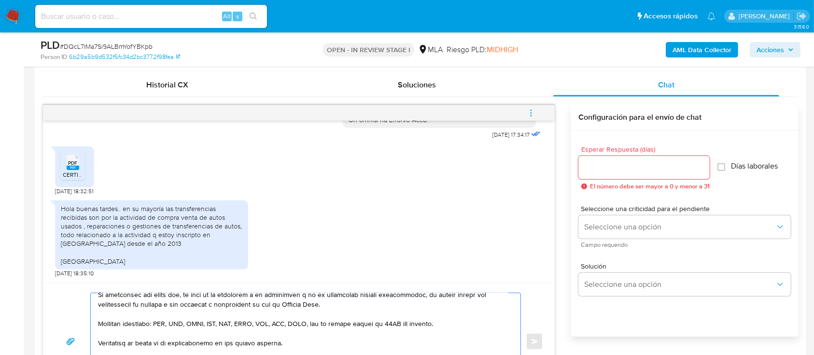
type textarea "Hola Matias, Muchas gracias por la respuesta. Te comentamos que analizamos la d…"
click at [635, 161] on input "Esperar Respuesta (días)" at bounding box center [644, 167] width 131 height 13
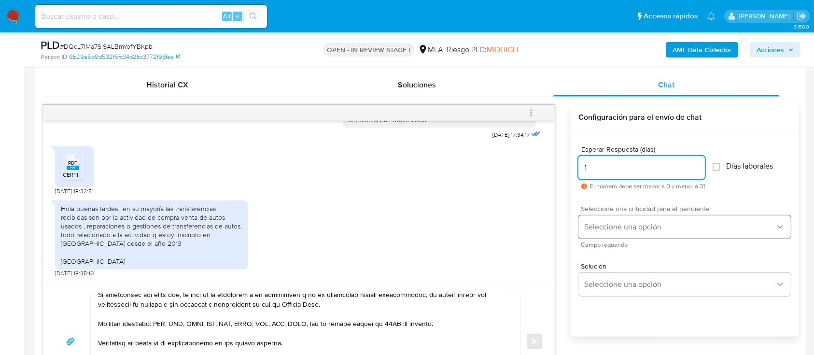
type input "1"
click at [615, 222] on span "Seleccione una opción" at bounding box center [680, 227] width 191 height 10
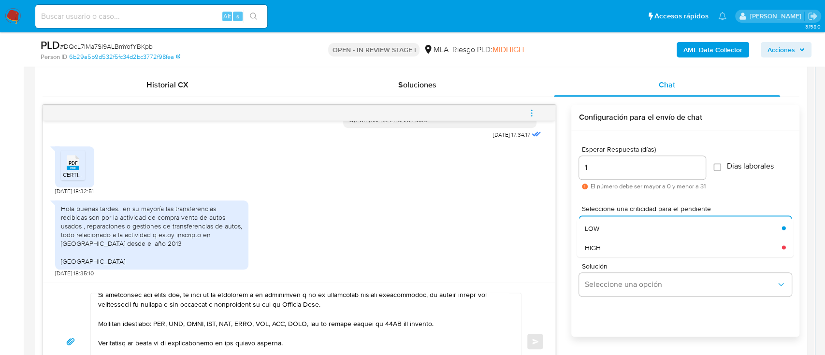
click at [601, 245] on div "HIGH" at bounding box center [683, 247] width 197 height 19
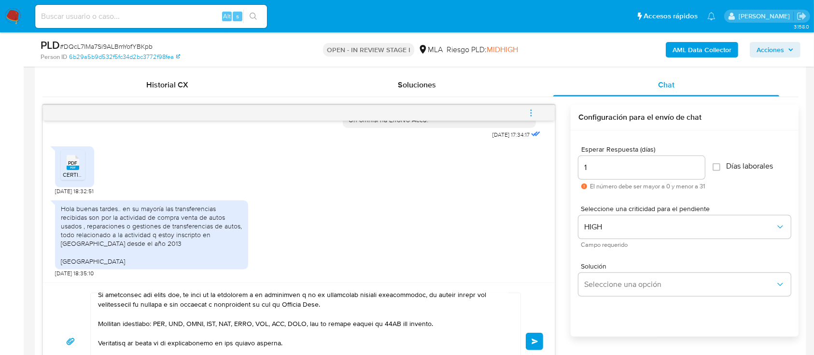
click at [533, 334] on button "Enviar" at bounding box center [534, 341] width 17 height 17
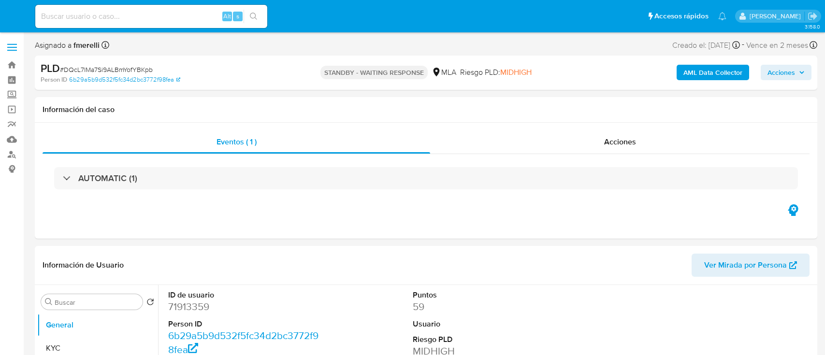
select select "10"
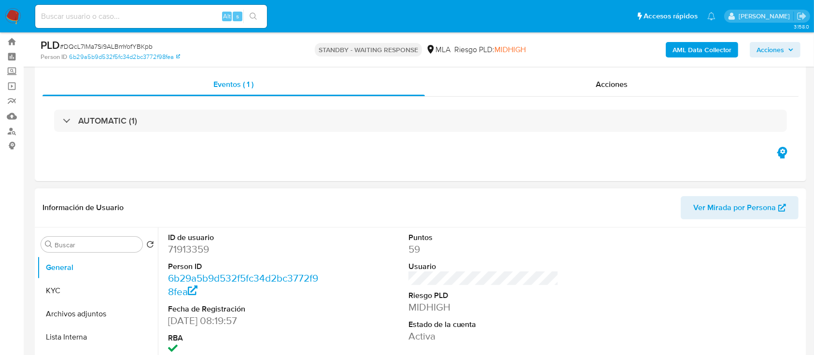
scroll to position [64, 0]
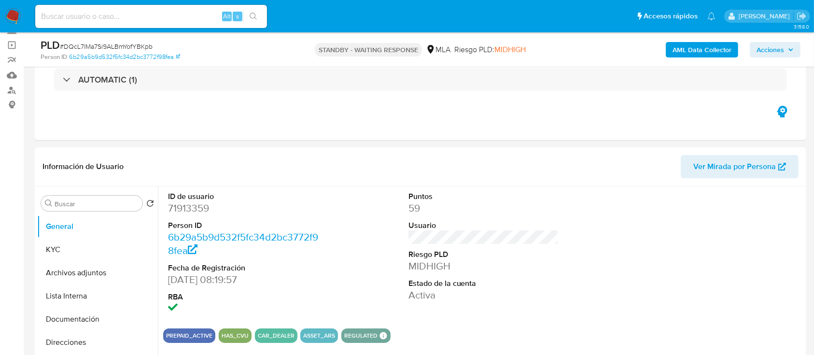
click at [7, 11] on img at bounding box center [13, 16] width 16 height 16
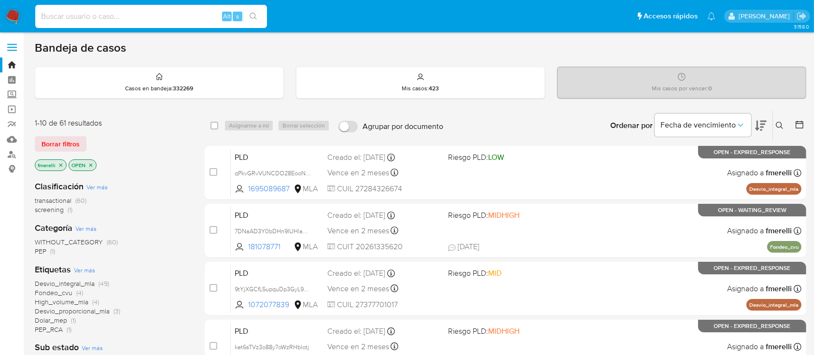
click at [186, 16] on input at bounding box center [151, 16] width 232 height 13
paste input "1njK2pvZOvLRHxHEDm1cKmec"
type input "1njK2pvZOvLRHxHEDm1cKmec"
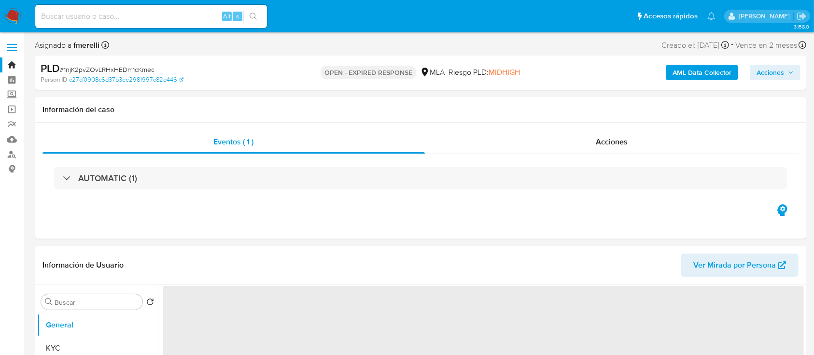
click at [13, 19] on img at bounding box center [13, 16] width 16 height 16
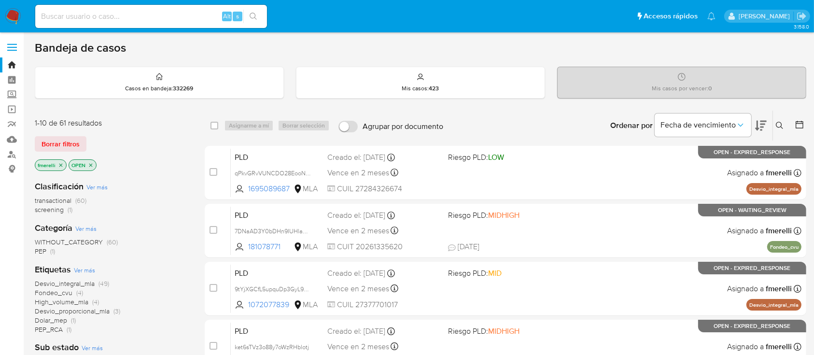
click at [782, 129] on button at bounding box center [781, 126] width 16 height 12
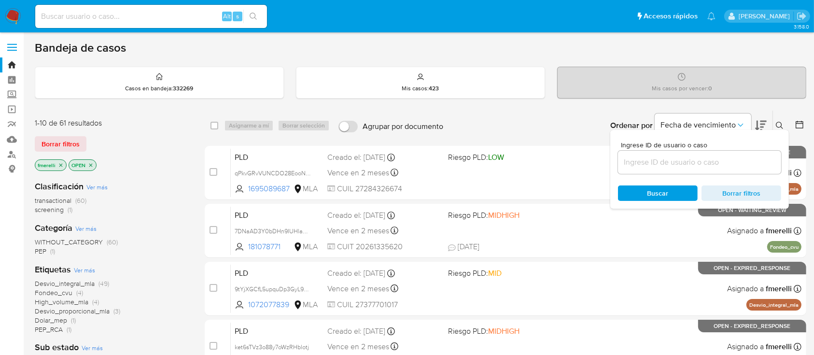
drag, startPoint x: 746, startPoint y: 151, endPoint x: 741, endPoint y: 156, distance: 6.9
click at [745, 152] on div at bounding box center [699, 162] width 163 height 23
click at [739, 157] on input at bounding box center [699, 162] width 163 height 13
paste input "1njK2pvZOvLRHxHEDm1cKmec"
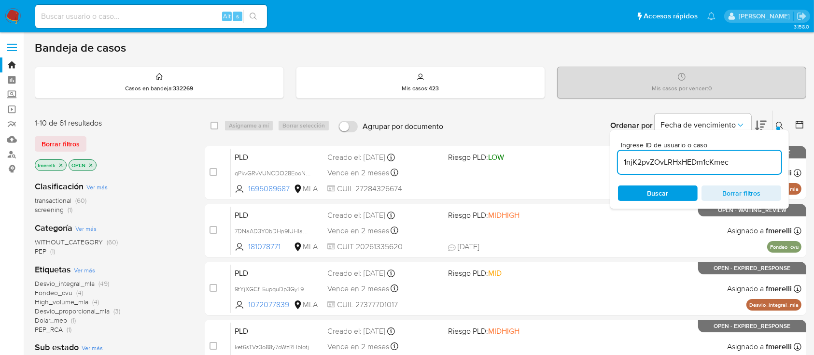
type input "1njK2pvZOvLRHxHEDm1cKmec"
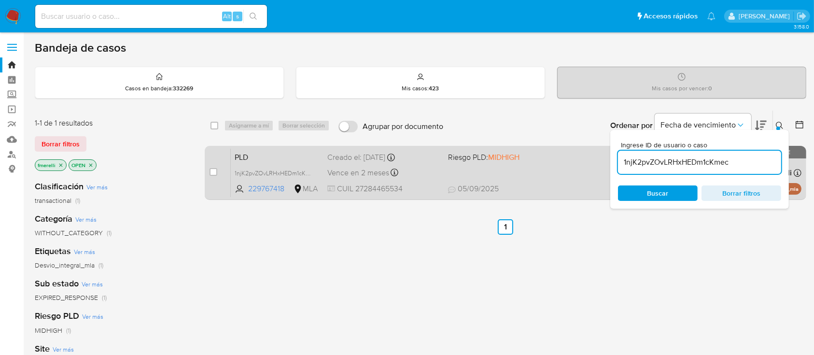
click at [215, 178] on div "case-item-checkbox No es posible asignar el caso" at bounding box center [220, 172] width 21 height 49
click at [212, 172] on input "checkbox" at bounding box center [214, 172] width 8 height 8
checkbox input "true"
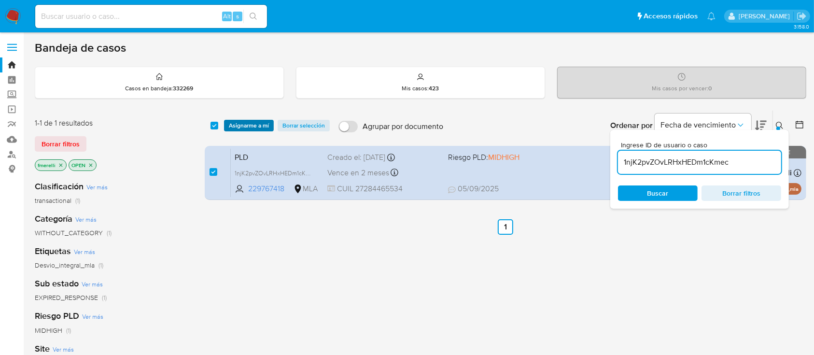
drag, startPoint x: 243, startPoint y: 133, endPoint x: 250, endPoint y: 129, distance: 8.7
click at [243, 133] on div "select-all-cases-checkbox Asignarme a mí Borrar selección Agrupar por documento…" at bounding box center [506, 126] width 602 height 30
click at [251, 128] on span "Asignarme a mí" at bounding box center [249, 126] width 40 height 10
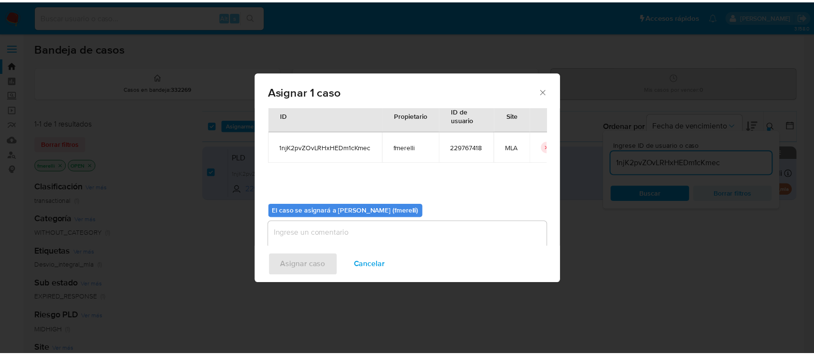
scroll to position [49, 0]
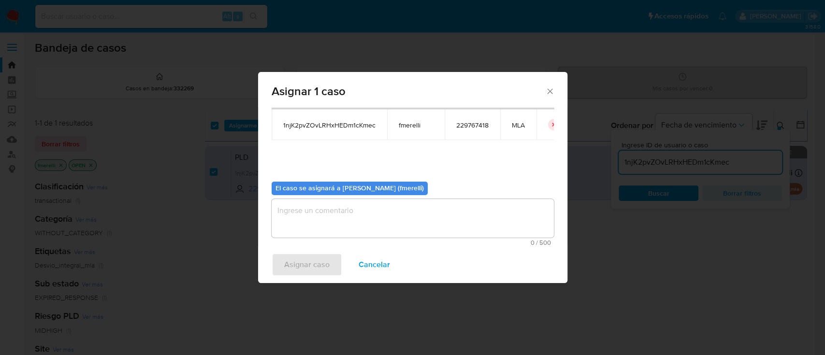
click at [313, 228] on textarea "assign-modal" at bounding box center [412, 218] width 282 height 39
click at [303, 269] on span "Asignar caso" at bounding box center [306, 264] width 45 height 21
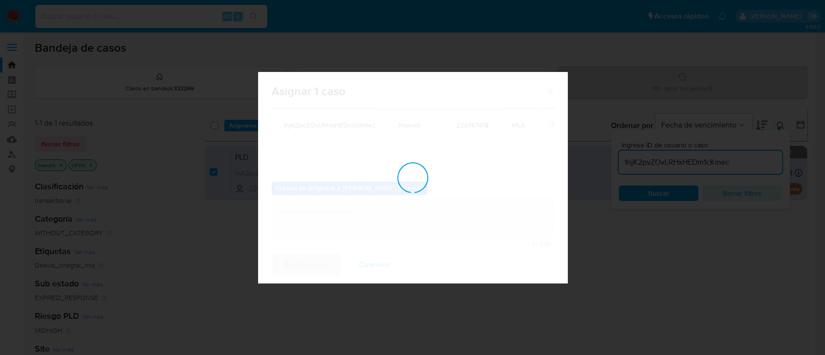
checkbox input "false"
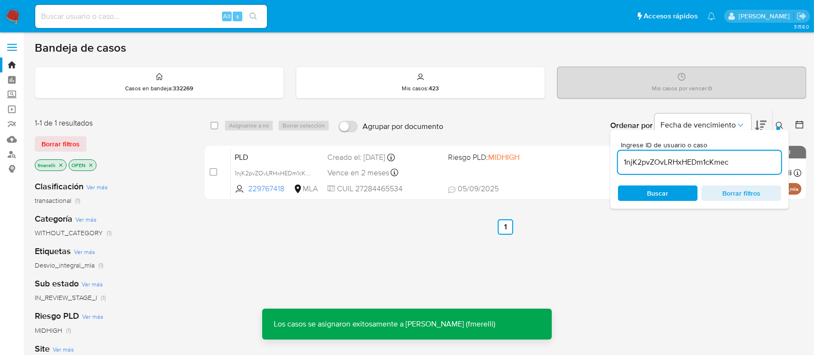
click at [454, 182] on div "PLD 1njK2pvZOvLRHxHEDm1cKmec 229767418 MLA Riesgo PLD: MIDHIGH Creado el: [DATE…" at bounding box center [516, 172] width 571 height 49
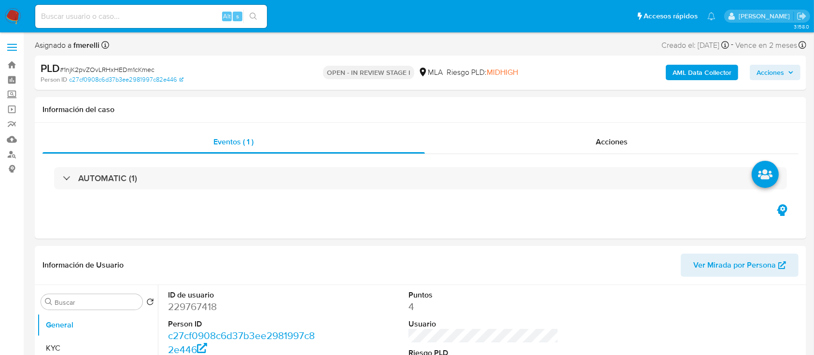
select select "10"
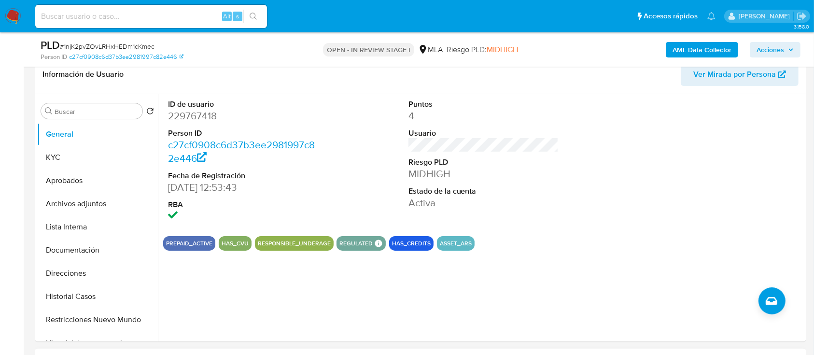
scroll to position [193, 0]
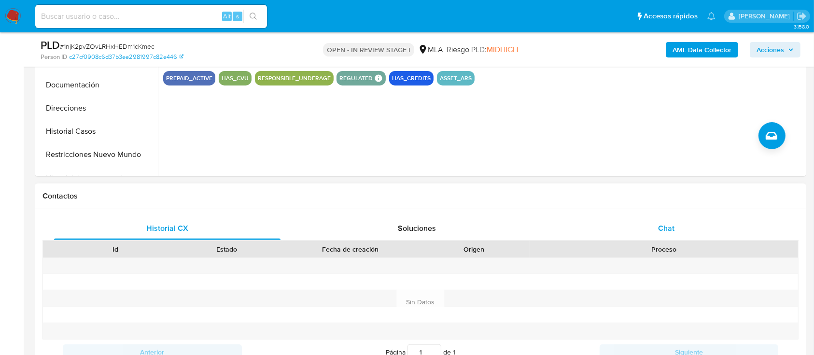
click at [650, 217] on div "Chat" at bounding box center [667, 228] width 227 height 23
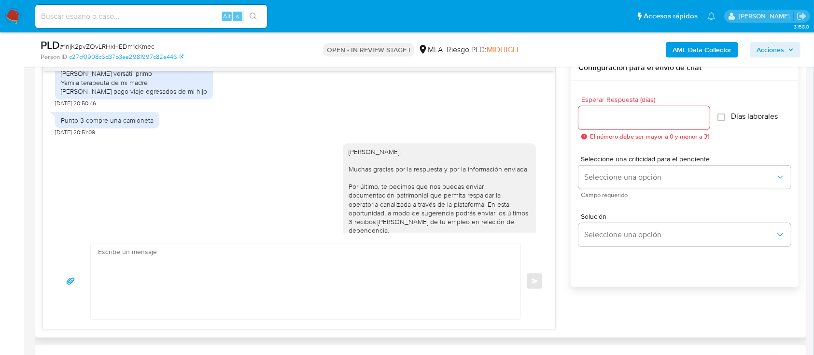
scroll to position [1021, 0]
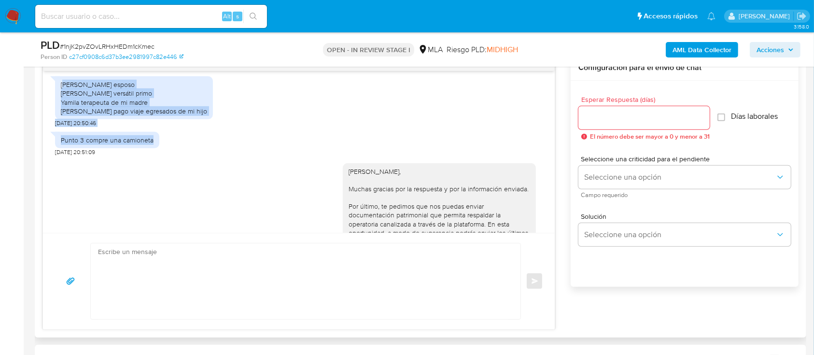
drag, startPoint x: 65, startPoint y: 101, endPoint x: 154, endPoint y: 154, distance: 103.1
click at [154, 154] on div "[DATE] 17:22:46 Ok [DATE] 18:05:15 [DATE] 17:05:44 [PERSON_NAME] esposo [PERSON…" at bounding box center [299, 152] width 512 height 162
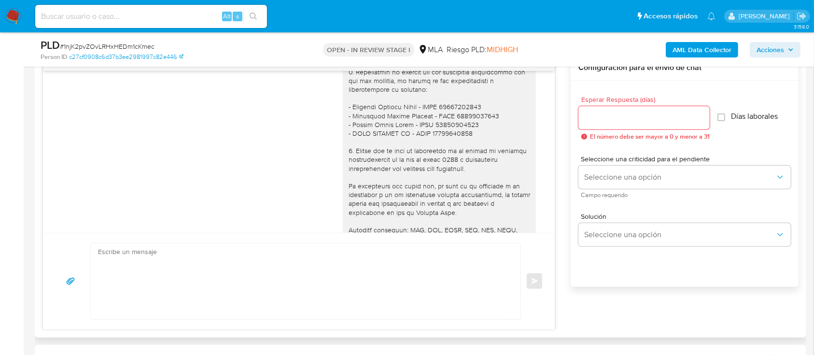
scroll to position [892, 0]
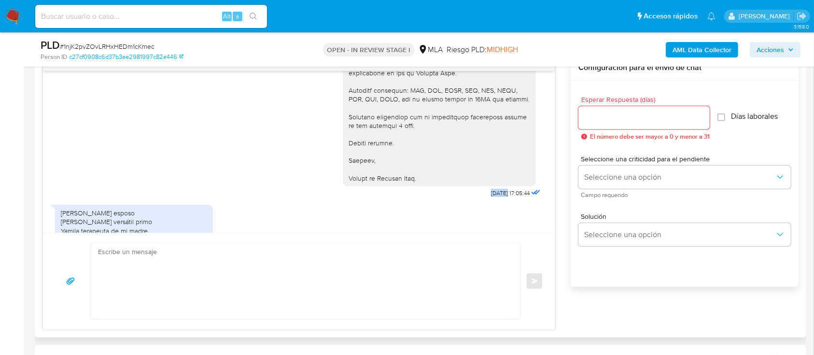
drag, startPoint x: 468, startPoint y: 208, endPoint x: 486, endPoint y: 211, distance: 18.5
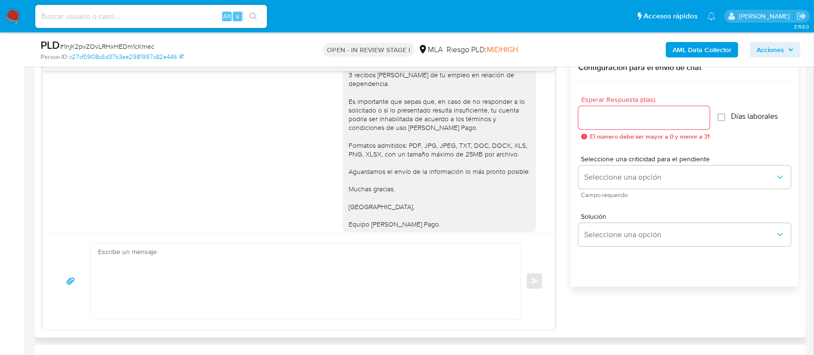
scroll to position [1214, 0]
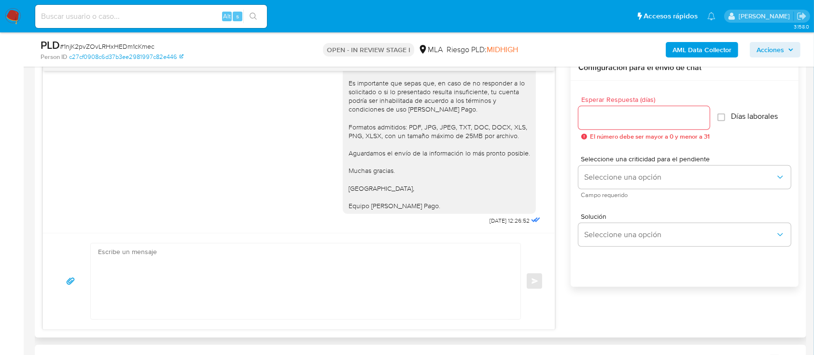
drag, startPoint x: 468, startPoint y: 222, endPoint x: 517, endPoint y: 222, distance: 49.3
click at [517, 222] on div "[PERSON_NAME], Muchas gracias por la respuesta y por la información enviada. Po…" at bounding box center [443, 99] width 200 height 257
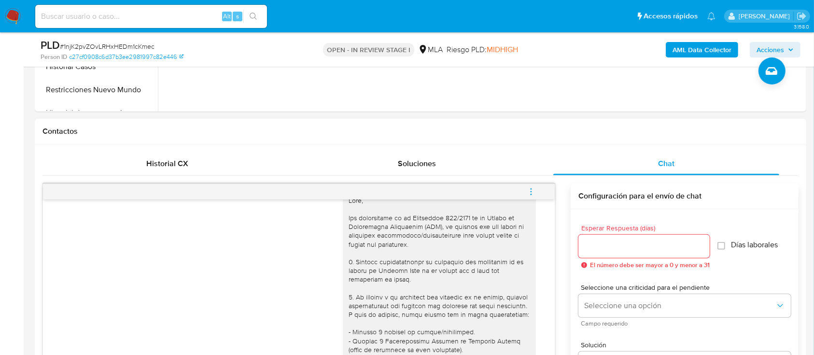
scroll to position [0, 0]
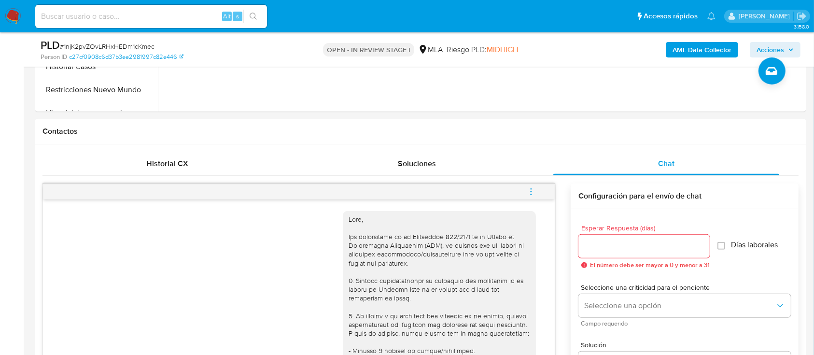
click at [529, 195] on icon "menu-action" at bounding box center [531, 191] width 9 height 9
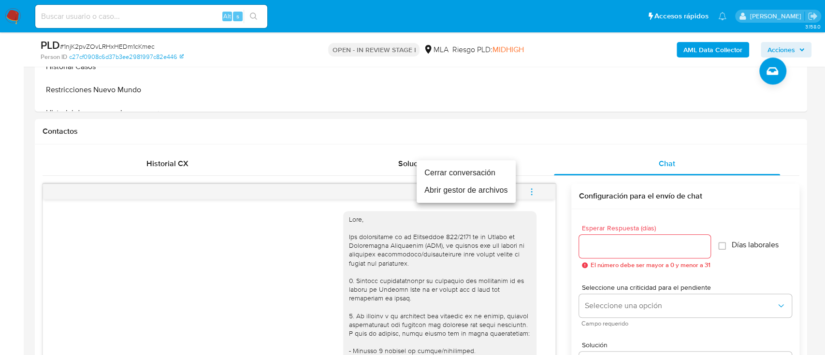
click at [447, 174] on li "Cerrar conversación" at bounding box center [465, 172] width 99 height 17
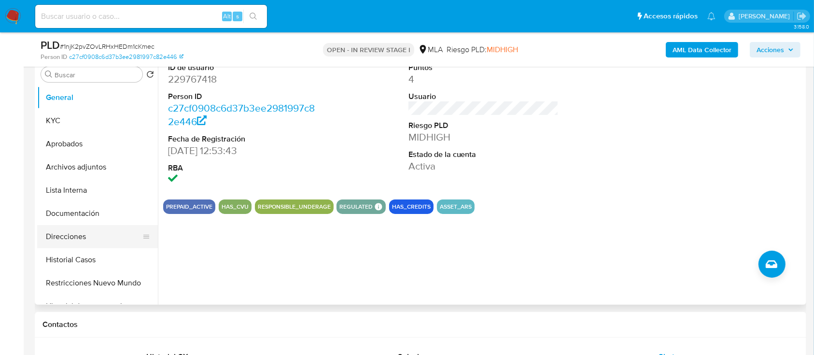
scroll to position [193, 0]
click at [73, 115] on button "KYC" at bounding box center [93, 120] width 113 height 23
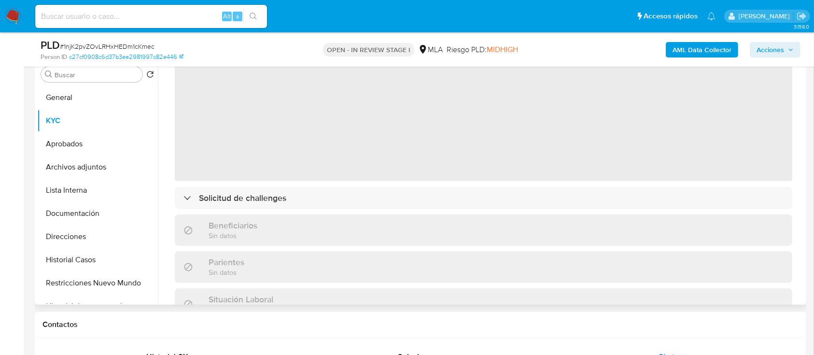
scroll to position [64, 0]
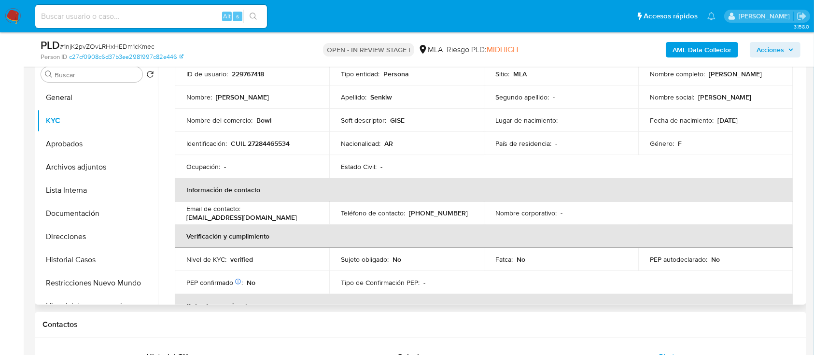
click at [95, 94] on button "General" at bounding box center [97, 97] width 121 height 23
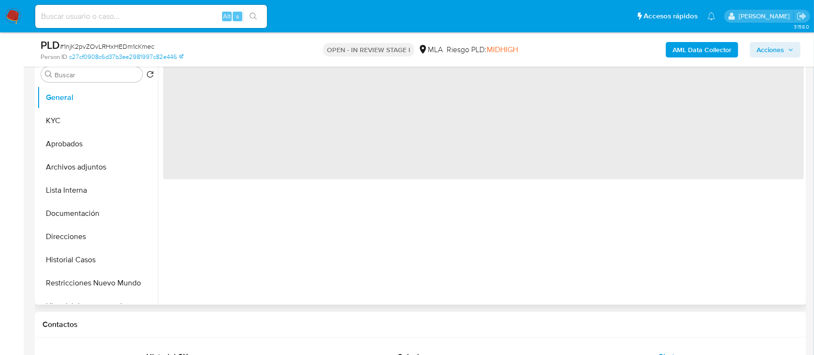
scroll to position [0, 0]
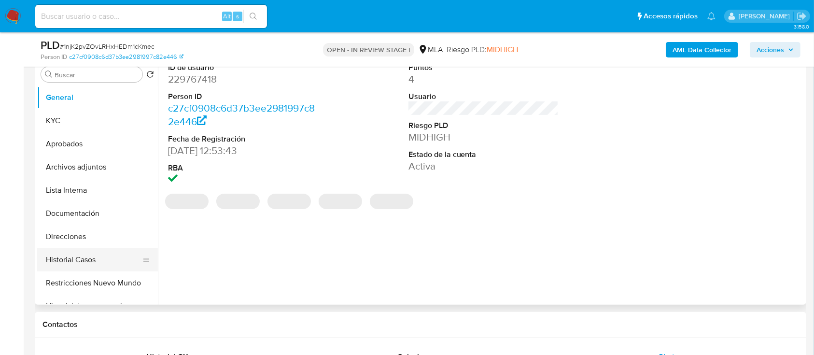
click at [87, 259] on button "Historial Casos" at bounding box center [93, 259] width 113 height 23
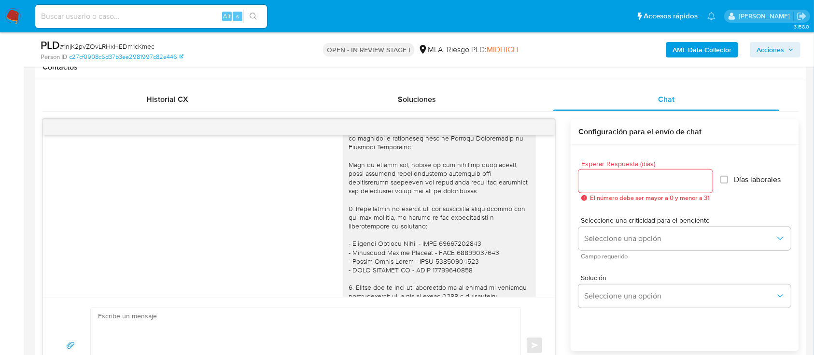
scroll to position [708, 0]
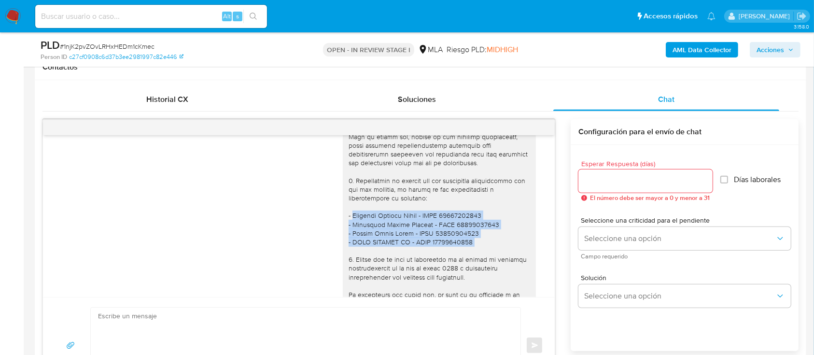
drag, startPoint x: 343, startPoint y: 235, endPoint x: 495, endPoint y: 265, distance: 154.1
click at [495, 265] on div at bounding box center [440, 215] width 182 height 430
copy div "[PERSON_NAME] - CUIL 20213634020 - [PERSON_NAME] - CUIL 20226686488 - [PERSON_N…"
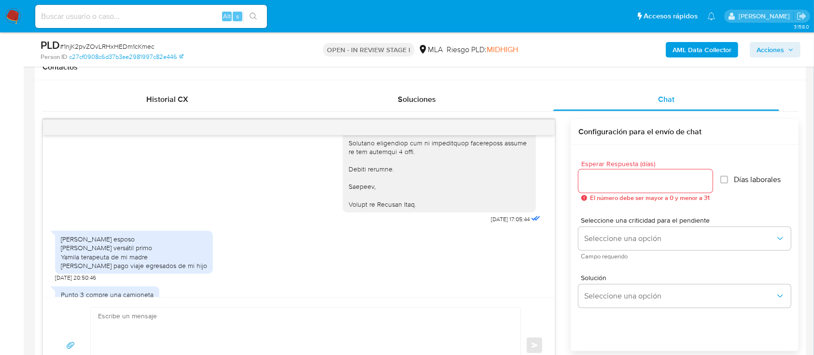
scroll to position [966, 0]
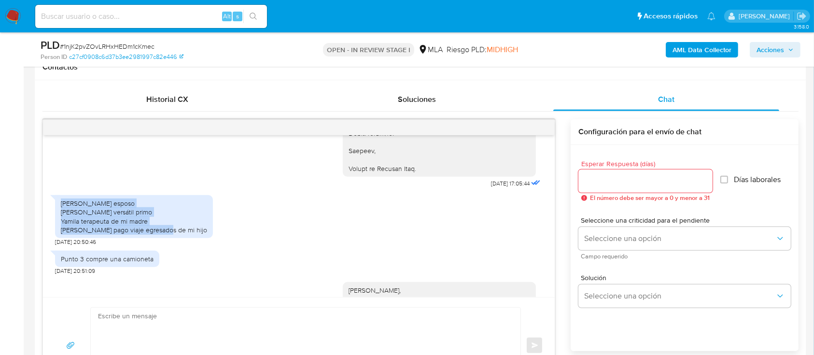
drag, startPoint x: 61, startPoint y: 221, endPoint x: 178, endPoint y: 246, distance: 119.9
click at [178, 246] on div "[PERSON_NAME] esposo [PERSON_NAME] versátil primo [PERSON_NAME] de mi madre [PE…" at bounding box center [299, 218] width 488 height 56
copy div "[PERSON_NAME] esposo [PERSON_NAME] versátil primo Yamila terapeuta de mi madre …"
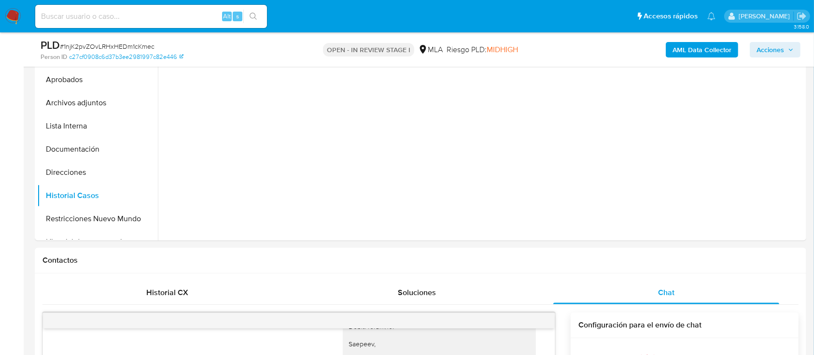
scroll to position [193, 0]
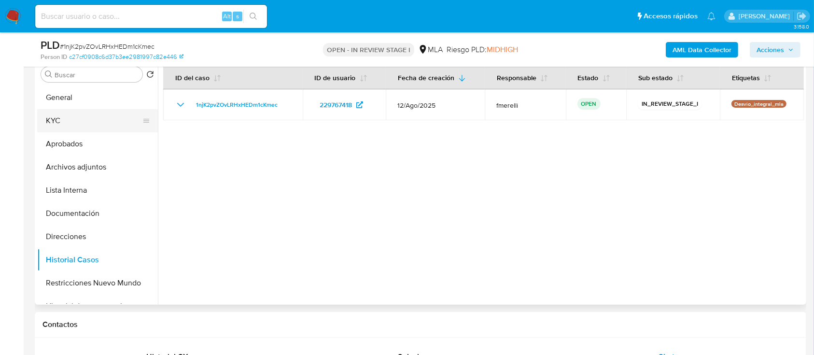
click at [85, 126] on button "KYC" at bounding box center [93, 120] width 113 height 23
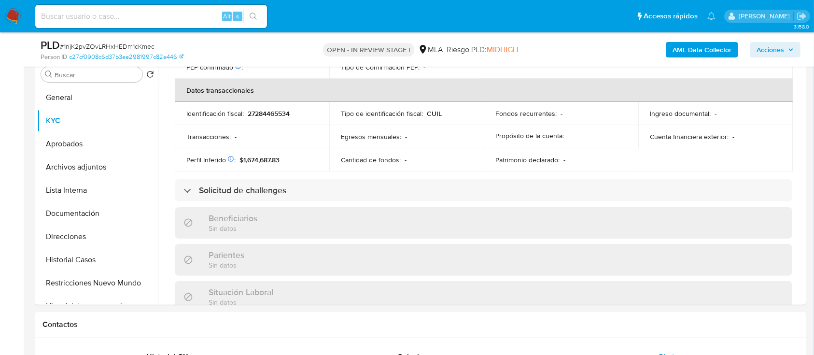
scroll to position [499, 0]
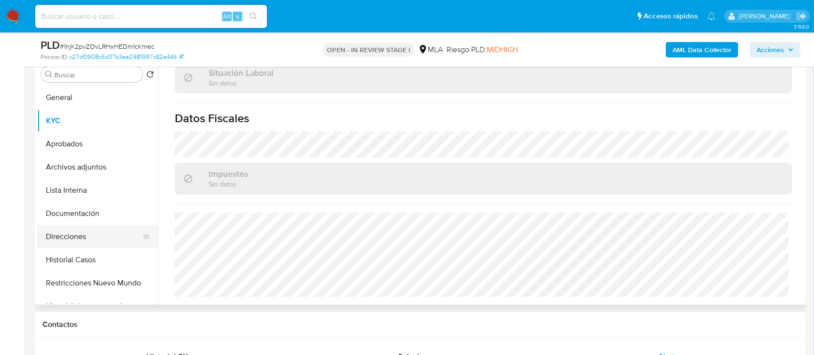
click at [73, 241] on button "Direcciones" at bounding box center [93, 236] width 113 height 23
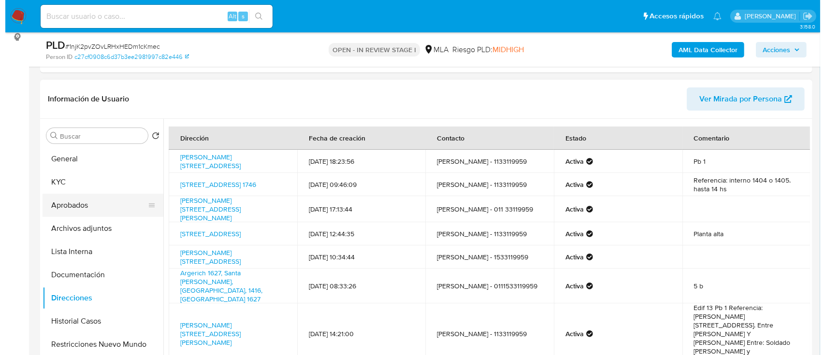
scroll to position [129, 0]
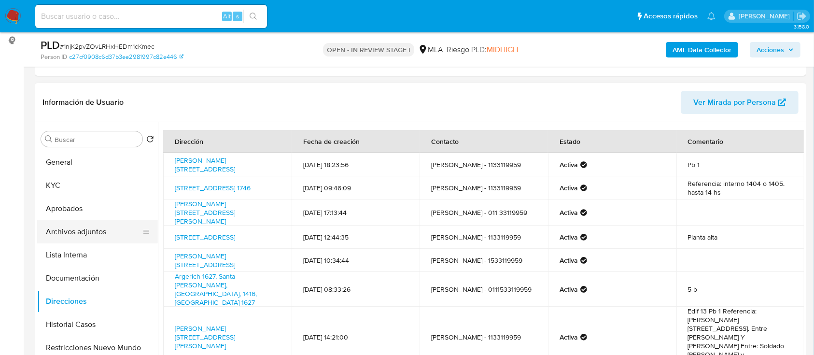
click at [100, 224] on button "Archivos adjuntos" at bounding box center [93, 231] width 113 height 23
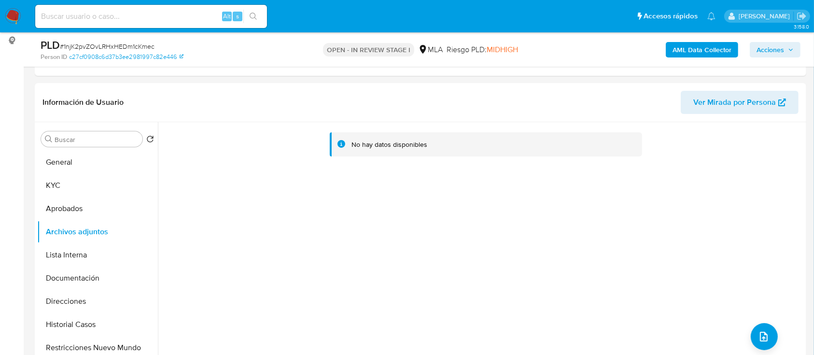
click at [686, 43] on b "AML Data Collector" at bounding box center [702, 49] width 59 height 15
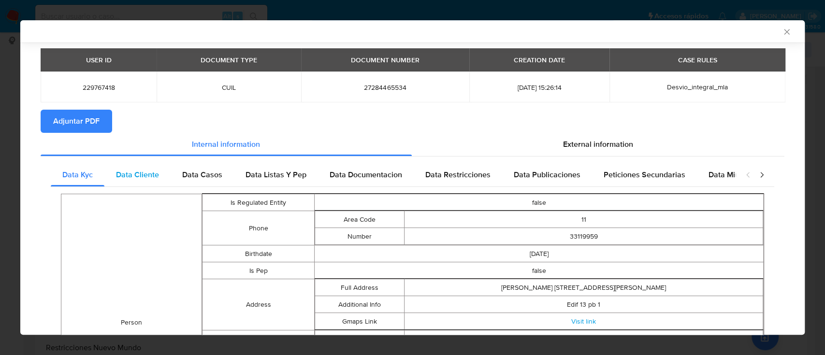
click at [139, 179] on span "Data Cliente" at bounding box center [137, 174] width 43 height 11
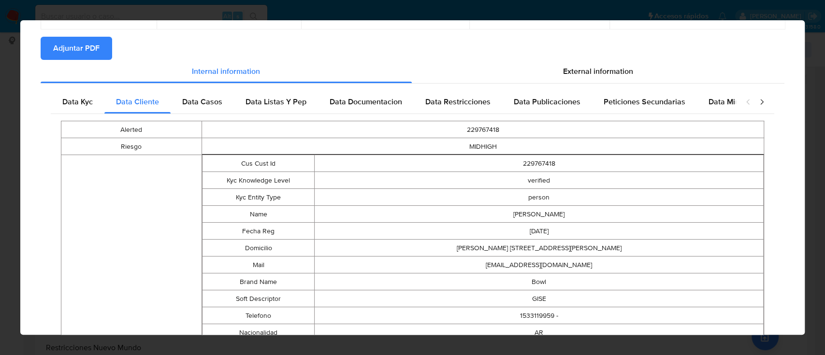
scroll to position [0, 0]
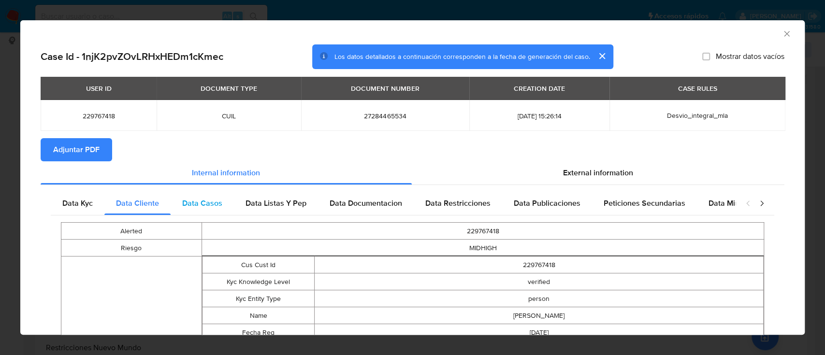
click at [198, 203] on span "Data Casos" at bounding box center [202, 203] width 40 height 11
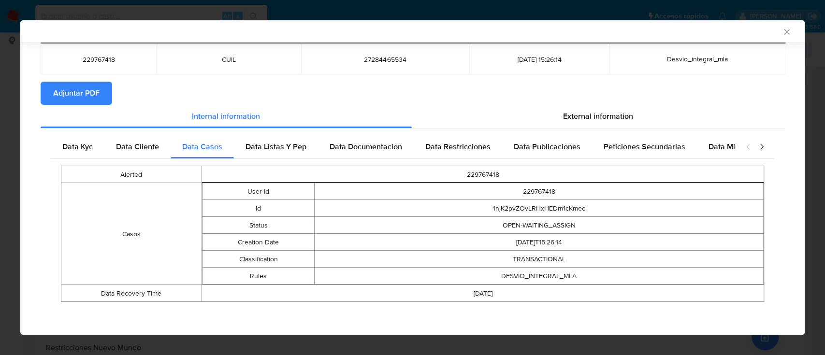
scroll to position [55, 0]
click at [284, 145] on span "Data Listas Y Pep" at bounding box center [275, 146] width 61 height 11
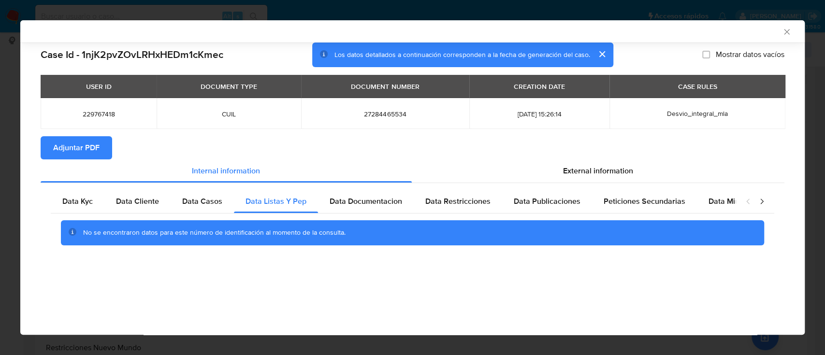
scroll to position [0, 0]
click at [356, 209] on div "Data Documentacion" at bounding box center [366, 201] width 96 height 23
click at [463, 207] on span "Data Restricciones" at bounding box center [457, 201] width 65 height 11
click at [543, 206] on span "Data Publicaciones" at bounding box center [547, 201] width 67 height 11
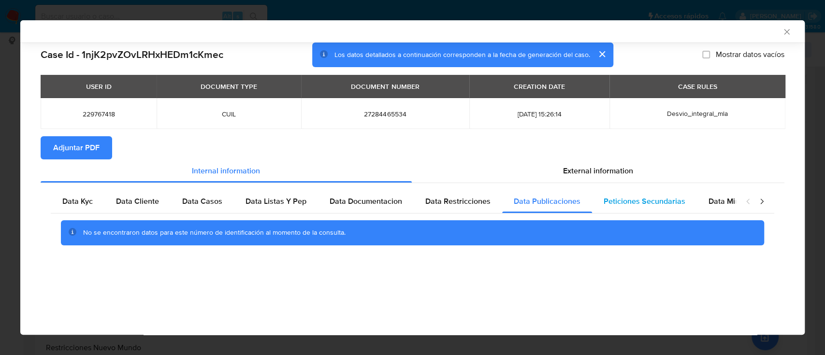
click at [628, 205] on span "Peticiones Secundarias" at bounding box center [644, 201] width 82 height 11
click at [720, 205] on span "Data Minoridad" at bounding box center [734, 201] width 53 height 11
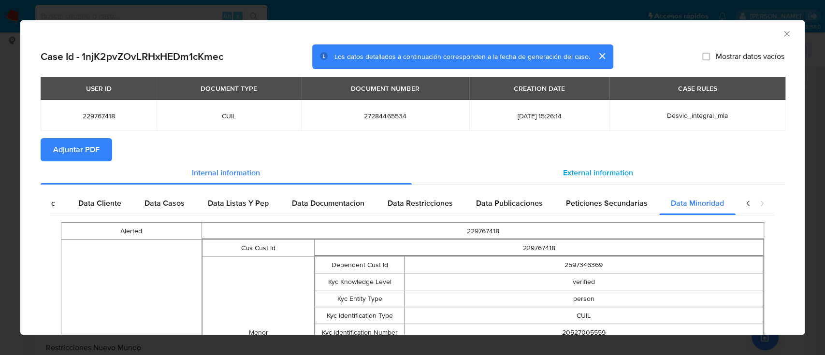
click at [567, 172] on span "External information" at bounding box center [598, 172] width 70 height 11
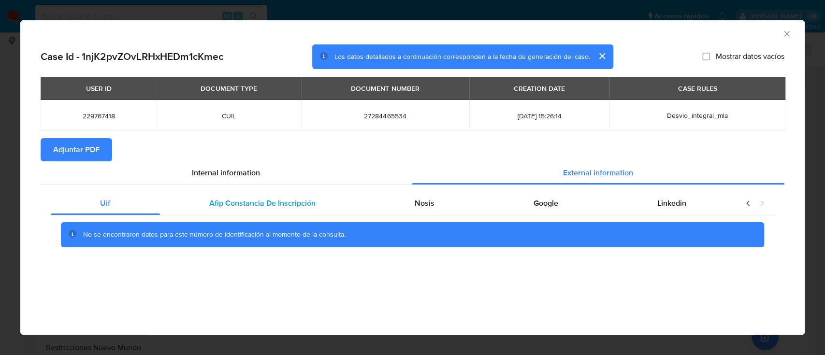
click at [255, 211] on div "Afip Constancia De Inscripción" at bounding box center [262, 203] width 205 height 23
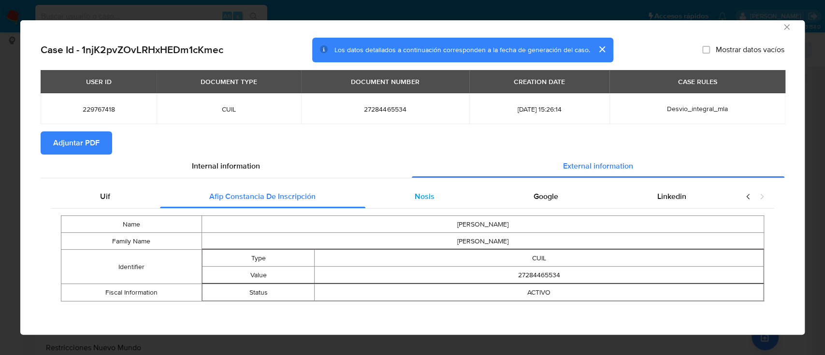
click at [434, 199] on div "Nosis" at bounding box center [424, 196] width 119 height 23
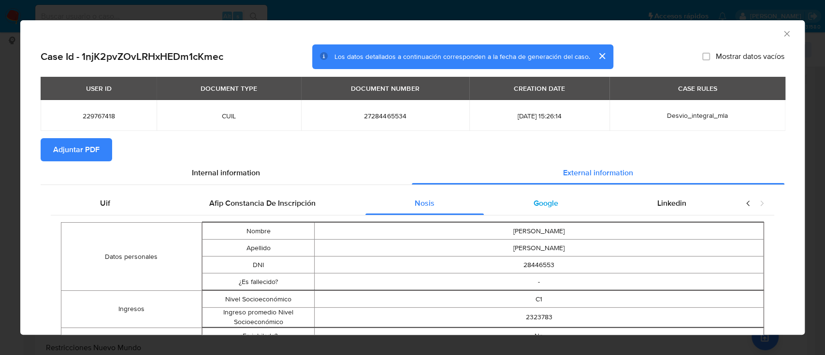
click at [538, 203] on span "Google" at bounding box center [545, 203] width 25 height 11
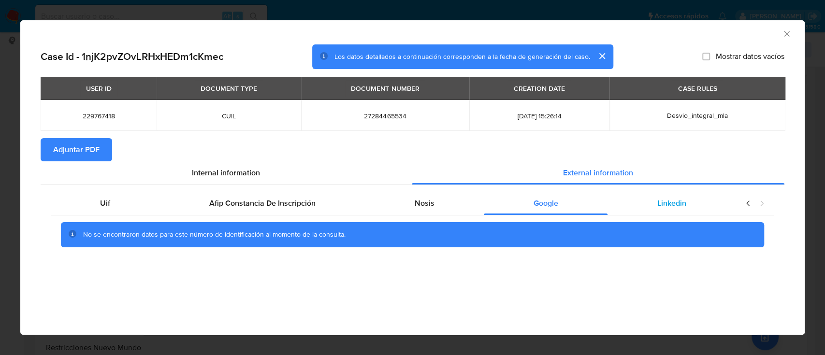
click at [647, 203] on div "Linkedin" at bounding box center [671, 203] width 128 height 23
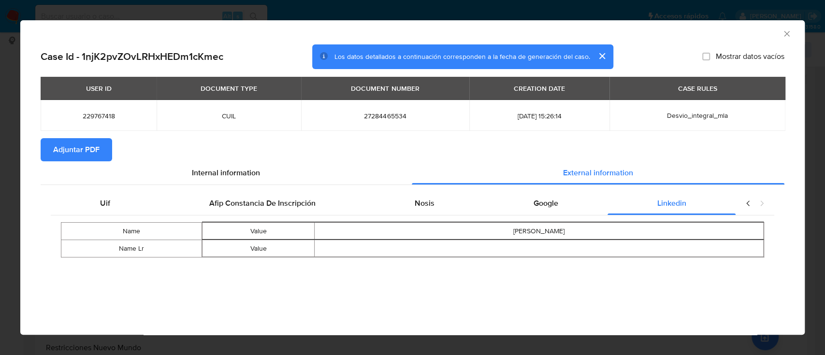
click at [71, 151] on span "Adjuntar PDF" at bounding box center [76, 149] width 46 height 21
click at [788, 32] on icon "Cerrar ventana" at bounding box center [787, 34] width 10 height 10
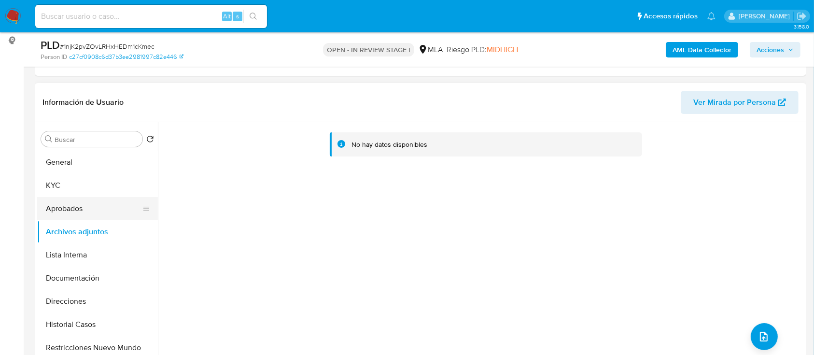
click at [81, 206] on button "Aprobados" at bounding box center [93, 208] width 113 height 23
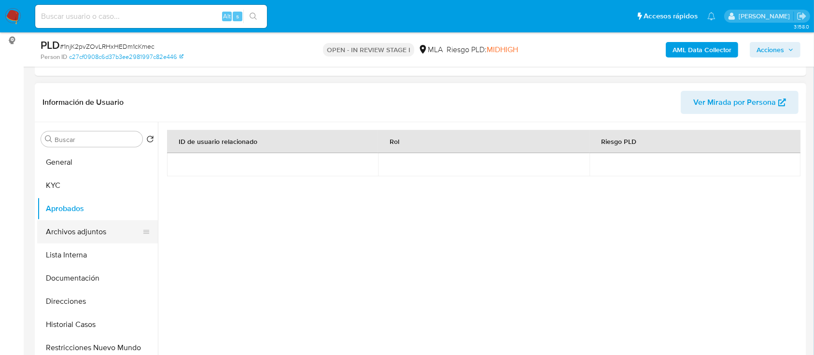
click at [84, 232] on button "Archivos adjuntos" at bounding box center [93, 231] width 113 height 23
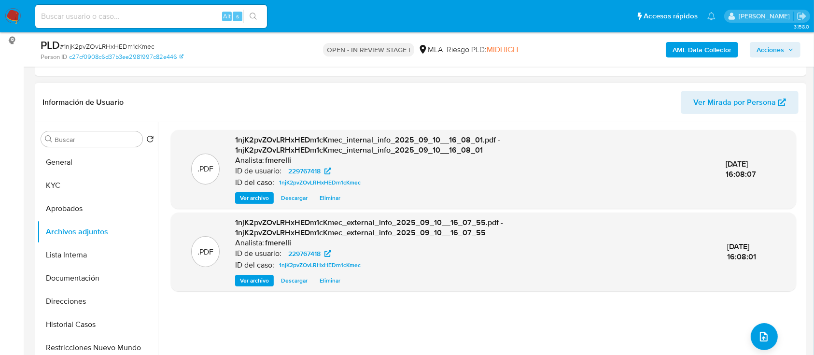
click at [257, 193] on span "Ver archivo" at bounding box center [254, 198] width 29 height 10
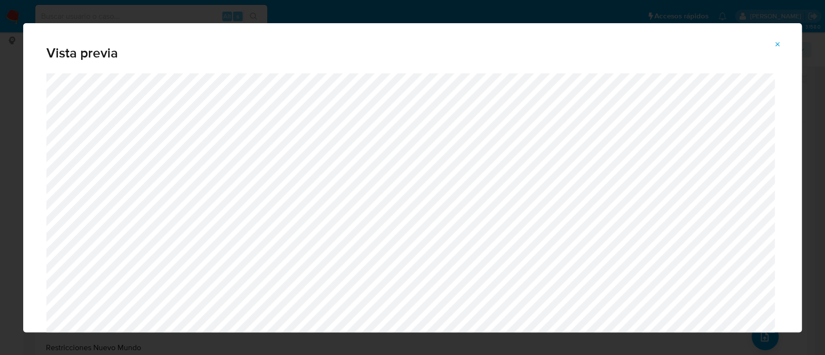
click at [775, 43] on icon "Attachment preview" at bounding box center [777, 45] width 8 height 8
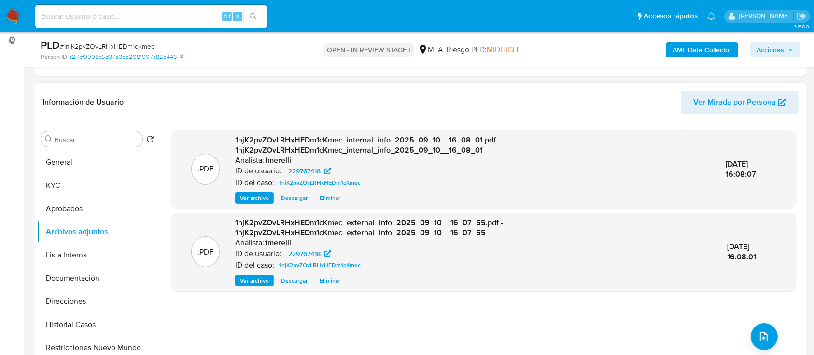
click at [249, 276] on span "Ver archivo" at bounding box center [254, 281] width 29 height 10
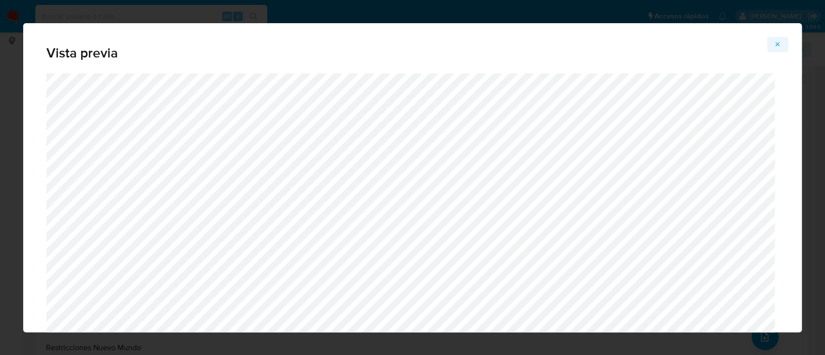
click at [777, 44] on icon "Attachment preview" at bounding box center [777, 45] width 8 height 8
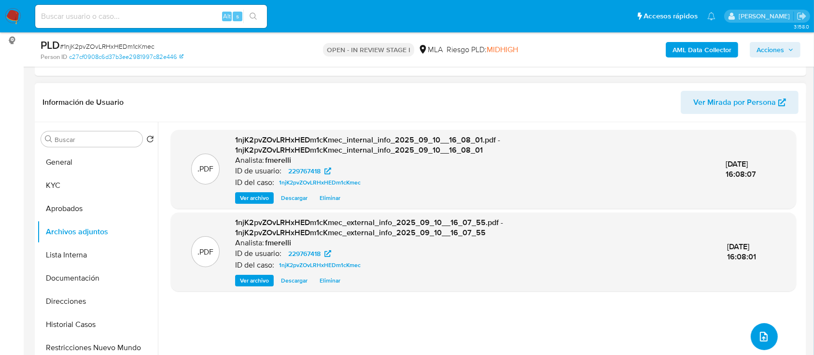
click at [752, 342] on button "upload-file" at bounding box center [764, 336] width 27 height 27
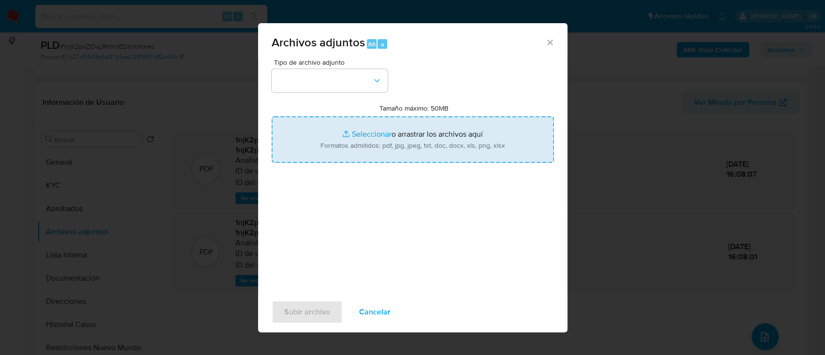
type input "C:\fakepath\NOSIS_Manager_InformeIndividual_27284465534_654927_20250905133935.p…"
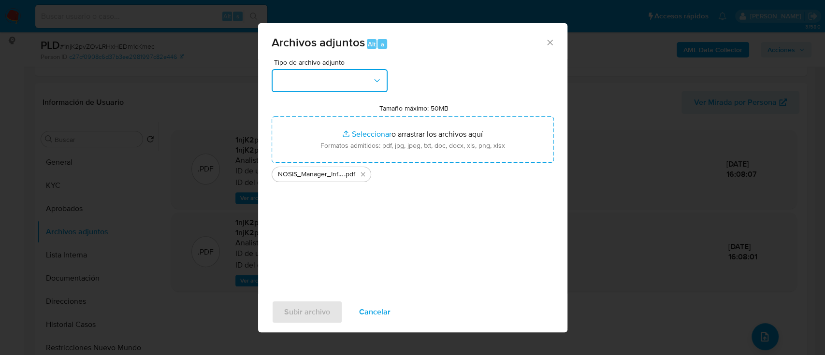
click at [331, 86] on button "button" at bounding box center [329, 80] width 116 height 23
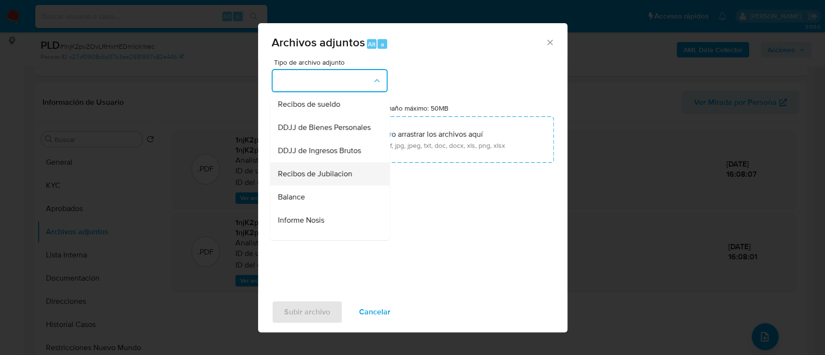
scroll to position [322, 0]
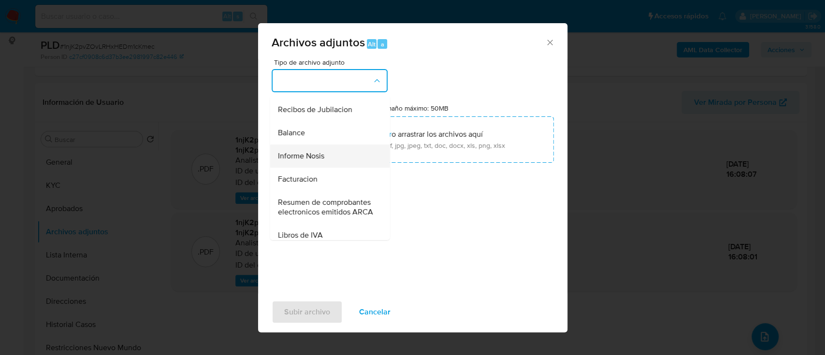
click at [346, 168] on div "Informe Nosis" at bounding box center [326, 155] width 99 height 23
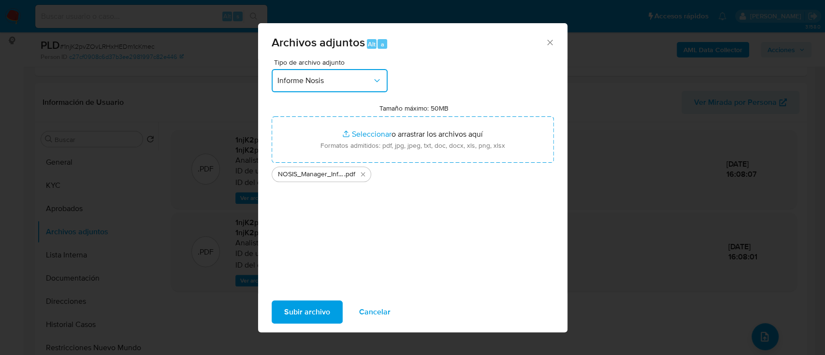
click at [301, 332] on div "Archivos adjuntos Alt a Tipo de archivo adjunto Informe Nosis Tamaño máximo: 50…" at bounding box center [412, 177] width 825 height 355
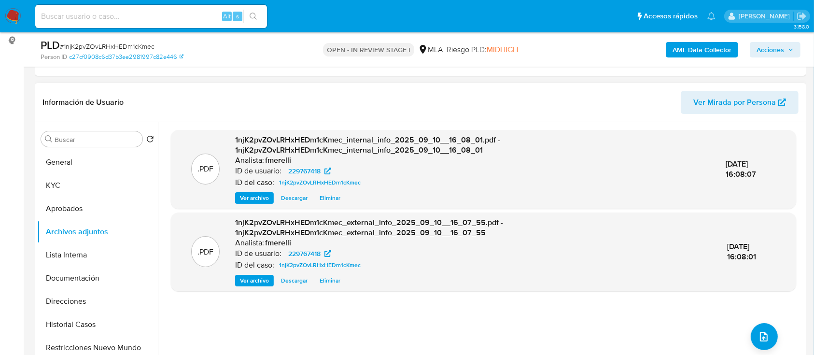
click at [750, 345] on div ".PDF 1njK2pvZOvLRHxHEDm1cKmec_internal_info_2025_09_10__16_08_01.pdf - 1njK2pvZ…" at bounding box center [484, 246] width 626 height 232
click at [758, 331] on icon "upload-file" at bounding box center [764, 337] width 12 height 12
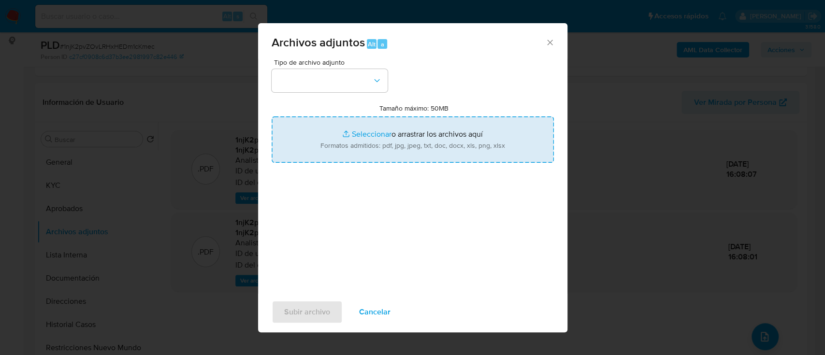
type input "C:\fakepath\NOSIS_Manager_InformeIndividual_27284465534_654927_20250905133935.p…"
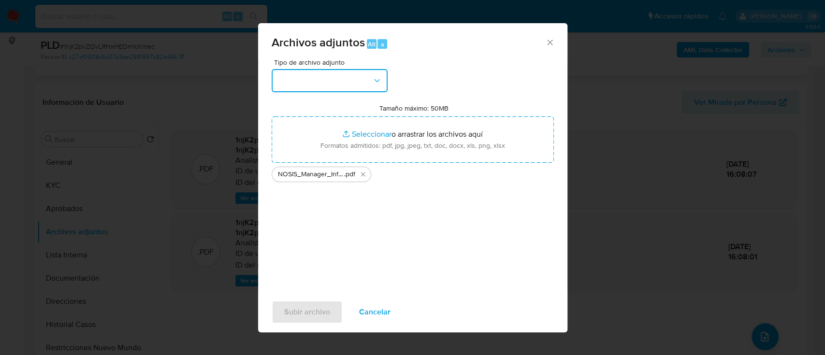
click at [346, 83] on button "button" at bounding box center [329, 80] width 116 height 23
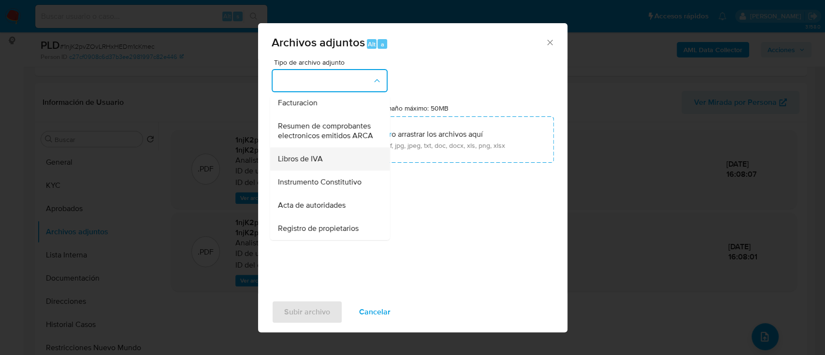
scroll to position [372, 0]
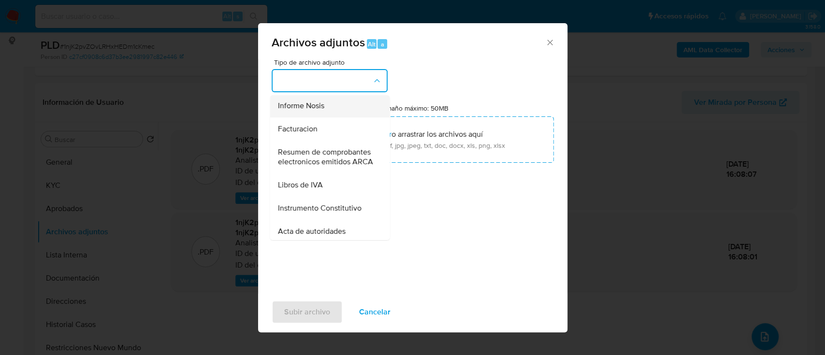
click at [336, 117] on div "Informe Nosis" at bounding box center [326, 105] width 99 height 23
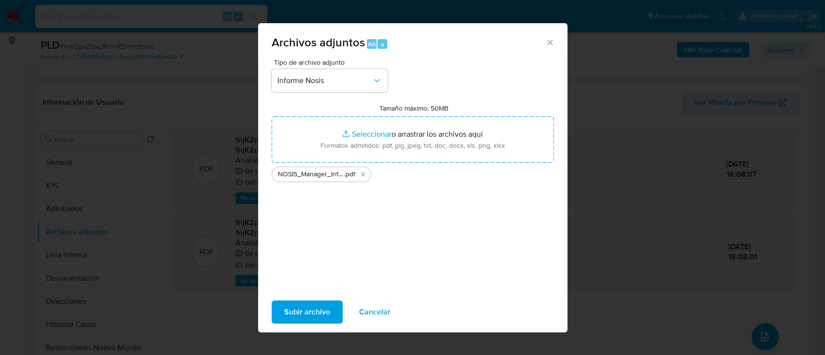
click at [313, 306] on span "Subir archivo" at bounding box center [307, 311] width 46 height 21
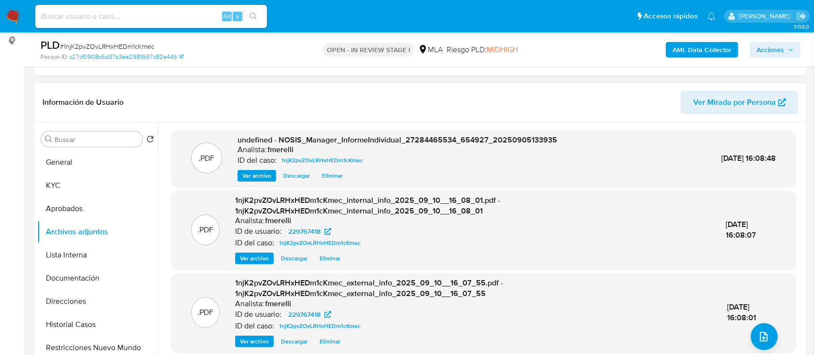
click at [262, 180] on span "Ver archivo" at bounding box center [257, 176] width 29 height 10
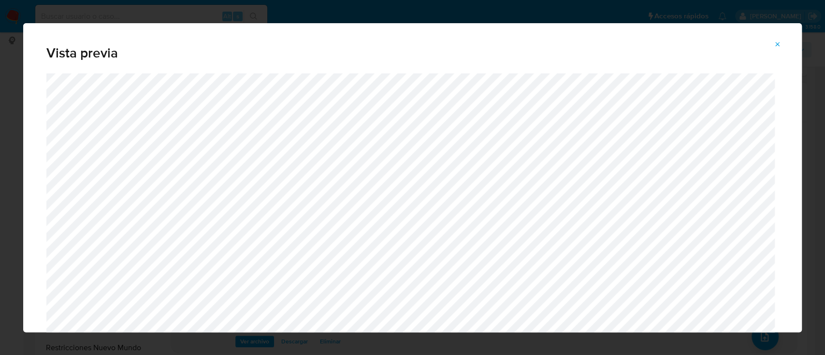
click at [778, 38] on span "Attachment preview" at bounding box center [777, 45] width 8 height 14
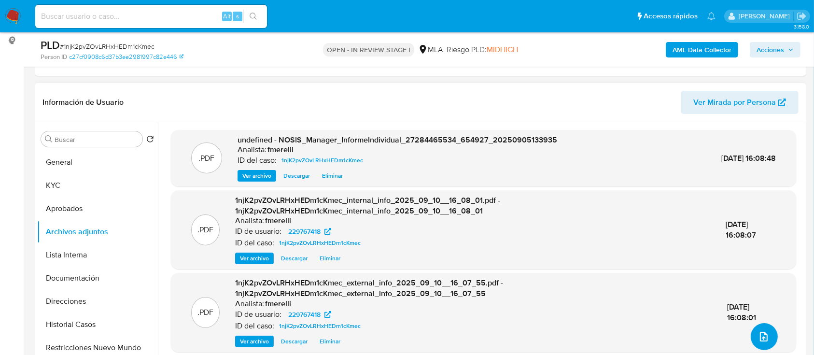
click at [751, 332] on button "upload-file" at bounding box center [764, 336] width 27 height 27
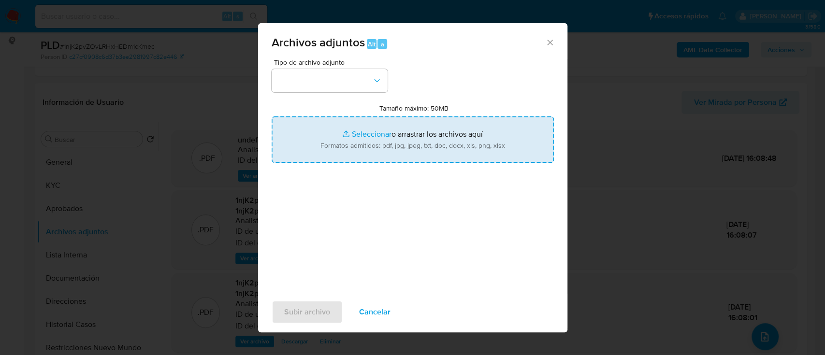
type input "C:\fakepath\Caselog 1njK2pvZOvLRHxHEDm1cKmec_2025_08_18_18_38_22.docx"
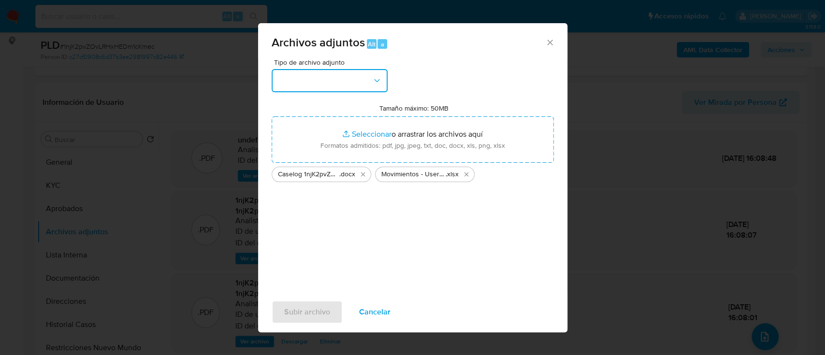
drag, startPoint x: 350, startPoint y: 71, endPoint x: 343, endPoint y: 88, distance: 19.5
click at [350, 71] on button "button" at bounding box center [329, 80] width 116 height 23
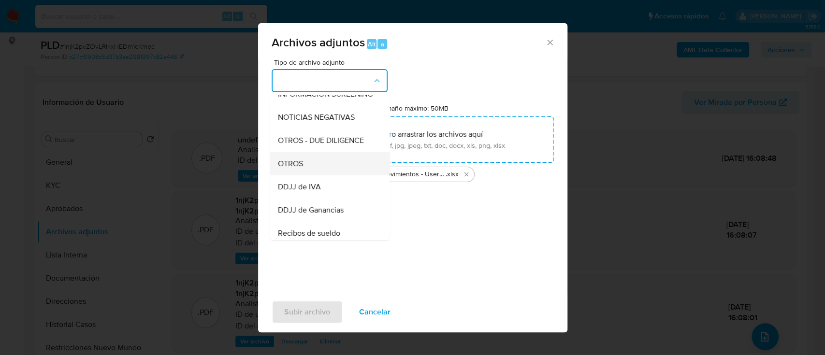
scroll to position [193, 0]
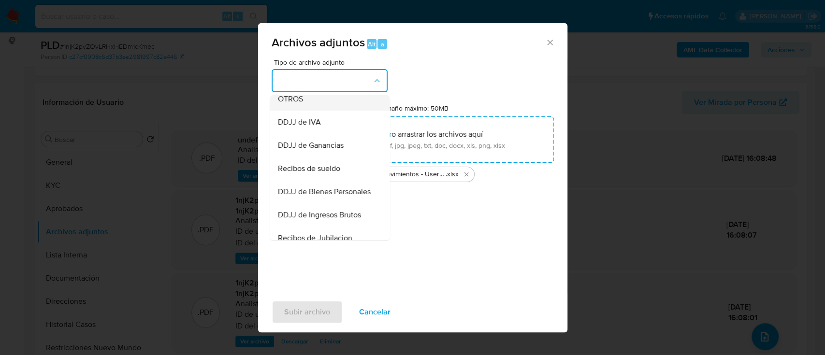
click at [319, 107] on div "OTROS" at bounding box center [326, 98] width 99 height 23
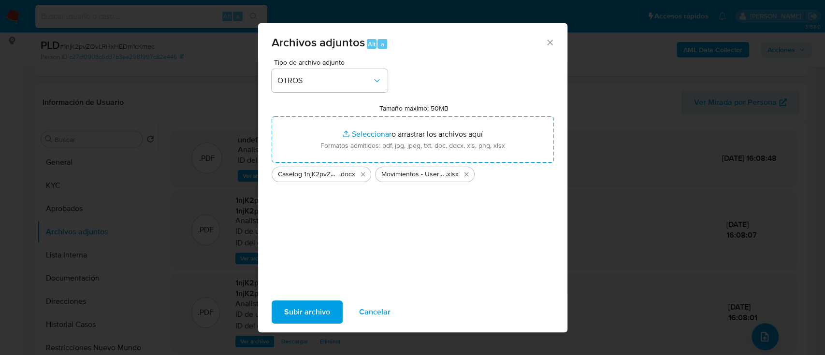
click at [306, 311] on span "Subir archivo" at bounding box center [307, 311] width 46 height 21
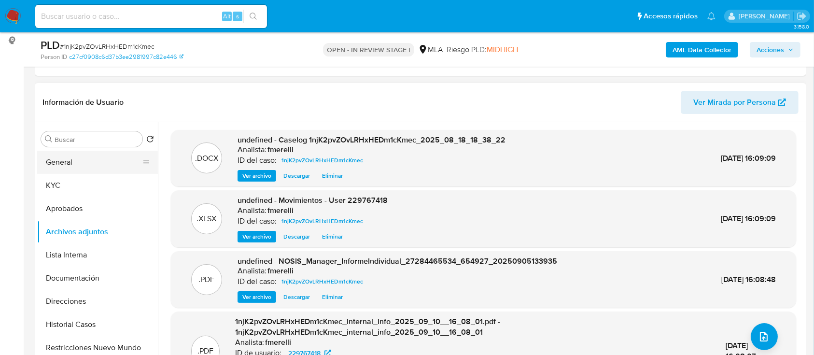
click at [99, 162] on button "General" at bounding box center [93, 162] width 113 height 23
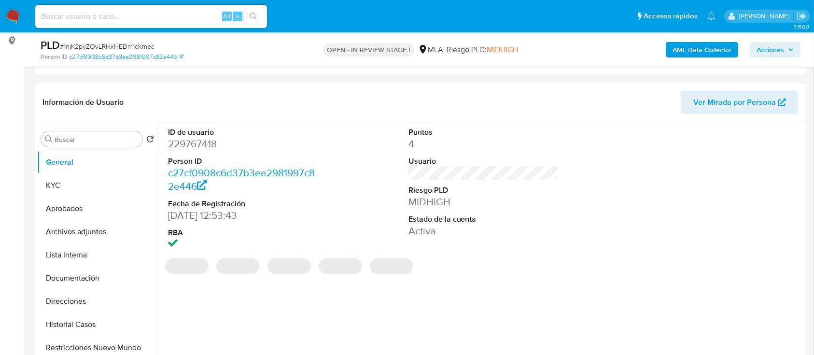
click at [200, 146] on dd "229767418" at bounding box center [243, 144] width 151 height 14
copy dd "229767418"
click at [99, 230] on button "Archivos adjuntos" at bounding box center [93, 231] width 113 height 23
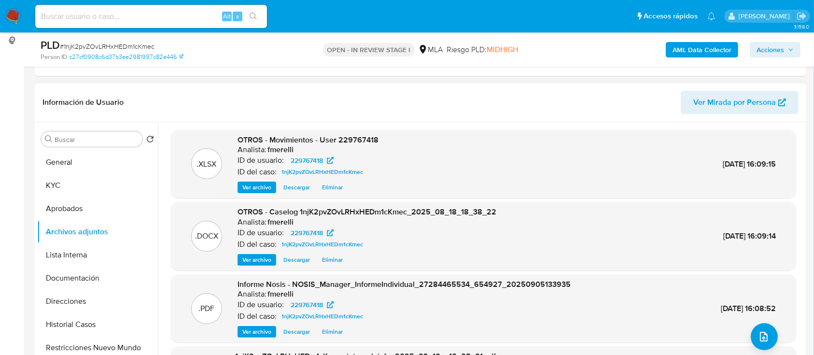
click at [264, 260] on span "Ver archivo" at bounding box center [257, 260] width 29 height 10
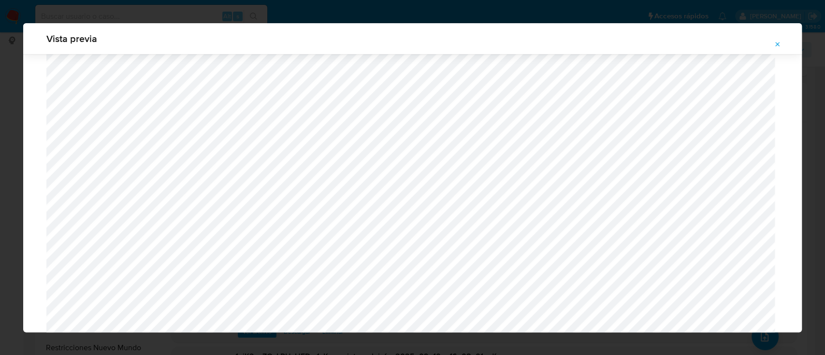
scroll to position [881, 0]
click at [770, 44] on button "Attachment preview" at bounding box center [777, 44] width 21 height 15
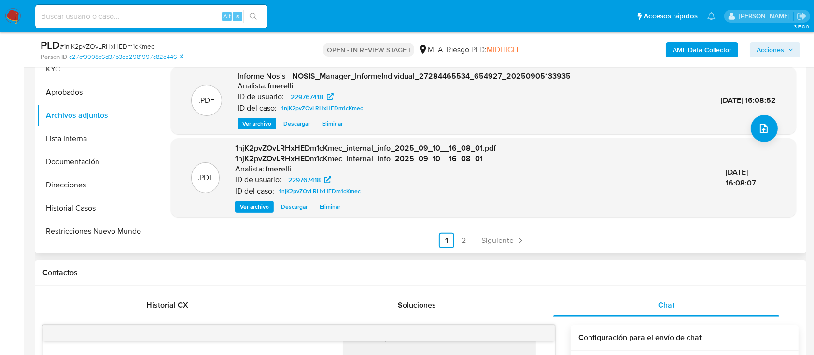
scroll to position [257, 0]
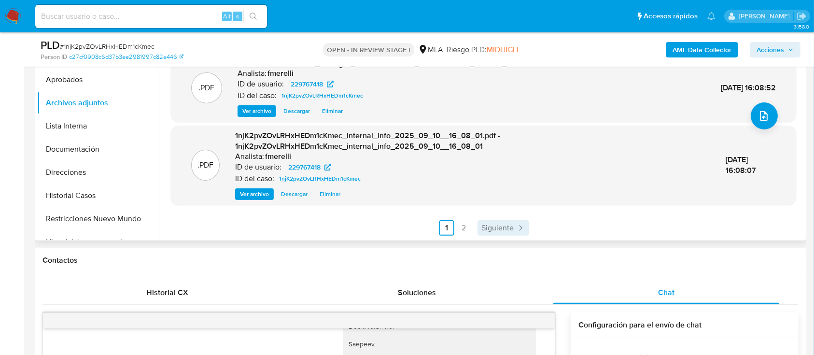
click at [513, 229] on link "Siguiente" at bounding box center [504, 227] width 52 height 15
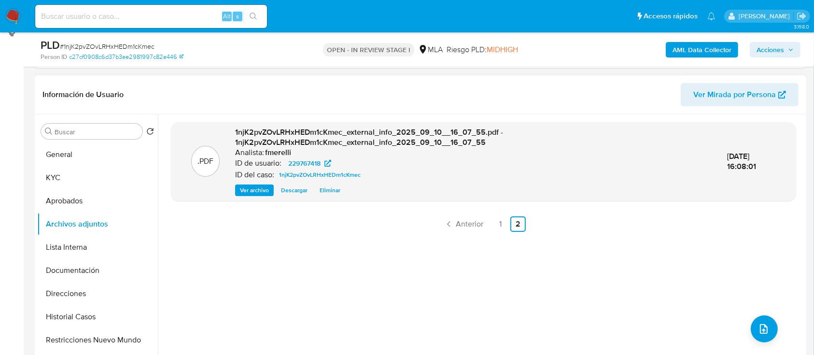
scroll to position [129, 0]
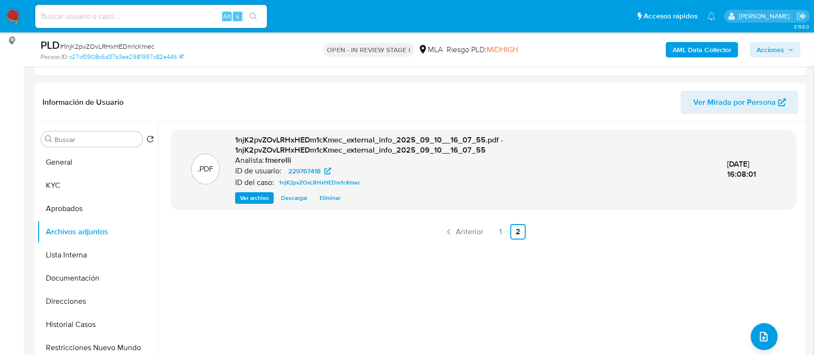
drag, startPoint x: 226, startPoint y: 282, endPoint x: 30, endPoint y: 252, distance: 197.5
click at [225, 281] on div ".PDF 1njK2pvZOvLRHxHEDm1cKmec_external_info_2025_09_10__16_07_55.pdf - 1njK2pvZ…" at bounding box center [484, 246] width 626 height 232
click at [68, 261] on button "Lista Interna" at bounding box center [93, 254] width 113 height 23
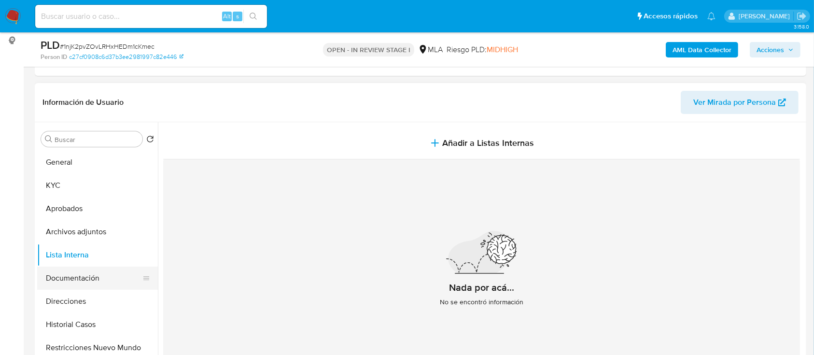
click at [80, 274] on button "Documentación" at bounding box center [93, 278] width 113 height 23
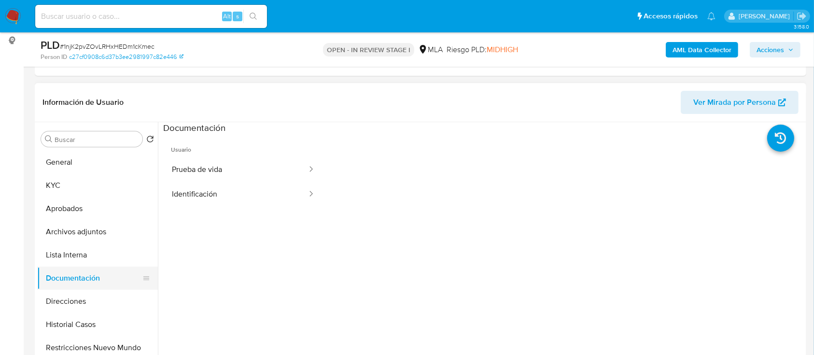
click at [85, 288] on button "Documentación" at bounding box center [93, 278] width 113 height 23
click at [83, 302] on button "Direcciones" at bounding box center [93, 301] width 113 height 23
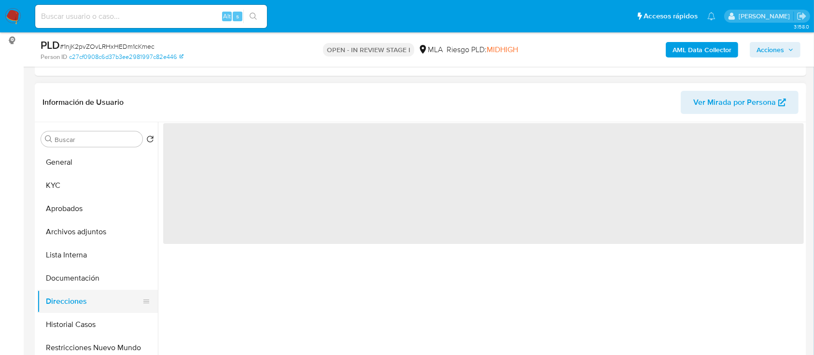
scroll to position [64, 0]
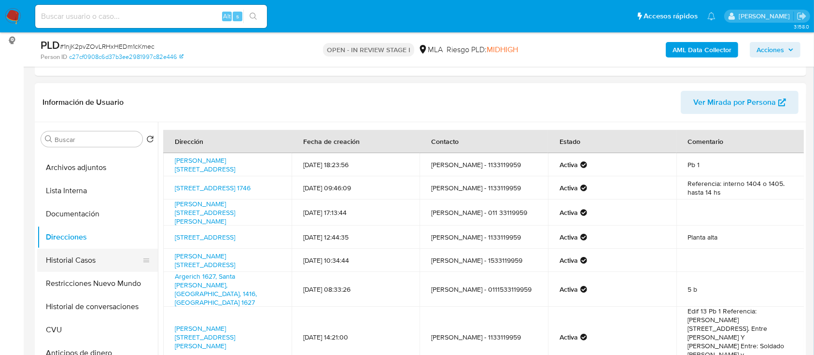
click at [95, 256] on button "Historial Casos" at bounding box center [93, 260] width 113 height 23
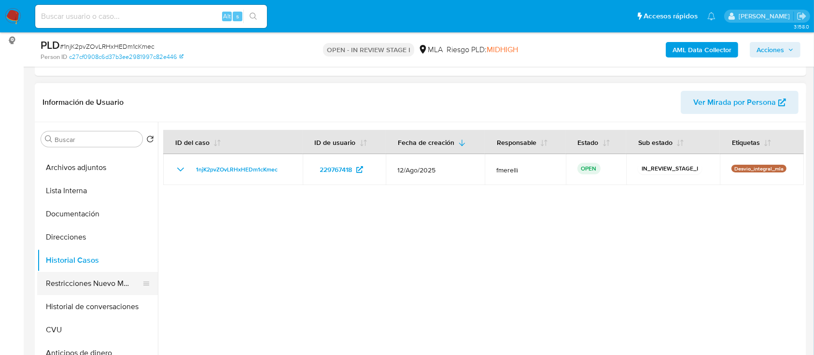
click at [94, 286] on button "Restricciones Nuevo Mundo" at bounding box center [93, 283] width 113 height 23
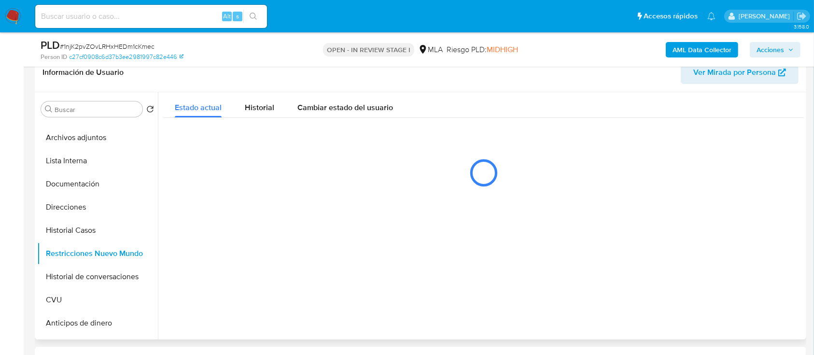
scroll to position [129, 0]
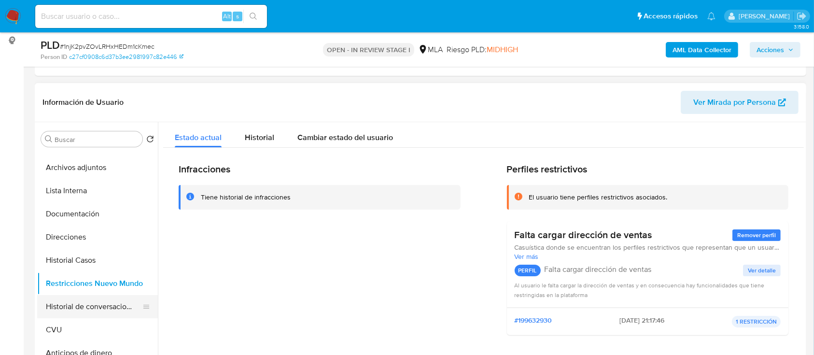
click at [112, 300] on button "Historial de conversaciones" at bounding box center [93, 306] width 113 height 23
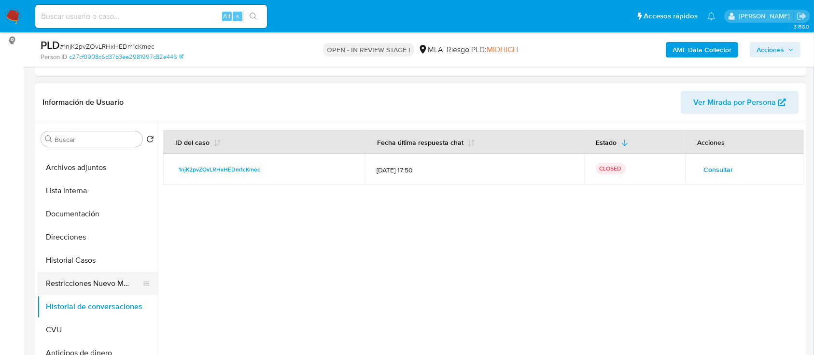
click at [114, 280] on button "Restricciones Nuevo Mundo" at bounding box center [93, 283] width 113 height 23
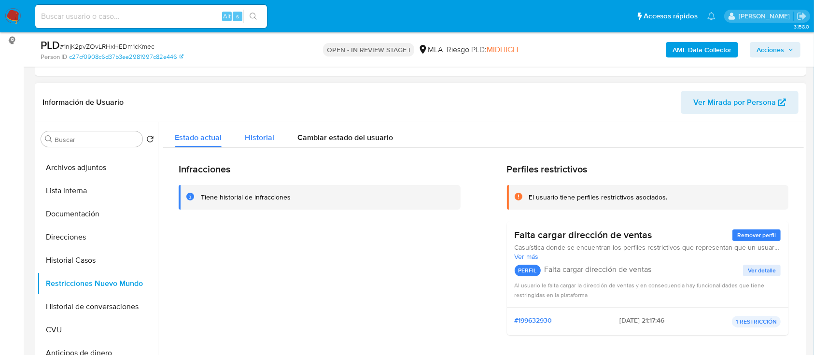
click at [245, 128] on div "Historial" at bounding box center [259, 135] width 29 height 26
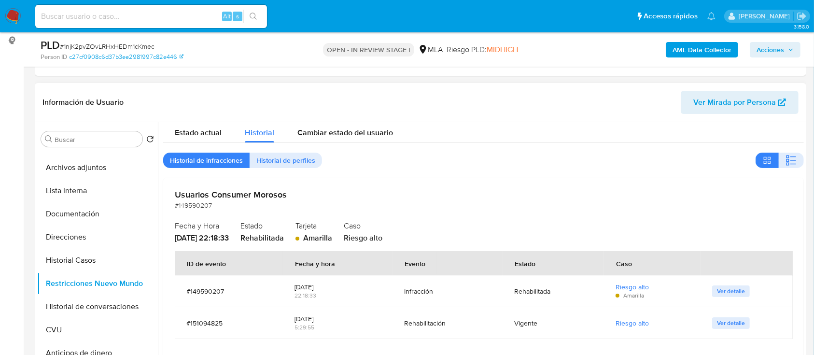
scroll to position [6, 0]
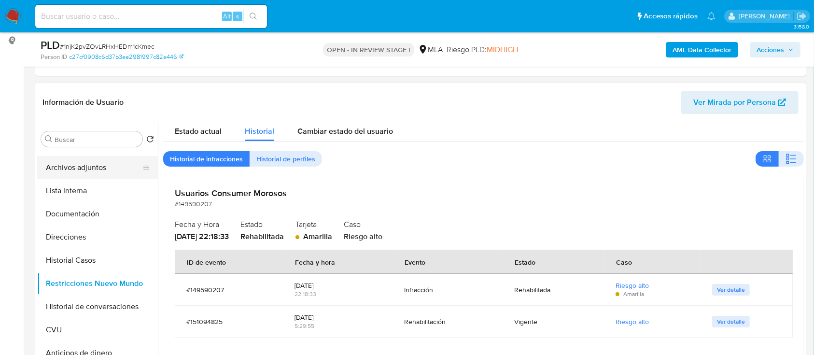
click at [88, 158] on button "Archivos adjuntos" at bounding box center [93, 167] width 113 height 23
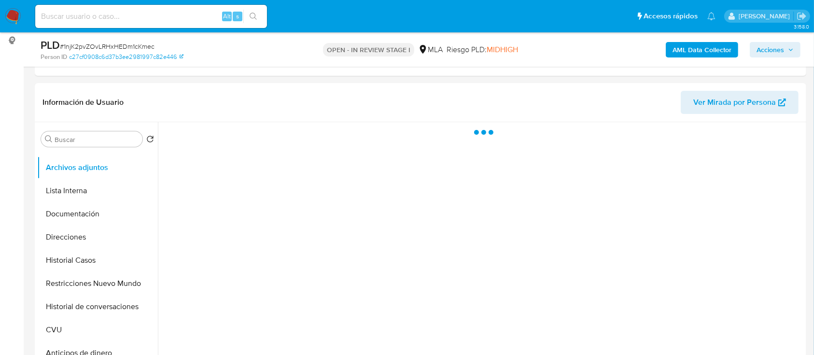
scroll to position [0, 0]
click at [773, 50] on span "Acciones" at bounding box center [771, 49] width 28 height 15
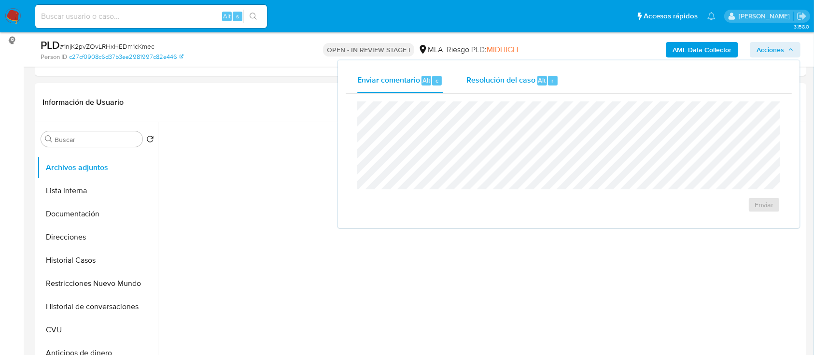
click at [474, 87] on div "Resolución del caso Alt r" at bounding box center [513, 80] width 92 height 25
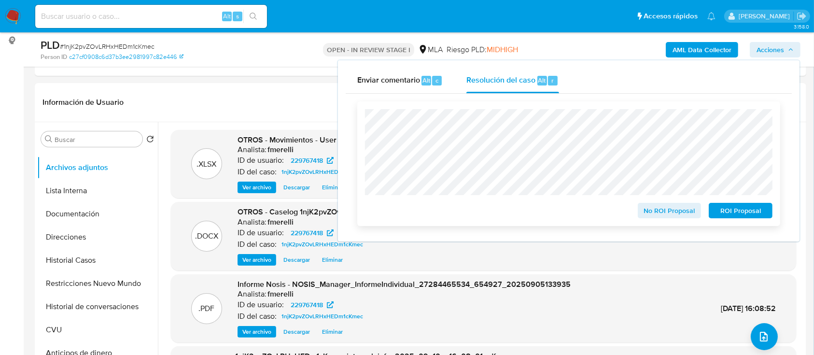
click at [659, 207] on span "No ROI Proposal" at bounding box center [670, 211] width 50 height 14
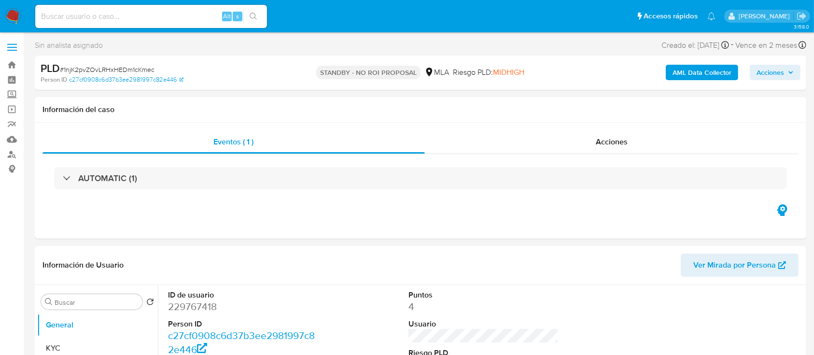
select select "10"
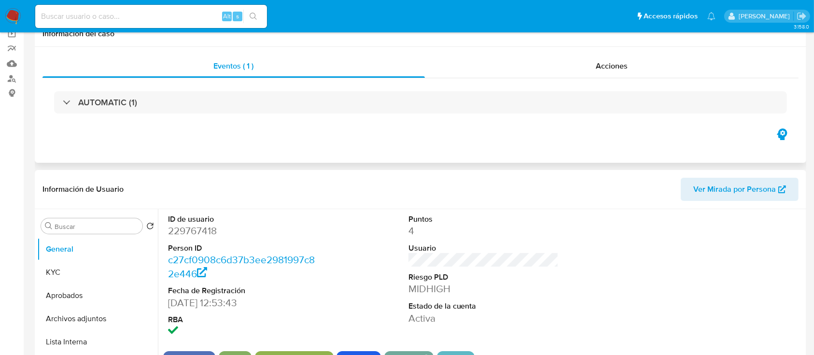
scroll to position [193, 0]
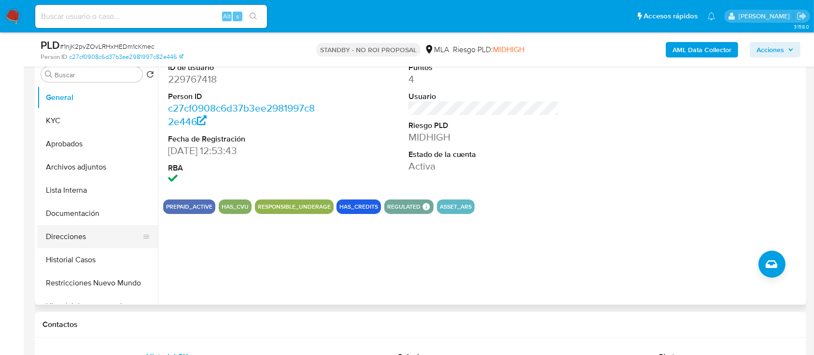
click at [83, 241] on button "Direcciones" at bounding box center [93, 236] width 113 height 23
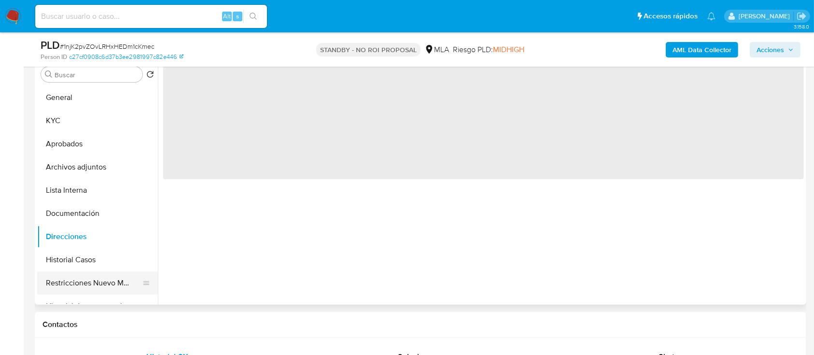
click at [91, 275] on button "Restricciones Nuevo Mundo" at bounding box center [93, 282] width 113 height 23
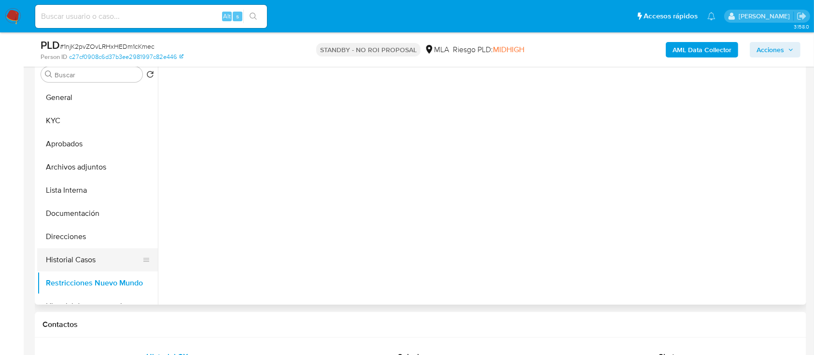
scroll to position [64, 0]
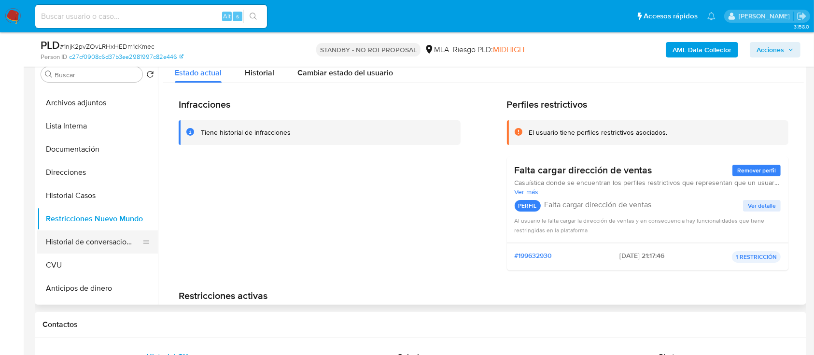
click at [84, 238] on button "Historial de conversaciones" at bounding box center [93, 241] width 113 height 23
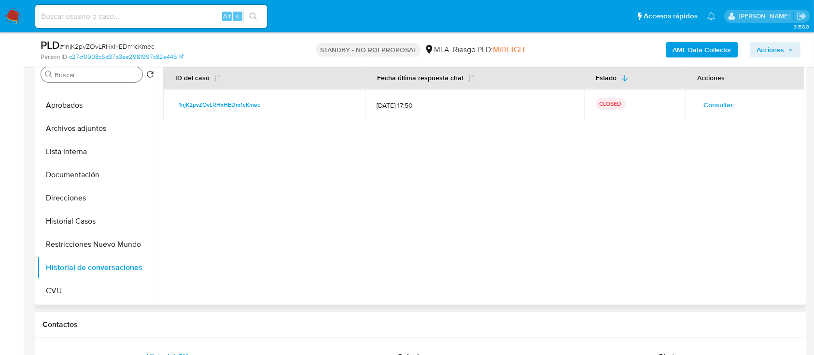
scroll to position [0, 0]
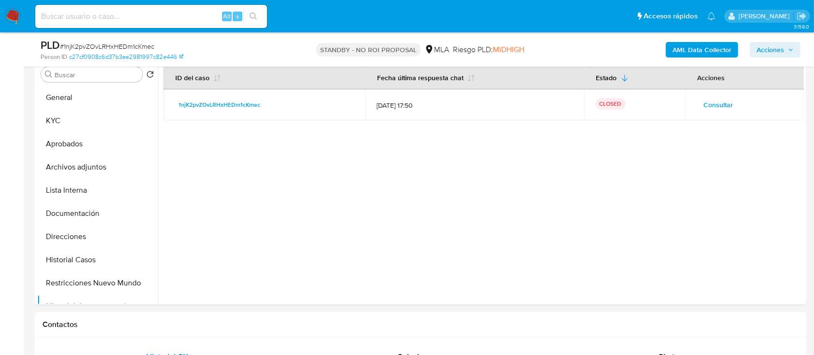
click at [21, 16] on nav "Pausado Ver notificaciones Alt s Accesos rápidos Presiona las siguientes teclas…" at bounding box center [407, 16] width 814 height 32
click at [11, 23] on img at bounding box center [13, 16] width 16 height 16
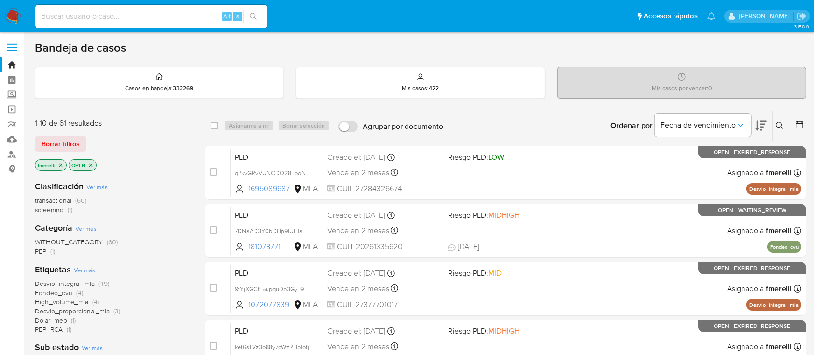
click at [166, 15] on input at bounding box center [151, 16] width 232 height 13
paste input "eBnxa3rjtPBPNBDRYdSyDOhS"
type input "eBnxa3rjtPBPNBDRYdSyDOhS"
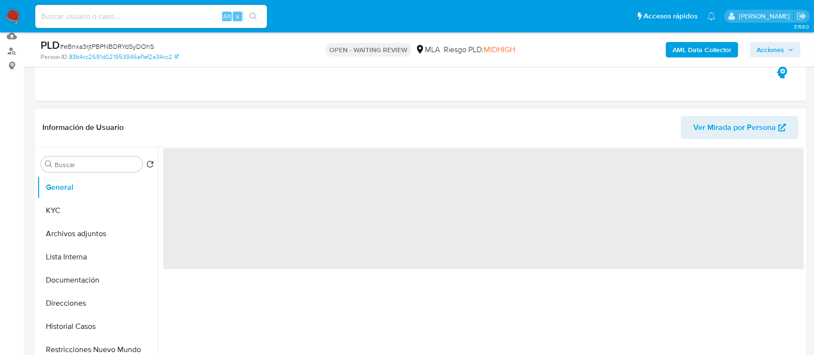
scroll to position [129, 0]
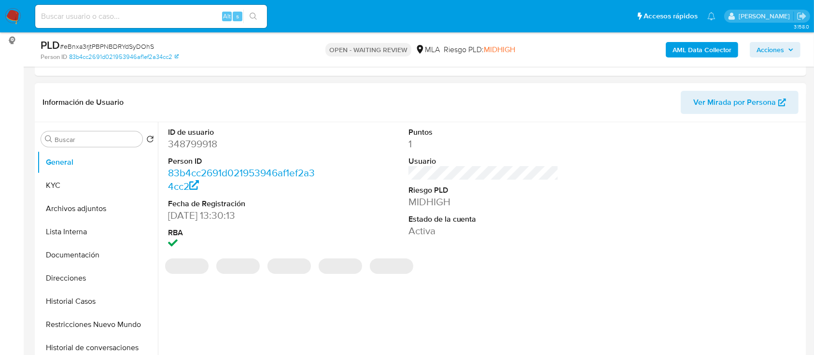
select select "10"
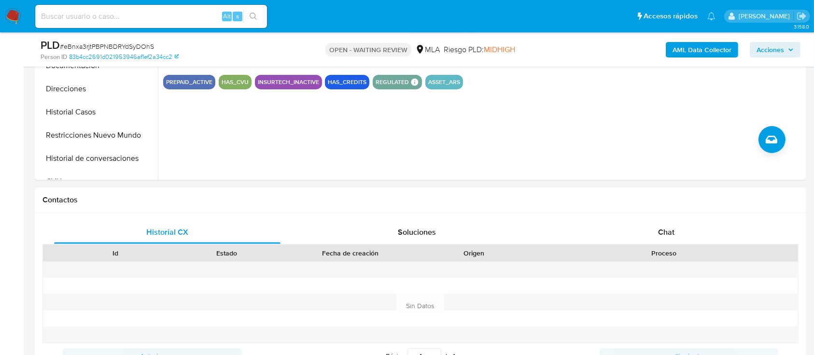
scroll to position [322, 0]
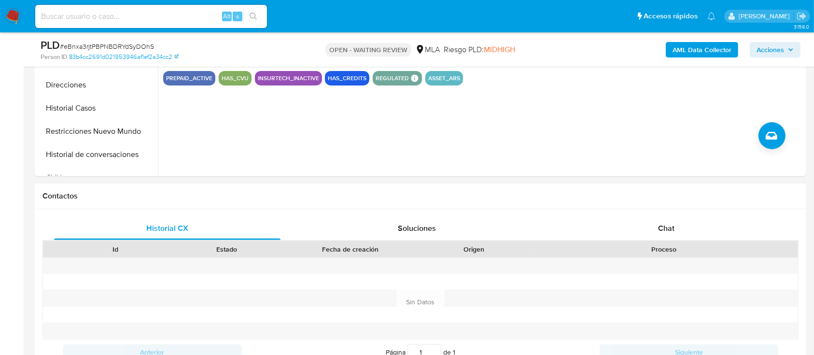
click at [647, 213] on div "Historial CX Soluciones Chat Id Estado Fecha de creación Origen Proceso Anterio…" at bounding box center [421, 290] width 772 height 163
click at [644, 224] on div "Chat" at bounding box center [667, 228] width 227 height 23
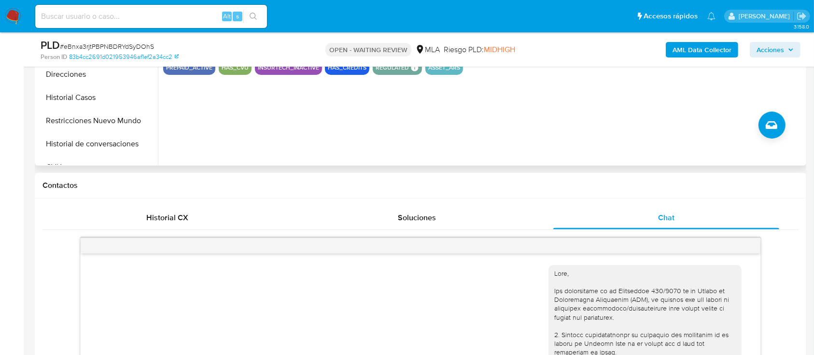
scroll to position [1206, 0]
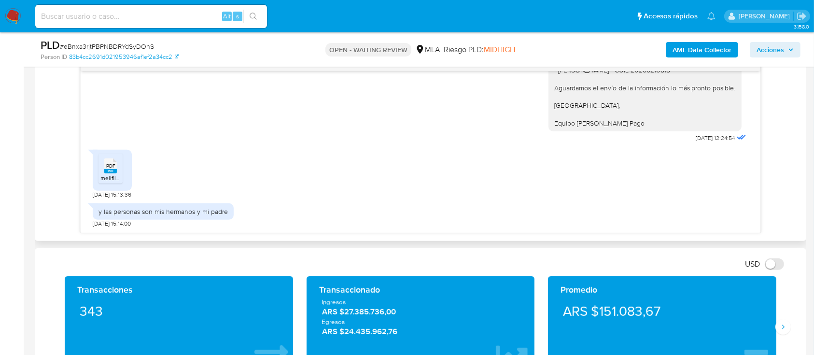
click at [98, 177] on div "PDF PDF melifile1430618600791660812.pdf" at bounding box center [112, 170] width 39 height 41
click at [107, 178] on span "melifile1430618600791660812.pdf" at bounding box center [143, 178] width 86 height 8
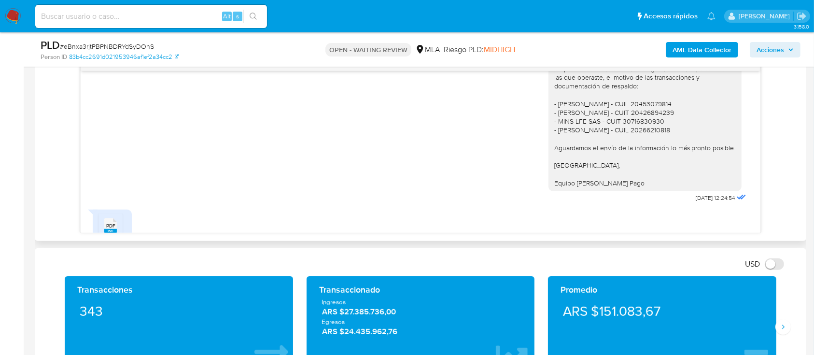
scroll to position [1078, 0]
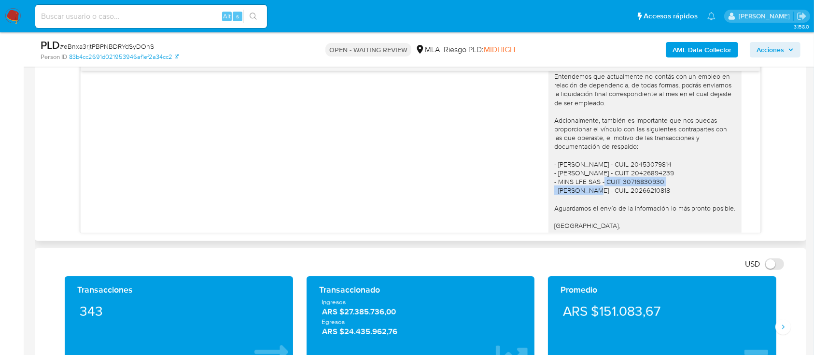
drag, startPoint x: 549, startPoint y: 190, endPoint x: 674, endPoint y: 187, distance: 125.6
click at [674, 187] on div "[PERSON_NAME], Entendemos que actualmente no contás con un empleo en relación d…" at bounding box center [646, 151] width 182 height 193
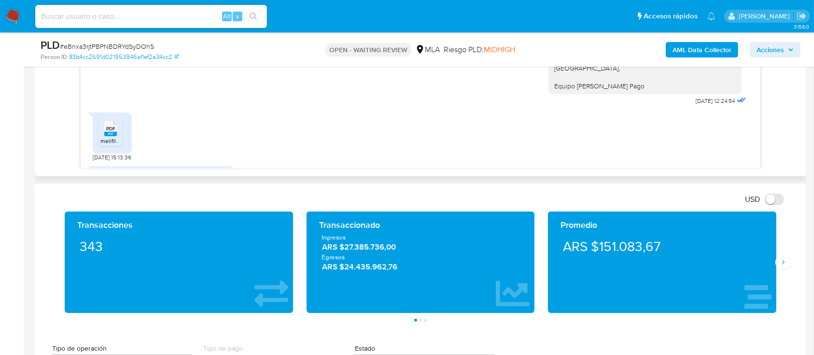
scroll to position [1206, 0]
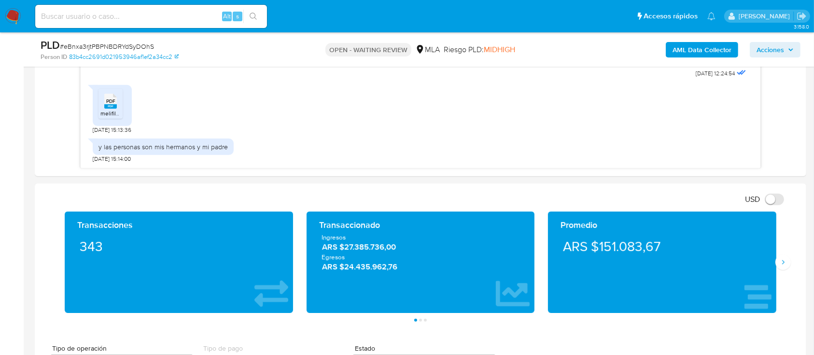
click at [10, 156] on aside "Bandeja Tablero Screening Búsqueda en Listas Watchlist Herramientas Operaciones…" at bounding box center [12, 296] width 24 height 1753
click at [169, 19] on input at bounding box center [151, 16] width 232 height 13
click at [169, 18] on input at bounding box center [151, 16] width 232 height 13
paste input "RjKC9bdsAtcOJnYvdhmBGK5X"
type input "RjKC9bdsAtcOJnYvdhmBGK5X"
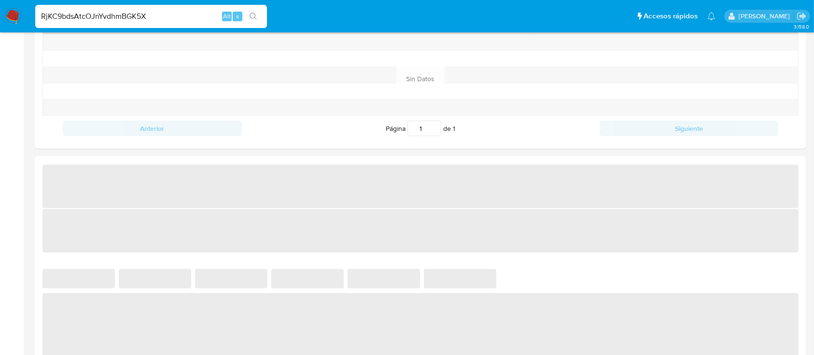
select select "10"
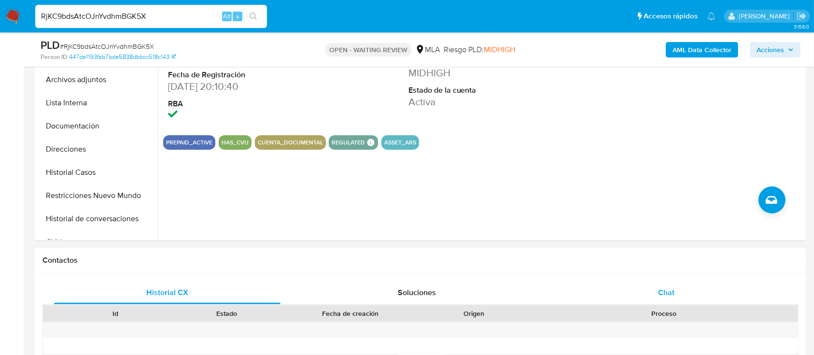
click at [666, 291] on span "Chat" at bounding box center [666, 292] width 16 height 11
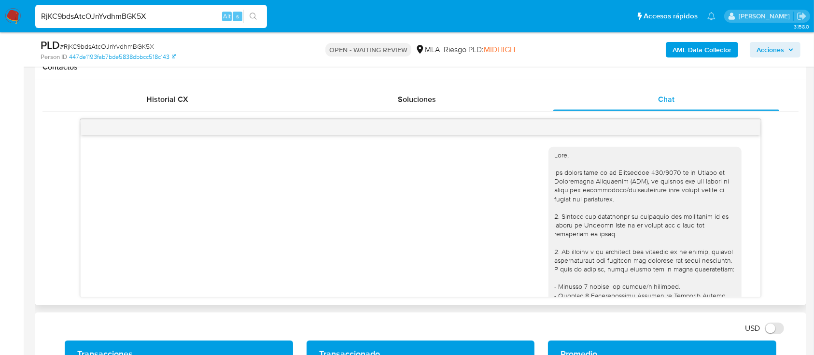
scroll to position [1957, 0]
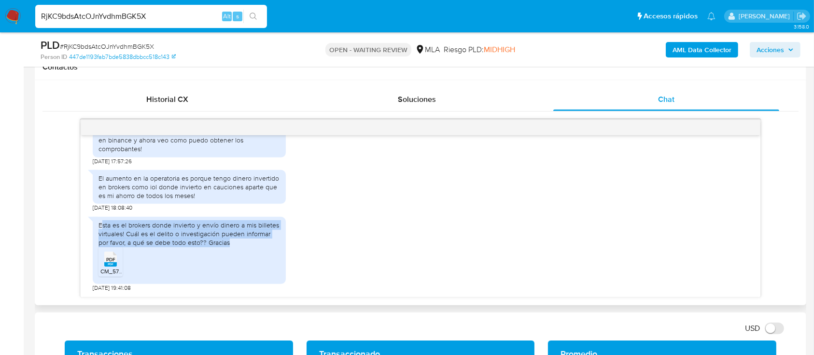
drag, startPoint x: 100, startPoint y: 226, endPoint x: 261, endPoint y: 239, distance: 160.9
click at [261, 239] on div "Esta es el brokers donde invierto y envío dinero a mis billetes virtuales! Cuál…" at bounding box center [190, 234] width 182 height 27
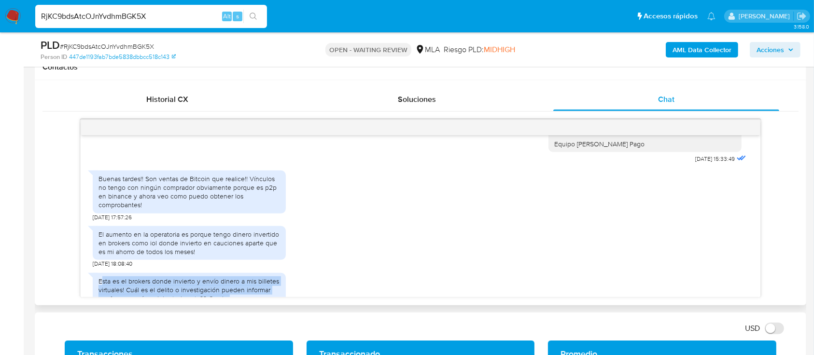
scroll to position [1893, 0]
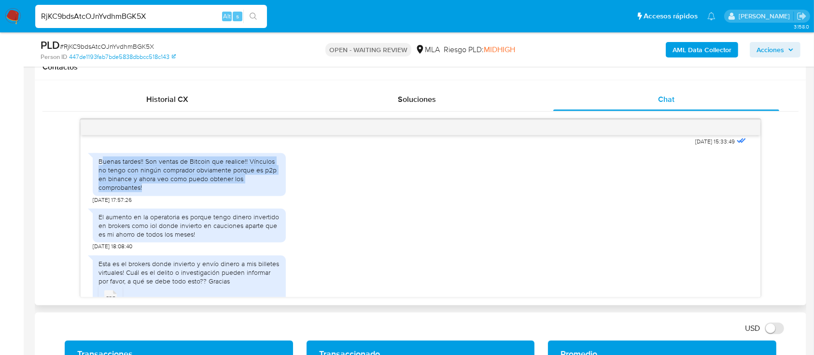
drag, startPoint x: 112, startPoint y: 187, endPoint x: 238, endPoint y: 222, distance: 130.8
click at [238, 204] on div "Buenas tardes!! Son ventas de Bitcoin que realice!! Vínculos no tengo con ningú…" at bounding box center [189, 176] width 193 height 56
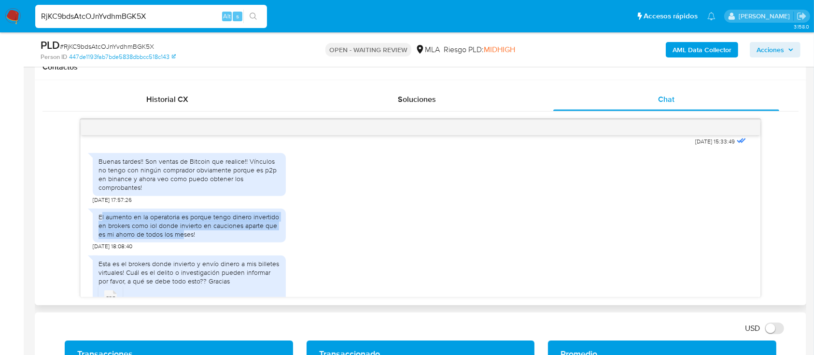
drag, startPoint x: 106, startPoint y: 243, endPoint x: 182, endPoint y: 259, distance: 77.6
click at [182, 239] on div "El aumento en la operatoria es porque tengo dinero invertido en brokers como io…" at bounding box center [190, 226] width 182 height 27
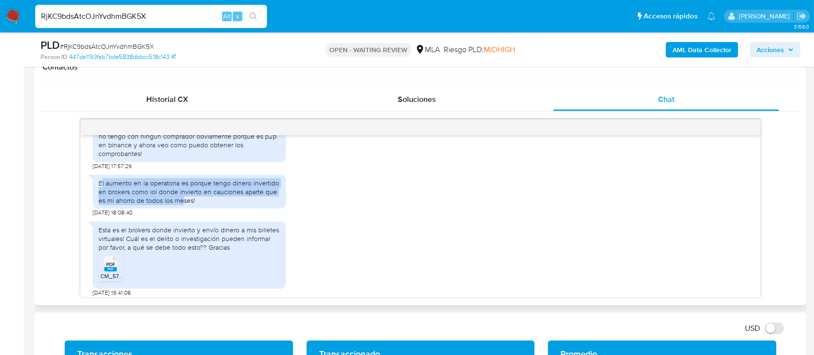
scroll to position [1957, 0]
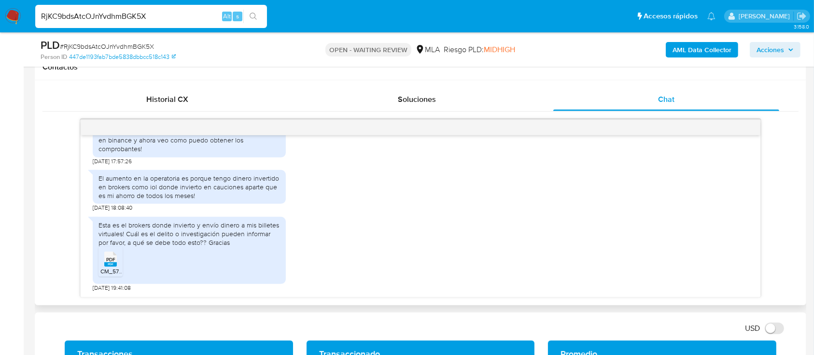
click at [186, 230] on div "Esta es el brokers donde invierto y envío dinero a mis billetes virtuales! Cuál…" at bounding box center [190, 234] width 182 height 27
click at [169, 21] on input "RjKC9bdsAtcOJnYvdhmBGK5X" at bounding box center [151, 16] width 232 height 13
paste input "eBnxa3rjtPBPNBDRYdSyDOhS"
type input "eBnxa3rjtPBPNBDRYdSyDOhS"
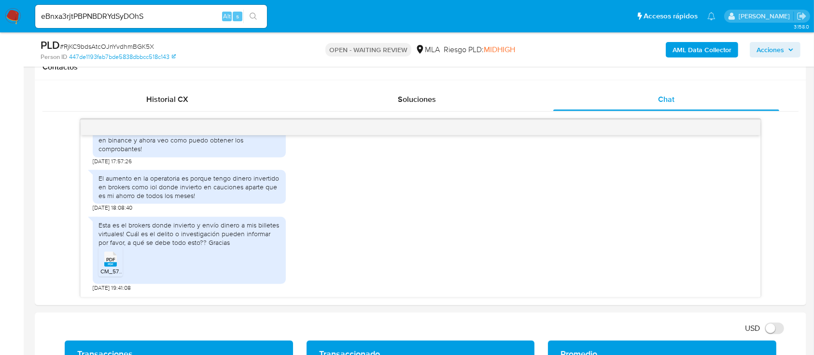
click at [173, 13] on input "eBnxa3rjtPBPNBDRYdSyDOhS" at bounding box center [151, 16] width 232 height 13
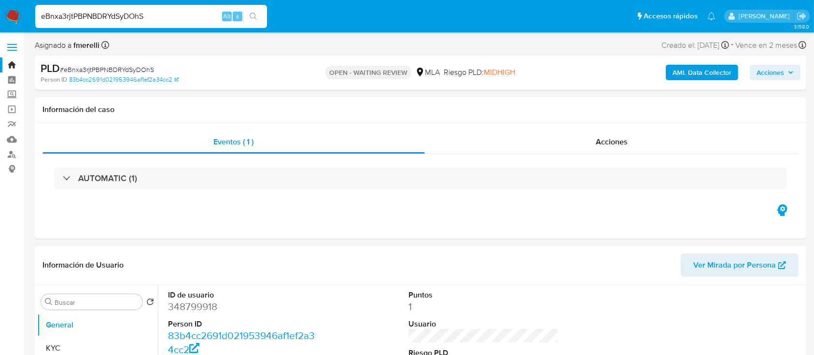
select select "10"
click at [91, 342] on button "KYC" at bounding box center [93, 348] width 113 height 23
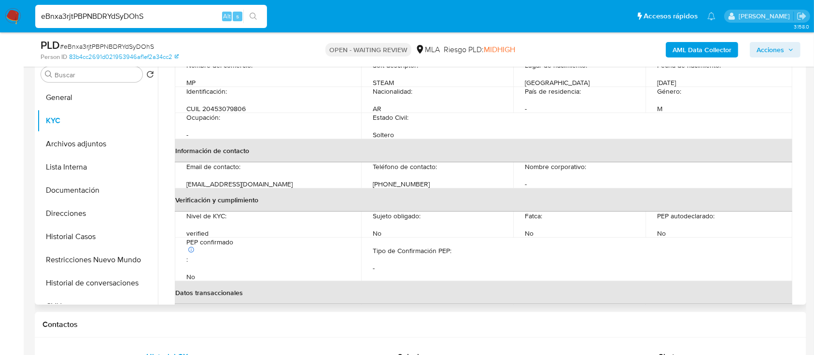
scroll to position [113, 0]
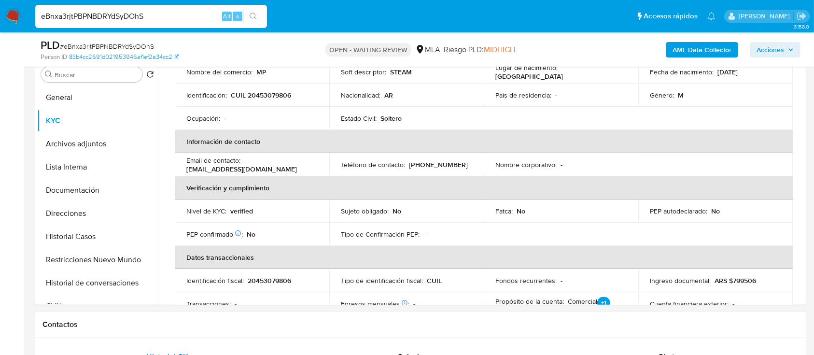
click at [398, 323] on h1 "Contactos" at bounding box center [421, 325] width 757 height 10
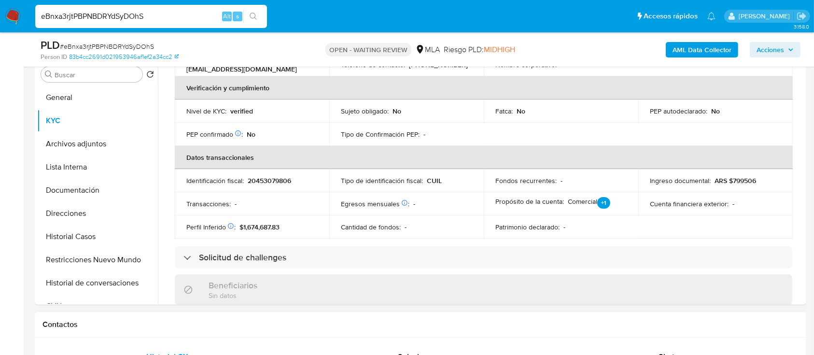
scroll to position [242, 0]
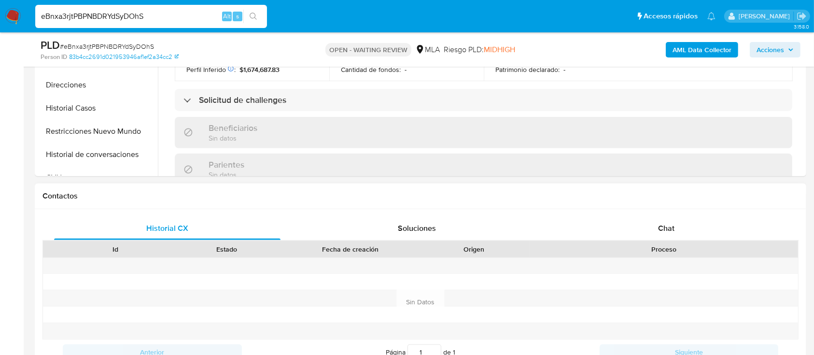
click at [668, 215] on div "Historial CX Soluciones Chat Id Estado Fecha de creación Origen Proceso Anterio…" at bounding box center [421, 290] width 772 height 163
click at [649, 225] on div "Chat" at bounding box center [667, 228] width 227 height 23
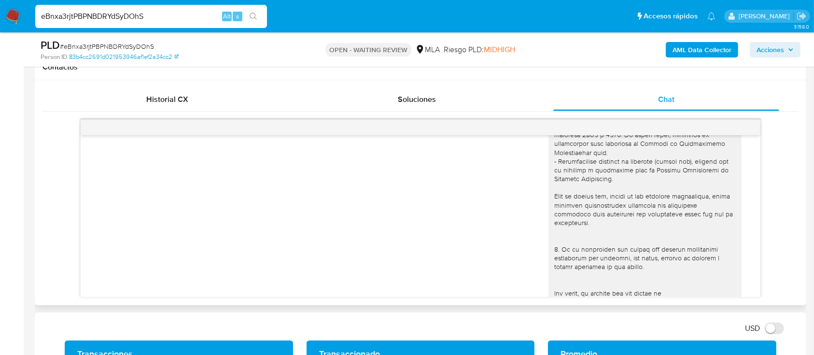
scroll to position [0, 0]
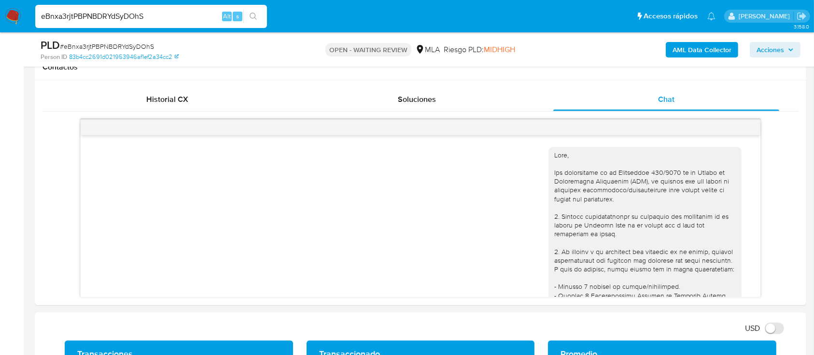
click at [133, 46] on span "# eBnxa3rjtPBPNBDRYdSyDOhS" at bounding box center [107, 47] width 94 height 10
copy span "eBnxa3rjtPBPNBDRYdSyDOhS"
click at [13, 16] on img at bounding box center [13, 16] width 16 height 16
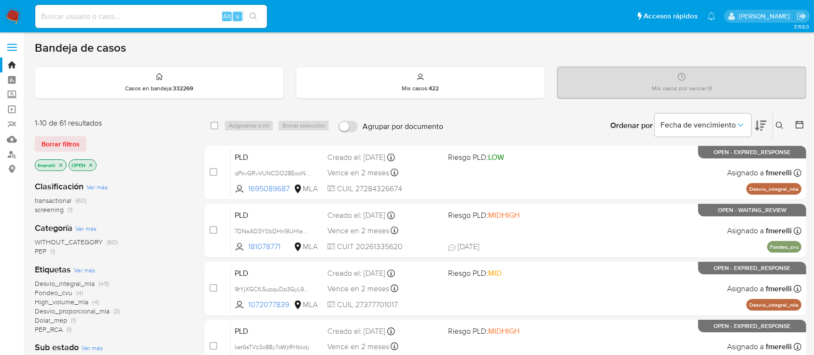
click at [787, 122] on button at bounding box center [781, 126] width 16 height 12
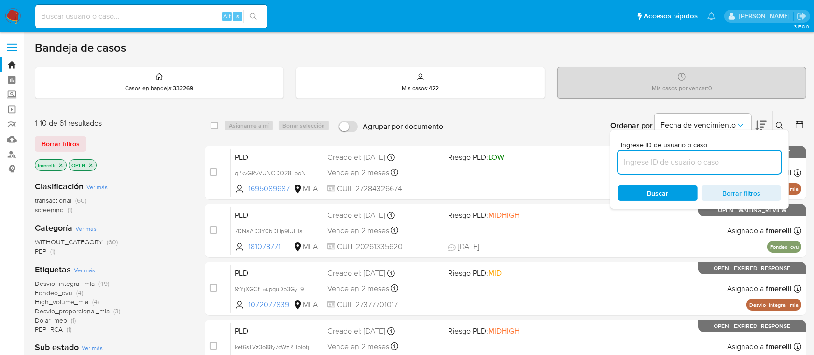
click at [707, 162] on input at bounding box center [699, 162] width 163 height 13
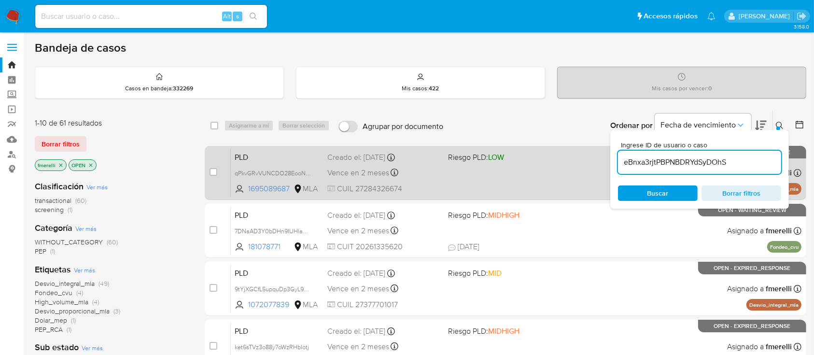
type input "eBnxa3rjtPBPNBDRYdSyDOhS"
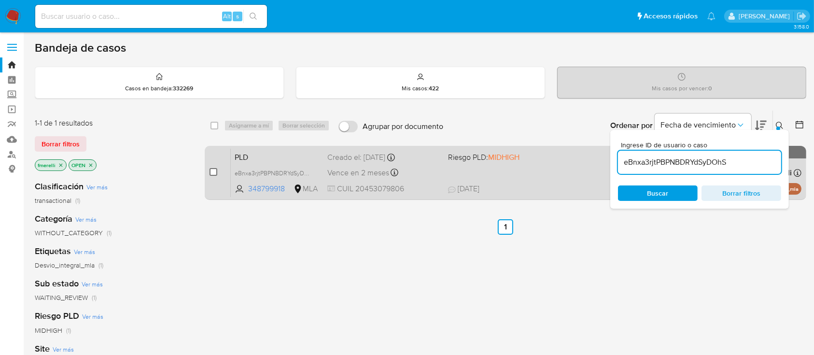
click at [212, 169] on input "checkbox" at bounding box center [214, 172] width 8 height 8
checkbox input "true"
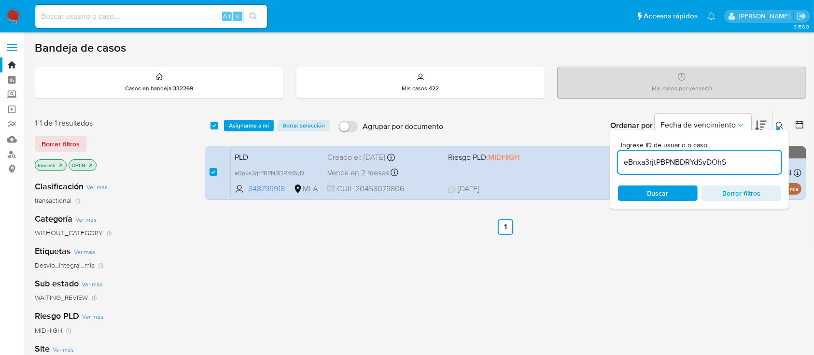
click at [251, 123] on span "Asignarme a mí" at bounding box center [249, 126] width 40 height 10
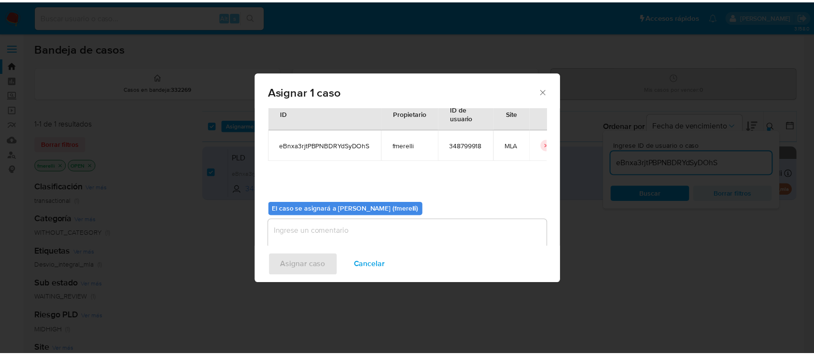
scroll to position [49, 0]
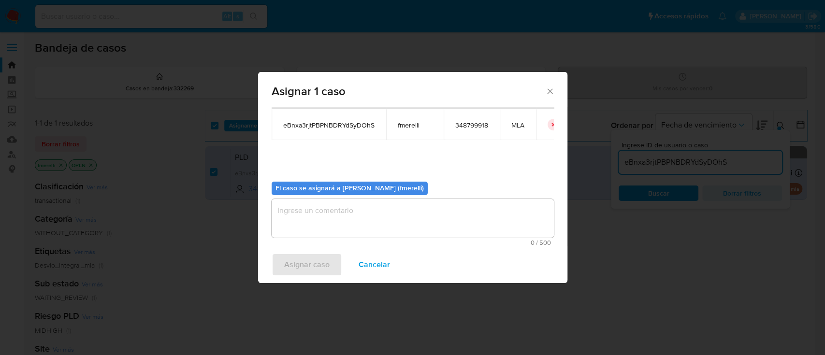
click at [356, 228] on textarea "assign-modal" at bounding box center [412, 218] width 282 height 39
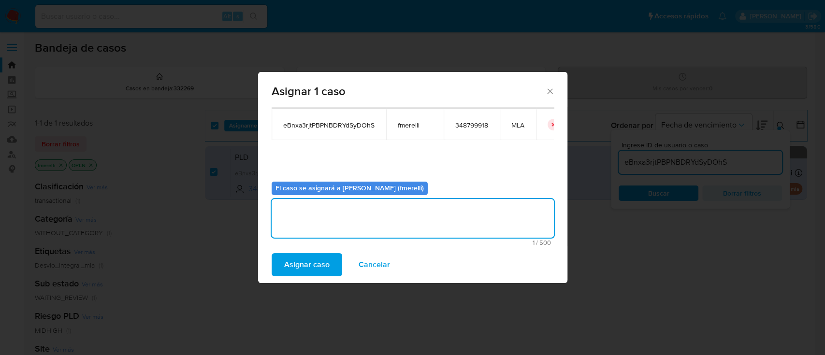
click at [311, 260] on span "Asignar caso" at bounding box center [306, 264] width 45 height 21
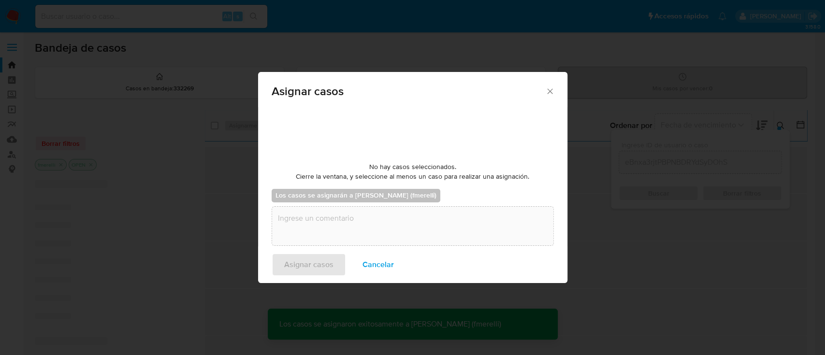
checkbox input "false"
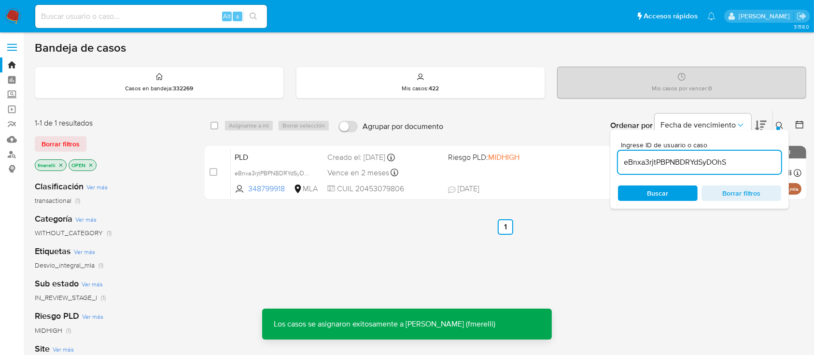
click at [472, 170] on div "PLD eBnxa3rjtPBPNBDRYdSyDOhS 348799918 MLA Riesgo PLD: MIDHIGH Creado el: [DATE…" at bounding box center [516, 172] width 571 height 49
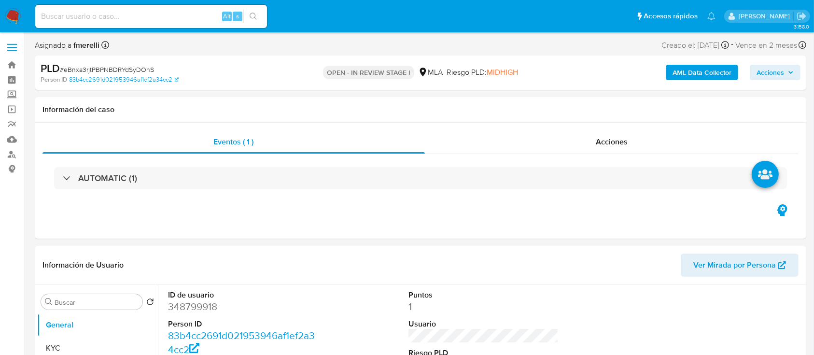
select select "10"
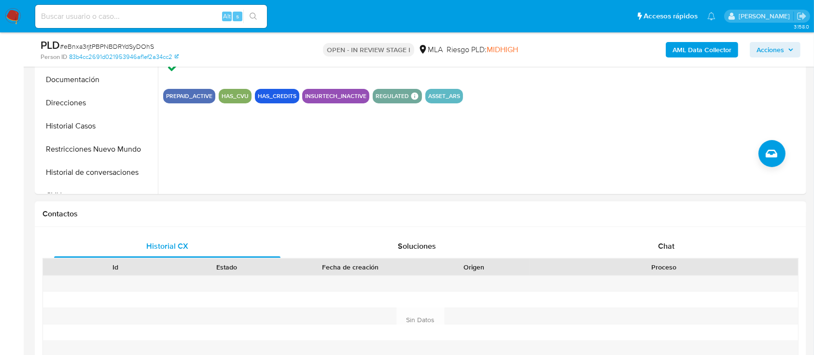
scroll to position [322, 0]
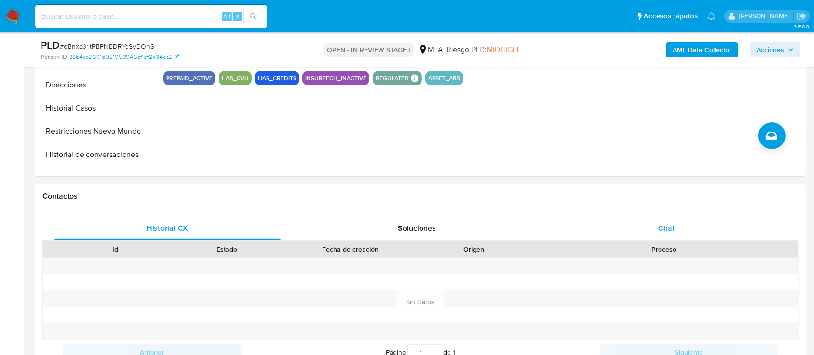
click at [663, 239] on div "Historial CX Soluciones Chat Id Estado Fecha de creación Origen Proceso Anterio…" at bounding box center [421, 302] width 757 height 171
click at [614, 238] on div "Chat" at bounding box center [667, 228] width 227 height 23
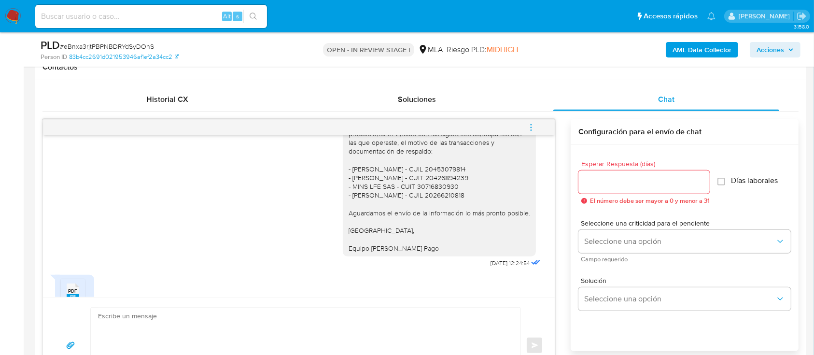
scroll to position [1078, 0]
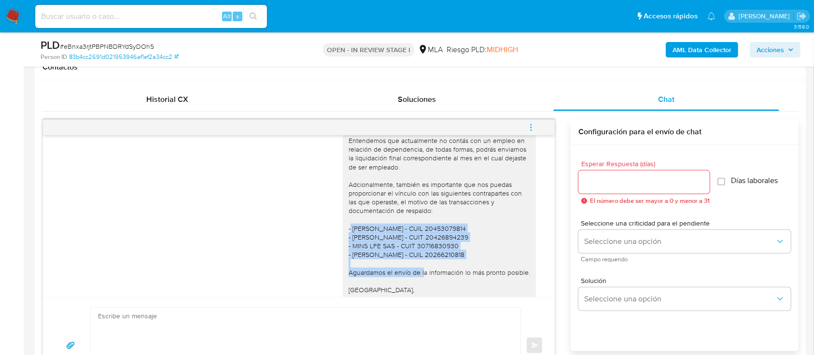
drag, startPoint x: 344, startPoint y: 238, endPoint x: 501, endPoint y: 266, distance: 159.5
click at [501, 266] on div "[PERSON_NAME], Entendemos que actualmente no contás con un empleo en relación d…" at bounding box center [440, 215] width 182 height 193
copy div "[PERSON_NAME] - CUIL 20453079814 - [PERSON_NAME] - CUIT 20426894239 - MINS LFE …"
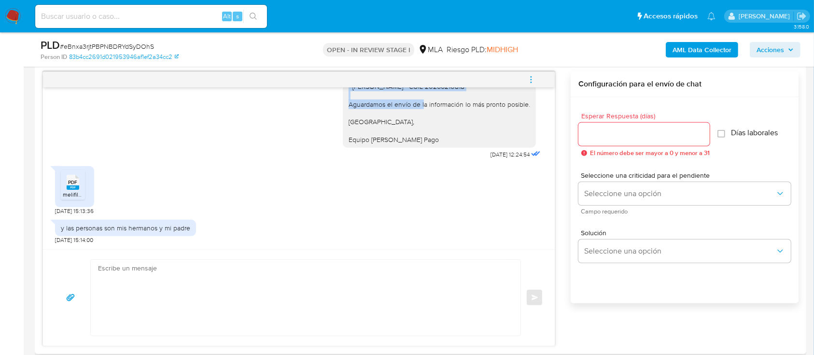
scroll to position [515, 0]
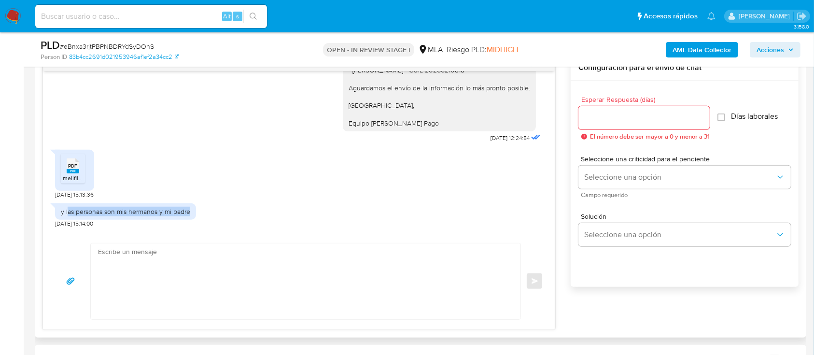
drag, startPoint x: 66, startPoint y: 214, endPoint x: 193, endPoint y: 211, distance: 126.6
click at [193, 211] on div "y las personas son mis hermanos y mi padre" at bounding box center [125, 211] width 141 height 16
copy div "as personas son mis hermanos y mi padre"
click at [326, 286] on textarea at bounding box center [303, 281] width 411 height 76
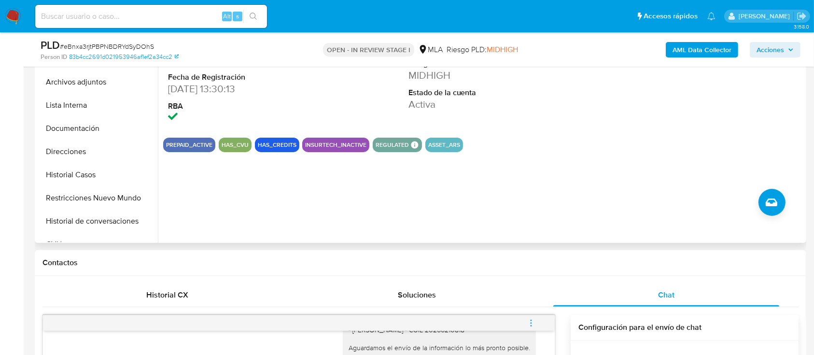
scroll to position [193, 0]
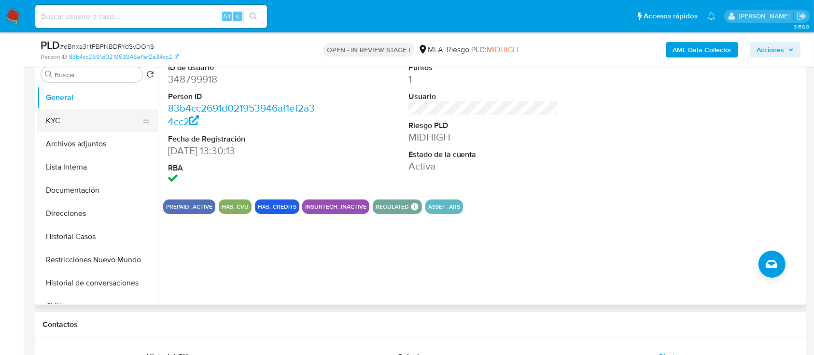
click at [66, 119] on button "KYC" at bounding box center [93, 120] width 113 height 23
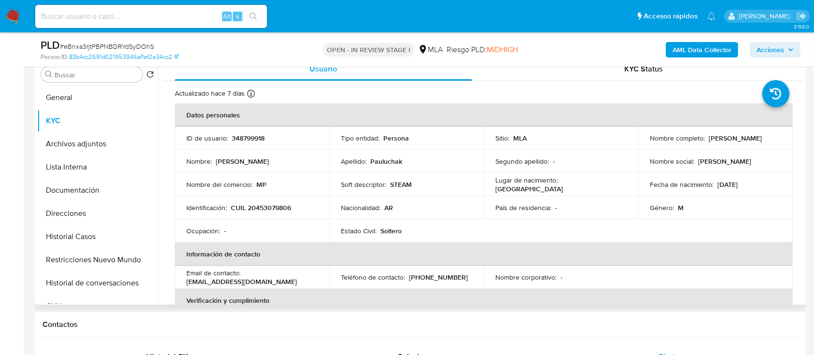
click at [646, 144] on td "Nombre completo : [PERSON_NAME]" at bounding box center [716, 138] width 155 height 23
drag, startPoint x: 649, startPoint y: 144, endPoint x: 664, endPoint y: 144, distance: 14.5
click at [709, 143] on p "[PERSON_NAME]" at bounding box center [735, 138] width 53 height 9
click at [644, 145] on td "Nombre completo : [PERSON_NAME]" at bounding box center [716, 138] width 155 height 23
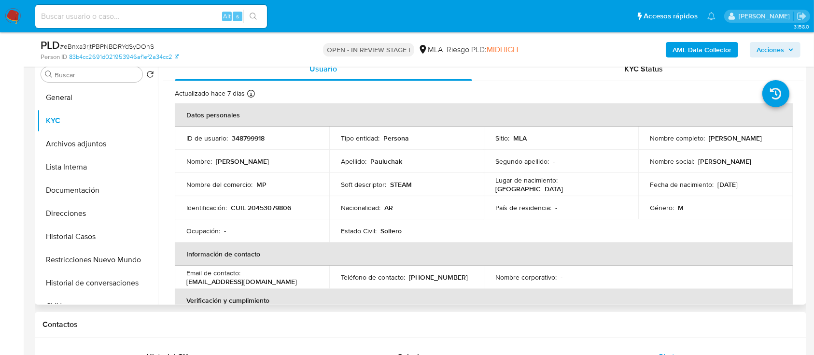
drag, startPoint x: 648, startPoint y: 145, endPoint x: 695, endPoint y: 143, distance: 47.4
click at [709, 143] on p "[PERSON_NAME]" at bounding box center [735, 138] width 53 height 9
copy p "[PERSON_NAME]"
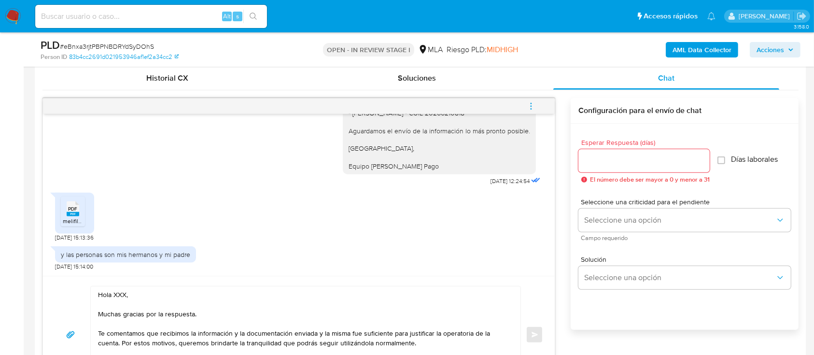
scroll to position [515, 0]
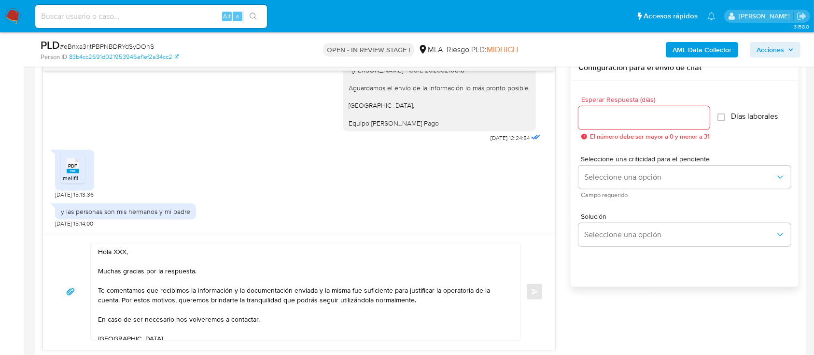
click at [121, 249] on textarea "Hola XXX, Muchas gracias por la respuesta. Te comentamos que recibimos la infor…" at bounding box center [303, 291] width 411 height 97
paste textarea "Leandro Nicolas"
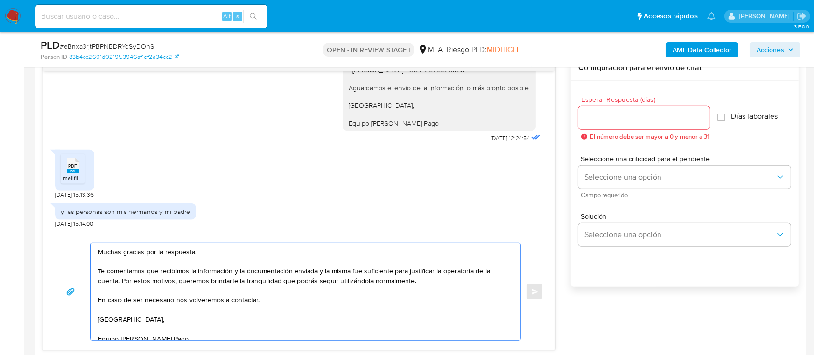
scroll to position [29, 0]
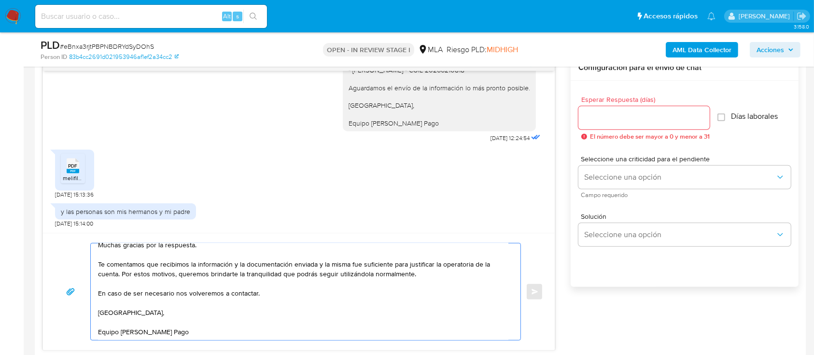
type textarea "Hola Leandro Nicolas, Muchas gracias por la respuesta. Te comentamos que recibi…"
click at [661, 115] on input "Esperar Respuesta (días)" at bounding box center [644, 118] width 131 height 13
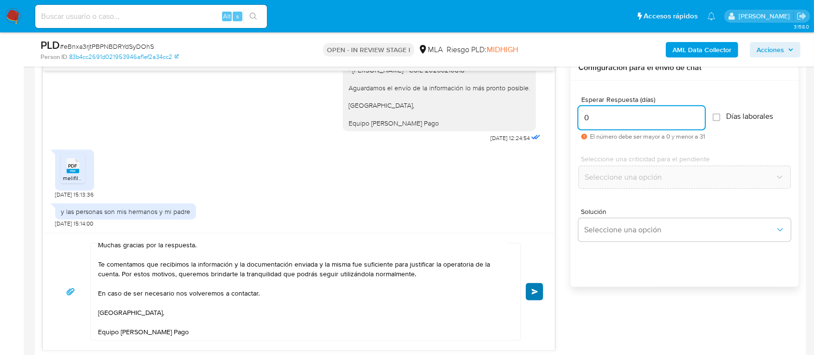
type input "0"
click at [541, 286] on button "Enviar" at bounding box center [534, 291] width 17 height 17
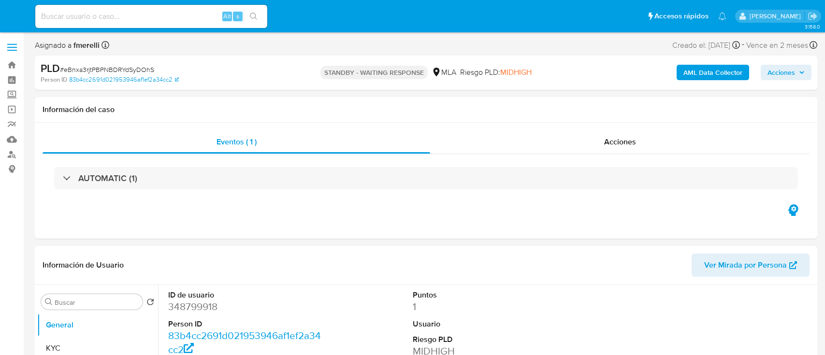
select select "10"
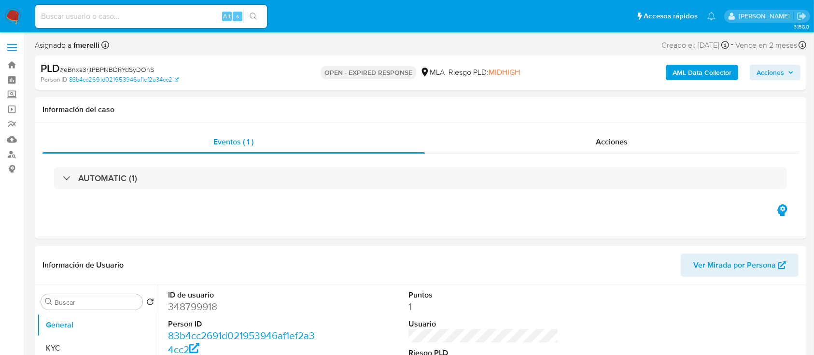
select select "10"
click at [15, 15] on img at bounding box center [13, 16] width 16 height 16
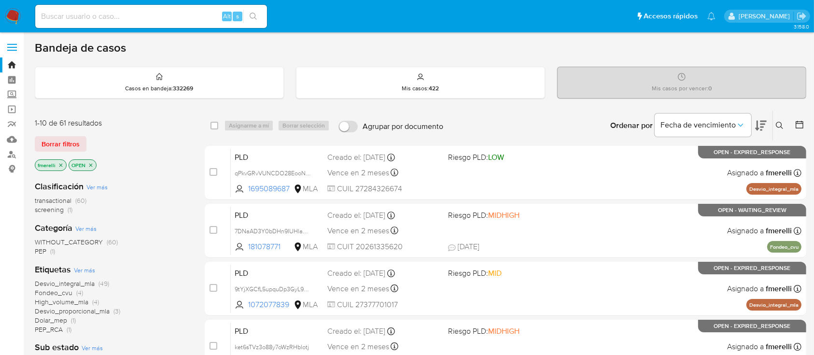
click at [786, 129] on button at bounding box center [781, 126] width 16 height 12
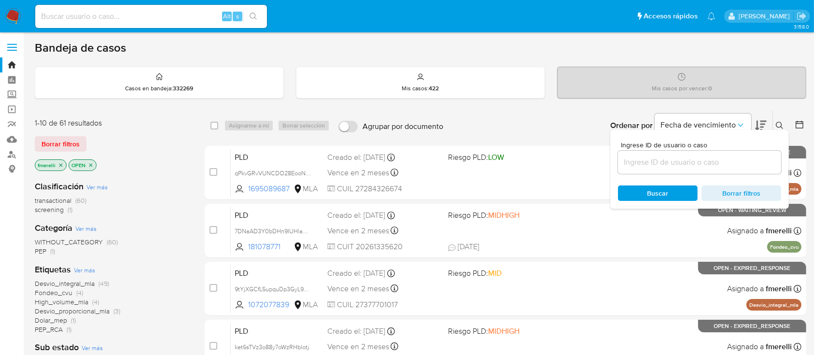
click at [716, 157] on input at bounding box center [699, 162] width 163 height 13
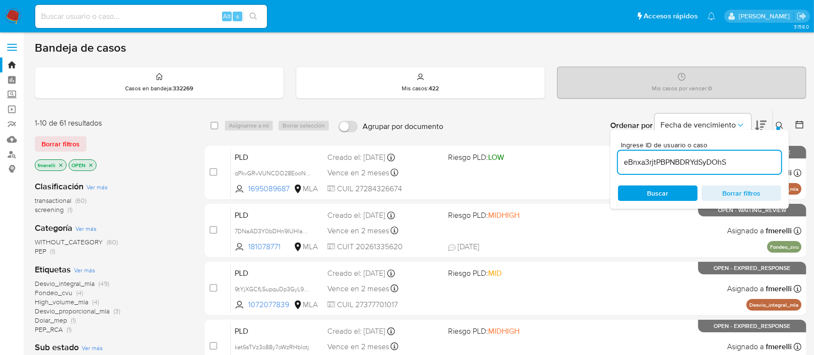
type input "eBnxa3rjtPBPNBDRYdSyDOhS"
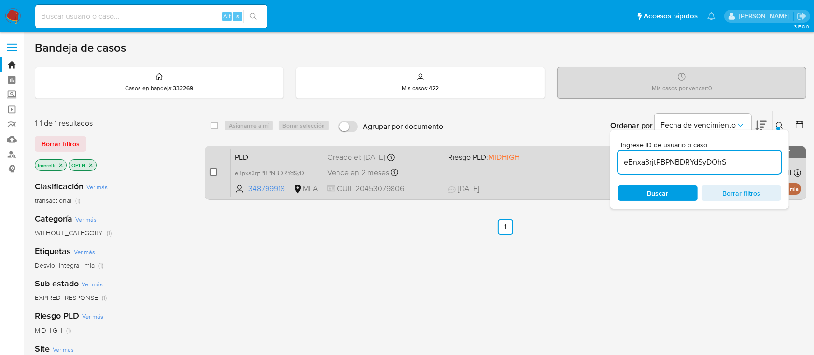
click at [216, 173] on input "checkbox" at bounding box center [214, 172] width 8 height 8
checkbox input "true"
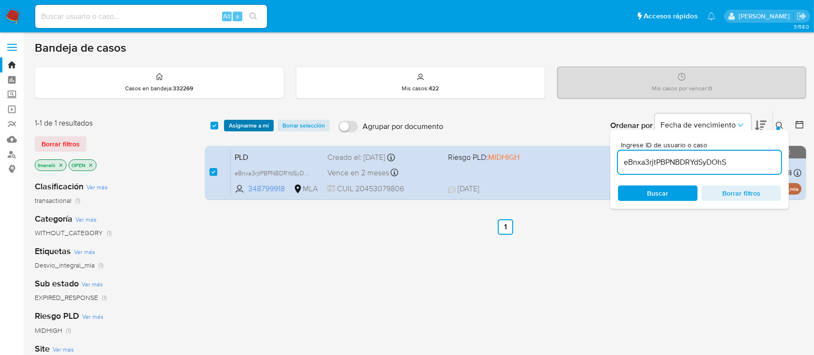
click at [248, 129] on span "Asignarme a mí" at bounding box center [249, 126] width 40 height 10
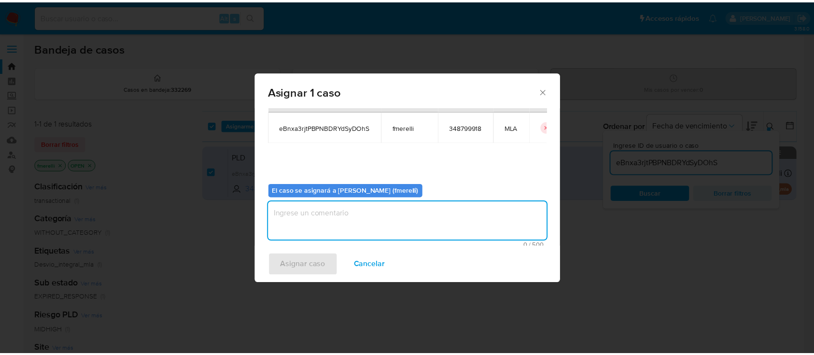
scroll to position [49, 0]
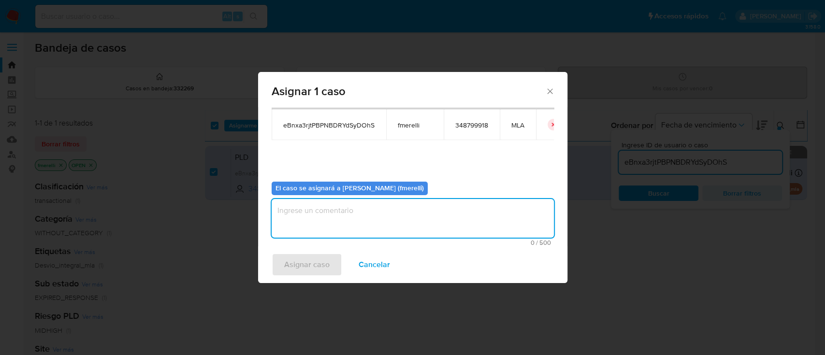
click at [398, 229] on textarea "assign-modal" at bounding box center [412, 218] width 282 height 39
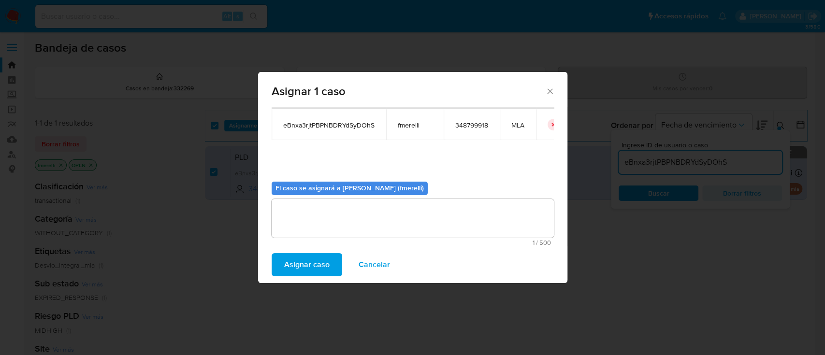
click at [309, 268] on span "Asignar caso" at bounding box center [306, 264] width 45 height 21
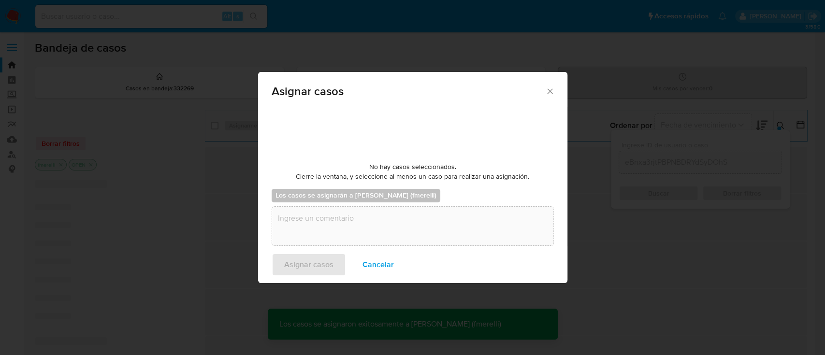
checkbox input "false"
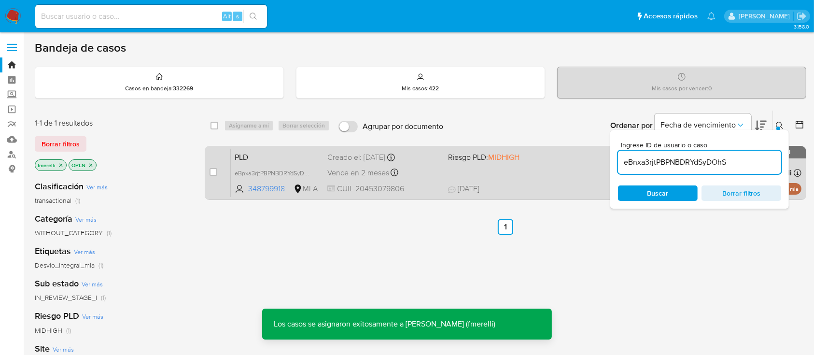
click at [357, 177] on div "Vence en 2 meses Vence el 29/10/2025 12:38:53" at bounding box center [384, 172] width 113 height 13
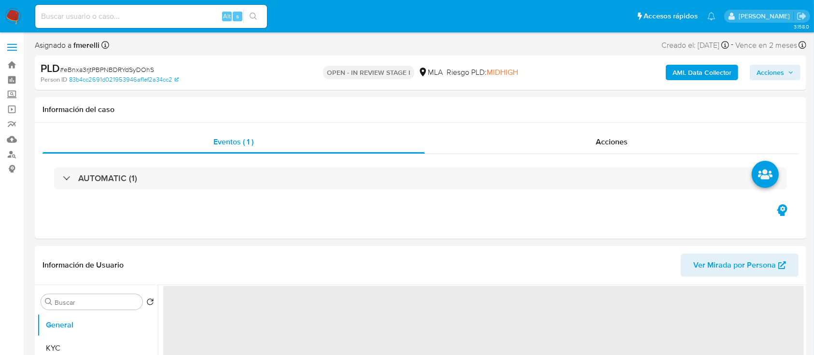
scroll to position [257, 0]
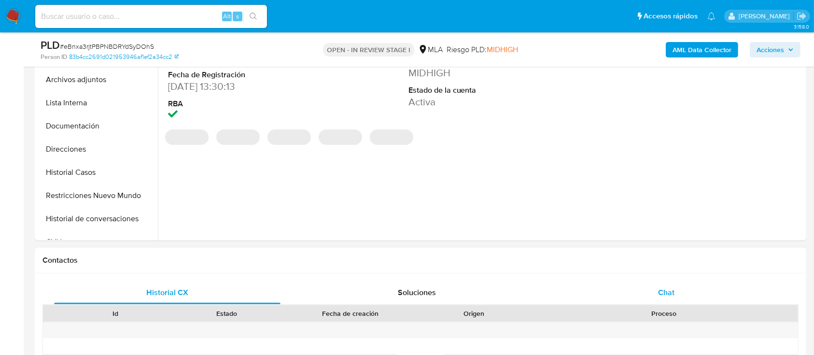
click at [667, 288] on span "Chat" at bounding box center [666, 292] width 16 height 11
select select "10"
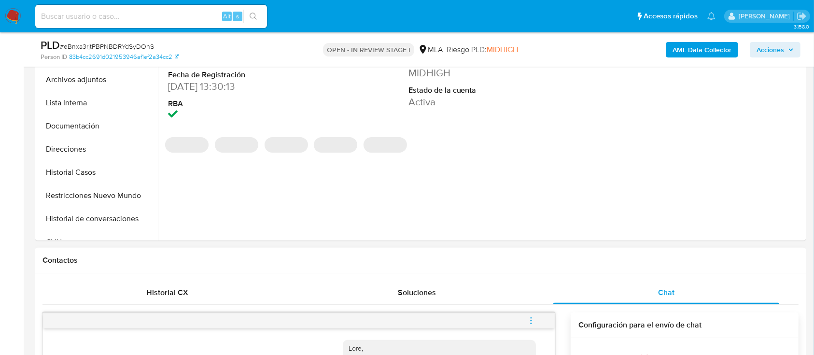
scroll to position [1366, 0]
click at [538, 314] on button "menu-action" at bounding box center [531, 320] width 32 height 23
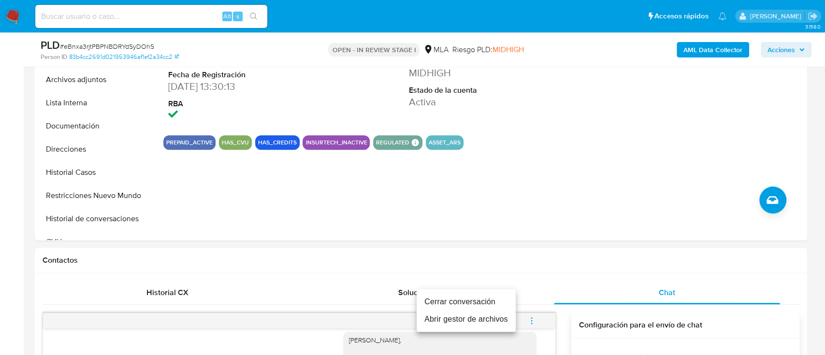
click at [479, 291] on ul "Cerrar conversación Abrir gestor de archivos" at bounding box center [465, 310] width 99 height 43
click at [481, 296] on li "Cerrar conversación" at bounding box center [465, 301] width 99 height 17
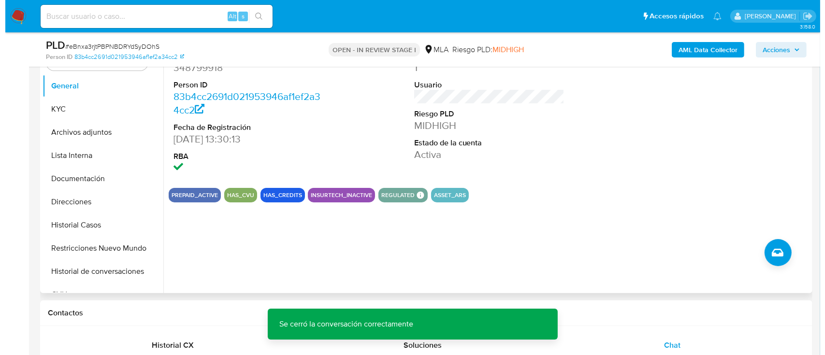
scroll to position [193, 0]
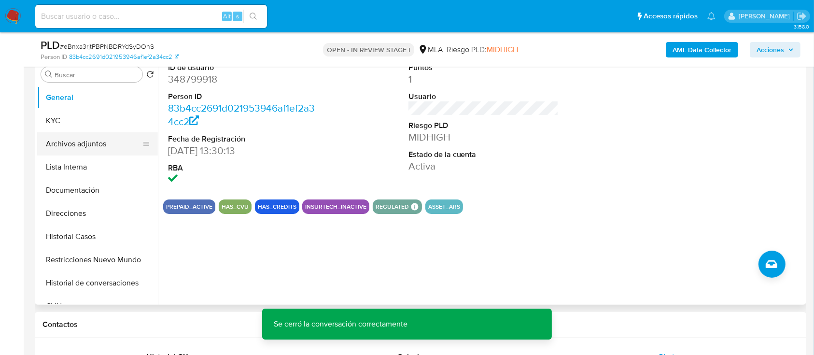
click at [97, 131] on button "KYC" at bounding box center [97, 120] width 121 height 23
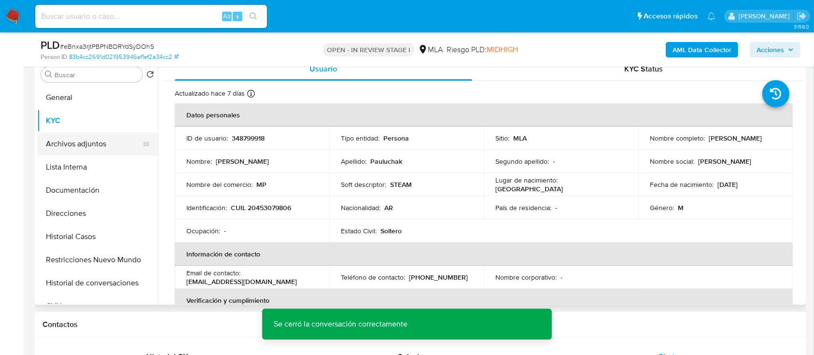
click at [105, 136] on button "Archivos adjuntos" at bounding box center [93, 143] width 113 height 23
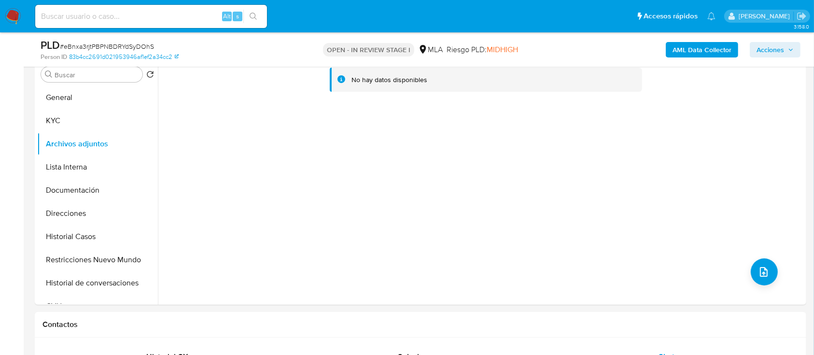
click at [704, 49] on b "AML Data Collector" at bounding box center [702, 49] width 59 height 15
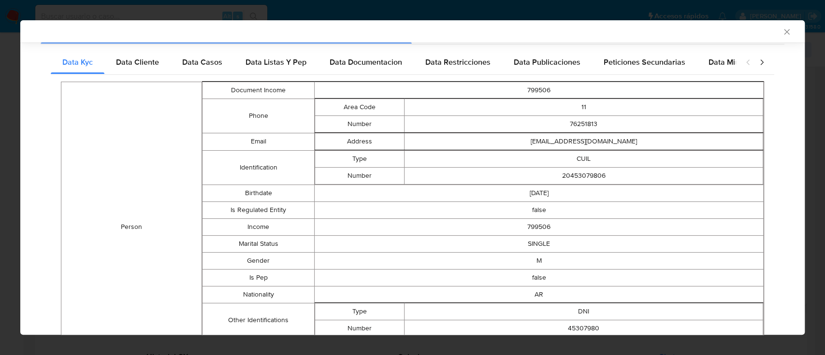
scroll to position [0, 0]
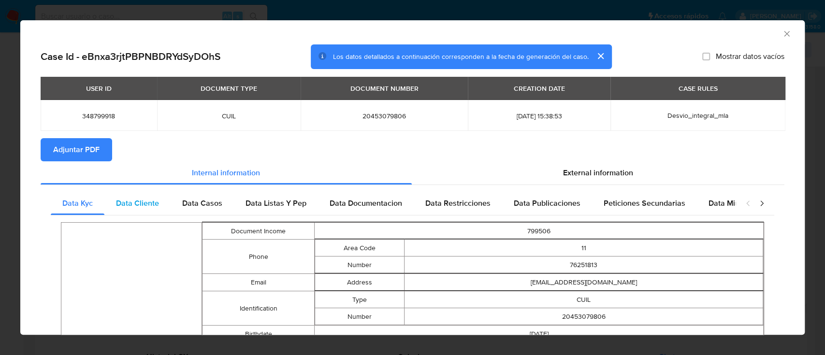
click at [126, 199] on span "Data Cliente" at bounding box center [137, 203] width 43 height 11
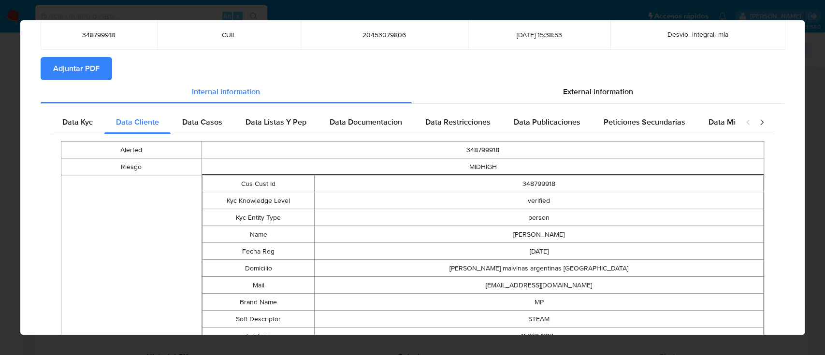
scroll to position [255, 0]
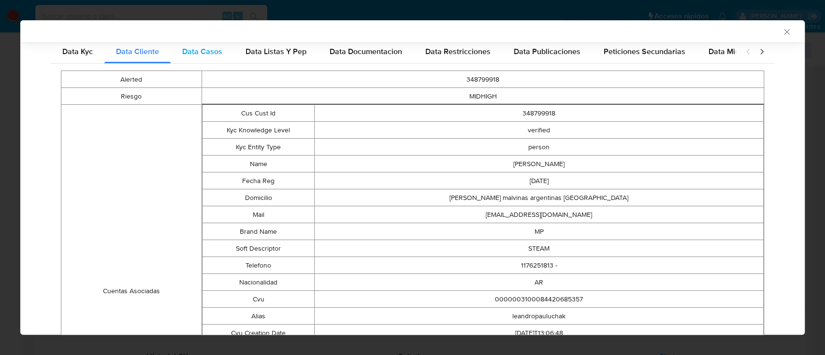
click at [182, 48] on span "Data Casos" at bounding box center [202, 51] width 40 height 11
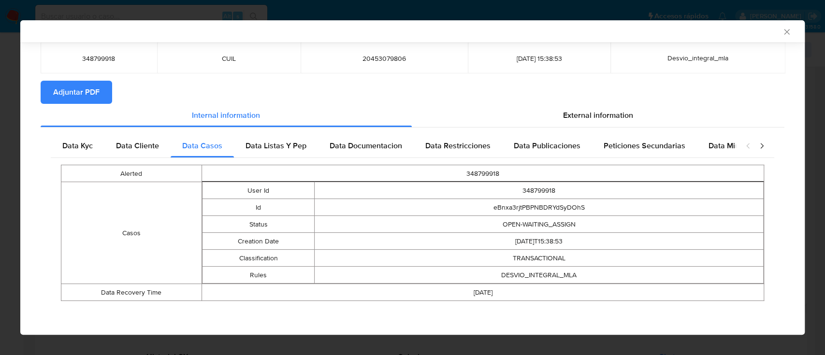
scroll to position [55, 0]
click at [281, 143] on span "Data Listas Y Pep" at bounding box center [275, 146] width 61 height 11
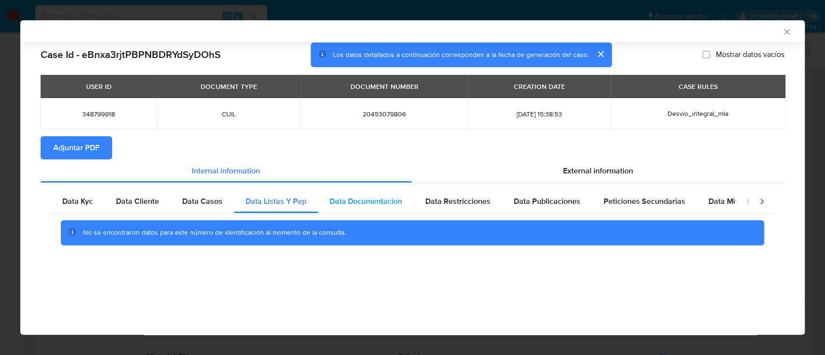
click at [360, 200] on span "Data Documentacion" at bounding box center [365, 201] width 72 height 11
click at [472, 194] on div "Data Restricciones" at bounding box center [458, 201] width 88 height 23
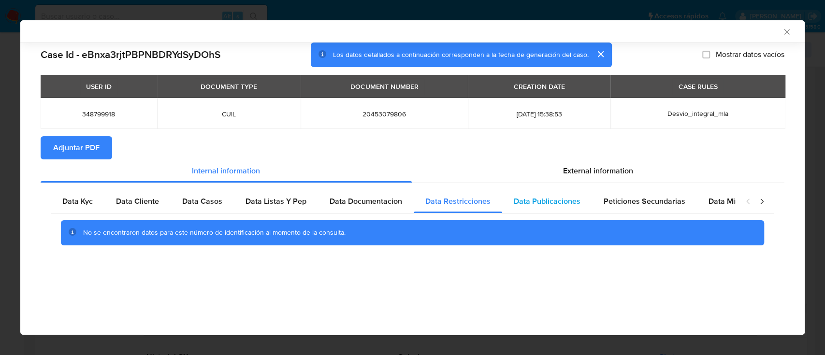
click at [530, 197] on span "Data Publicaciones" at bounding box center [547, 201] width 67 height 11
click at [653, 203] on span "Peticiones Secundarias" at bounding box center [644, 201] width 82 height 11
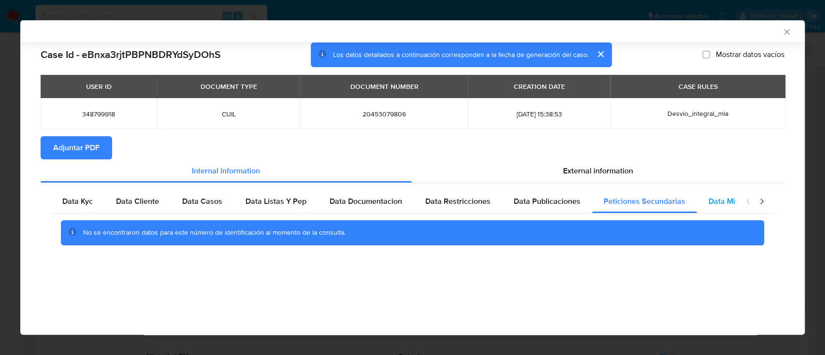
click at [728, 202] on span "Data Minoridad" at bounding box center [734, 201] width 53 height 11
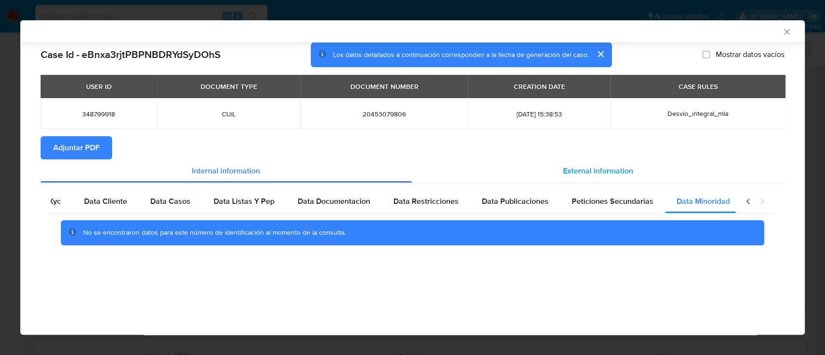
scroll to position [0, 32]
click at [616, 173] on span "External information" at bounding box center [598, 170] width 70 height 11
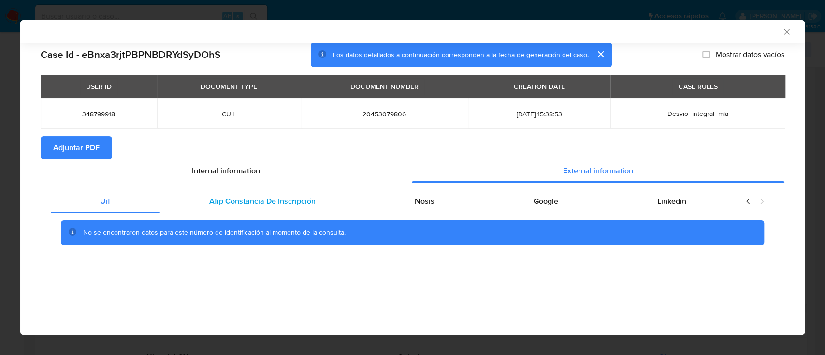
scroll to position [0, 0]
click at [298, 203] on span "Afip Constancia De Inscripción" at bounding box center [262, 201] width 106 height 11
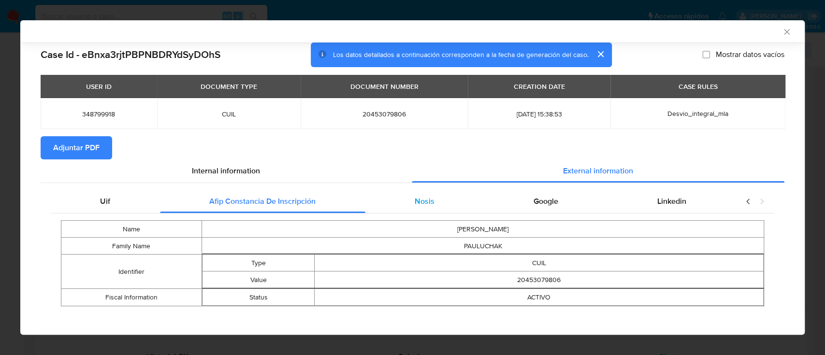
click at [446, 199] on div "Nosis" at bounding box center [424, 201] width 119 height 23
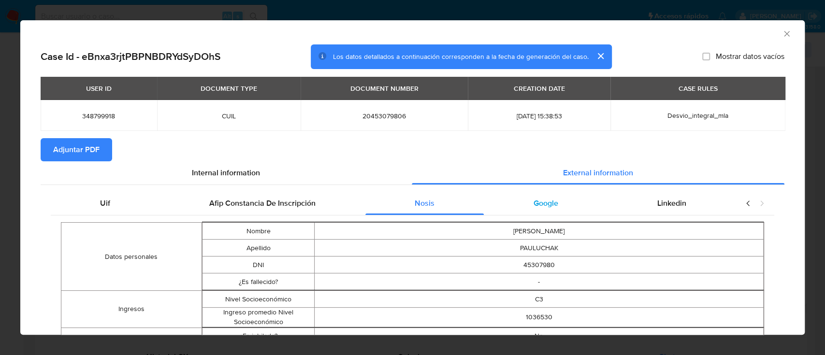
click at [554, 194] on div "Google" at bounding box center [546, 203] width 124 height 23
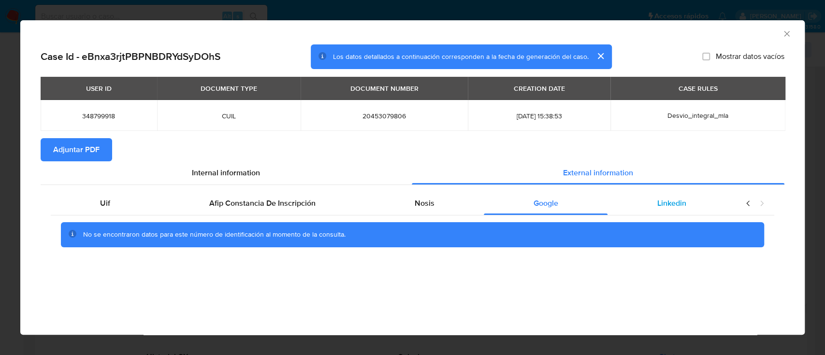
click at [671, 198] on span "Linkedin" at bounding box center [671, 203] width 29 height 11
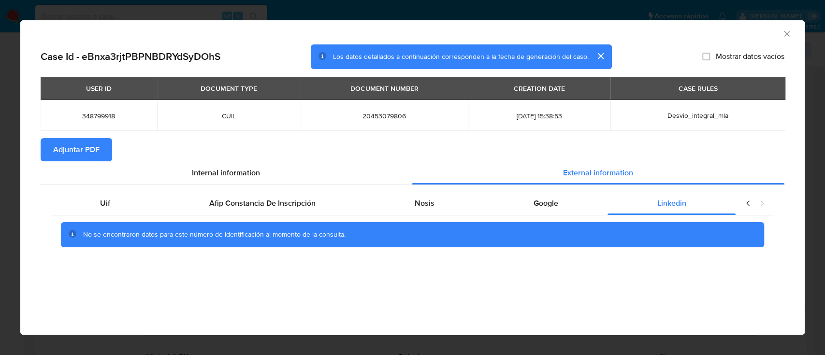
click at [97, 160] on span "Adjuntar PDF" at bounding box center [76, 149] width 46 height 21
click at [789, 36] on icon "Cerrar ventana" at bounding box center [787, 34] width 10 height 10
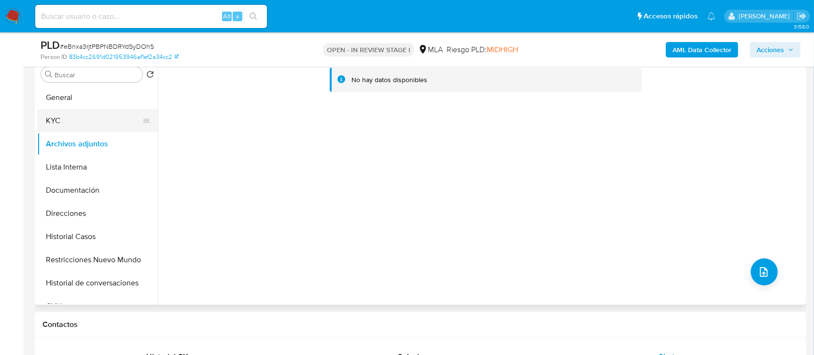
click at [120, 124] on button "KYC" at bounding box center [93, 120] width 113 height 23
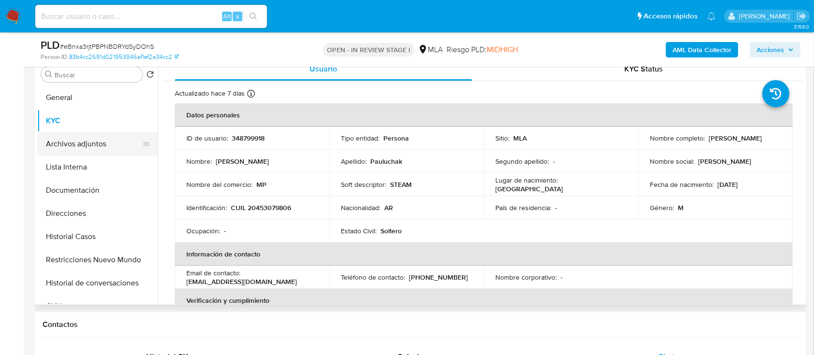
click at [60, 145] on button "Archivos adjuntos" at bounding box center [93, 143] width 113 height 23
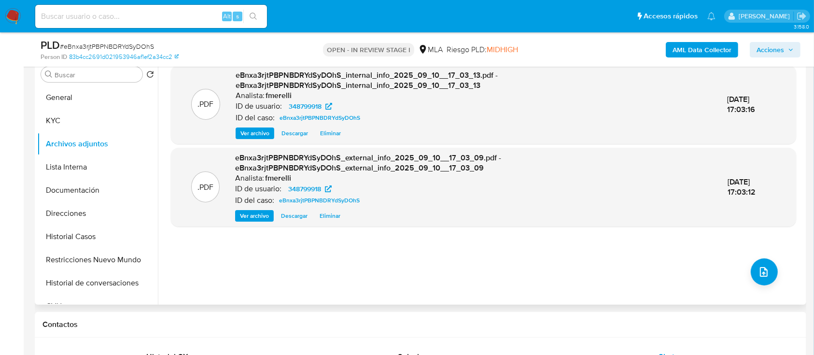
drag, startPoint x: 265, startPoint y: 135, endPoint x: 278, endPoint y: 153, distance: 22.4
click at [265, 134] on span "Ver archivo" at bounding box center [255, 134] width 29 height 10
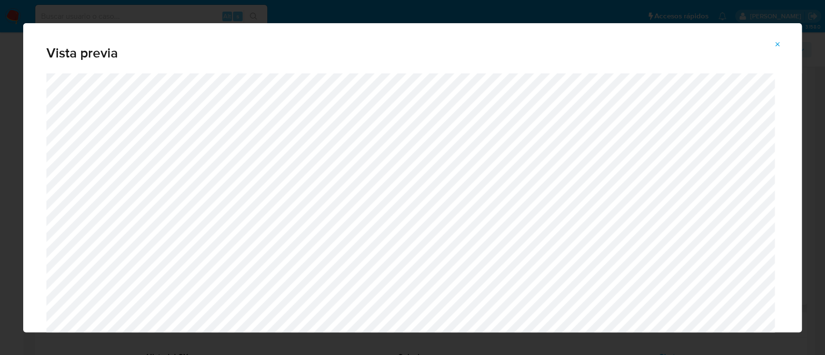
click at [769, 46] on button "Attachment preview" at bounding box center [777, 44] width 21 height 15
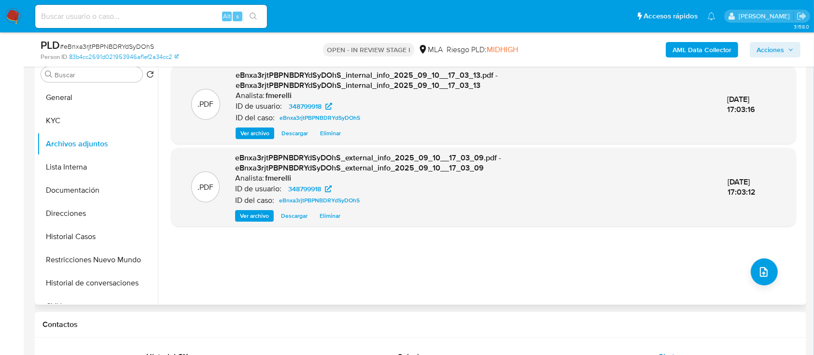
click at [263, 214] on span "Ver archivo" at bounding box center [254, 216] width 29 height 10
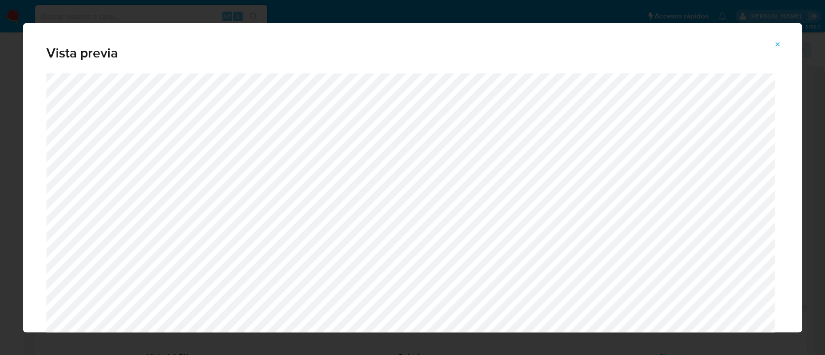
click at [775, 43] on icon "Attachment preview" at bounding box center [777, 45] width 8 height 8
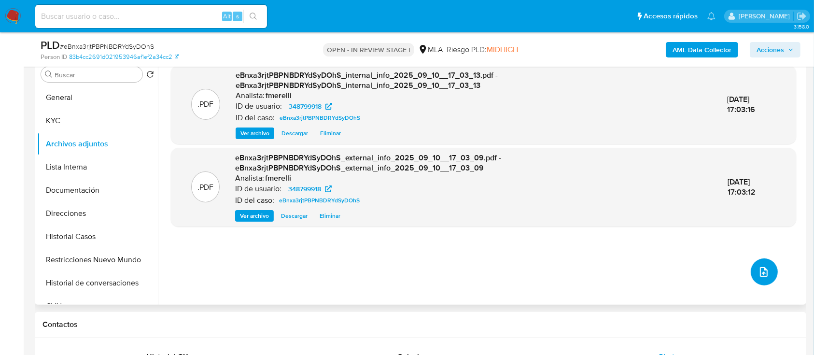
click at [768, 272] on button "upload-file" at bounding box center [764, 271] width 27 height 27
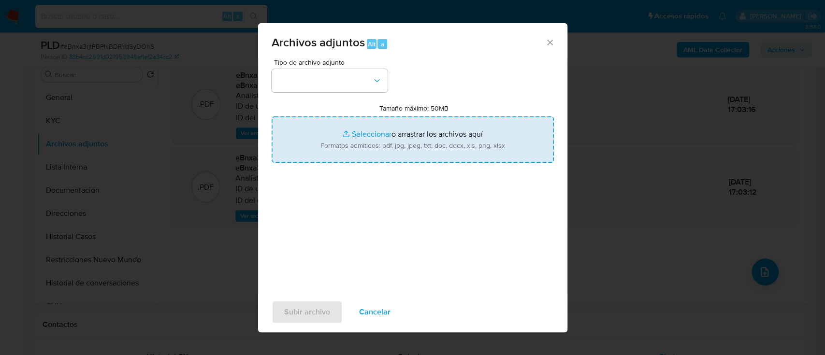
type input "C:\fakepath\NOSIS_Manager_InformeIndividual_20453079806_654927_20250905145401.p…"
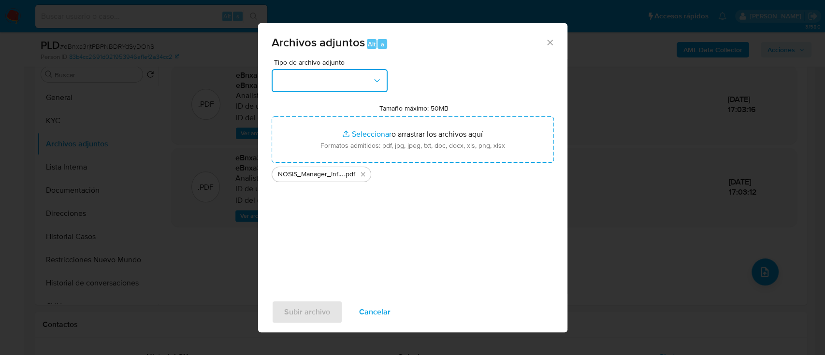
click at [329, 85] on button "button" at bounding box center [329, 80] width 116 height 23
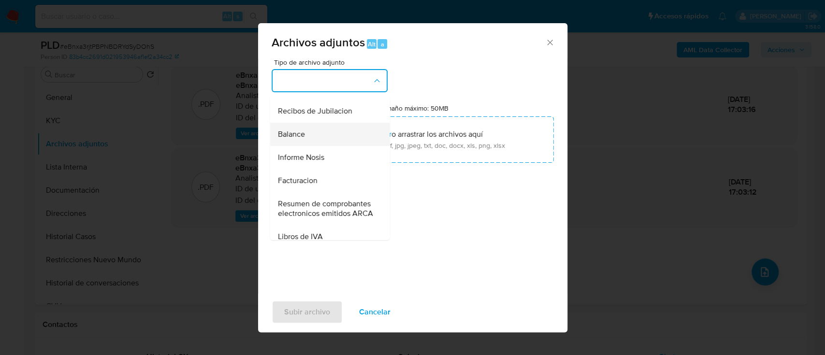
scroll to position [322, 0]
click at [313, 168] on div "Informe Nosis" at bounding box center [326, 155] width 99 height 23
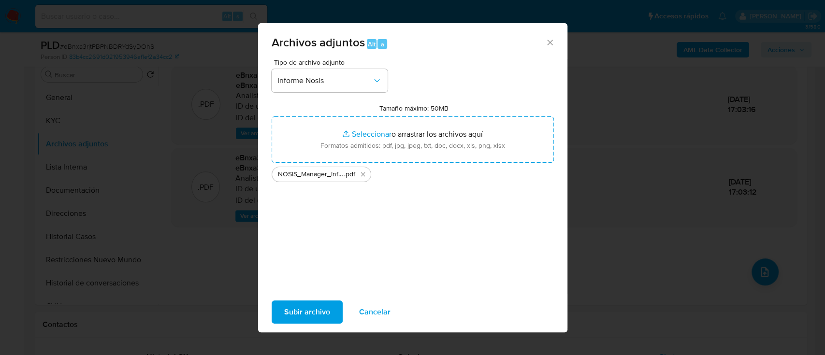
click at [298, 311] on span "Subir archivo" at bounding box center [307, 311] width 46 height 21
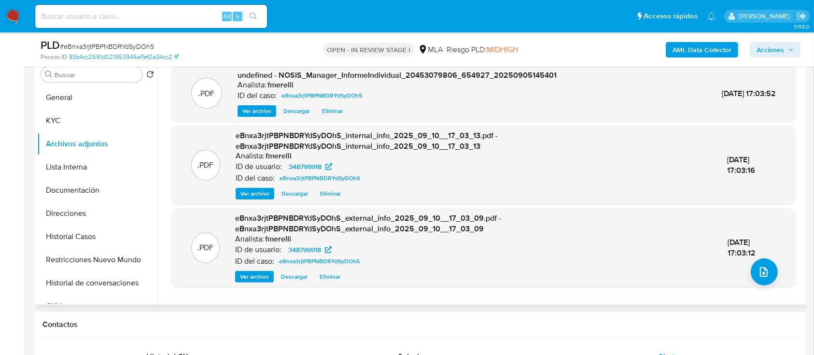
click at [255, 124] on div ".PDF undefined - NOSIS_Manager_InformeIndividual_20453079806_654927_20250905145…" at bounding box center [484, 181] width 626 height 232
click at [262, 114] on span "Ver archivo" at bounding box center [257, 111] width 29 height 10
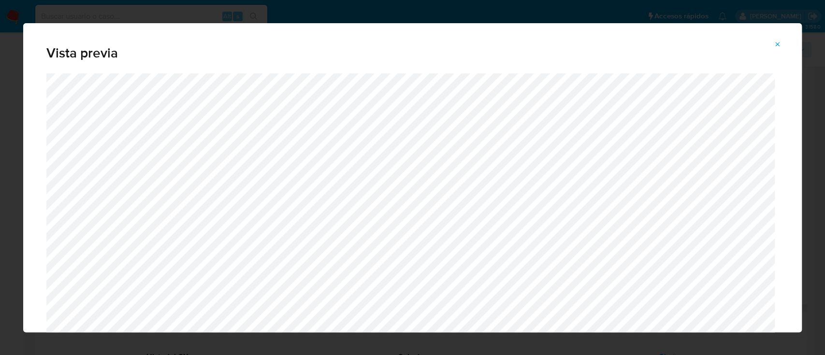
click at [778, 43] on icon "Attachment preview" at bounding box center [777, 44] width 4 height 4
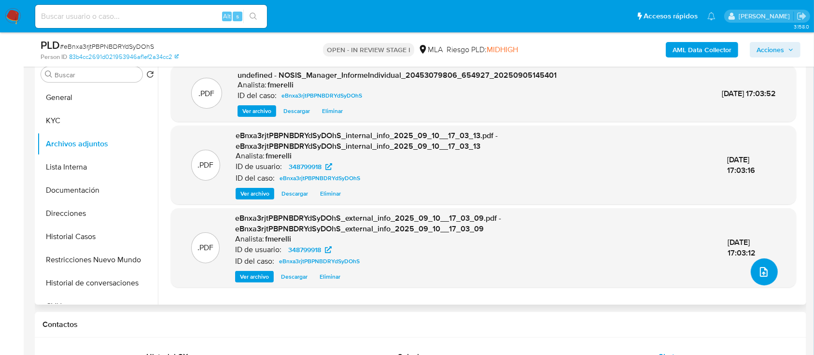
click at [766, 274] on button "upload-file" at bounding box center [764, 271] width 27 height 27
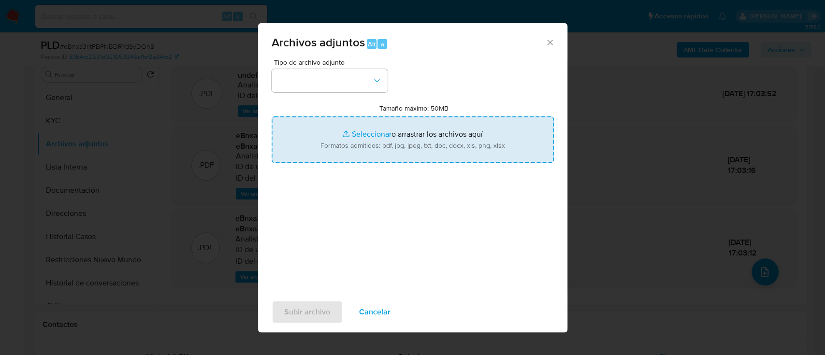
type input "C:\fakepath\Recibo junio 2025.pdf"
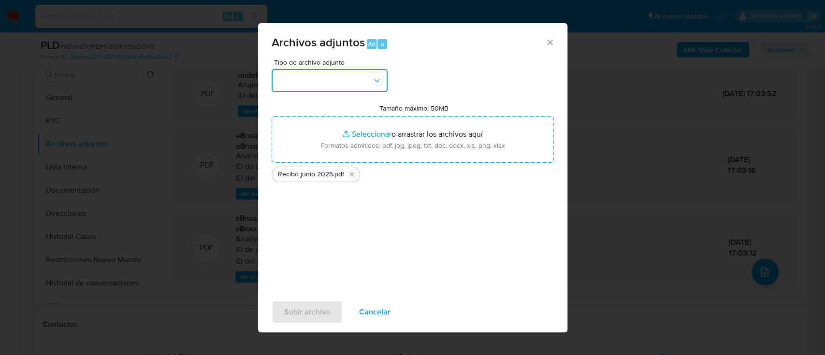
click at [302, 84] on button "button" at bounding box center [329, 80] width 116 height 23
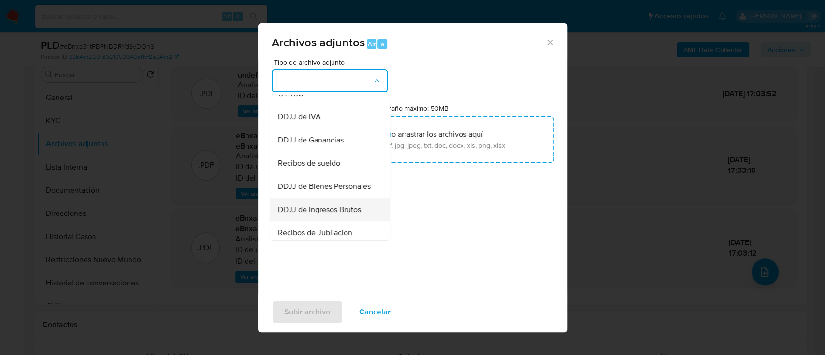
scroll to position [257, 0]
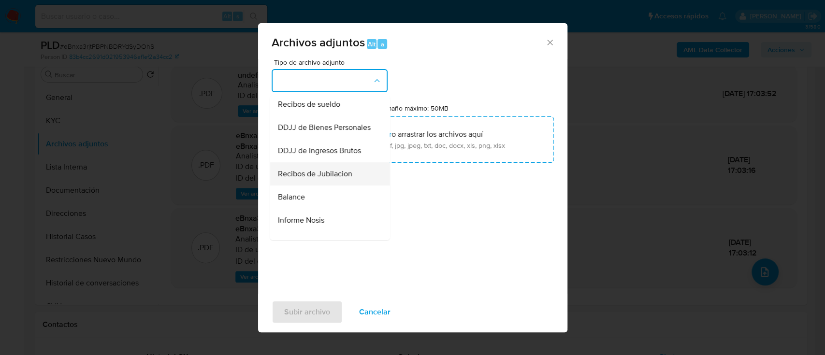
click at [329, 179] on span "Recibos de Jubilacion" at bounding box center [314, 174] width 74 height 10
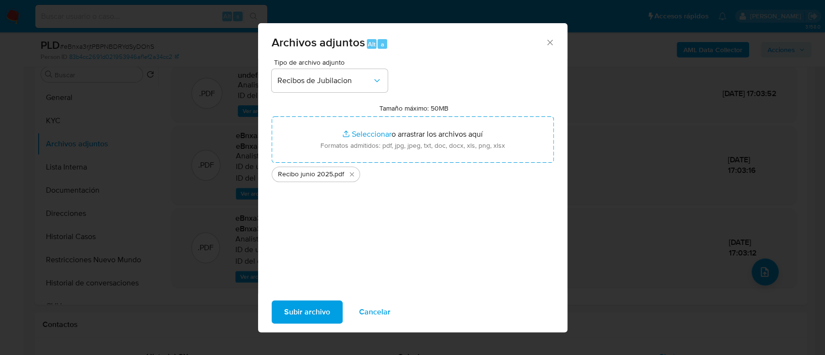
click at [328, 66] on span "Tipo de archivo adjunto" at bounding box center [332, 62] width 116 height 7
click at [329, 74] on button "Recibos de Jubilacion" at bounding box center [329, 80] width 116 height 23
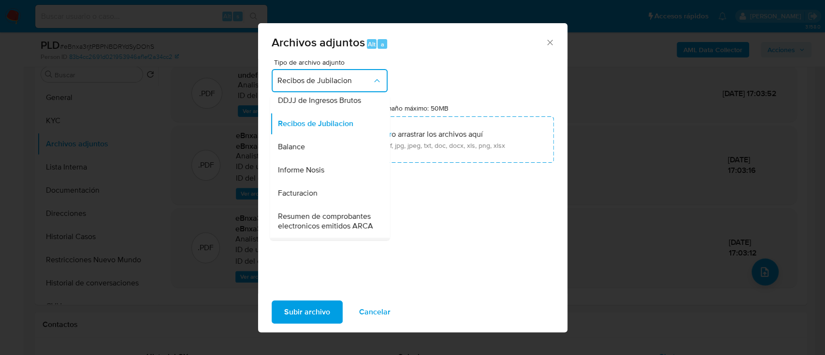
scroll to position [243, 0]
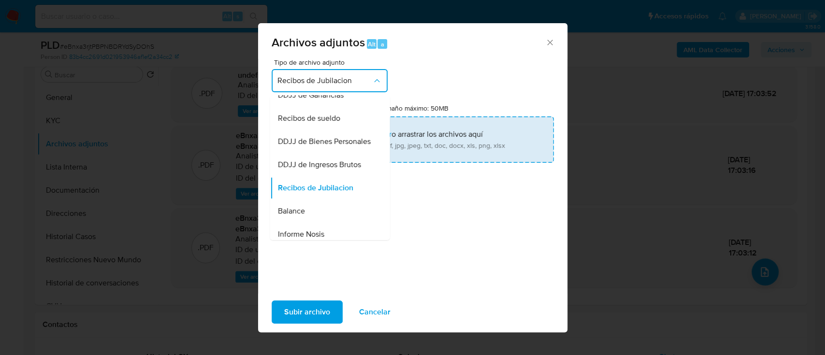
click at [340, 129] on div "Recibos de sueldo" at bounding box center [326, 118] width 99 height 23
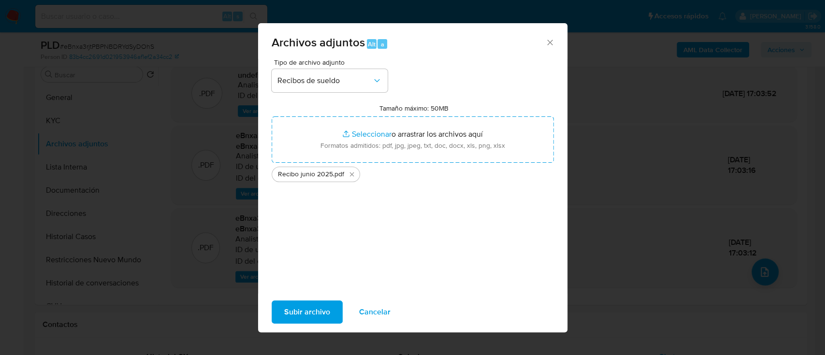
click at [296, 309] on span "Subir archivo" at bounding box center [307, 311] width 46 height 21
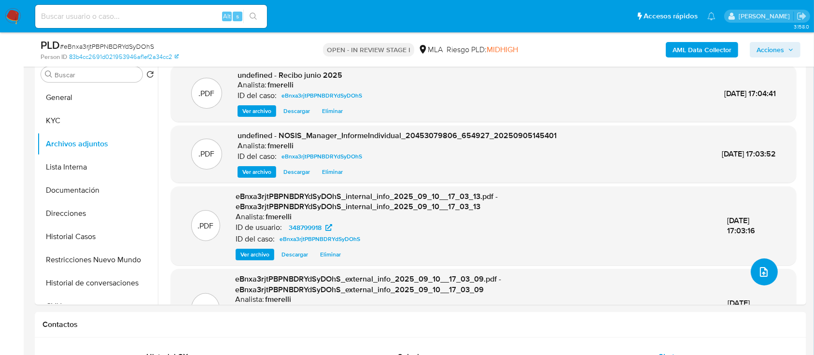
click at [763, 280] on button "upload-file" at bounding box center [764, 271] width 27 height 27
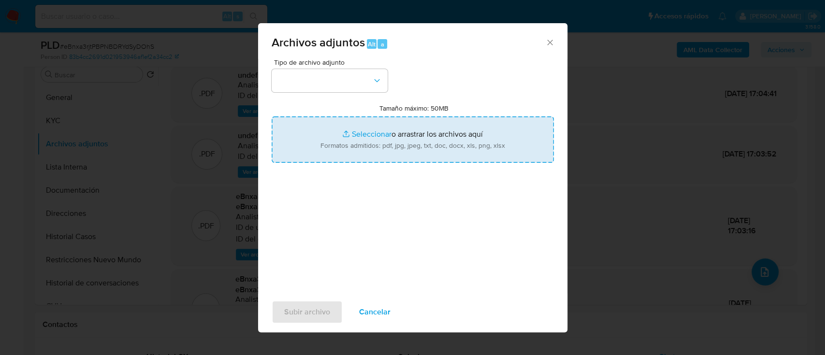
type input "C:\fakepath\Movimientos - User 348799918.xlsx"
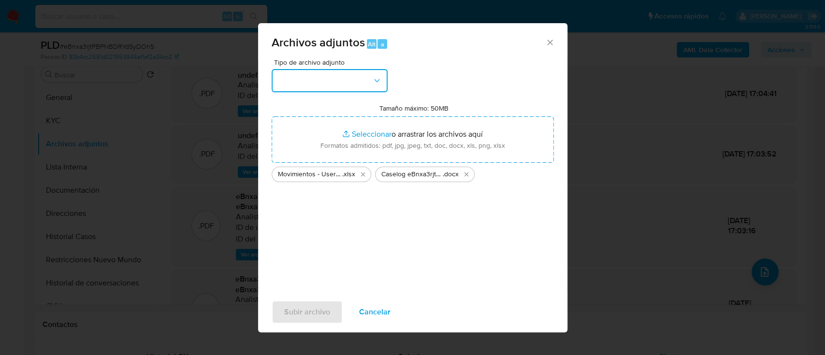
click at [314, 76] on button "button" at bounding box center [329, 80] width 116 height 23
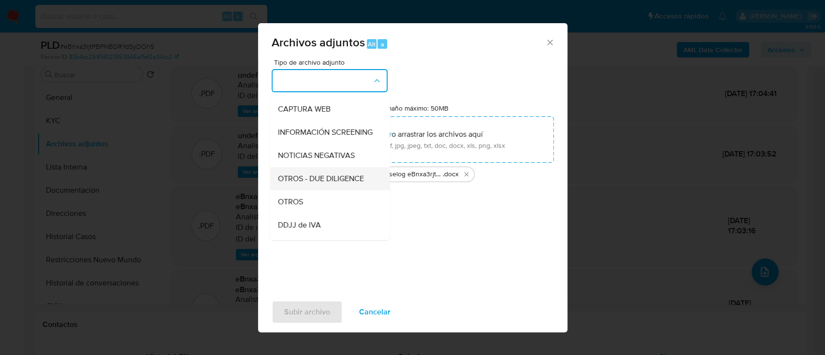
scroll to position [129, 0]
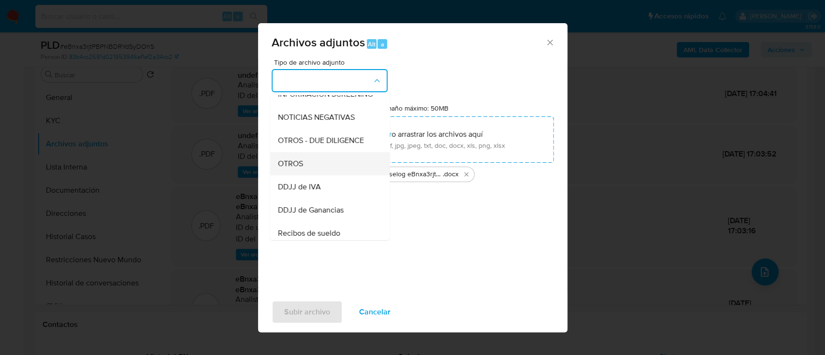
click at [325, 169] on div "OTROS" at bounding box center [326, 163] width 99 height 23
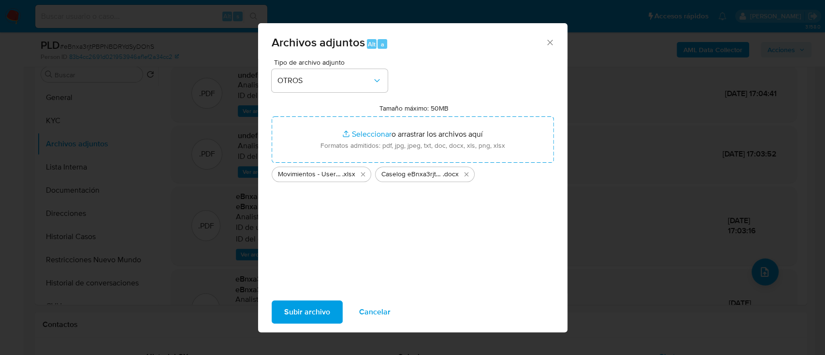
click at [324, 306] on span "Subir archivo" at bounding box center [307, 311] width 46 height 21
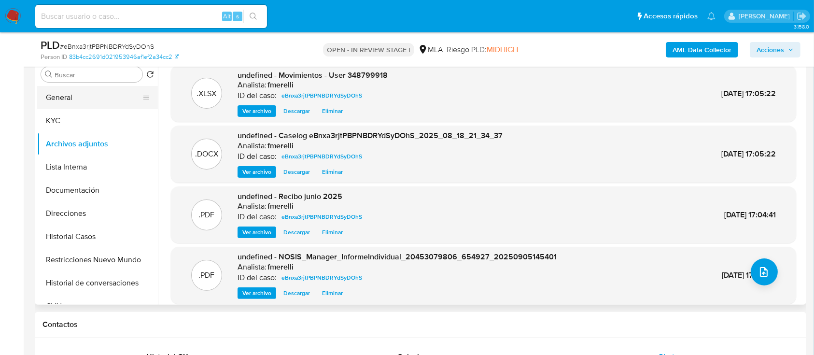
click at [69, 94] on button "General" at bounding box center [93, 97] width 113 height 23
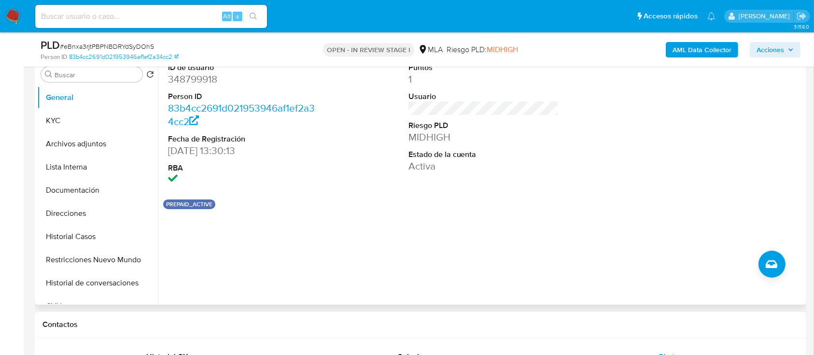
click at [189, 74] on dd "348799918" at bounding box center [243, 79] width 151 height 14
copy dd "348799918"
click at [77, 147] on button "Archivos adjuntos" at bounding box center [93, 143] width 113 height 23
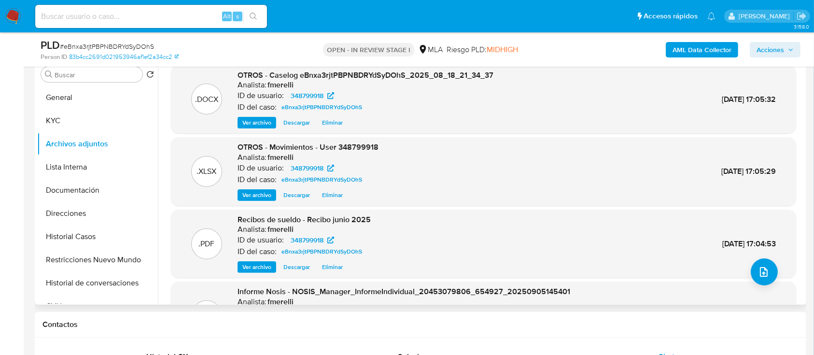
click at [261, 123] on span "Ver archivo" at bounding box center [257, 123] width 29 height 10
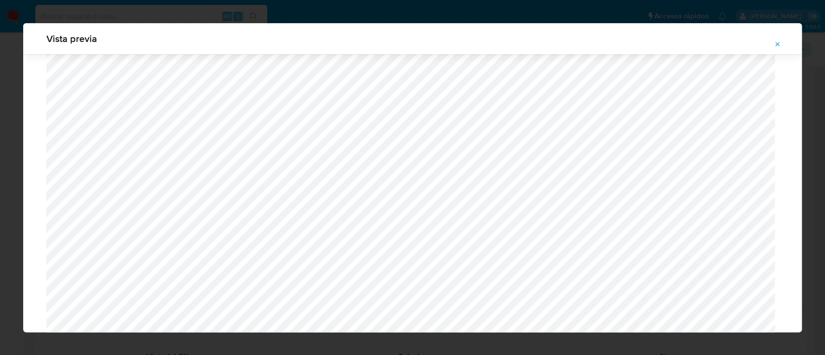
scroll to position [861, 0]
click at [779, 44] on icon "Attachment preview" at bounding box center [777, 45] width 8 height 8
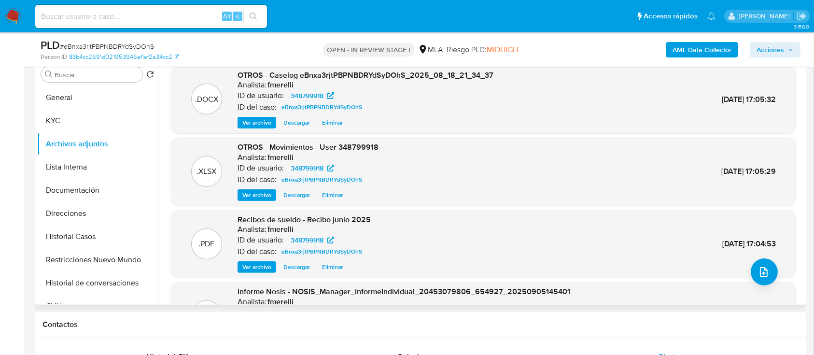
scroll to position [81, 0]
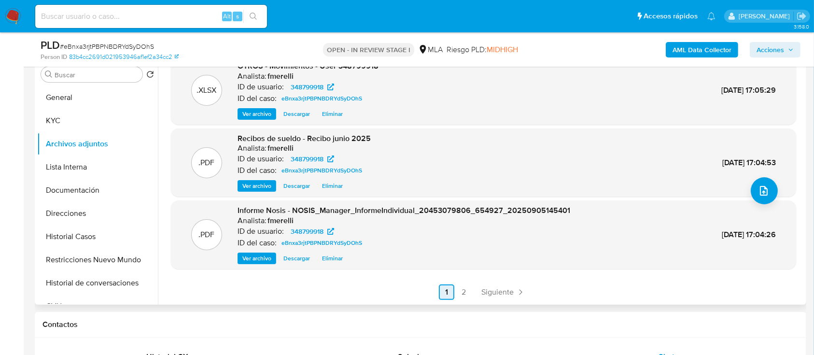
click at [498, 286] on link "Siguiente" at bounding box center [504, 292] width 52 height 15
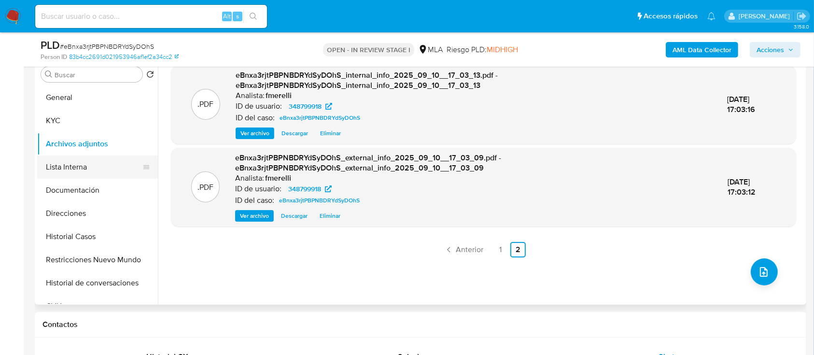
click at [64, 157] on button "Lista Interna" at bounding box center [93, 167] width 113 height 23
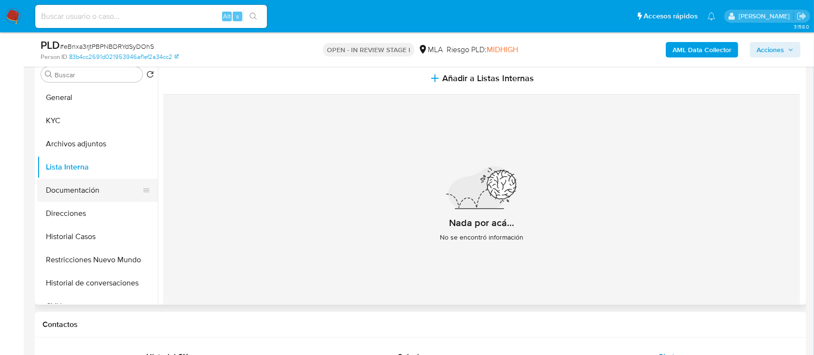
click at [91, 189] on button "Documentación" at bounding box center [93, 190] width 113 height 23
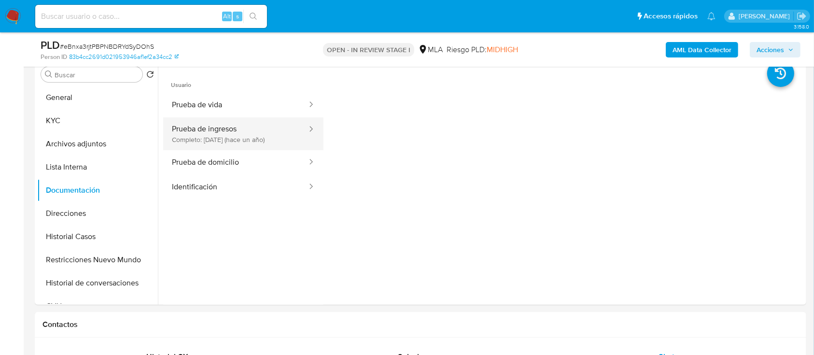
click at [222, 132] on button "Prueba de ingresos Completo: 06/06/2024 (hace un año)" at bounding box center [235, 133] width 145 height 33
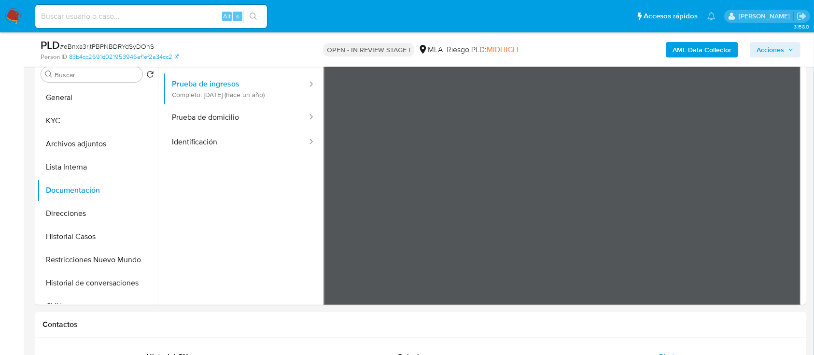
scroll to position [64, 0]
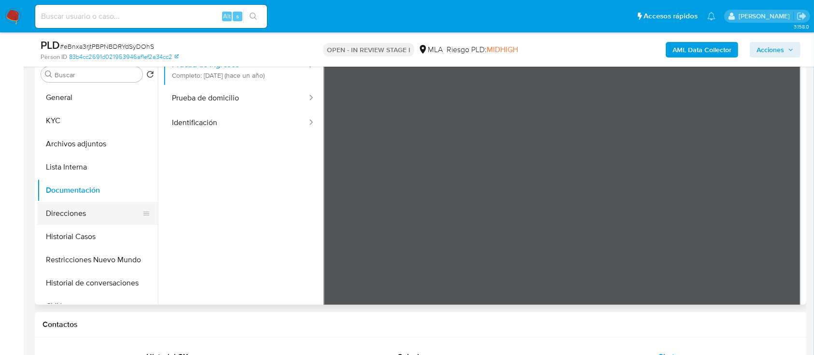
click at [68, 208] on button "Direcciones" at bounding box center [93, 213] width 113 height 23
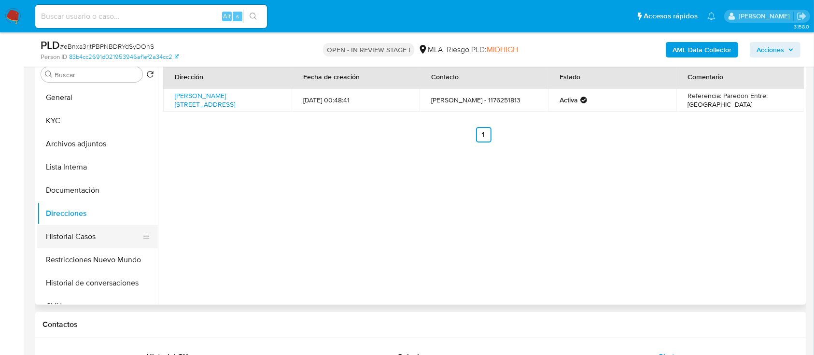
click at [91, 229] on button "Historial Casos" at bounding box center [93, 236] width 113 height 23
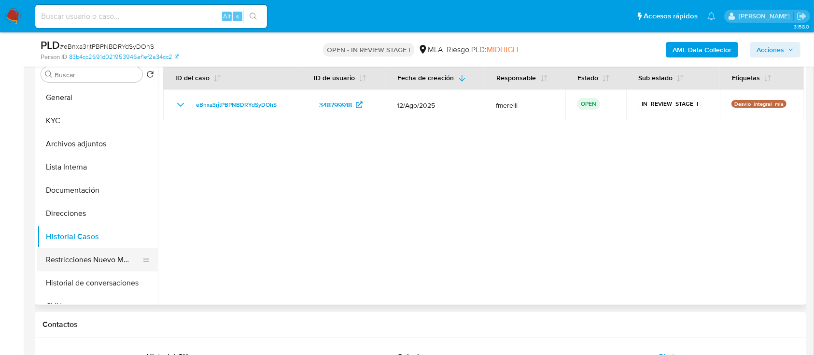
click at [80, 268] on button "Restricciones Nuevo Mundo" at bounding box center [93, 259] width 113 height 23
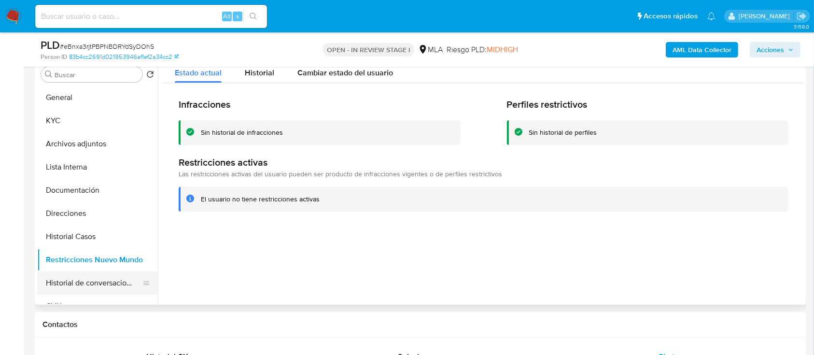
click at [86, 280] on button "Historial de conversaciones" at bounding box center [93, 282] width 113 height 23
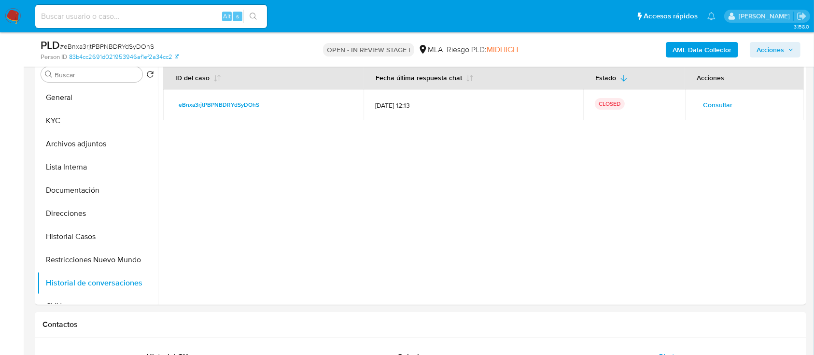
click at [761, 52] on span "Acciones" at bounding box center [771, 49] width 28 height 15
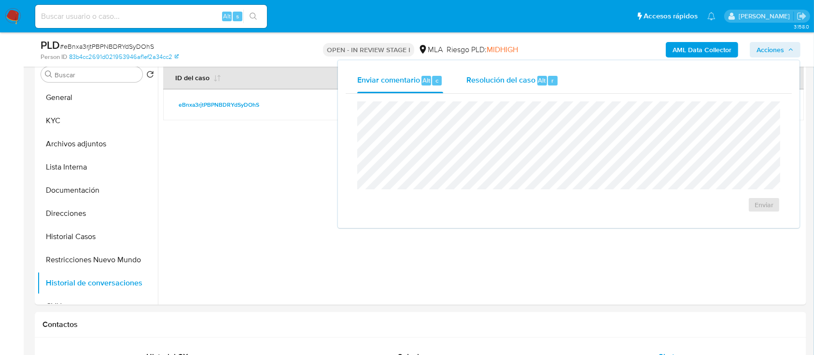
click at [555, 81] on div "r" at bounding box center [553, 81] width 10 height 10
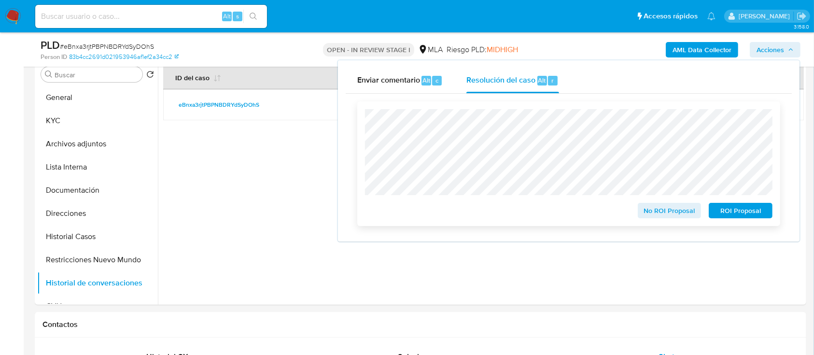
click at [663, 210] on span "No ROI Proposal" at bounding box center [670, 211] width 50 height 14
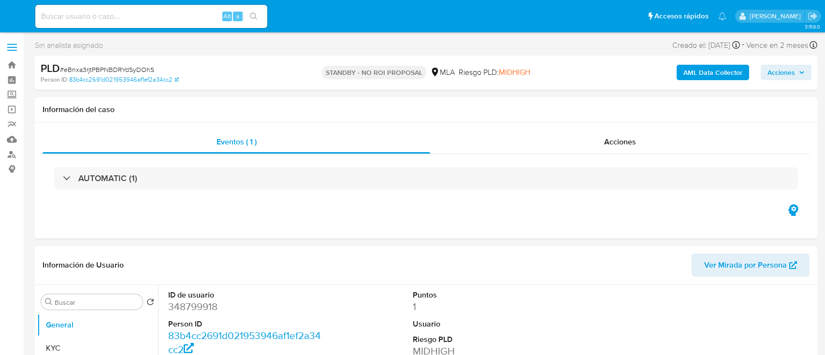
select select "10"
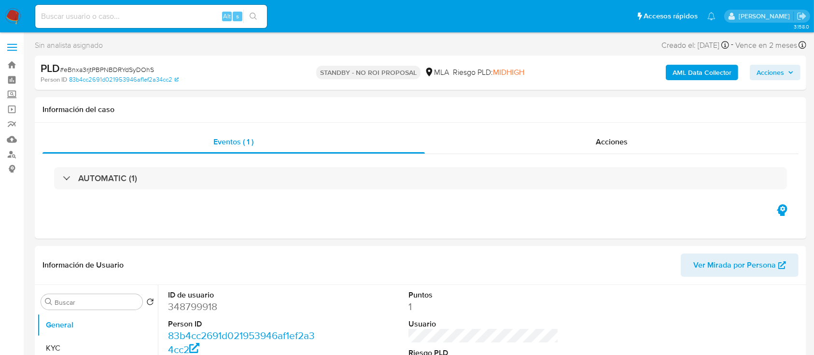
click at [147, 16] on input at bounding box center [151, 16] width 232 height 13
paste input "RjKC9bdsAtcOJnYvdhmBGK5X"
type input "RjKC9bdsAtcOJnYvdhmBGK5X"
click at [10, 17] on img at bounding box center [13, 16] width 16 height 16
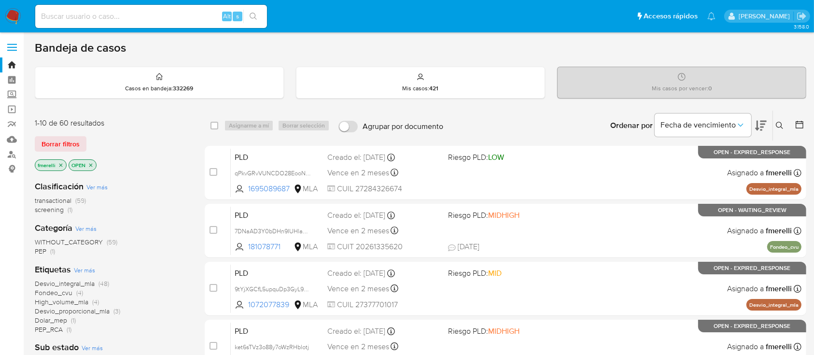
click at [135, 17] on input at bounding box center [151, 16] width 232 height 13
paste input "RjKC9bdsAtcOJnYvdhmBGK5X"
type input "RjKC9bdsAtcOJnYvdhmBGK5X"
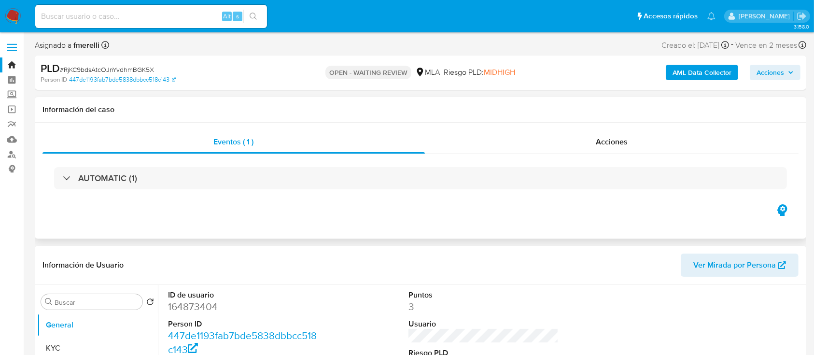
select select "10"
click at [87, 68] on span "# RjKC9bdsAtcOJnYvdhmBGK5X" at bounding box center [107, 70] width 94 height 10
copy span "d"
click at [137, 63] on div "PLD # RjKC9bdsAtcOJnYvdhmBGK5X" at bounding box center [166, 68] width 250 height 14
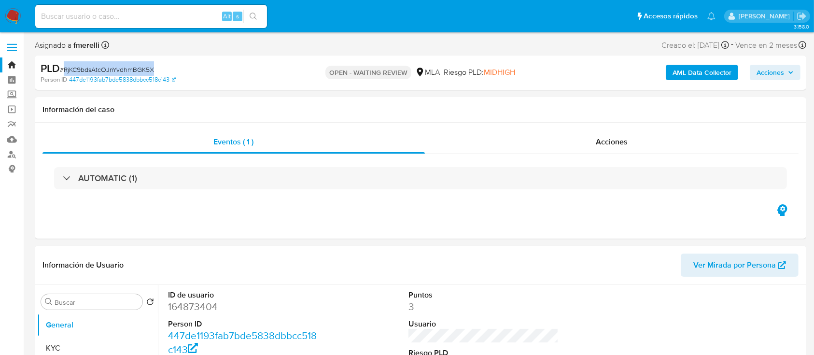
click at [137, 63] on div "PLD # RjKC9bdsAtcOJnYvdhmBGK5X" at bounding box center [166, 68] width 250 height 14
copy span "RjKC9bdsAtcOJnYvdhmBGK5X"
click at [15, 21] on img at bounding box center [13, 16] width 16 height 16
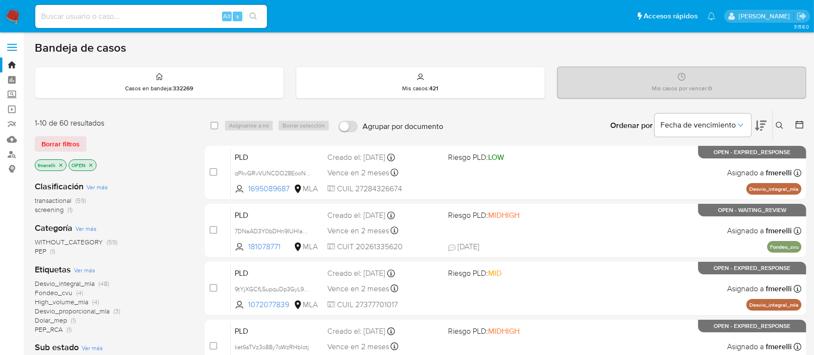
click at [777, 125] on icon at bounding box center [780, 126] width 8 height 8
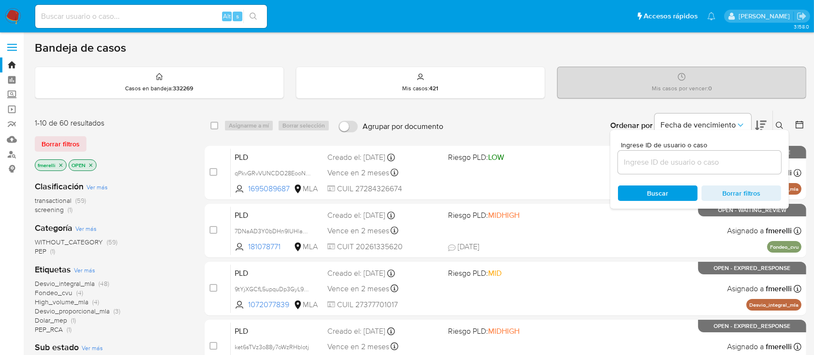
click at [718, 164] on input at bounding box center [699, 162] width 163 height 13
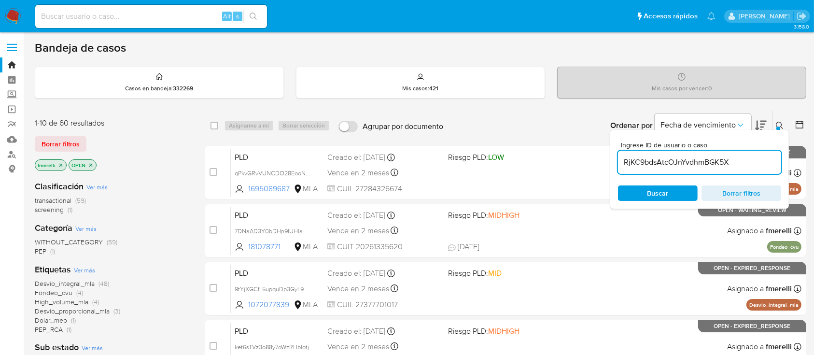
type input "RjKC9bdsAtcOJnYvdhmBGK5X"
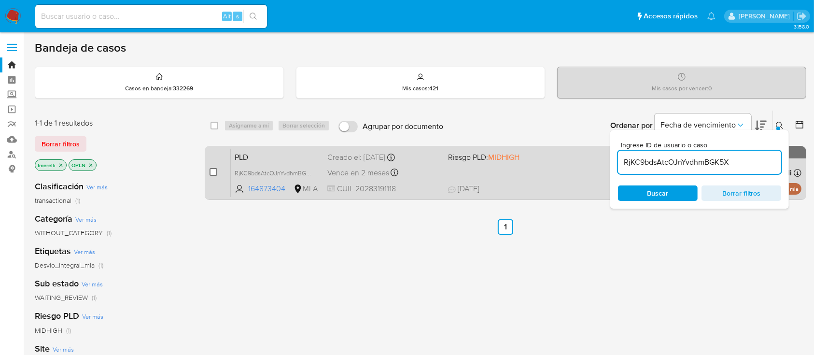
click at [213, 169] on input "checkbox" at bounding box center [214, 172] width 8 height 8
checkbox input "true"
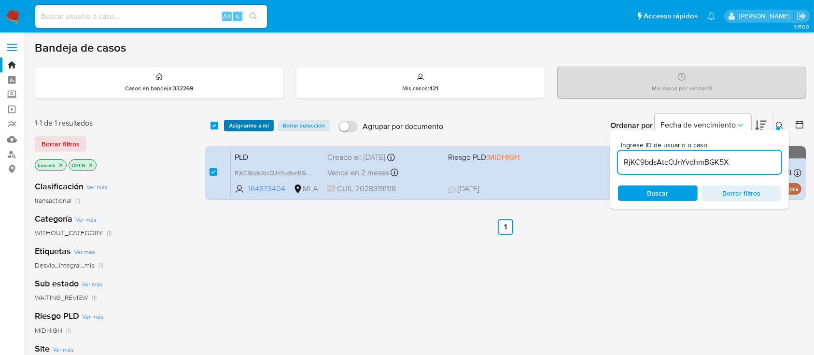
click at [259, 121] on span "Asignarme a mí" at bounding box center [249, 126] width 40 height 10
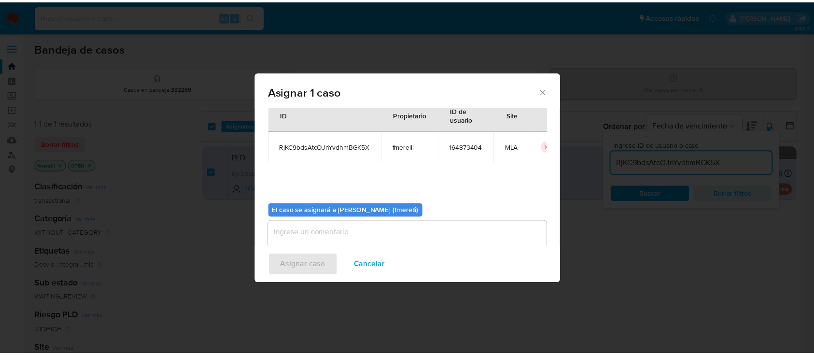
scroll to position [49, 0]
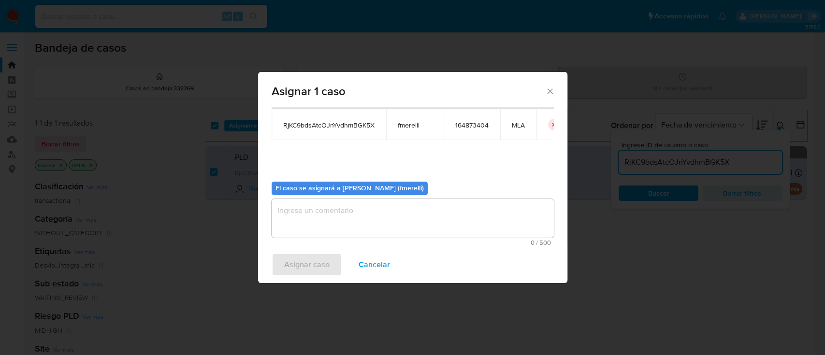
click at [334, 210] on textarea "assign-modal" at bounding box center [412, 218] width 282 height 39
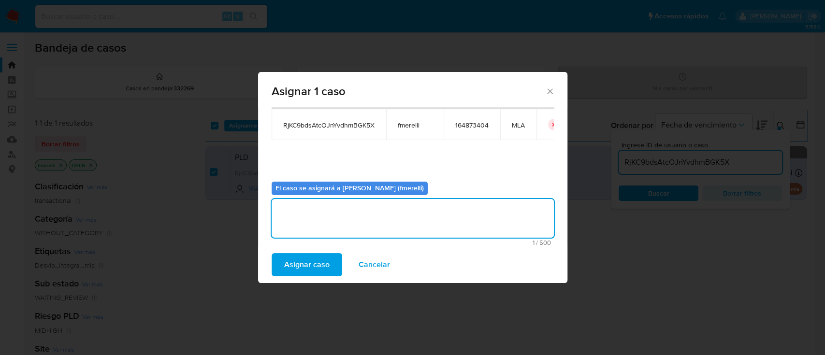
click at [293, 268] on span "Asignar caso" at bounding box center [306, 264] width 45 height 21
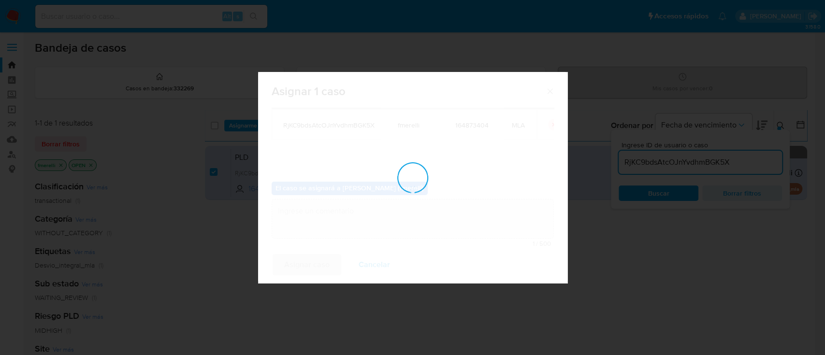
checkbox input "false"
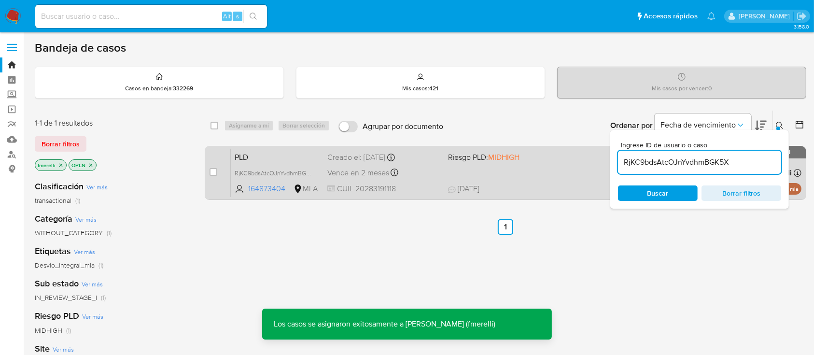
click at [420, 178] on div "Vence en 2 meses Vence el 29/10/2025 12:28:55" at bounding box center [384, 172] width 113 height 13
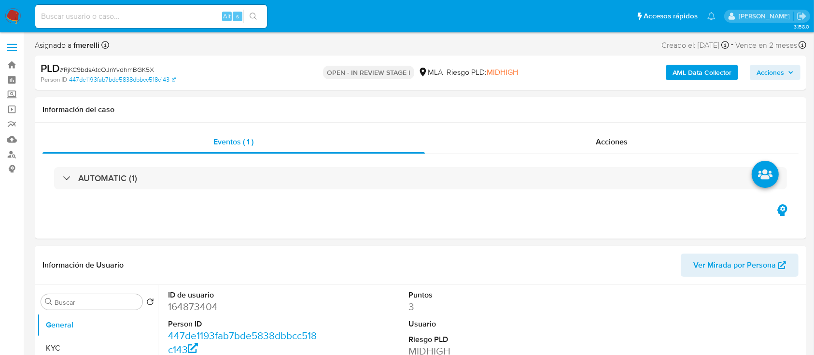
select select "10"
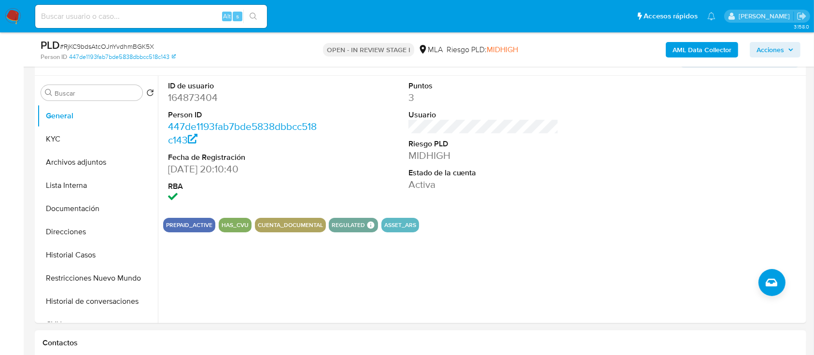
scroll to position [322, 0]
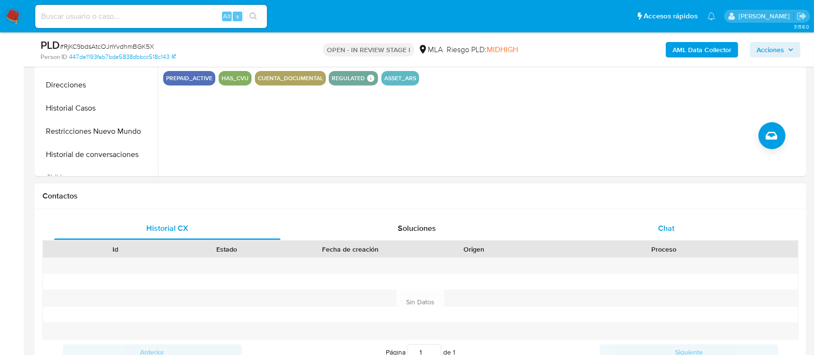
click at [634, 217] on div "Chat" at bounding box center [667, 228] width 227 height 23
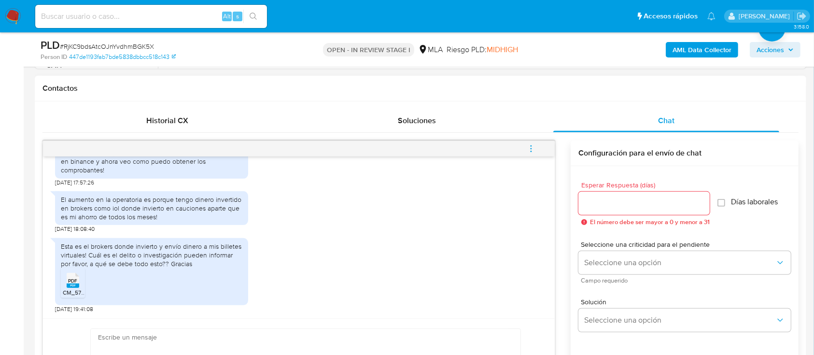
scroll to position [451, 0]
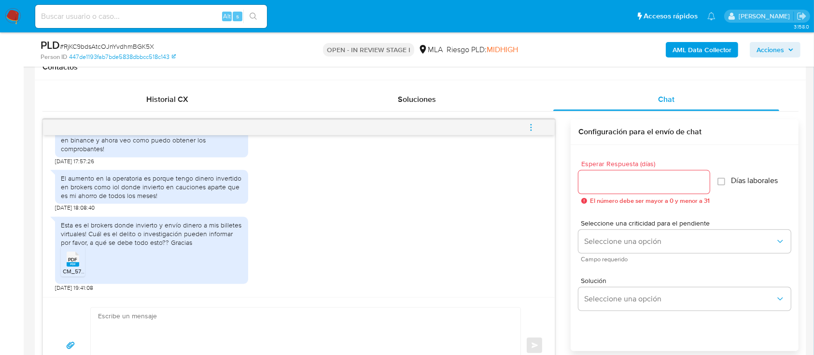
click at [170, 319] on textarea at bounding box center [303, 346] width 411 height 76
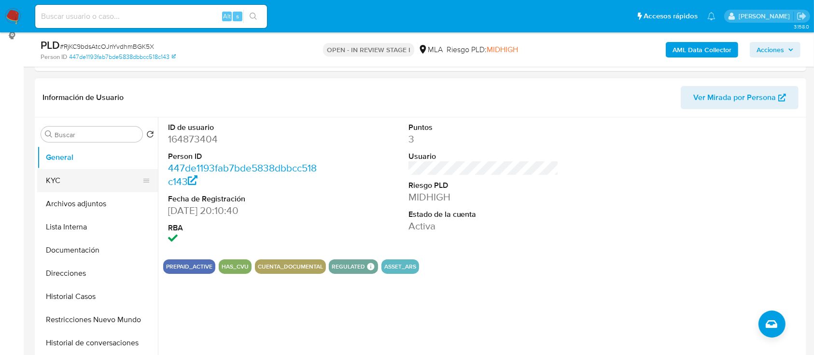
scroll to position [129, 0]
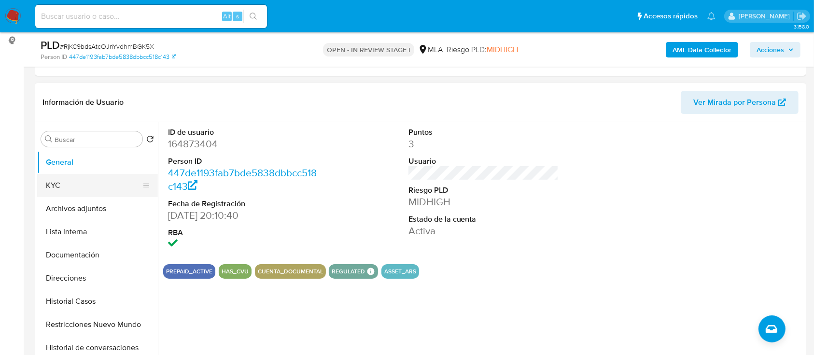
click at [57, 185] on button "KYC" at bounding box center [93, 185] width 113 height 23
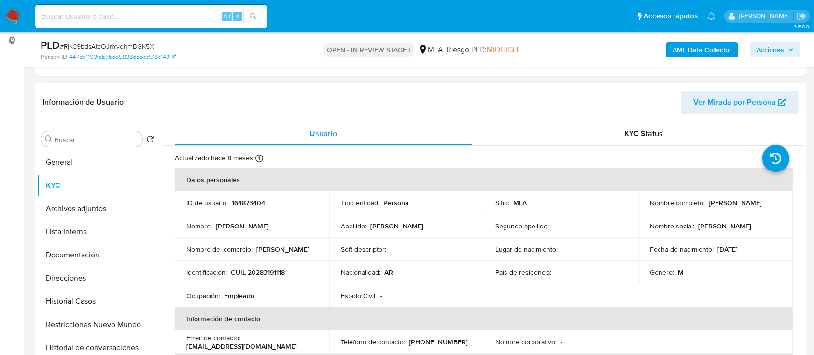
drag, startPoint x: 645, startPoint y: 207, endPoint x: 724, endPoint y: 206, distance: 78.3
click at [724, 206] on td "Nombre completo : Carlos Enrique Aguirre" at bounding box center [716, 202] width 155 height 23
copy p "[PERSON_NAME]"
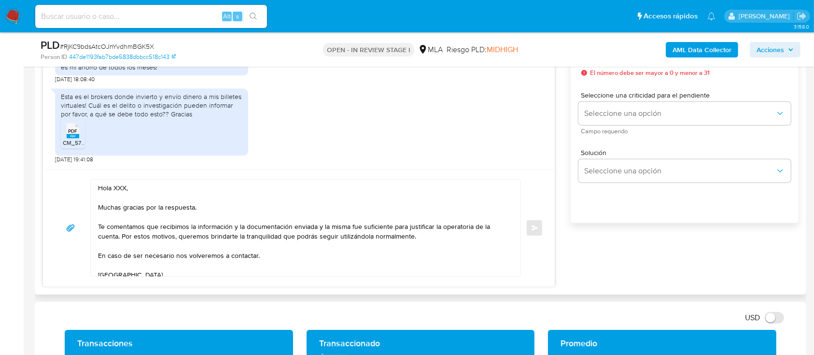
scroll to position [580, 0]
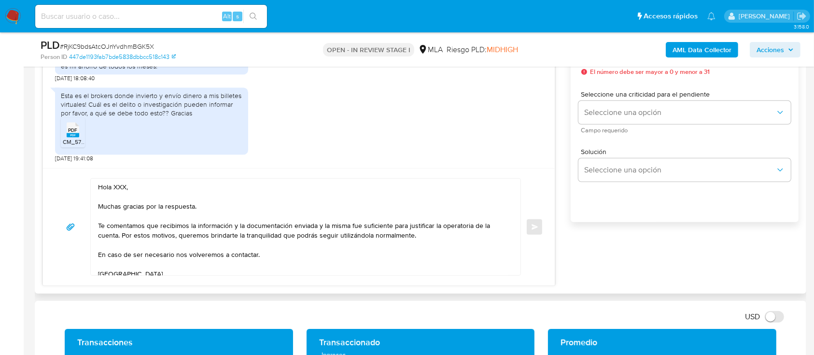
click at [124, 185] on textarea "Hola XXX, Muchas gracias por la respuesta. Te comentamos que recibimos la infor…" at bounding box center [303, 227] width 411 height 97
paste textarea "[PERSON_NAME]"
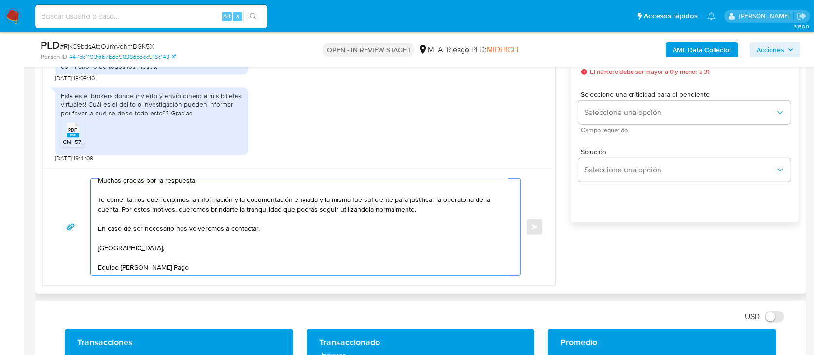
scroll to position [515, 0]
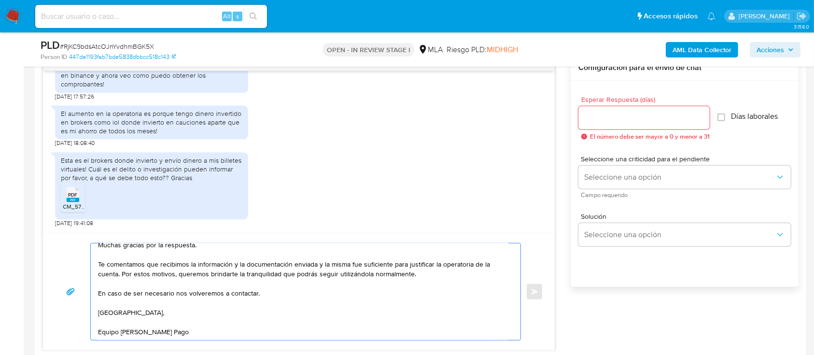
type textarea "[PERSON_NAME], Muchas gracias por la respuesta. Te comentamos que recibimos la …"
click at [617, 126] on div at bounding box center [644, 117] width 131 height 23
click at [602, 123] on input "Esperar Respuesta (días)" at bounding box center [644, 118] width 131 height 13
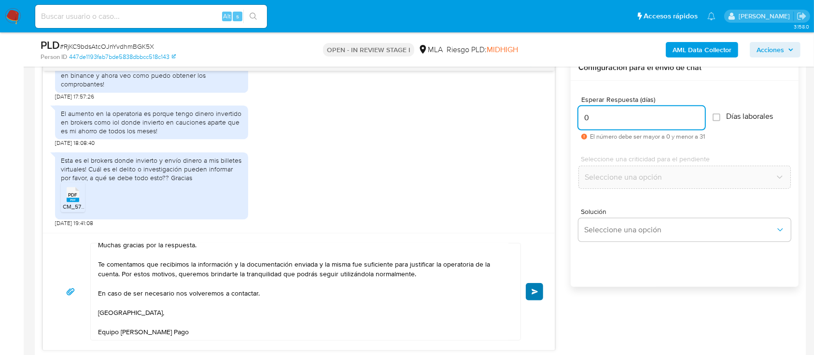
type input "0"
click at [535, 292] on span "Enviar" at bounding box center [535, 292] width 7 height 6
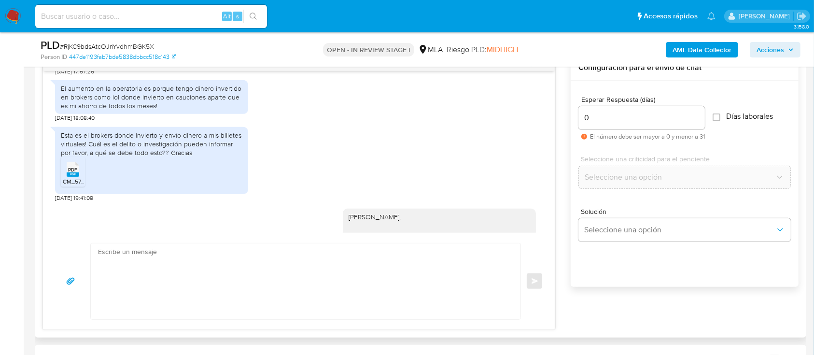
scroll to position [2117, 0]
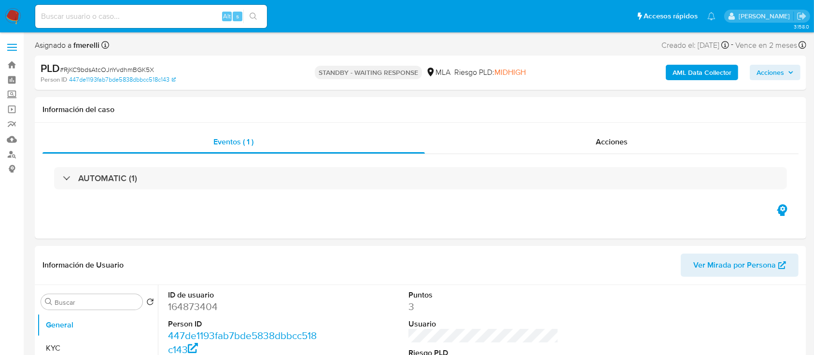
select select "10"
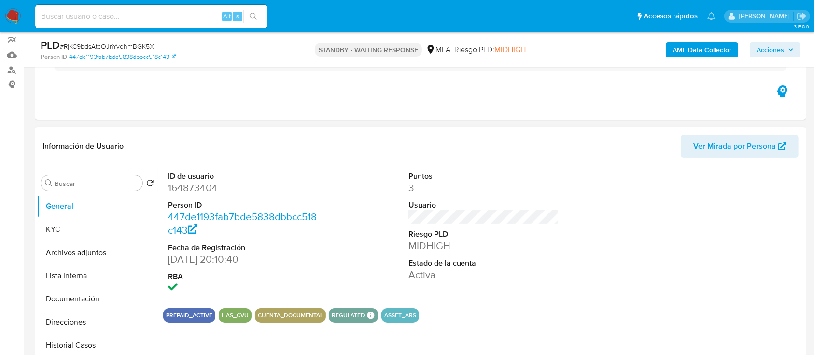
scroll to position [193, 0]
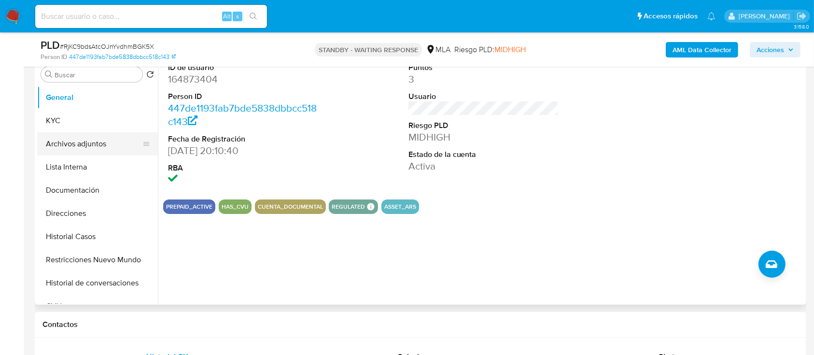
click at [76, 125] on button "KYC" at bounding box center [97, 120] width 121 height 23
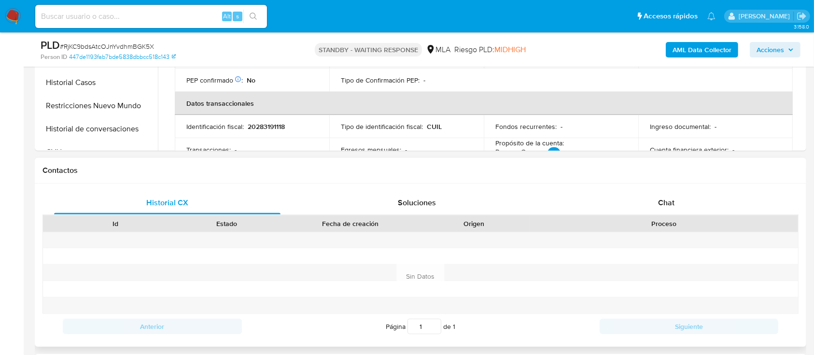
scroll to position [386, 0]
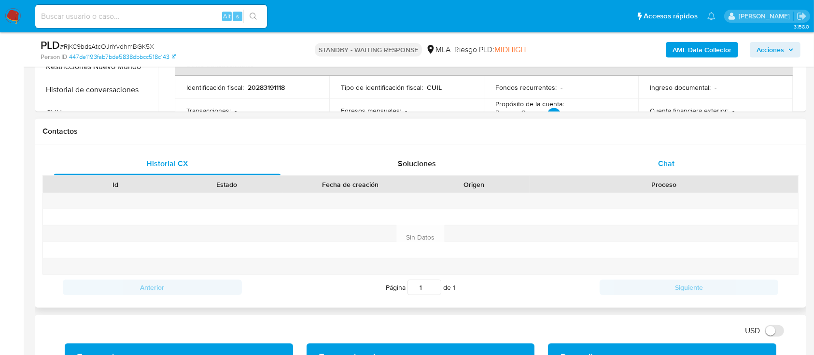
click at [645, 157] on div "Chat" at bounding box center [667, 163] width 227 height 23
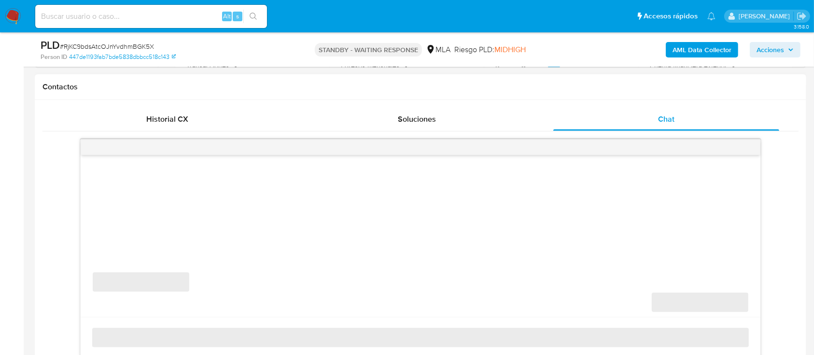
scroll to position [451, 0]
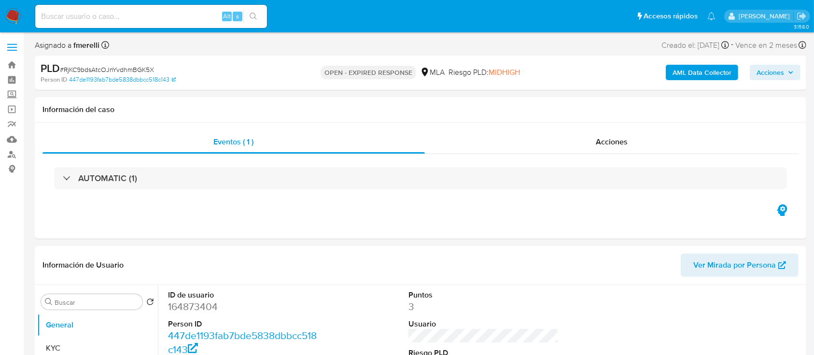
select select "10"
click at [333, 288] on div "ID de usuario 164873404 Person ID 447de1193fab7bde5838dbbcc518c143 Fecha de Reg…" at bounding box center [483, 352] width 641 height 134
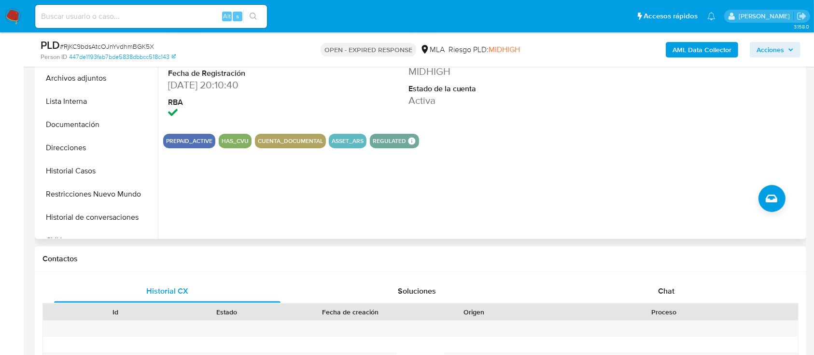
scroll to position [322, 0]
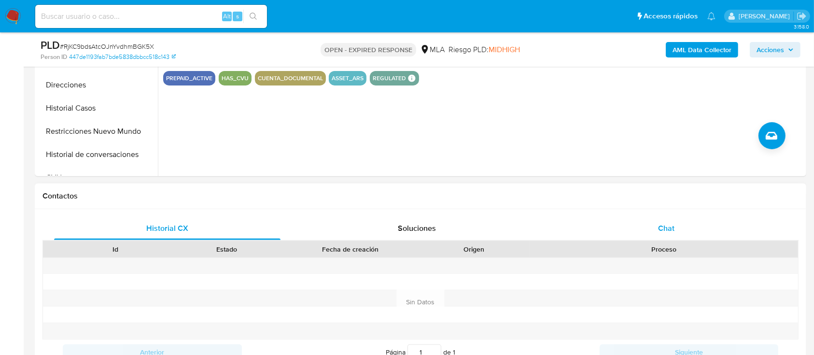
click at [637, 239] on div "Chat" at bounding box center [667, 228] width 227 height 23
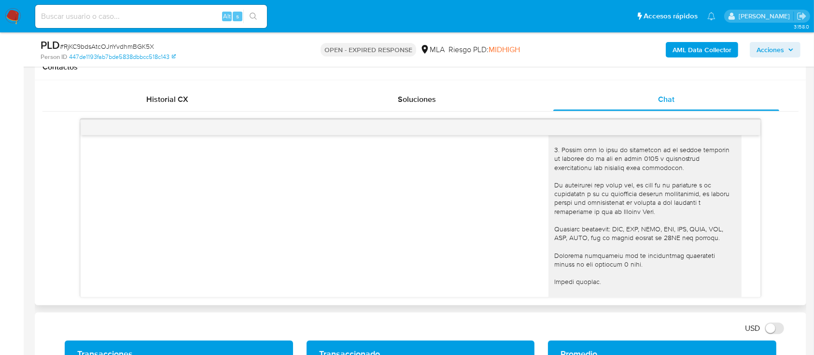
scroll to position [1159, 0]
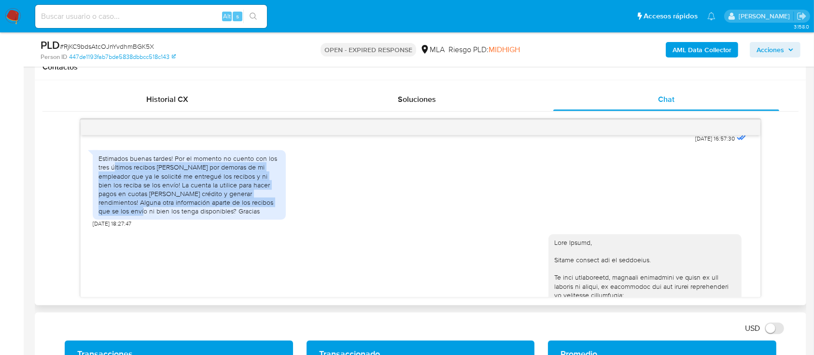
drag, startPoint x: 121, startPoint y: 193, endPoint x: 241, endPoint y: 236, distance: 127.6
click at [261, 215] on div "Estimados buenas tardes! Por el momento no cuento con los tres últimos recibos …" at bounding box center [190, 184] width 182 height 61
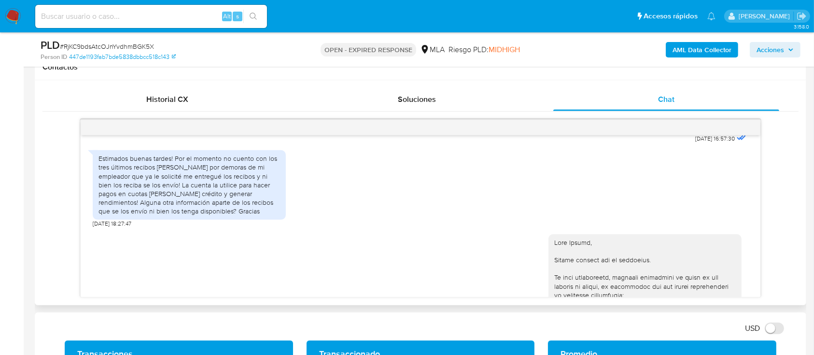
click at [236, 215] on div "Estimados buenas tardes! Por el momento no cuento con los tres últimos recibos …" at bounding box center [190, 184] width 182 height 61
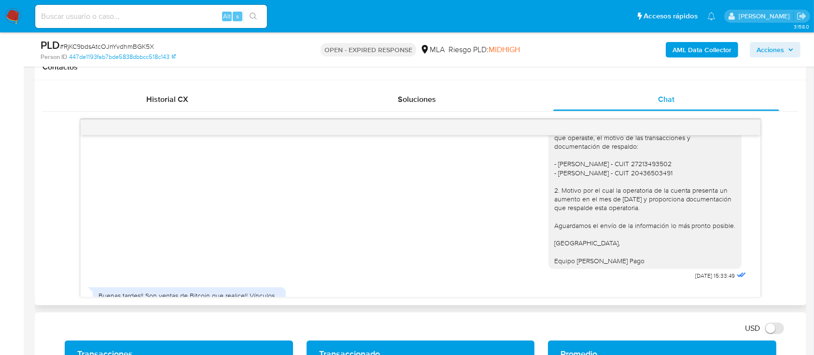
scroll to position [1739, 0]
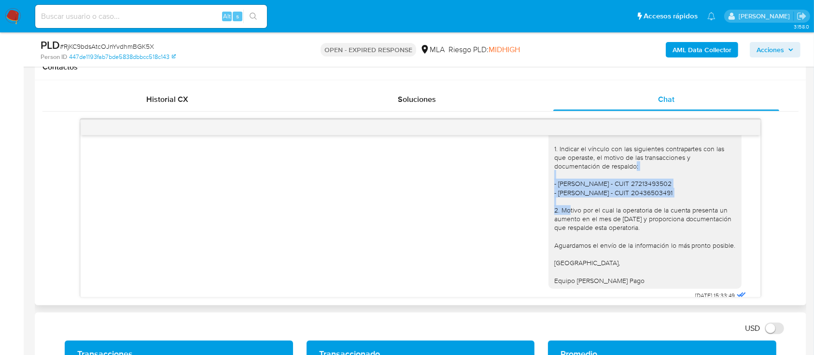
drag, startPoint x: 549, startPoint y: 209, endPoint x: 691, endPoint y: 222, distance: 142.2
click at [691, 222] on div "Hola Carlos, Muchas gracias por la respuesta y por la documentación enviada. A …" at bounding box center [646, 175] width 182 height 220
copy div "Monica Beatriz Vakaruk - CUIT 27213493502 - Baltazar Almiron - CUIT 20436503491"
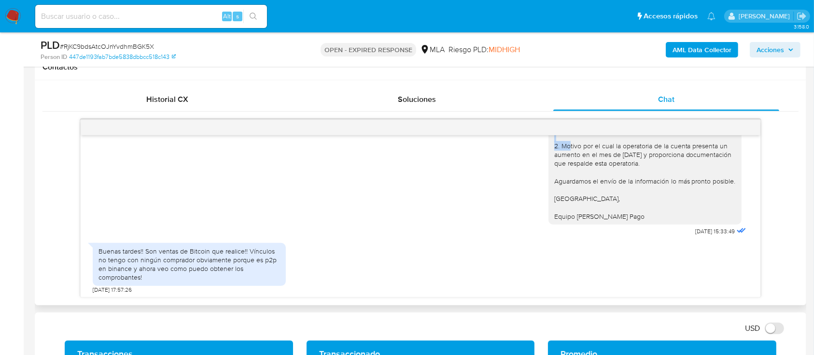
scroll to position [1868, 0]
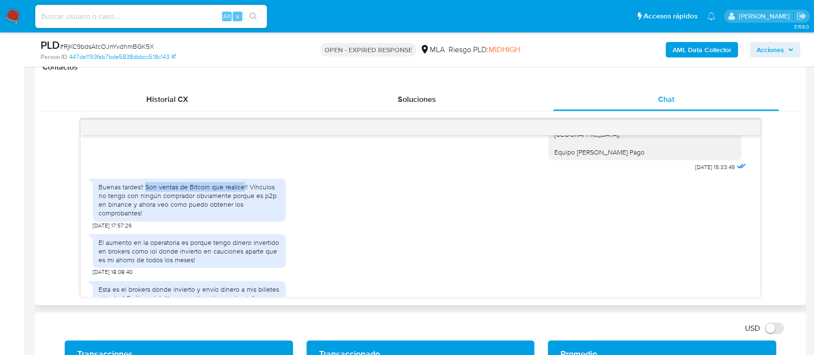
drag, startPoint x: 146, startPoint y: 212, endPoint x: 242, endPoint y: 214, distance: 96.1
click at [242, 214] on div "Buenas tardes!! Son ventas de Bitcoin que realice!! Vínculos no tengo con ningú…" at bounding box center [190, 200] width 182 height 35
copy div "Son ventas de Bitcoin que realice"
drag, startPoint x: 249, startPoint y: 214, endPoint x: 129, endPoint y: 229, distance: 120.2
click at [129, 218] on div "Buenas tardes!! Son ventas de Bitcoin que realice!! Vínculos no tengo con ningú…" at bounding box center [190, 200] width 182 height 35
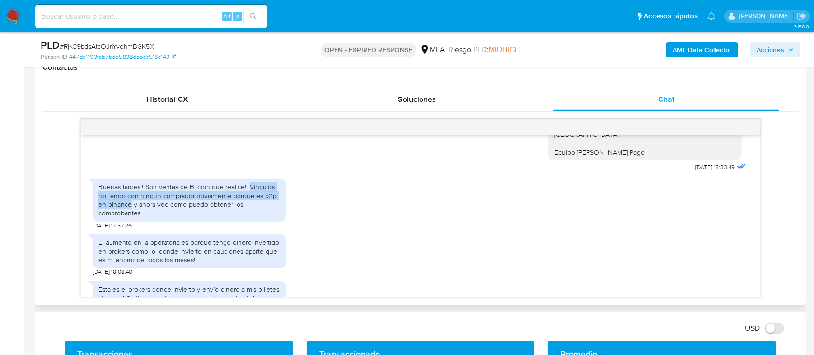
copy div "Vínculos no tengo con ningún comprador obviamente porque es p2p en binance"
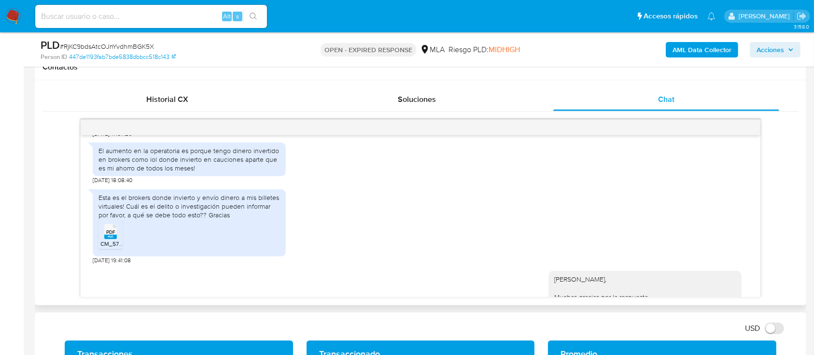
scroll to position [1997, 0]
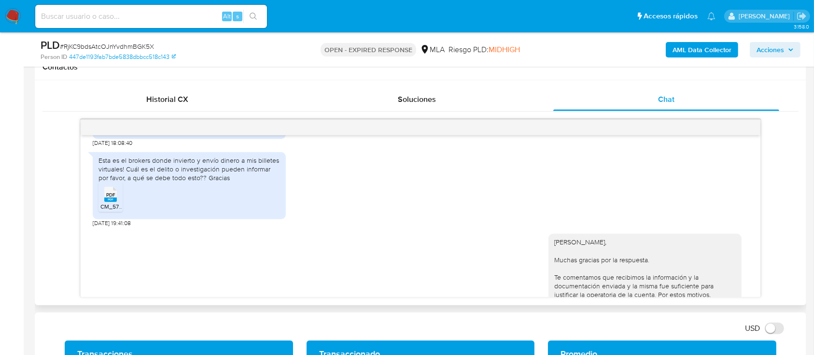
click at [116, 202] on icon at bounding box center [110, 194] width 13 height 15
click at [12, 16] on img at bounding box center [13, 16] width 16 height 16
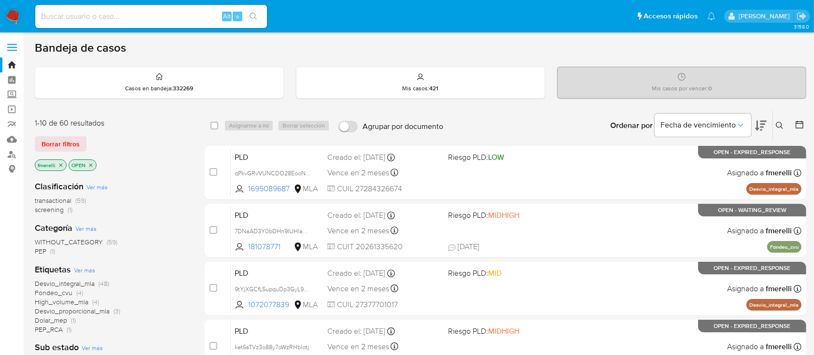
click at [780, 118] on div "Ingrese ID de usuario o caso Buscar Borrar filtros" at bounding box center [781, 126] width 16 height 30
click at [777, 127] on icon at bounding box center [780, 126] width 8 height 8
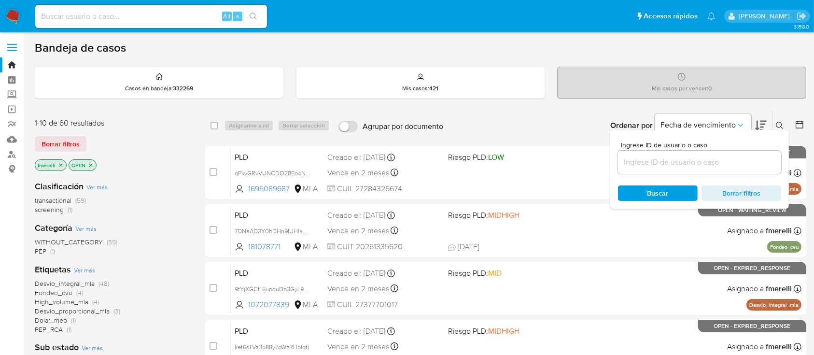
click at [721, 164] on input at bounding box center [699, 162] width 163 height 13
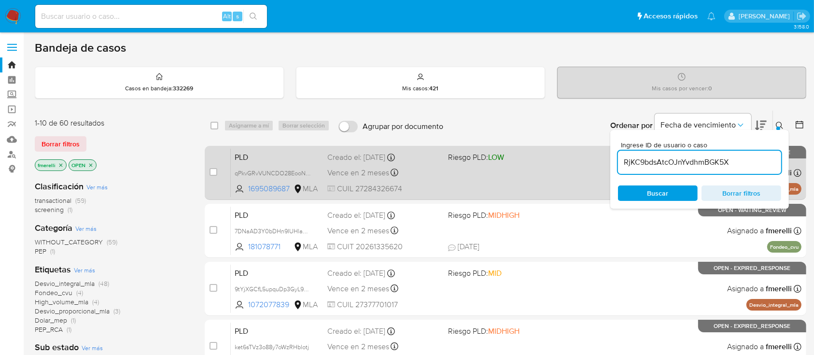
type input "RjKC9bdsAtcOJnYvdhmBGK5X"
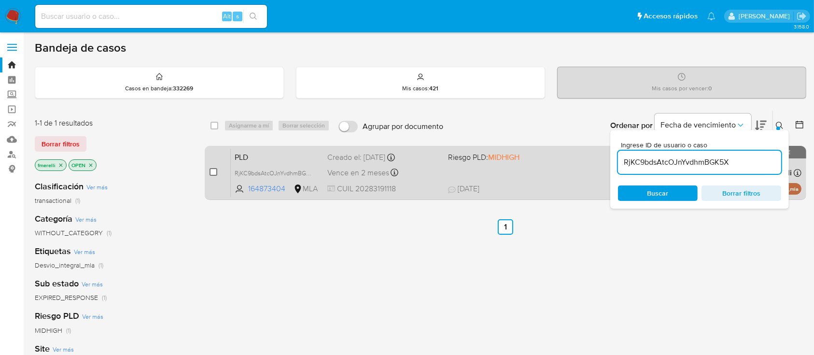
click at [211, 172] on input "checkbox" at bounding box center [214, 172] width 8 height 8
checkbox input "true"
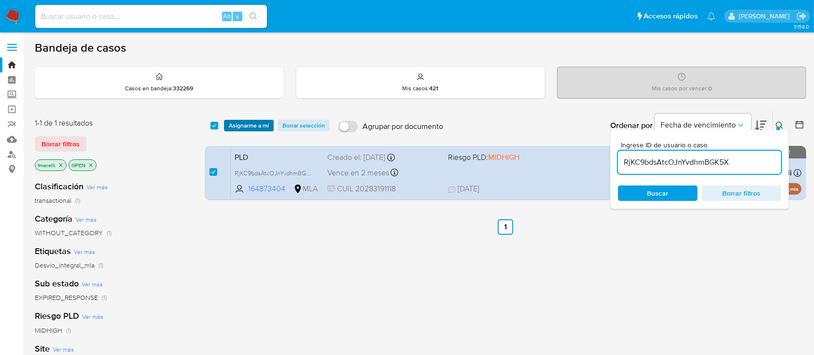
click at [245, 127] on span "Asignarme a mí" at bounding box center [249, 126] width 40 height 10
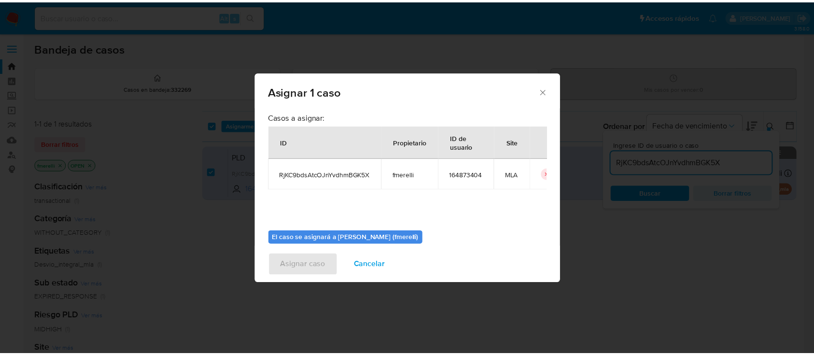
scroll to position [49, 0]
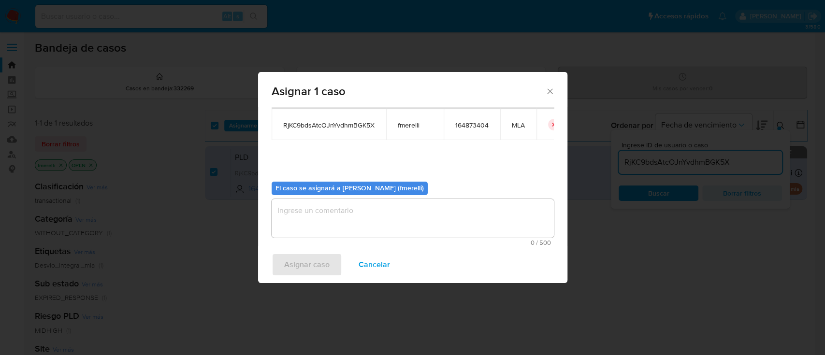
click at [343, 222] on textarea "assign-modal" at bounding box center [412, 218] width 282 height 39
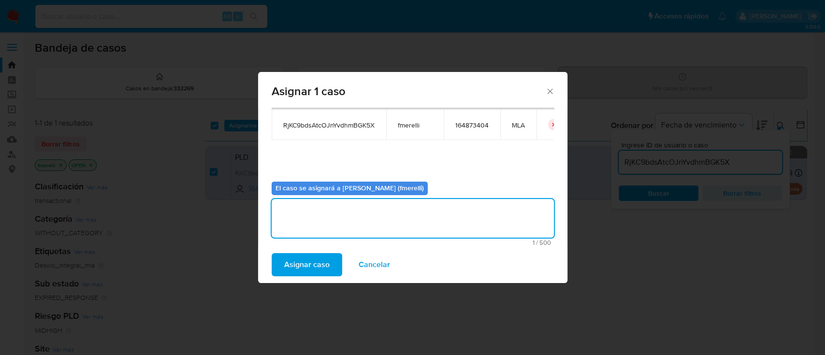
click at [292, 269] on span "Asignar caso" at bounding box center [306, 264] width 45 height 21
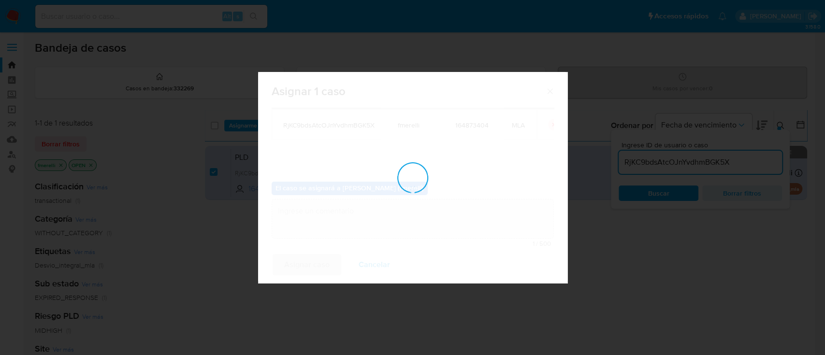
checkbox input "false"
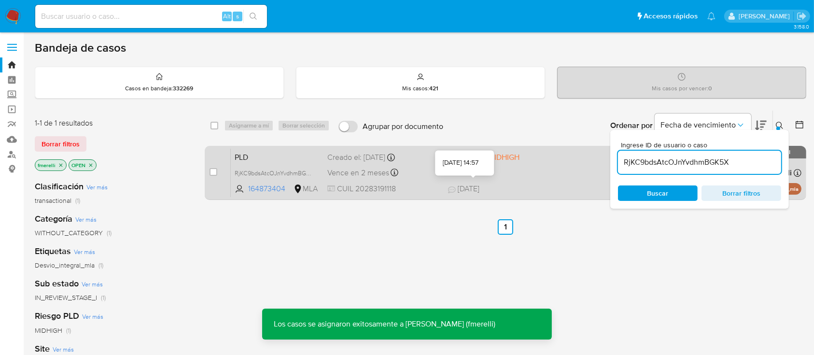
click at [453, 188] on icon at bounding box center [452, 190] width 8 height 8
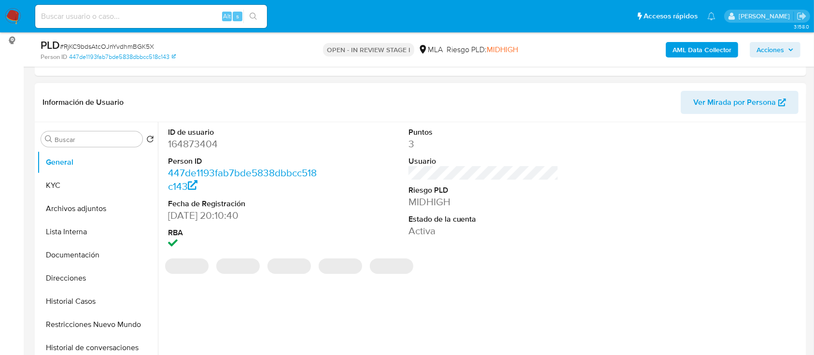
click at [312, 104] on header "Información de Usuario Ver Mirada por Persona" at bounding box center [421, 102] width 757 height 23
select select "10"
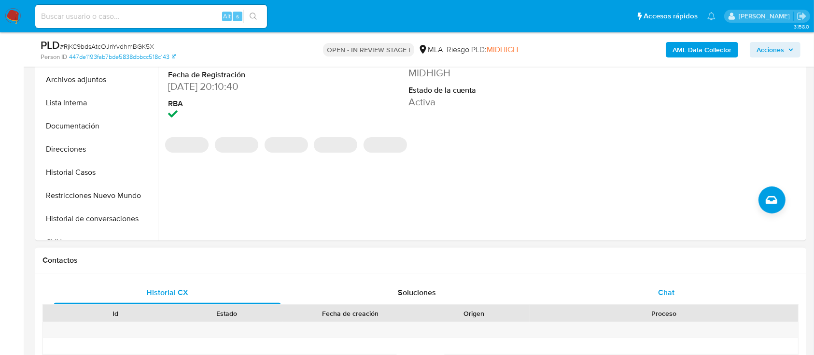
click at [640, 286] on div "Chat" at bounding box center [667, 292] width 227 height 23
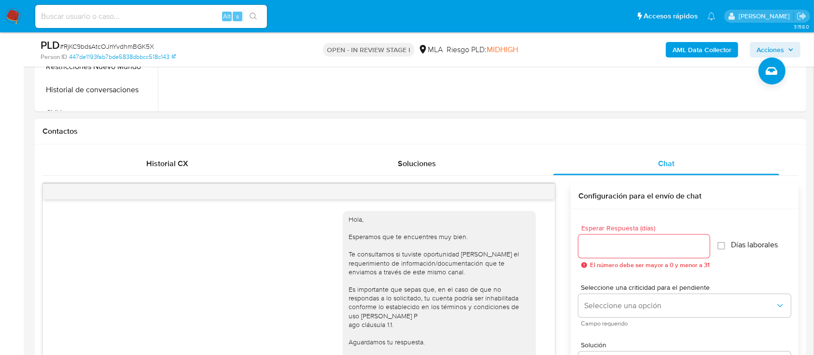
scroll to position [1571, 0]
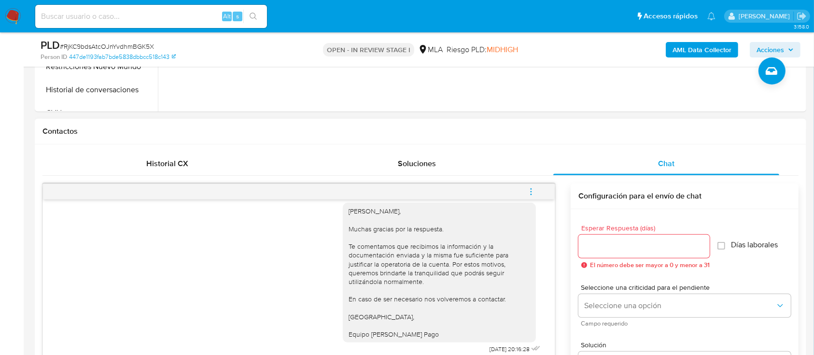
click at [535, 191] on icon "menu-action" at bounding box center [531, 191] width 9 height 9
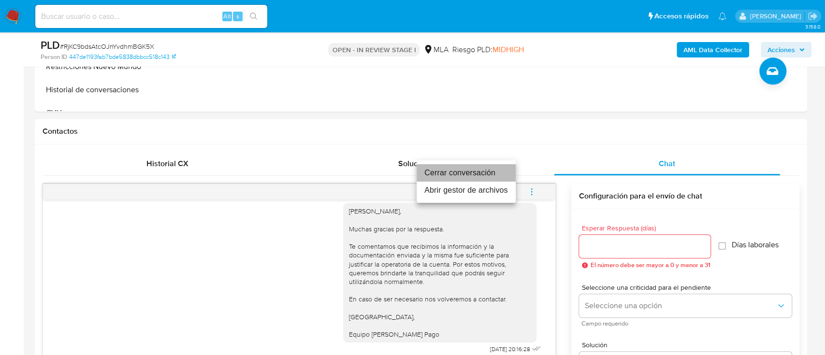
click at [465, 177] on li "Cerrar conversación" at bounding box center [465, 172] width 99 height 17
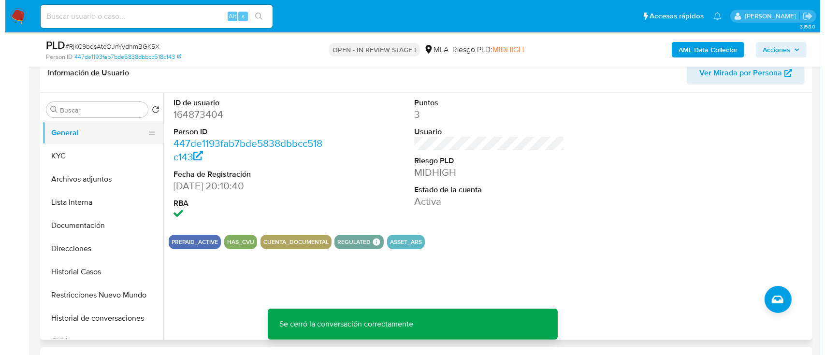
scroll to position [129, 0]
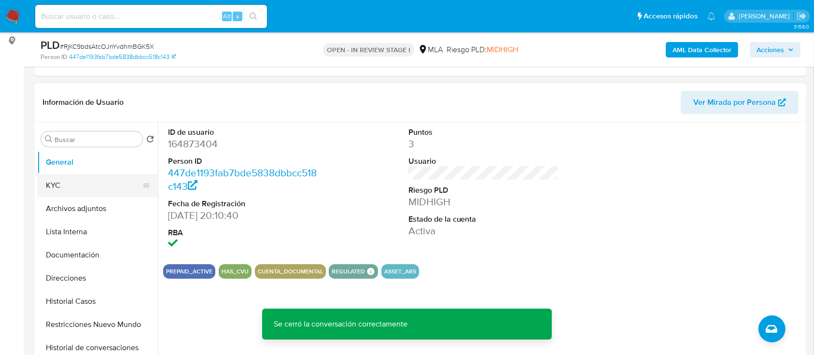
click at [85, 187] on button "KYC" at bounding box center [93, 185] width 113 height 23
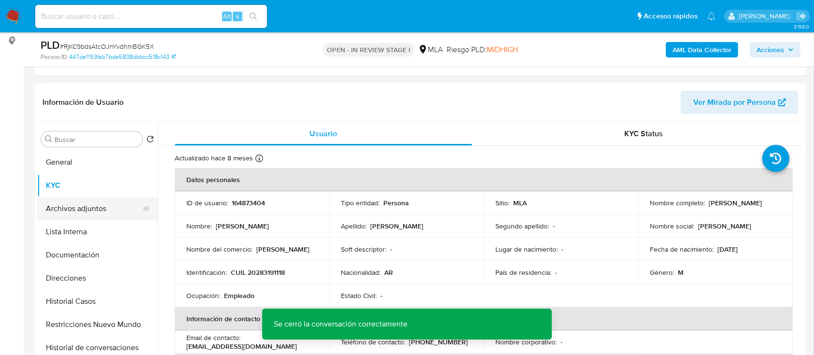
click at [104, 211] on button "Archivos adjuntos" at bounding box center [93, 208] width 113 height 23
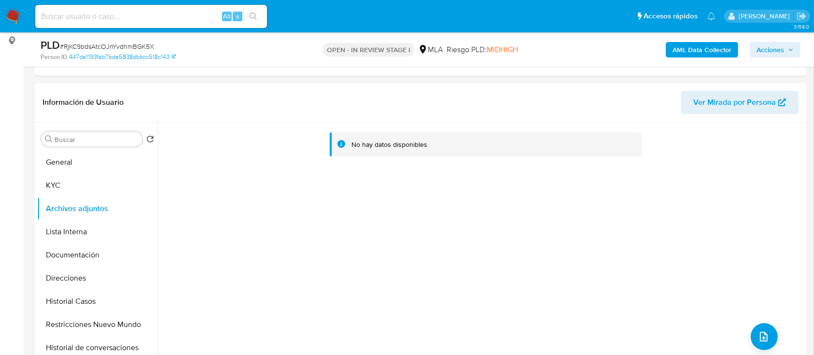
click at [708, 49] on b "AML Data Collector" at bounding box center [702, 49] width 59 height 15
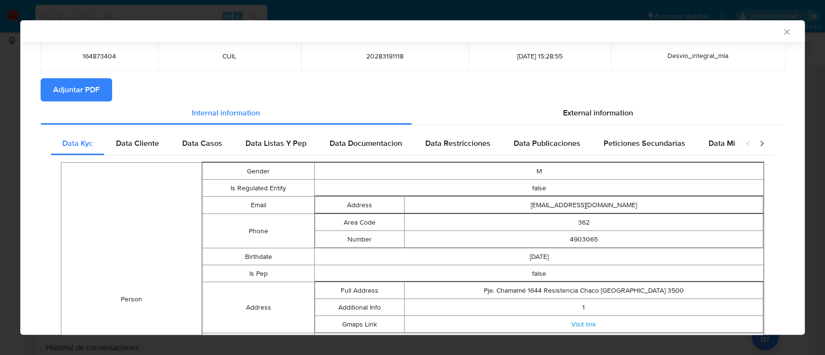
scroll to position [62, 0]
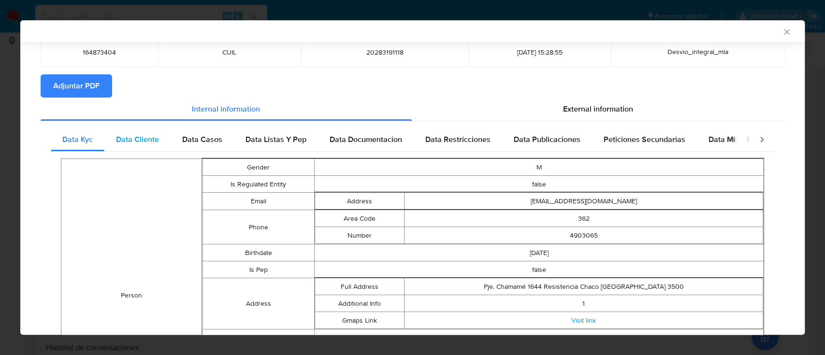
click at [121, 137] on span "Data Cliente" at bounding box center [137, 139] width 43 height 11
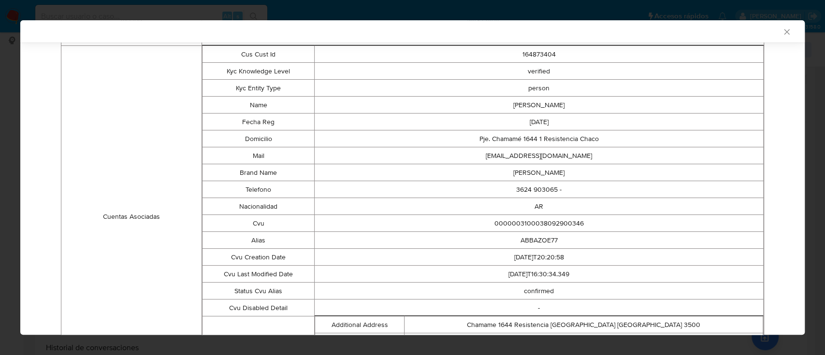
scroll to position [0, 0]
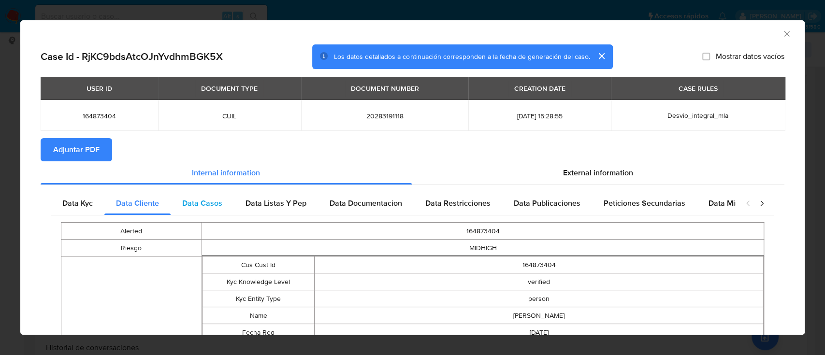
click at [180, 202] on div "Data Casos" at bounding box center [202, 203] width 63 height 23
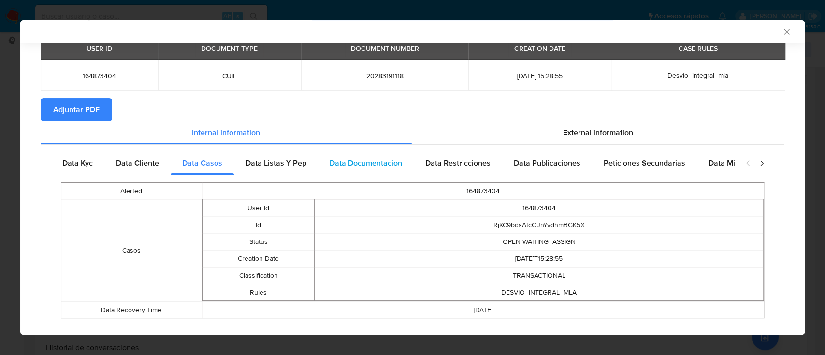
scroll to position [55, 0]
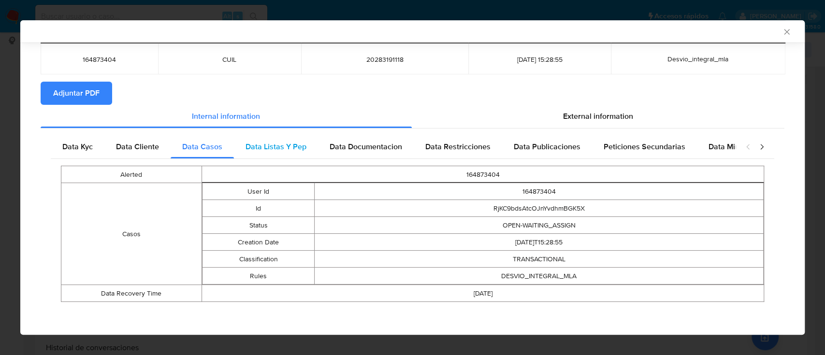
click at [254, 150] on span "Data Listas Y Pep" at bounding box center [275, 146] width 61 height 11
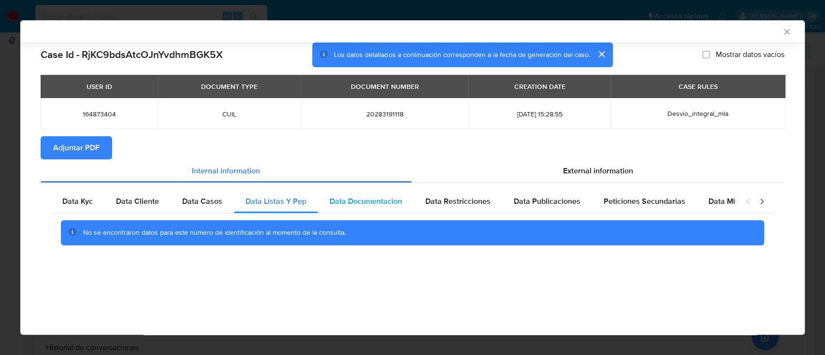
click at [374, 197] on span "Data Documentacion" at bounding box center [365, 201] width 72 height 11
click at [457, 197] on span "Data Restricciones" at bounding box center [457, 201] width 65 height 11
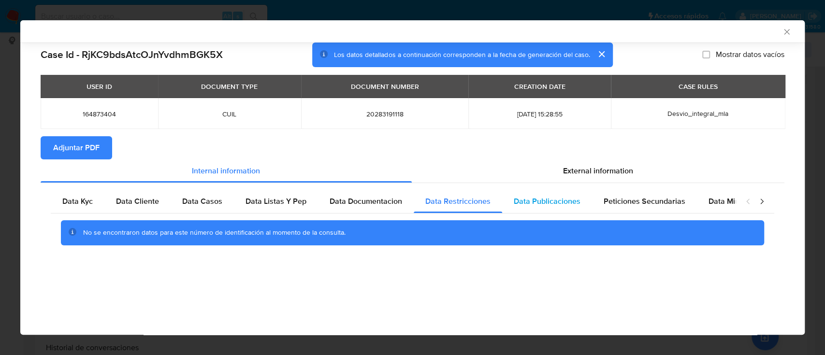
click at [564, 198] on span "Data Publicaciones" at bounding box center [547, 201] width 67 height 11
click at [656, 204] on span "Peticiones Secundarias" at bounding box center [644, 201] width 82 height 11
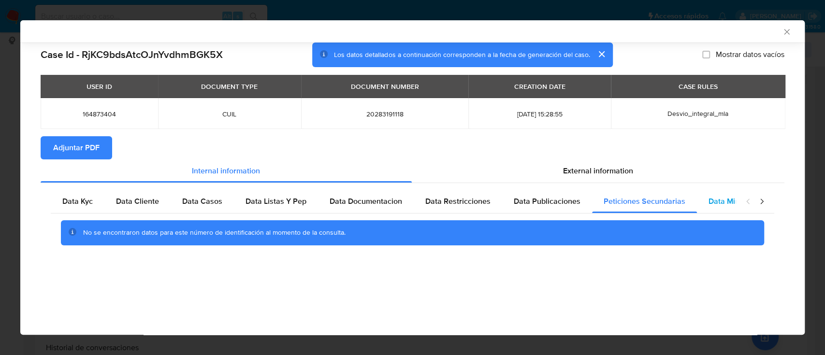
click at [729, 202] on span "Data Minoridad" at bounding box center [734, 201] width 53 height 11
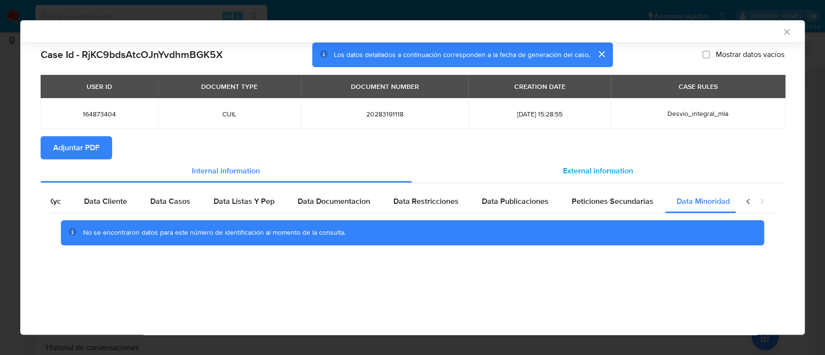
scroll to position [0, 32]
click at [607, 170] on span "External information" at bounding box center [598, 170] width 70 height 11
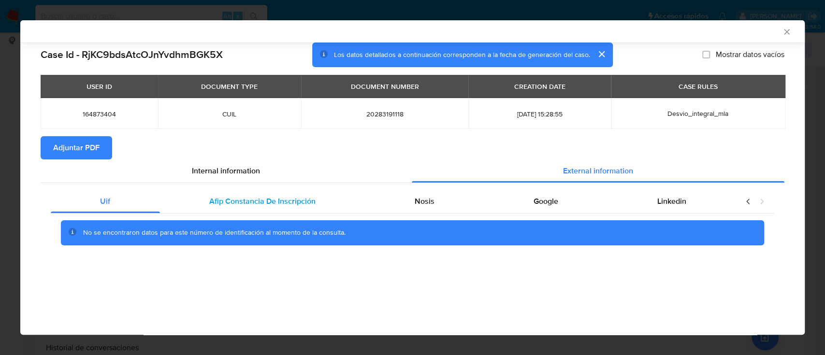
scroll to position [0, 0]
click at [239, 200] on span "Afip Constancia De Inscripción" at bounding box center [262, 201] width 106 height 11
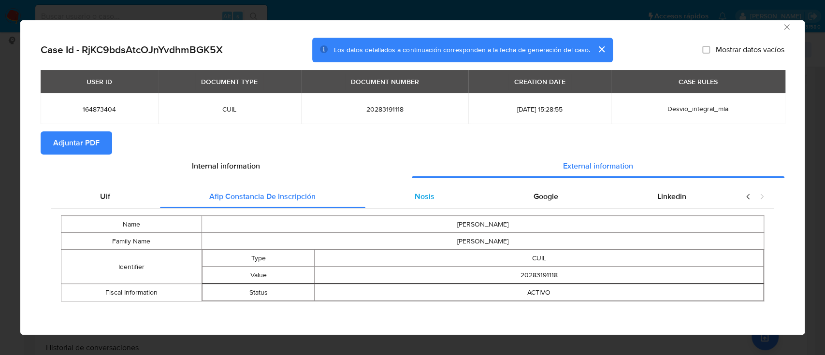
click at [437, 197] on div "Nosis" at bounding box center [424, 196] width 119 height 23
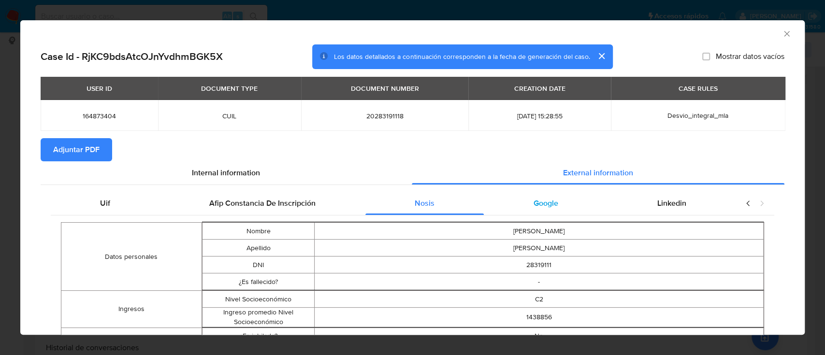
click at [527, 195] on div "Google" at bounding box center [546, 203] width 124 height 23
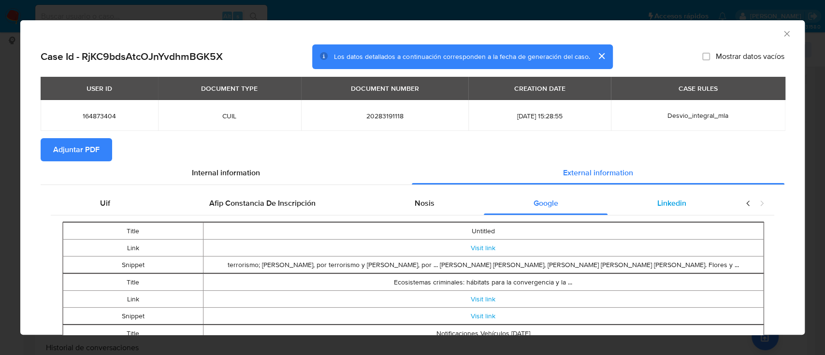
click at [646, 210] on div "Linkedin" at bounding box center [671, 203] width 128 height 23
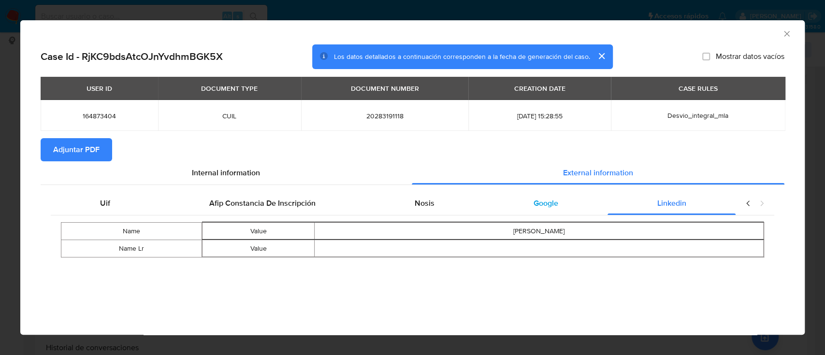
click at [555, 201] on span "Google" at bounding box center [545, 203] width 25 height 11
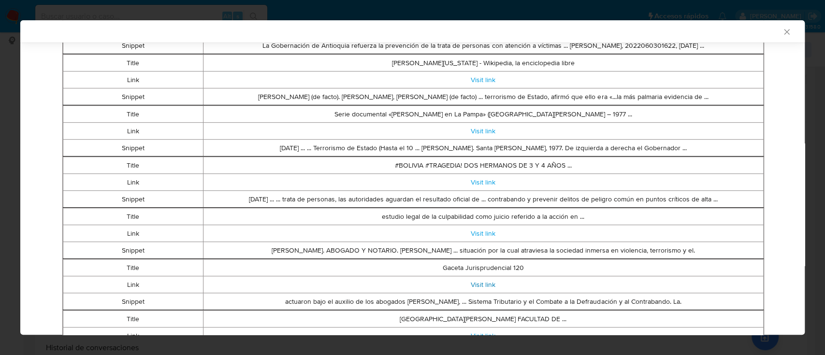
scroll to position [384, 0]
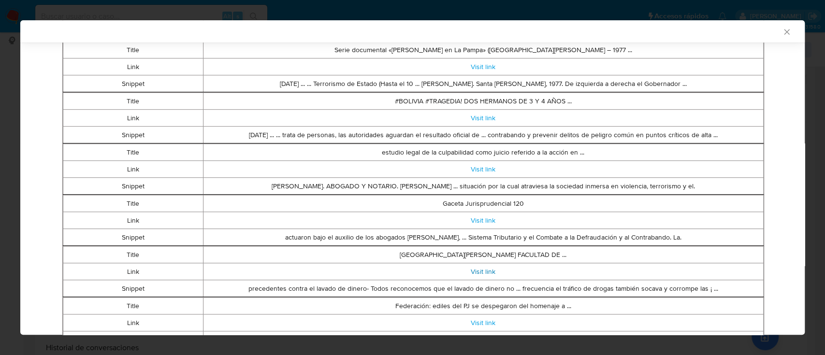
drag, startPoint x: 477, startPoint y: 270, endPoint x: 471, endPoint y: 285, distance: 15.6
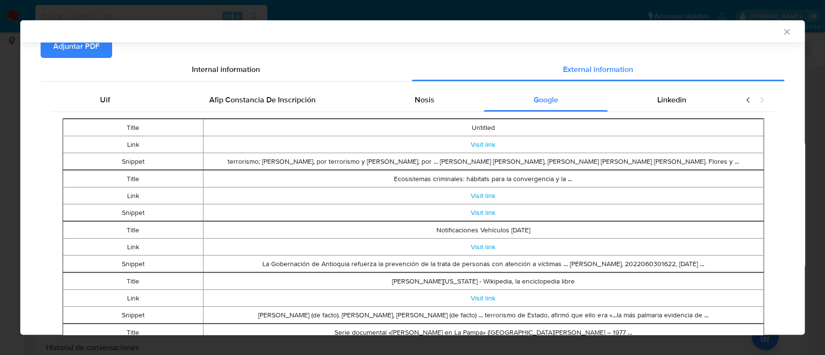
scroll to position [0, 0]
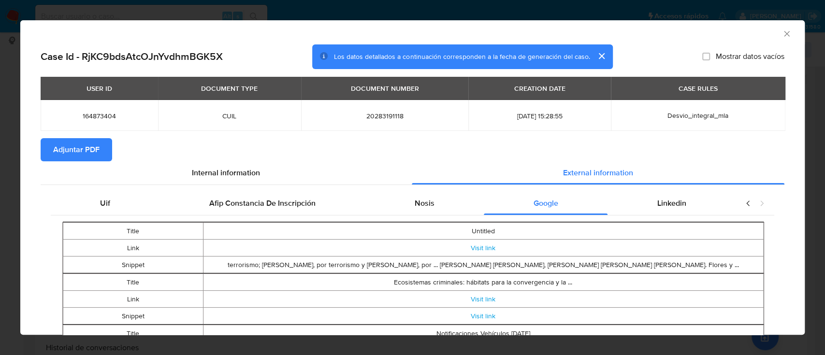
click at [93, 145] on span "Adjuntar PDF" at bounding box center [76, 149] width 46 height 21
click at [782, 32] on icon "Cerrar ventana" at bounding box center [787, 34] width 10 height 10
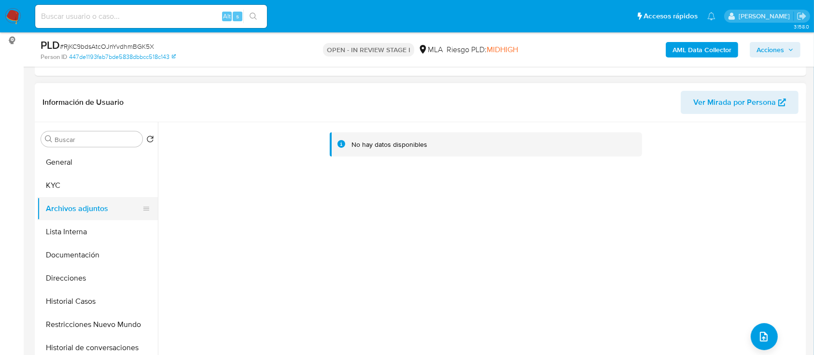
drag, startPoint x: 67, startPoint y: 193, endPoint x: 71, endPoint y: 198, distance: 6.8
click at [67, 193] on button "KYC" at bounding box center [97, 185] width 121 height 23
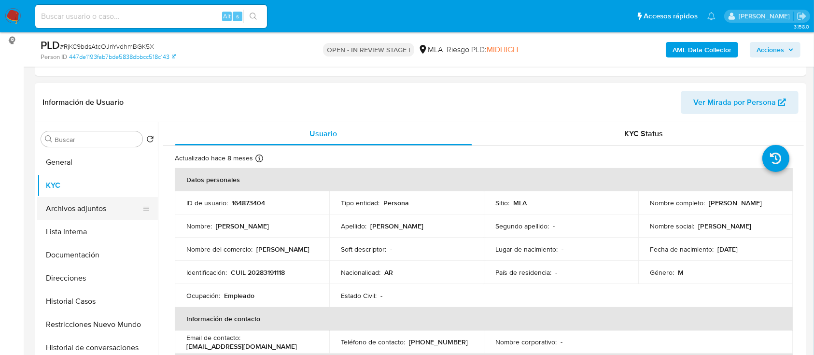
click at [79, 204] on button "Archivos adjuntos" at bounding box center [93, 208] width 113 height 23
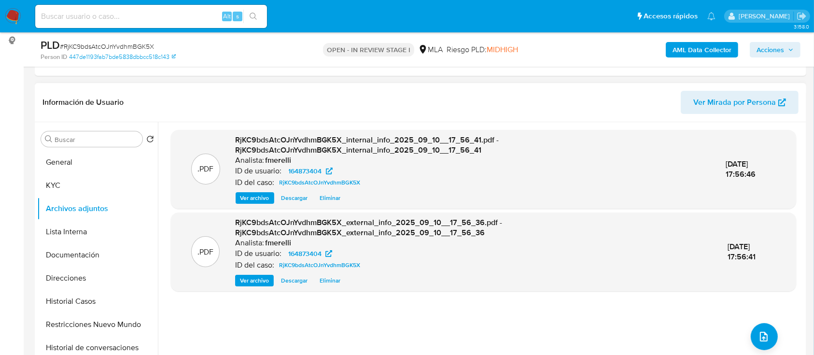
click at [245, 196] on span "Ver archivo" at bounding box center [255, 198] width 29 height 10
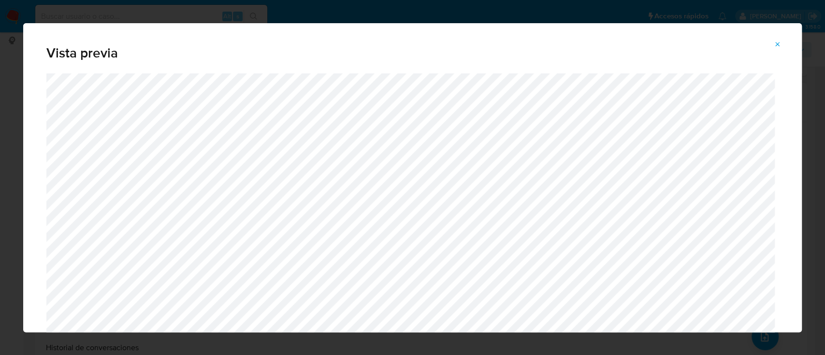
drag, startPoint x: 777, startPoint y: 48, endPoint x: 586, endPoint y: 141, distance: 212.4
click at [777, 48] on span "Attachment preview" at bounding box center [777, 45] width 8 height 14
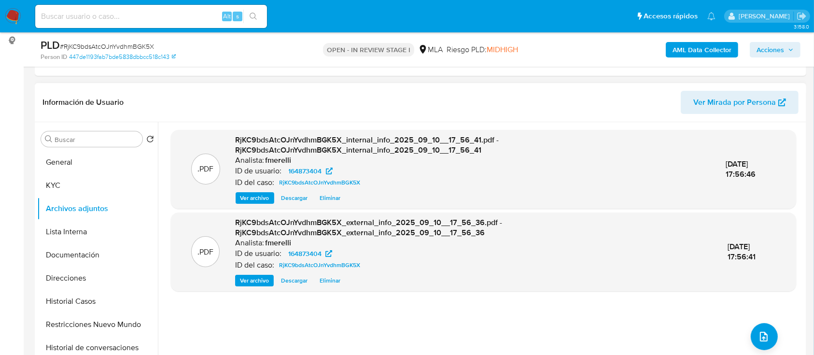
click at [246, 276] on span "Ver archivo" at bounding box center [254, 281] width 29 height 10
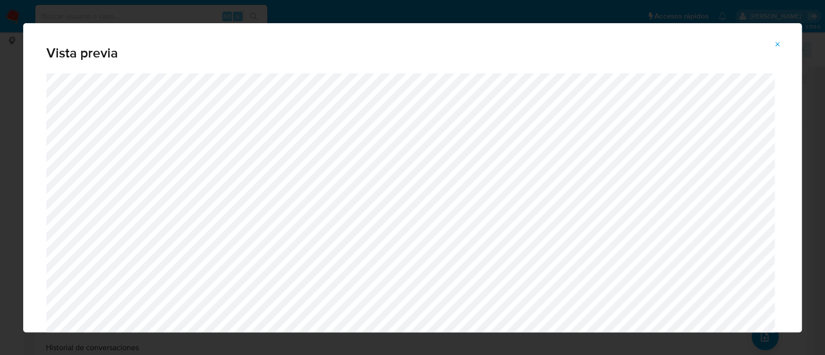
click at [777, 38] on span "Attachment preview" at bounding box center [777, 45] width 8 height 14
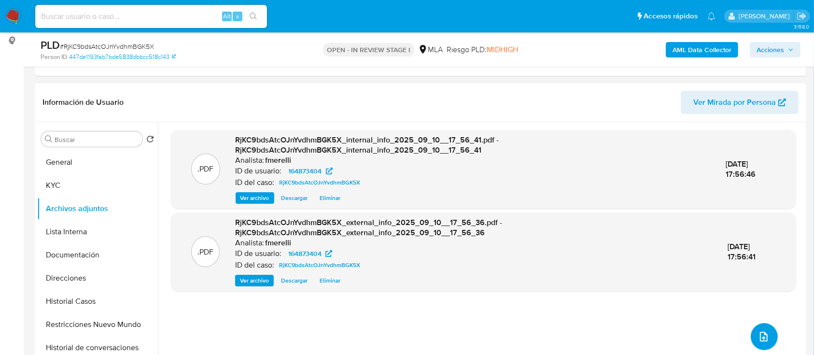
click at [751, 335] on button "upload-file" at bounding box center [764, 336] width 27 height 27
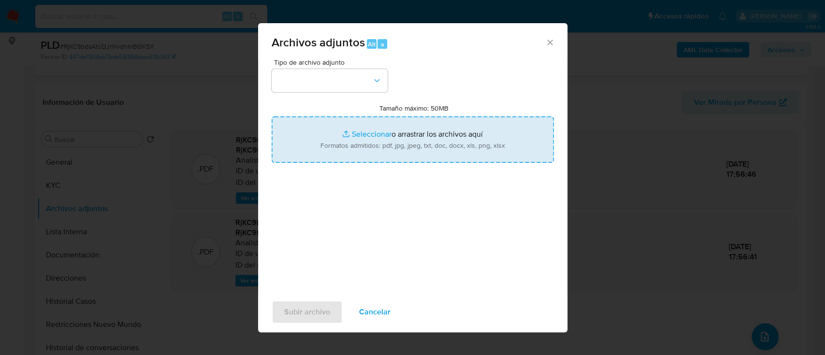
type input "C:\fakepath\NOSIS_Manager_InformeIndividual_20283191118_654927_20250908133936.p…"
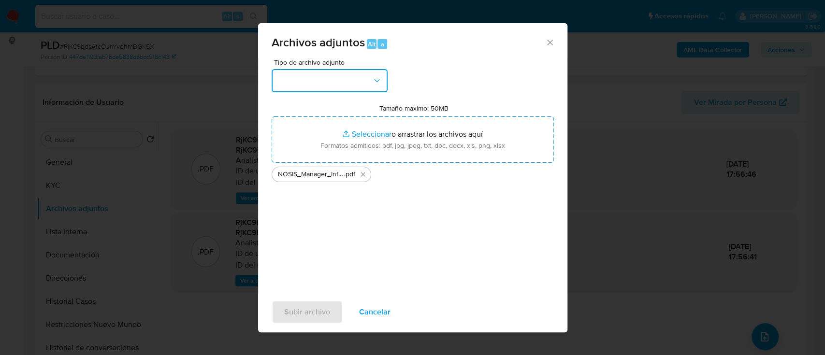
click at [340, 81] on button "button" at bounding box center [329, 80] width 116 height 23
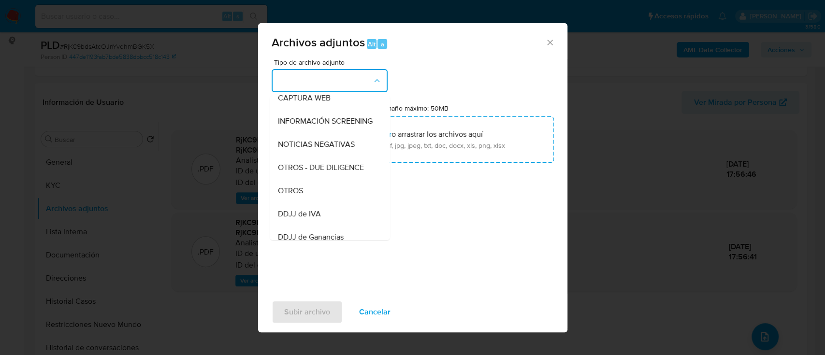
scroll to position [322, 0]
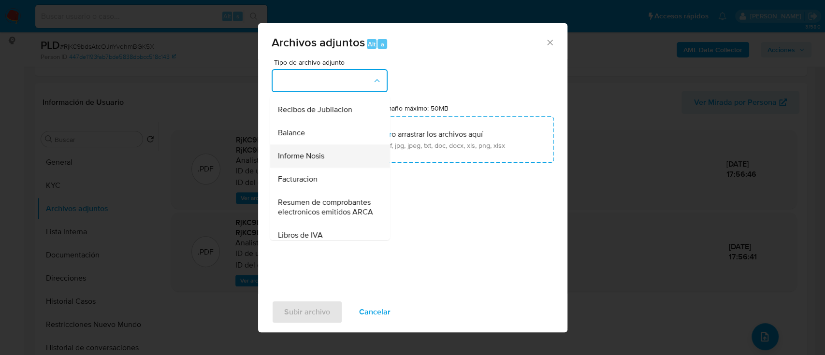
click at [329, 168] on div "Informe Nosis" at bounding box center [326, 155] width 99 height 23
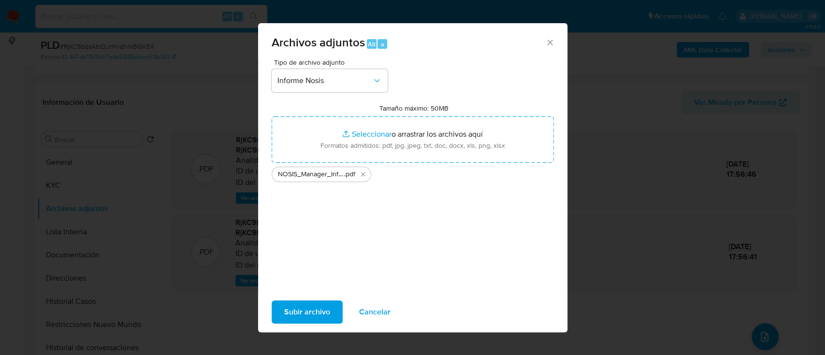
click at [329, 311] on span "Subir archivo" at bounding box center [307, 311] width 46 height 21
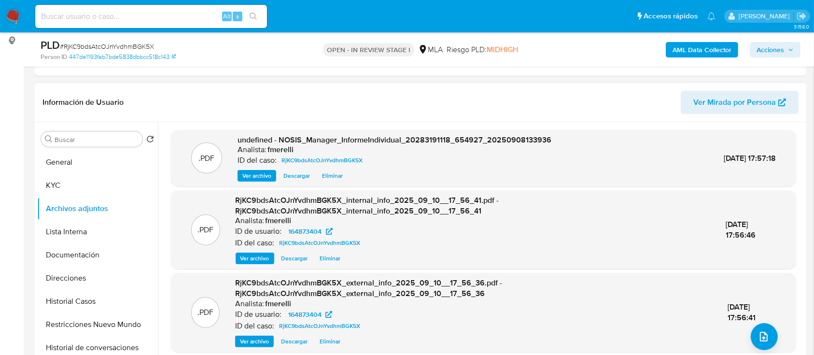
click at [243, 171] on span "Ver archivo" at bounding box center [257, 176] width 29 height 10
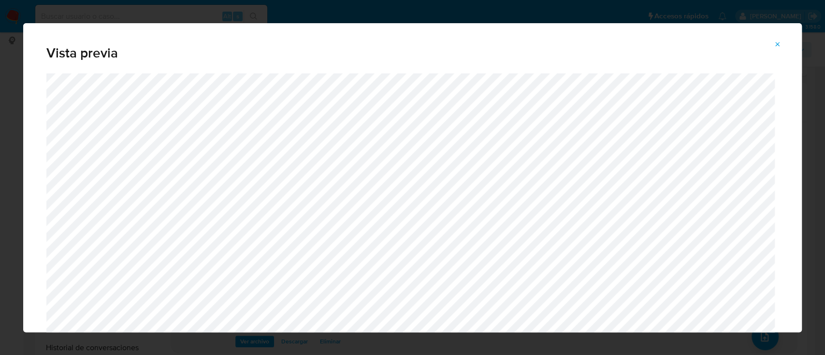
click at [777, 47] on icon "Attachment preview" at bounding box center [777, 45] width 8 height 8
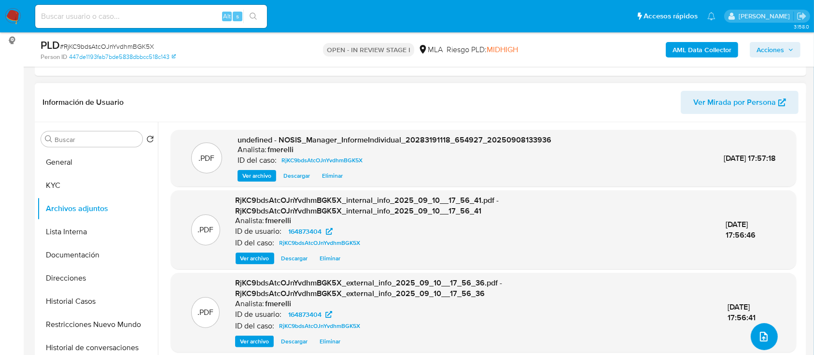
click at [760, 335] on icon "upload-file" at bounding box center [764, 337] width 12 height 12
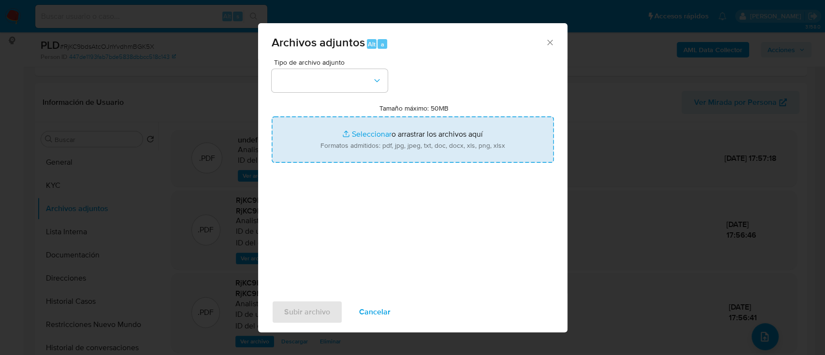
type input "C:\fakepath\Recibos mayo - julio 25.pdf"
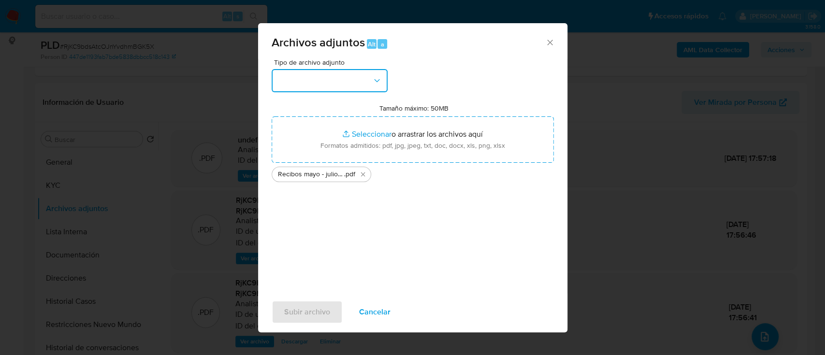
click at [341, 86] on button "button" at bounding box center [329, 80] width 116 height 23
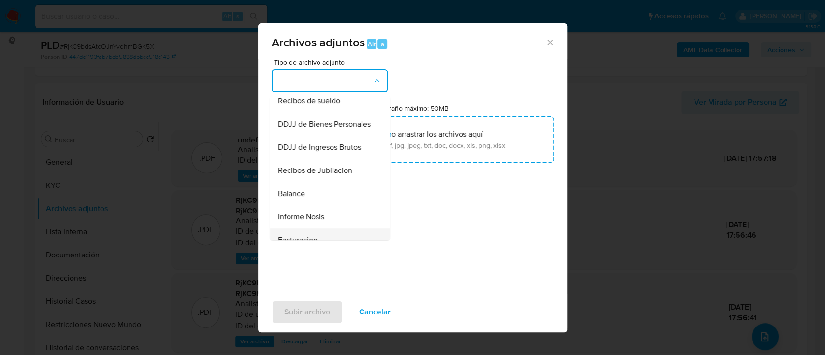
scroll to position [243, 0]
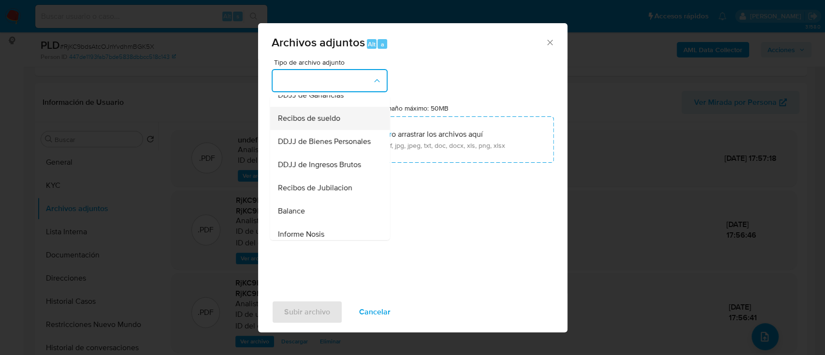
click at [327, 130] on div "Recibos de sueldo" at bounding box center [326, 118] width 99 height 23
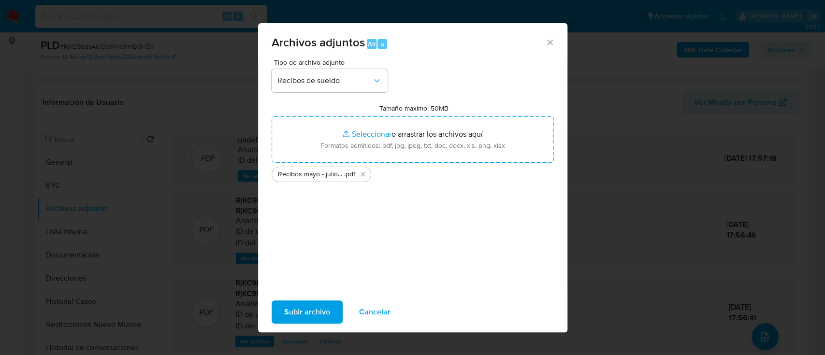
click at [306, 303] on span "Subir archivo" at bounding box center [307, 311] width 46 height 21
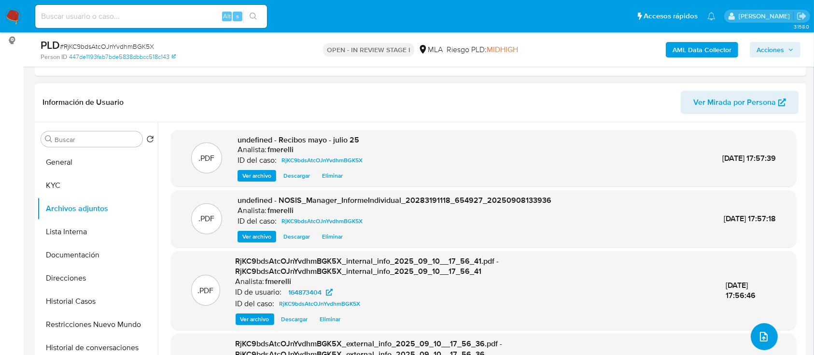
click at [758, 331] on icon "upload-file" at bounding box center [764, 337] width 12 height 12
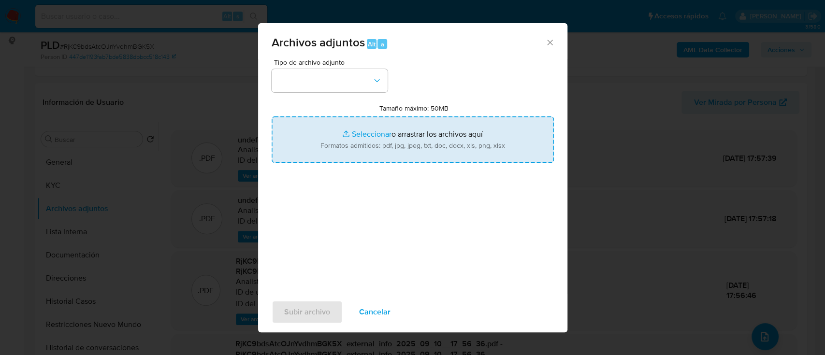
type input "C:\fakepath\Caselog RjKC9bdsAtcOJnYvdhmBGK5X_2025_08_19_15_43_07.docx"
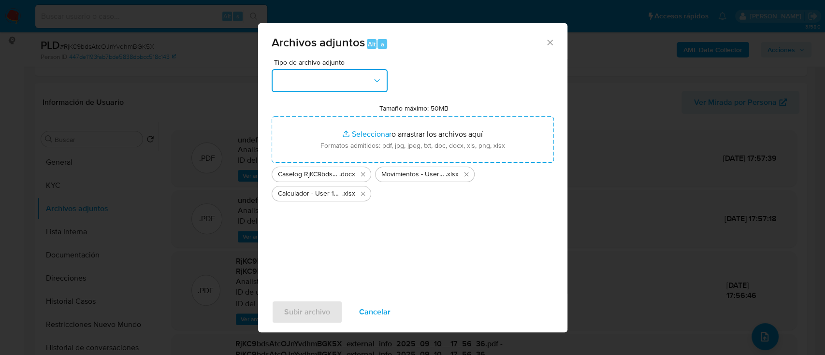
click at [334, 82] on button "button" at bounding box center [329, 80] width 116 height 23
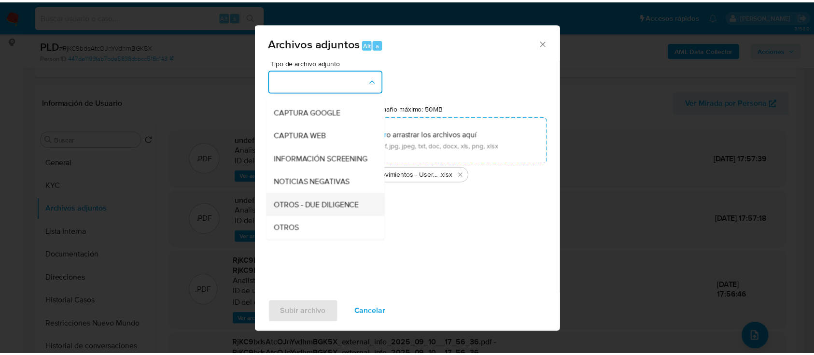
scroll to position [129, 0]
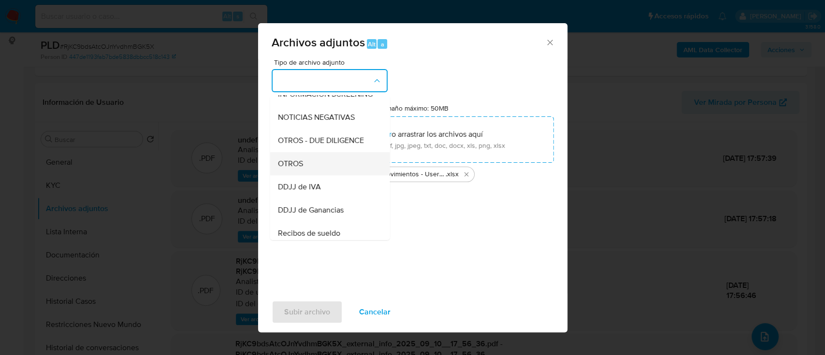
click at [312, 170] on div "OTROS" at bounding box center [326, 163] width 99 height 23
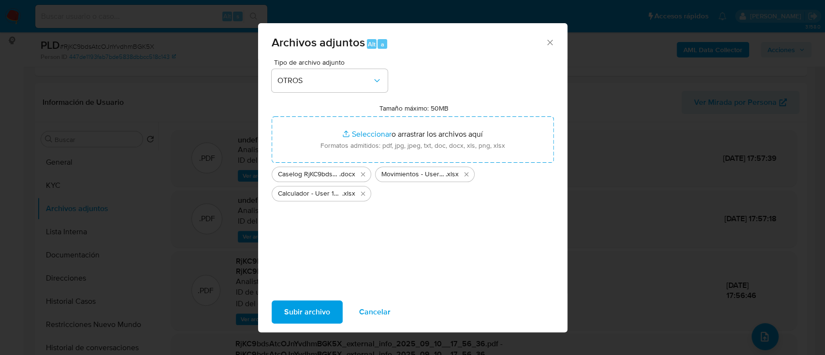
click at [308, 320] on span "Subir archivo" at bounding box center [307, 311] width 46 height 21
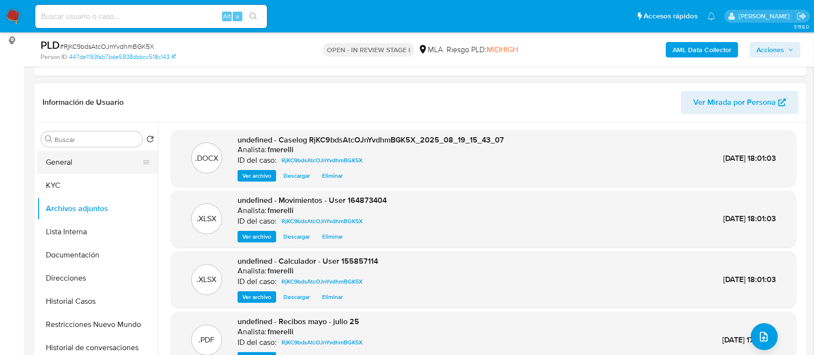
click at [101, 168] on button "General" at bounding box center [93, 162] width 113 height 23
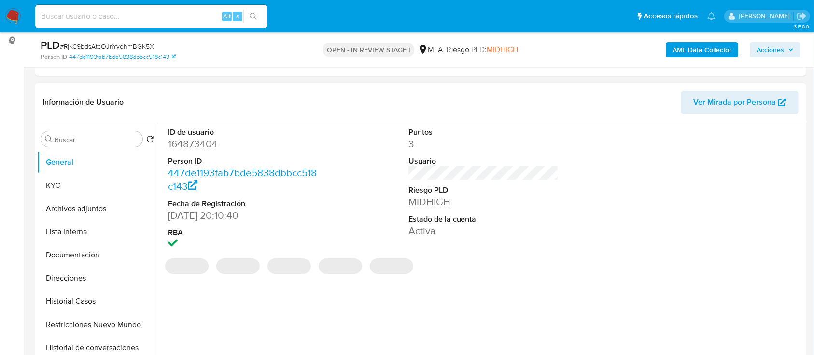
click at [200, 144] on dd "164873404" at bounding box center [243, 144] width 151 height 14
copy dd "164873404"
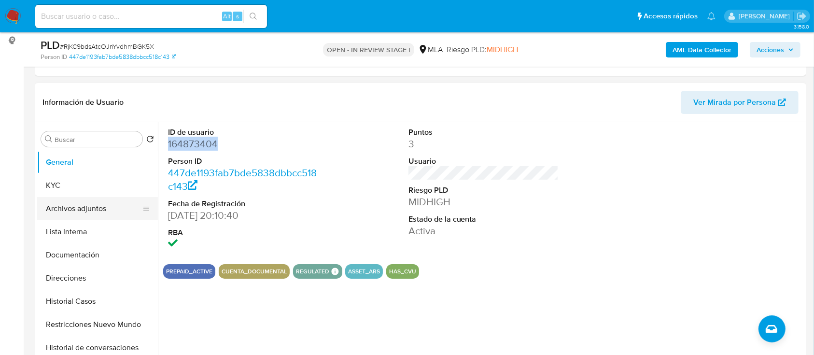
click at [80, 205] on button "Archivos adjuntos" at bounding box center [93, 208] width 113 height 23
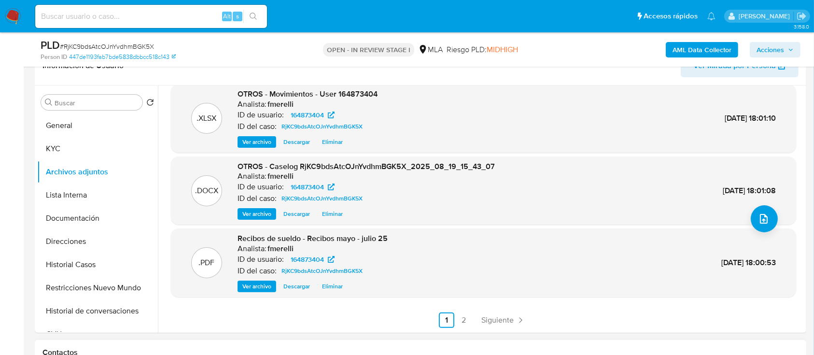
scroll to position [193, 0]
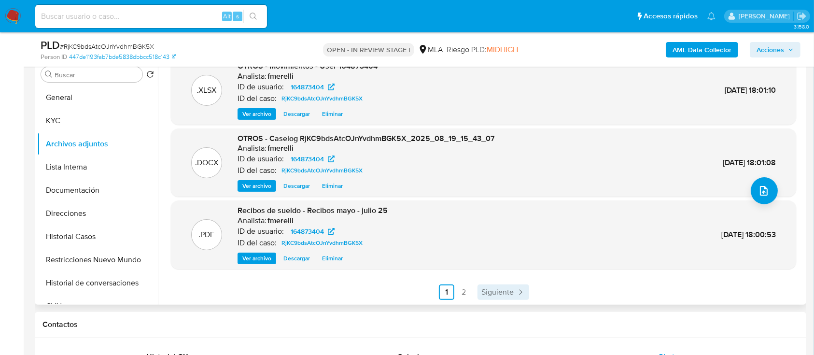
click at [511, 294] on span "Siguiente" at bounding box center [498, 292] width 32 height 8
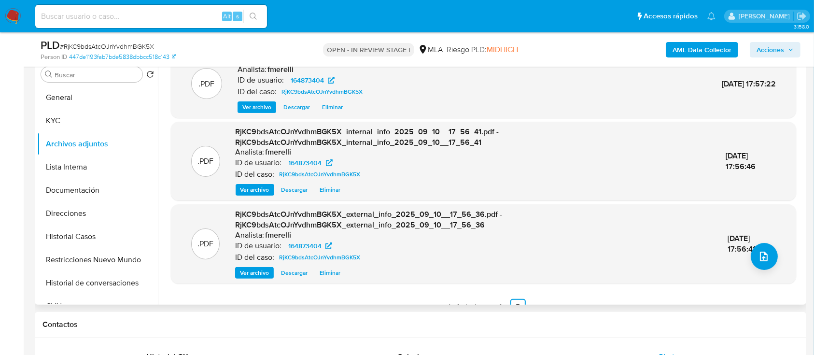
scroll to position [30, 0]
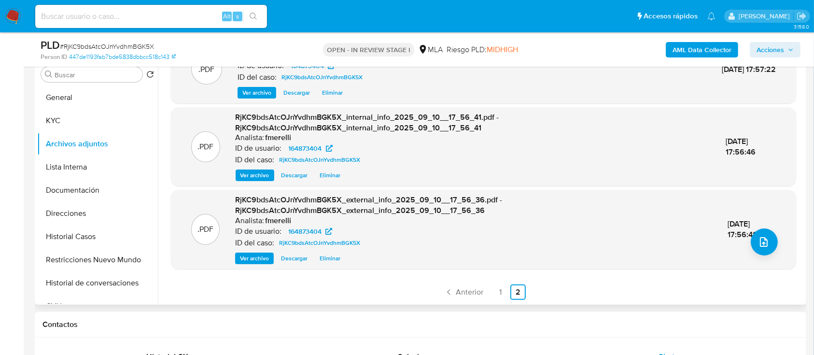
click at [288, 283] on div ".PDF Informe Nosis - NOSIS_Manager_InformeIndividual_20283191118_654927_2025090…" at bounding box center [484, 167] width 626 height 265
click at [456, 288] on span "Anterior" at bounding box center [470, 292] width 28 height 8
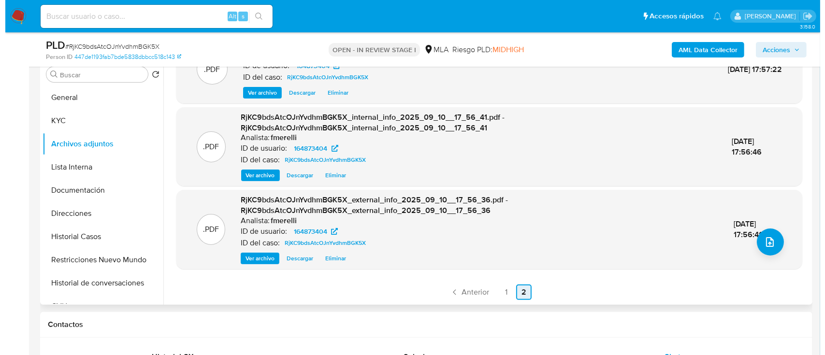
scroll to position [0, 0]
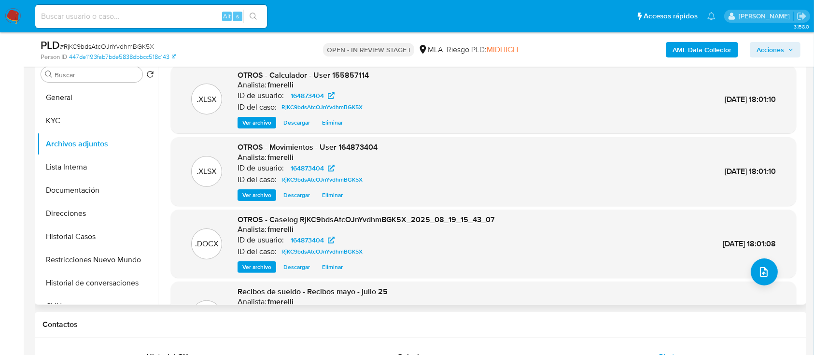
click at [255, 268] on span "Ver archivo" at bounding box center [257, 267] width 29 height 10
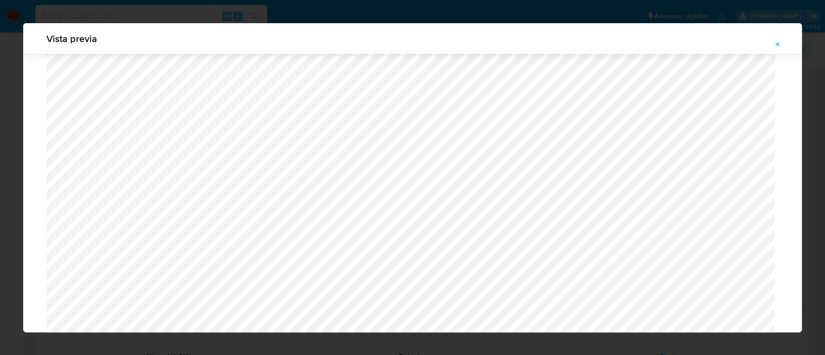
scroll to position [154, 0]
click at [776, 46] on icon "Attachment preview" at bounding box center [777, 45] width 8 height 8
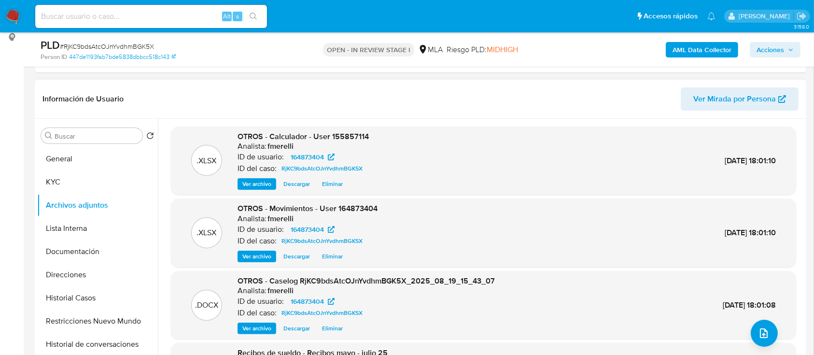
scroll to position [120, 0]
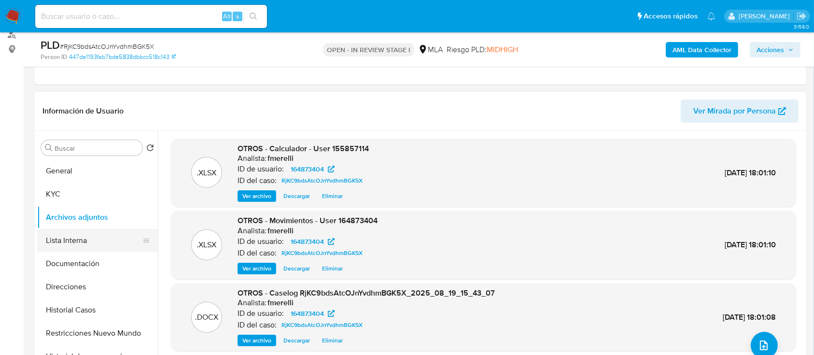
click at [111, 242] on button "Lista Interna" at bounding box center [93, 240] width 113 height 23
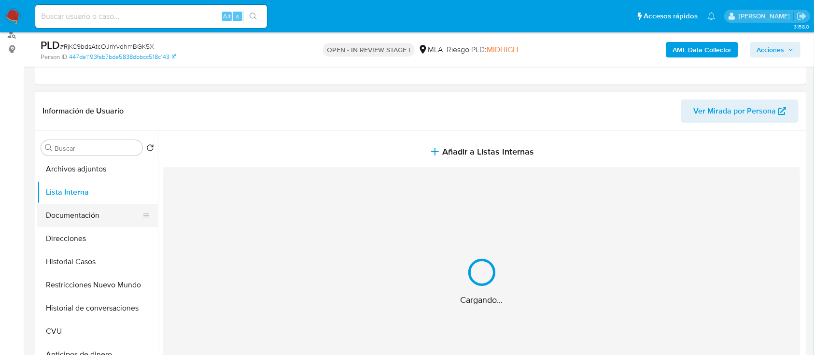
scroll to position [77, 0]
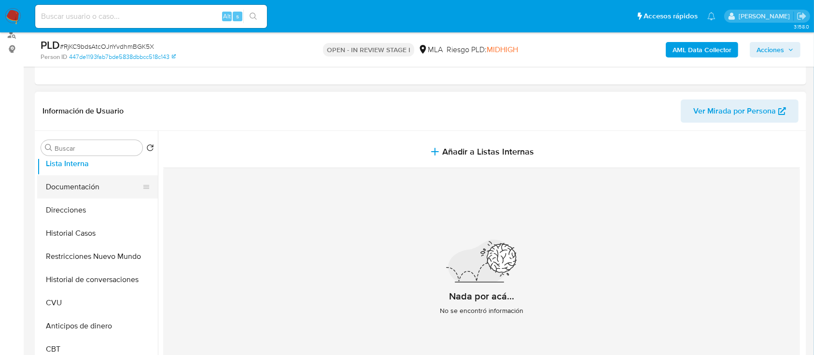
click at [80, 194] on button "Documentación" at bounding box center [93, 186] width 113 height 23
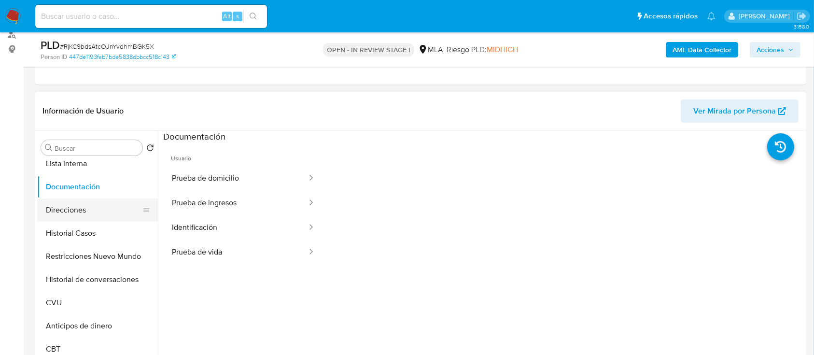
click at [71, 207] on button "Direcciones" at bounding box center [93, 210] width 113 height 23
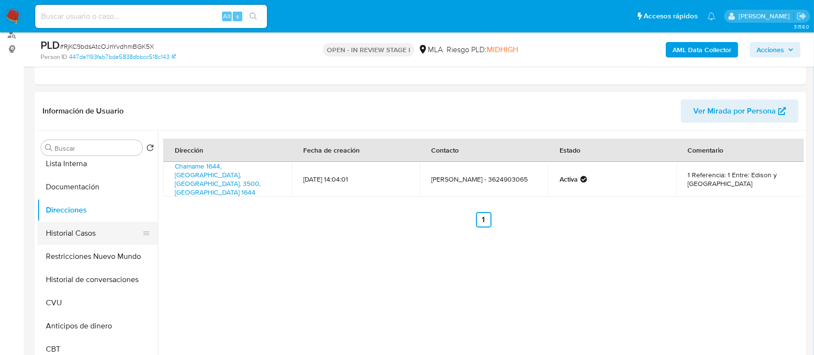
click at [71, 237] on button "Historial Casos" at bounding box center [93, 233] width 113 height 23
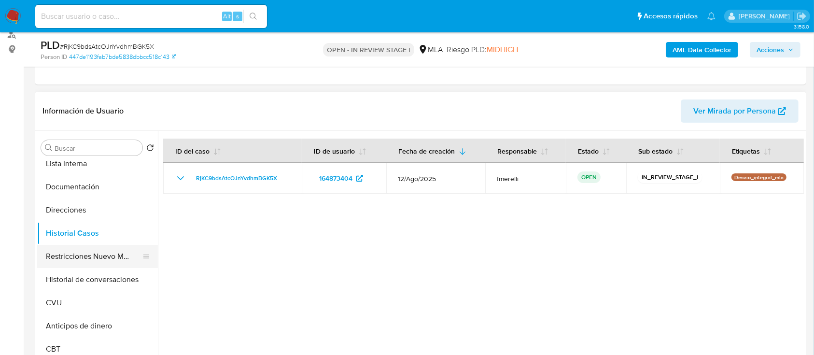
click at [71, 259] on button "Restricciones Nuevo Mundo" at bounding box center [93, 256] width 113 height 23
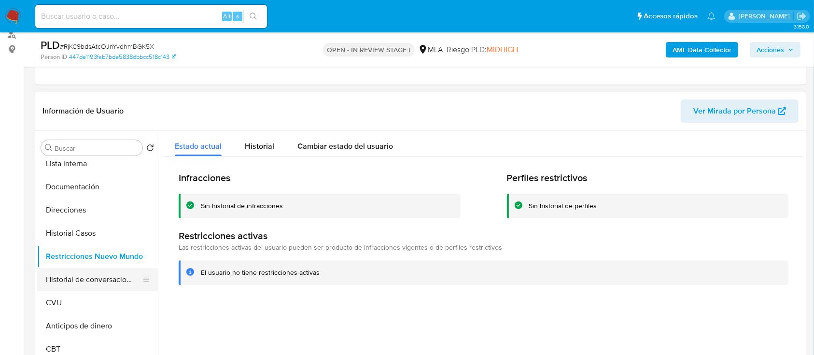
click at [66, 283] on button "Historial de conversaciones" at bounding box center [93, 279] width 113 height 23
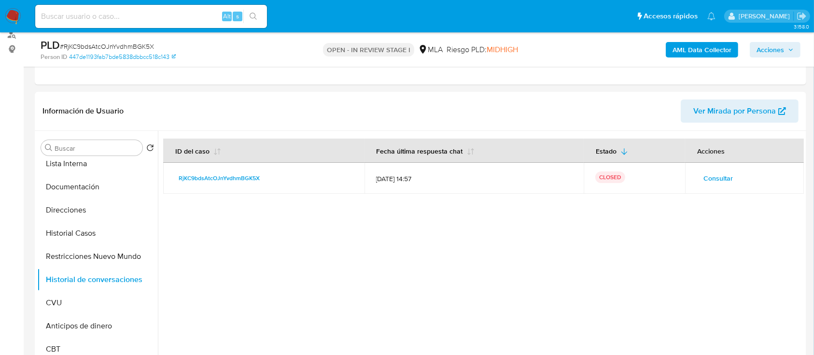
click at [777, 52] on span "Acciones" at bounding box center [771, 49] width 28 height 15
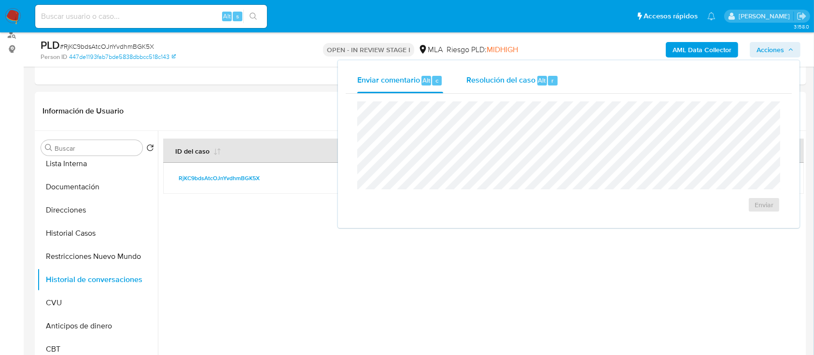
click at [498, 86] on span "Resolución del caso" at bounding box center [501, 79] width 69 height 11
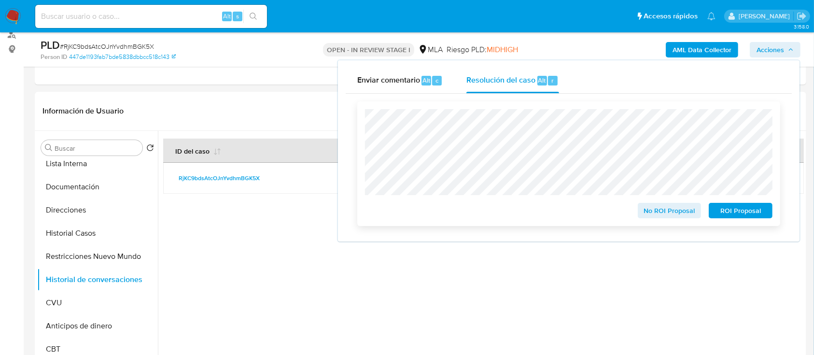
click at [668, 210] on span "No ROI Proposal" at bounding box center [670, 211] width 50 height 14
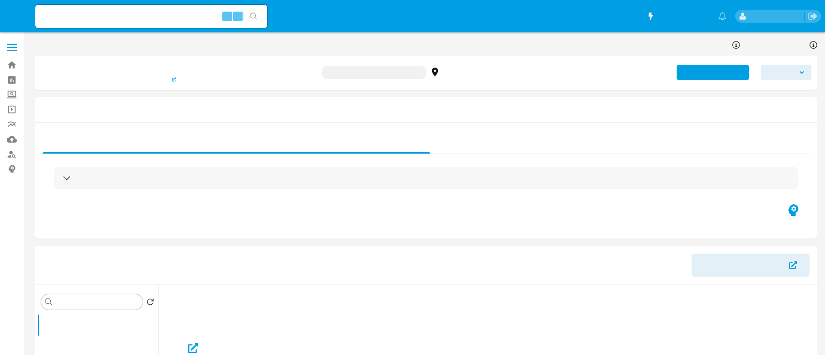
select select "10"
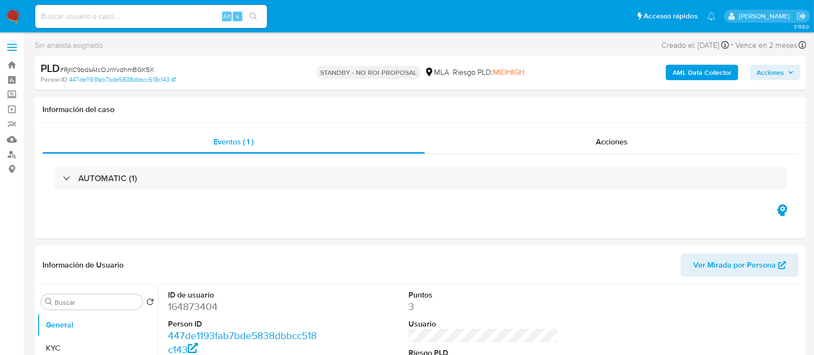
click at [12, 21] on img at bounding box center [13, 16] width 16 height 16
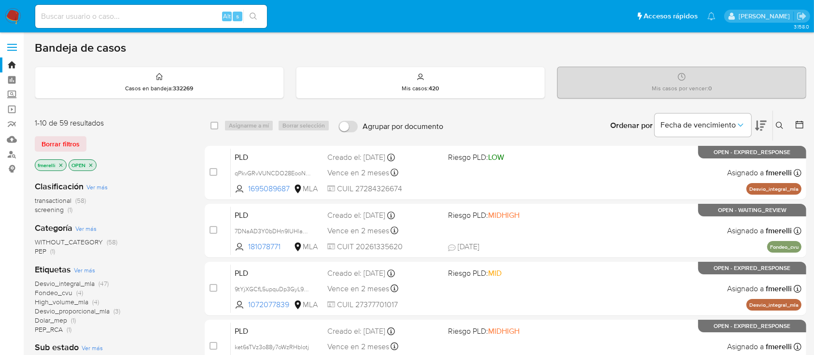
click at [164, 14] on input at bounding box center [151, 16] width 232 height 13
paste input "PBKkybpWm1BtqGpB8cEGuCTN"
type input "PBKkybpWm1BtqGpB8cEGuCTN"
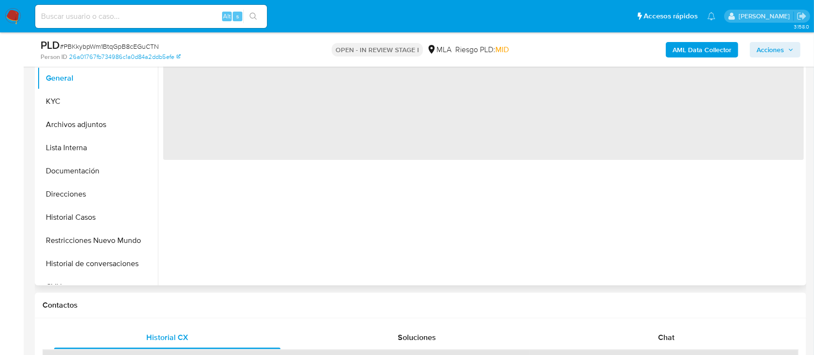
scroll to position [257, 0]
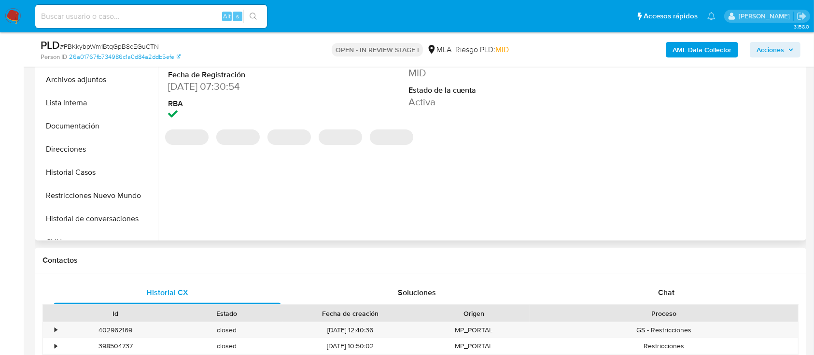
select select "10"
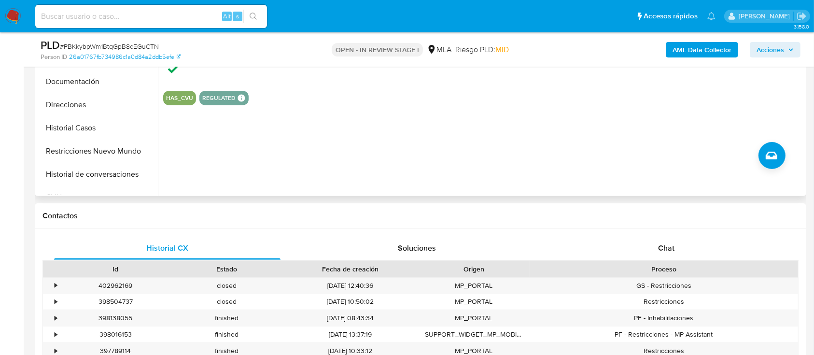
scroll to position [322, 0]
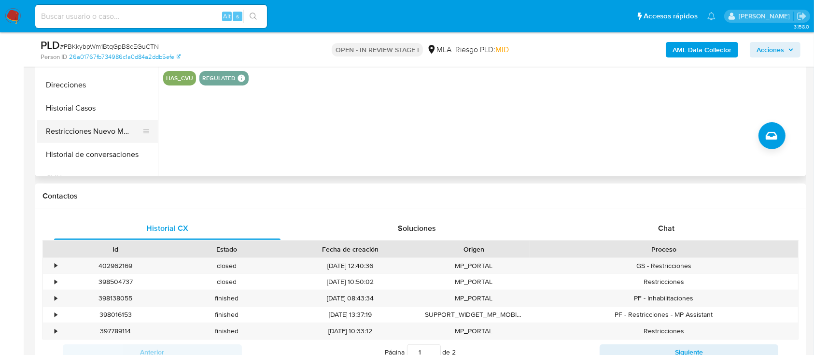
click at [112, 132] on button "Restricciones Nuevo Mundo" at bounding box center [93, 131] width 113 height 23
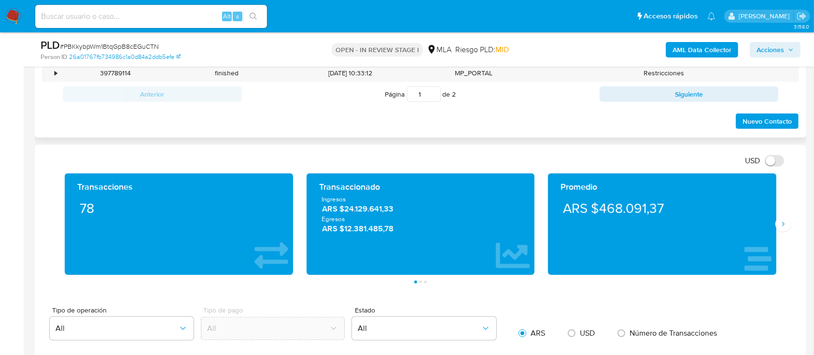
scroll to position [386, 0]
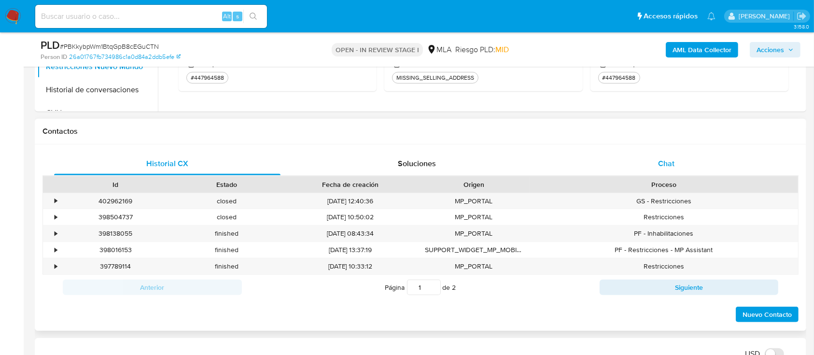
drag, startPoint x: 686, startPoint y: 155, endPoint x: 681, endPoint y: 159, distance: 7.2
click at [686, 154] on div "Chat" at bounding box center [667, 163] width 227 height 23
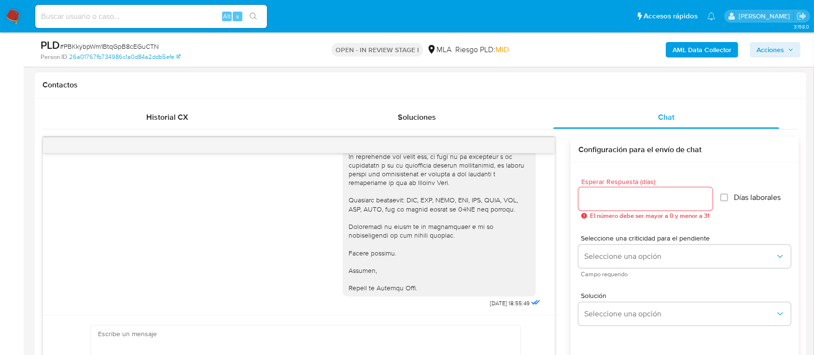
scroll to position [451, 0]
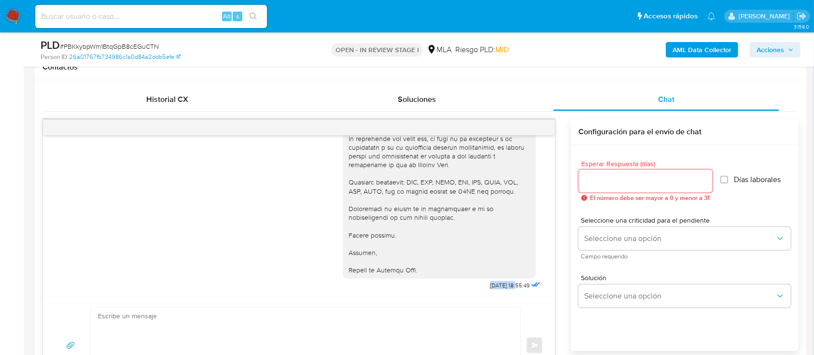
drag, startPoint x: 464, startPoint y: 288, endPoint x: 498, endPoint y: 290, distance: 33.9
click at [498, 290] on div "[DATE] 18:55:49" at bounding box center [443, 62] width 200 height 458
copy span "04/09/2025"
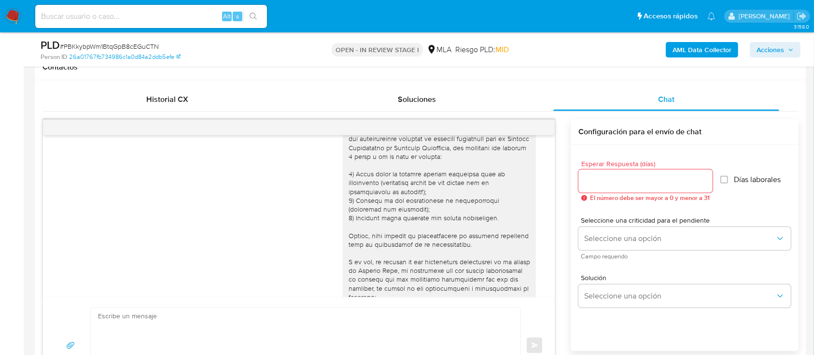
scroll to position [1058, 0]
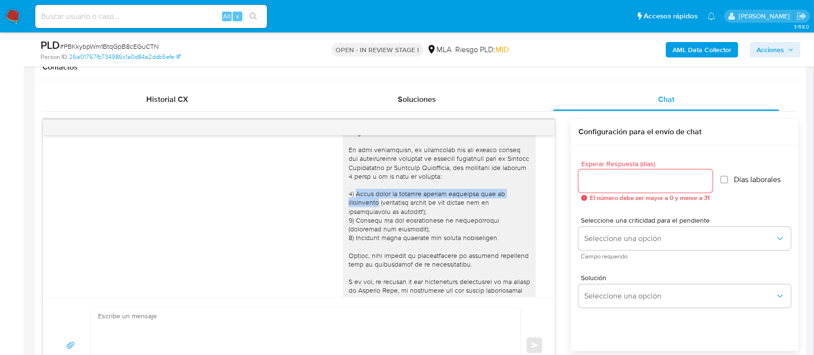
drag, startPoint x: 344, startPoint y: 200, endPoint x: 518, endPoint y: 203, distance: 174.4
click at [518, 203] on div at bounding box center [440, 316] width 182 height 430
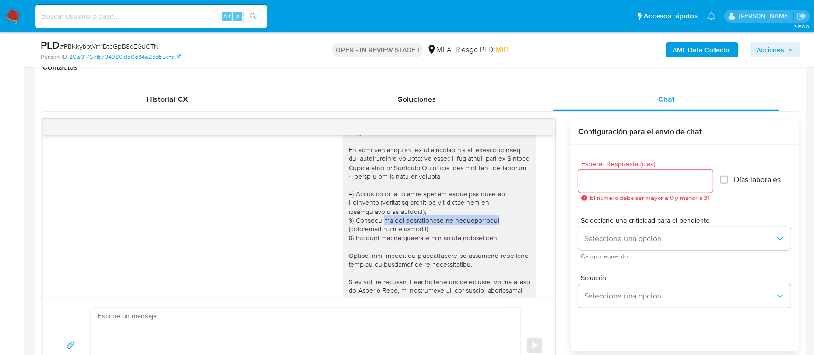
drag, startPoint x: 370, startPoint y: 229, endPoint x: 474, endPoint y: 227, distance: 104.4
click at [474, 227] on div at bounding box center [440, 316] width 182 height 430
copy div "de los intercambios de criptoactivos"
